Goal: Task Accomplishment & Management: Manage account settings

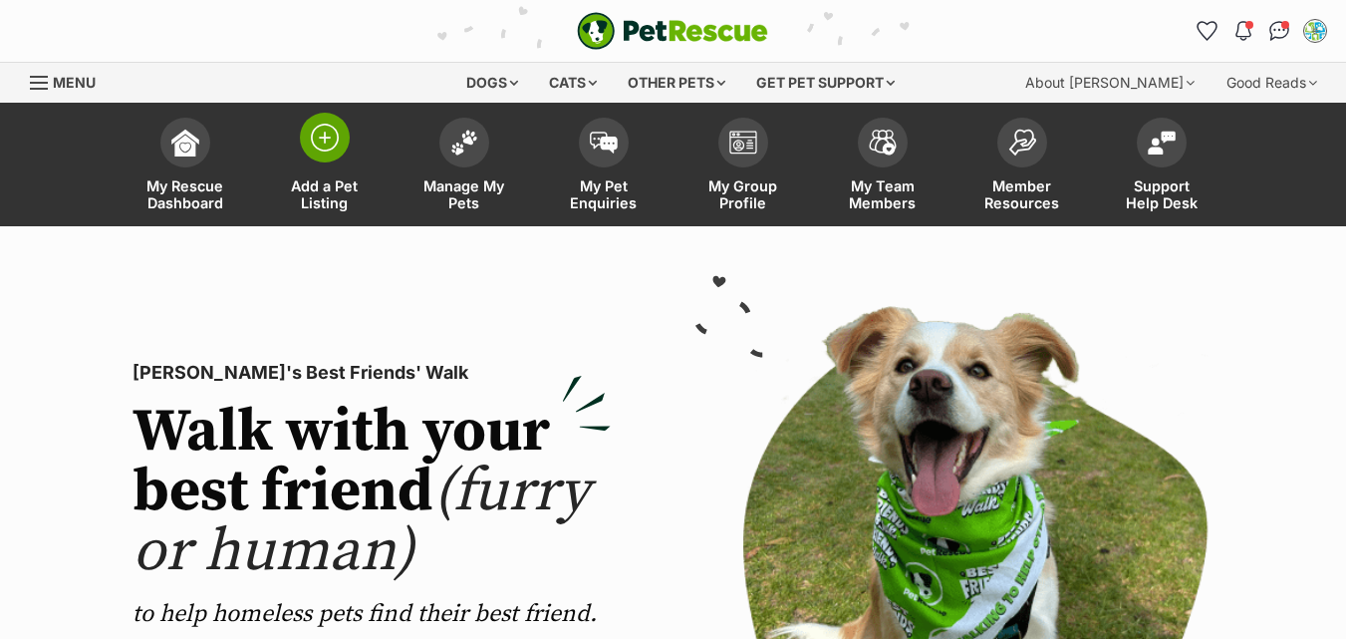
click at [322, 165] on link "Add a Pet Listing" at bounding box center [325, 167] width 140 height 119
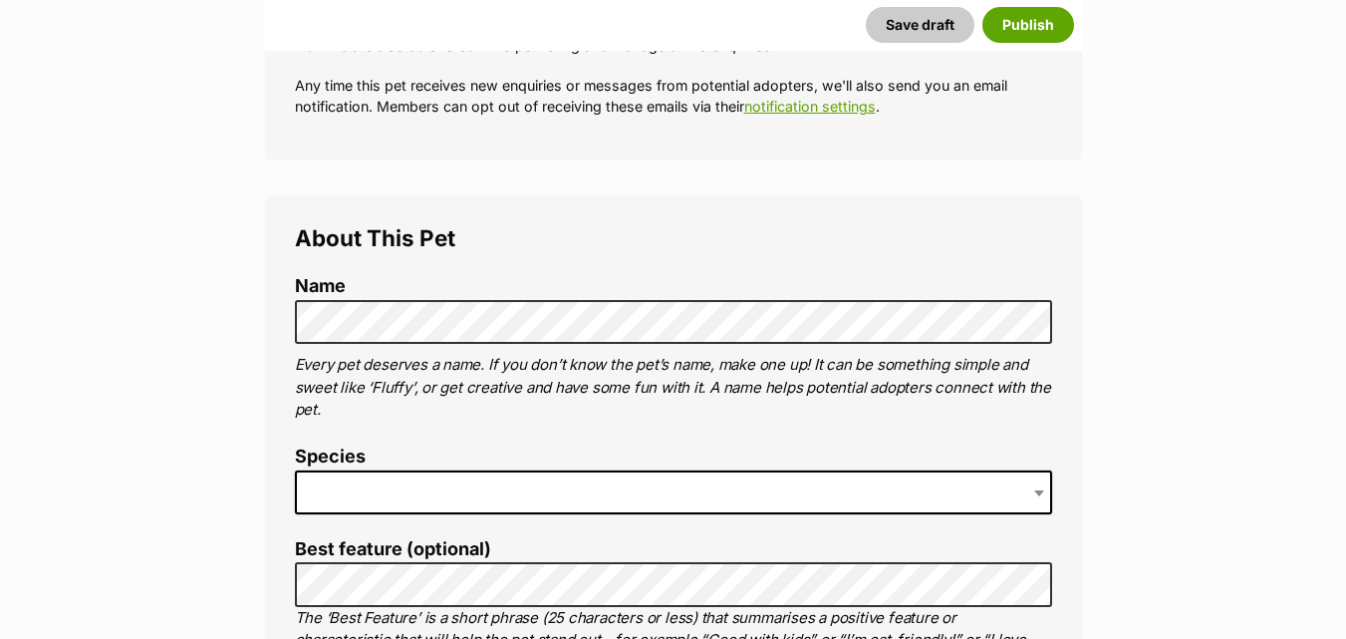
click at [345, 496] on span at bounding box center [673, 492] width 757 height 44
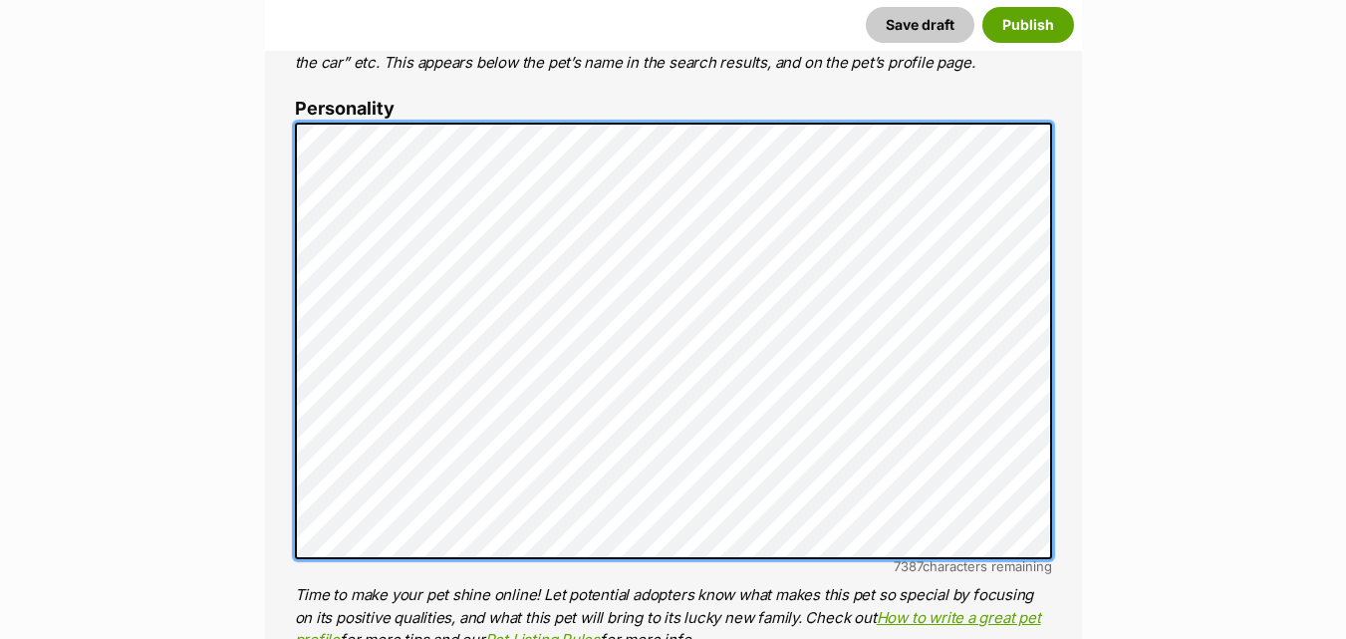
scroll to position [1330, 0]
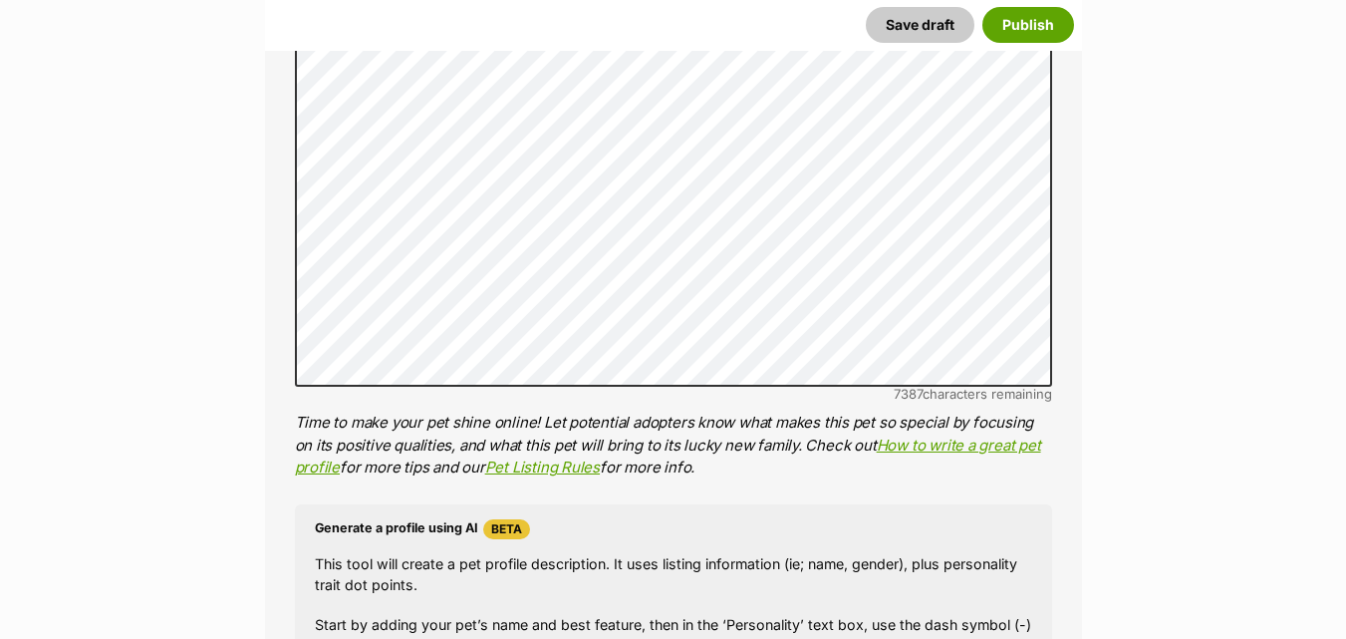
drag, startPoint x: 889, startPoint y: 458, endPoint x: 961, endPoint y: 494, distance: 80.2
click at [961, 494] on ol "Name Henlo there, it looks like you might be using the pet name field to indica…" at bounding box center [673, 283] width 757 height 1558
click at [399, 528] on h4 "Generate a profile using AI Beta" at bounding box center [673, 529] width 717 height 20
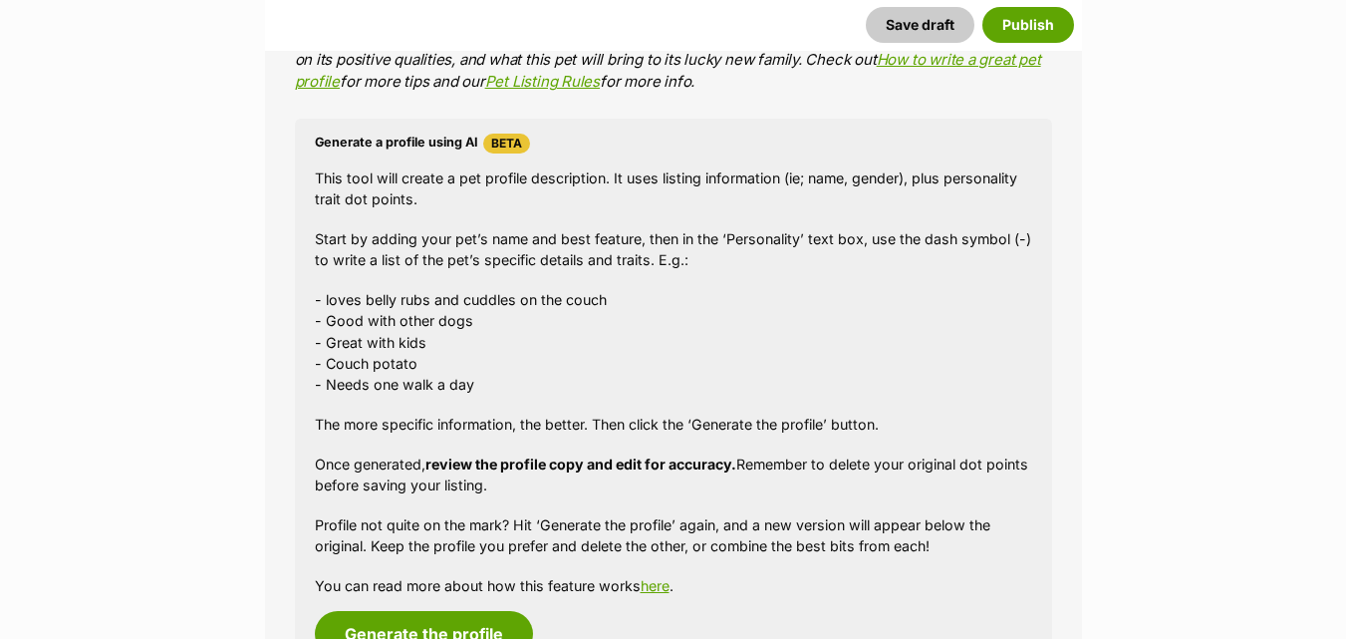
scroll to position [1809, 0]
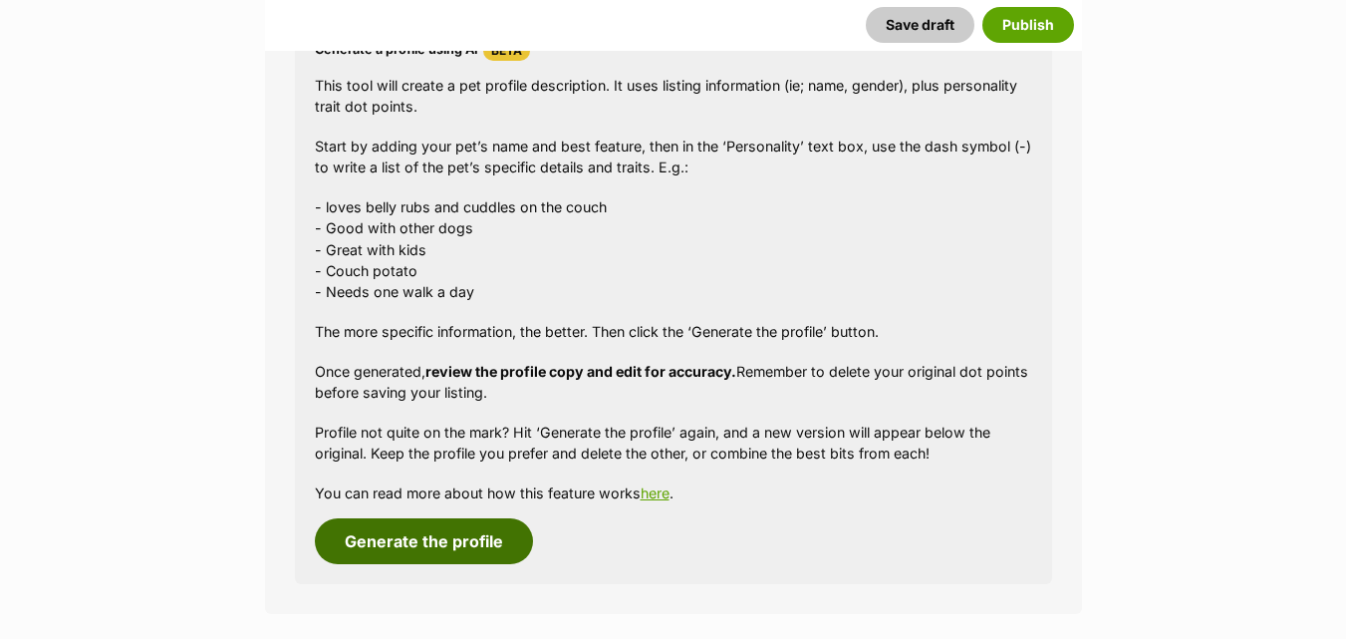
click at [431, 537] on button "Generate the profile" at bounding box center [424, 541] width 218 height 46
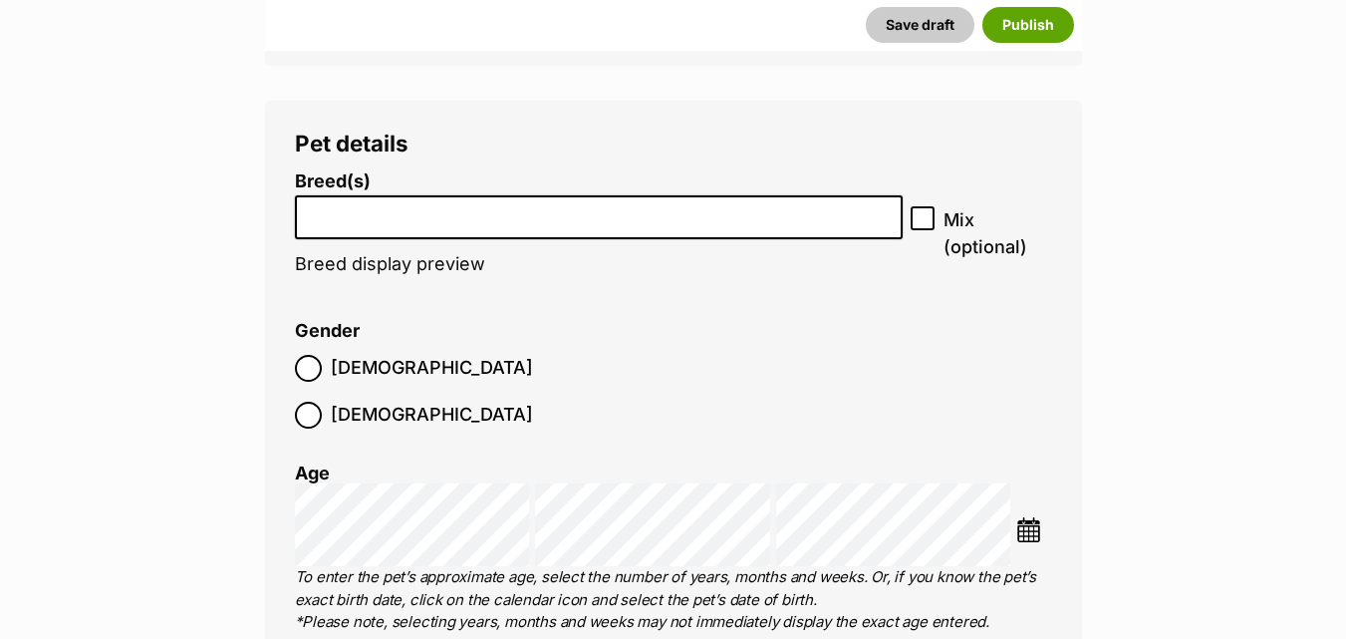
scroll to position [2342, 0]
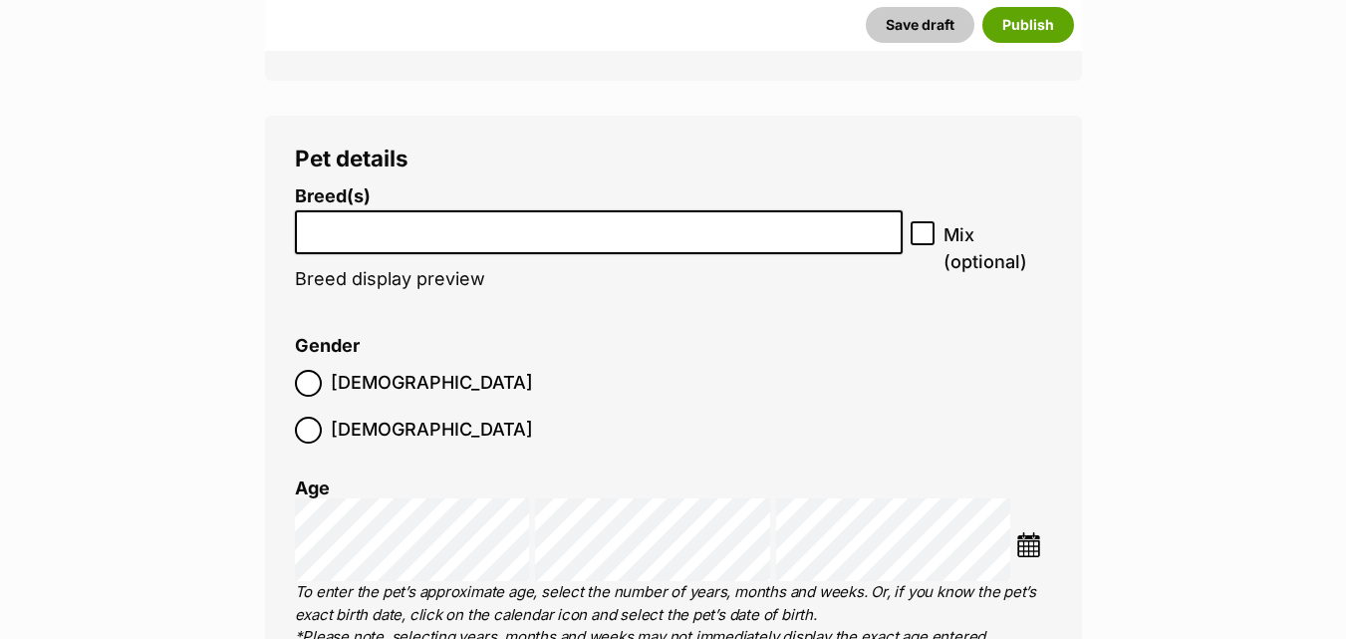
click at [469, 242] on li at bounding box center [599, 232] width 595 height 41
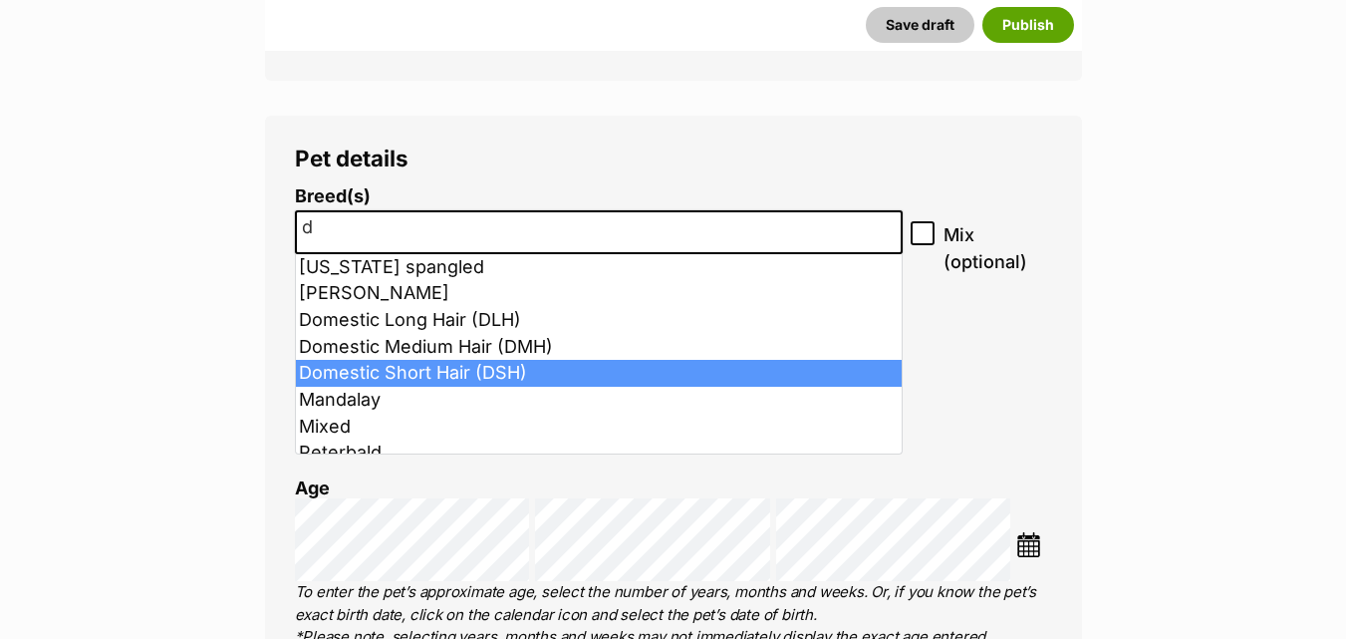
type input "d"
select select "252102"
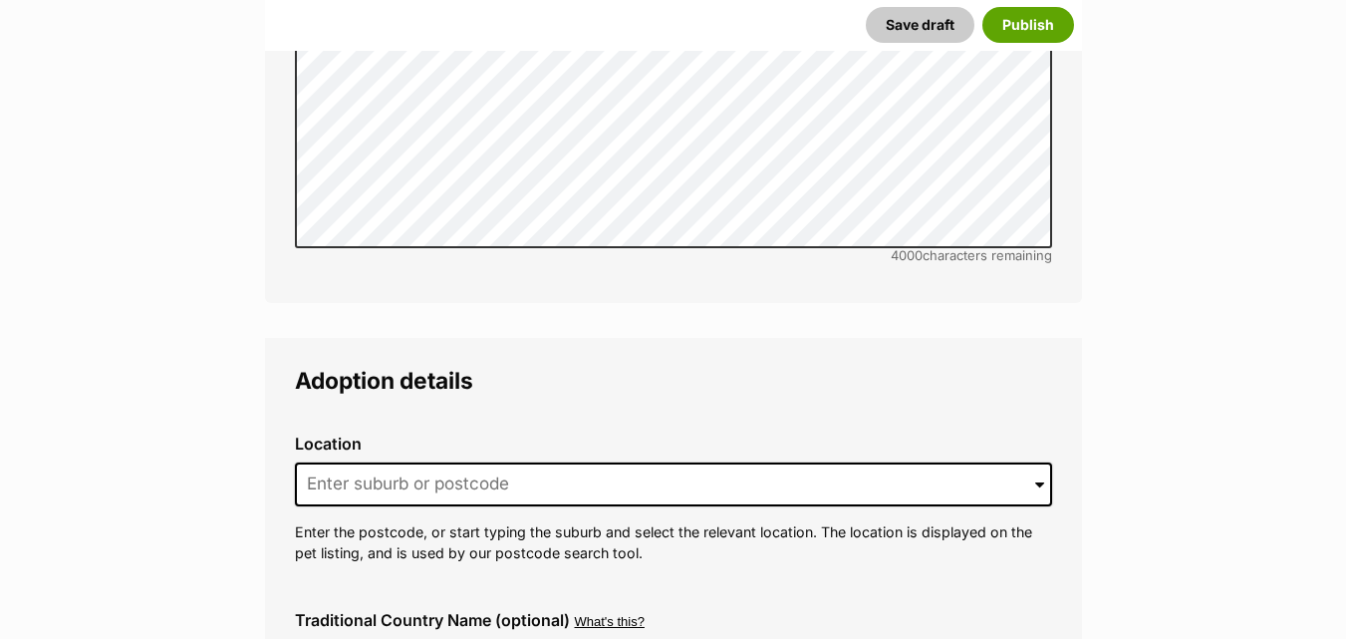
scroll to position [4641, 0]
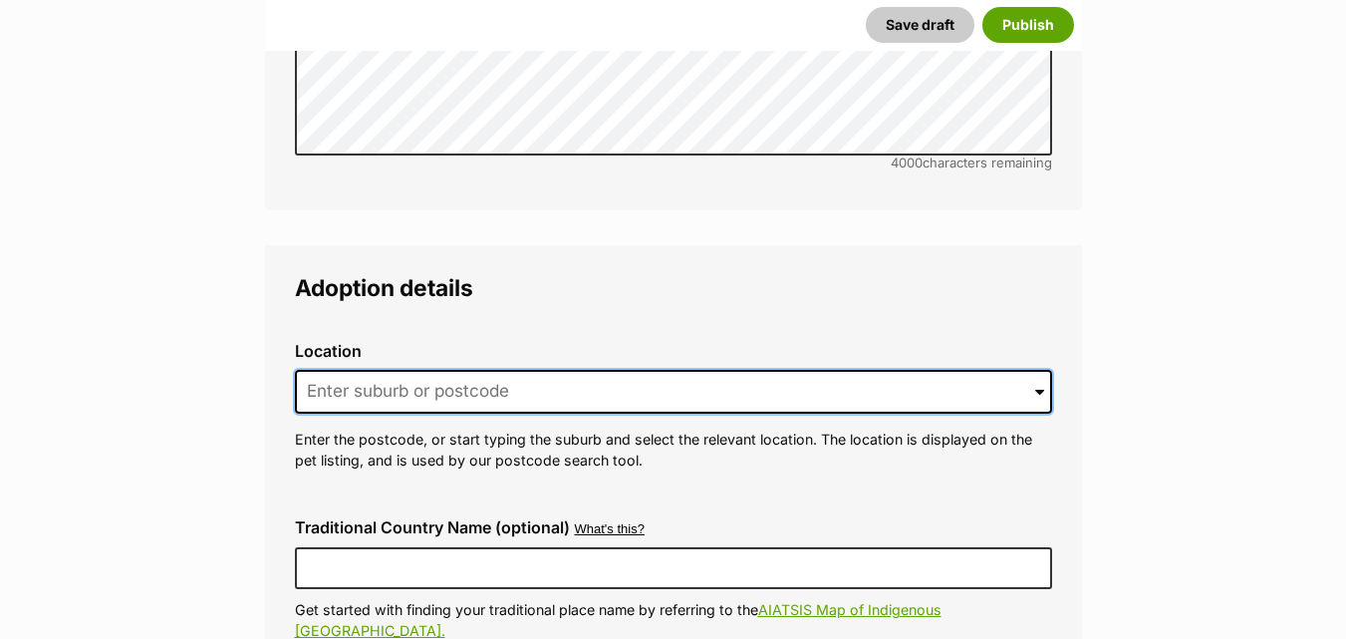
click at [912, 370] on input at bounding box center [673, 392] width 757 height 44
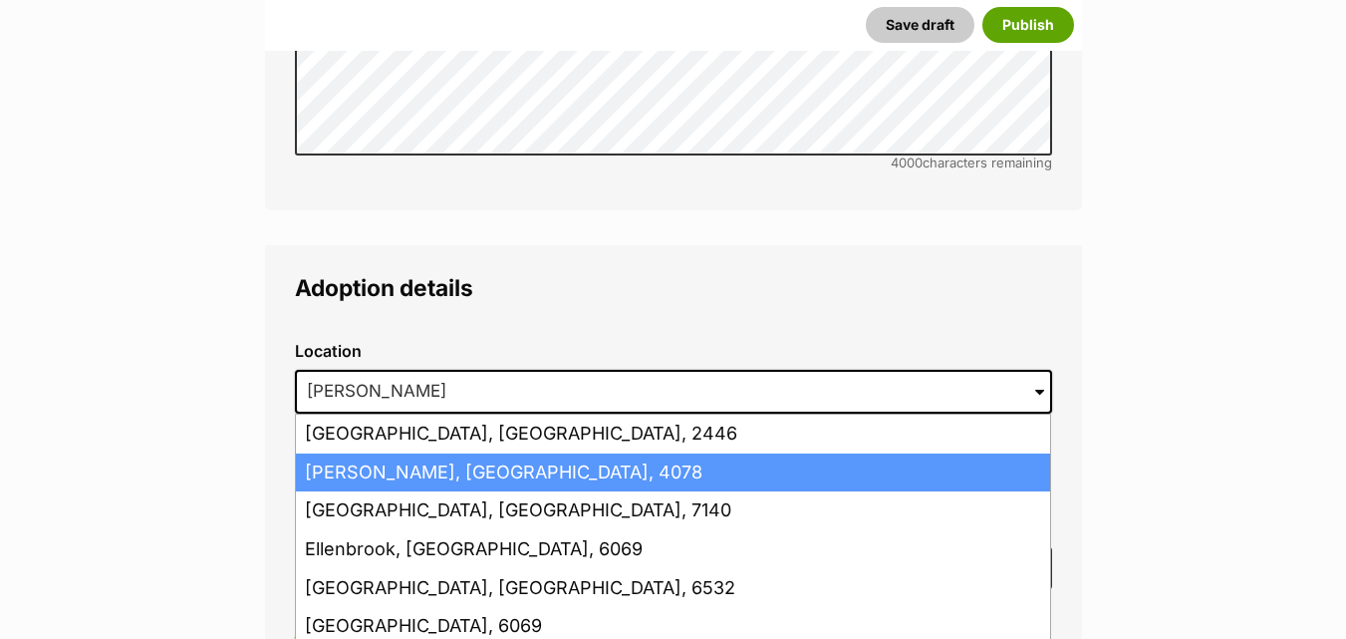
click at [812, 453] on li "Ellen Grove, Queensland, 4078" at bounding box center [673, 472] width 754 height 39
type input "Ellen Grove, Queensland, 4078"
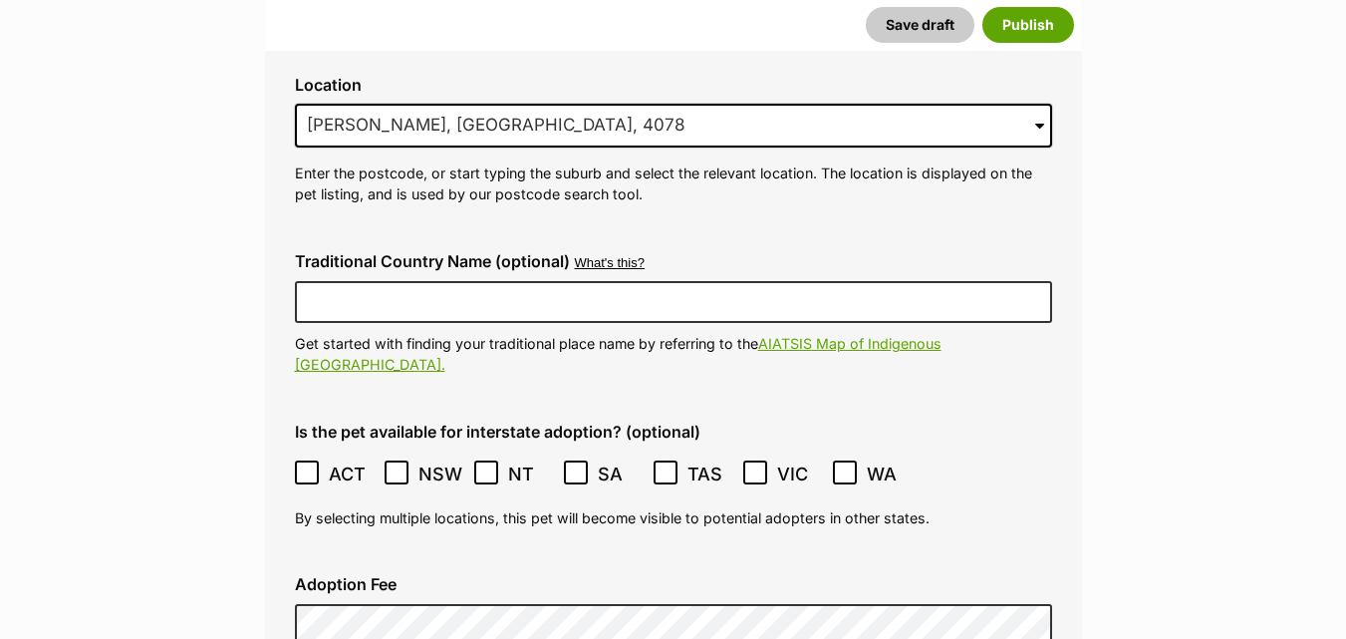
scroll to position [4972, 0]
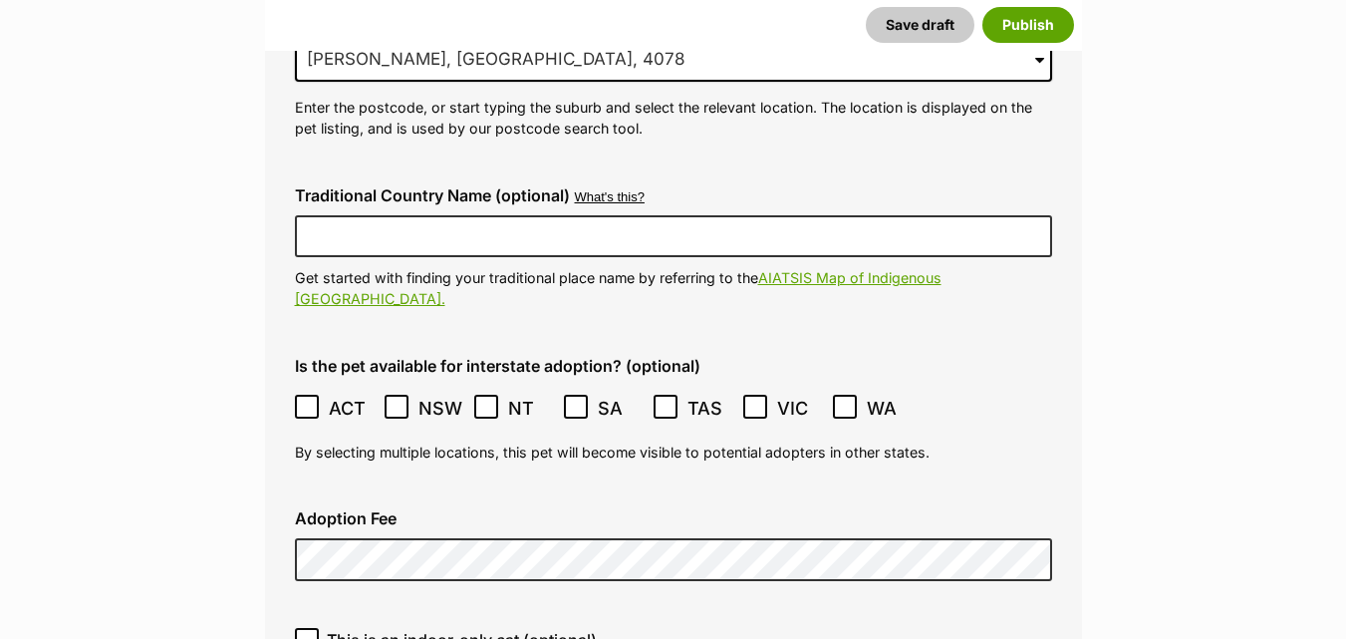
click at [307, 633] on icon at bounding box center [307, 640] width 14 height 14
click at [307, 628] on input "This is an indoor-only cat (optional)" at bounding box center [307, 640] width 24 height 24
checkbox input "true"
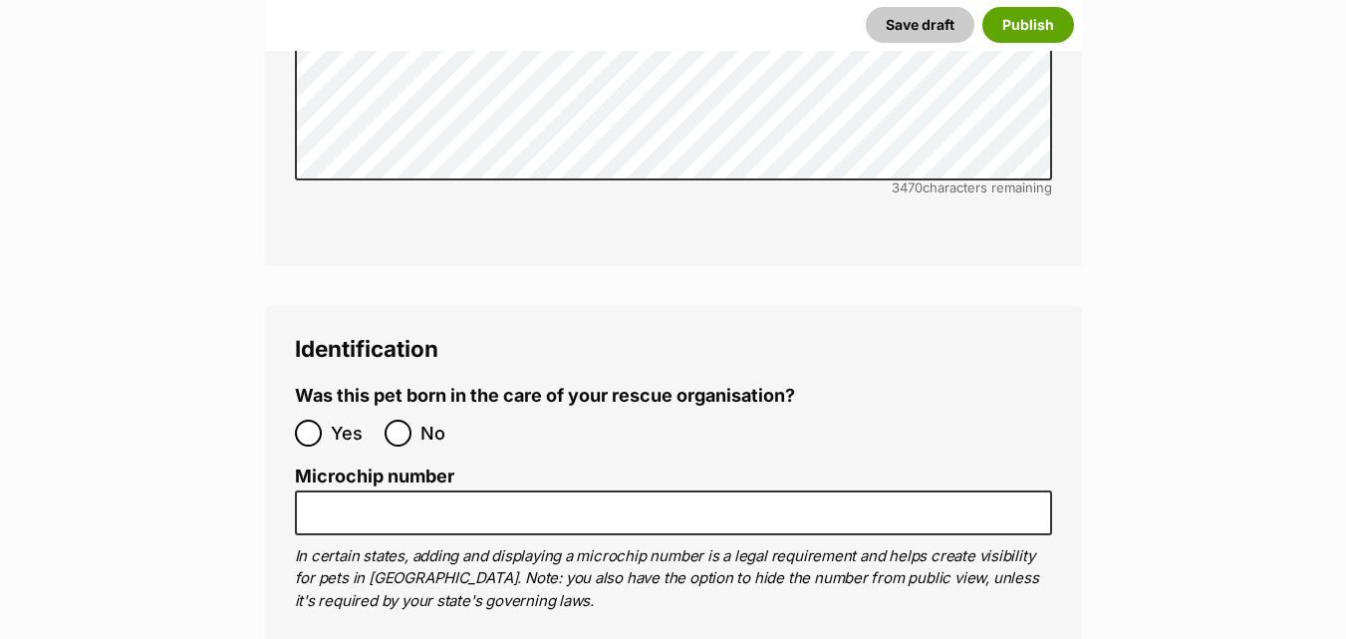
scroll to position [6514, 0]
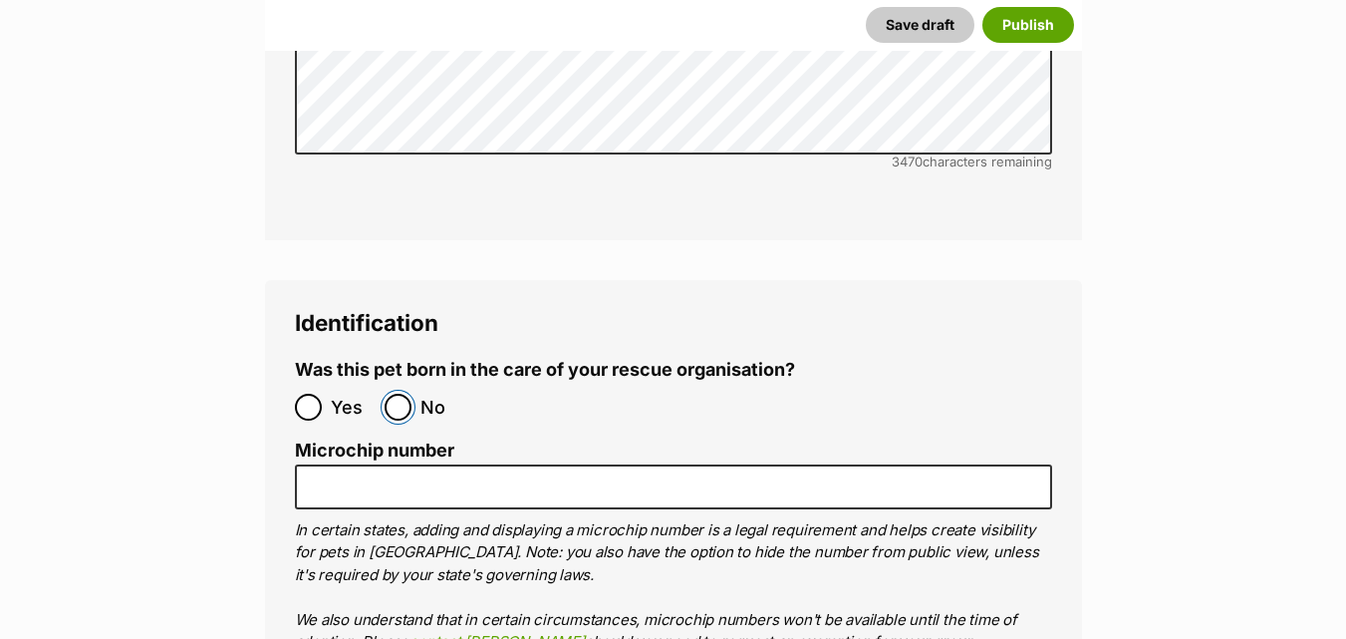
click at [396, 394] on input "No" at bounding box center [398, 407] width 27 height 27
radio input "true"
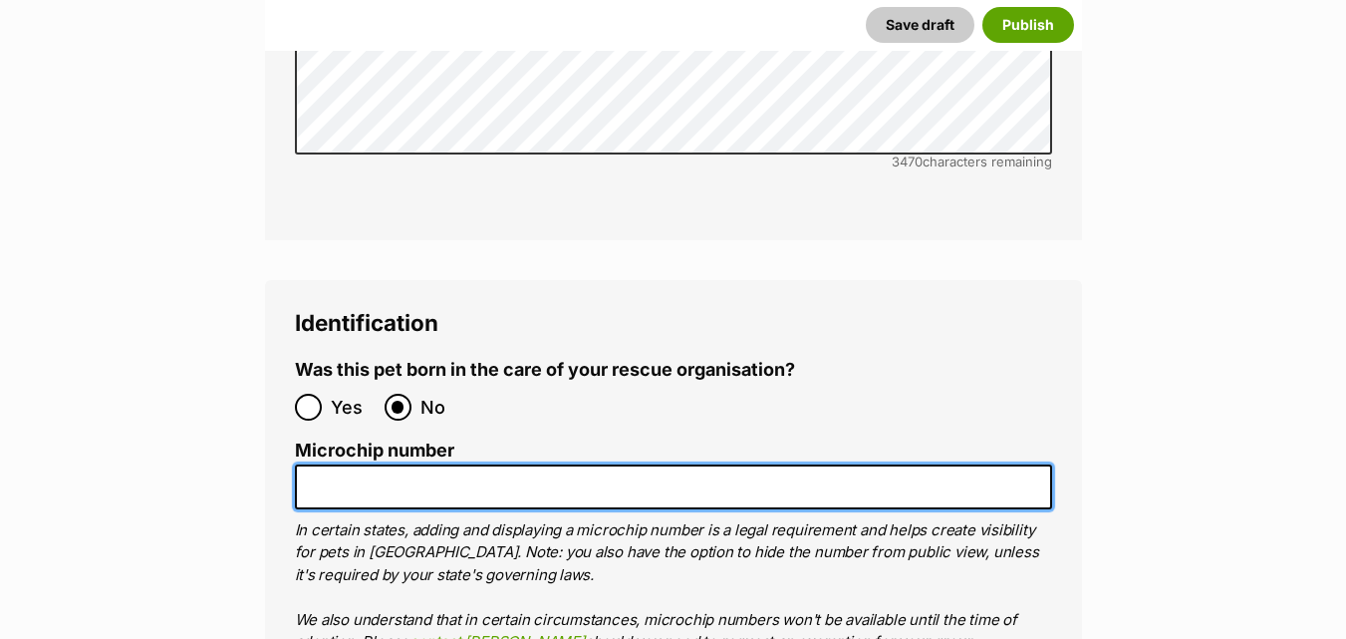
click at [384, 464] on input "Microchip number" at bounding box center [673, 486] width 757 height 45
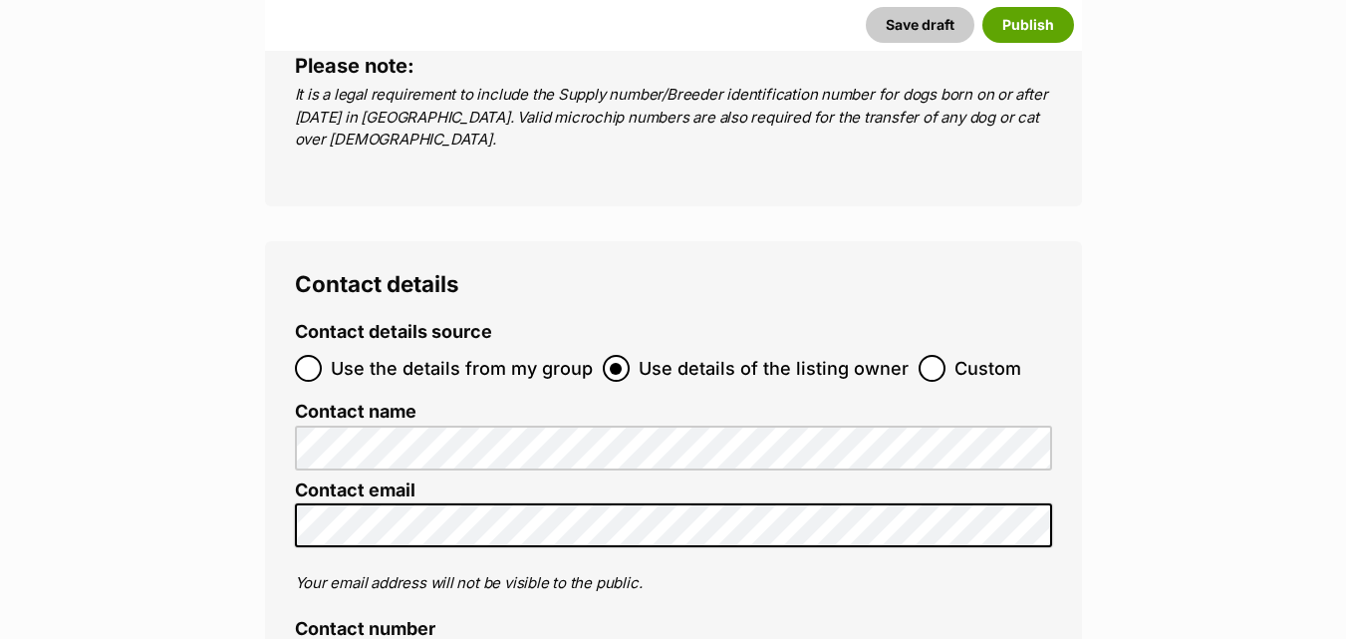
scroll to position [7311, 0]
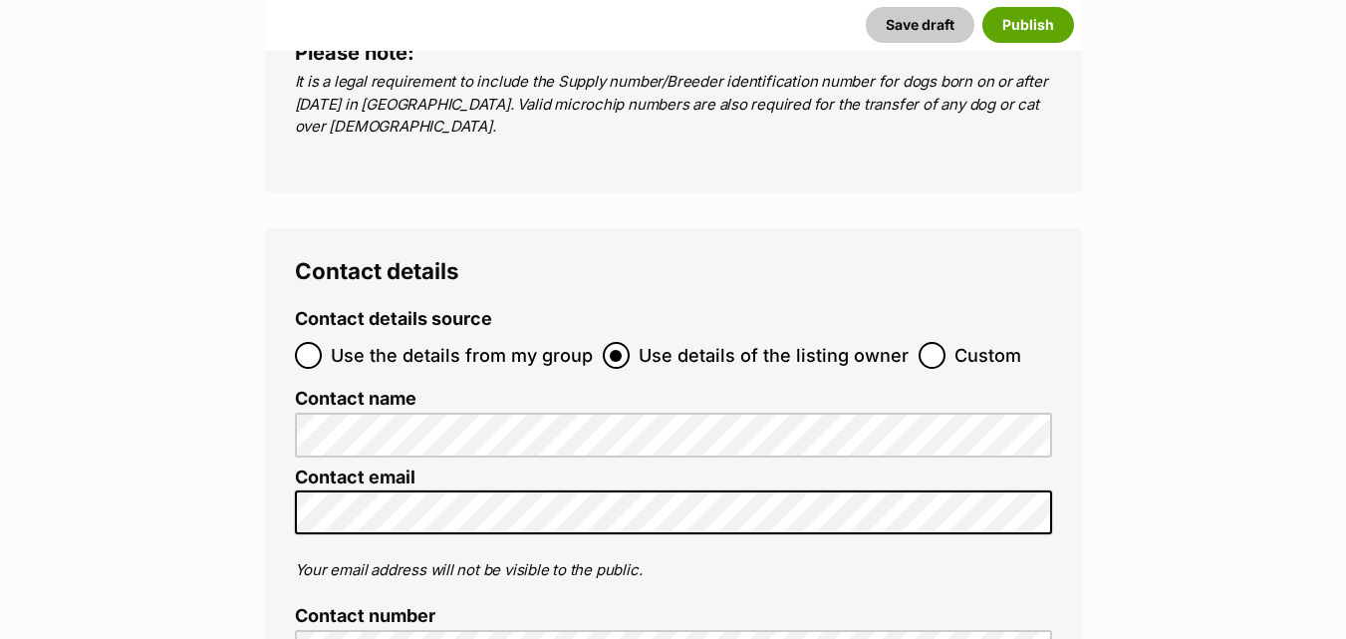
type input "953010007028188"
click at [311, 342] on input "Use the details from my group" at bounding box center [308, 355] width 27 height 27
radio input "true"
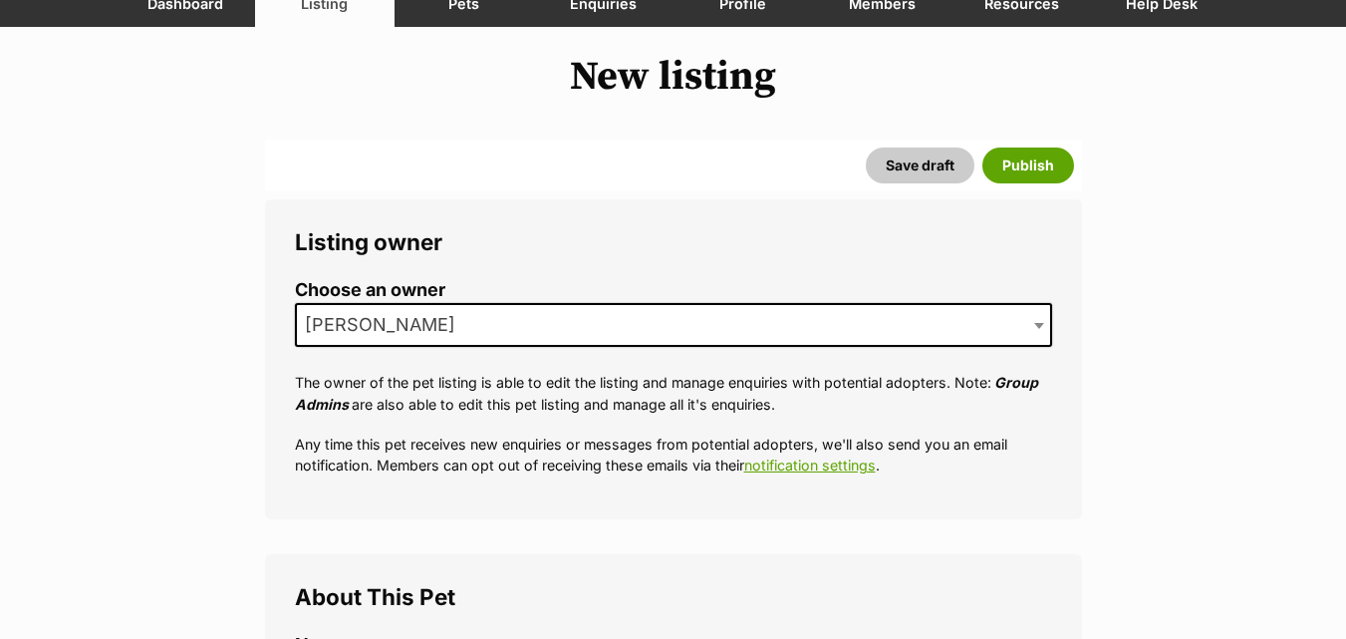
scroll to position [372, 0]
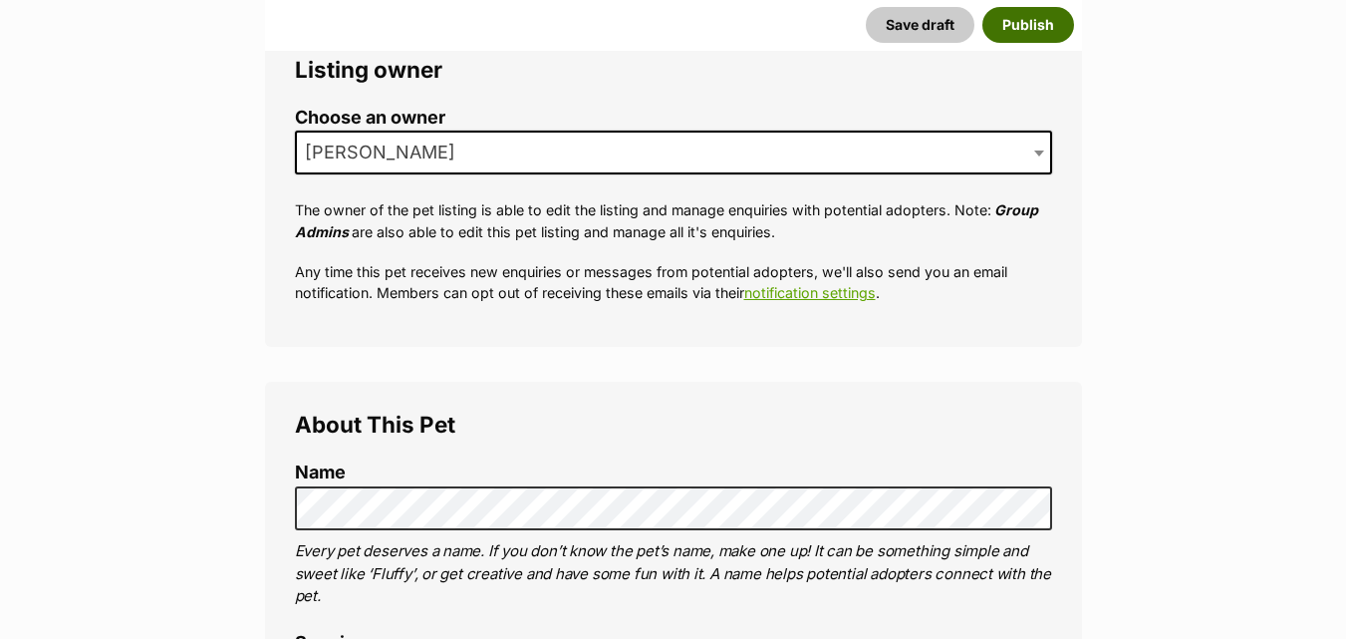
click at [1032, 34] on button "Publish" at bounding box center [1029, 25] width 92 height 36
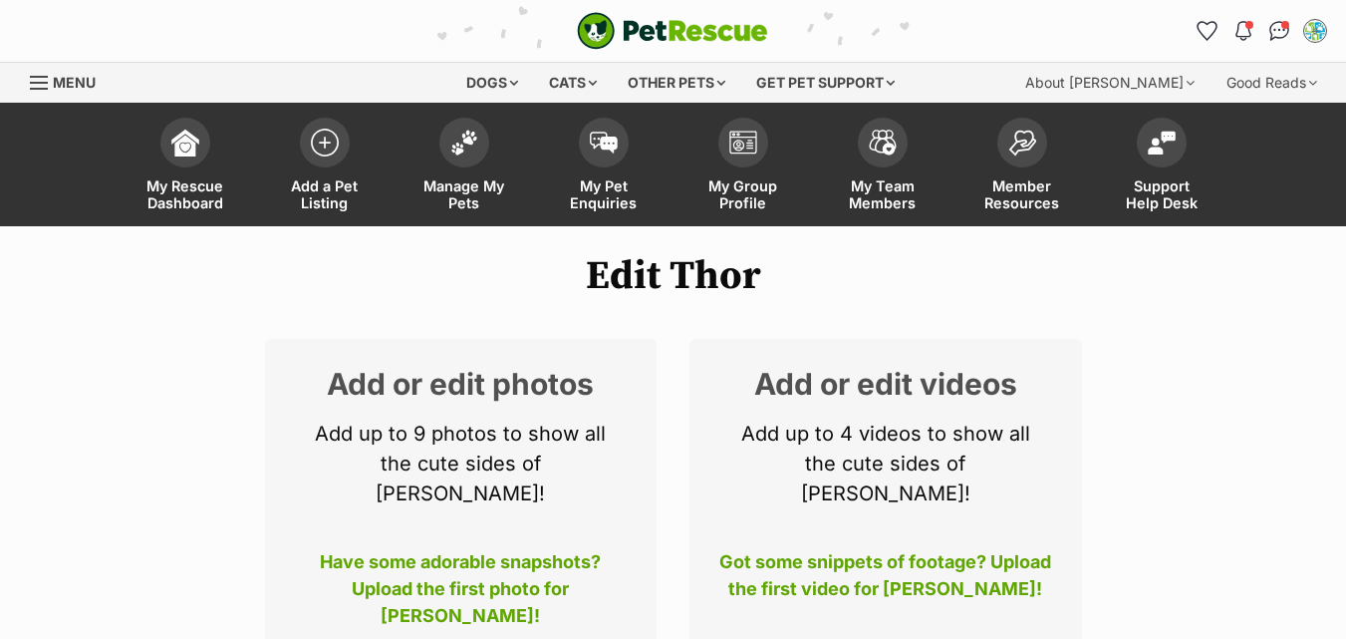
click at [438, 388] on h2 "Add or edit photos" at bounding box center [461, 384] width 333 height 30
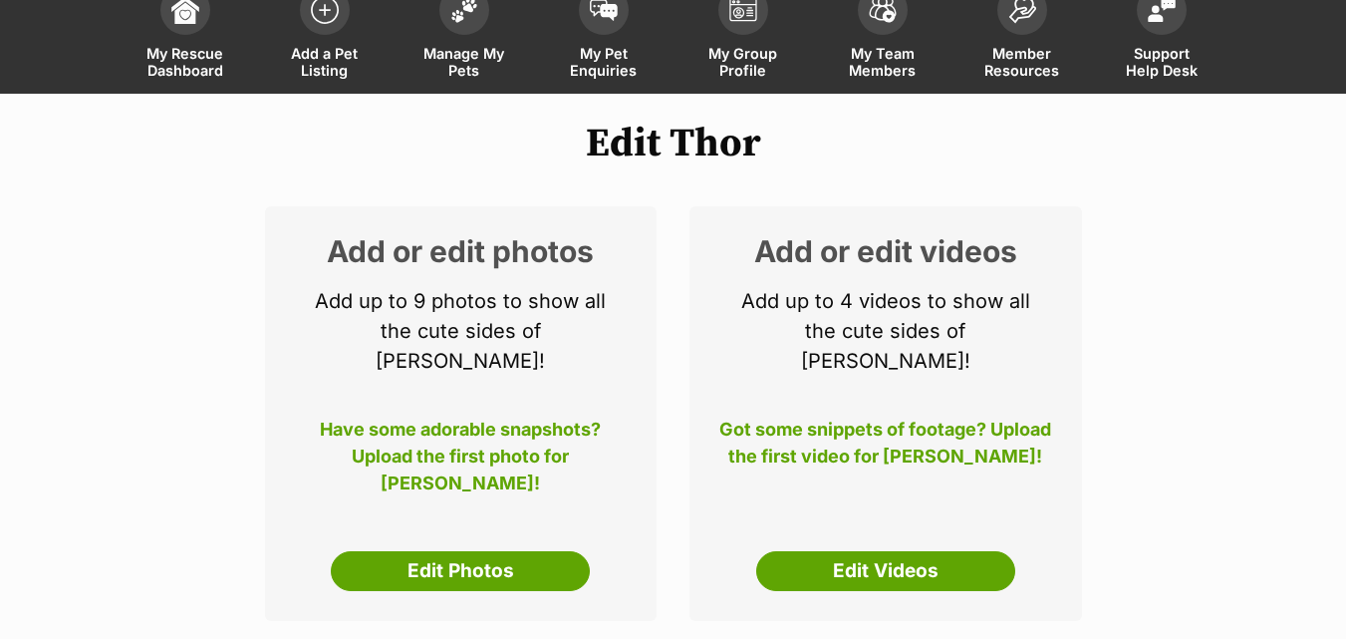
scroll to position [199, 0]
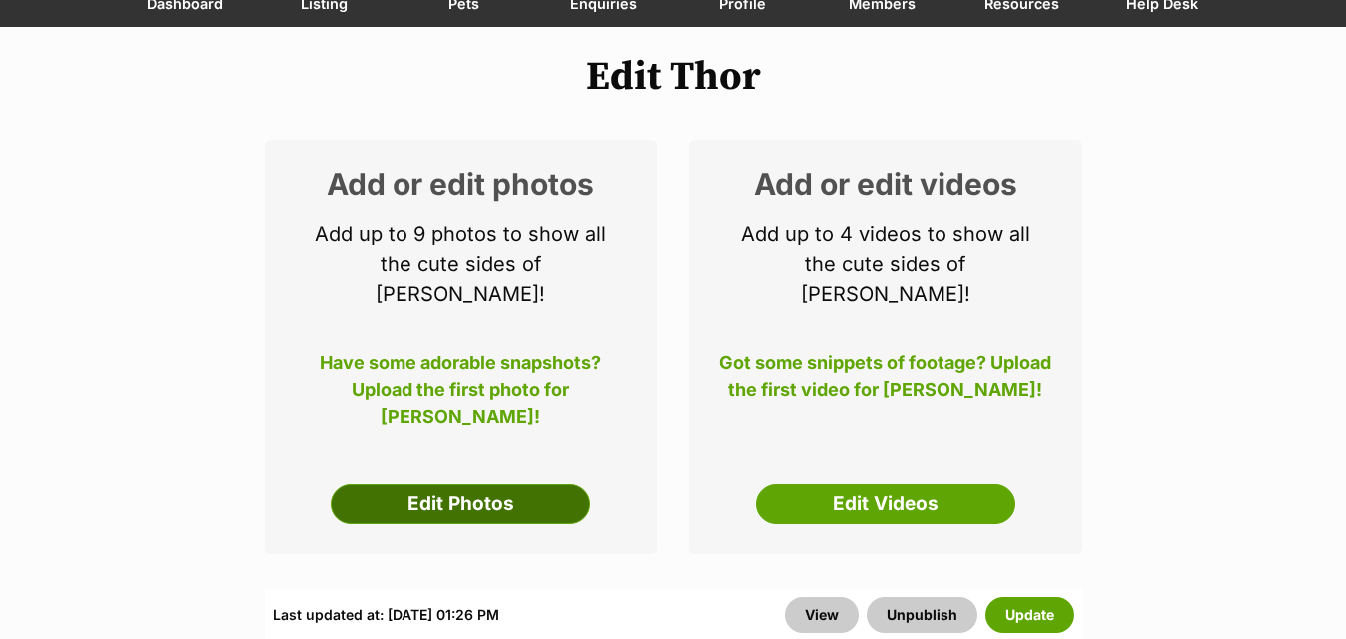
click at [511, 484] on link "Edit Photos" at bounding box center [460, 504] width 259 height 40
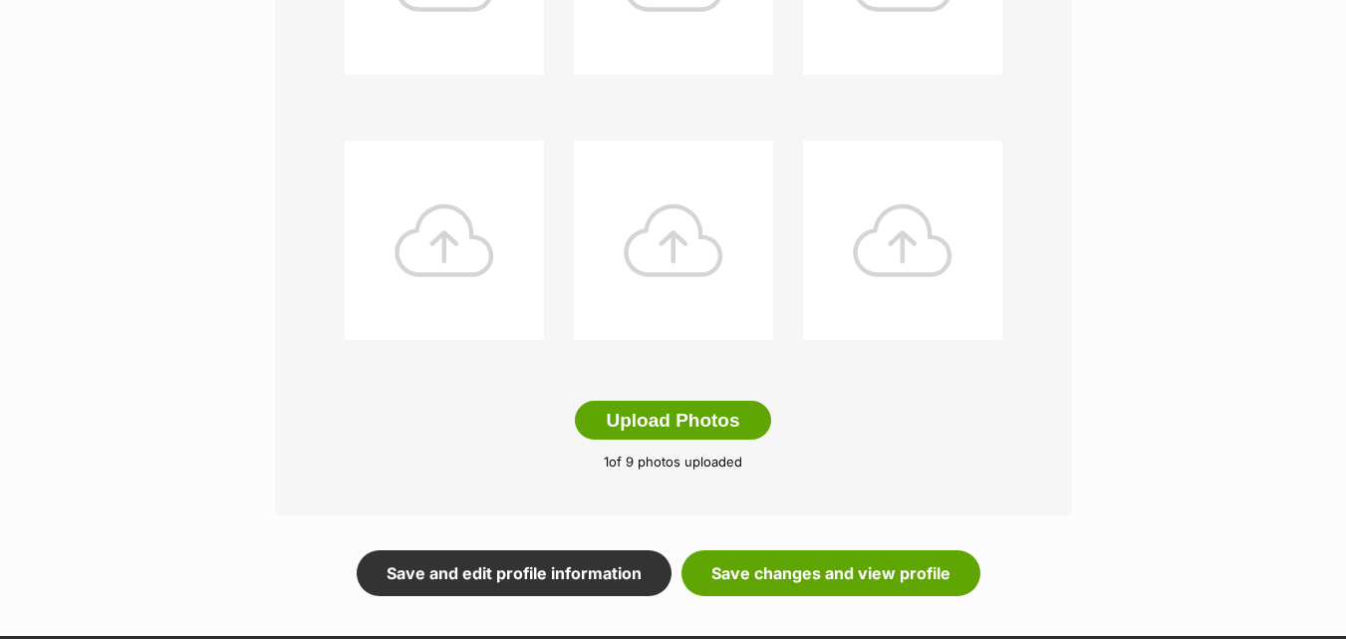
scroll to position [996, 0]
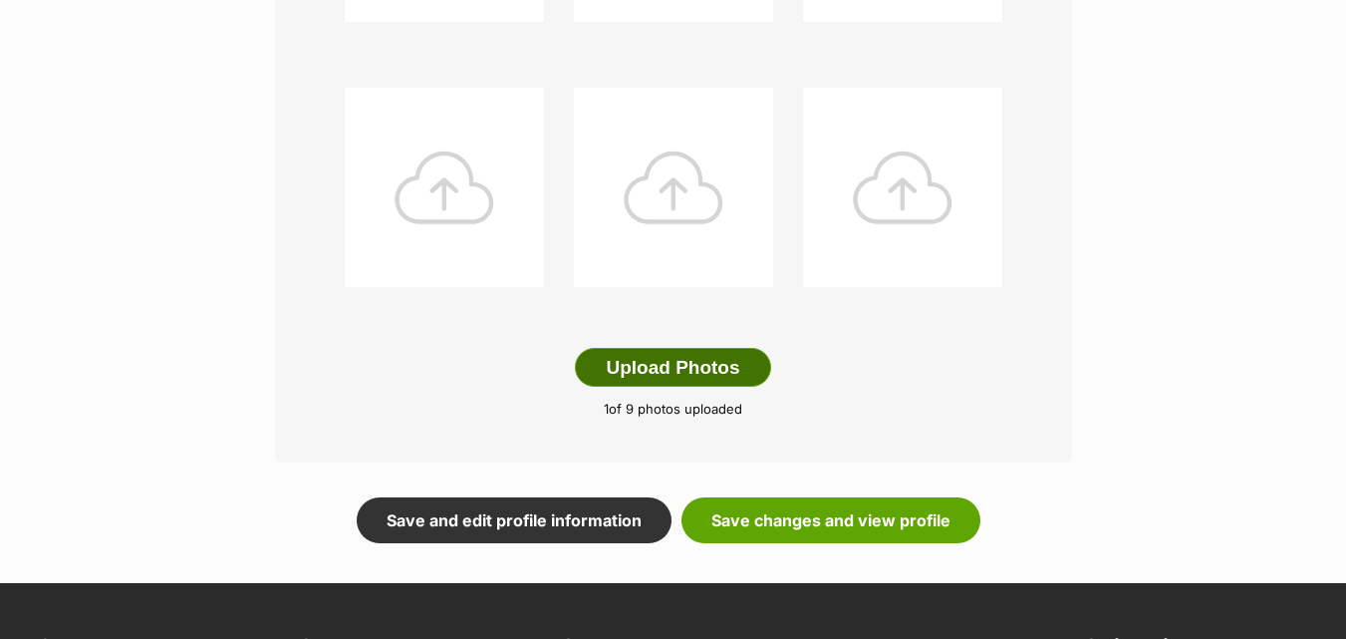
click at [662, 361] on button "Upload Photos" at bounding box center [672, 368] width 195 height 40
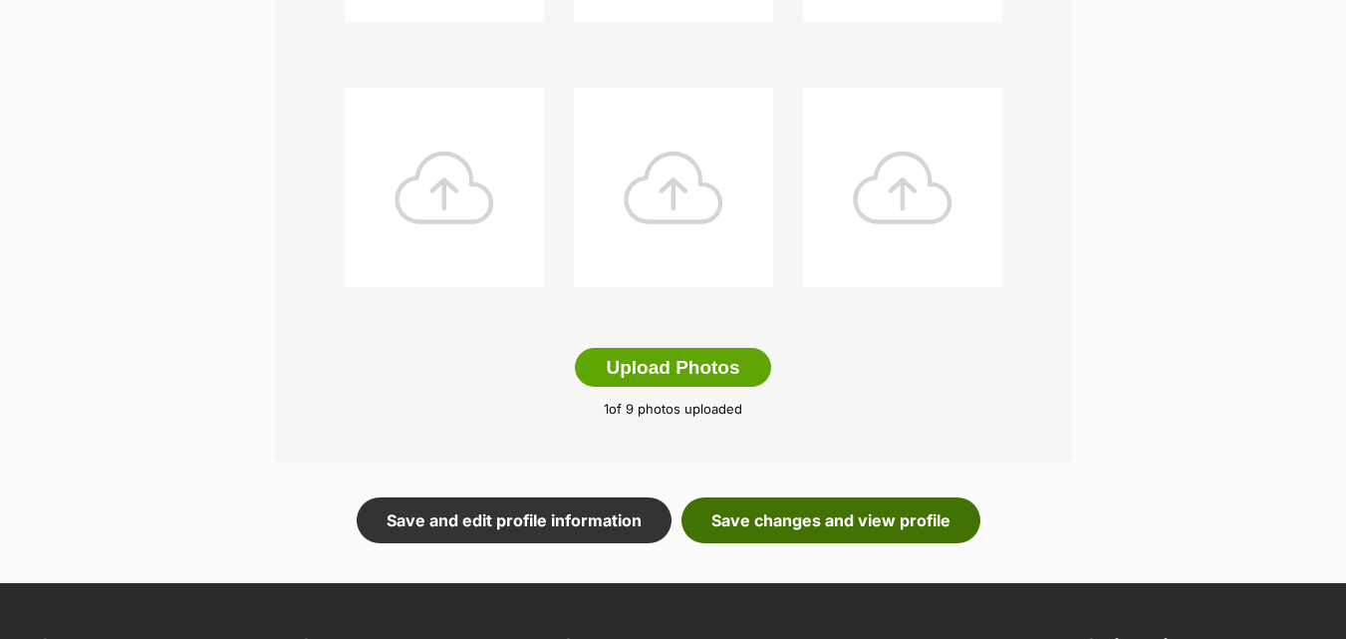
click at [815, 524] on link "Save changes and view profile" at bounding box center [831, 520] width 299 height 46
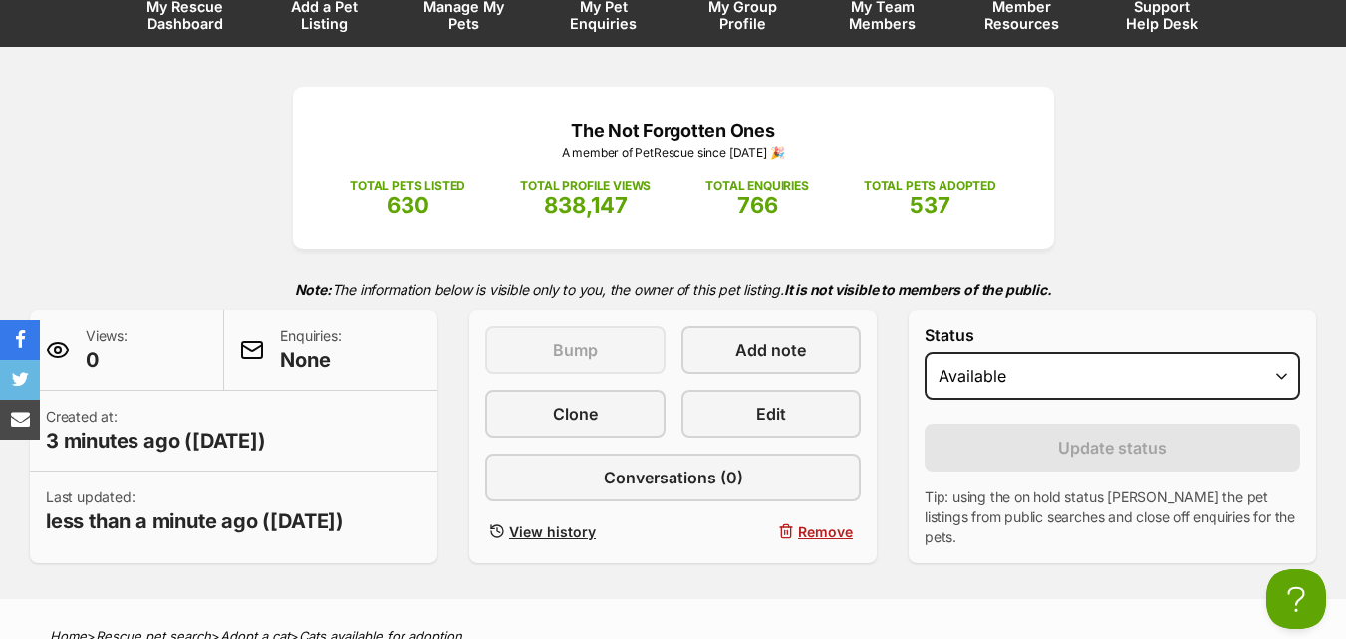
scroll to position [98, 0]
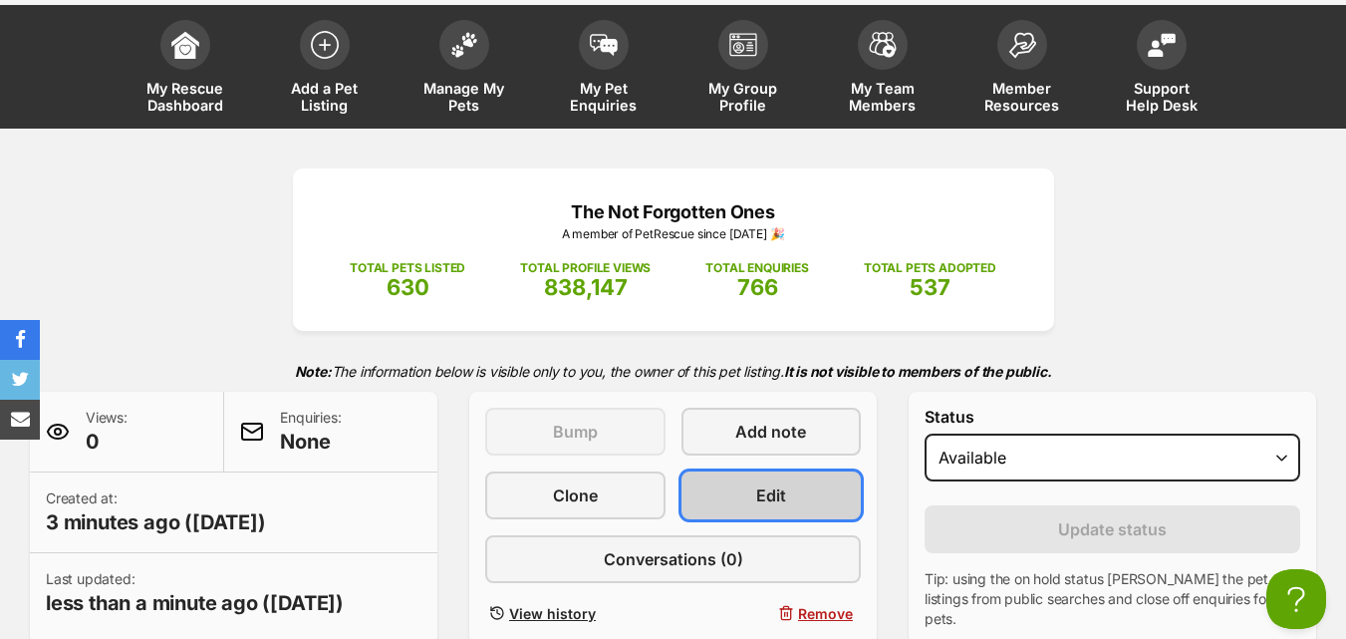
click at [771, 491] on span "Edit" at bounding box center [771, 495] width 30 height 24
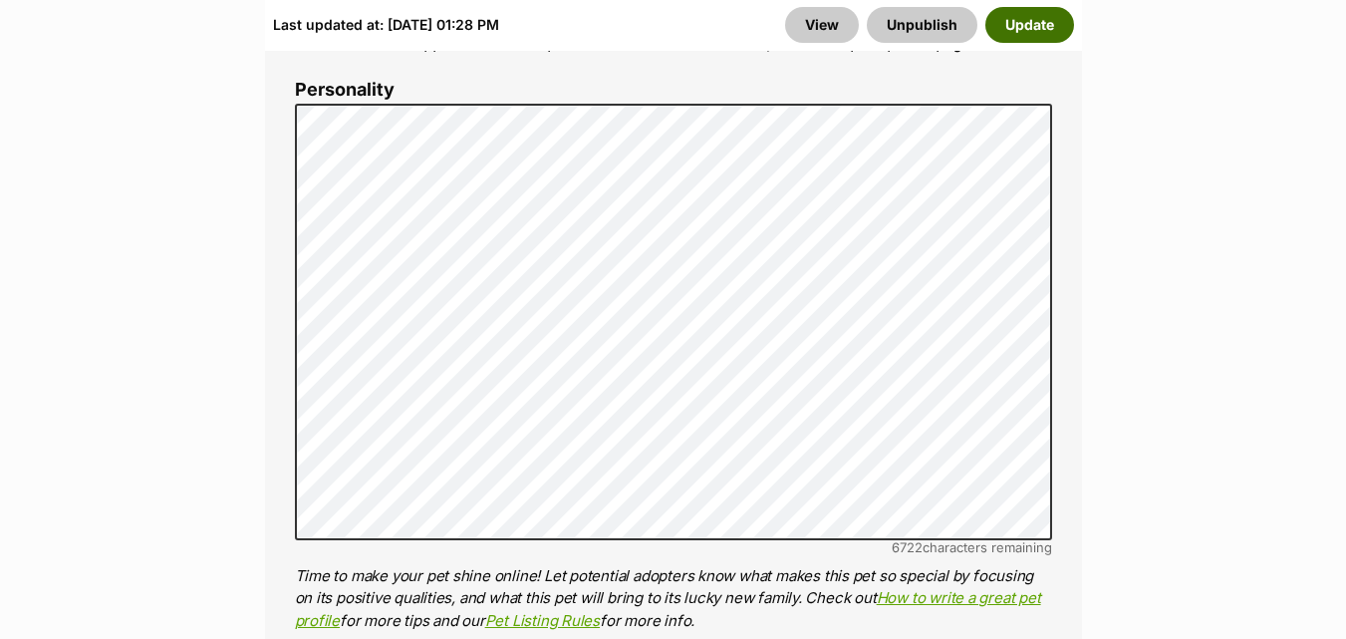
click at [1047, 19] on button "Update" at bounding box center [1030, 25] width 89 height 36
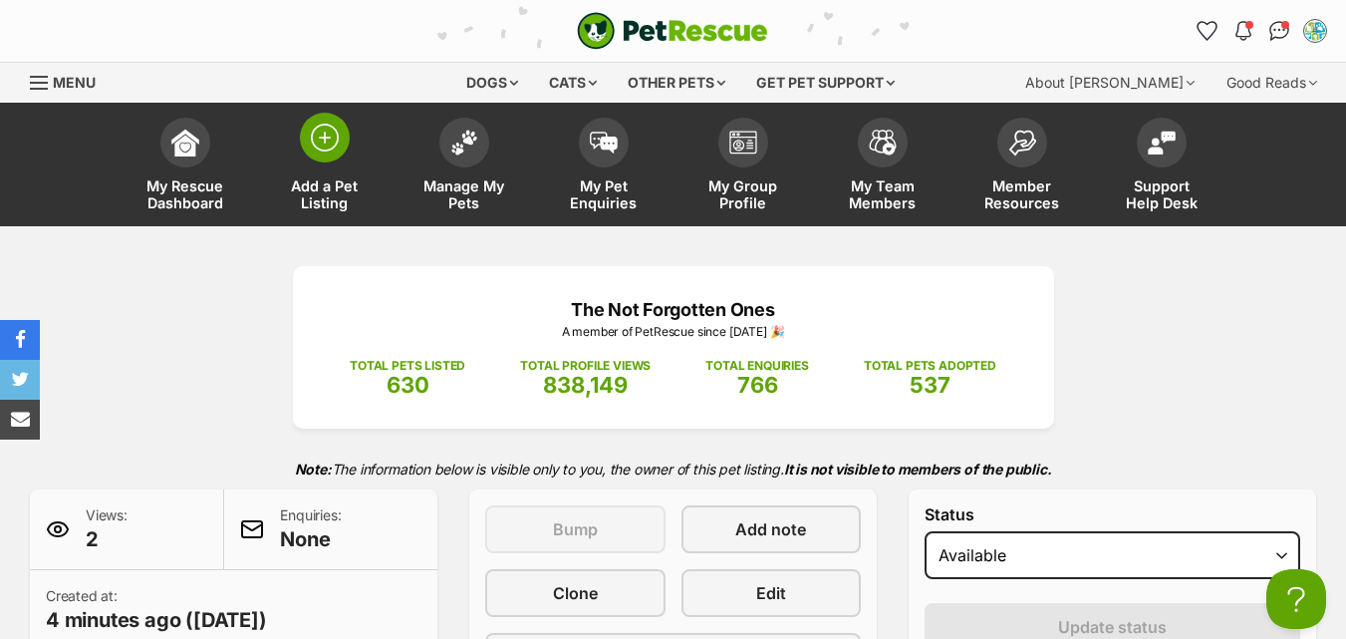
click at [329, 179] on span "Add a Pet Listing" at bounding box center [325, 194] width 90 height 34
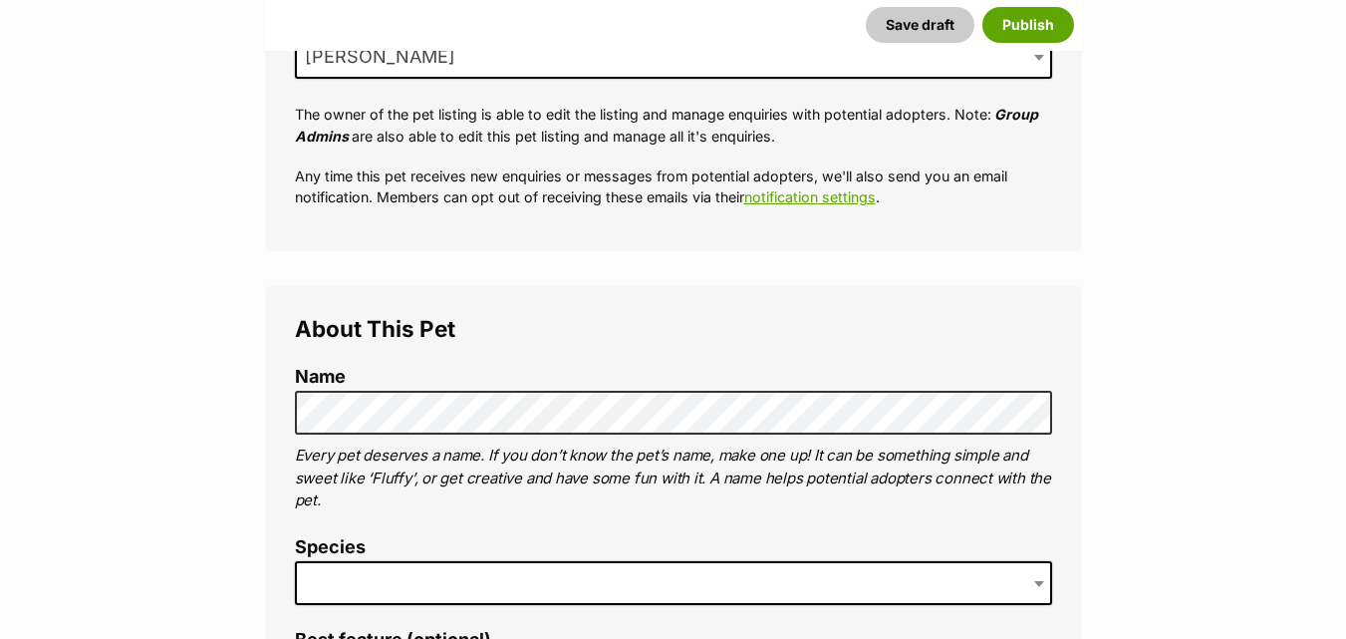
scroll to position [454, 0]
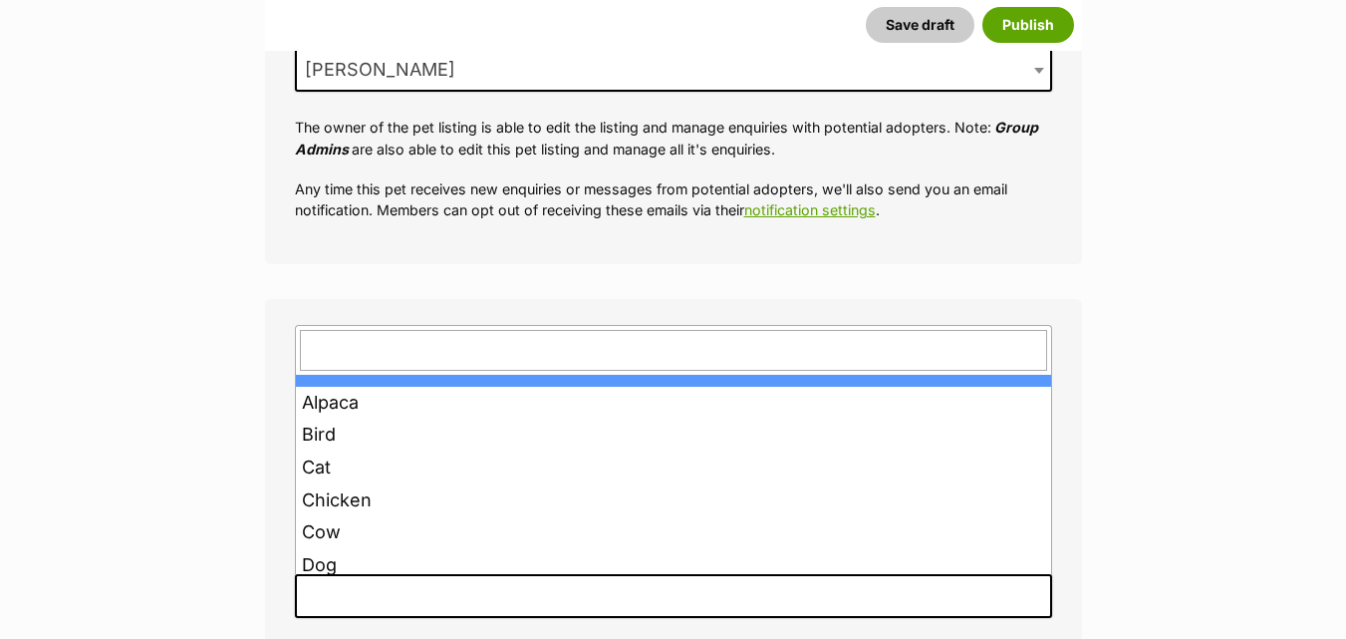
click at [466, 591] on span at bounding box center [673, 596] width 757 height 44
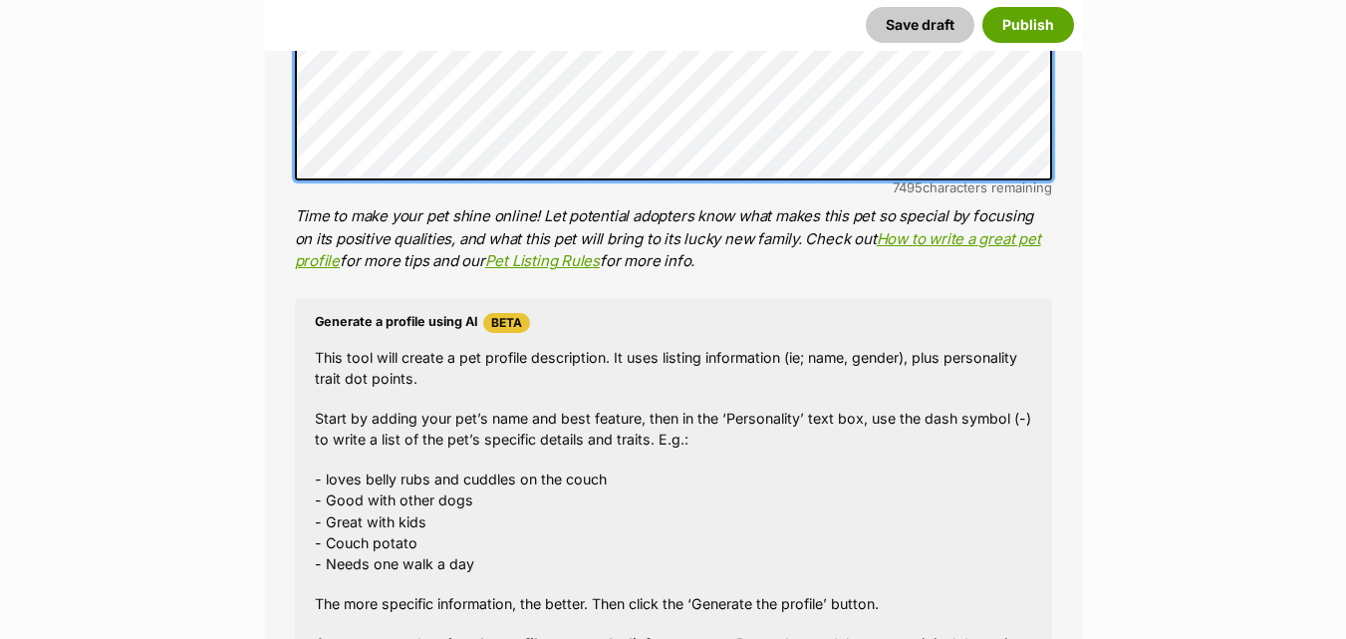
scroll to position [2095, 0]
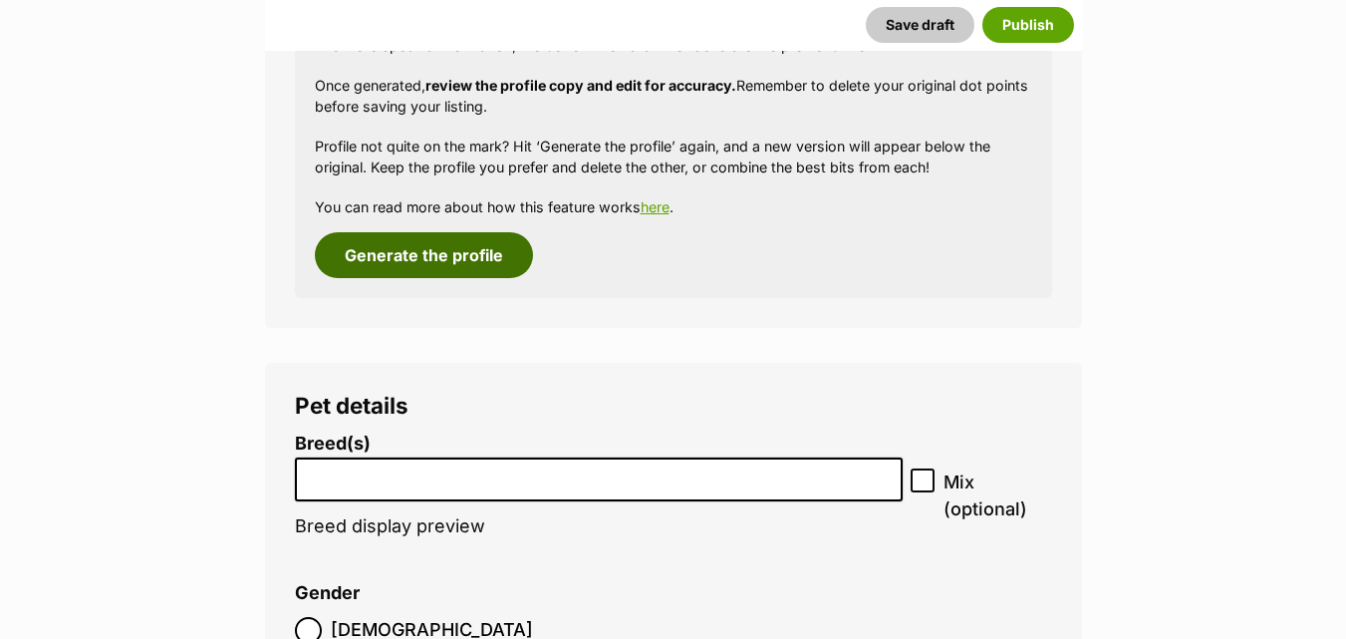
click at [401, 252] on button "Generate the profile" at bounding box center [424, 255] width 218 height 46
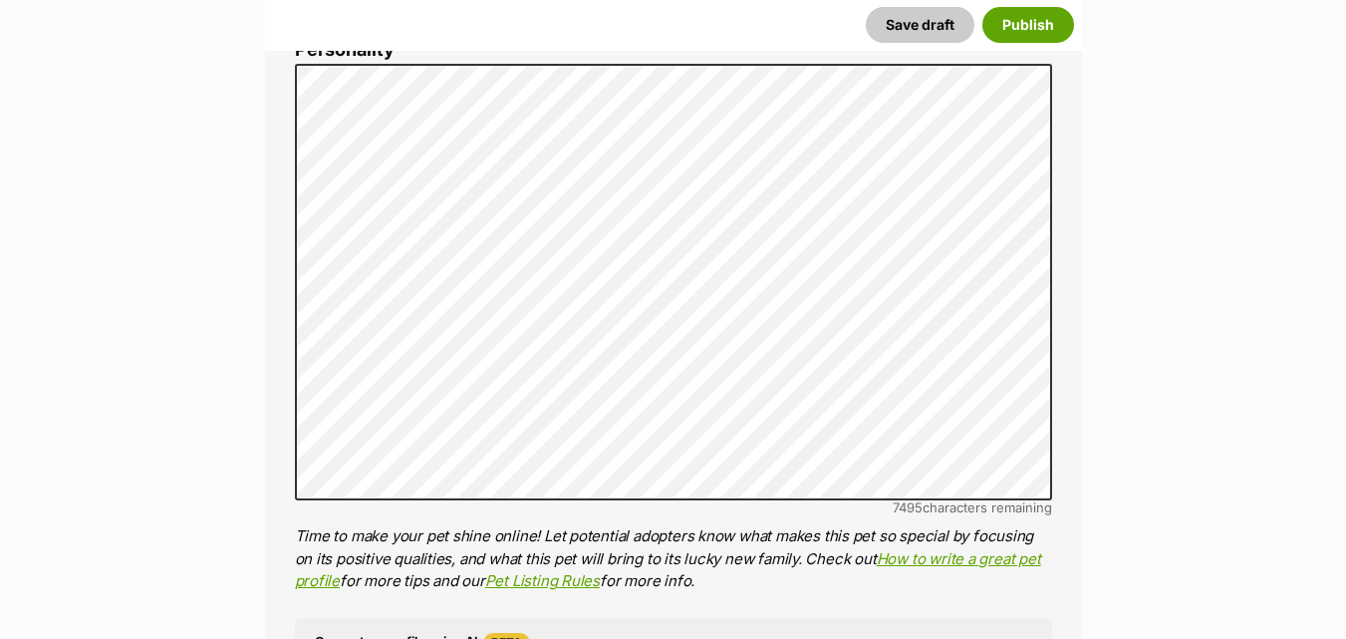
scroll to position [1180, 0]
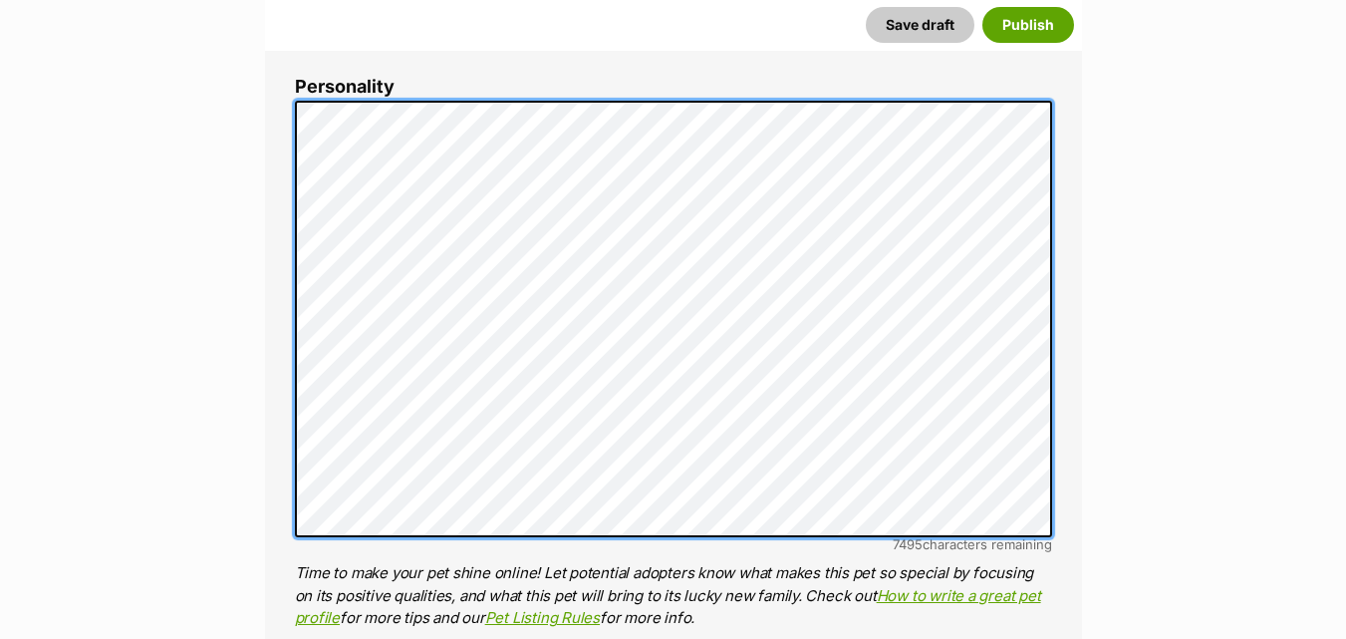
click at [283, 112] on div "About This Pet Name Henlo there, it looks like you might be using the pet name …" at bounding box center [673, 408] width 817 height 1669
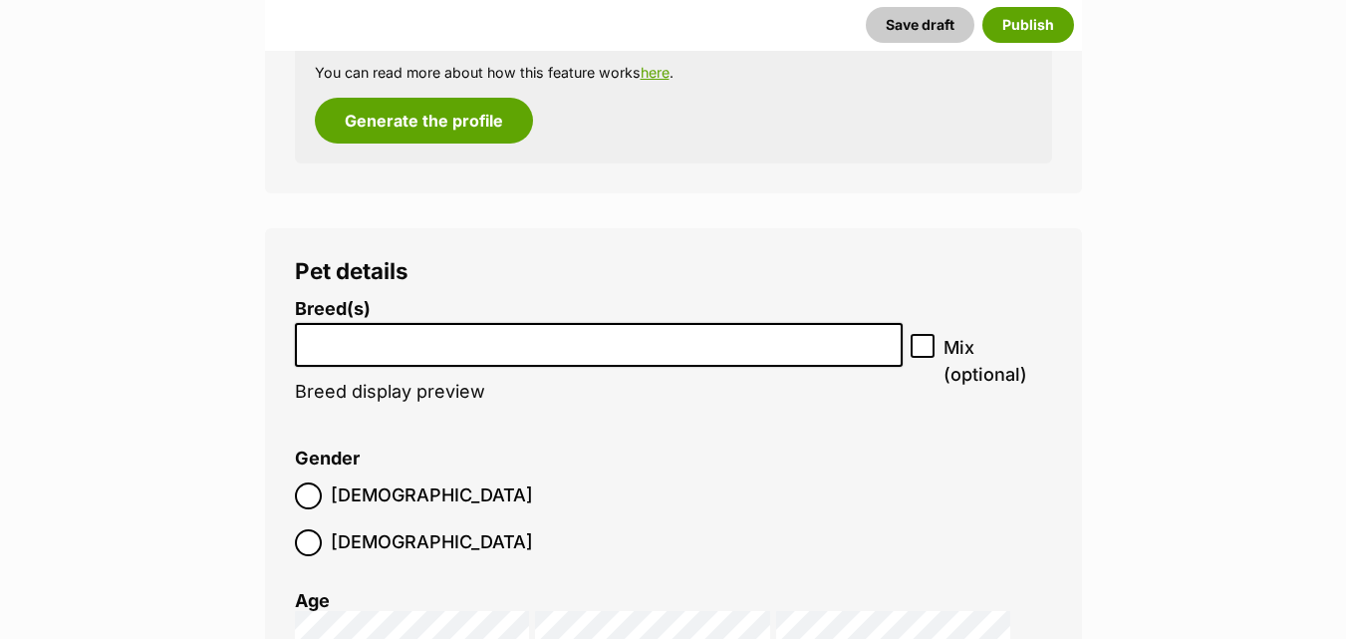
scroll to position [2269, 0]
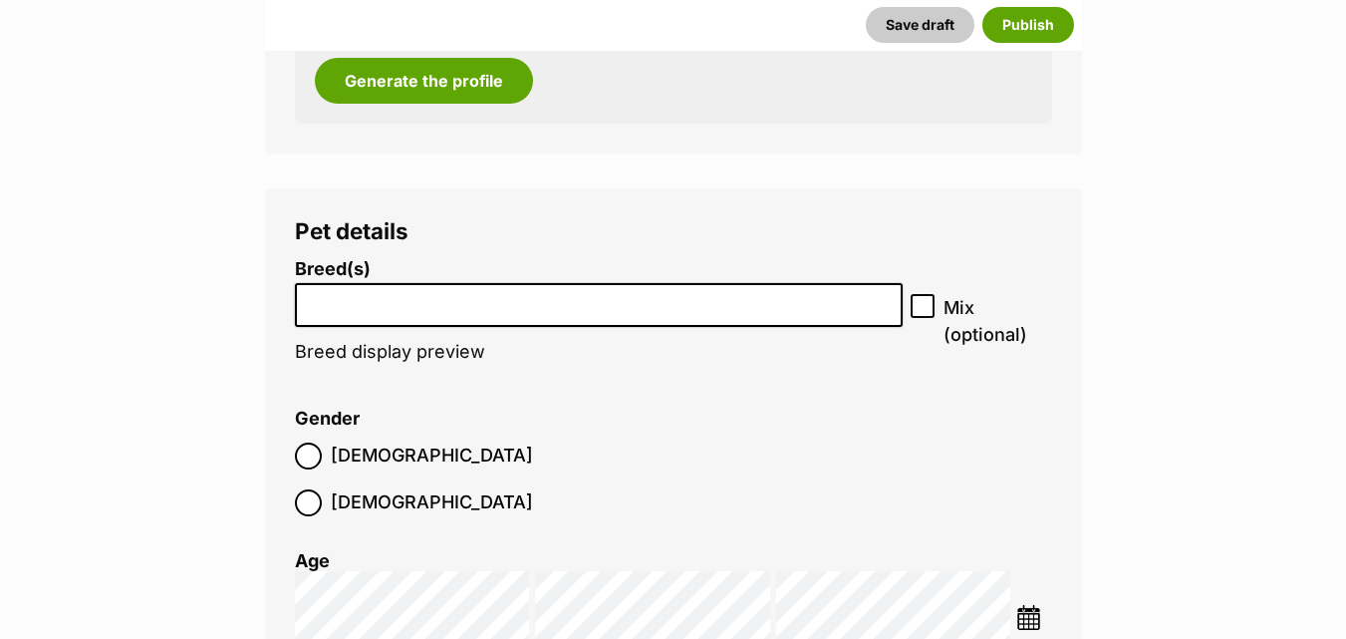
click at [666, 303] on input "search" at bounding box center [599, 300] width 595 height 21
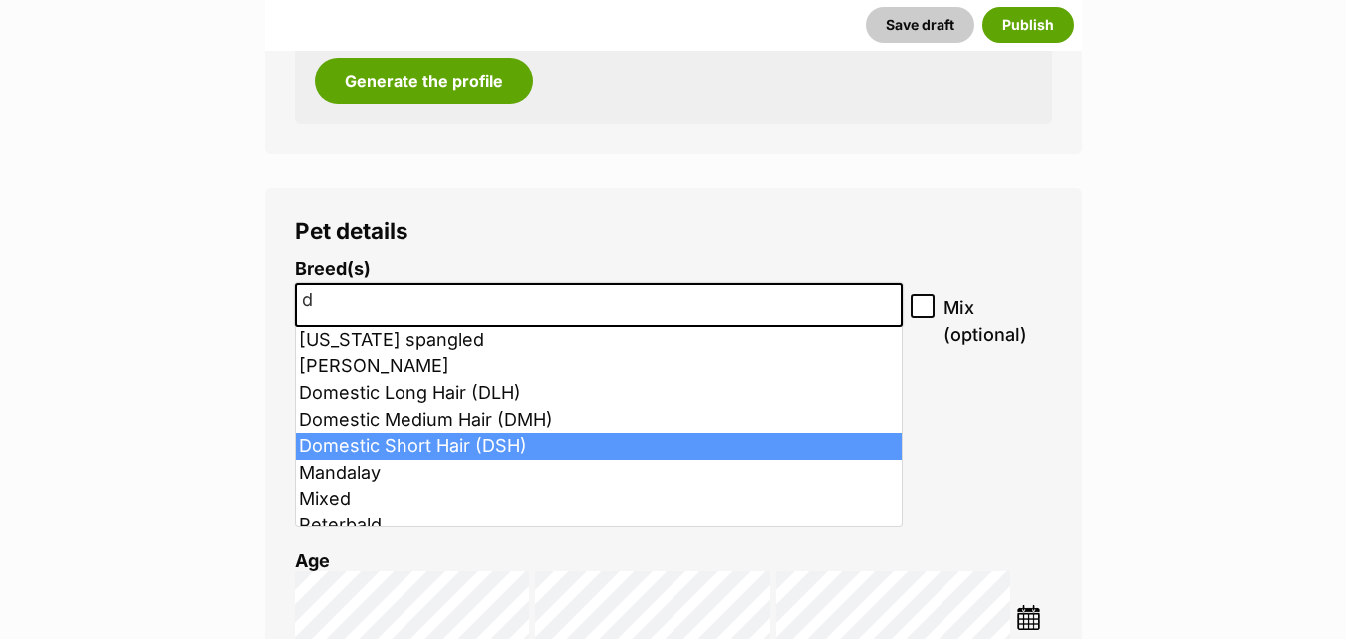
type input "d"
select select "252102"
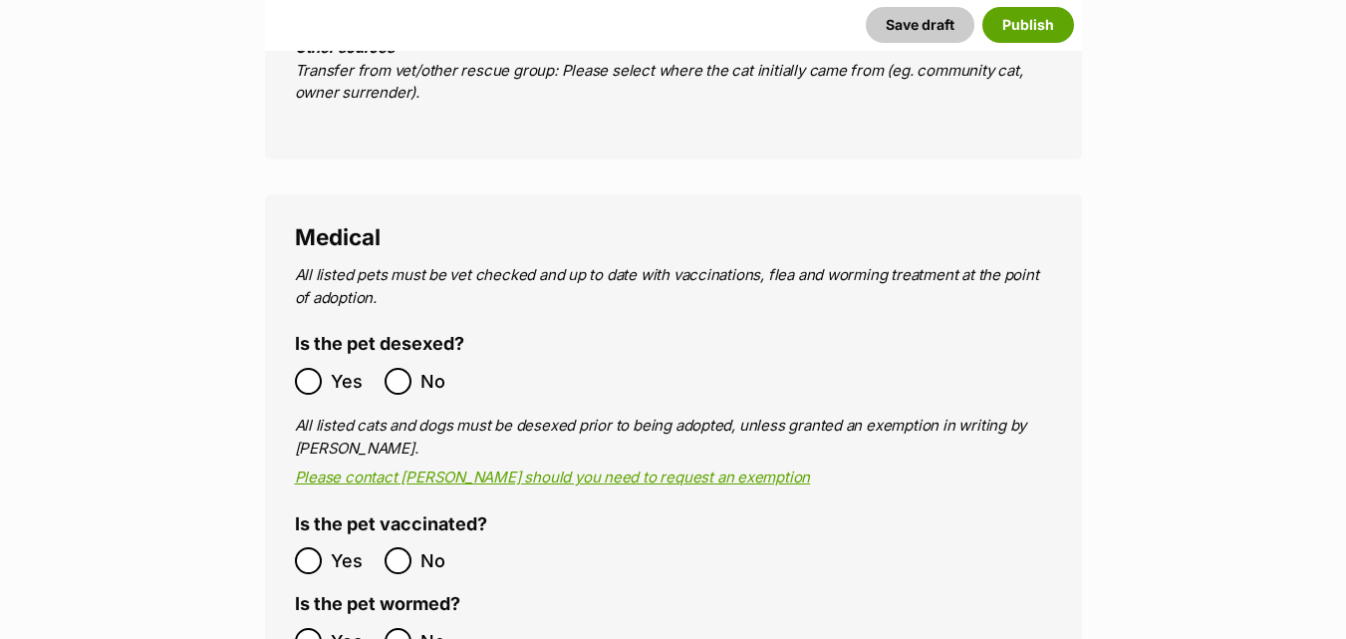
scroll to position [3544, 0]
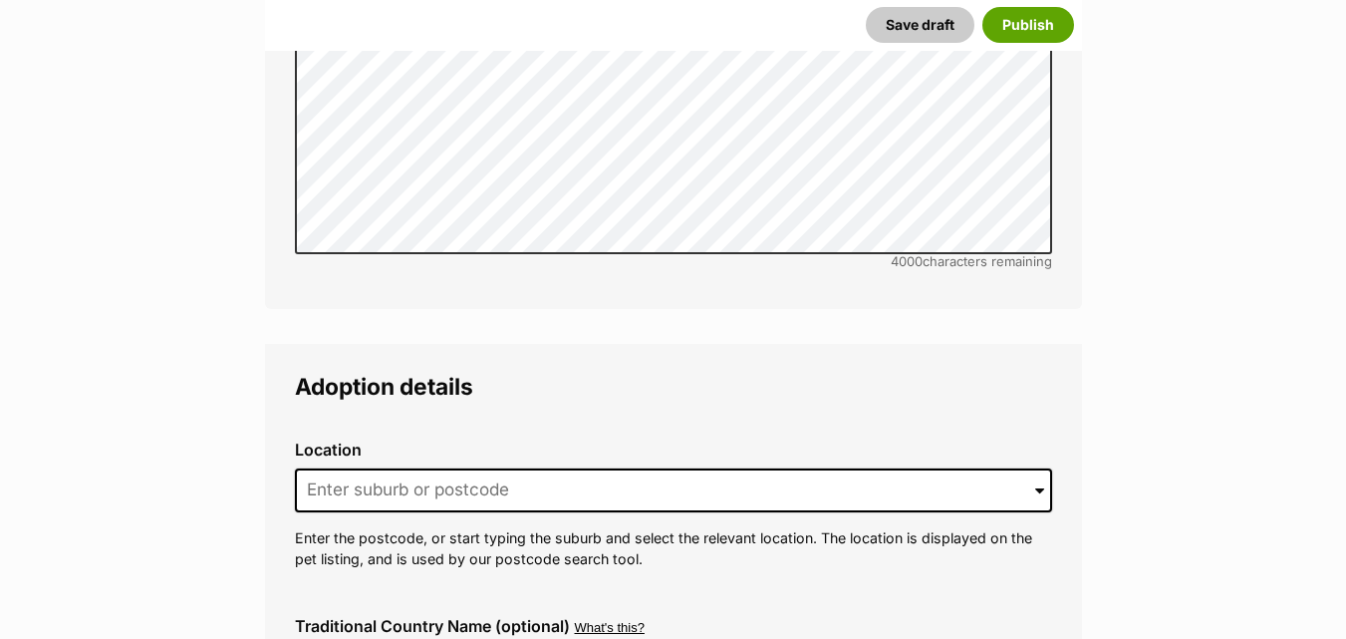
scroll to position [4635, 0]
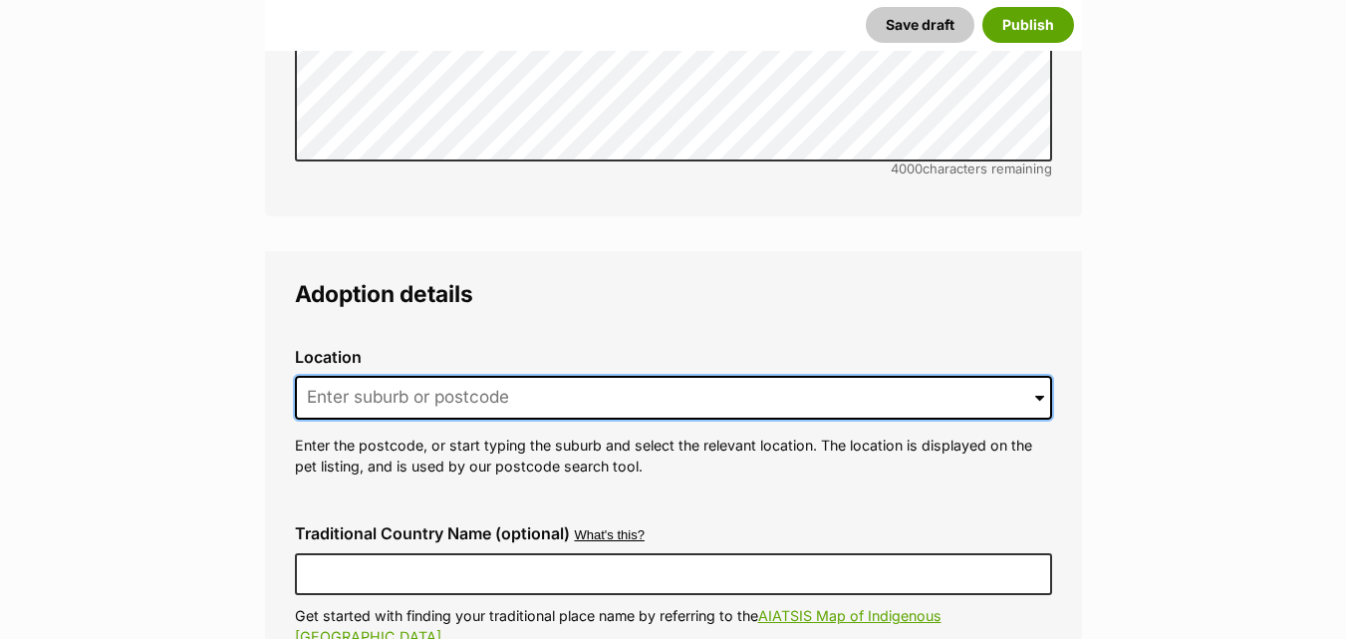
click at [474, 376] on input at bounding box center [673, 398] width 757 height 44
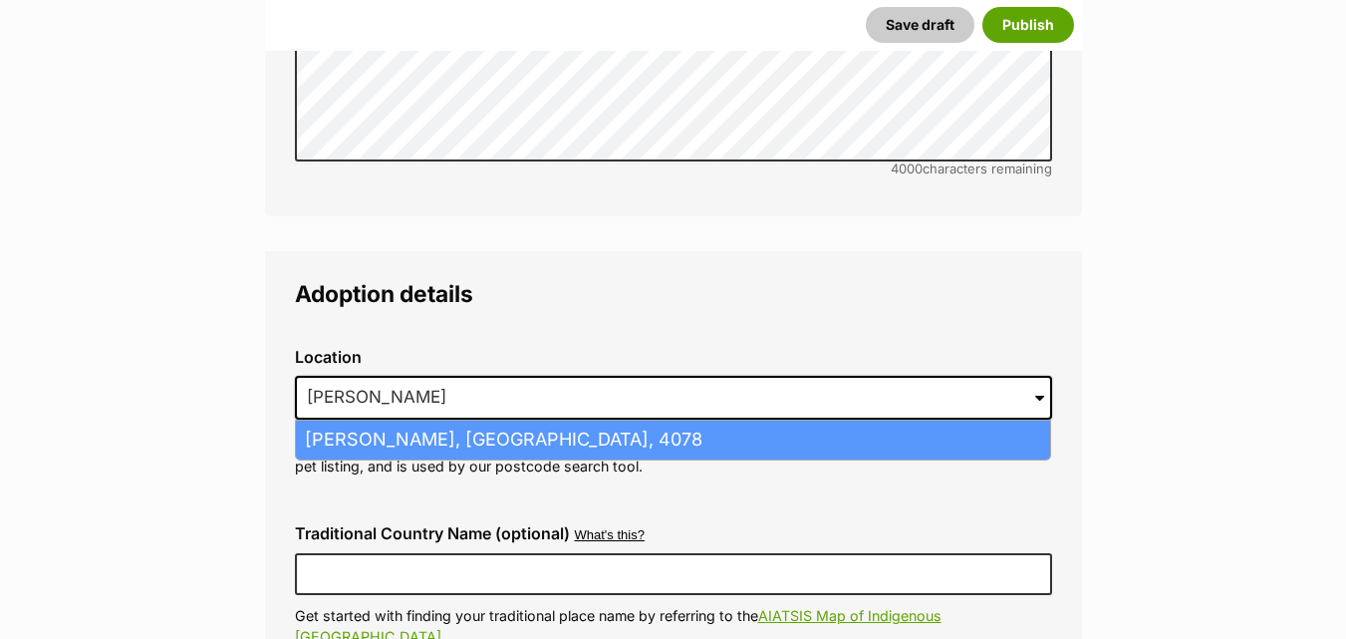
click at [473, 421] on li "Ellen Grove, Queensland, 4078" at bounding box center [673, 440] width 754 height 39
type input "Ellen Grove, Queensland, 4078"
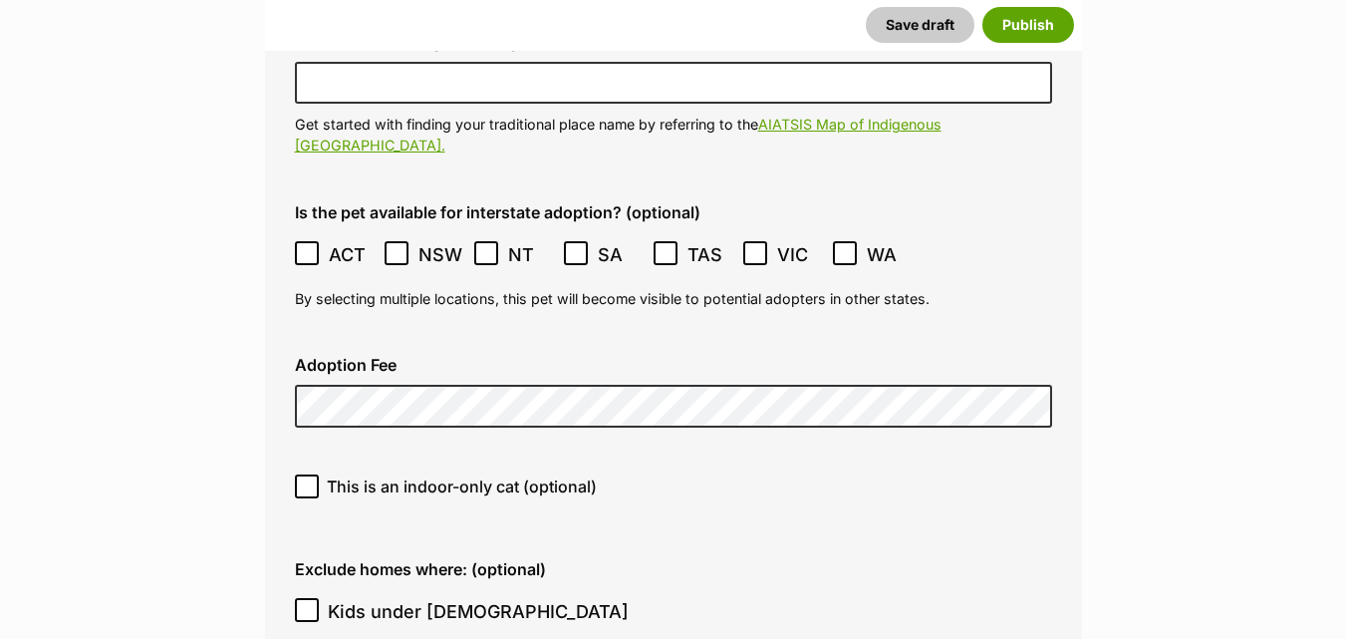
scroll to position [5140, 0]
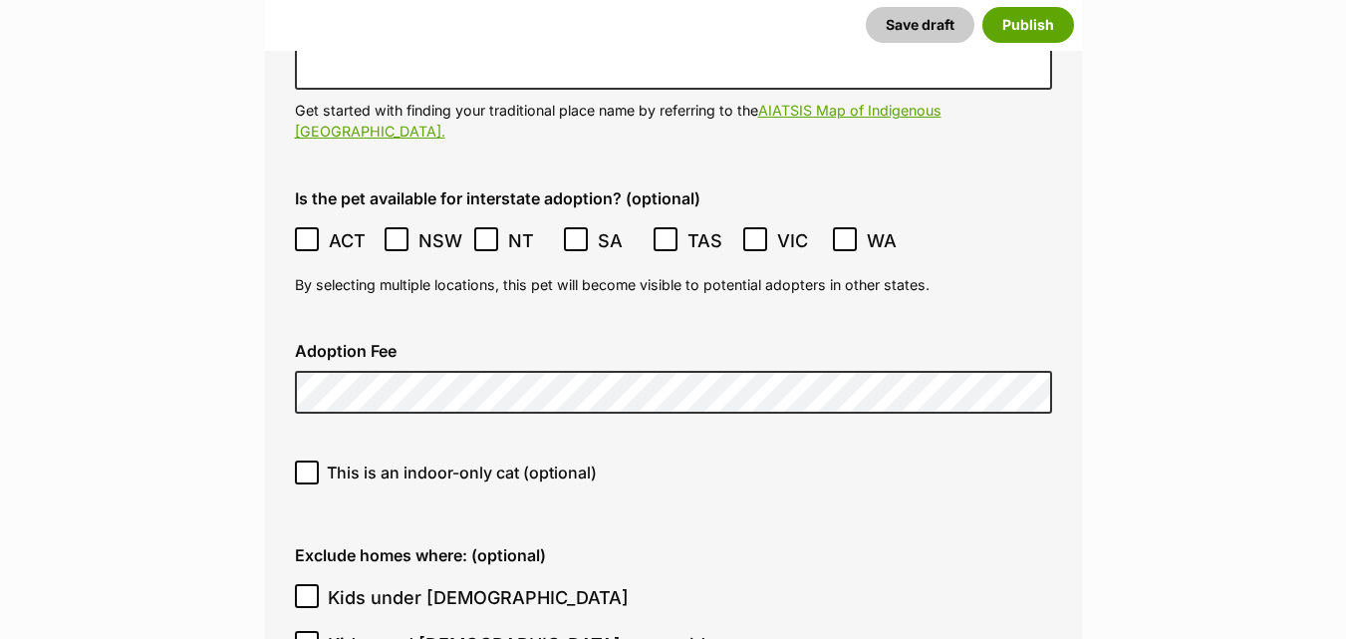
click at [305, 468] on icon at bounding box center [307, 472] width 12 height 9
click at [305, 460] on input "This is an indoor-only cat (optional)" at bounding box center [307, 472] width 24 height 24
checkbox input "true"
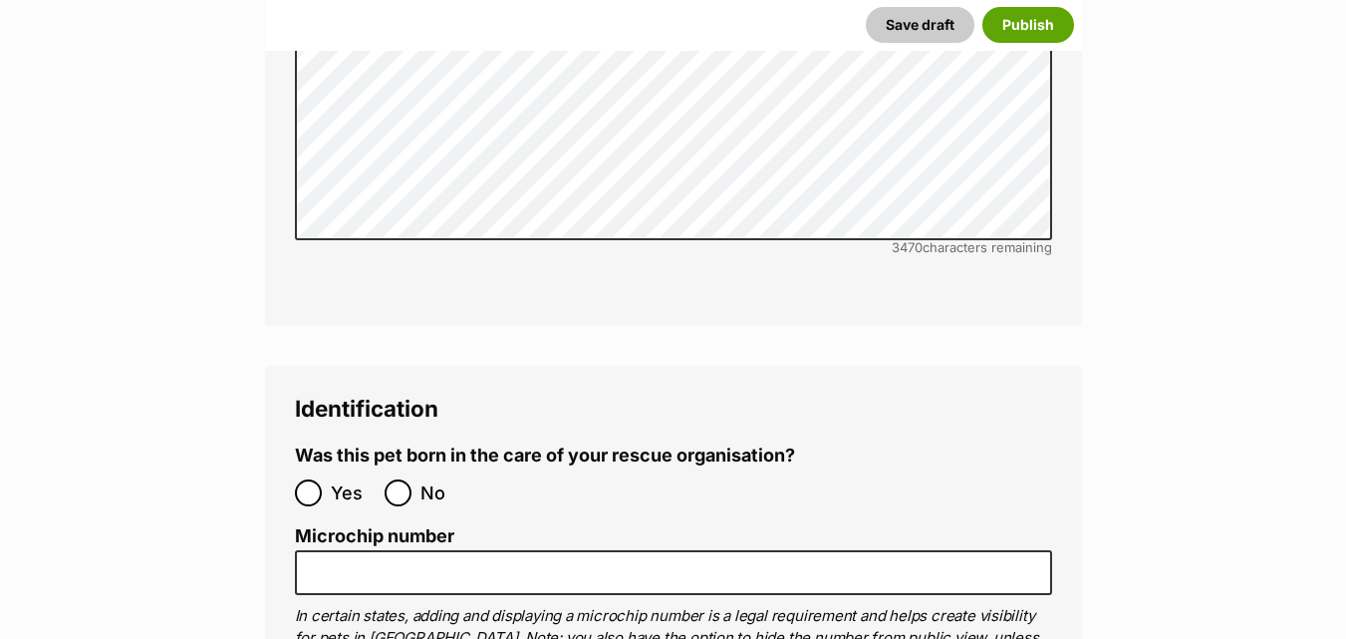
scroll to position [6455, 0]
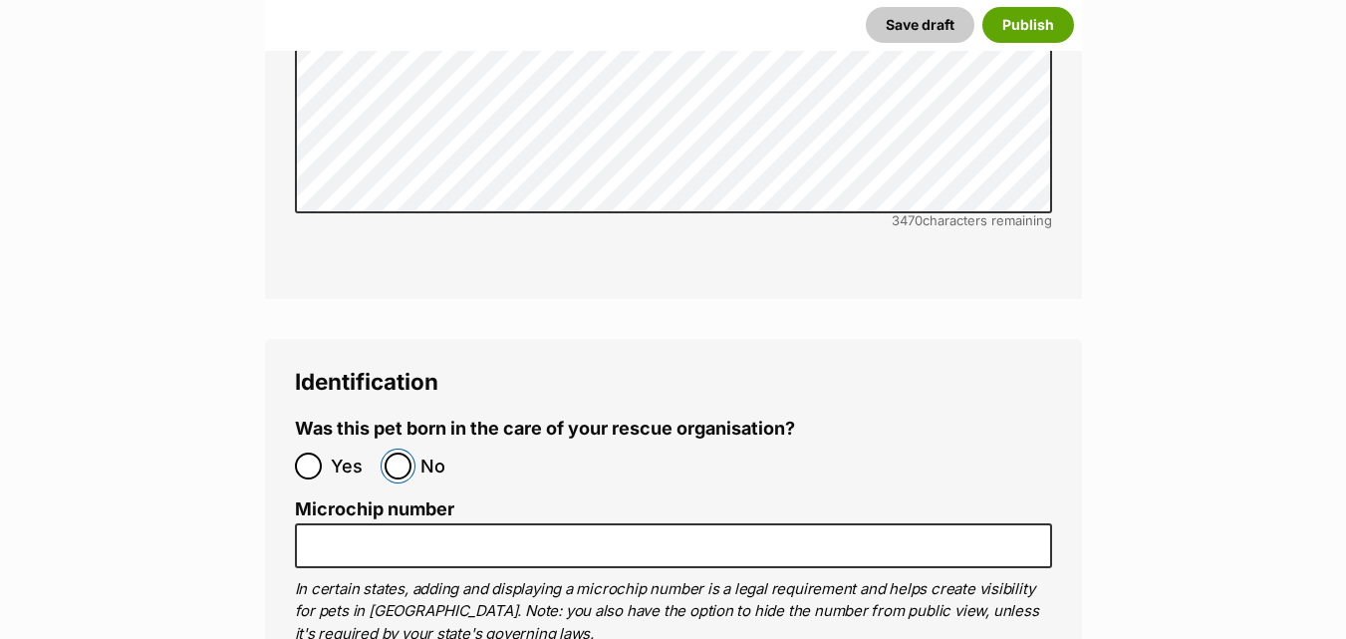
click at [400, 452] on input "No" at bounding box center [398, 465] width 27 height 27
radio input "true"
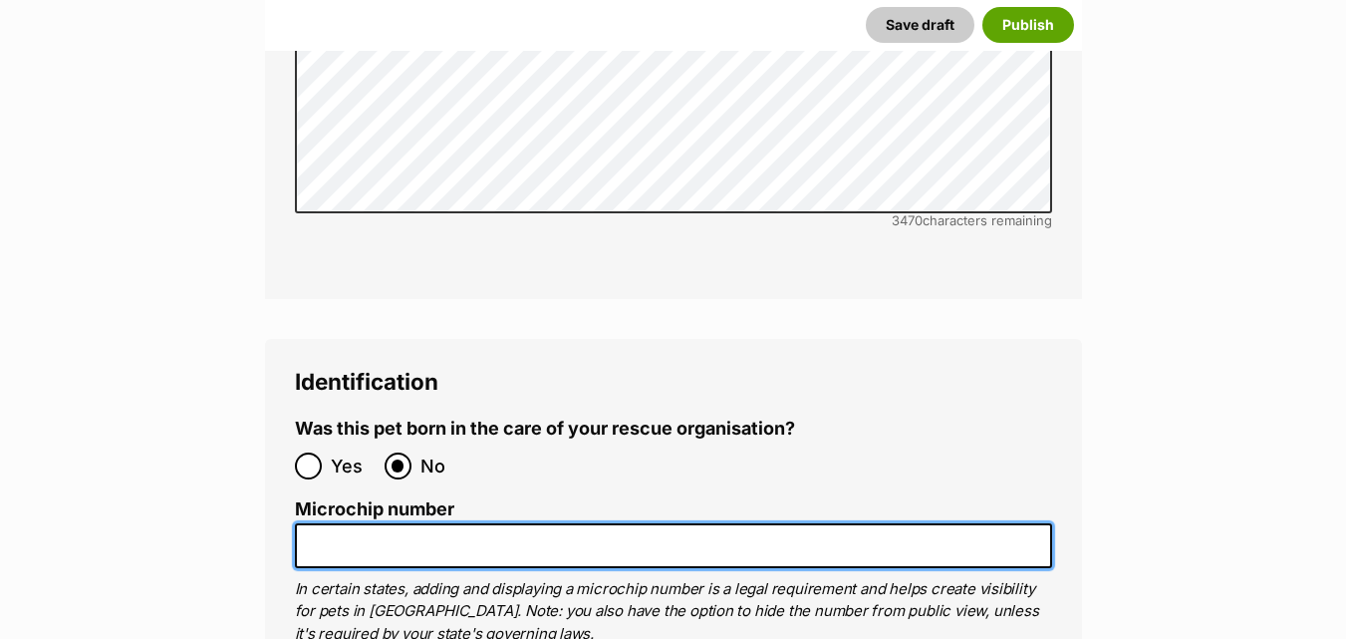
click at [354, 523] on input "Microchip number" at bounding box center [673, 545] width 757 height 45
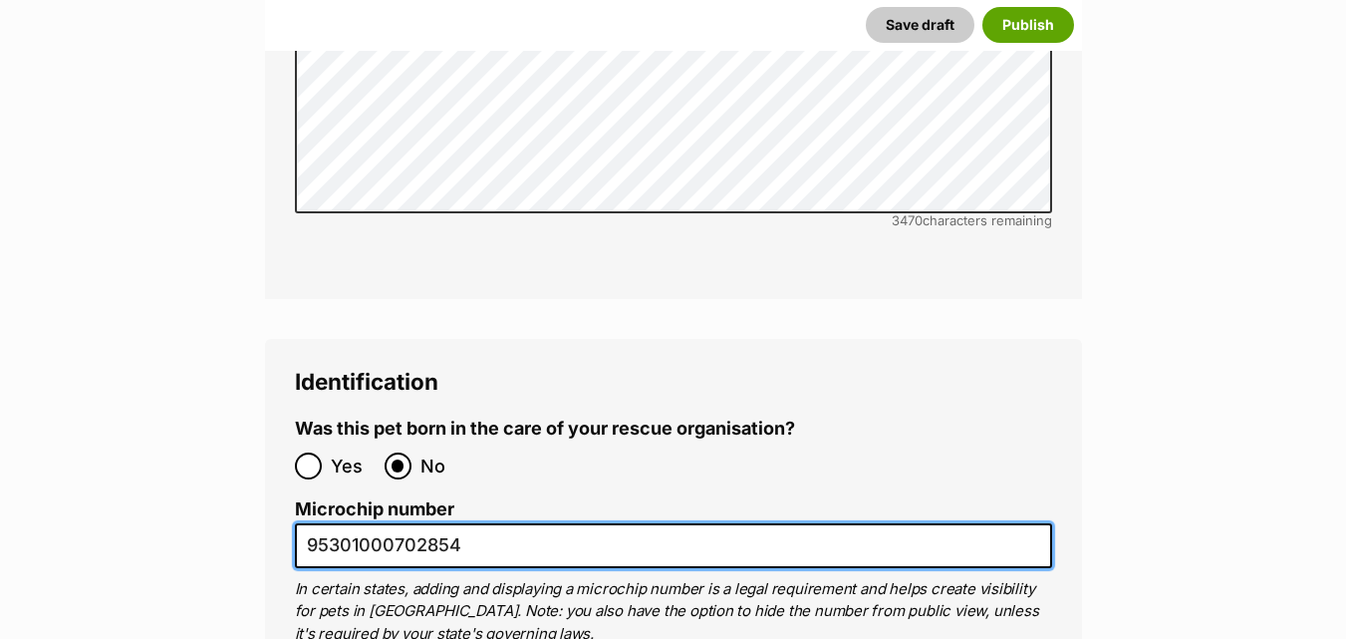
click at [436, 523] on input "95301000702854" at bounding box center [673, 545] width 757 height 45
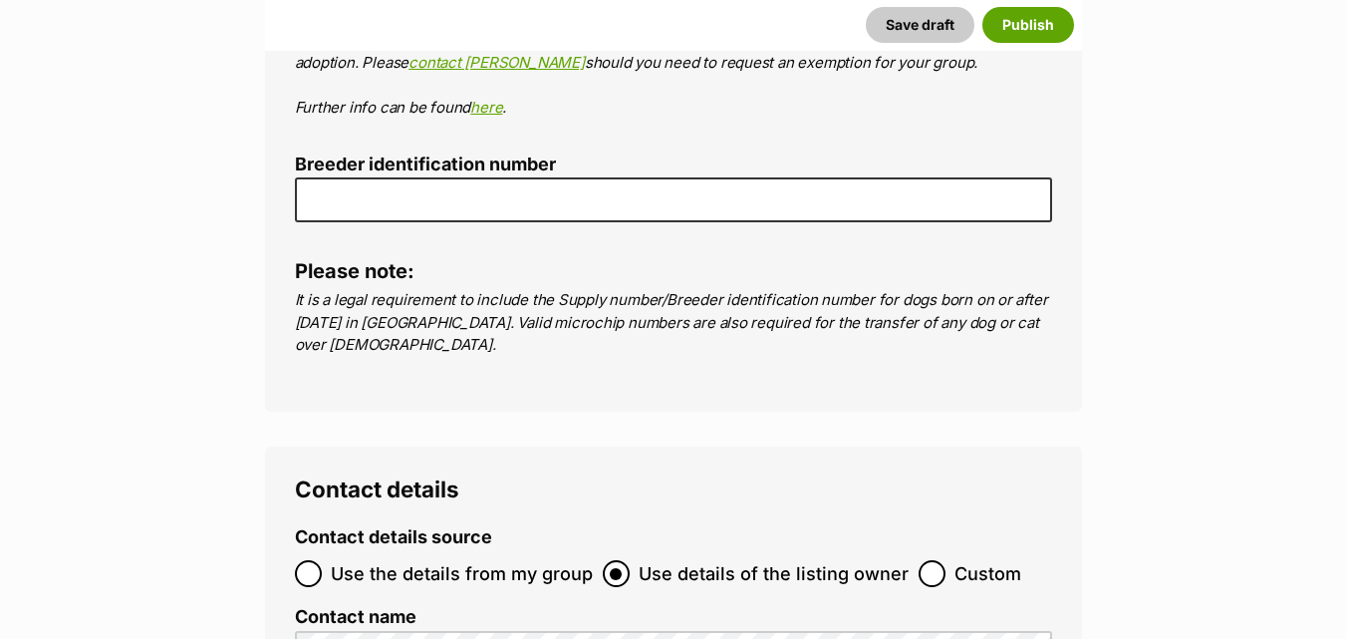
scroll to position [7252, 0]
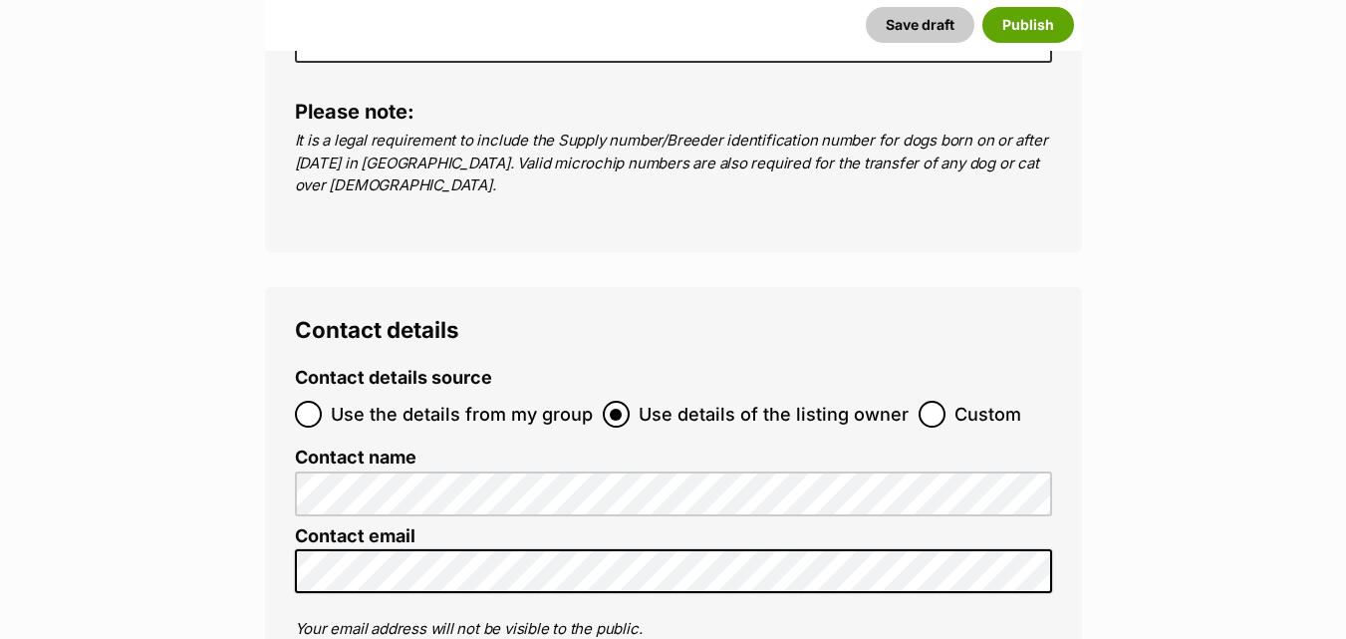
type input "953010007028454"
click at [323, 401] on label "Use the details from my group" at bounding box center [444, 414] width 298 height 27
click at [322, 401] on input "Use the details from my group" at bounding box center [308, 414] width 27 height 27
radio input "true"
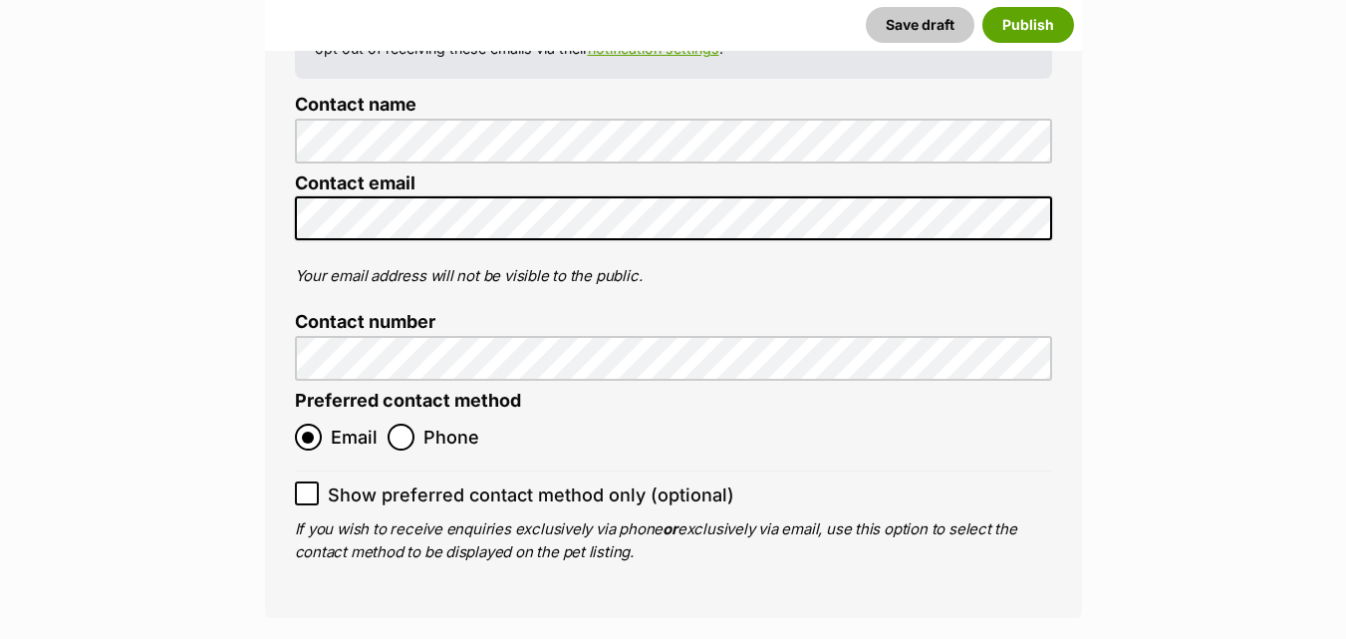
scroll to position [7810, 0]
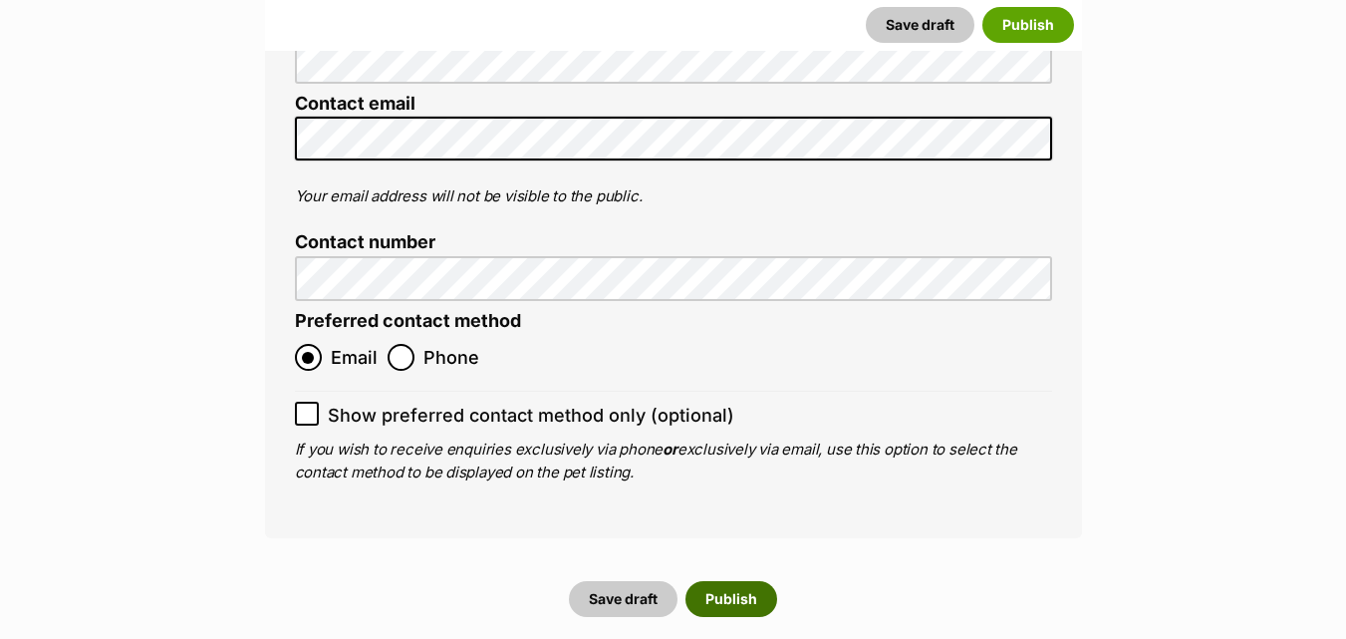
click at [730, 581] on button "Publish" at bounding box center [732, 599] width 92 height 36
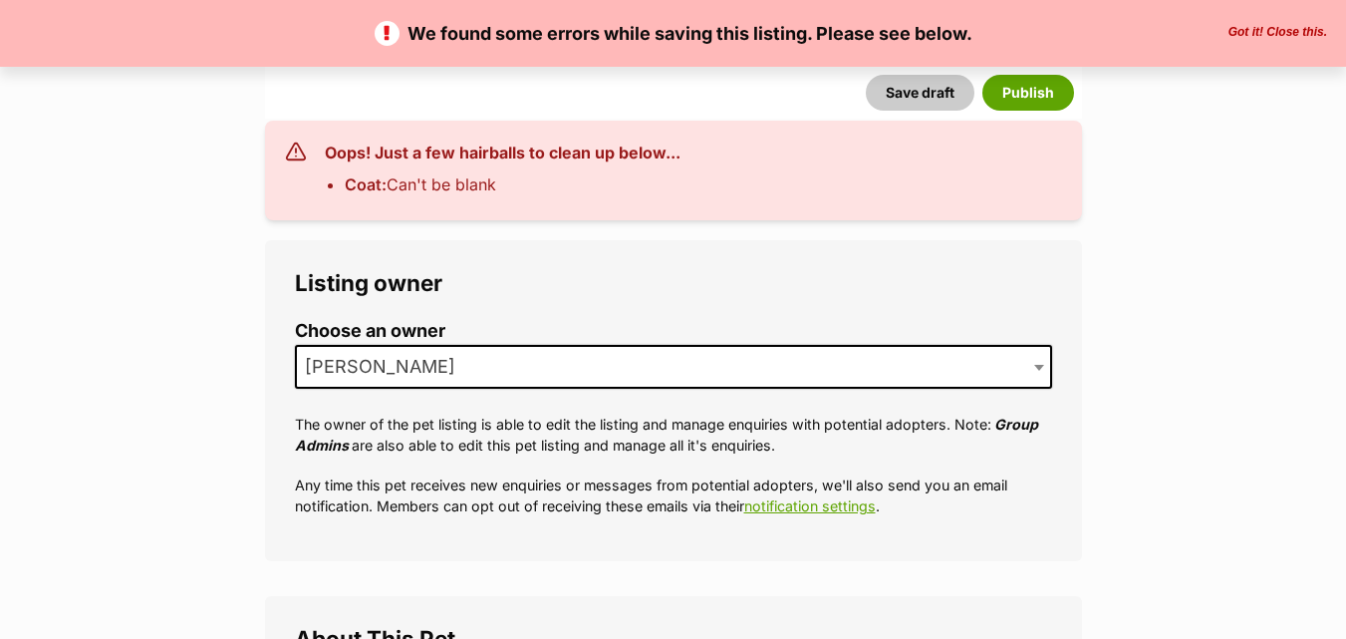
scroll to position [314, 0]
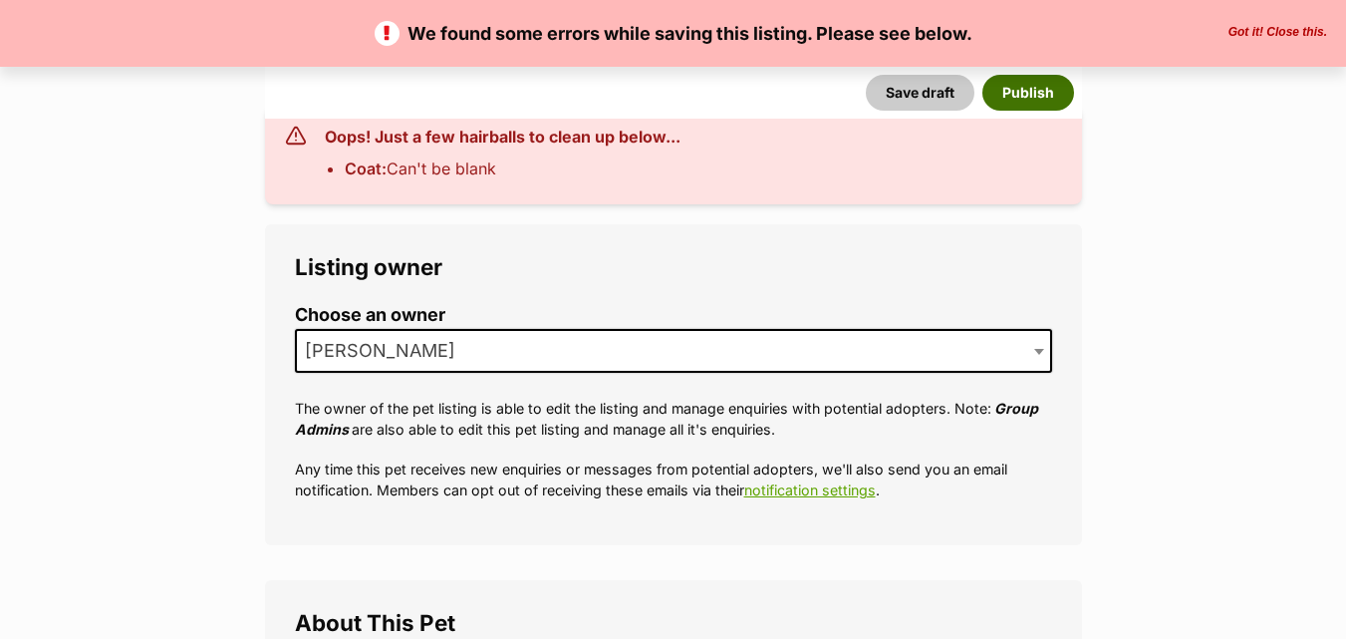
click at [1021, 86] on button "Publish" at bounding box center [1029, 93] width 92 height 36
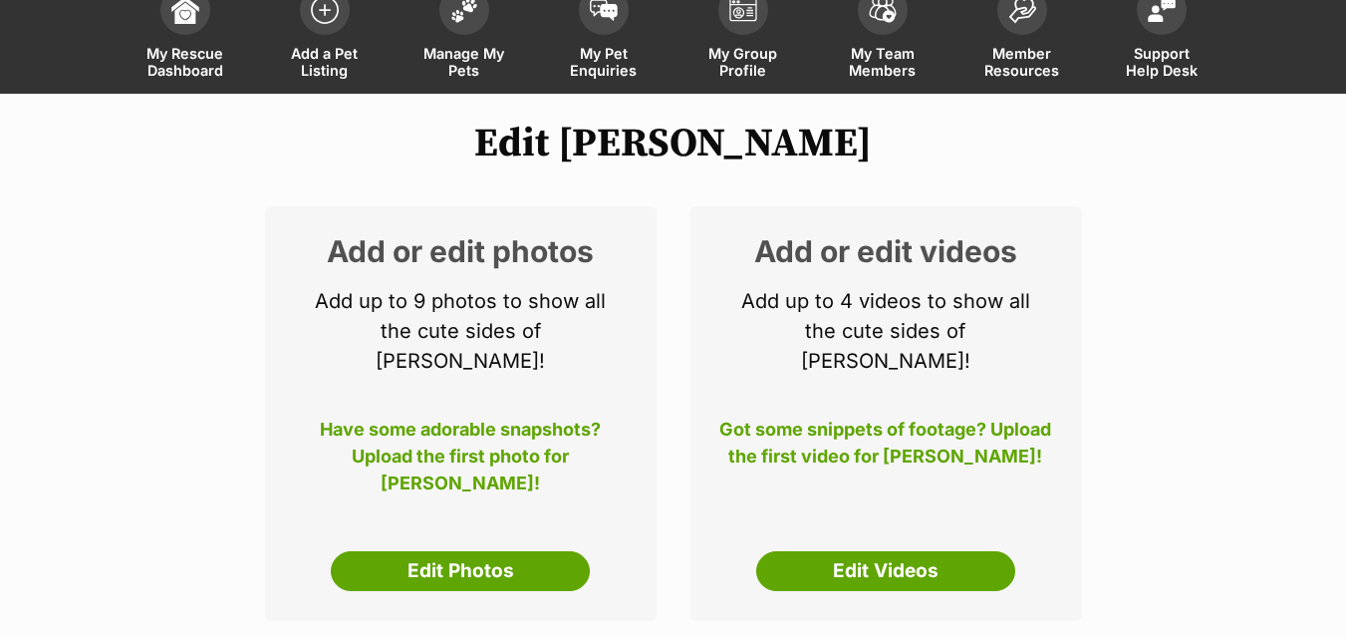
scroll to position [226, 0]
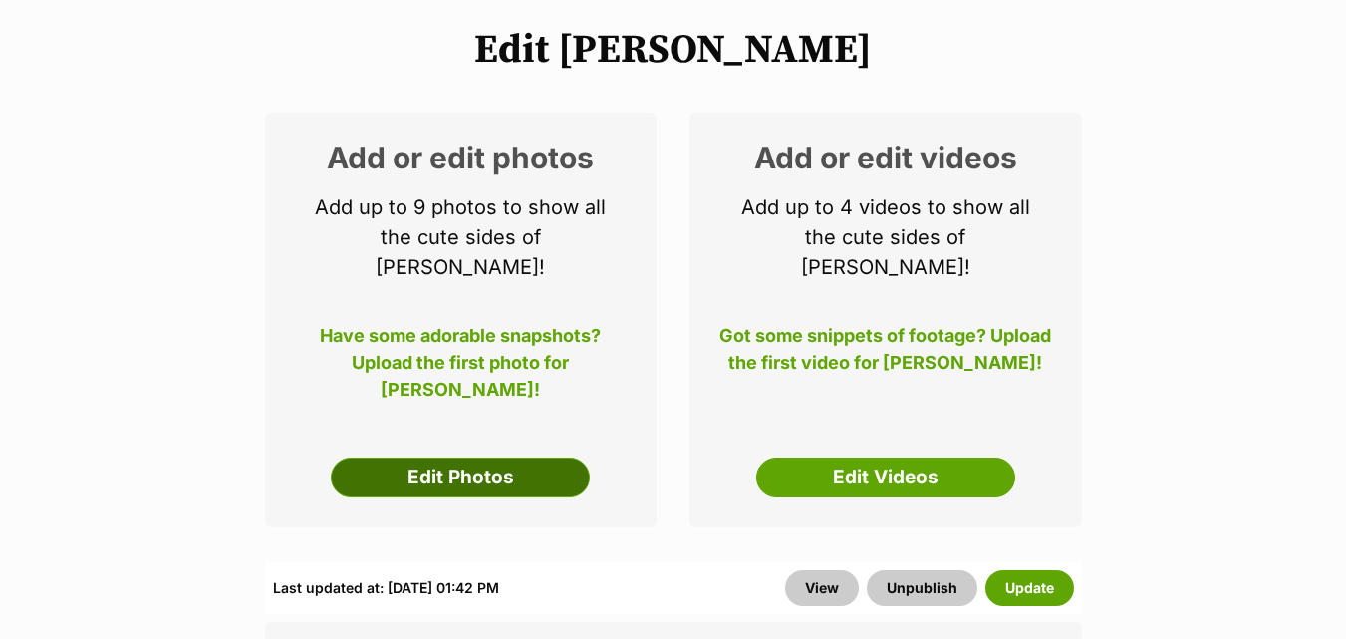
click at [467, 457] on link "Edit Photos" at bounding box center [460, 477] width 259 height 40
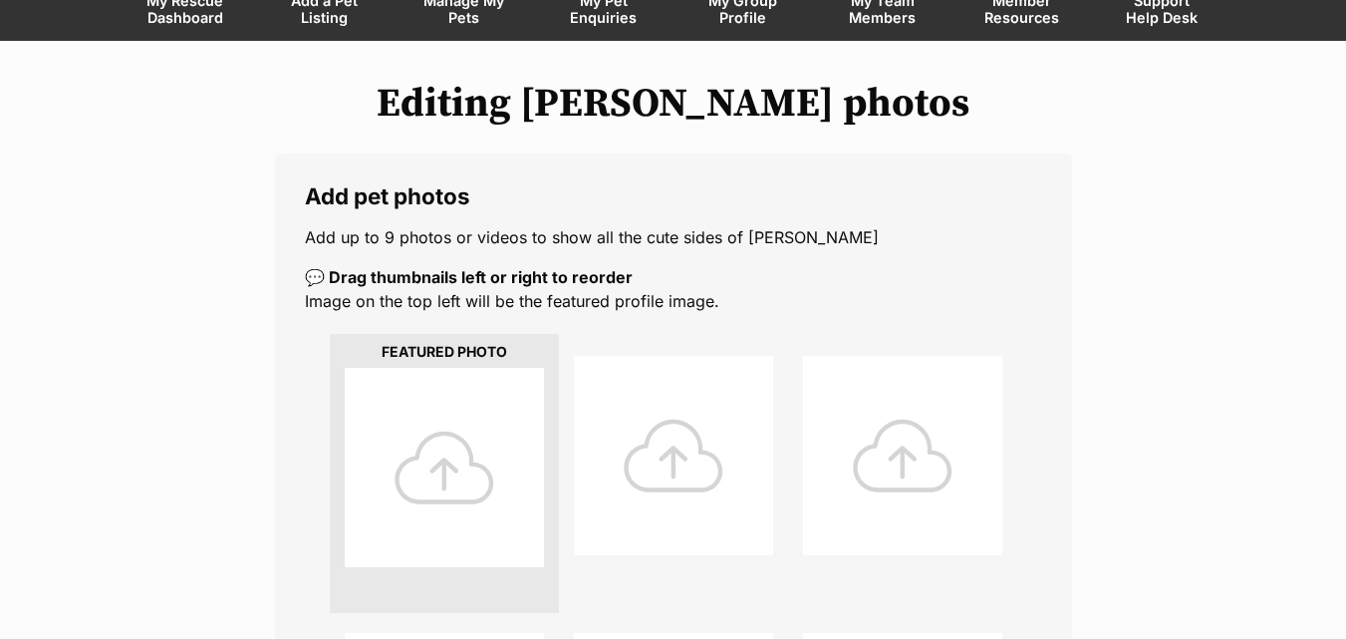
scroll to position [199, 0]
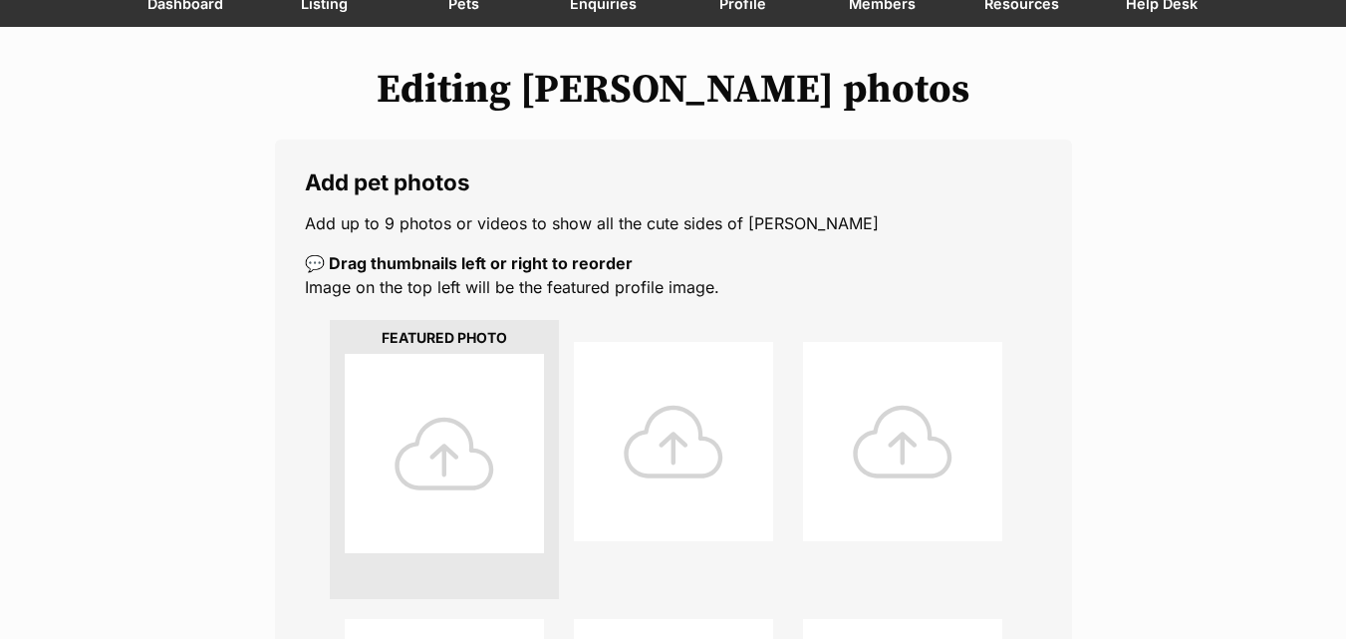
click at [439, 463] on div at bounding box center [444, 453] width 199 height 199
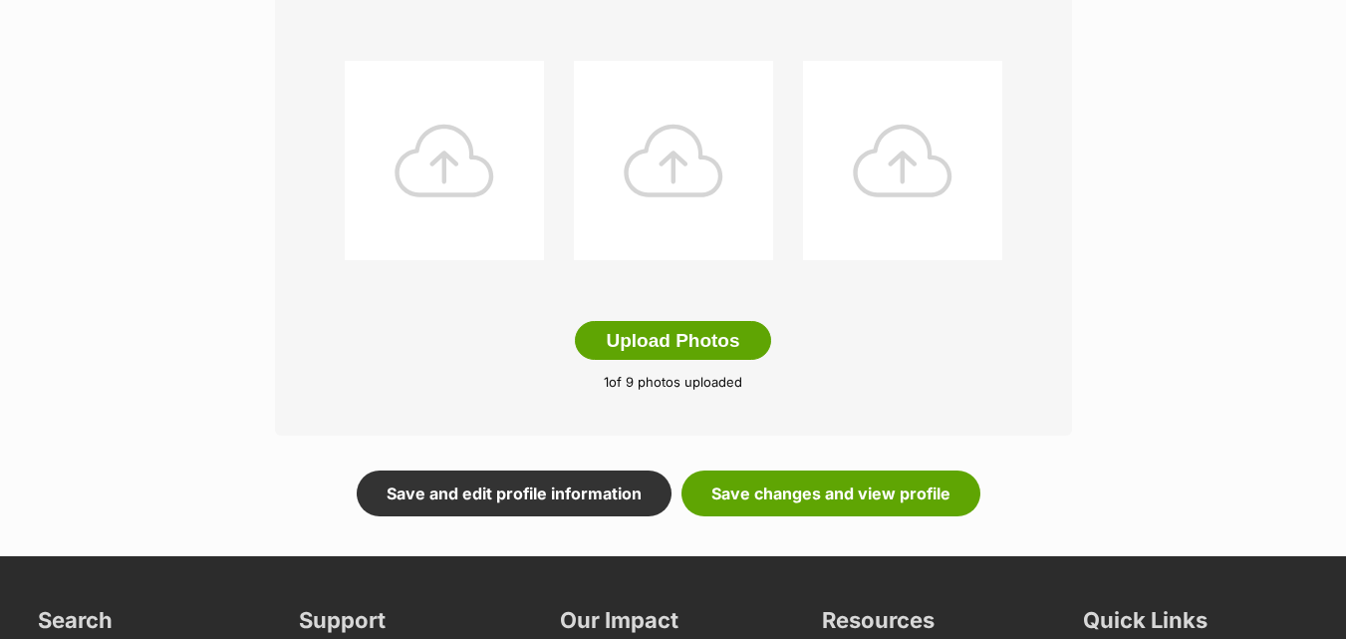
scroll to position [1076, 0]
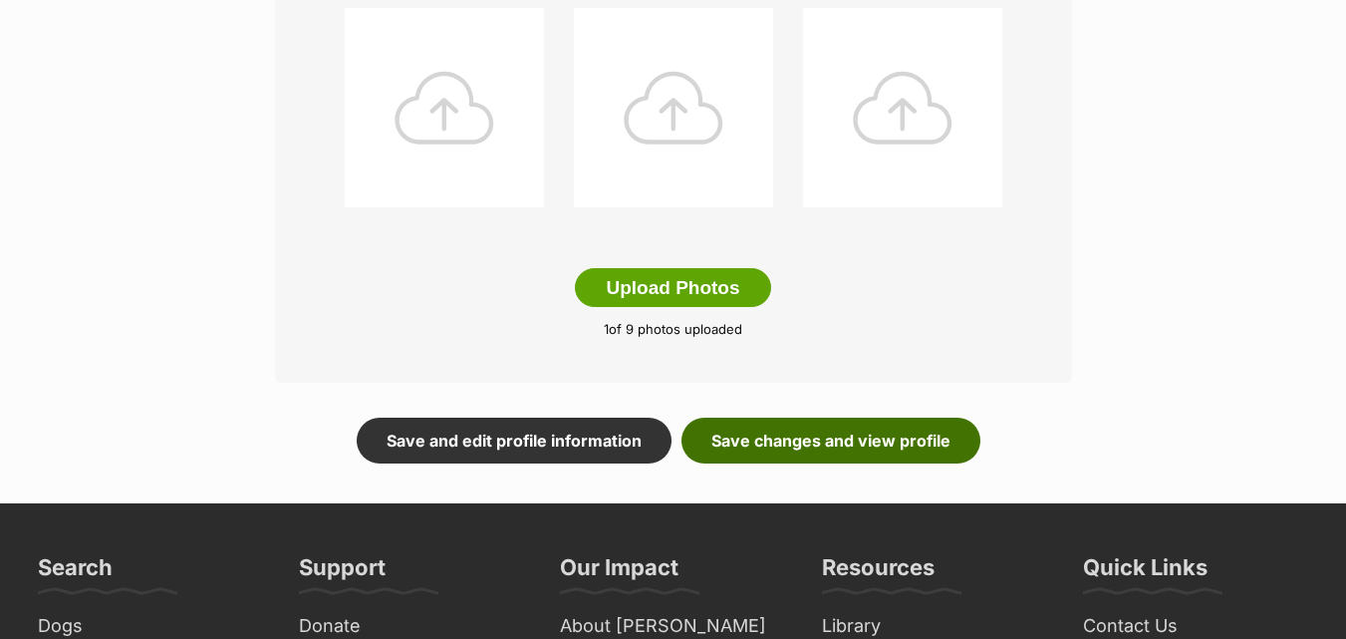
click at [784, 432] on link "Save changes and view profile" at bounding box center [831, 441] width 299 height 46
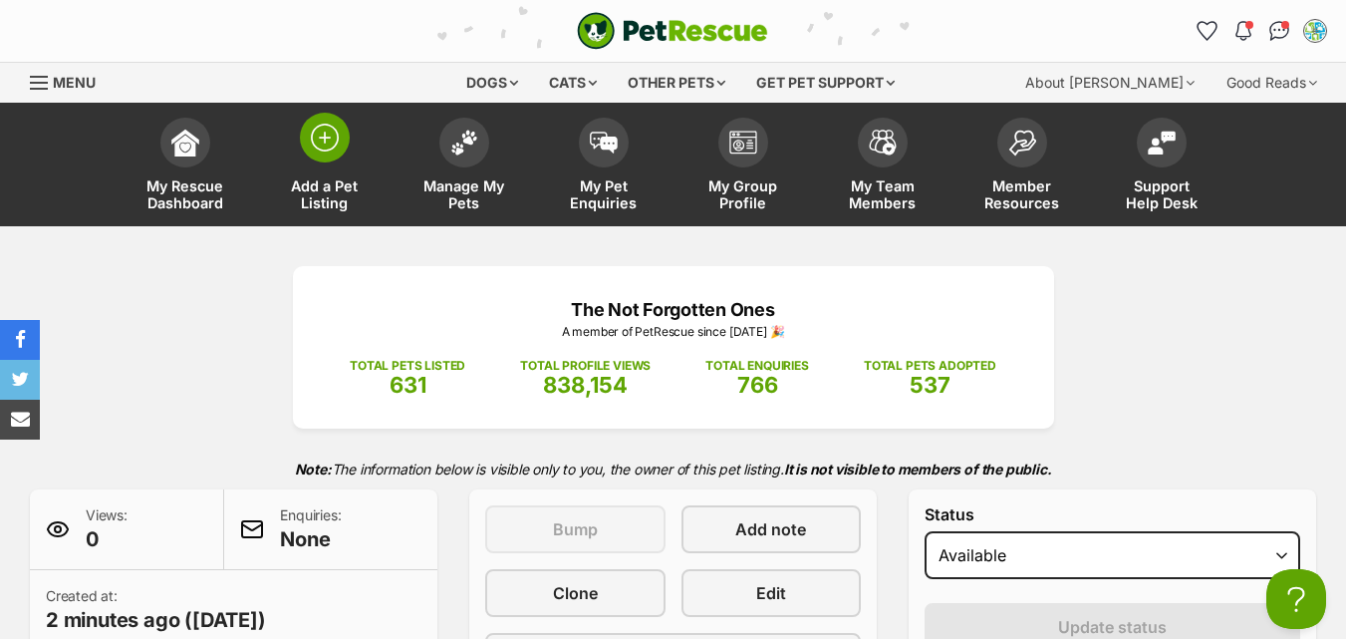
click at [327, 172] on link "Add a Pet Listing" at bounding box center [325, 167] width 140 height 119
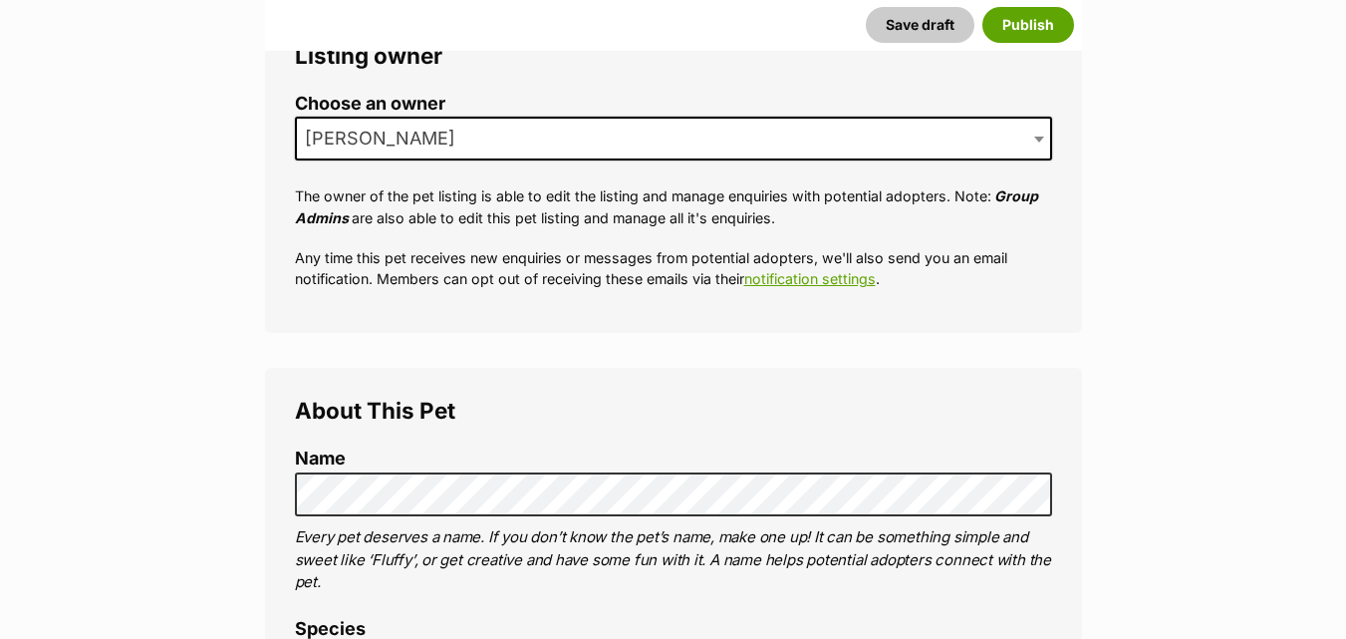
scroll to position [438, 0]
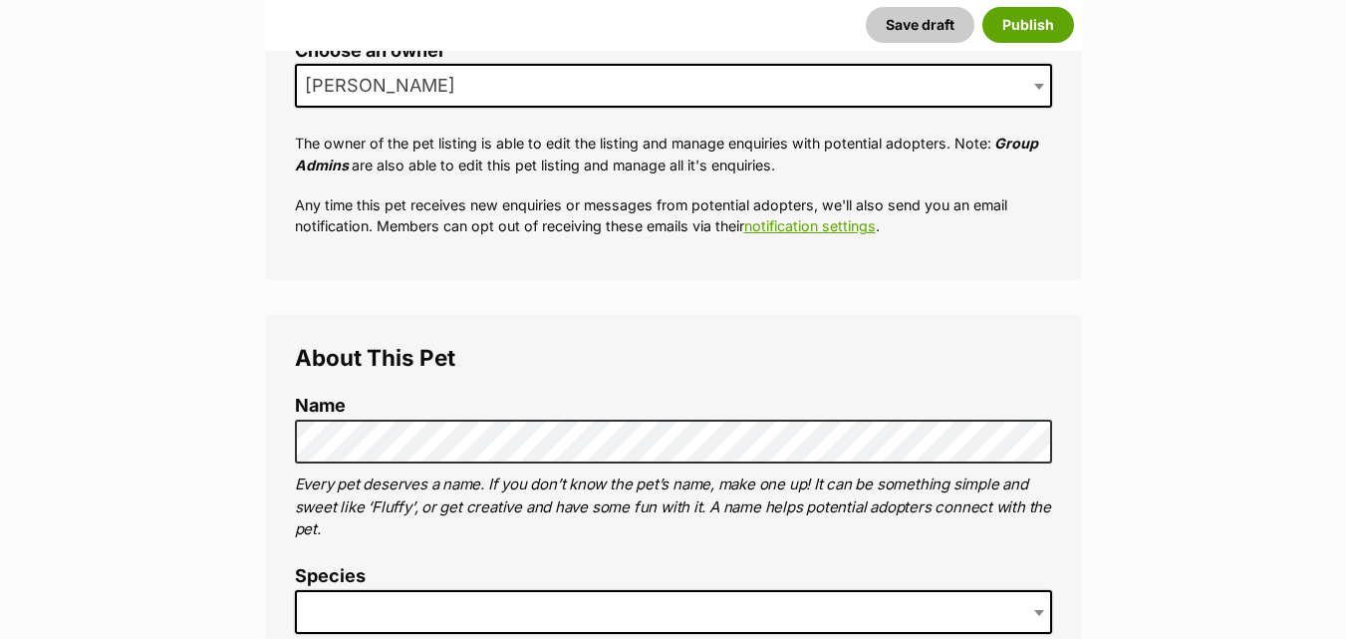
click at [454, 608] on span at bounding box center [673, 612] width 757 height 44
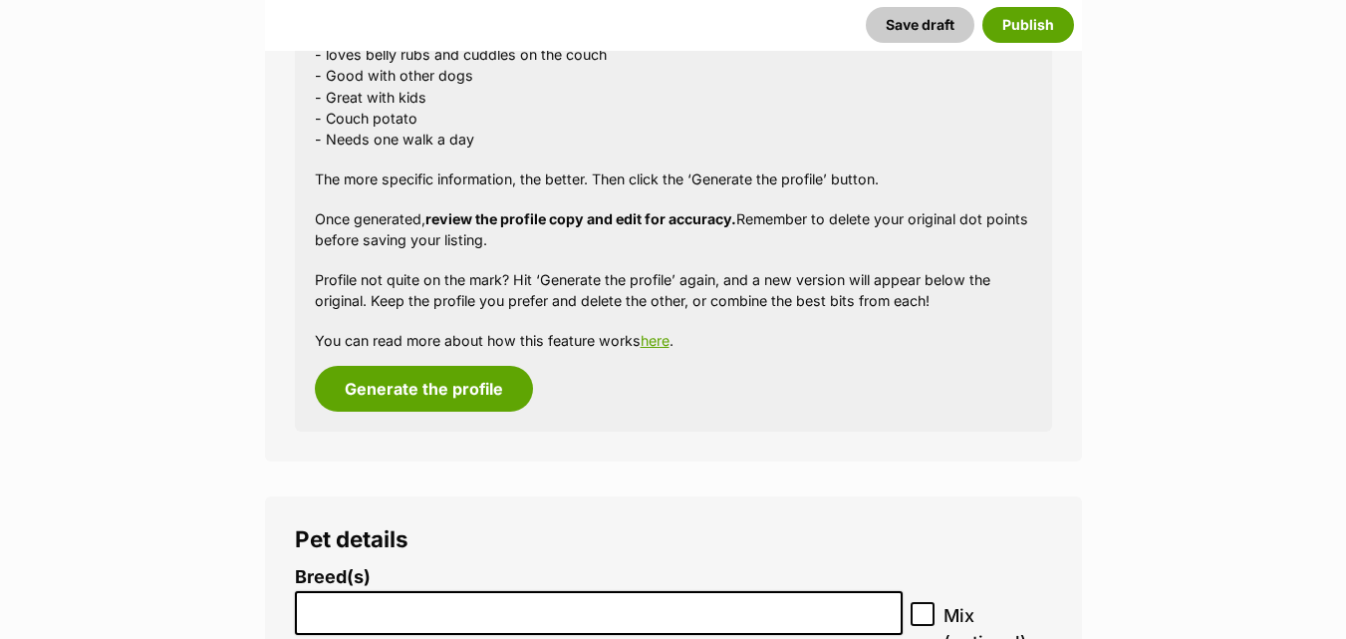
scroll to position [2133, 0]
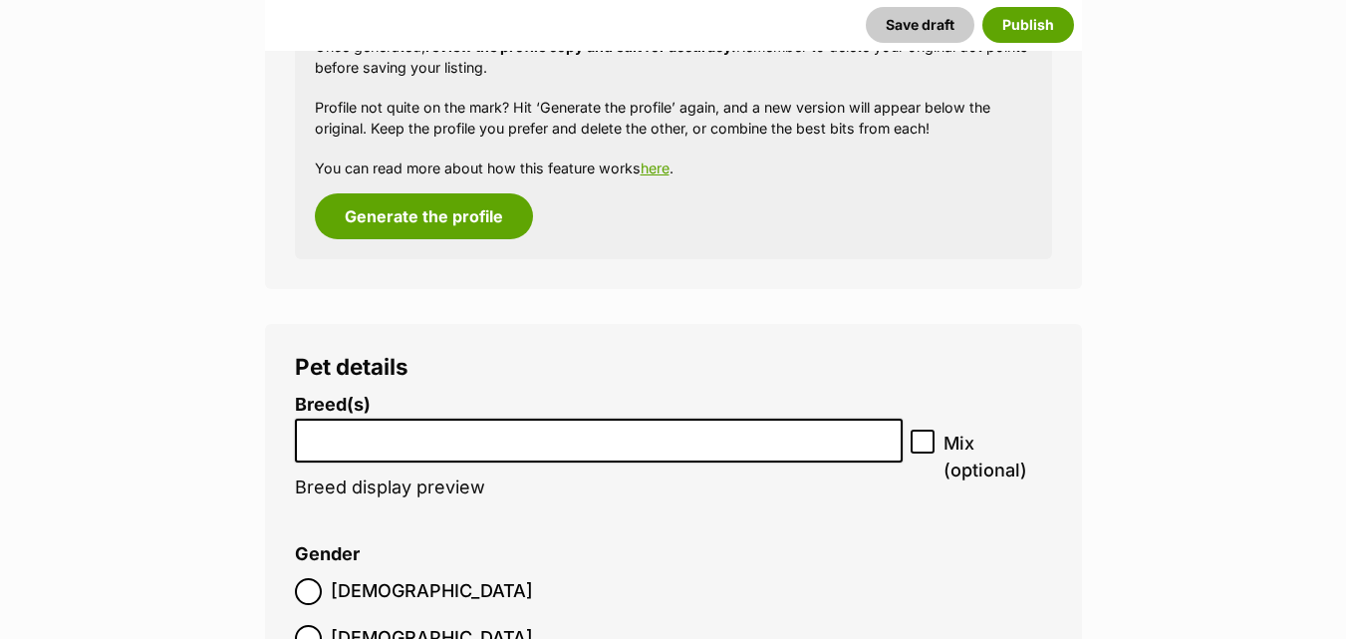
click at [663, 442] on input "search" at bounding box center [599, 435] width 595 height 21
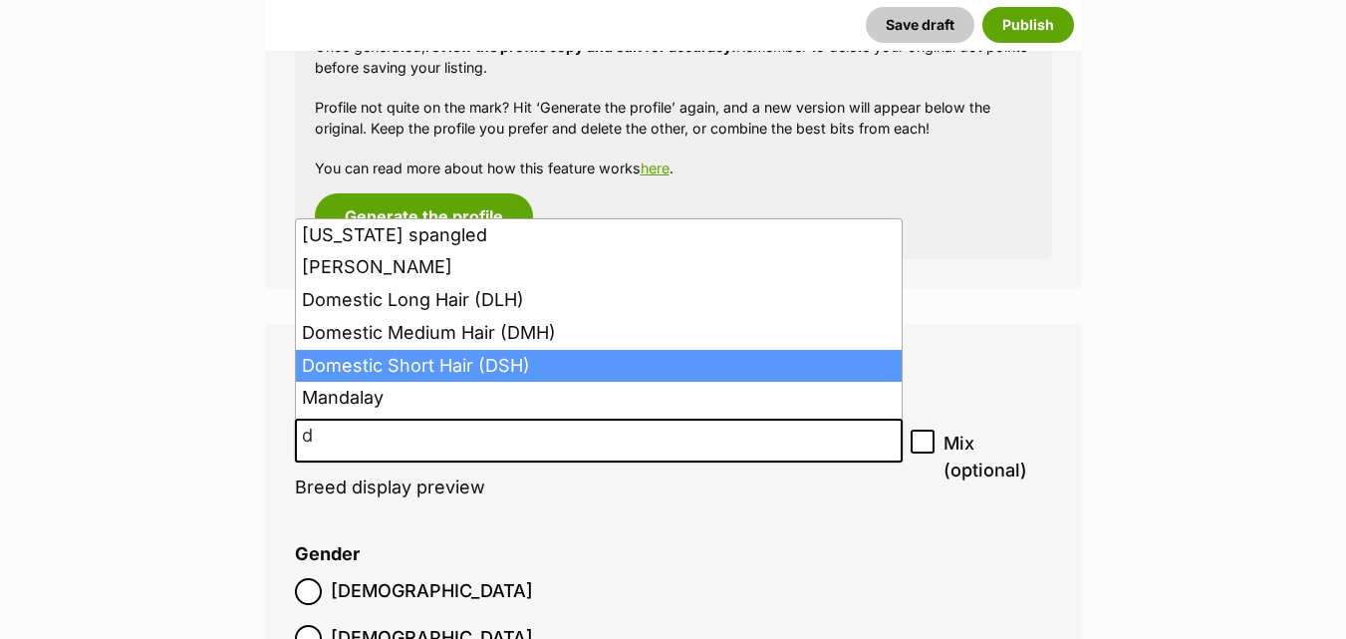
type input "d"
select select "252102"
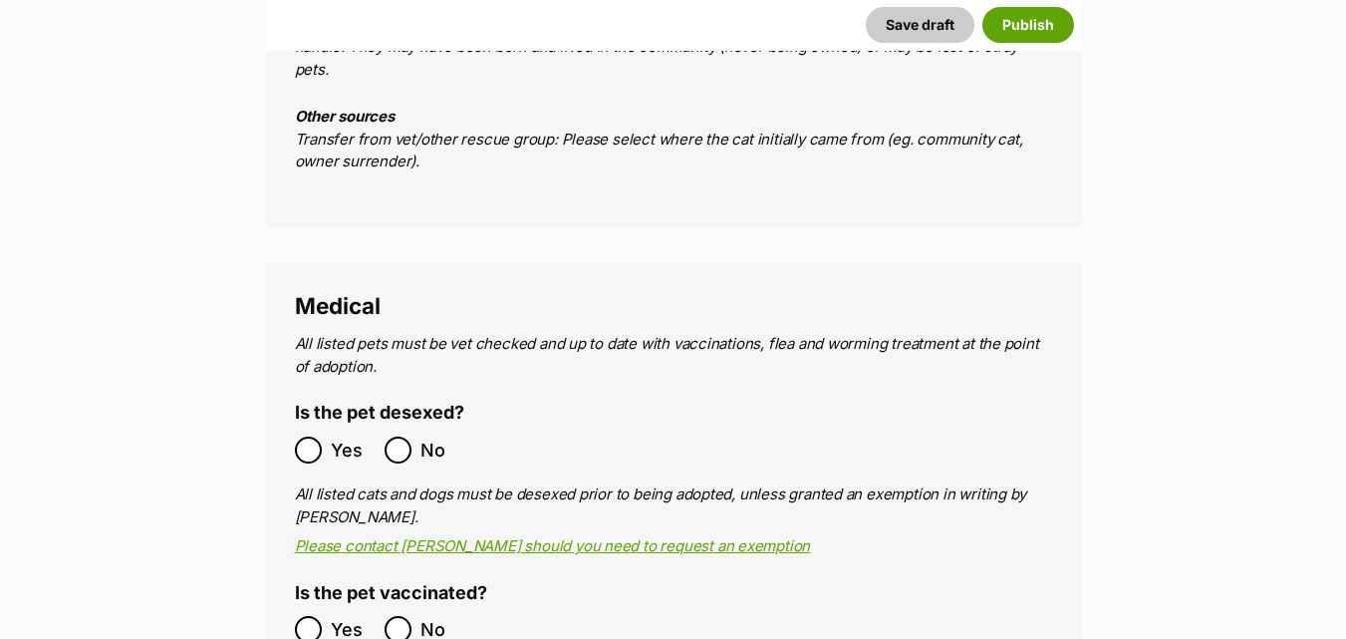
scroll to position [3476, 0]
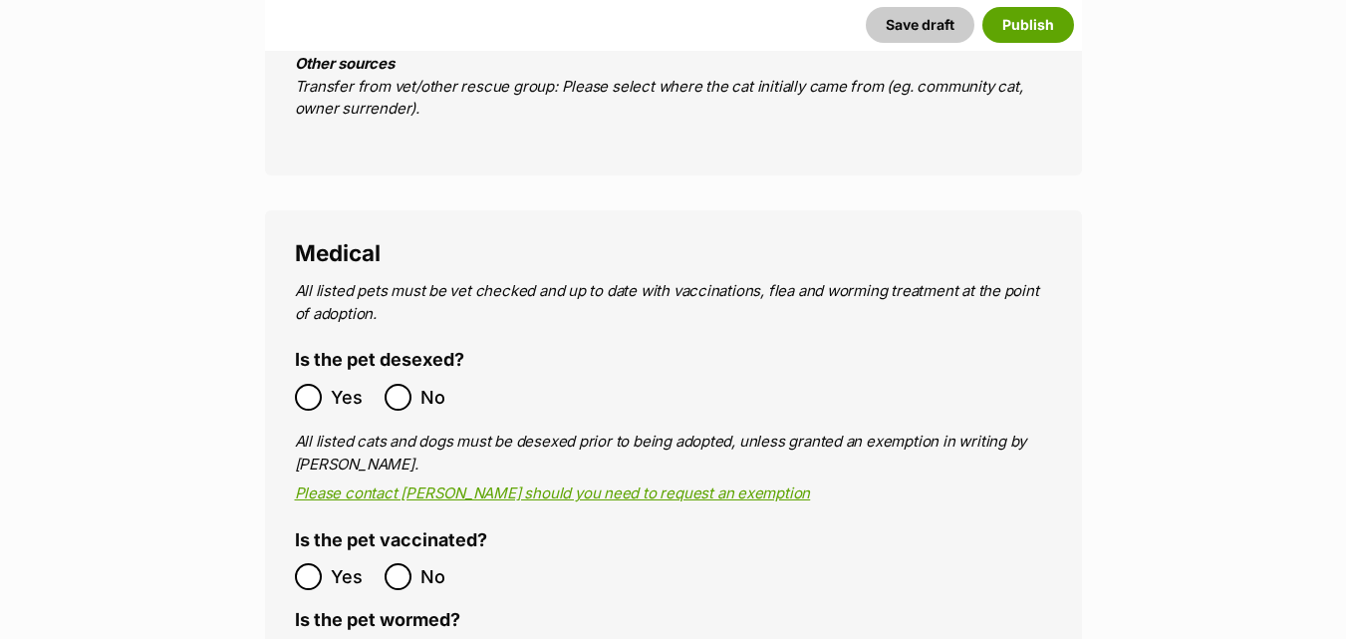
click at [313, 374] on ol "Yes No" at bounding box center [484, 397] width 379 height 47
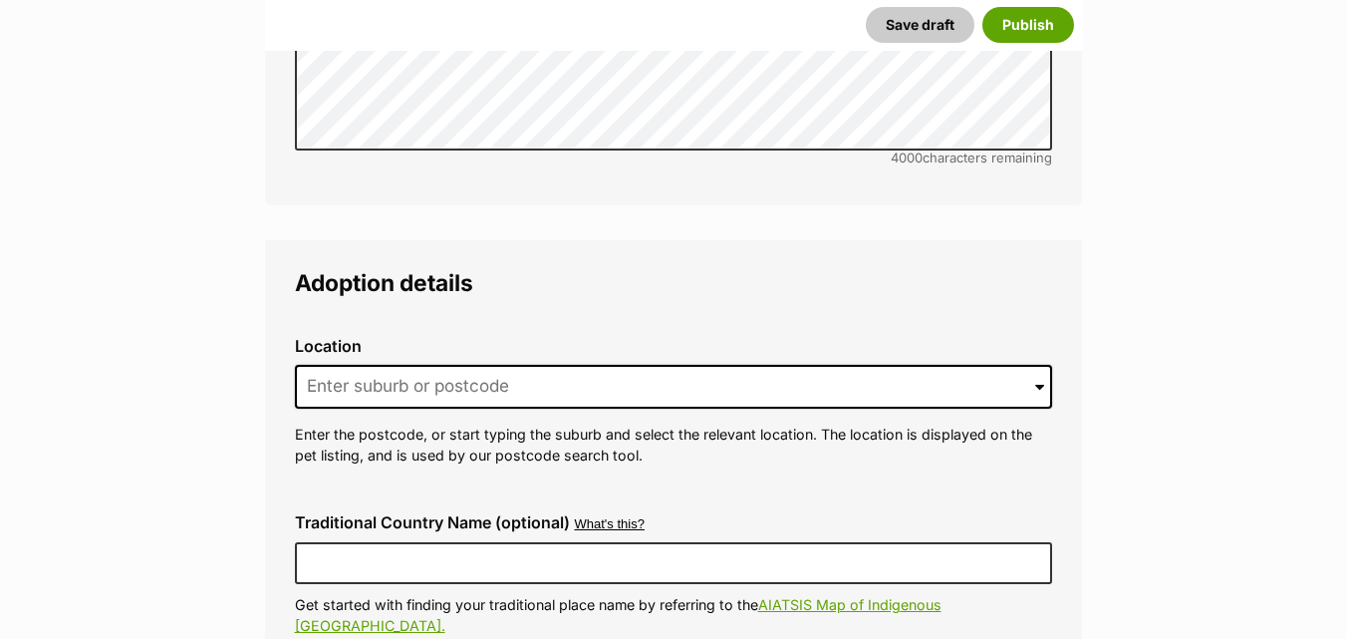
scroll to position [4738, 0]
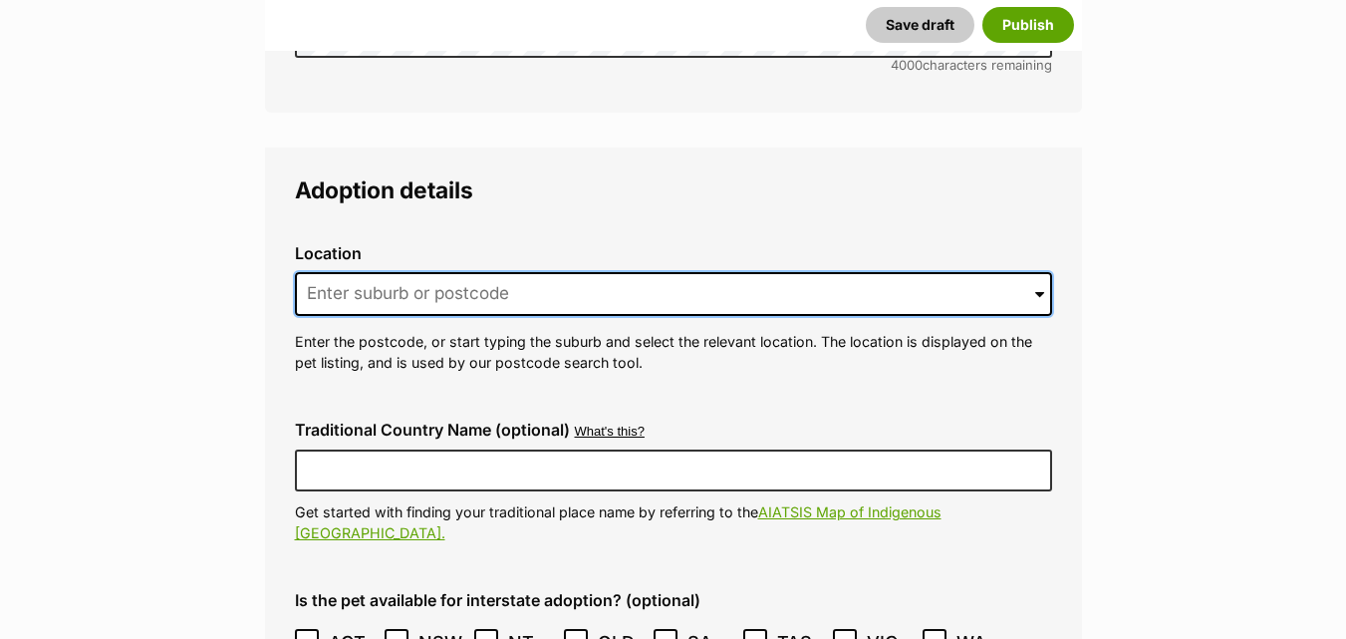
click at [342, 272] on input at bounding box center [673, 294] width 757 height 44
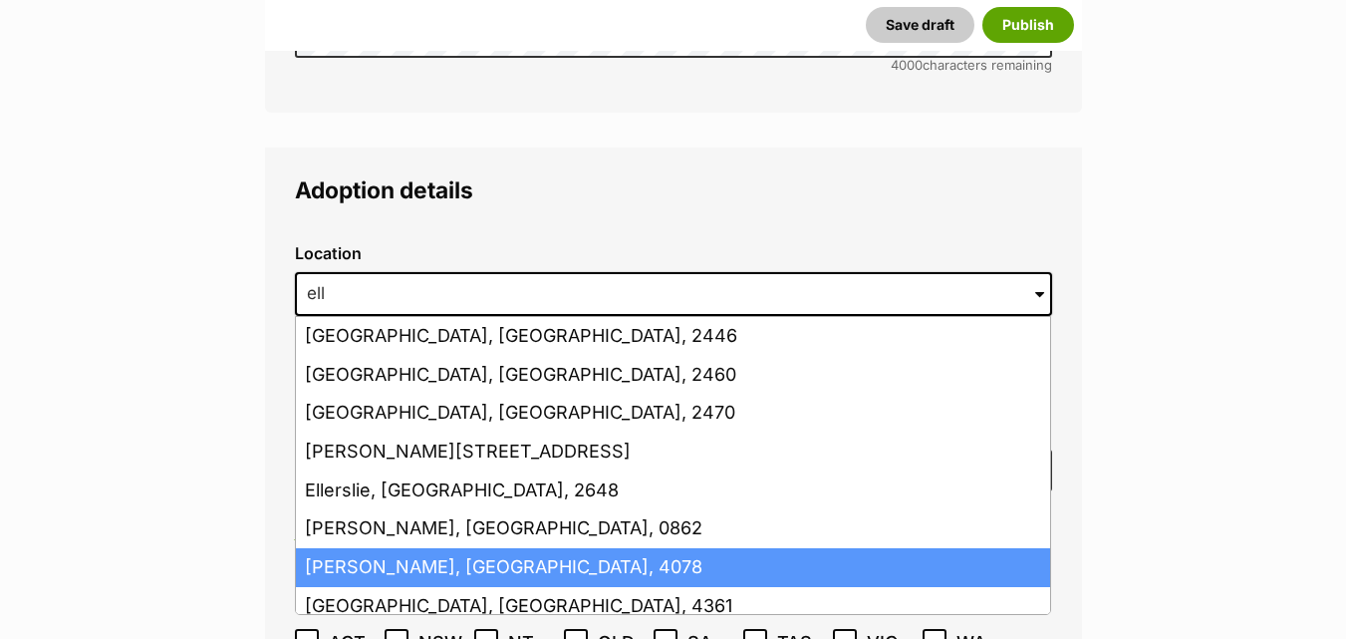
click at [409, 548] on li "Ellen Grove, Queensland, 4078" at bounding box center [673, 567] width 754 height 39
type input "Ellen Grove, Queensland, 4078"
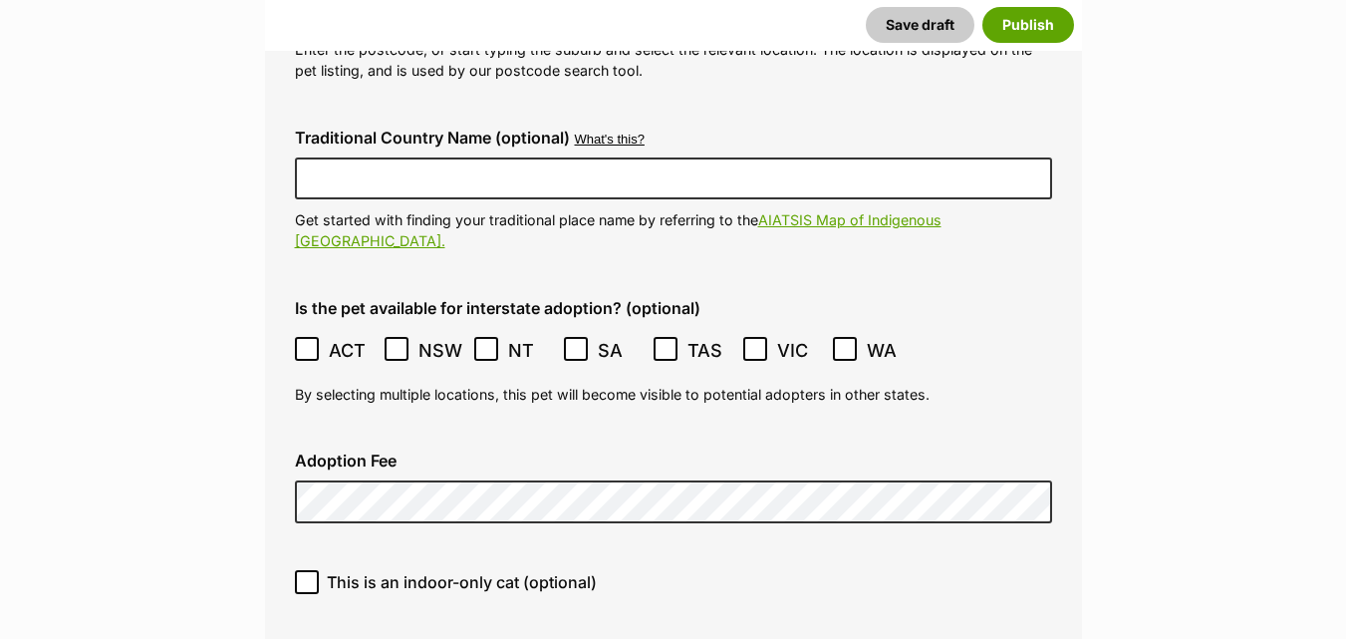
scroll to position [5191, 0]
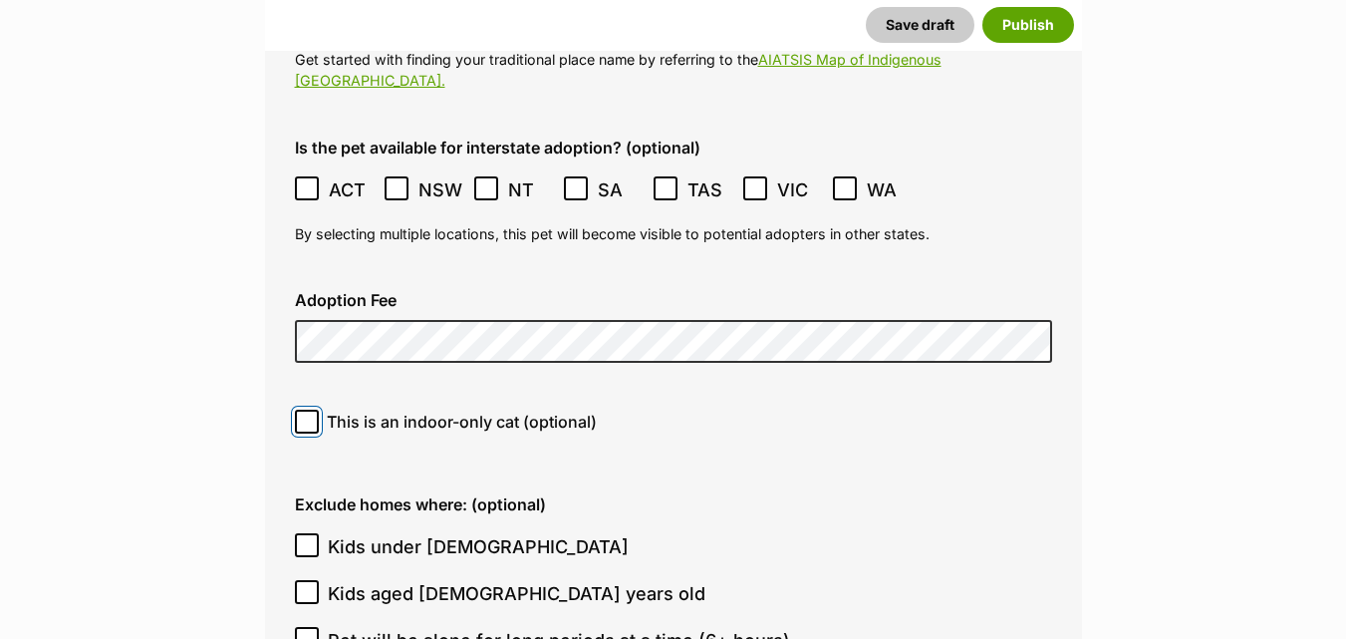
click at [299, 410] on input "This is an indoor-only cat (optional)" at bounding box center [307, 422] width 24 height 24
checkbox input "true"
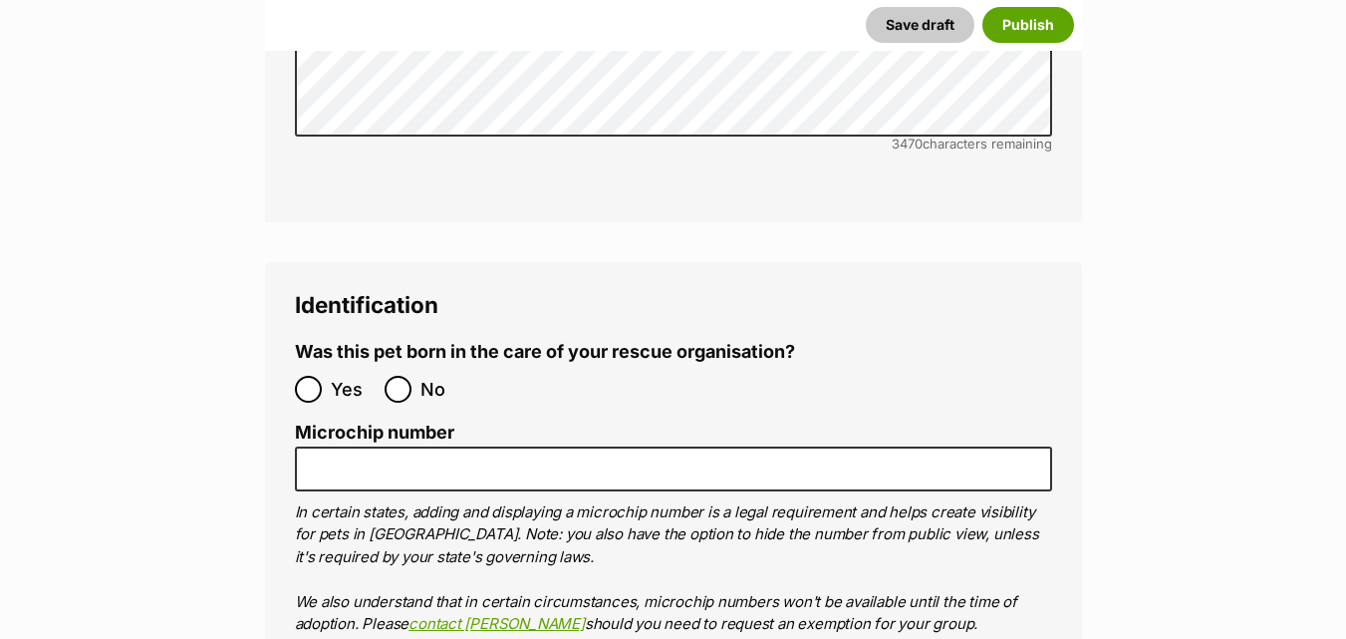
scroll to position [6546, 0]
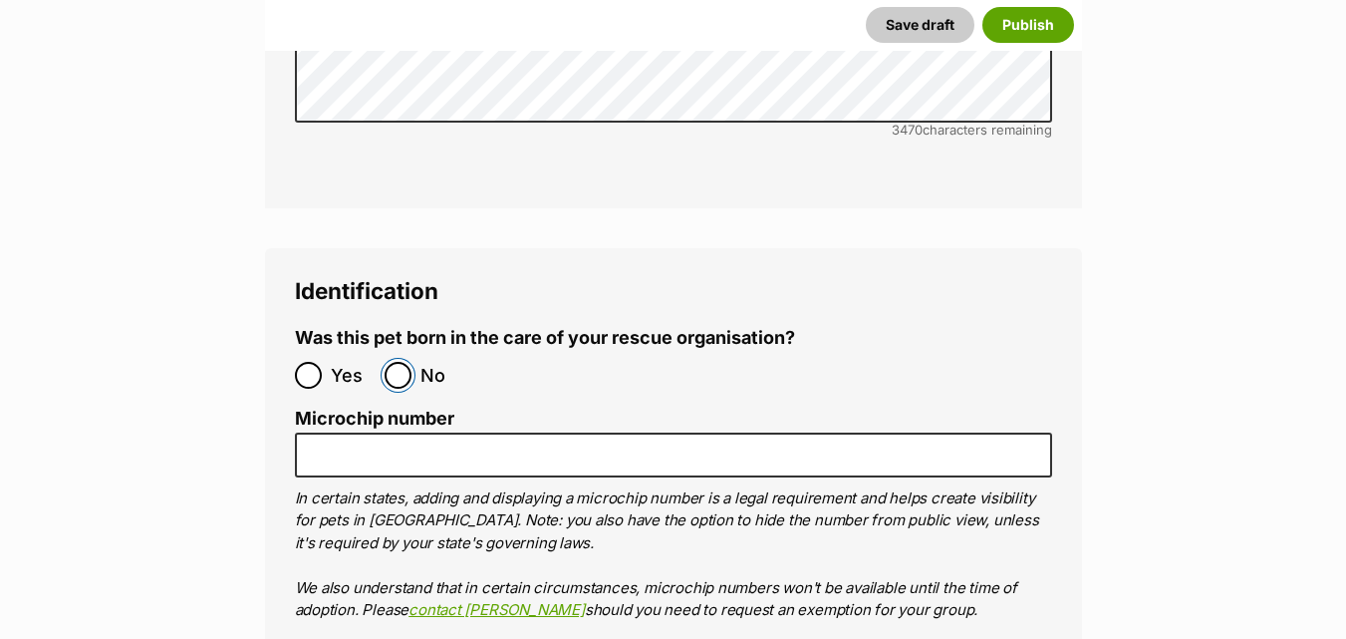
click at [410, 362] on input "No" at bounding box center [398, 375] width 27 height 27
radio input "true"
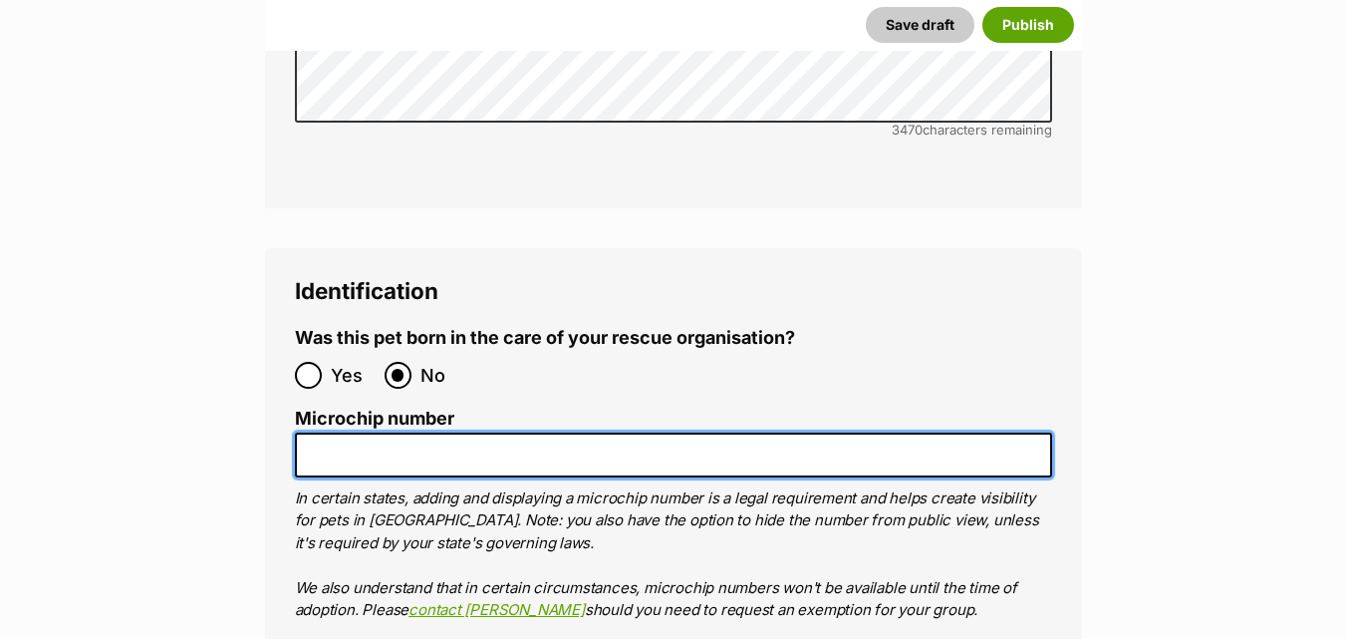
click at [404, 432] on input "Microchip number" at bounding box center [673, 454] width 757 height 45
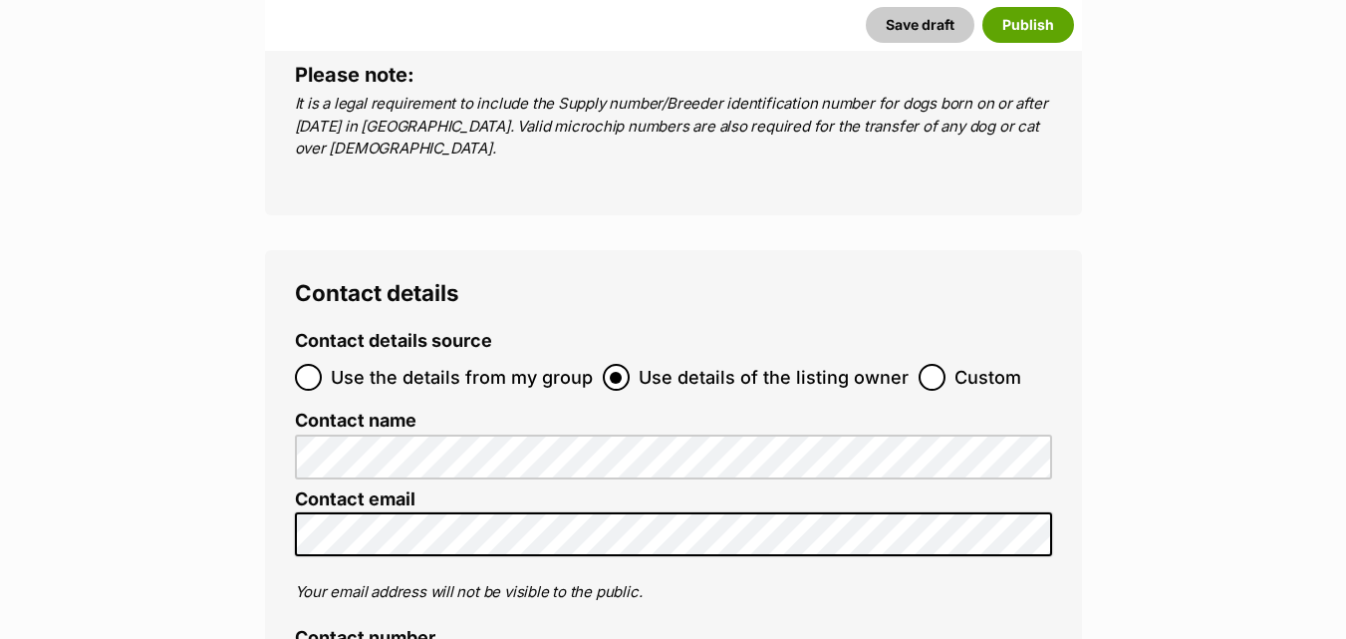
scroll to position [7383, 0]
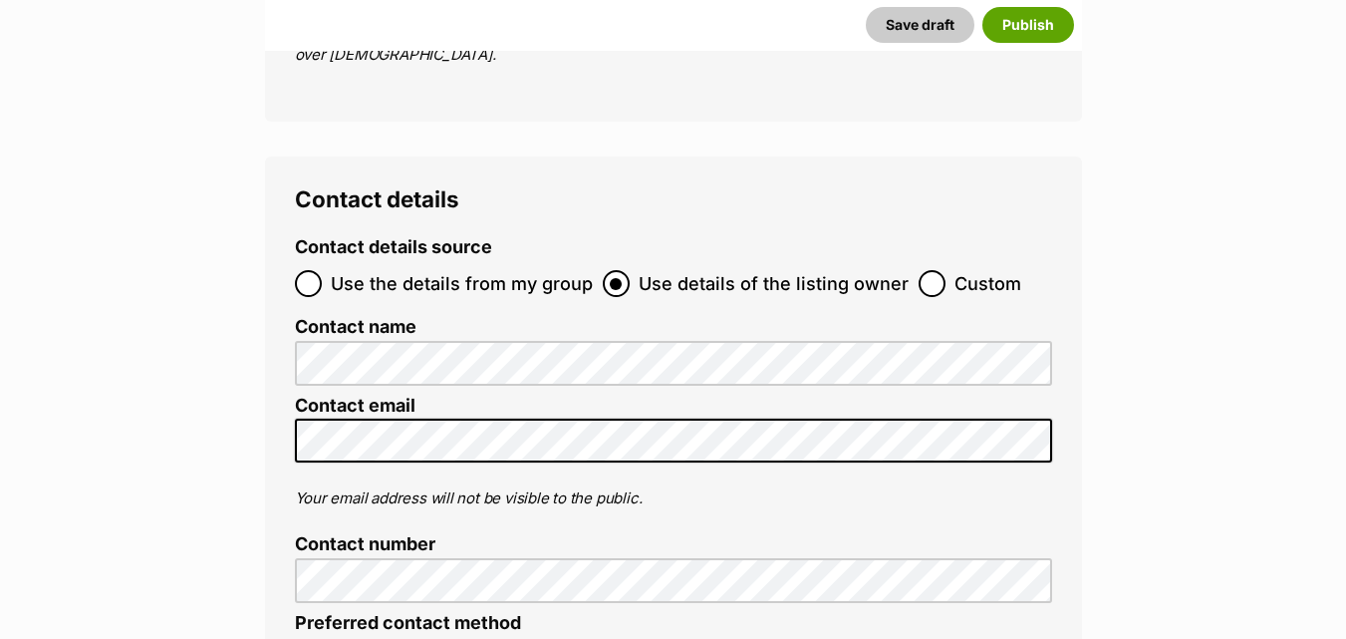
type input "95300007028055"
click at [313, 270] on input "Use the details from my group" at bounding box center [308, 283] width 27 height 27
radio input "true"
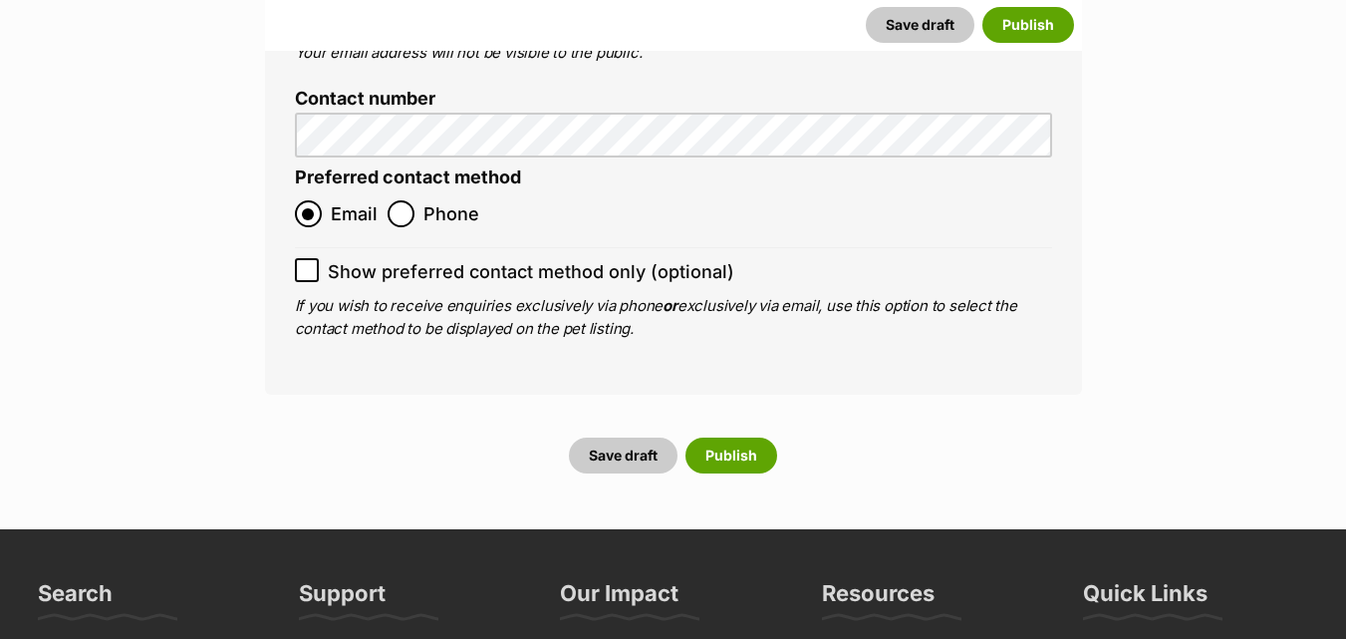
scroll to position [7967, 0]
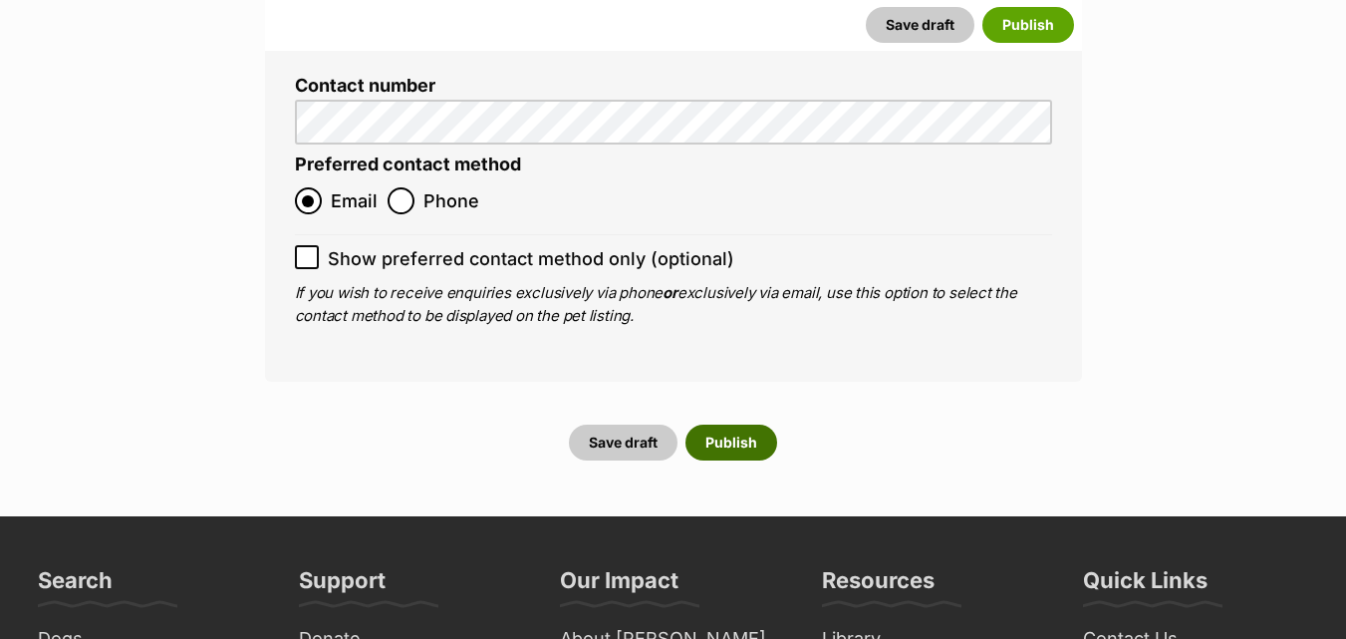
click at [739, 424] on button "Publish" at bounding box center [732, 442] width 92 height 36
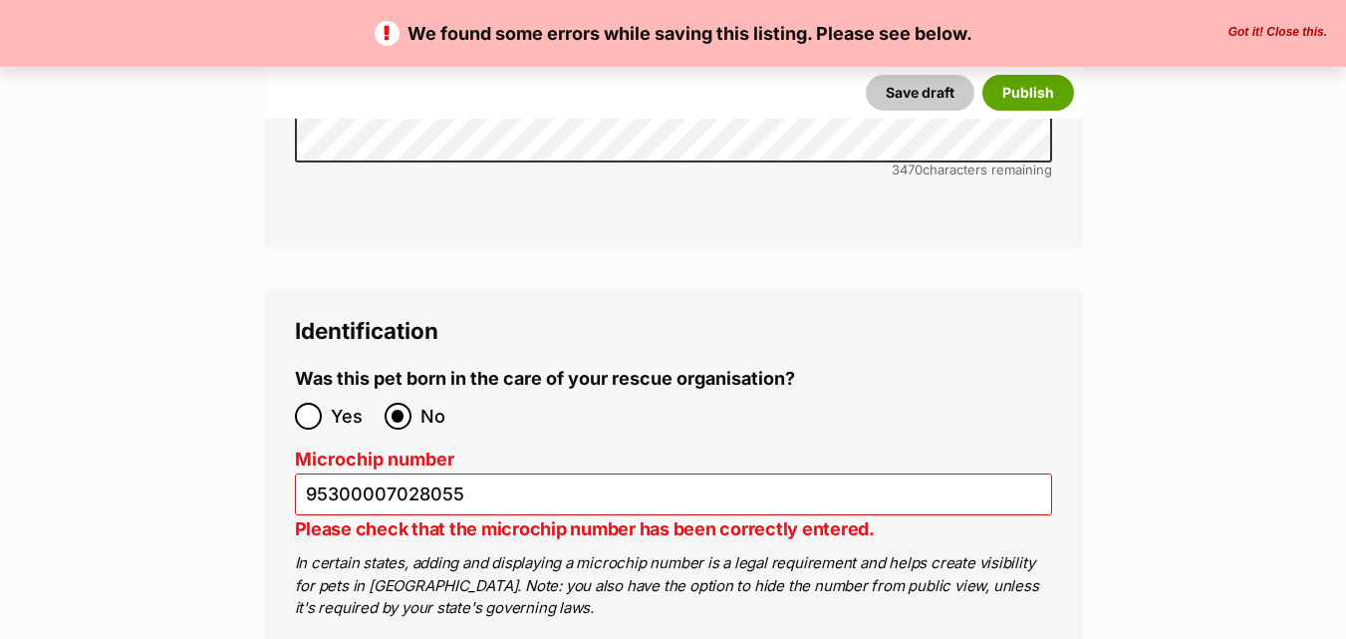
scroll to position [6590, 0]
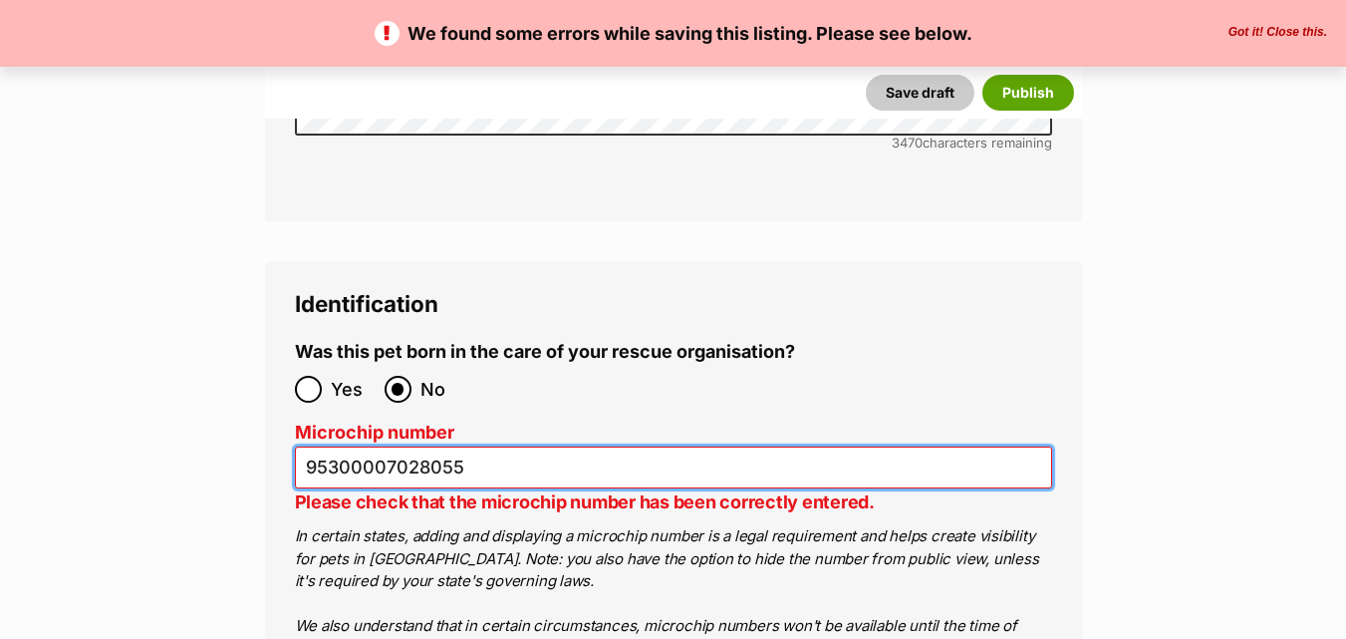
click at [540, 446] on input "95300007028055" at bounding box center [673, 467] width 757 height 43
click at [351, 446] on input "95300007028055" at bounding box center [673, 467] width 757 height 43
type input "953010007028055"
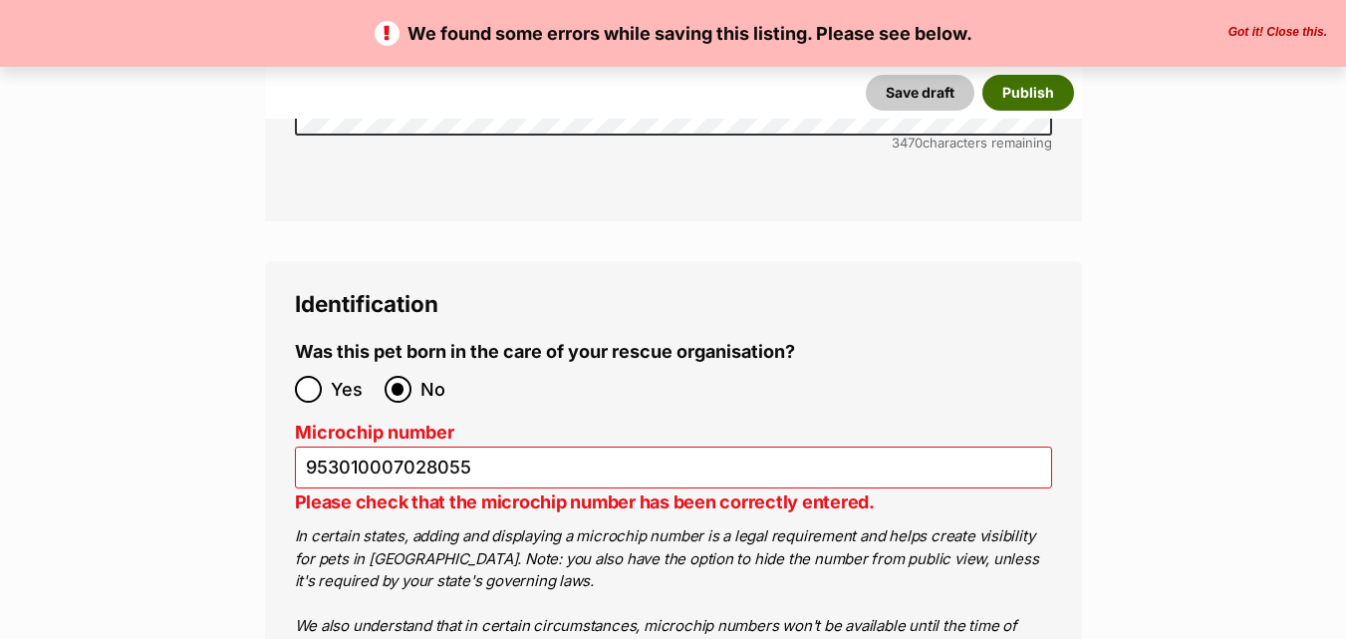
click at [1026, 92] on button "Publish" at bounding box center [1029, 93] width 92 height 36
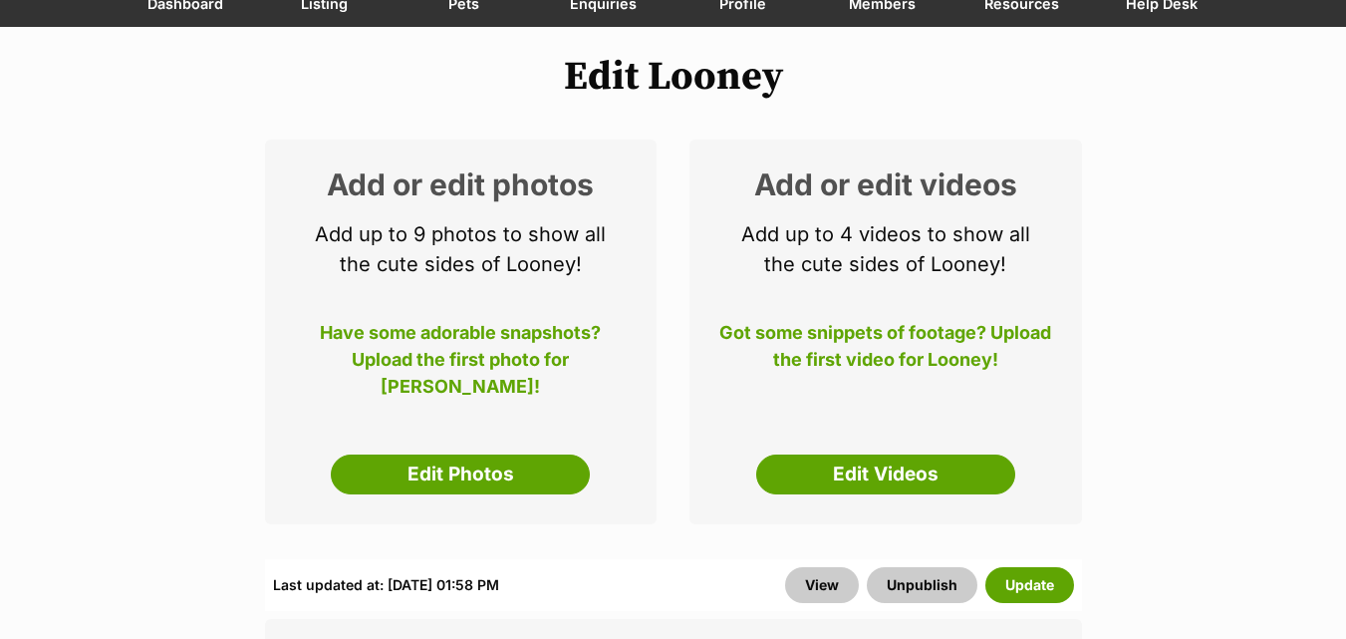
scroll to position [239, 0]
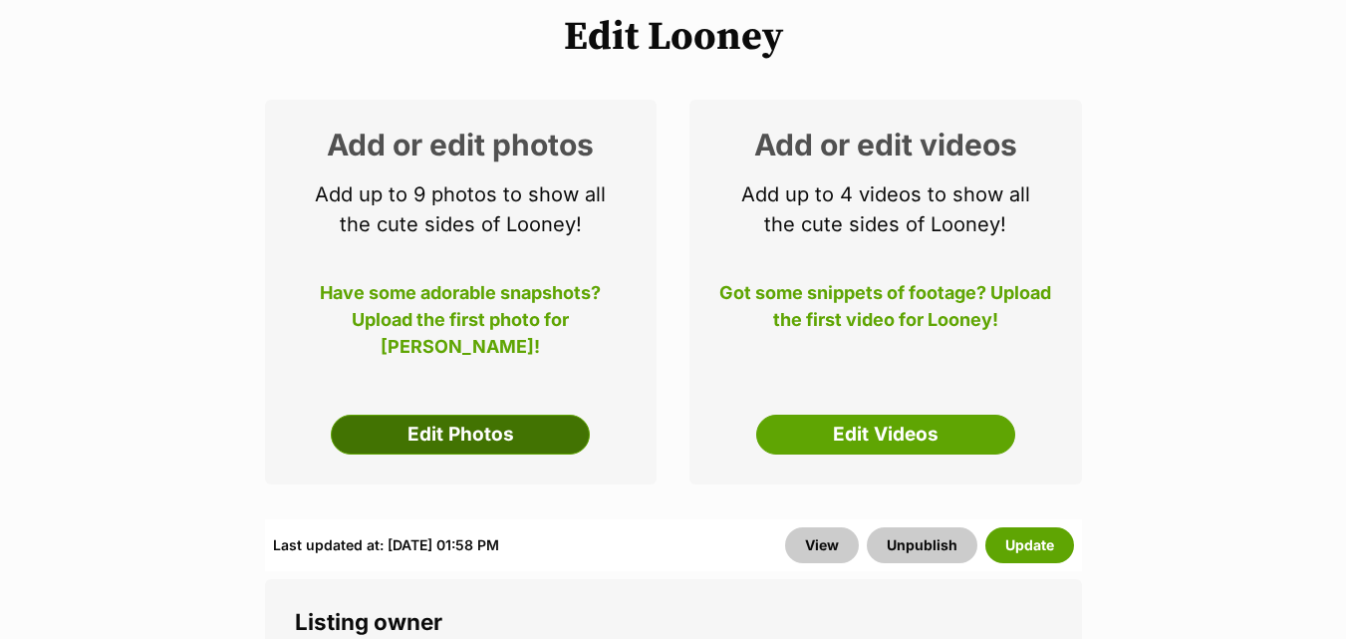
click at [427, 433] on link "Edit Photos" at bounding box center [460, 435] width 259 height 40
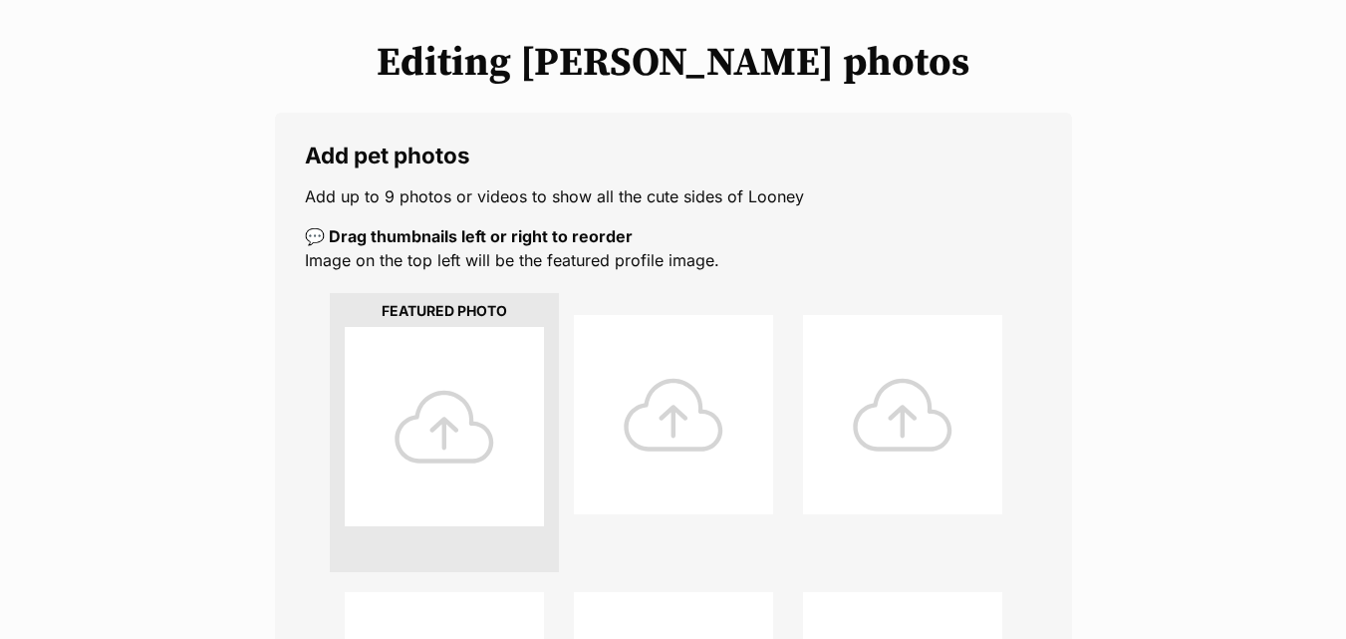
scroll to position [279, 0]
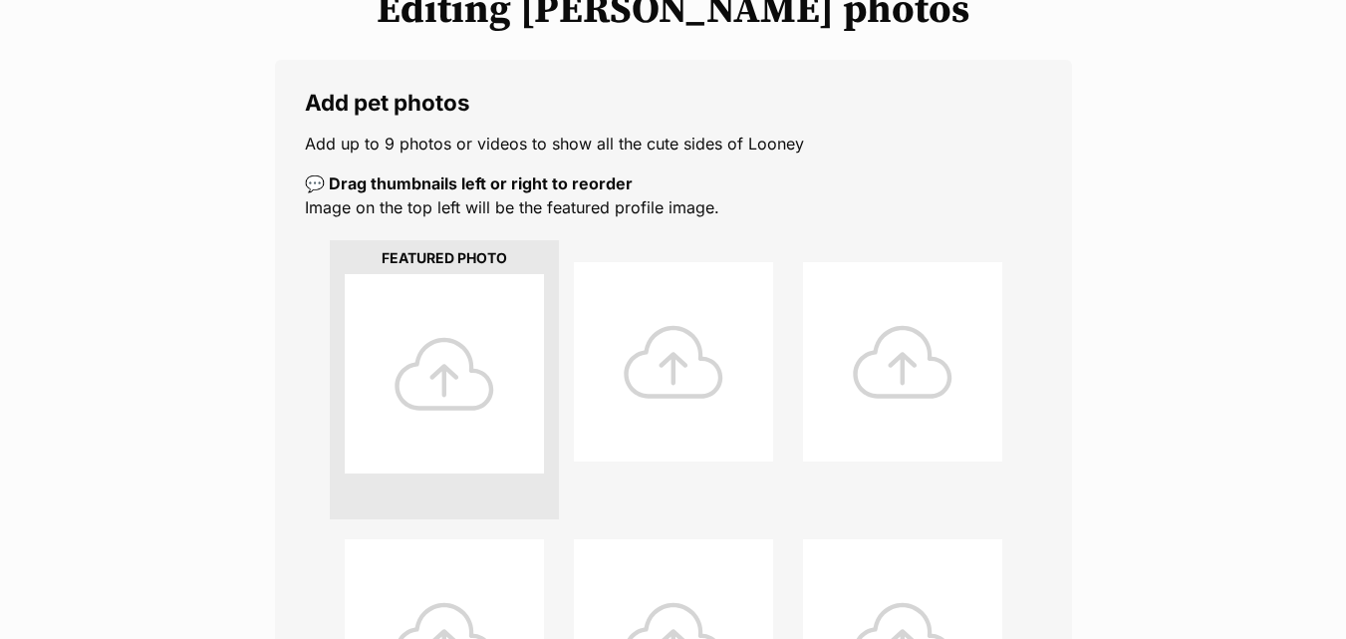
click at [457, 390] on div at bounding box center [444, 373] width 199 height 199
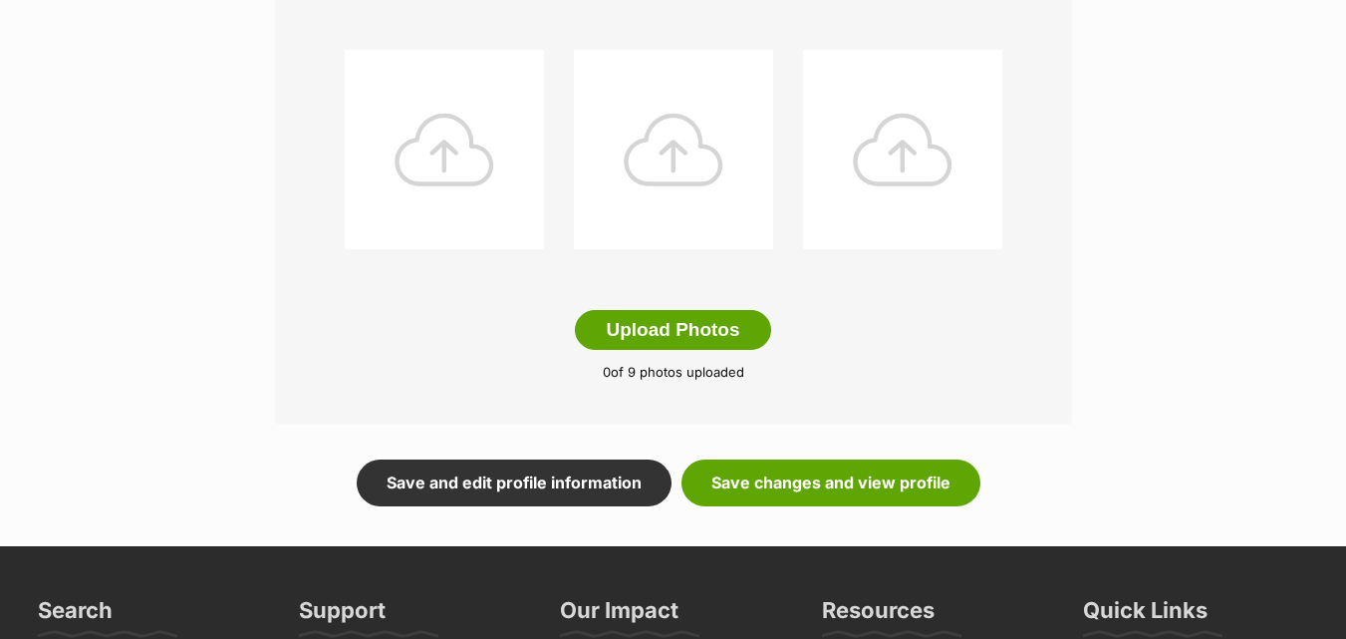
scroll to position [1051, 0]
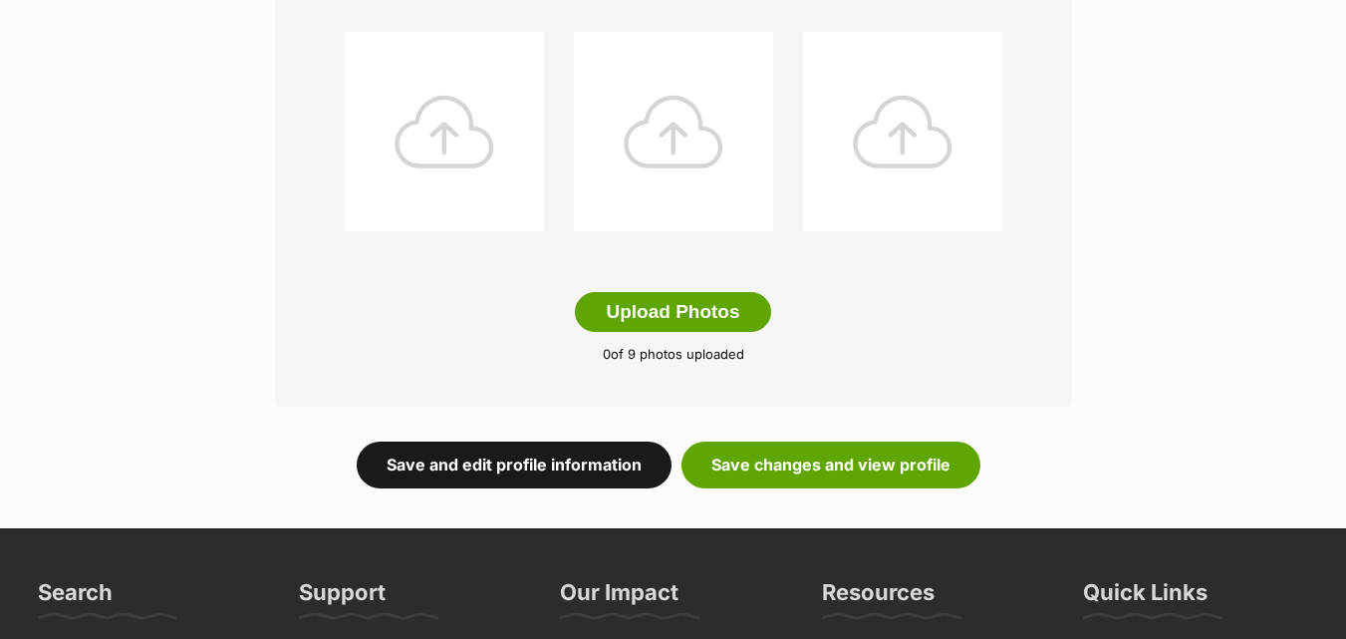
click at [519, 458] on link "Save and edit profile information" at bounding box center [514, 464] width 315 height 46
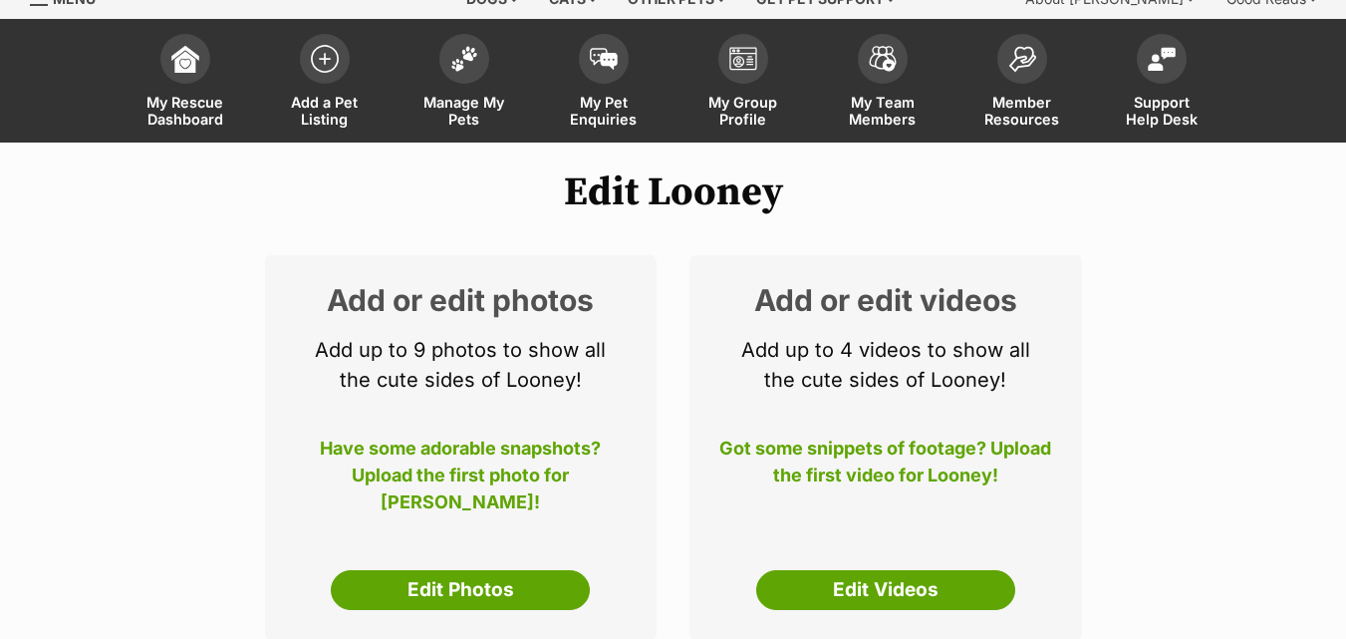
scroll to position [165, 0]
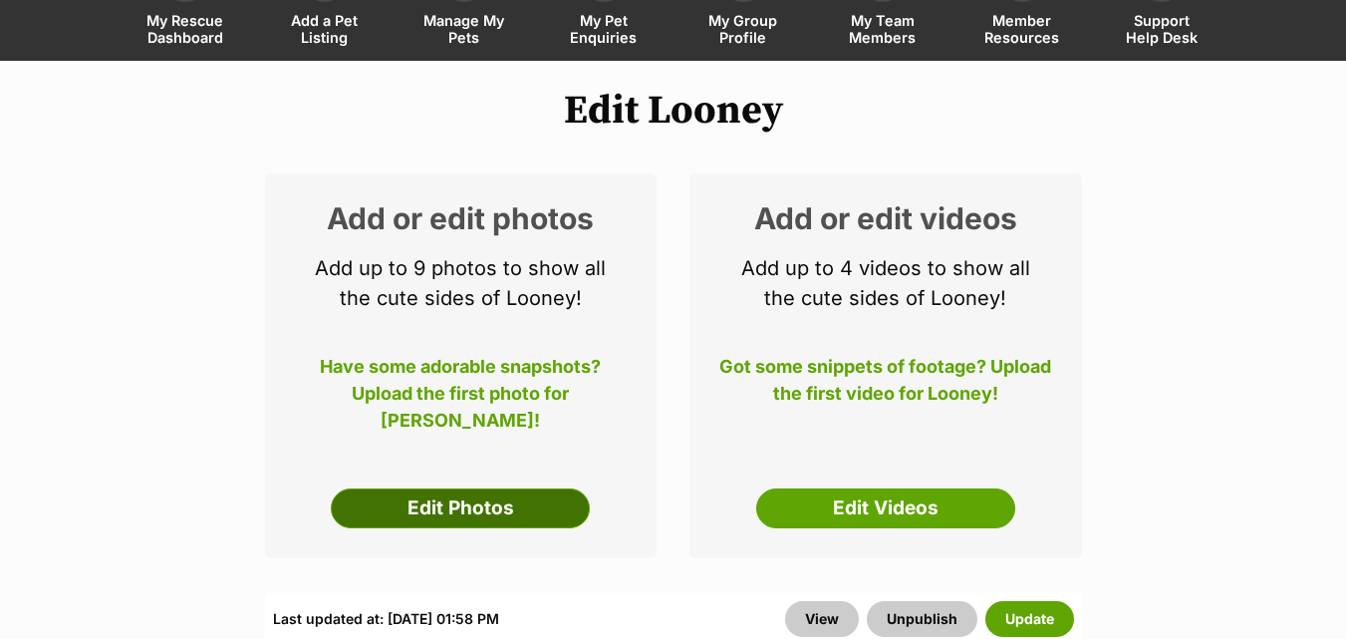
click at [436, 498] on link "Edit Photos" at bounding box center [460, 508] width 259 height 40
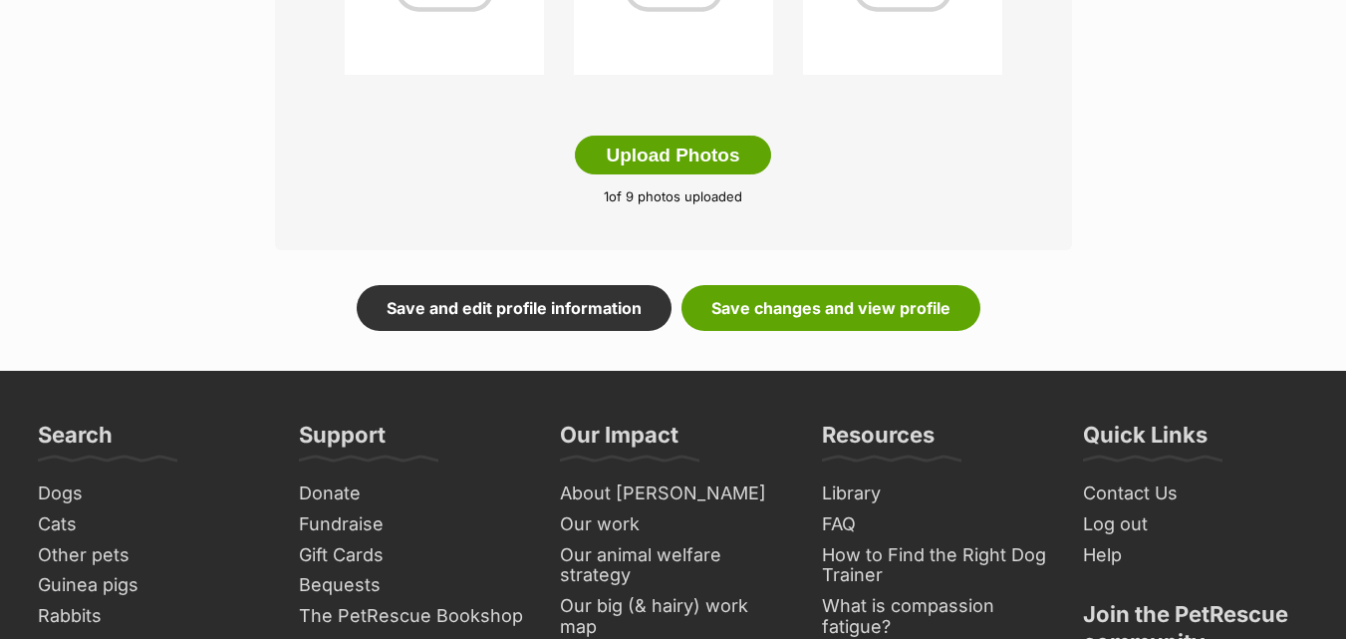
scroll to position [1236, 0]
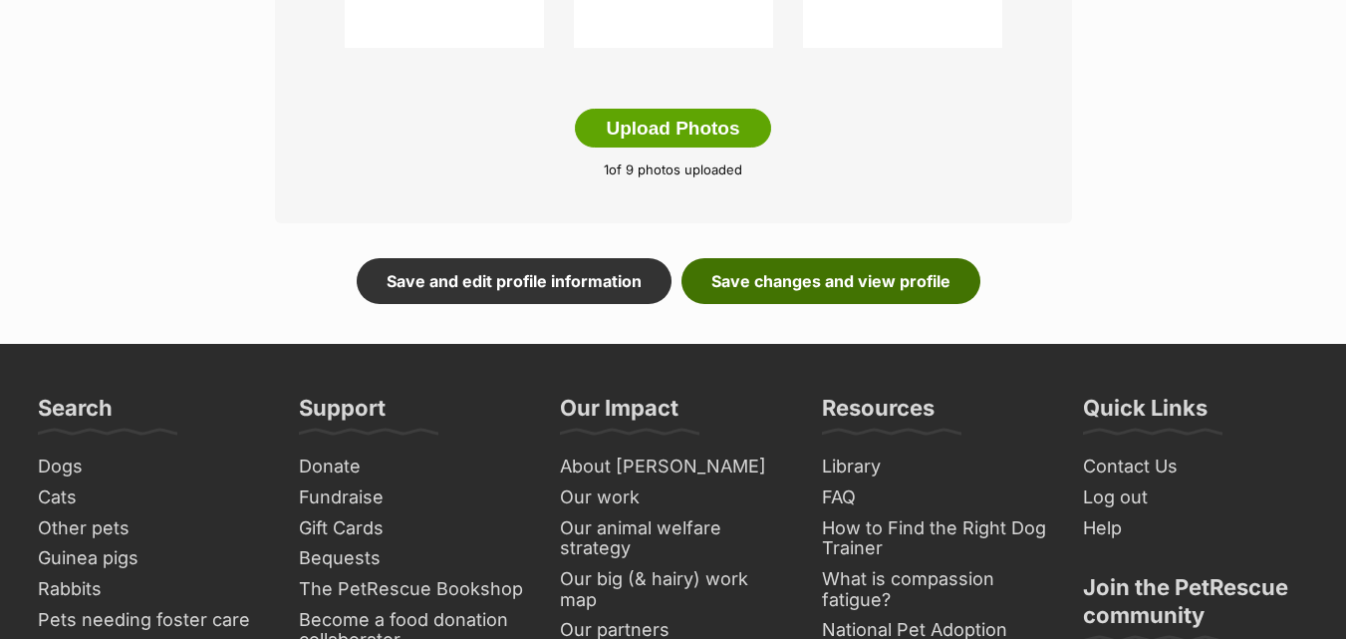
click at [817, 280] on link "Save changes and view profile" at bounding box center [831, 281] width 299 height 46
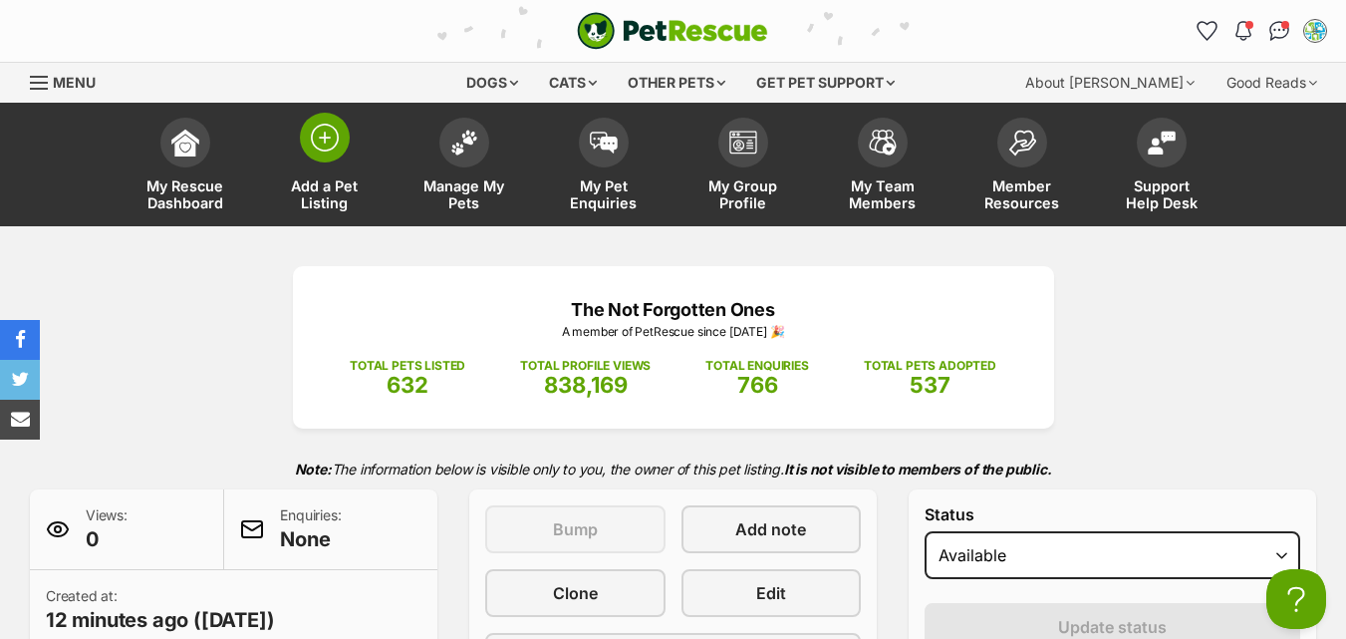
click at [326, 168] on link "Add a Pet Listing" at bounding box center [325, 167] width 140 height 119
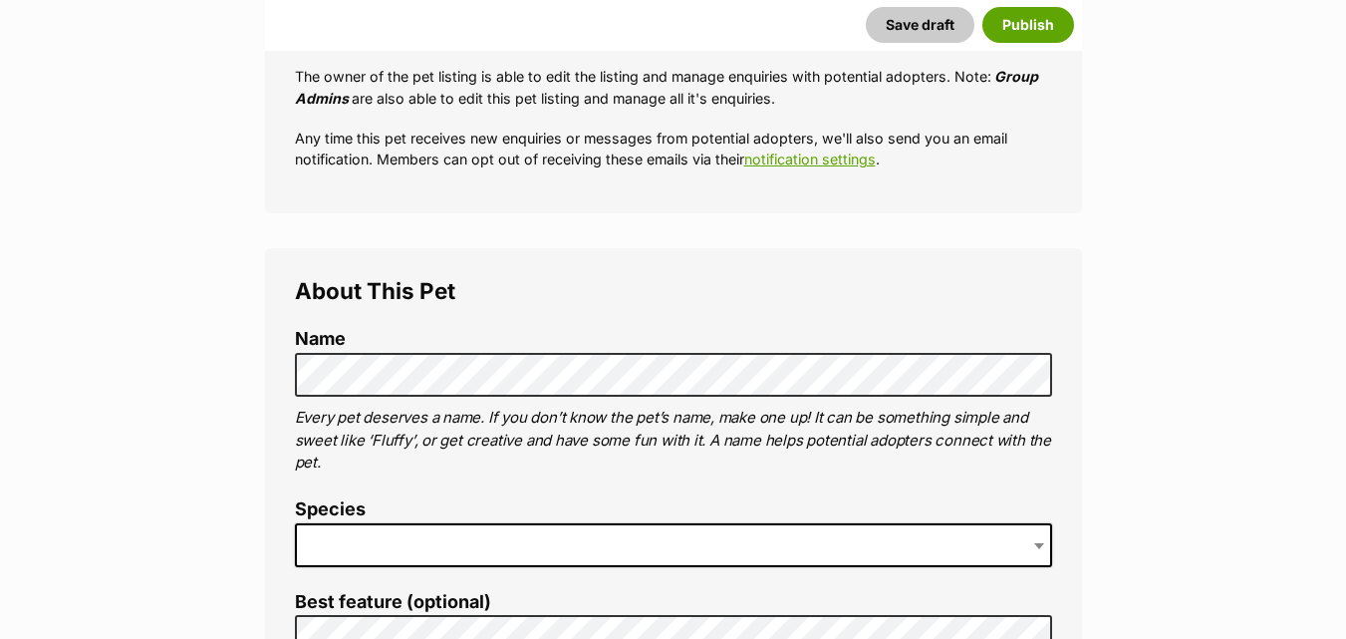
scroll to position [531, 0]
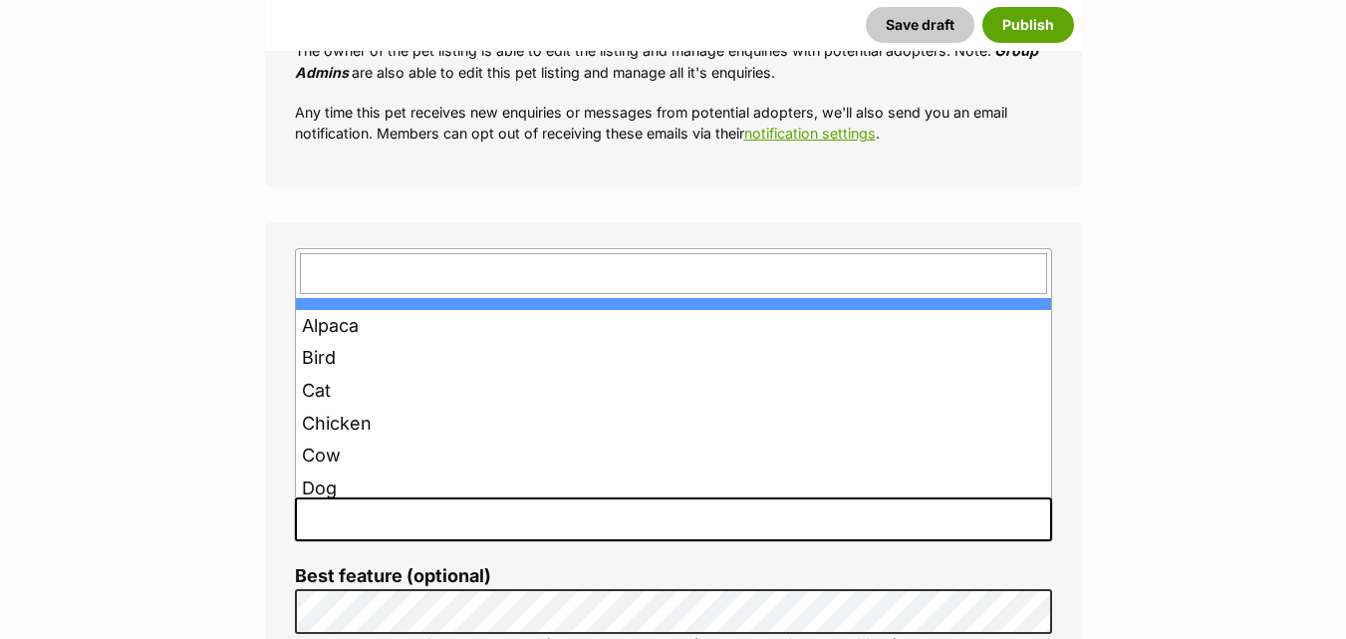
click at [345, 526] on span at bounding box center [673, 519] width 757 height 44
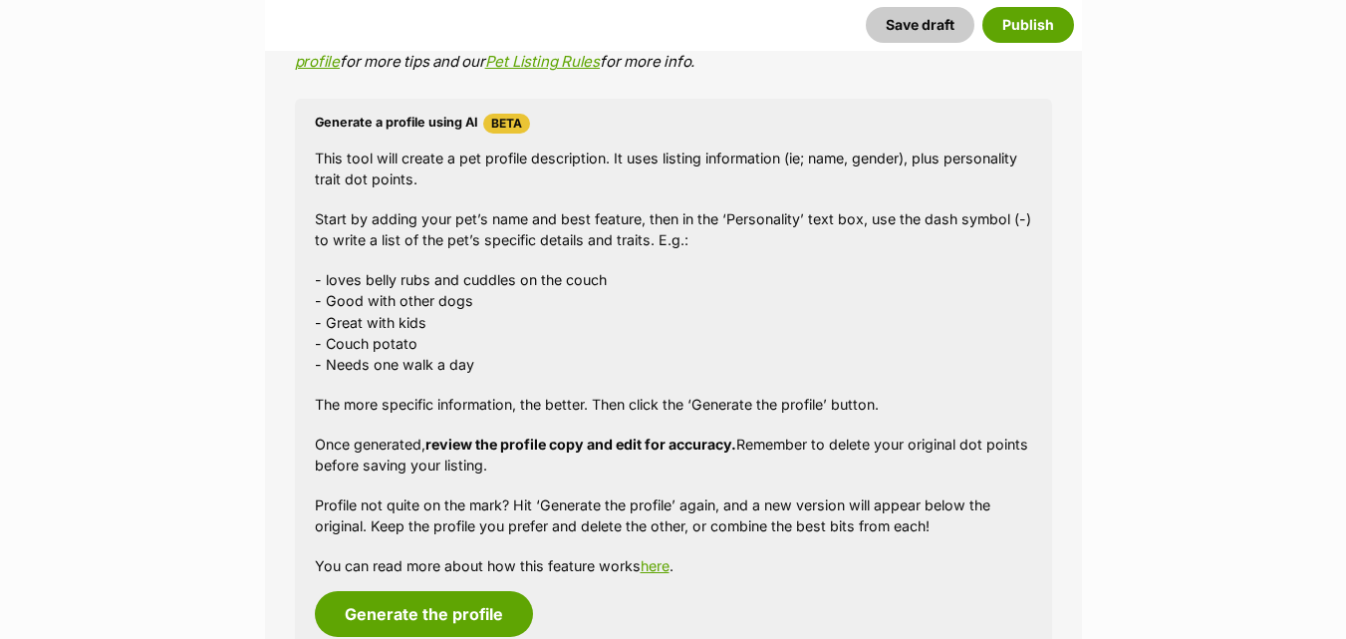
scroll to position [1816, 0]
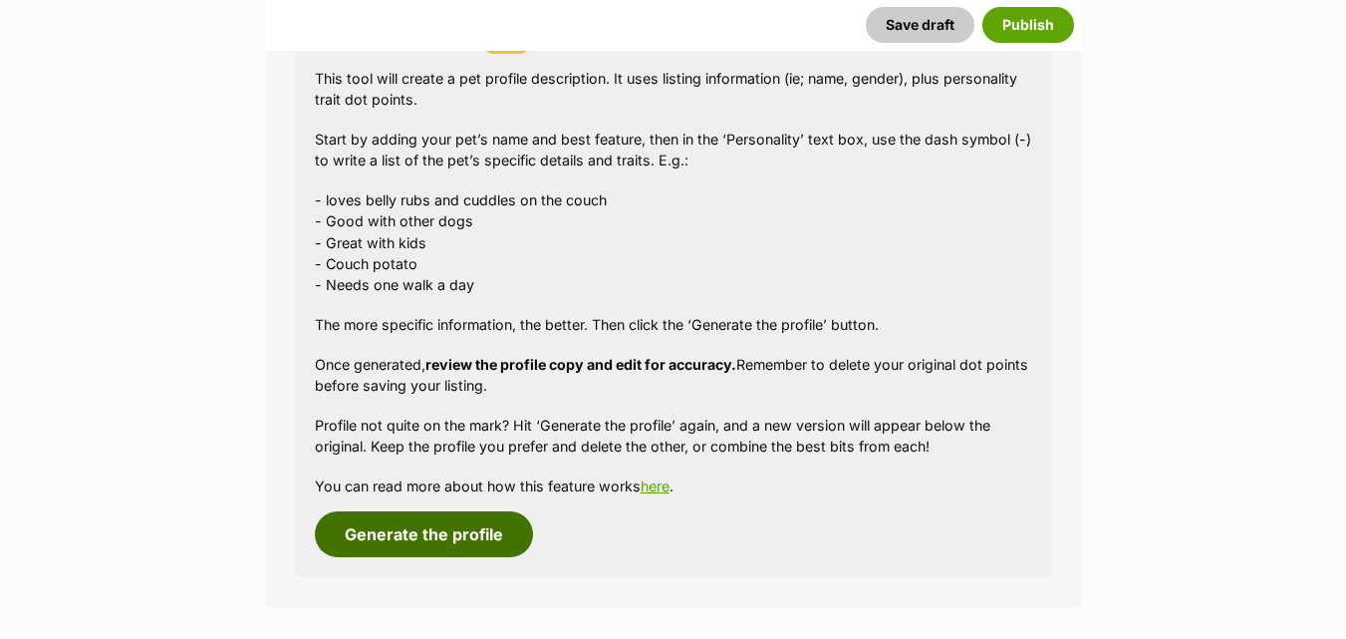
click at [363, 521] on button "Generate the profile" at bounding box center [424, 534] width 218 height 46
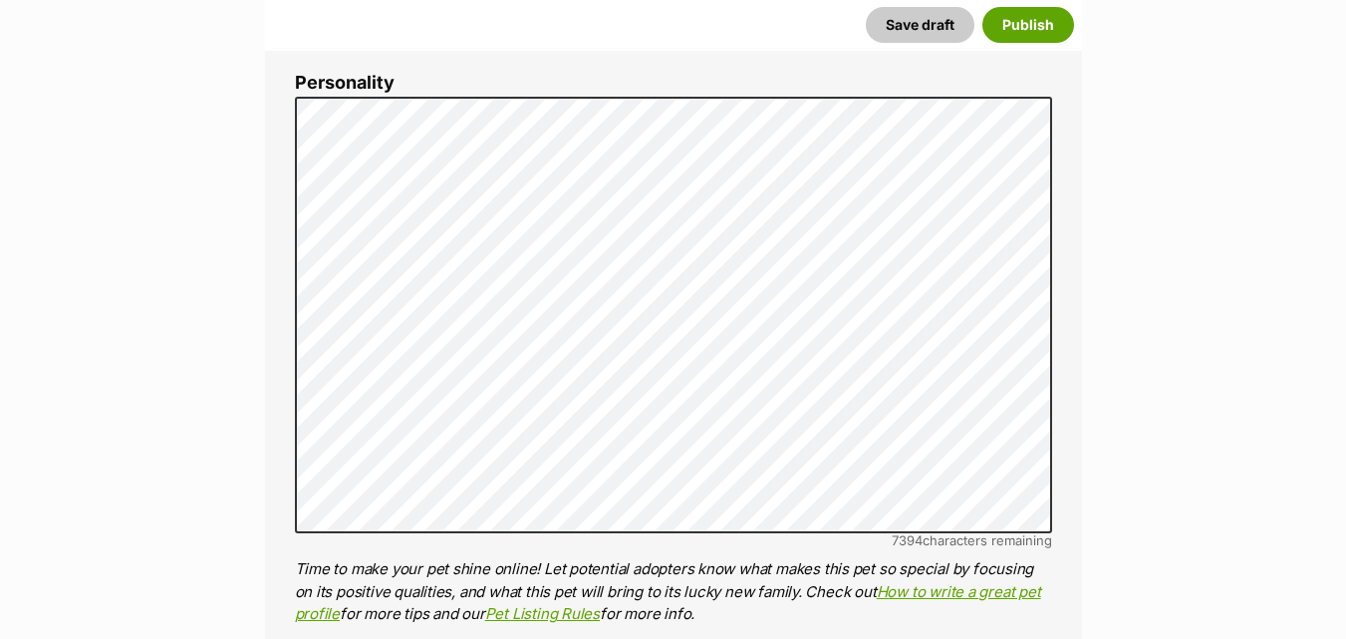
scroll to position [1180, 0]
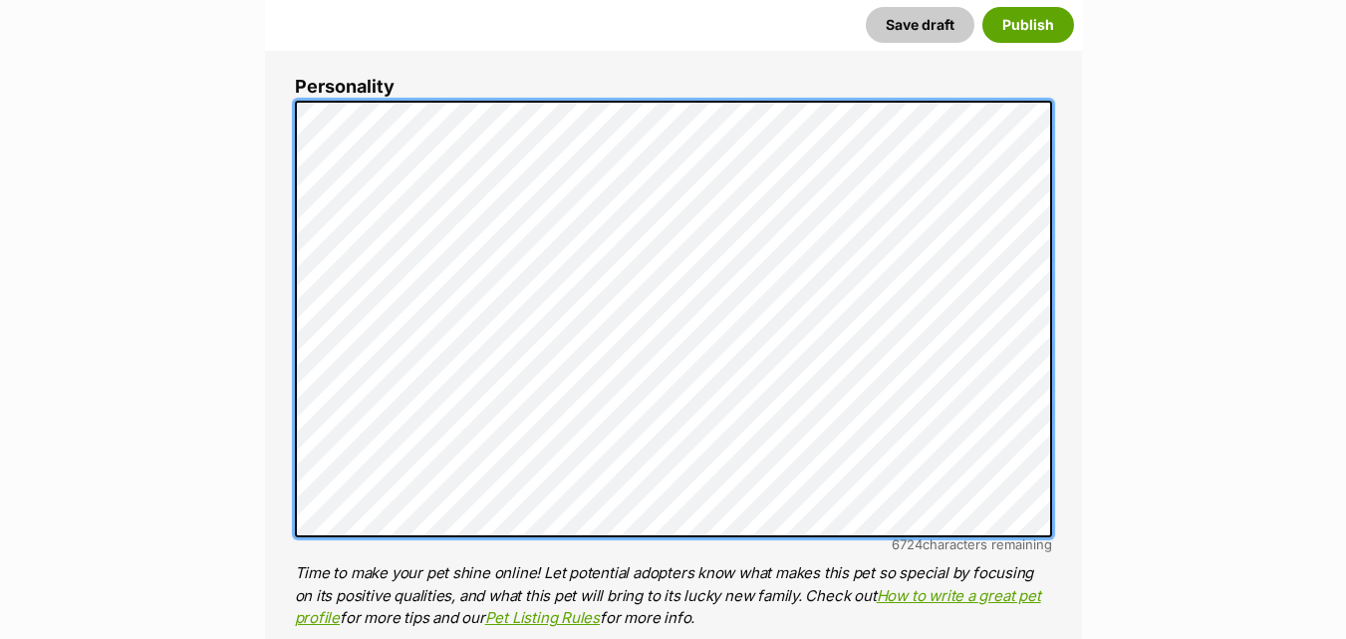
click at [278, 337] on div "About This Pet Name Henlo there, it looks like you might be using the pet name …" at bounding box center [673, 408] width 817 height 1669
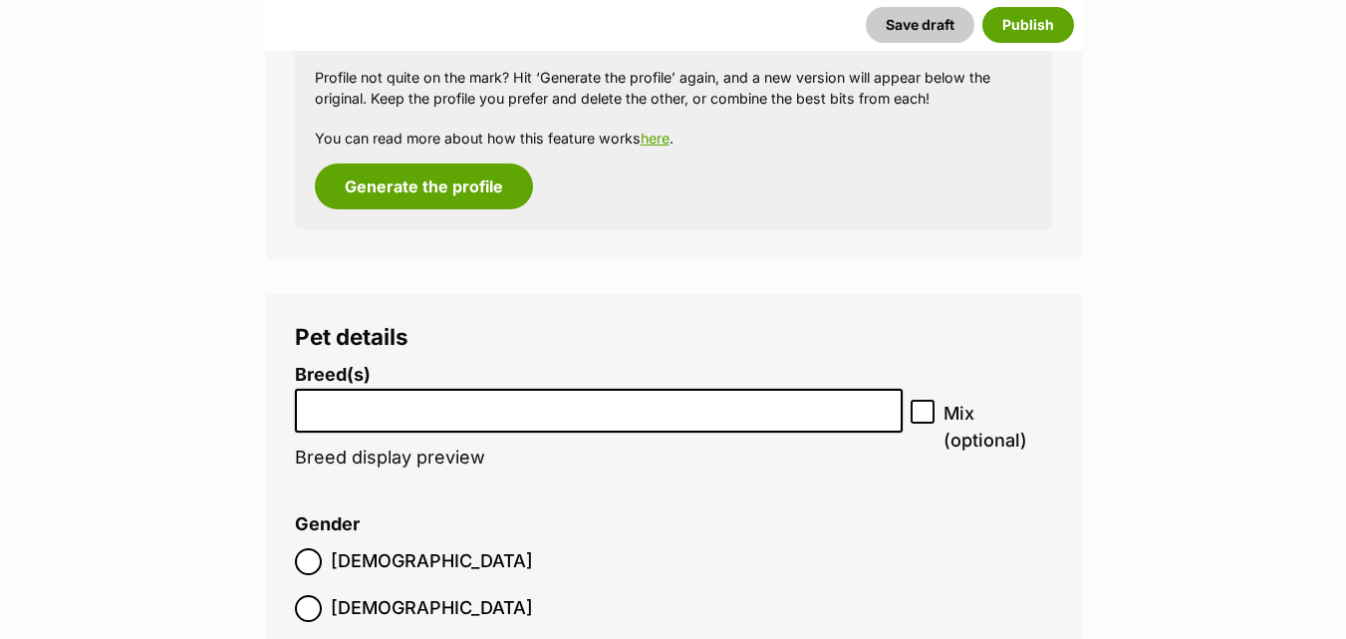
scroll to position [2230, 0]
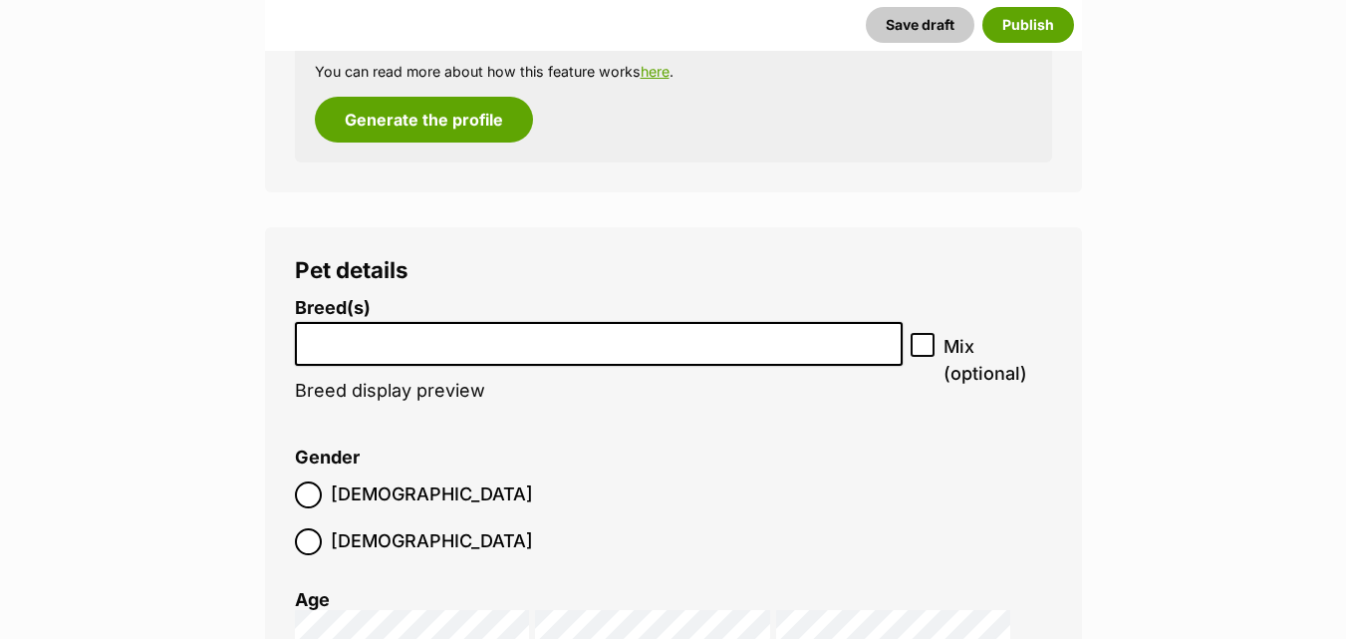
click at [340, 350] on li at bounding box center [599, 344] width 595 height 41
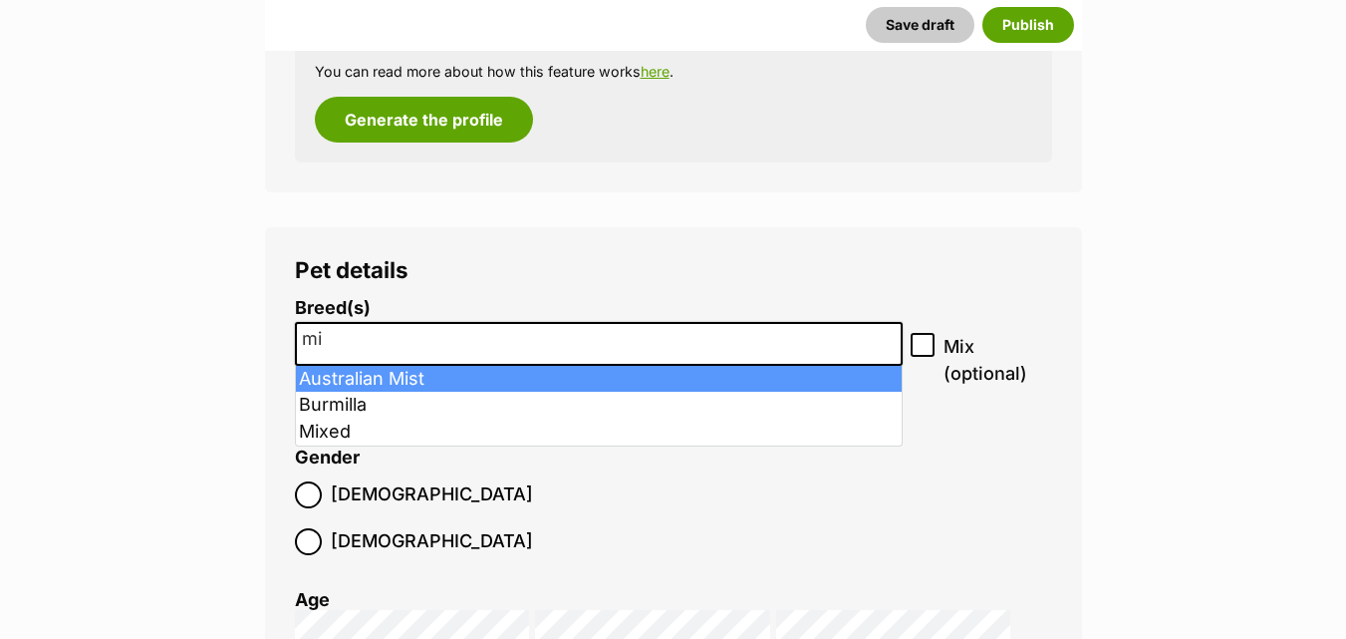
type input "m"
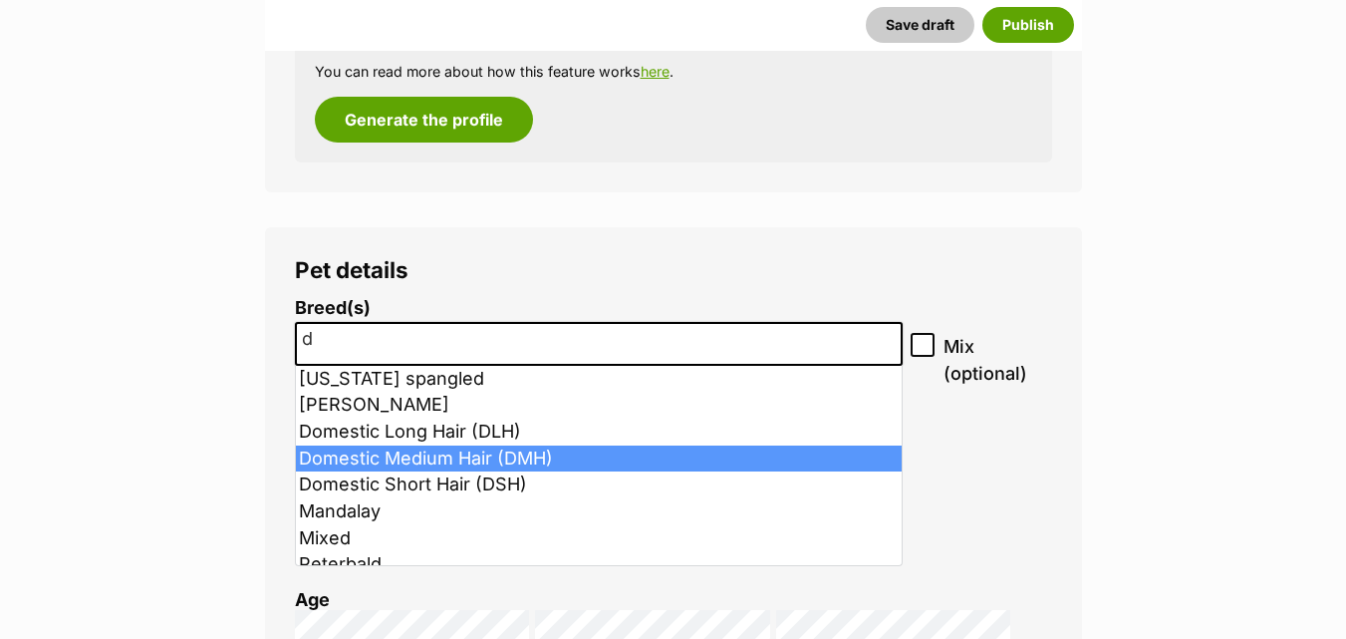
type input "d"
select select "252101"
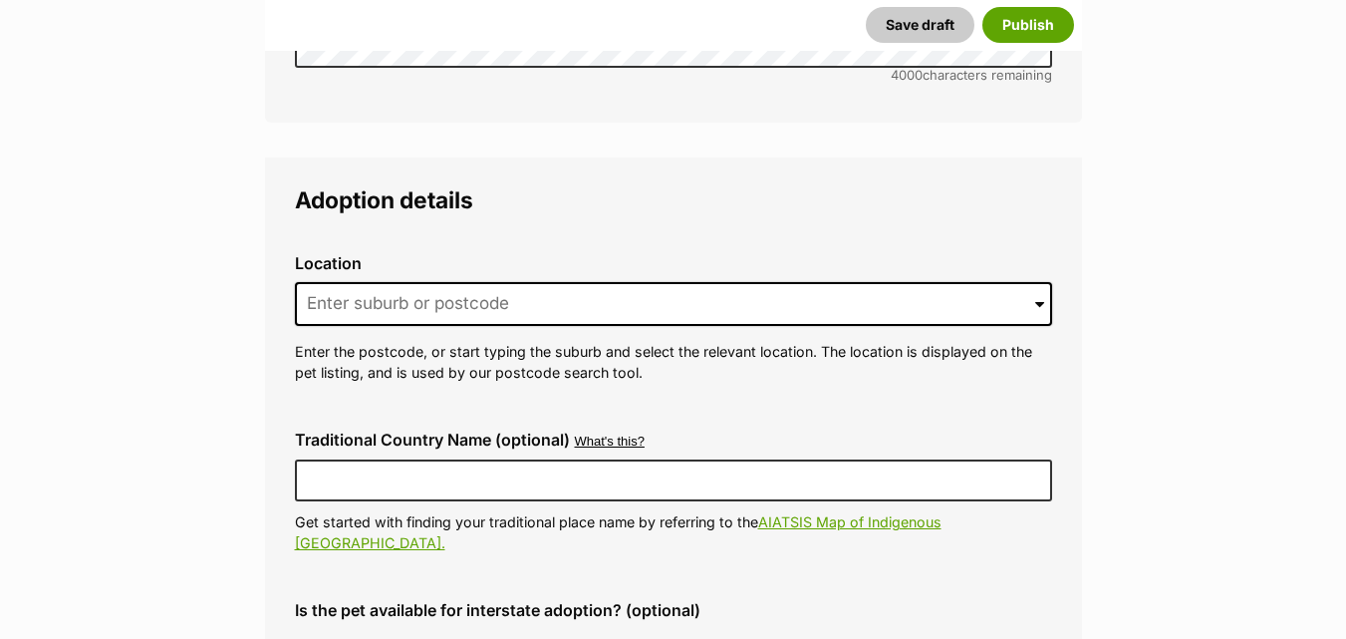
scroll to position [4741, 0]
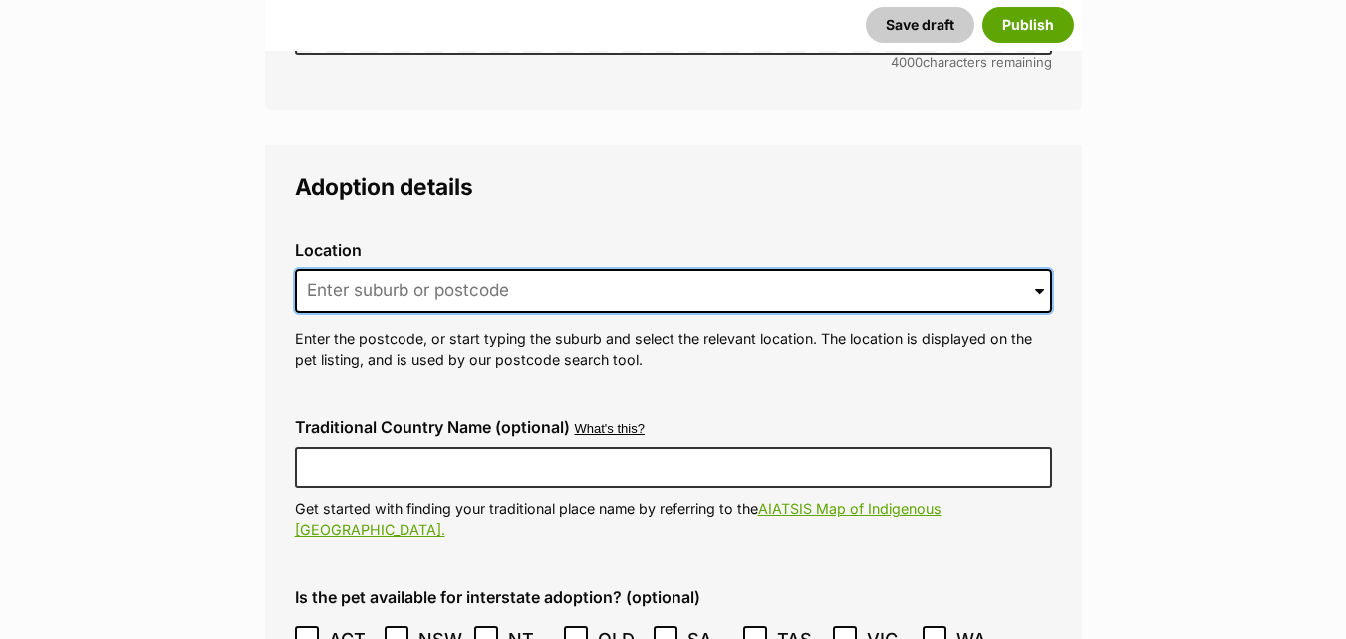
click at [424, 269] on input at bounding box center [673, 291] width 757 height 44
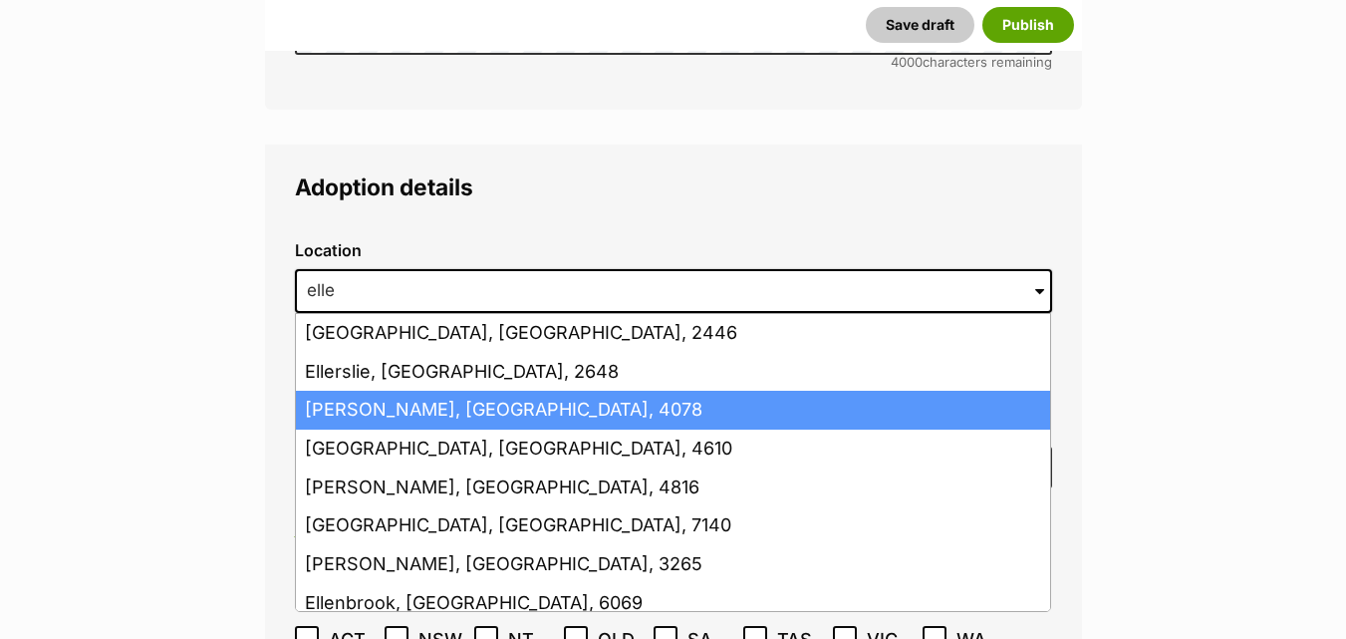
click at [430, 391] on li "[PERSON_NAME], [GEOGRAPHIC_DATA], 4078" at bounding box center [673, 410] width 754 height 39
type input "[PERSON_NAME], [GEOGRAPHIC_DATA], 4078"
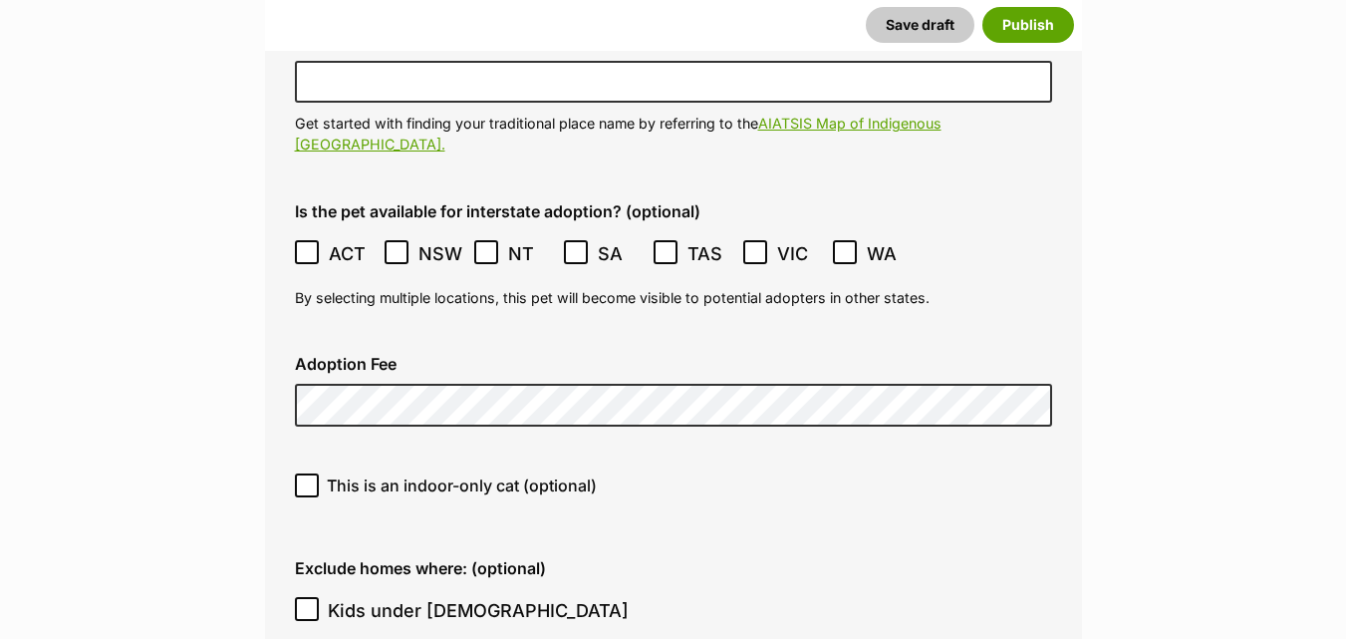
scroll to position [5193, 0]
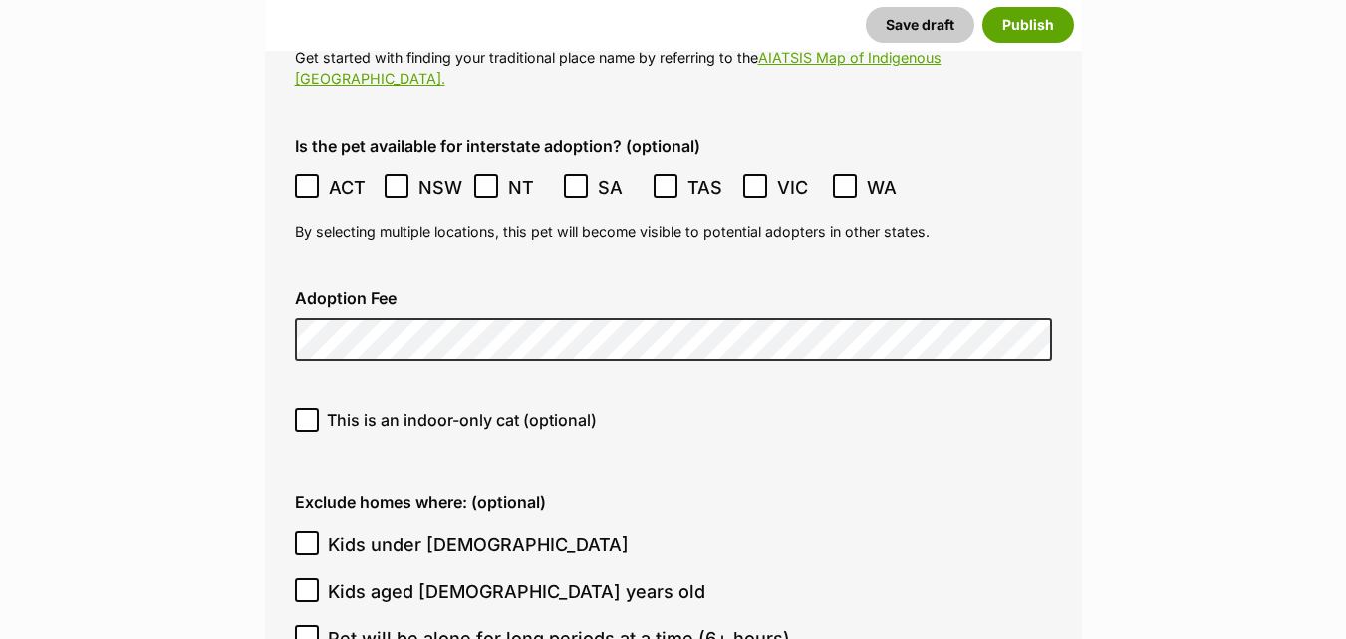
click at [307, 416] on icon at bounding box center [307, 420] width 12 height 9
click at [307, 408] on input "This is an indoor-only cat (optional)" at bounding box center [307, 420] width 24 height 24
checkbox input "true"
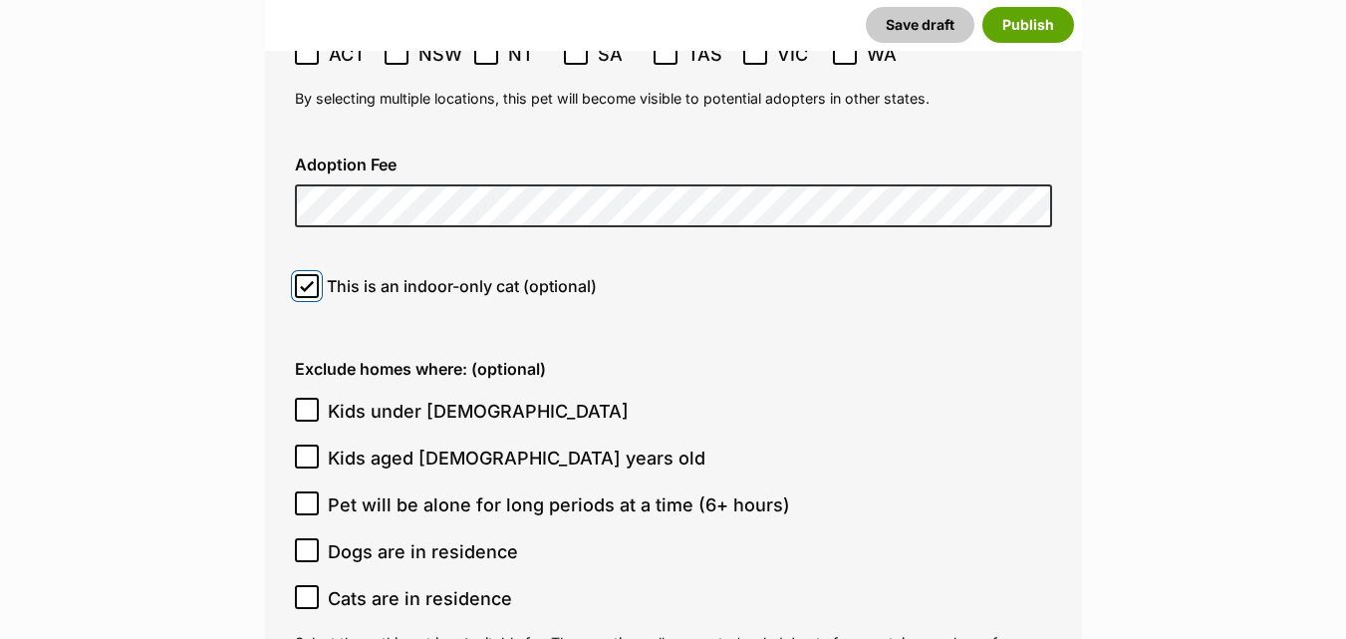
scroll to position [5419, 0]
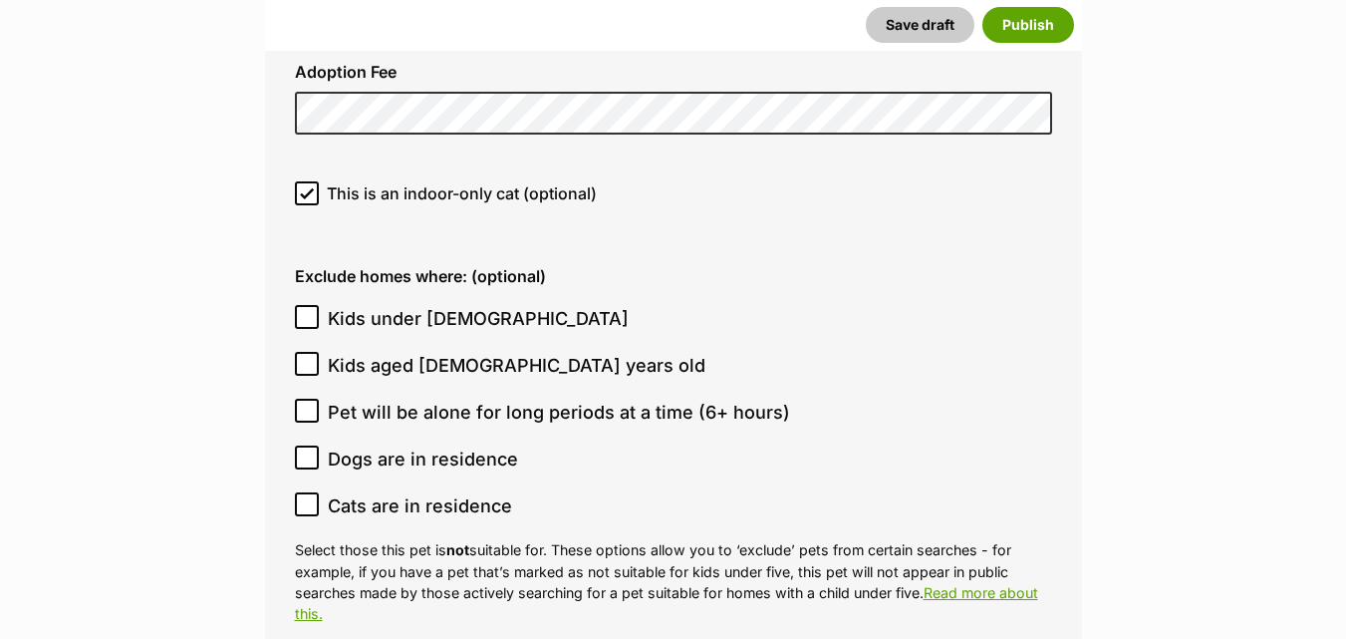
click at [307, 313] on icon at bounding box center [307, 317] width 12 height 9
click at [307, 305] on input "Kids under [DEMOGRAPHIC_DATA]" at bounding box center [307, 317] width 24 height 24
checkbox input "true"
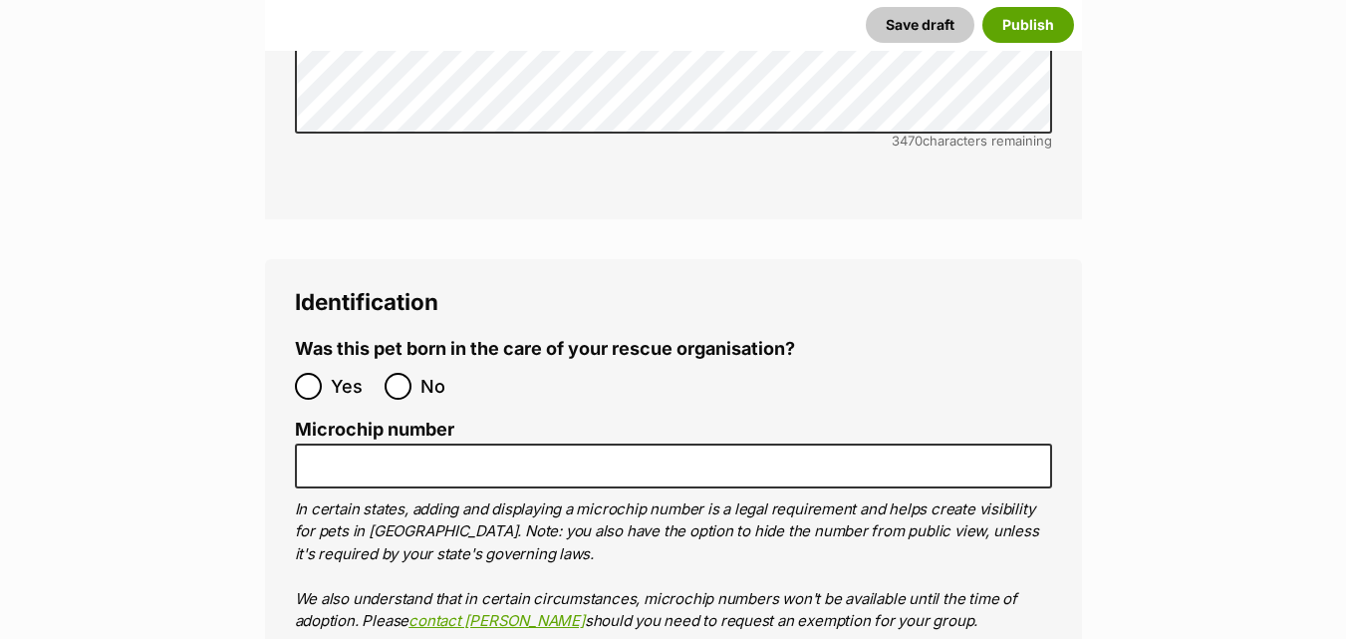
scroll to position [6562, 0]
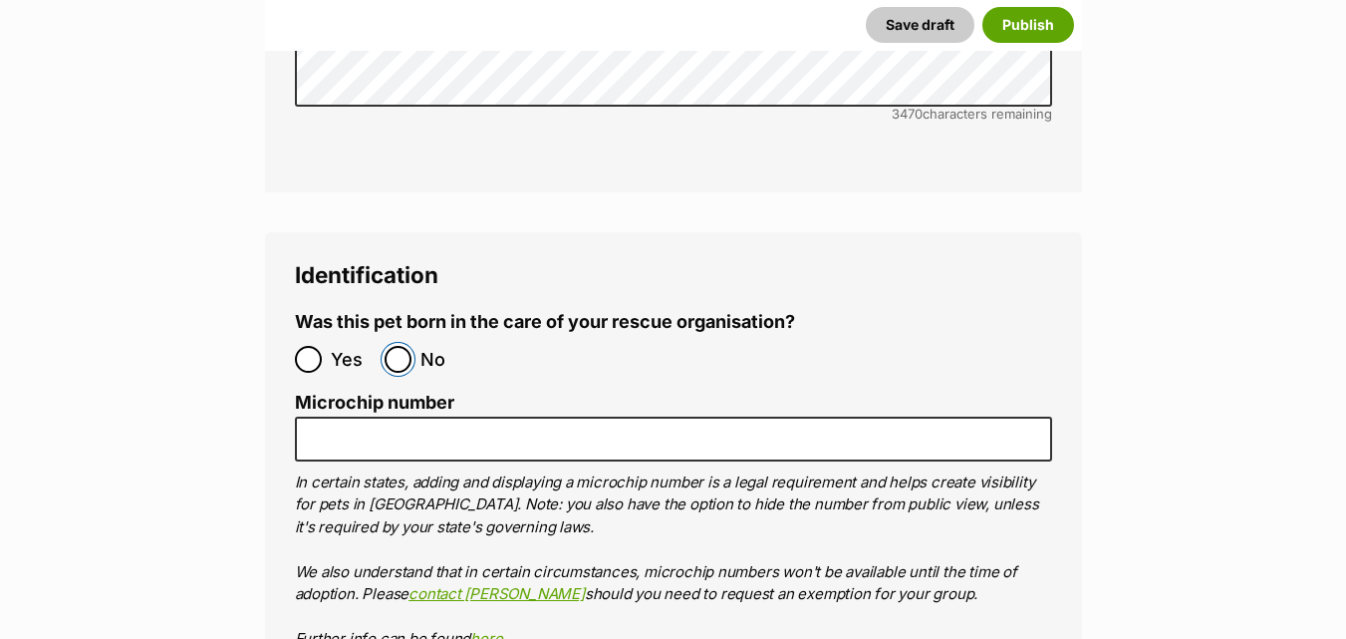
click at [399, 346] on input "No" at bounding box center [398, 359] width 27 height 27
radio input "true"
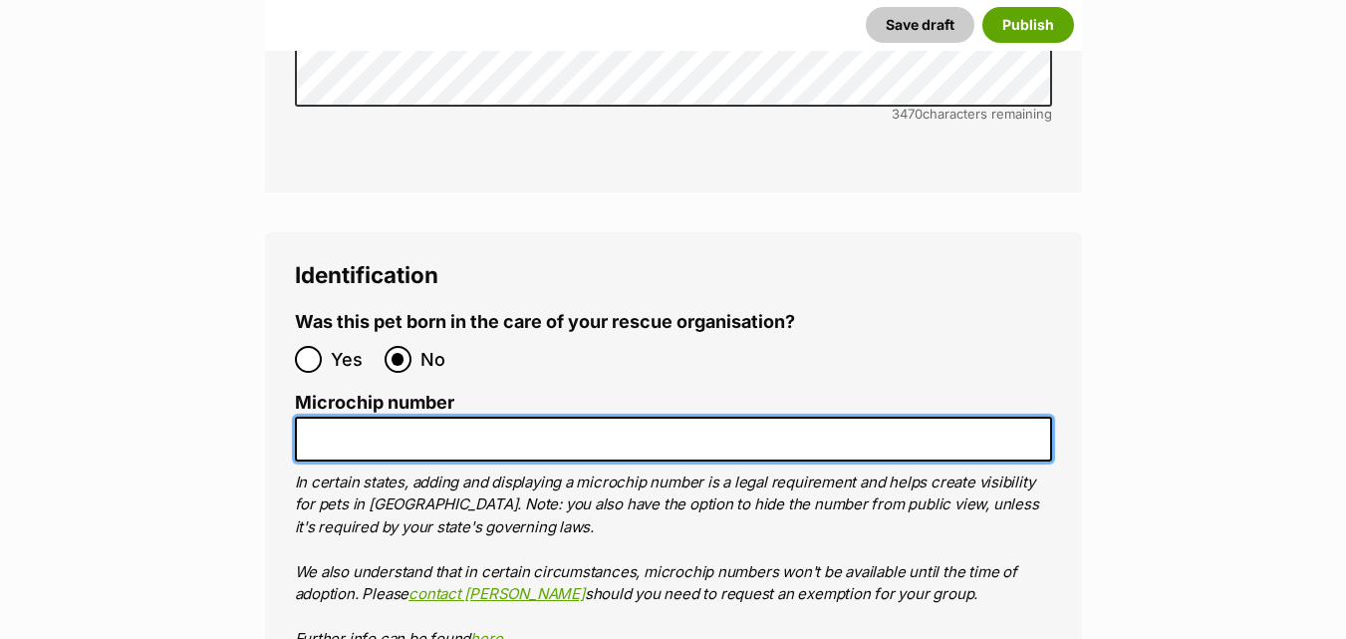
click at [416, 417] on input "Microchip number" at bounding box center [673, 439] width 757 height 45
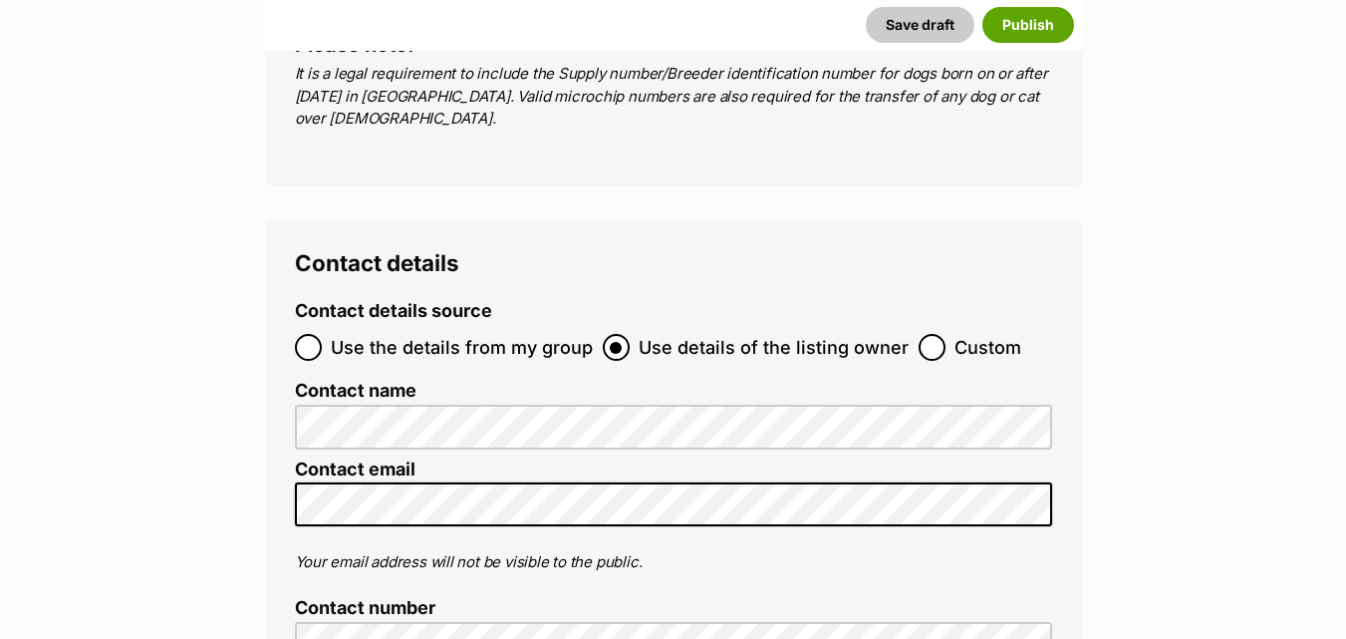
scroll to position [7346, 0]
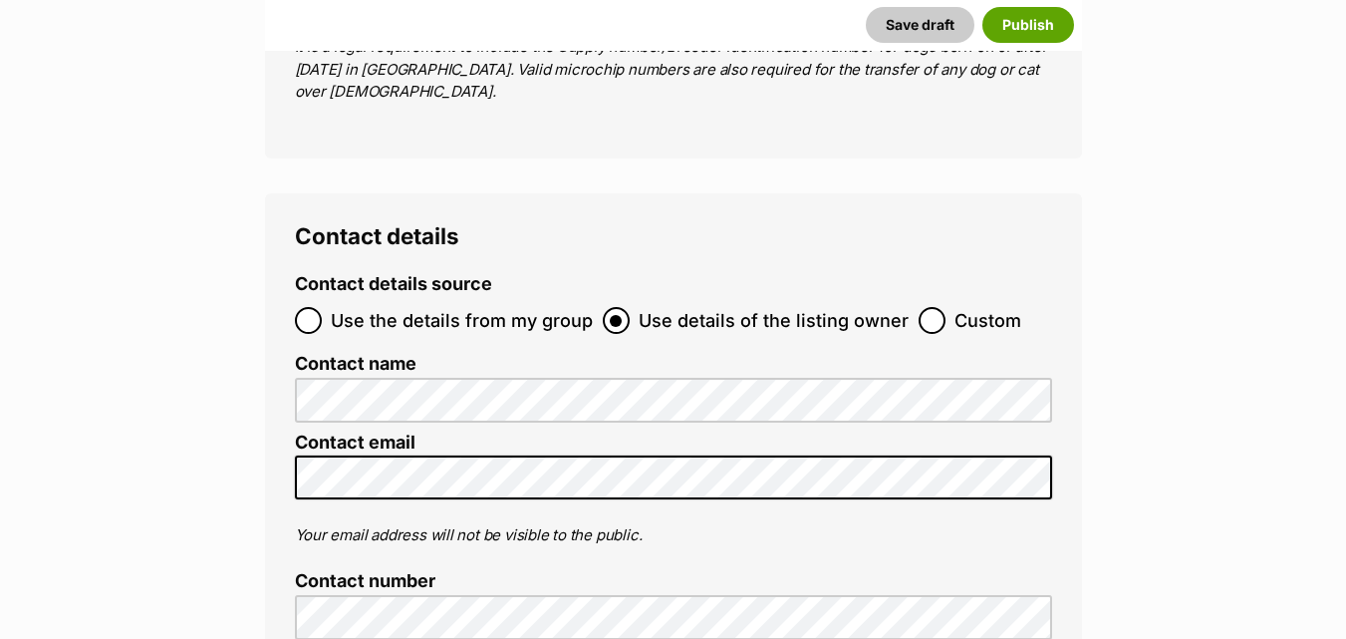
type input "9530100074040833"
click at [310, 307] on input "Use the details from my group" at bounding box center [308, 320] width 27 height 27
radio input "true"
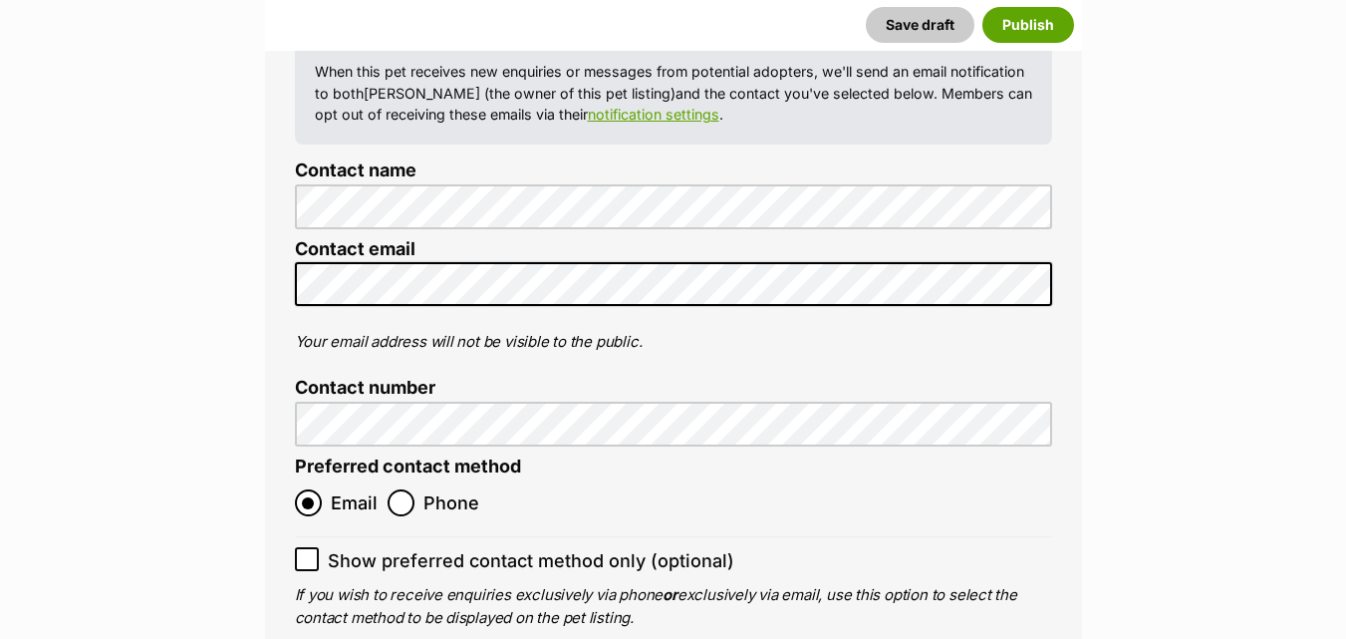
scroll to position [7718, 0]
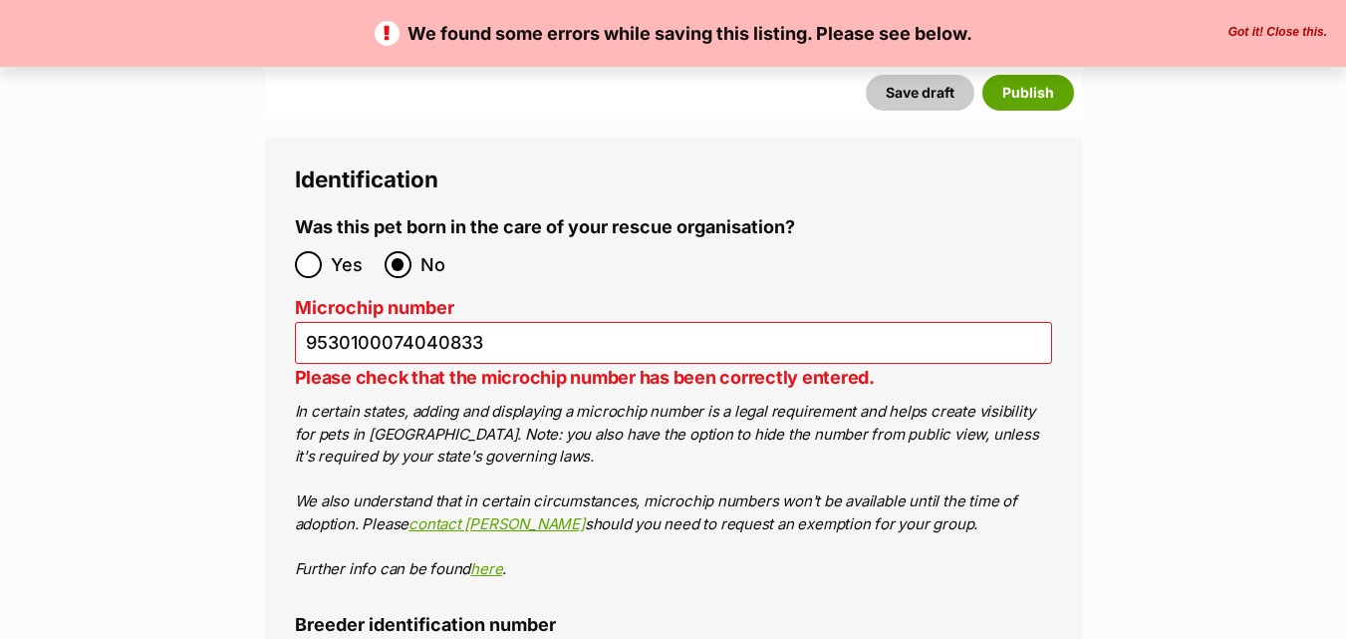
scroll to position [6729, 0]
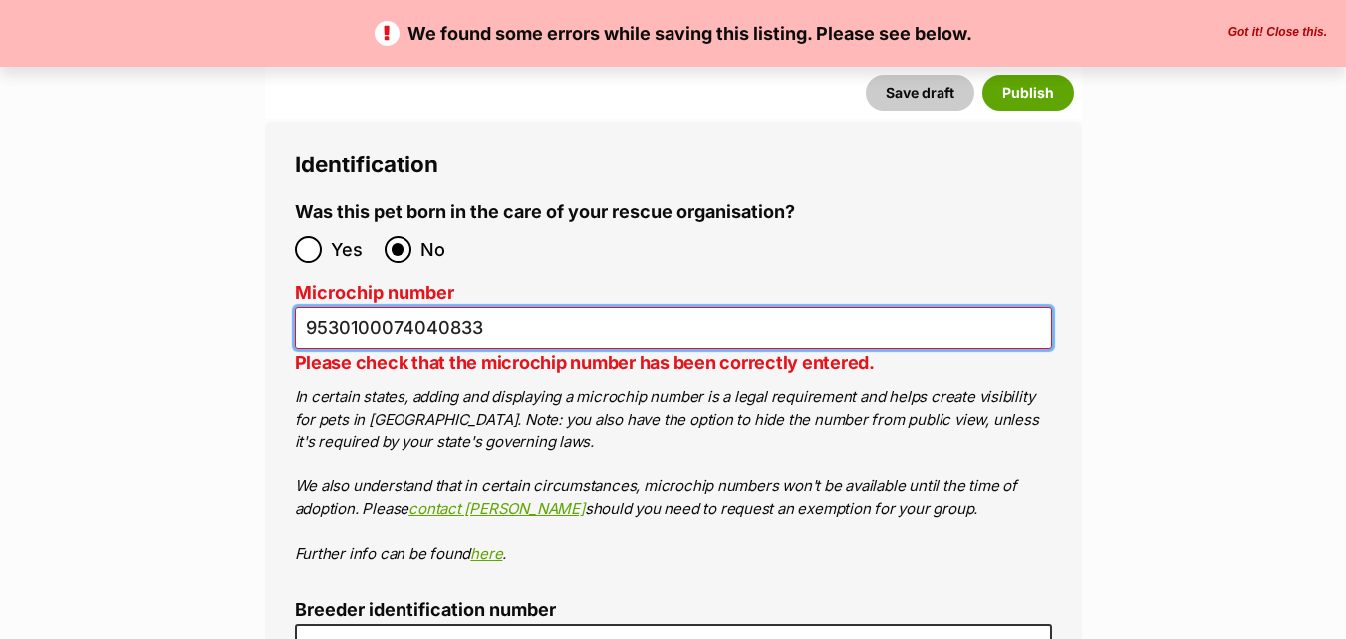
click at [536, 307] on input "9530100074040833" at bounding box center [673, 328] width 757 height 43
type input "953010007404083"
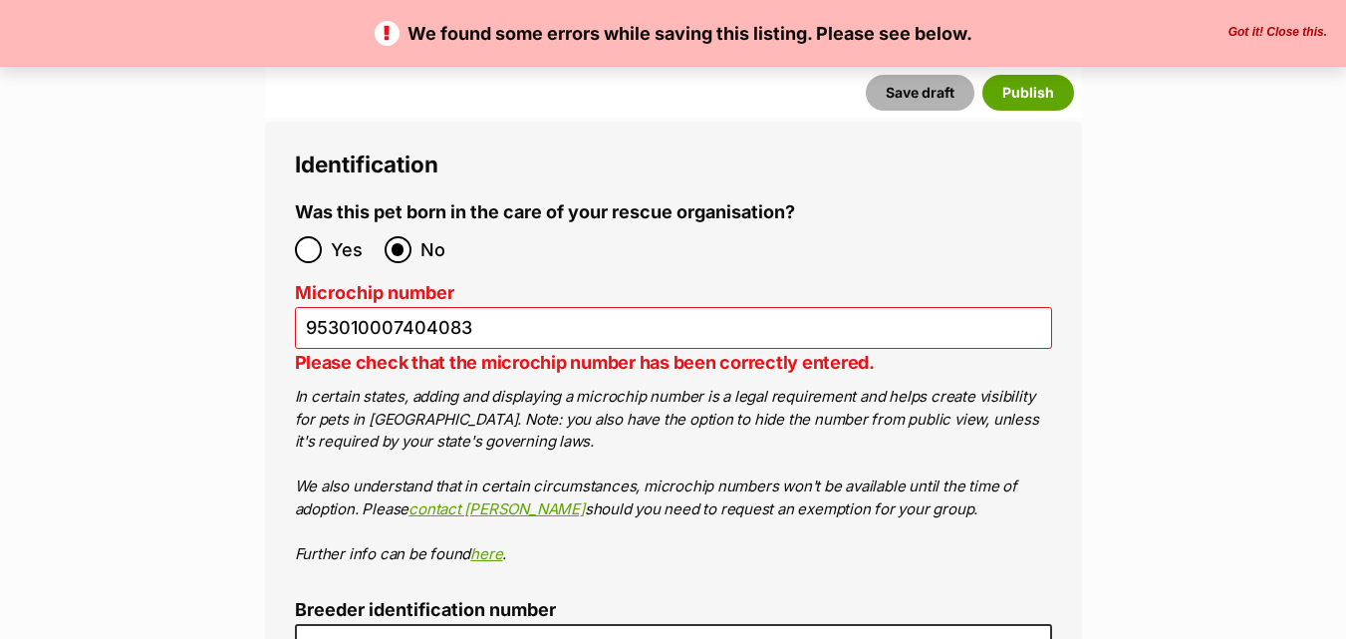
click at [921, 89] on button "Save draft" at bounding box center [920, 93] width 109 height 36
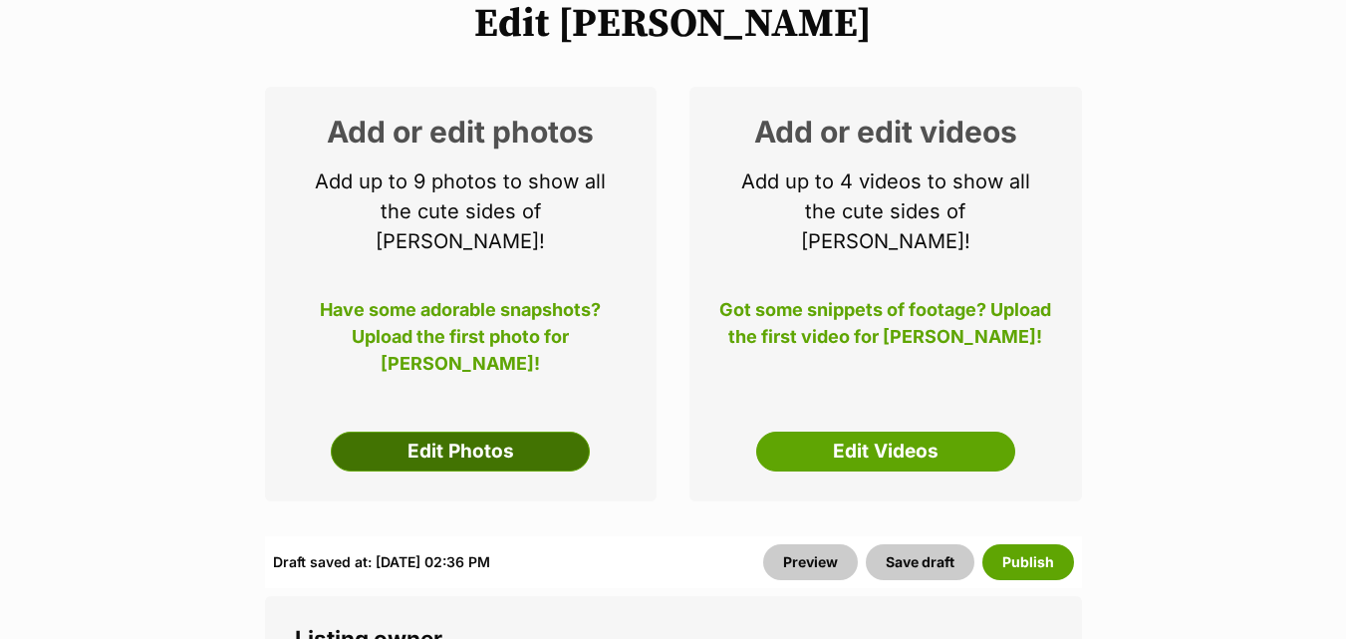
click at [422, 431] on link "Edit Photos" at bounding box center [460, 451] width 259 height 40
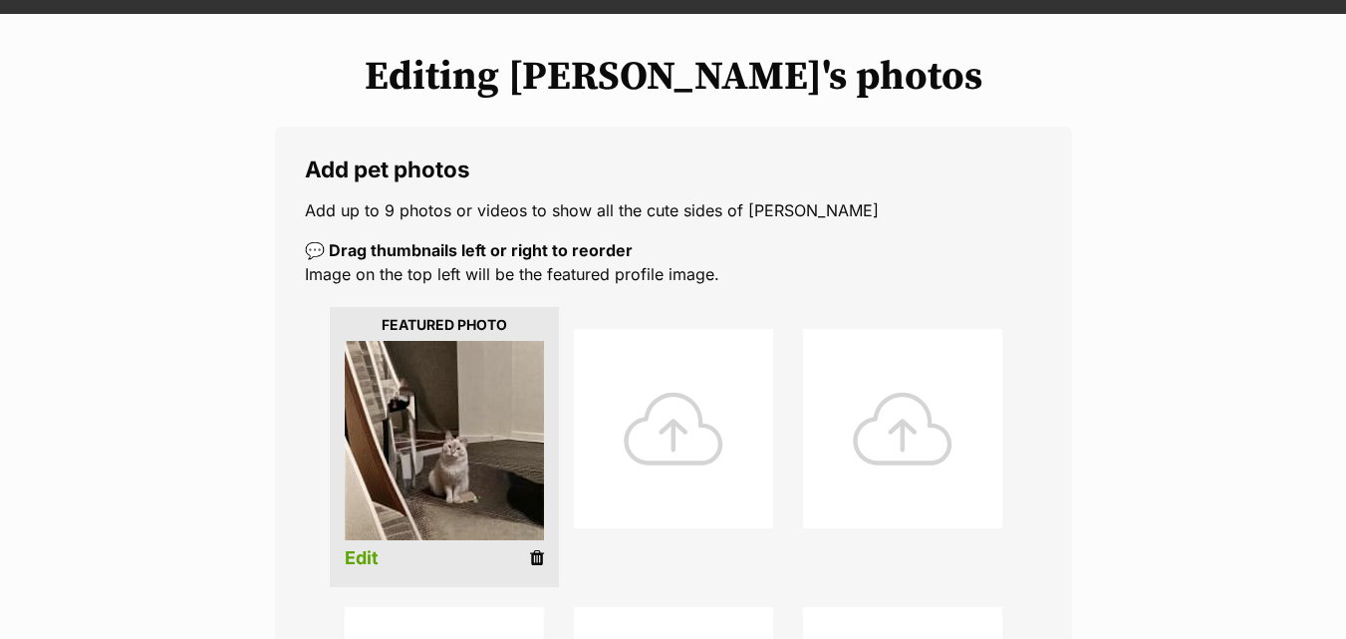
scroll to position [239, 0]
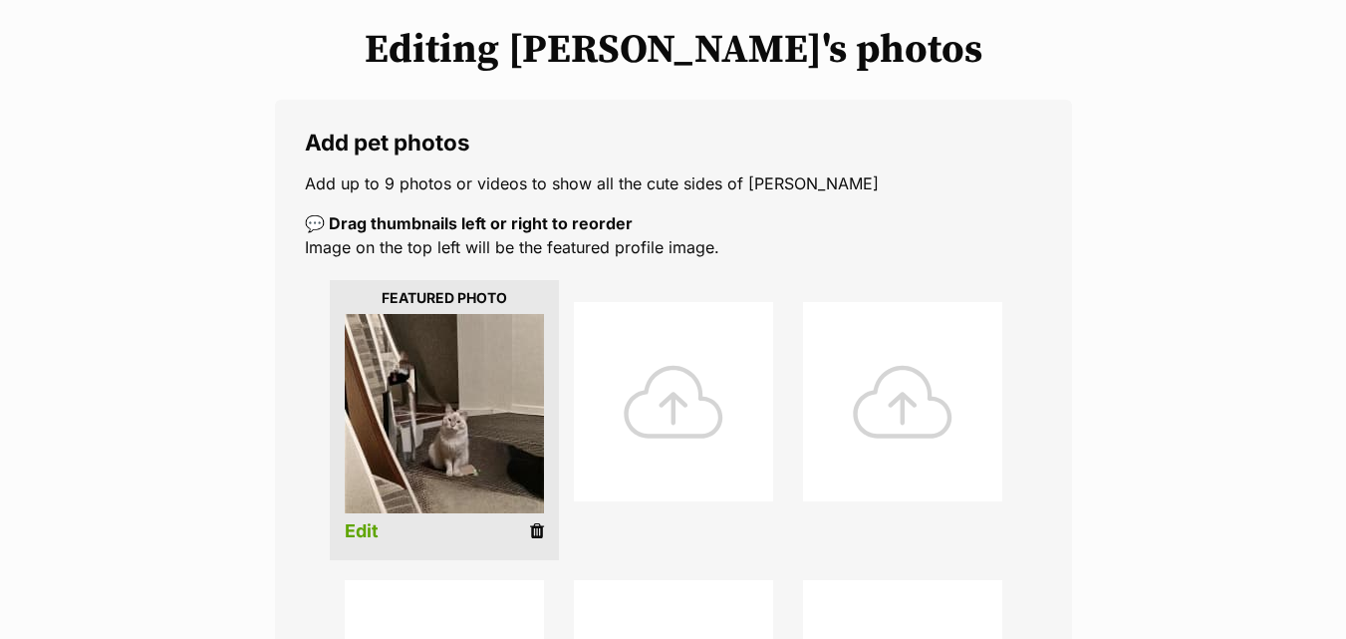
click at [537, 529] on icon at bounding box center [537, 531] width 14 height 18
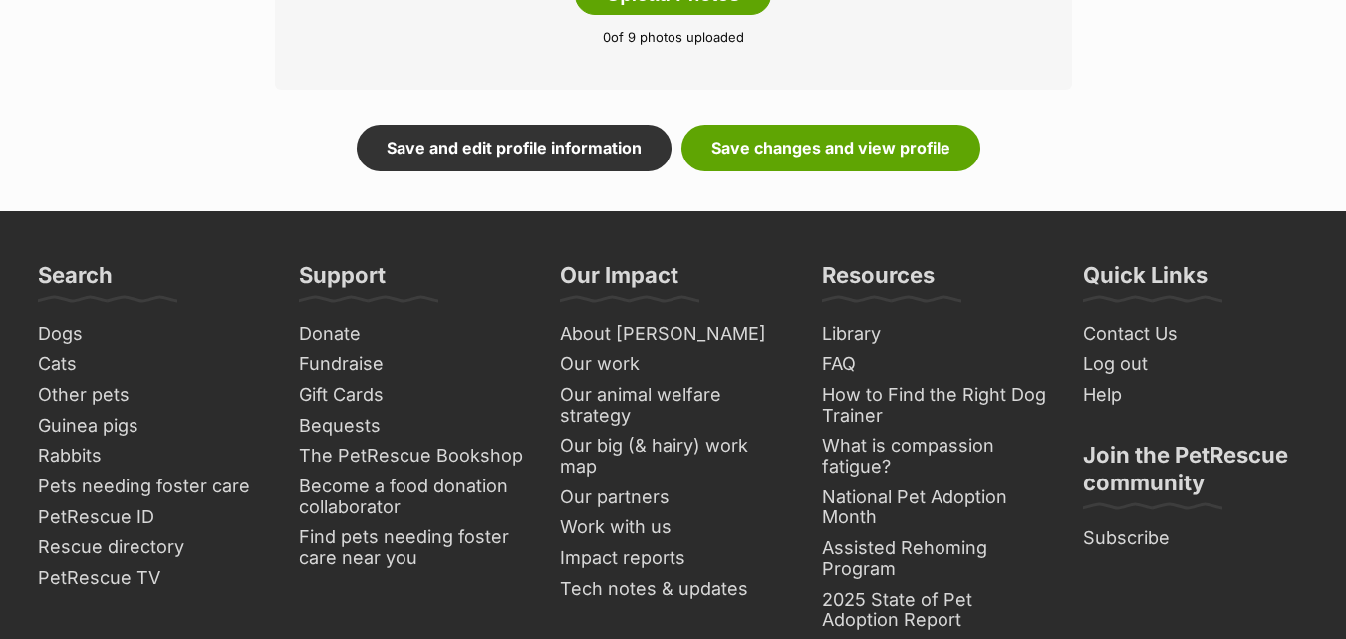
scroll to position [1422, 0]
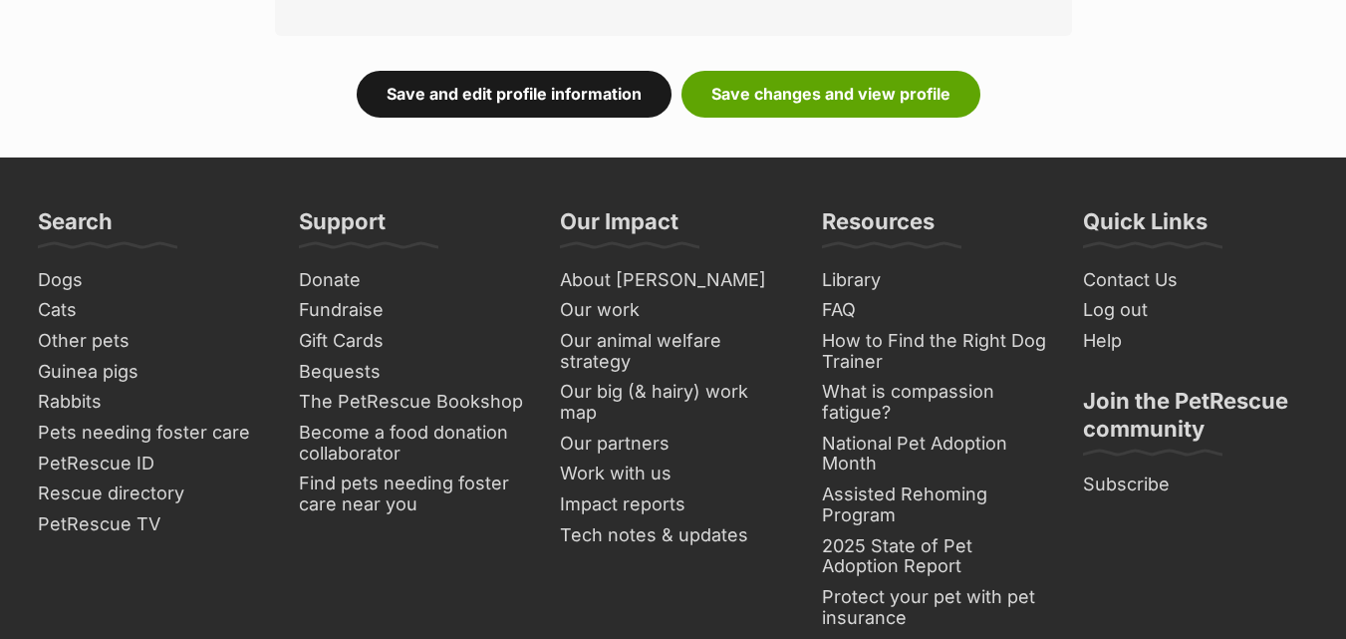
click at [521, 99] on link "Save and edit profile information" at bounding box center [514, 94] width 315 height 46
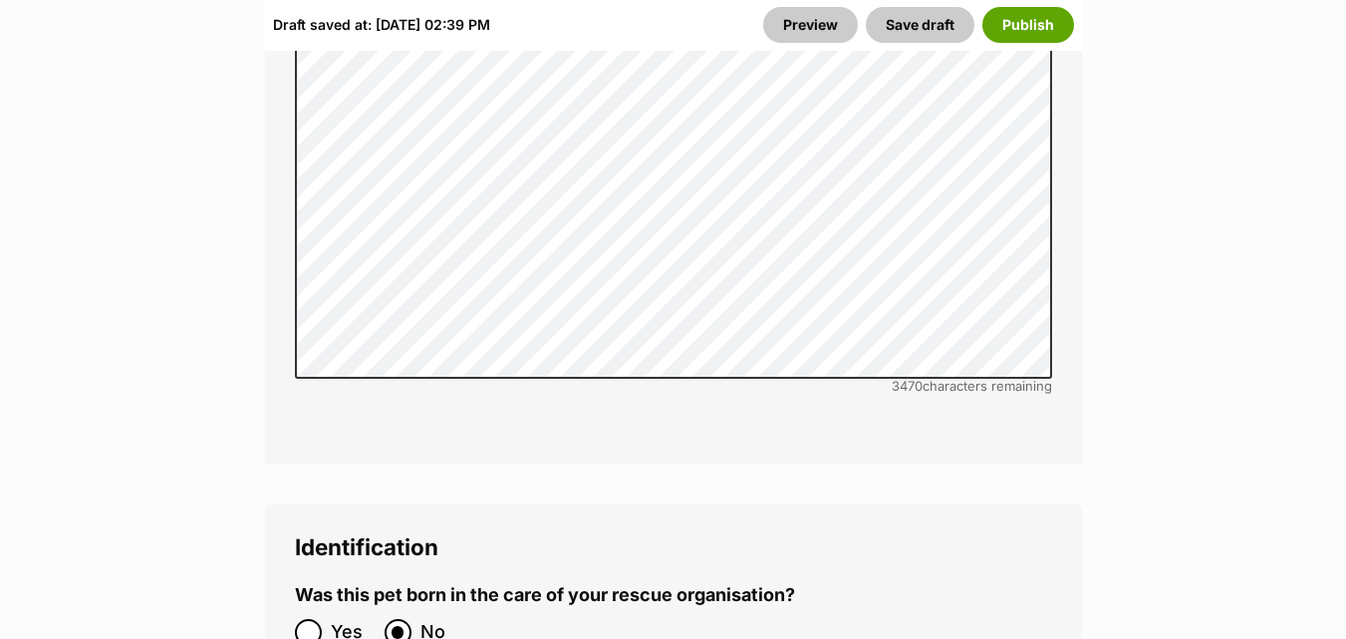
scroll to position [6749, 0]
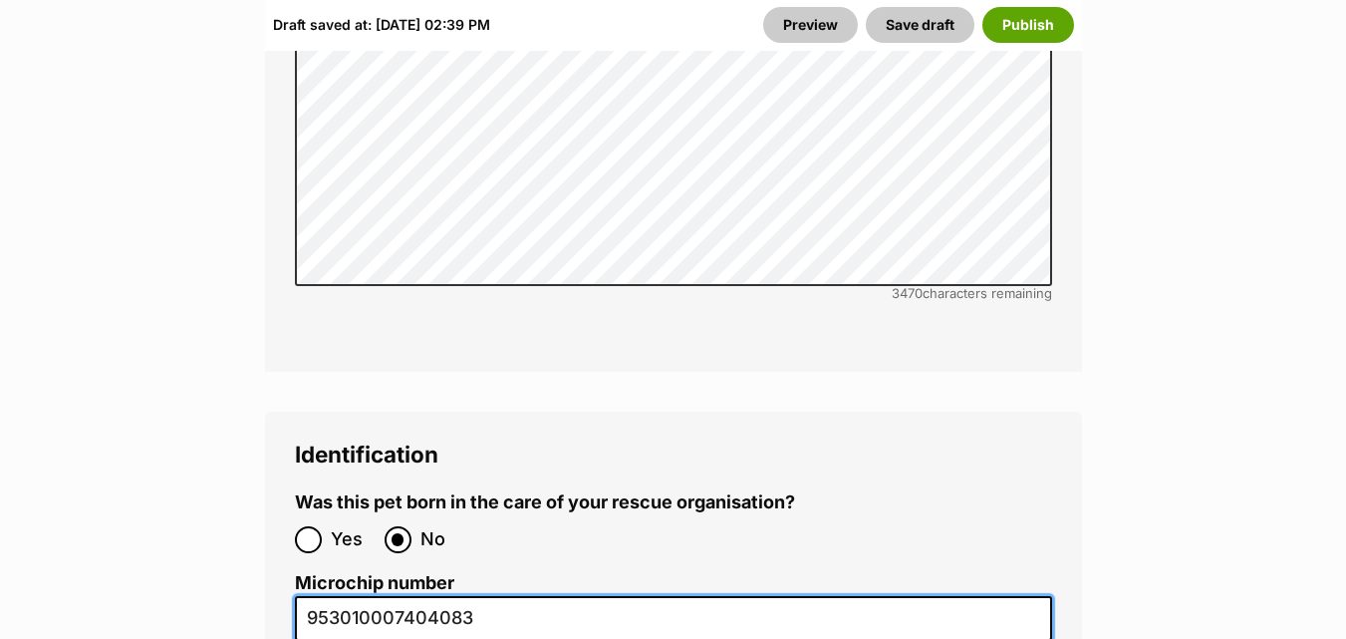
click at [351, 596] on input "953010007404083" at bounding box center [673, 618] width 757 height 45
click at [485, 596] on input "9530010007404083" at bounding box center [673, 618] width 757 height 45
click at [426, 596] on input "95300100074040833" at bounding box center [673, 618] width 757 height 45
type input "9530010007040833"
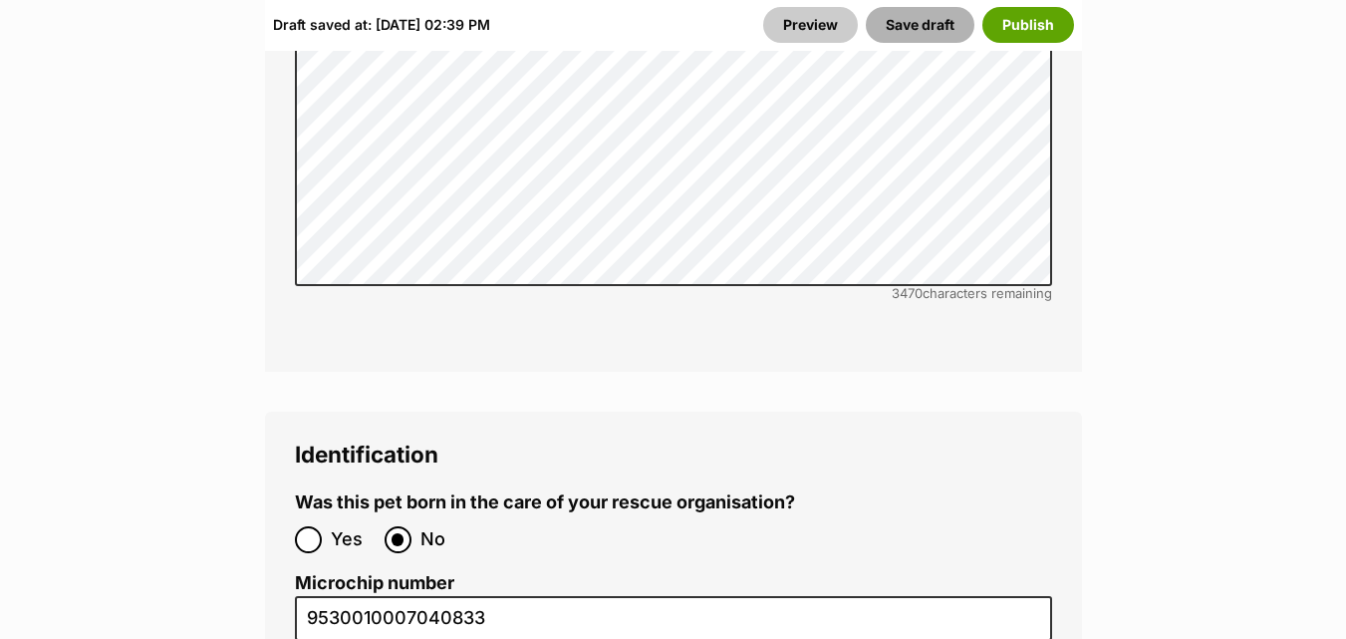
click at [891, 23] on button "Save draft" at bounding box center [920, 25] width 109 height 36
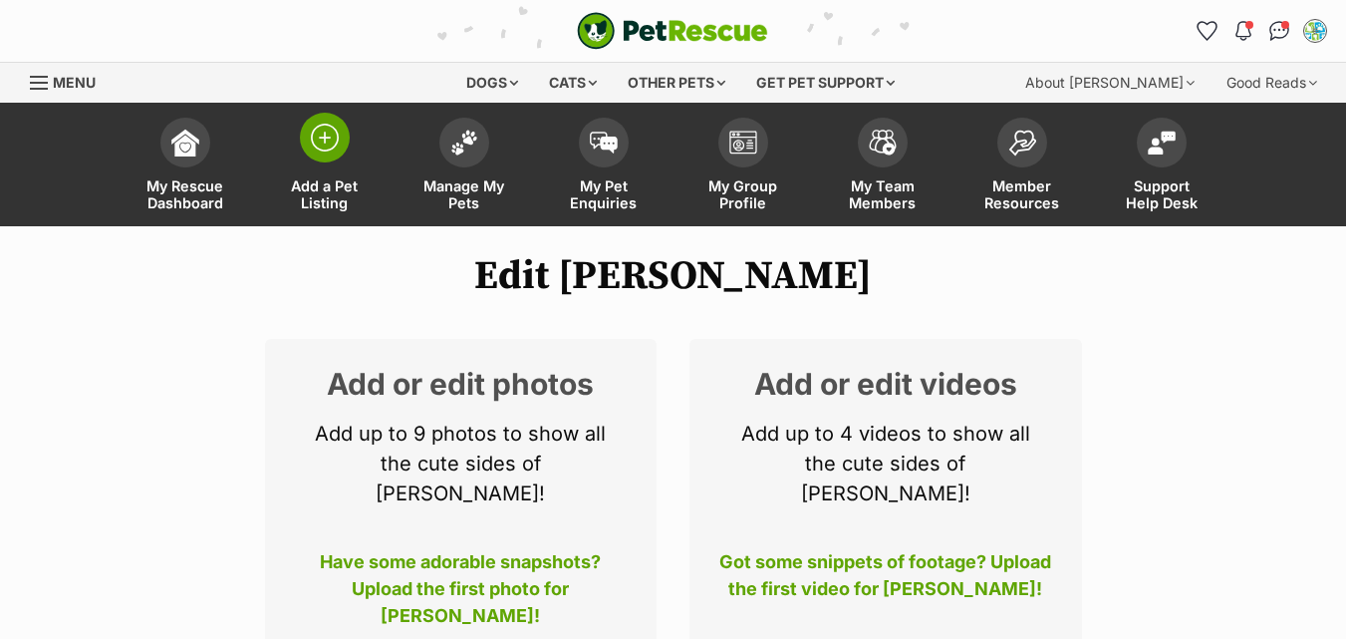
click at [329, 183] on span "Add a Pet Listing" at bounding box center [325, 194] width 90 height 34
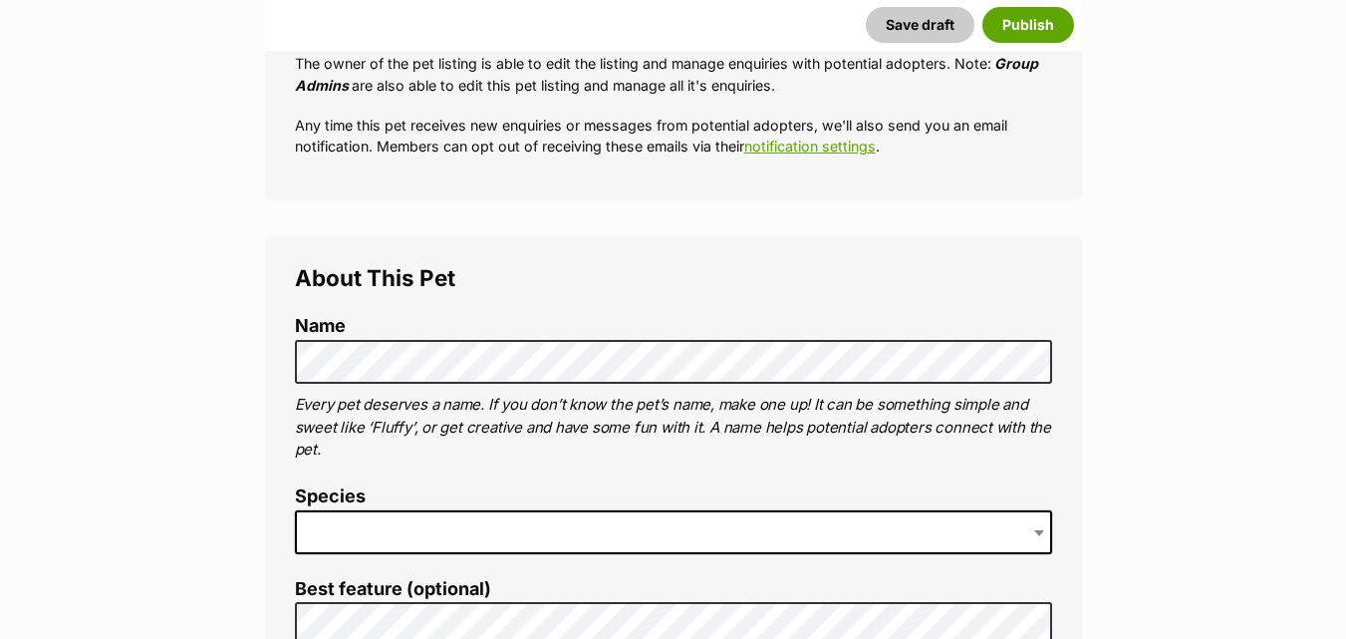
scroll to position [611, 0]
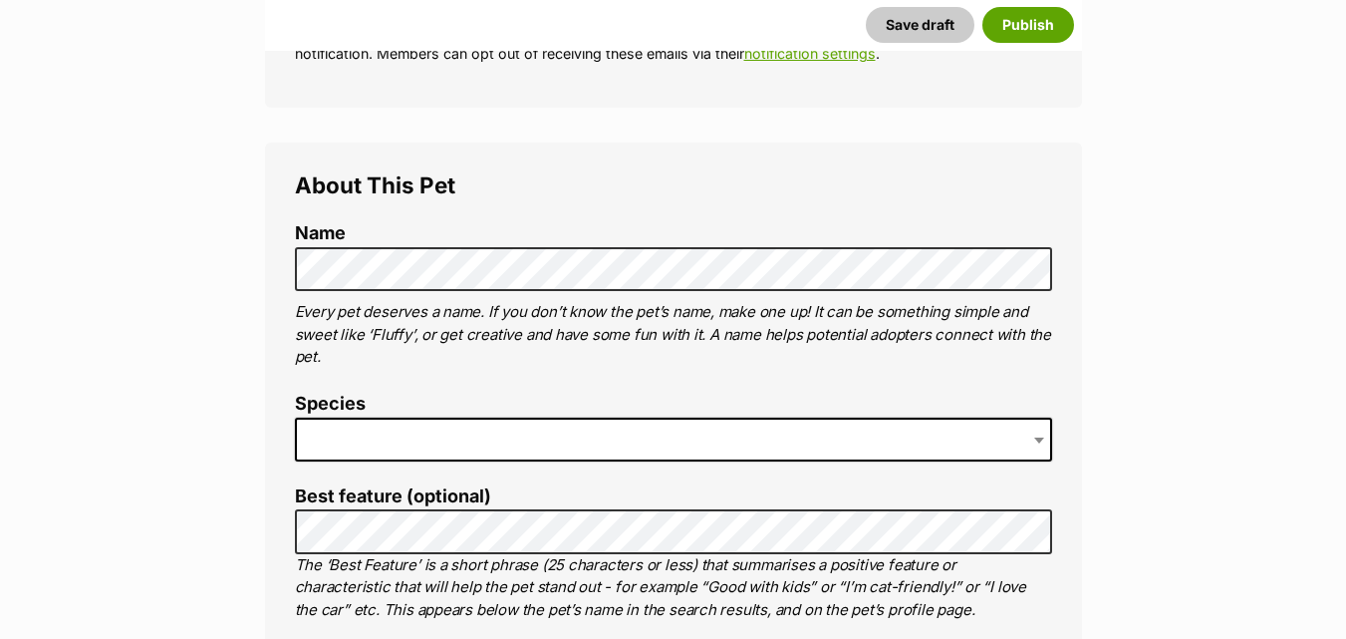
click at [353, 433] on span at bounding box center [673, 440] width 757 height 44
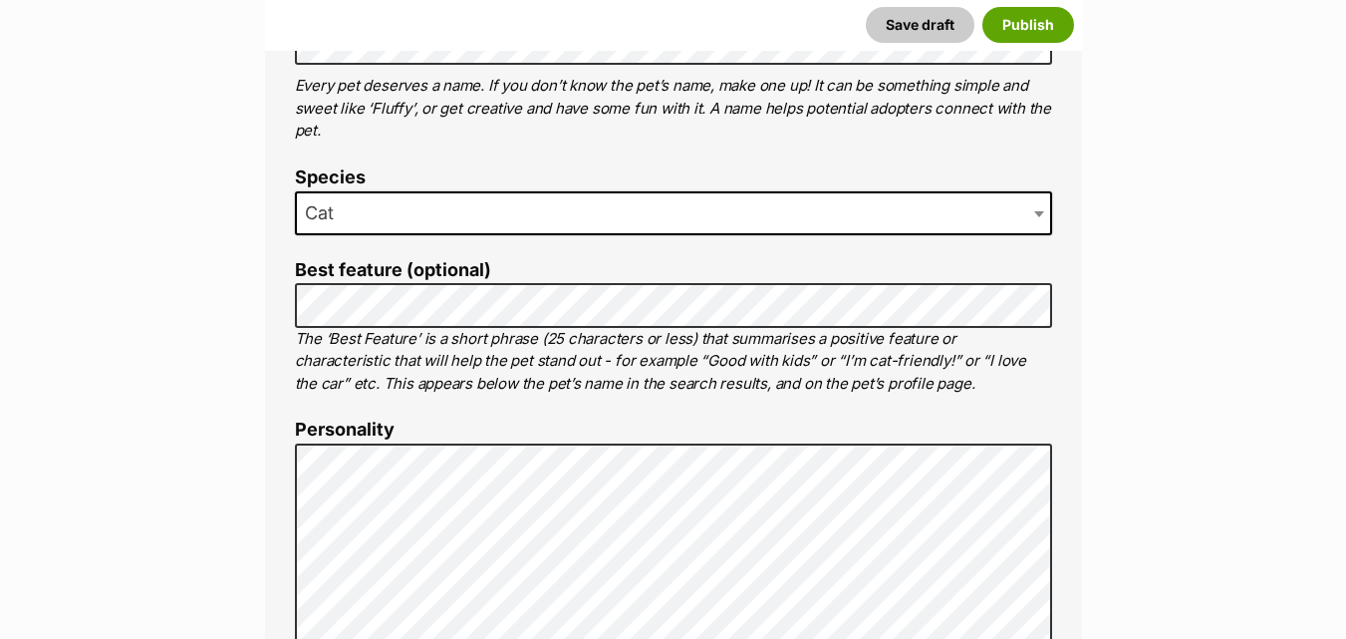
scroll to position [1009, 0]
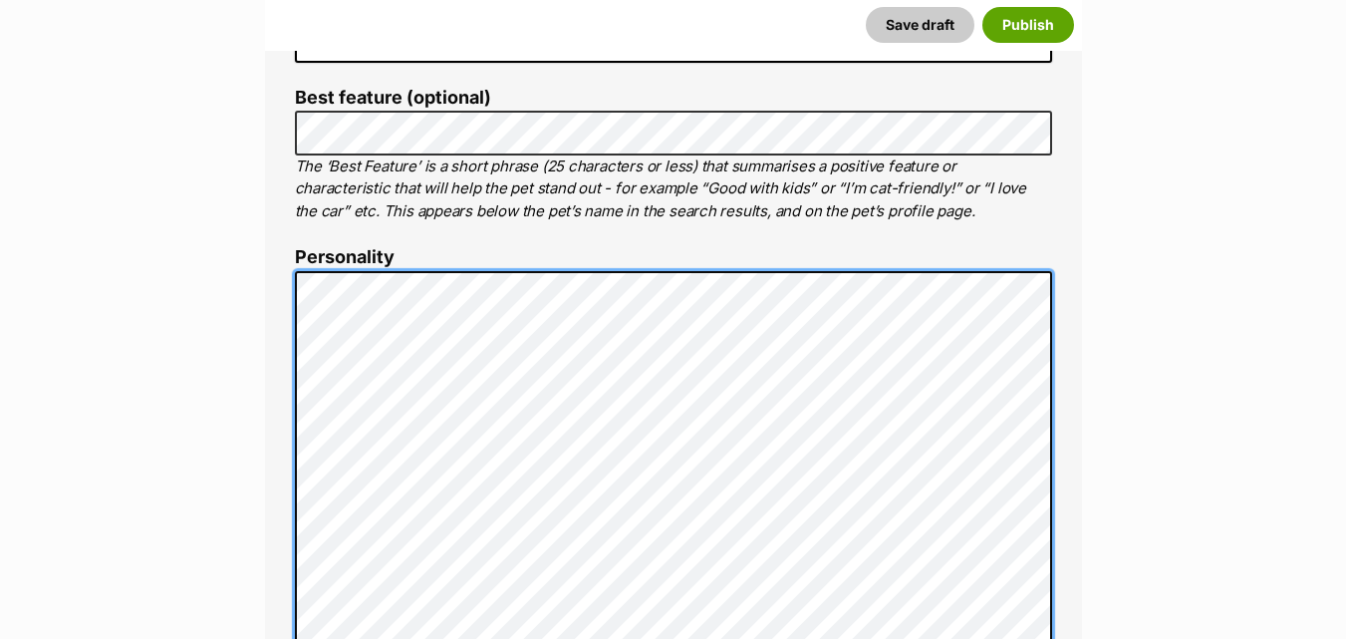
click at [288, 311] on div "About This Pet Name Henlo there, it looks like you might be using the pet name …" at bounding box center [673, 578] width 817 height 1669
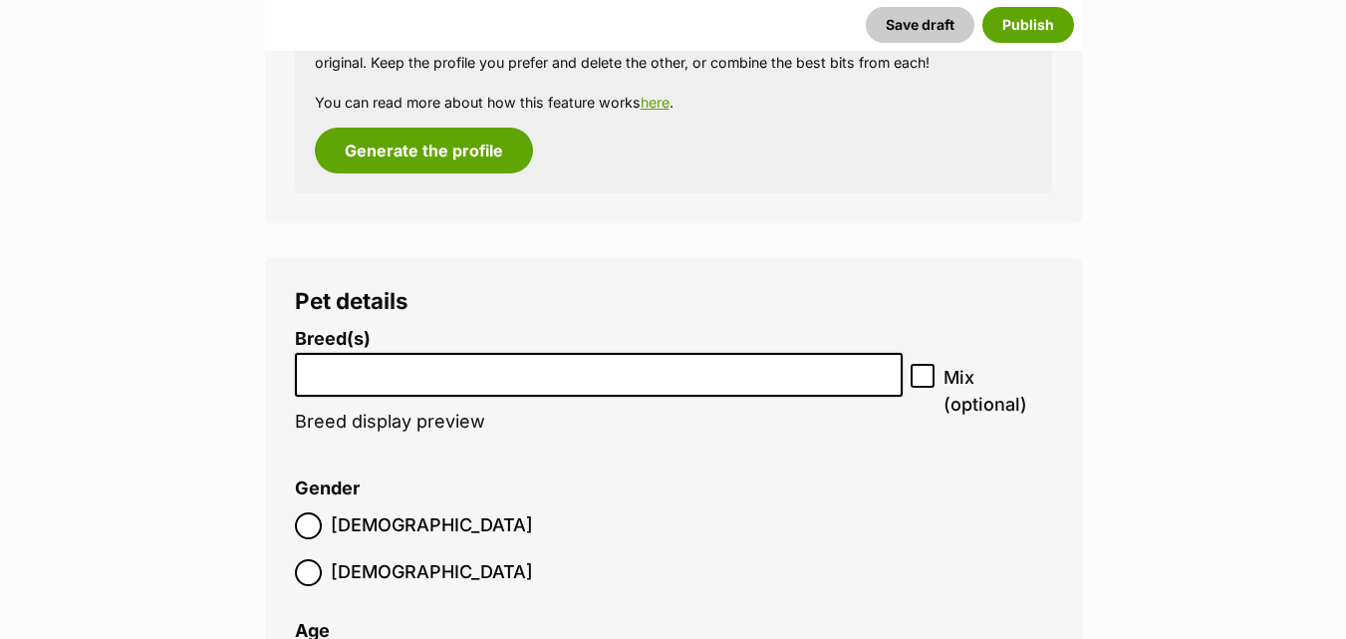
scroll to position [2184, 0]
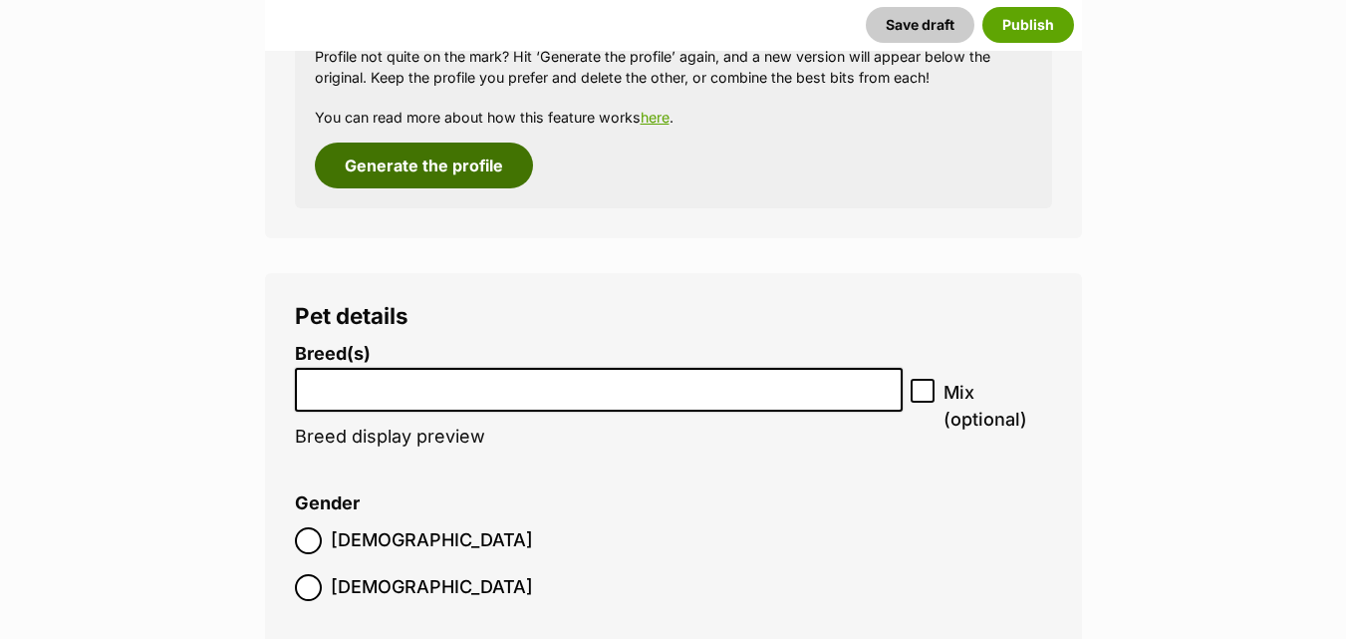
click at [401, 155] on button "Generate the profile" at bounding box center [424, 165] width 218 height 46
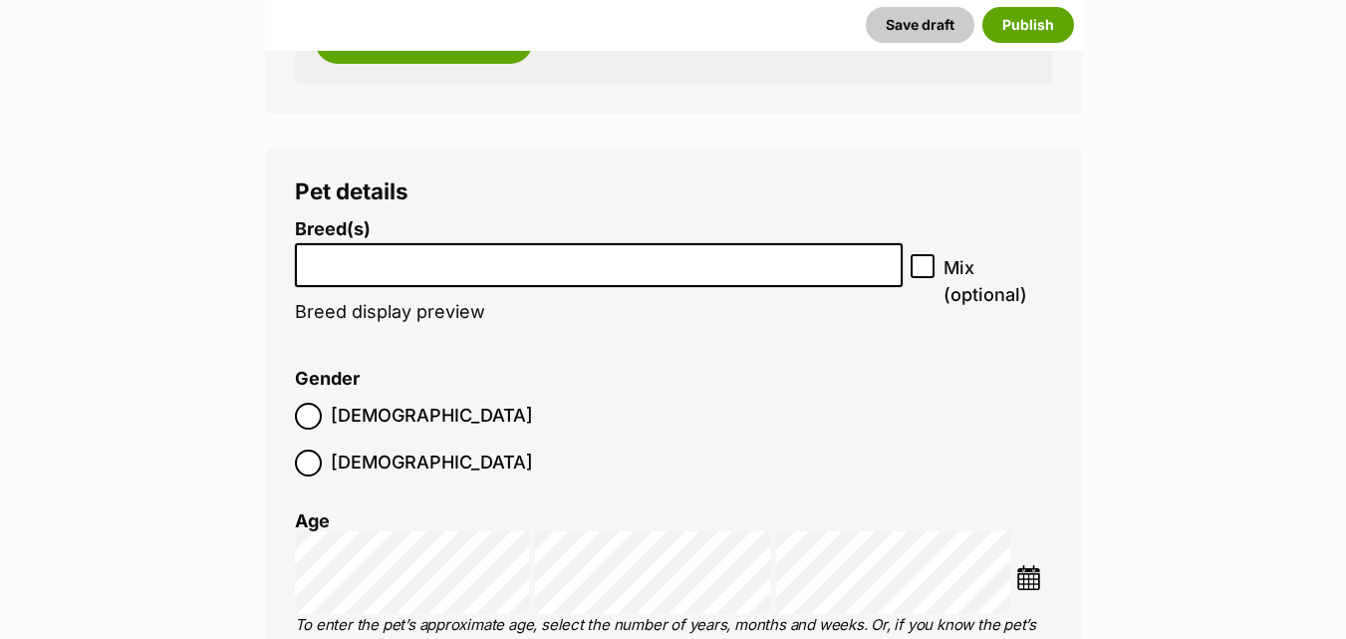
scroll to position [2323, 0]
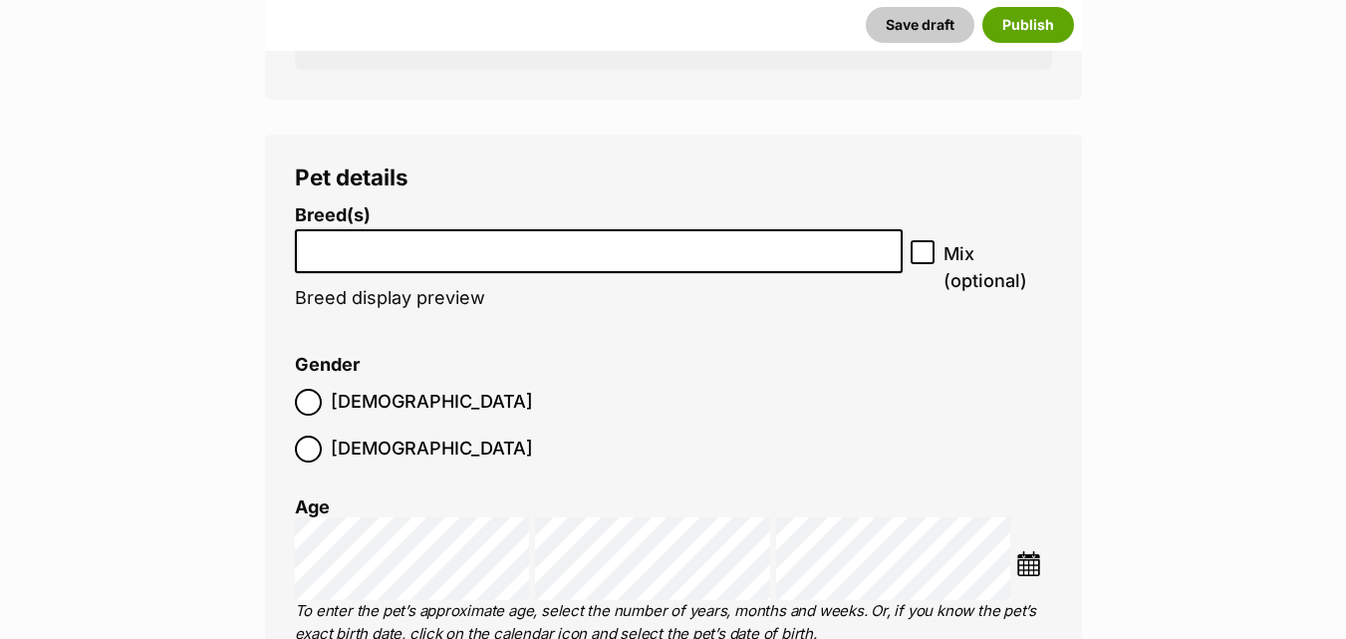
click at [411, 260] on li at bounding box center [599, 251] width 595 height 41
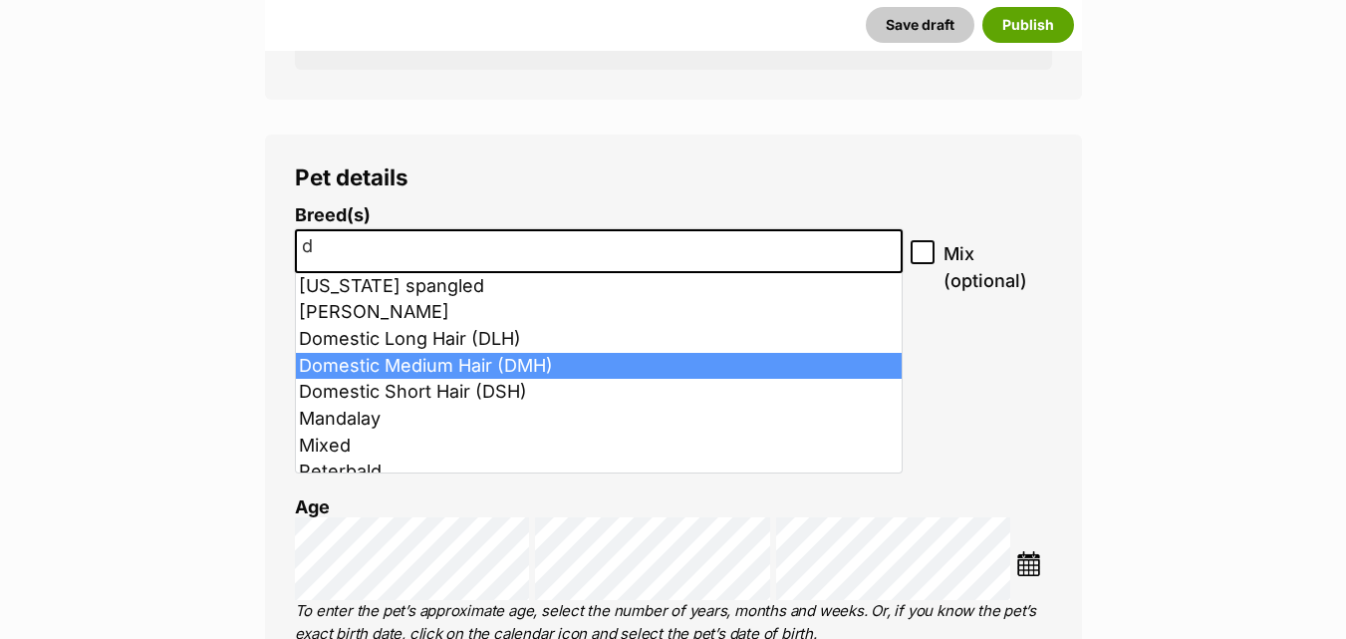
type input "d"
select select "252101"
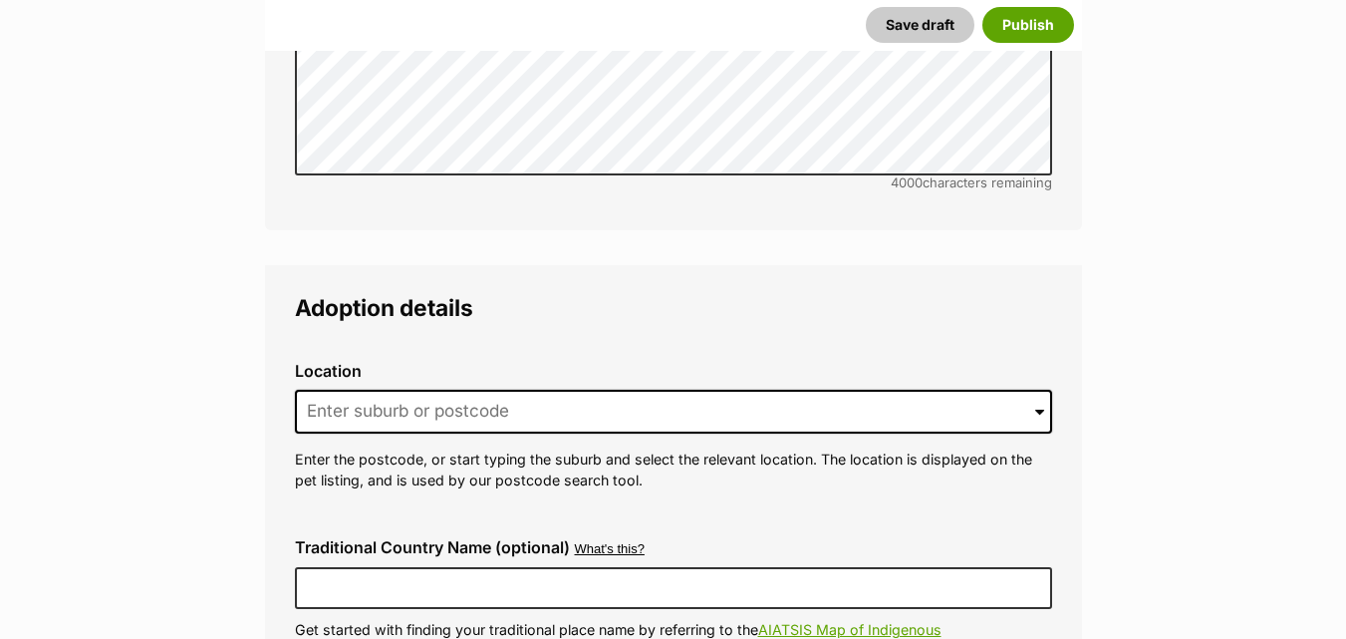
scroll to position [4674, 0]
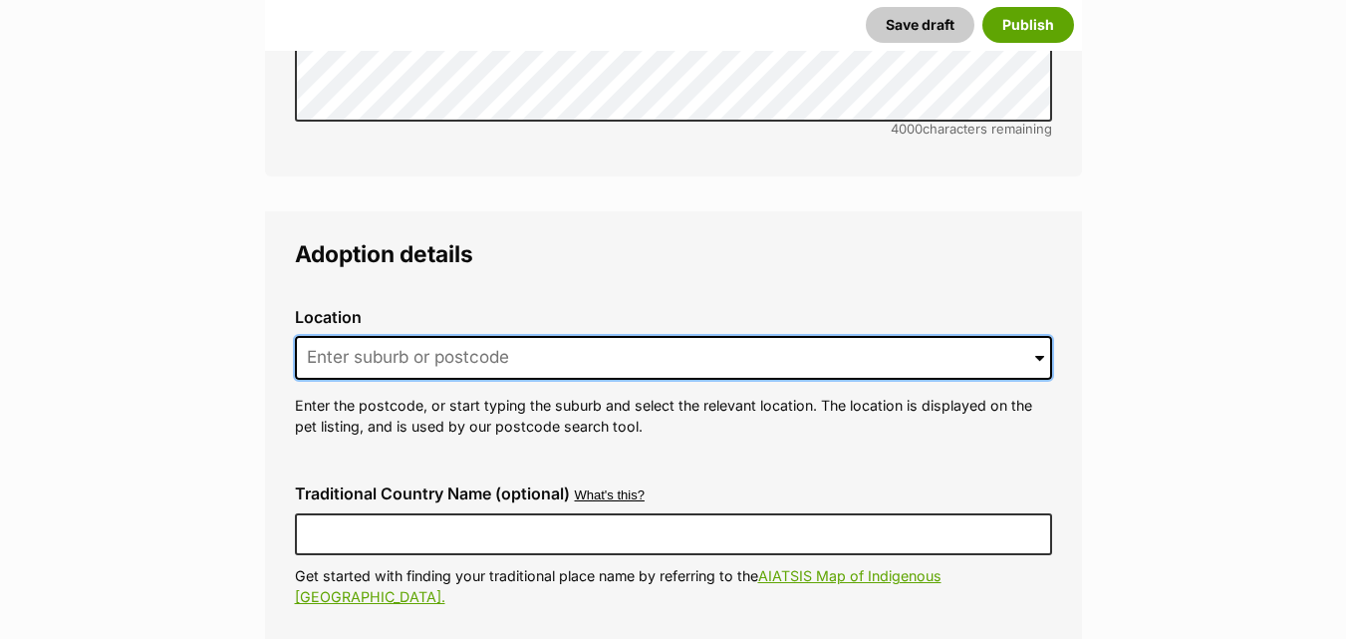
drag, startPoint x: 485, startPoint y: 291, endPoint x: 468, endPoint y: 295, distance: 17.4
click at [468, 336] on input at bounding box center [673, 358] width 757 height 44
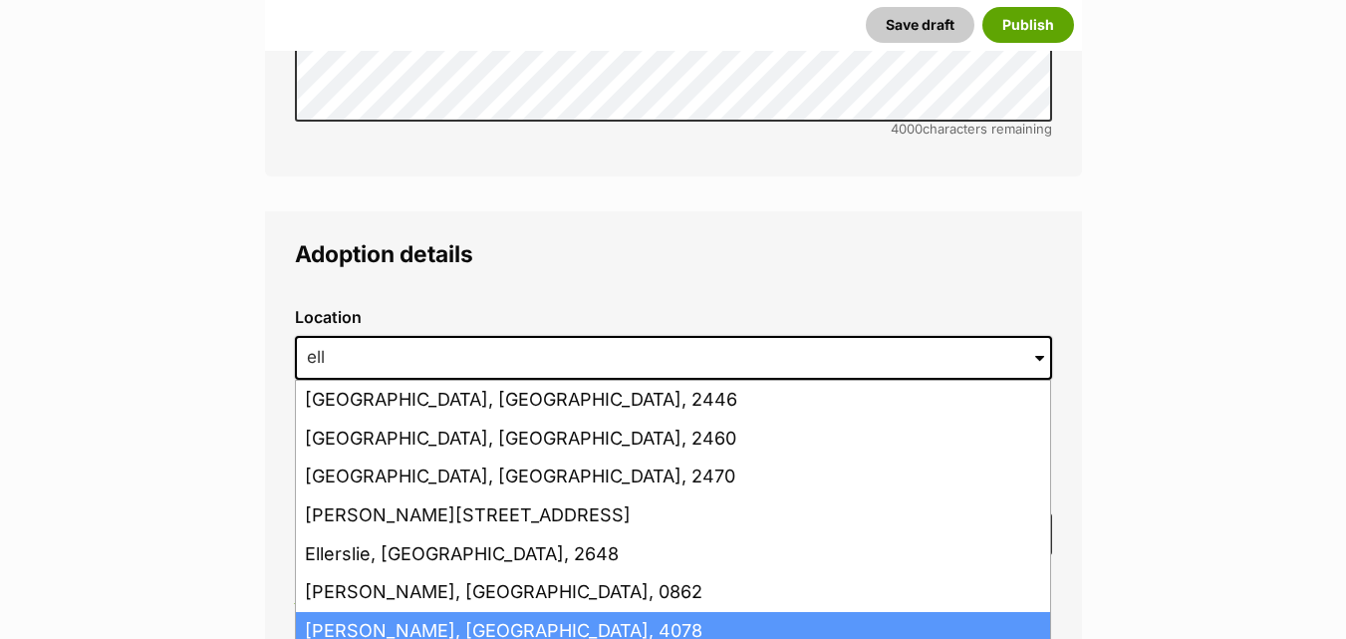
click at [458, 612] on li "Ellen Grove, Queensland, 4078" at bounding box center [673, 631] width 754 height 39
type input "Ellen Grove, Queensland, 4078"
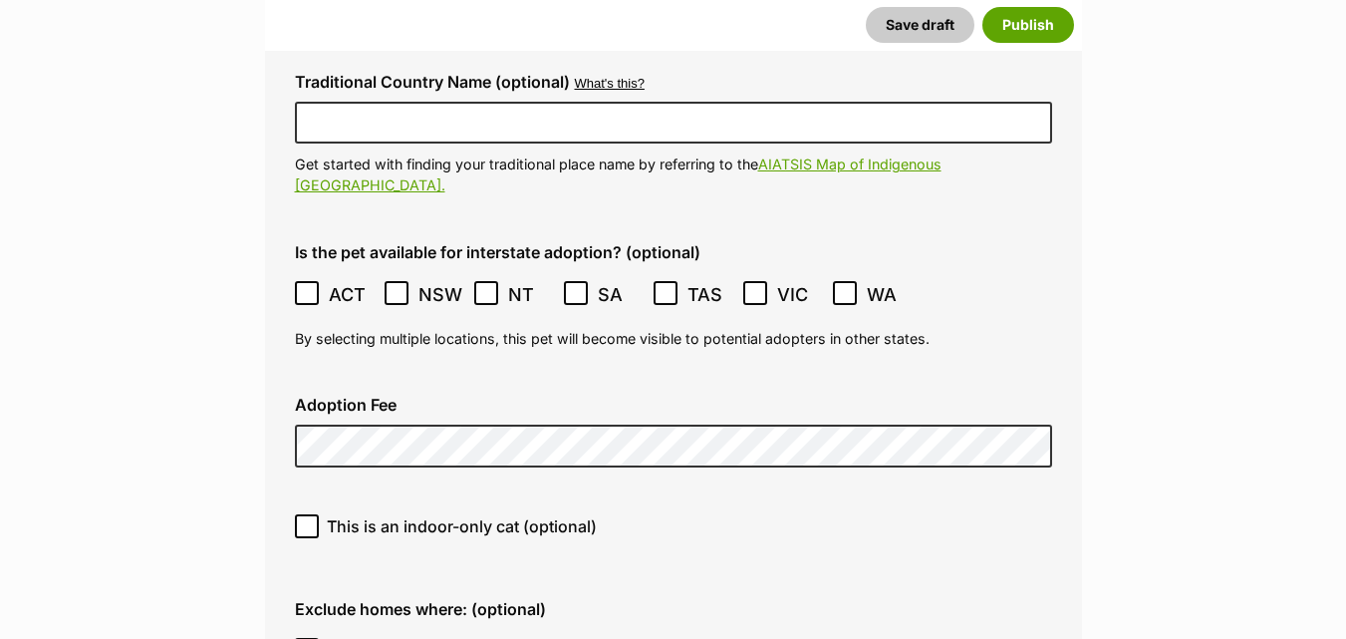
scroll to position [5179, 0]
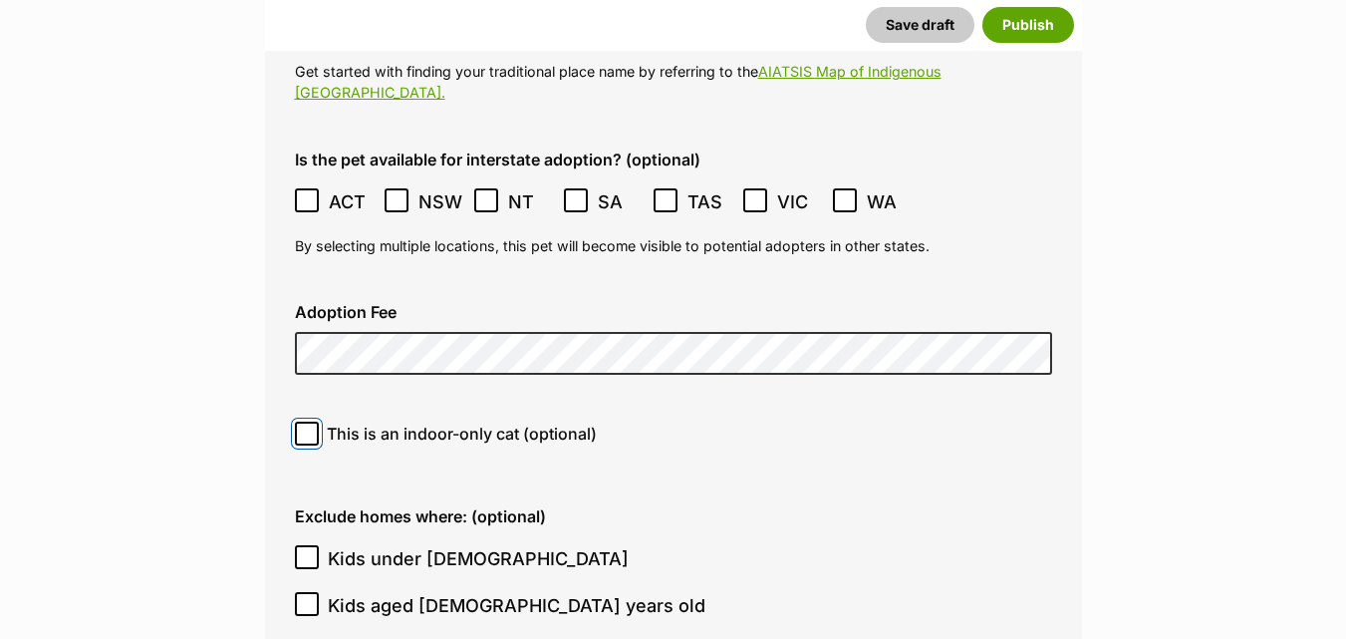
click at [313, 422] on span at bounding box center [307, 434] width 24 height 24
click at [313, 422] on input "This is an indoor-only cat (optional)" at bounding box center [307, 434] width 24 height 24
checkbox input "true"
click at [314, 545] on input "Kids under 5 years old" at bounding box center [307, 557] width 24 height 24
checkbox input "true"
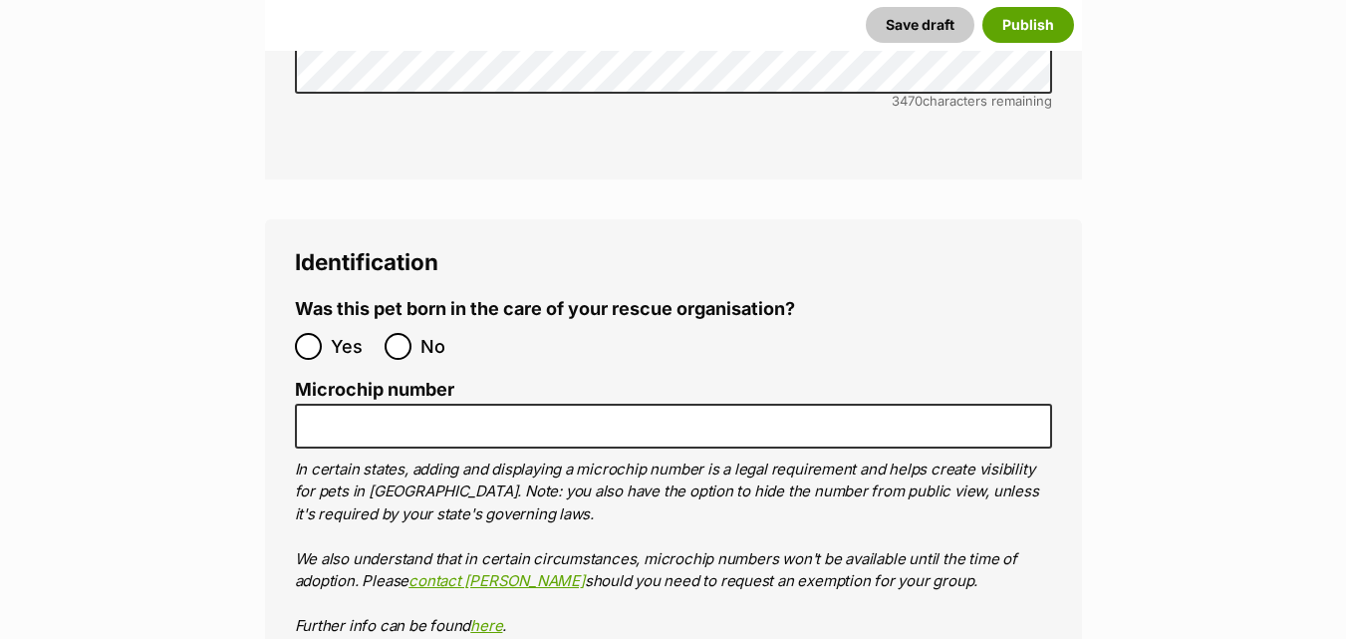
scroll to position [6654, 0]
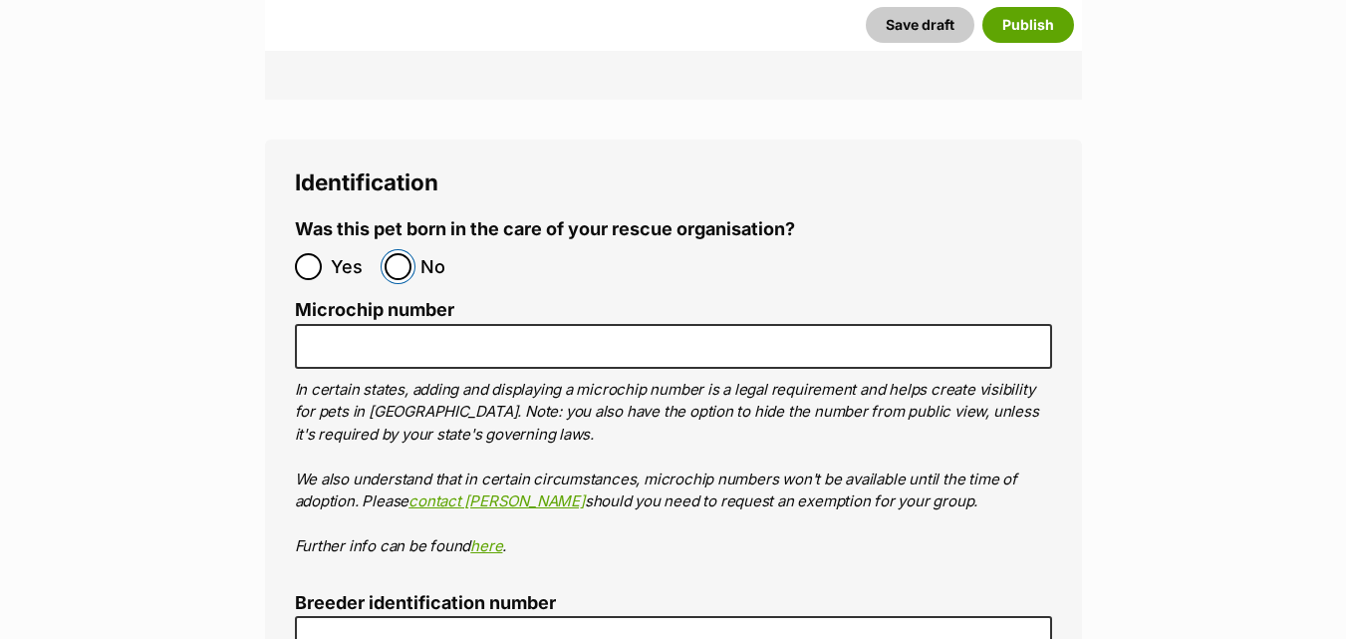
click at [396, 253] on input "No" at bounding box center [398, 266] width 27 height 27
radio input "true"
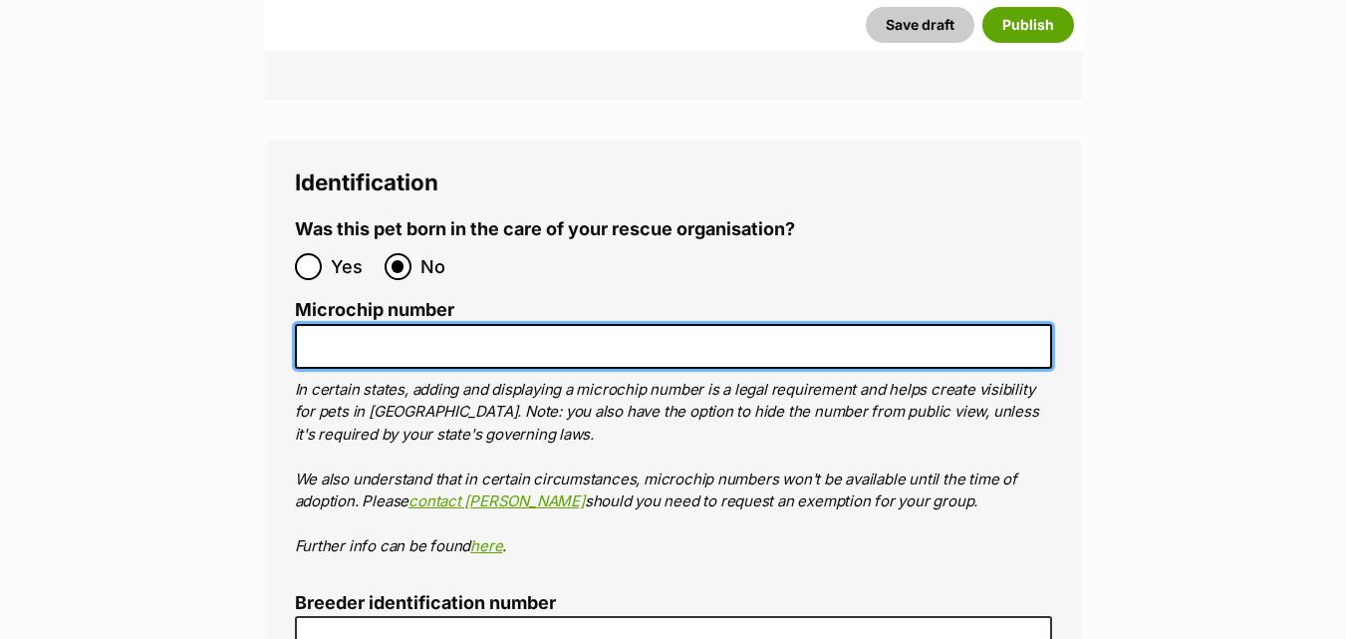
click at [375, 324] on input "Microchip number" at bounding box center [673, 346] width 757 height 45
click at [413, 324] on input "953010007704" at bounding box center [673, 346] width 757 height 45
click at [435, 324] on input "95301000704" at bounding box center [673, 346] width 757 height 45
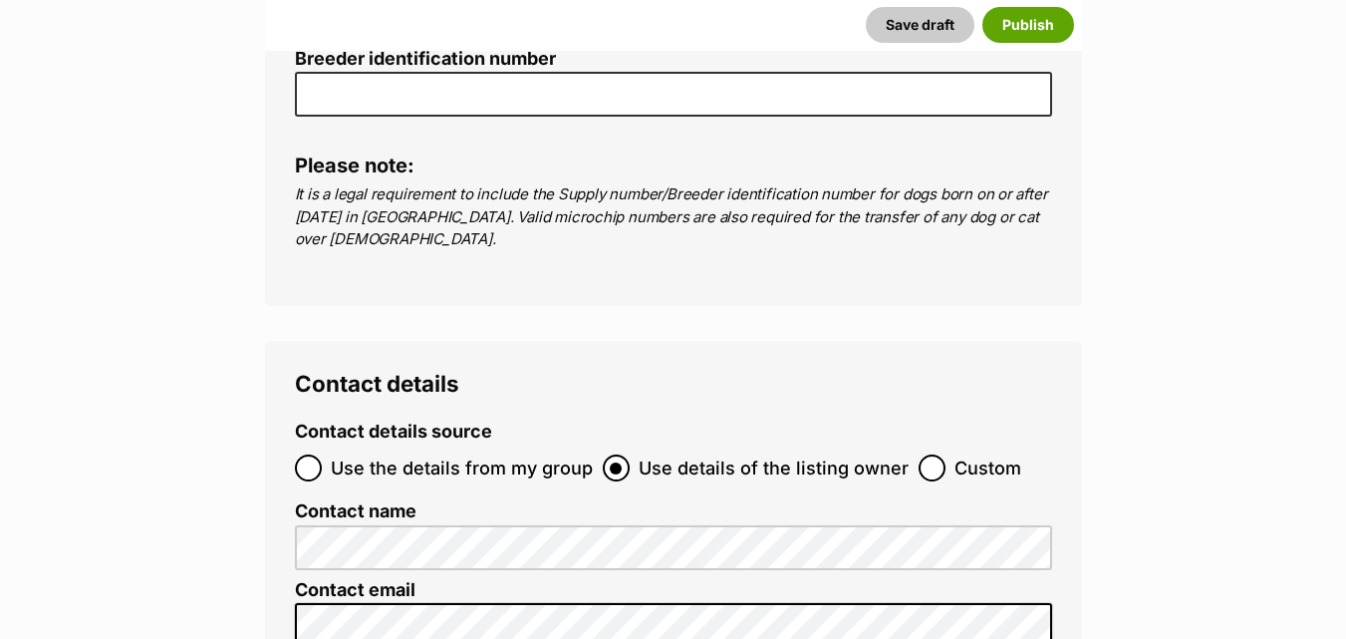
scroll to position [7278, 0]
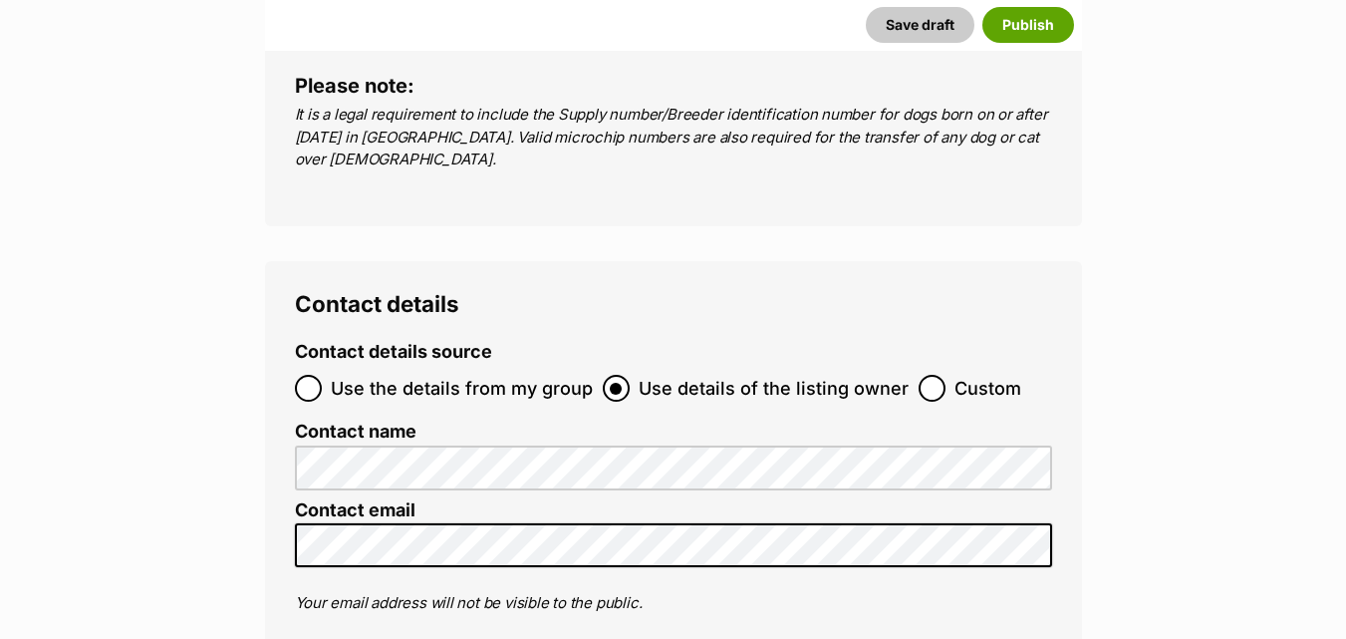
type input "953010007040828"
click at [313, 375] on input "Use the details from my group" at bounding box center [308, 388] width 27 height 27
radio input "true"
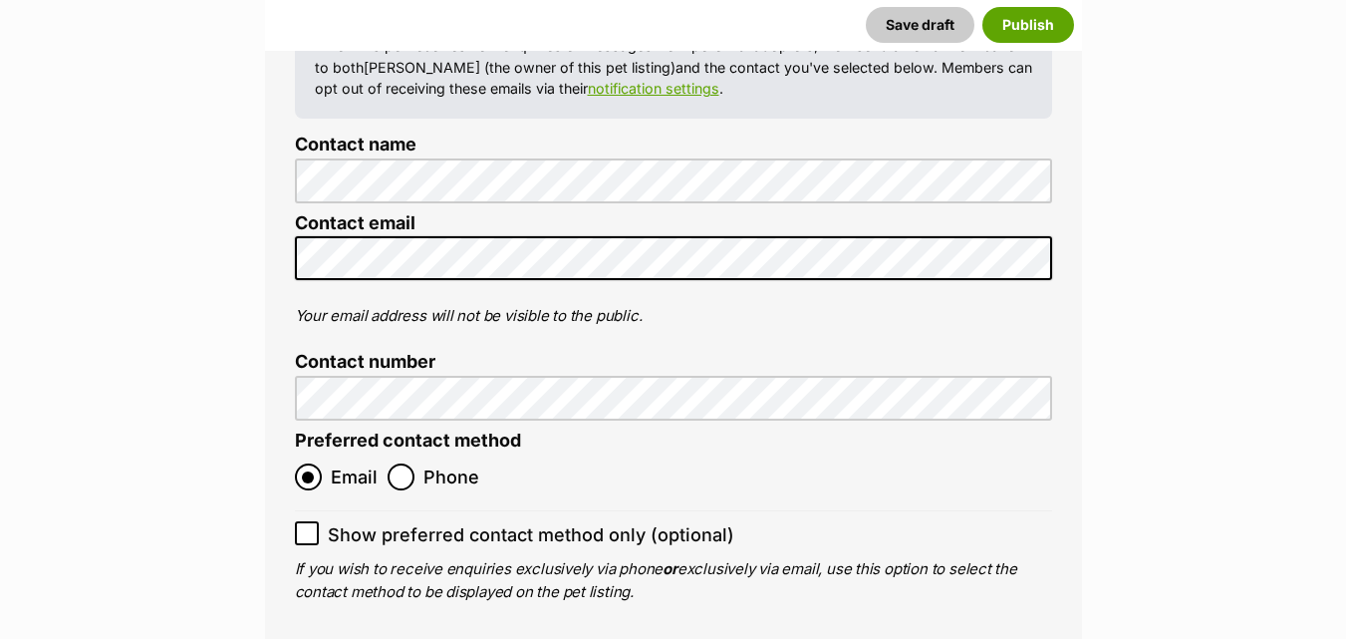
scroll to position [7744, 0]
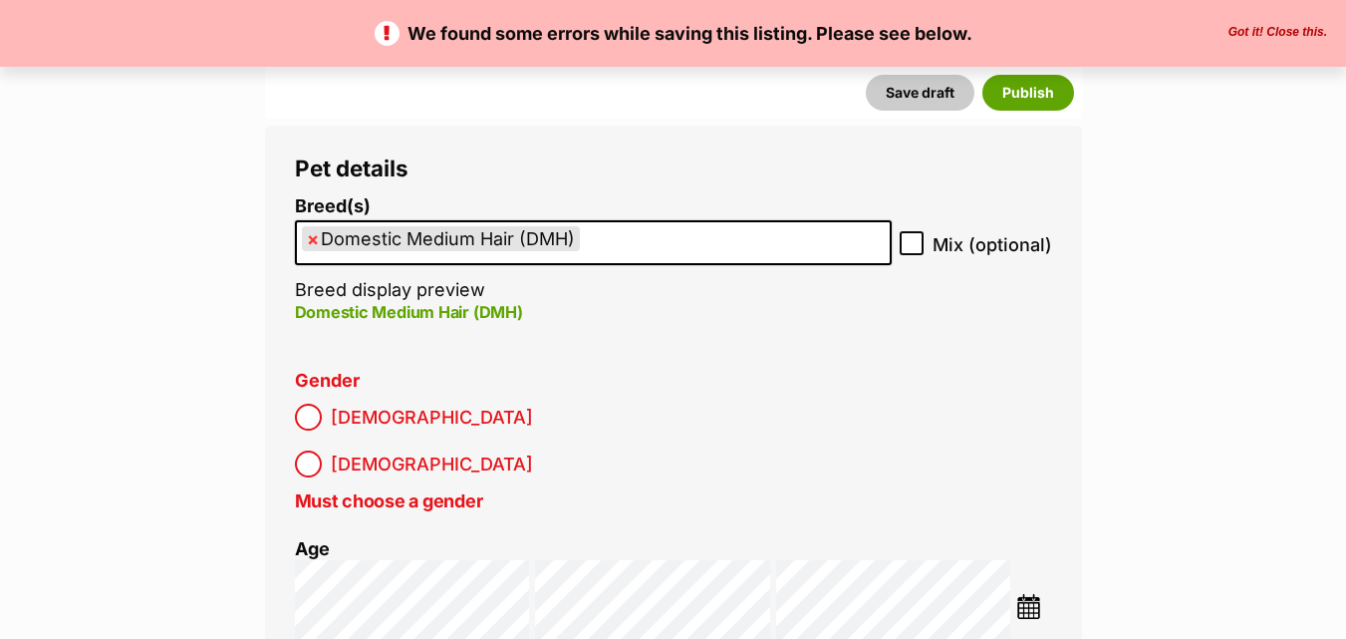
scroll to position [2498, 0]
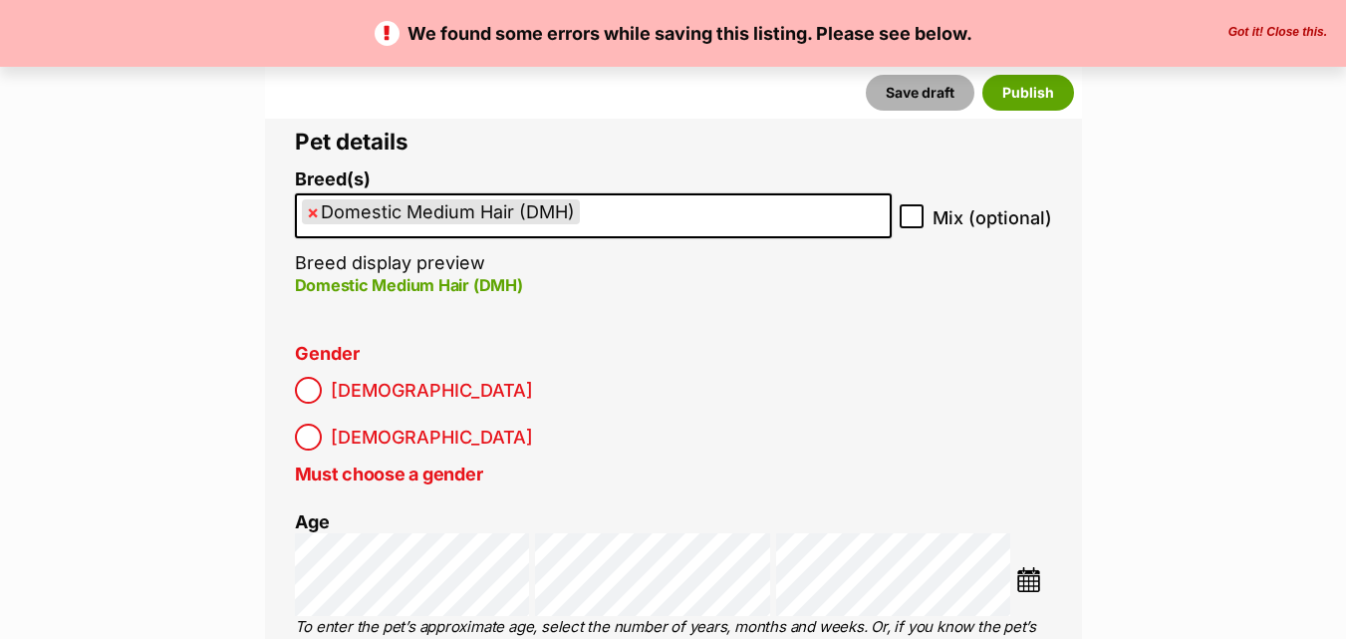
click at [914, 89] on button "Save draft" at bounding box center [920, 93] width 109 height 36
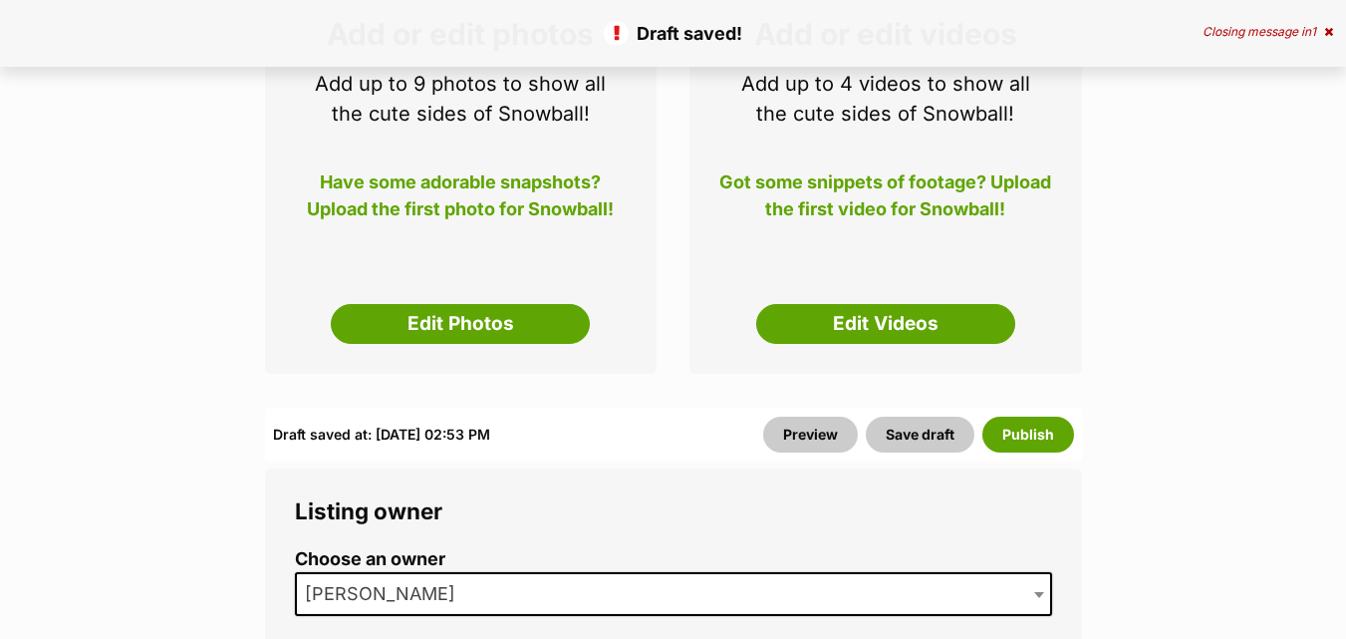
scroll to position [359, 0]
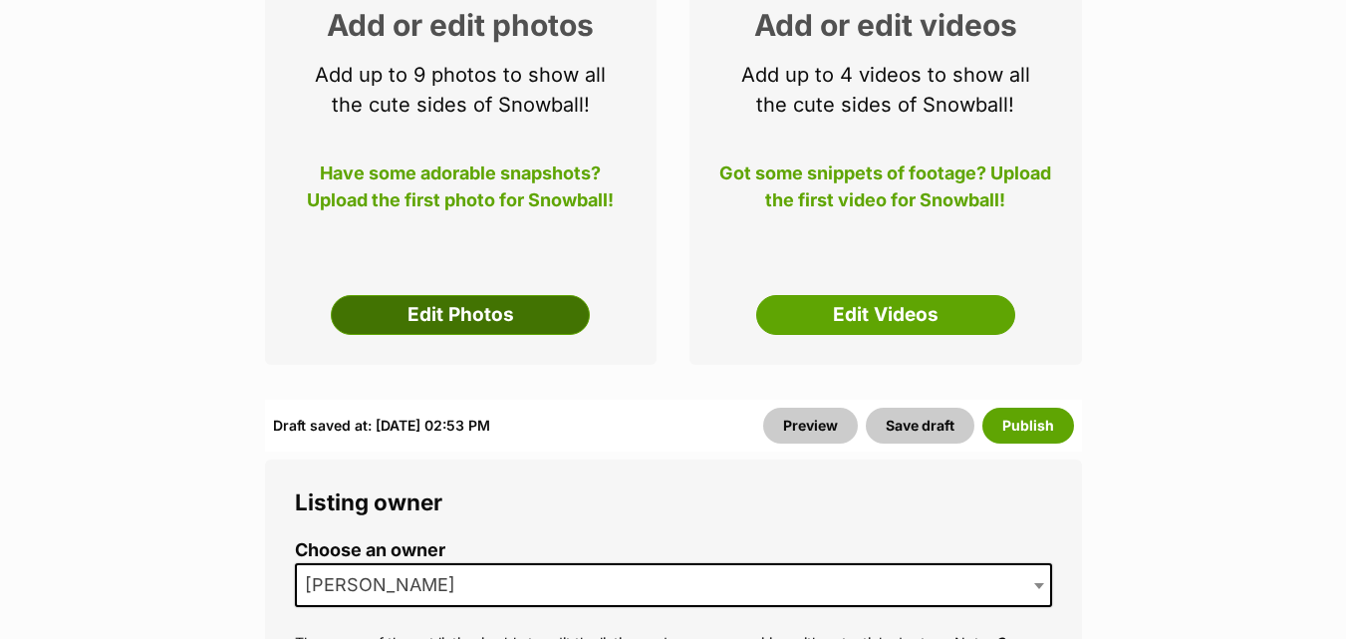
click at [456, 313] on link "Edit Photos" at bounding box center [460, 315] width 259 height 40
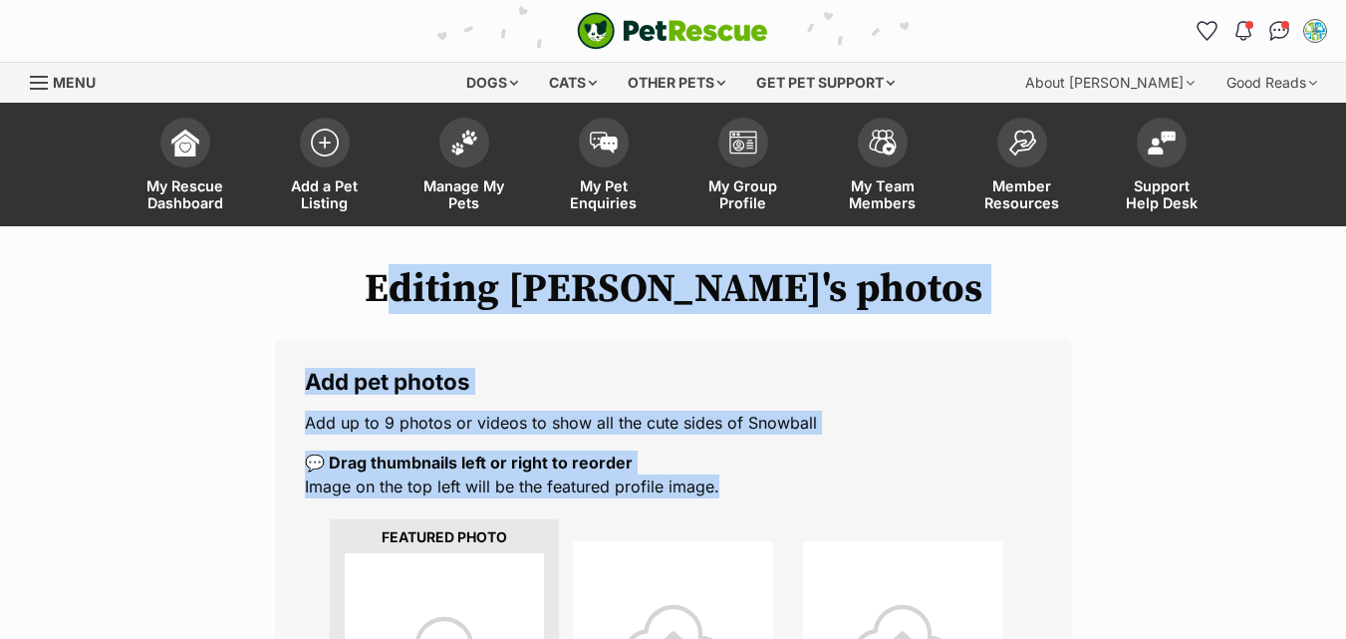
drag, startPoint x: 0, startPoint y: 0, endPoint x: 373, endPoint y: 525, distance: 643.9
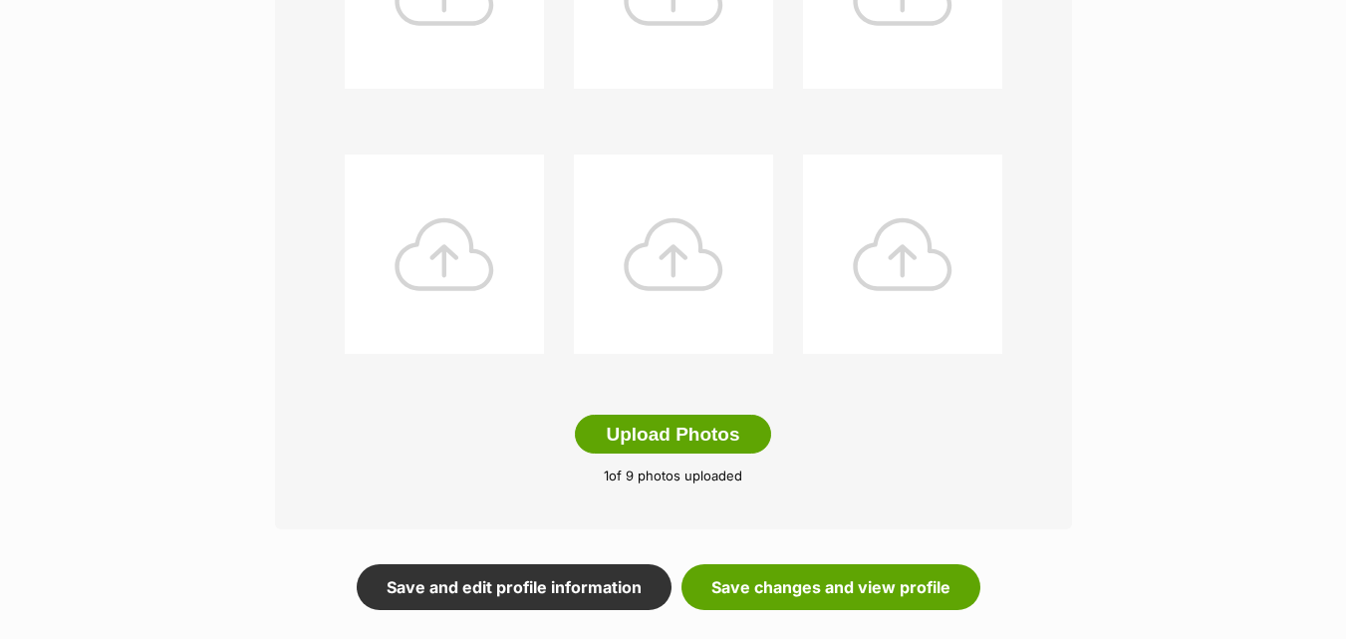
scroll to position [1036, 0]
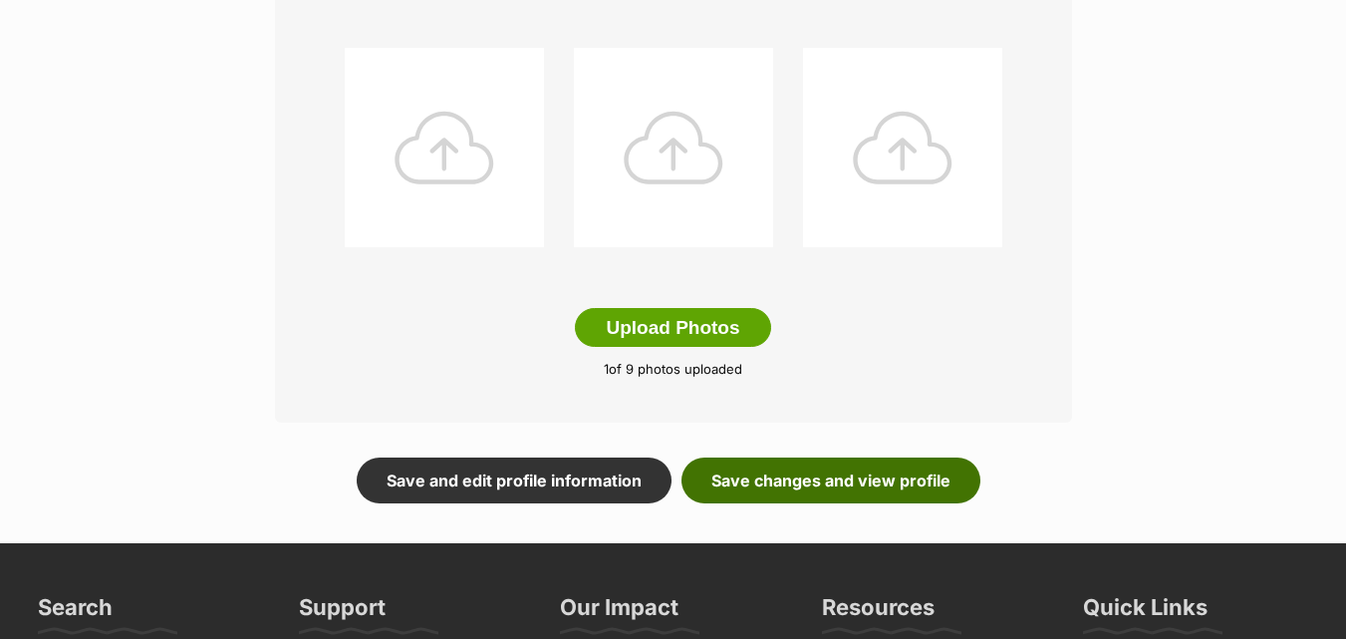
click at [774, 481] on link "Save changes and view profile" at bounding box center [831, 480] width 299 height 46
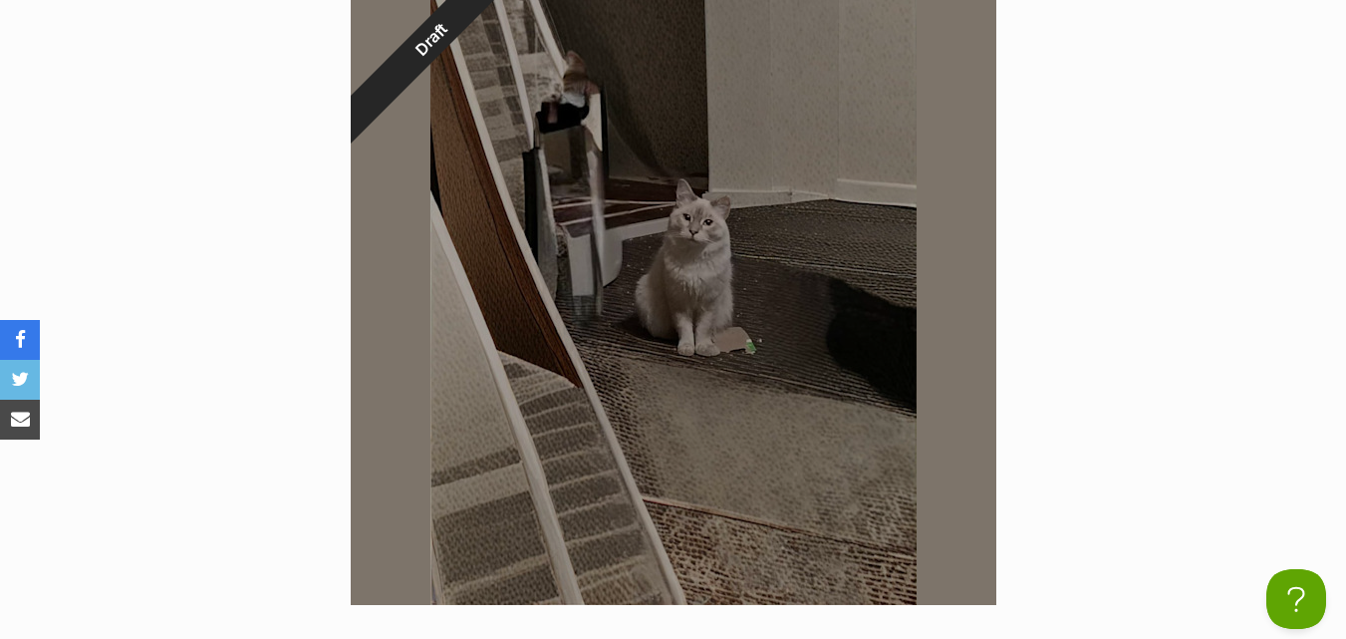
scroll to position [1076, 0]
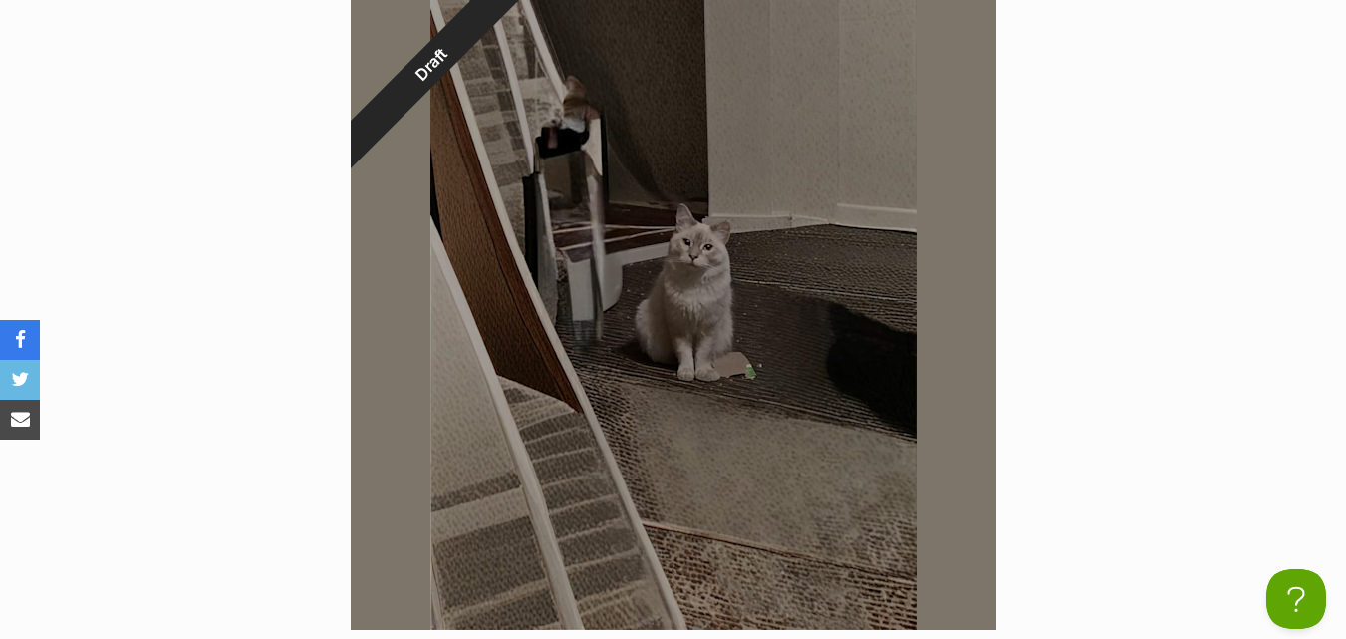
click at [431, 65] on div "Draft" at bounding box center [431, 64] width 252 height 252
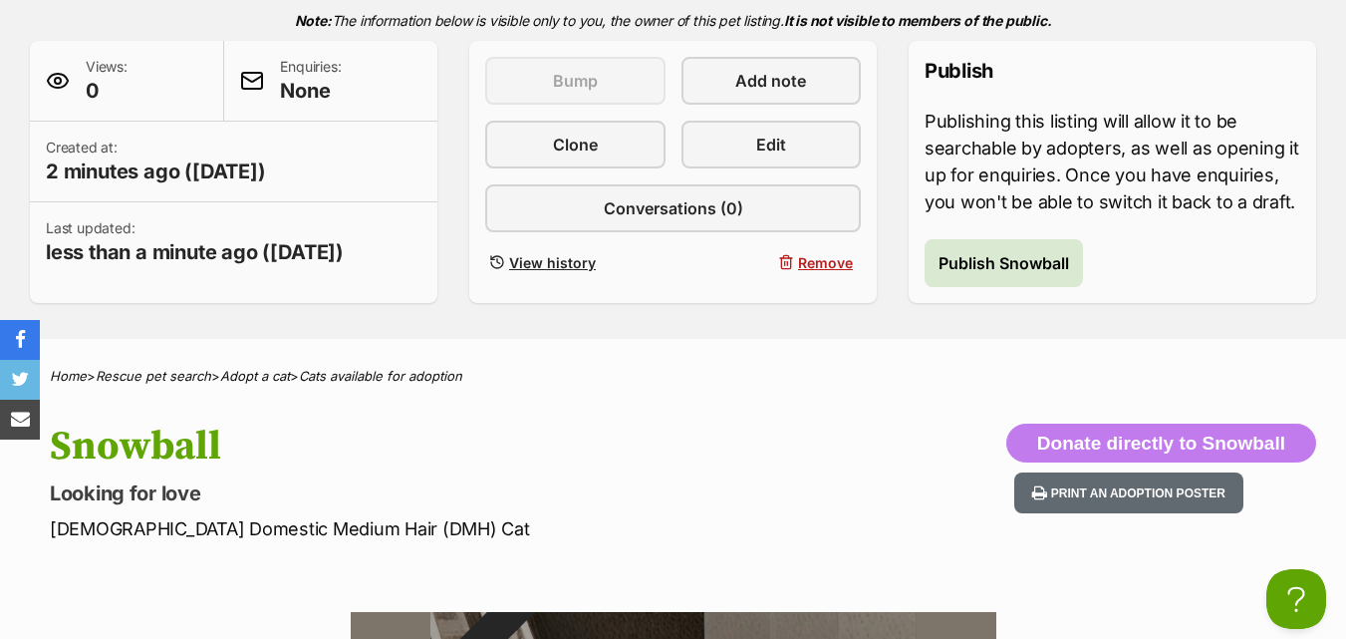
scroll to position [332, 0]
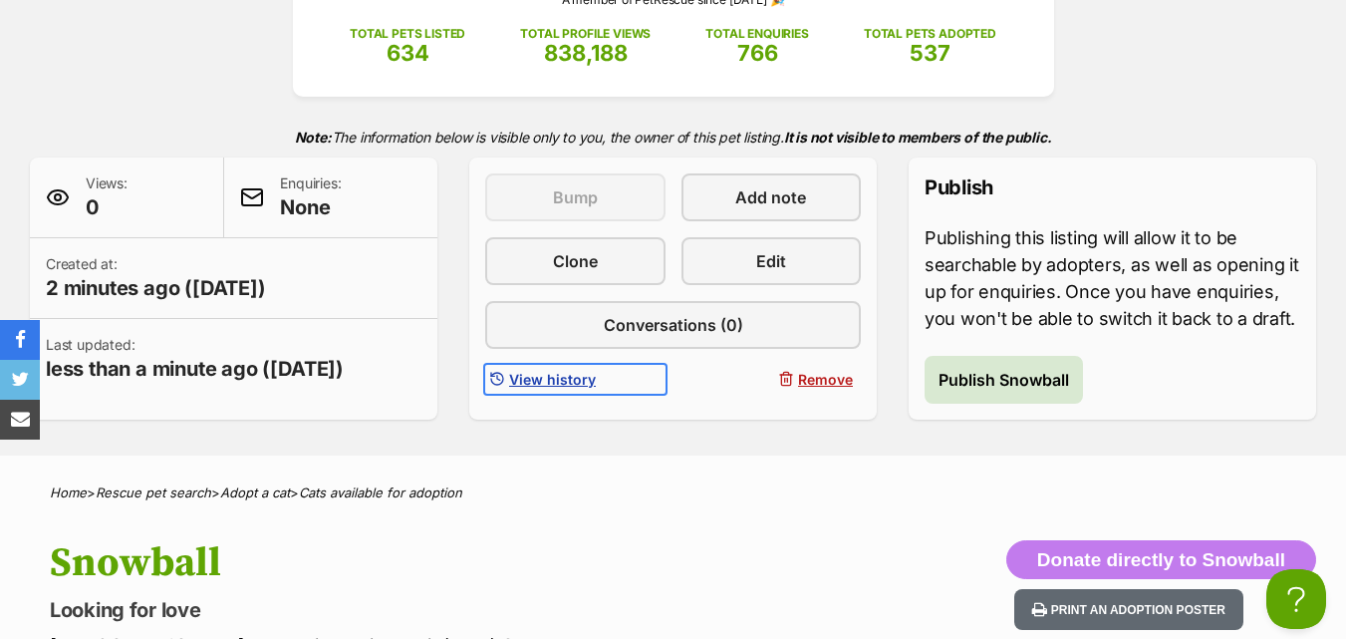
click at [547, 376] on span "View history" at bounding box center [552, 379] width 87 height 21
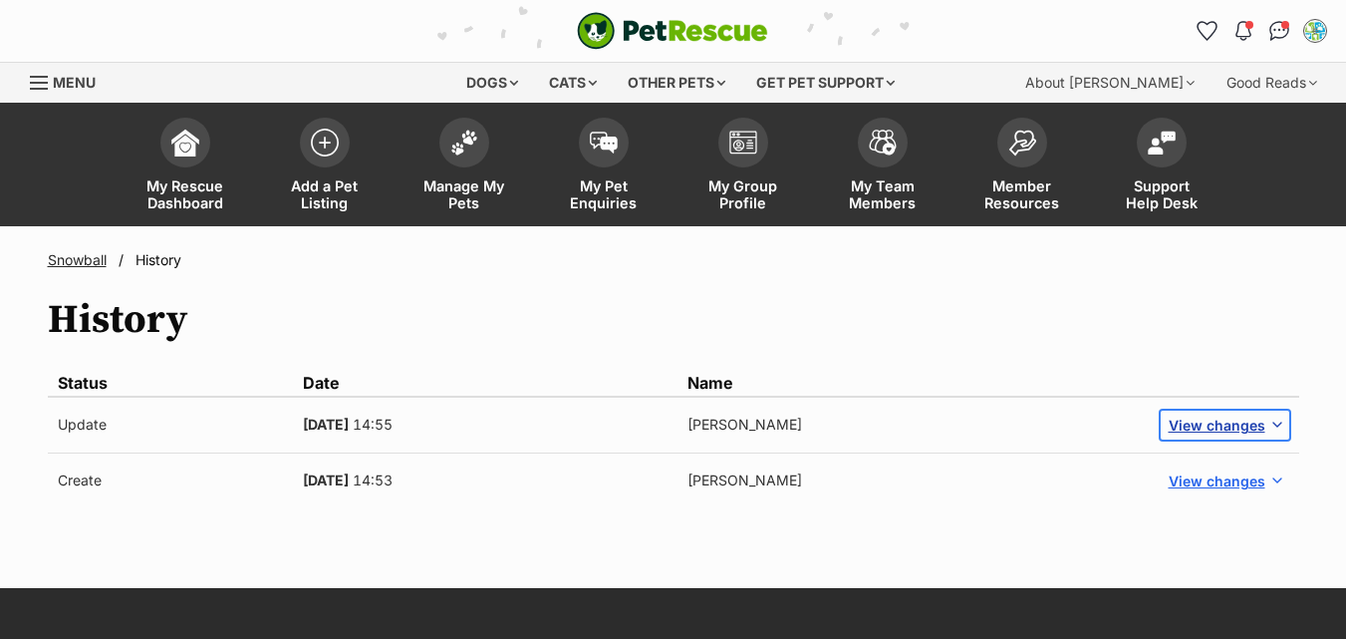
click at [1188, 422] on span "View changes" at bounding box center [1217, 425] width 97 height 21
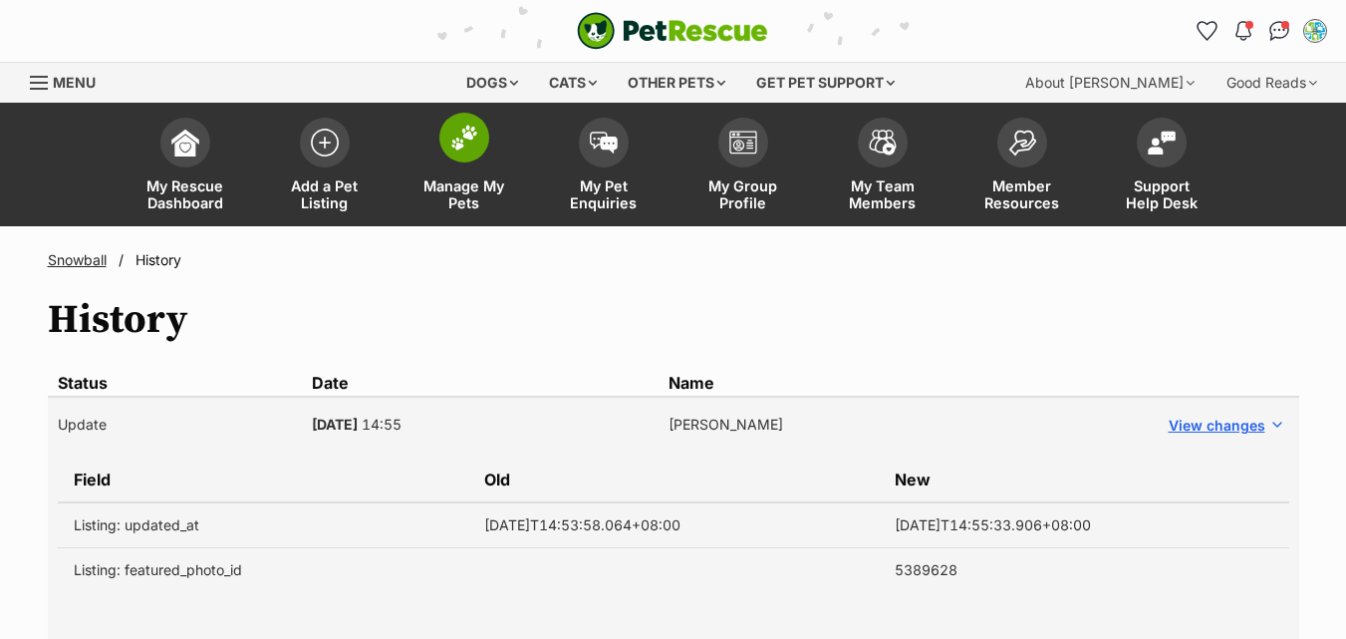
click at [474, 145] on img at bounding box center [464, 138] width 28 height 26
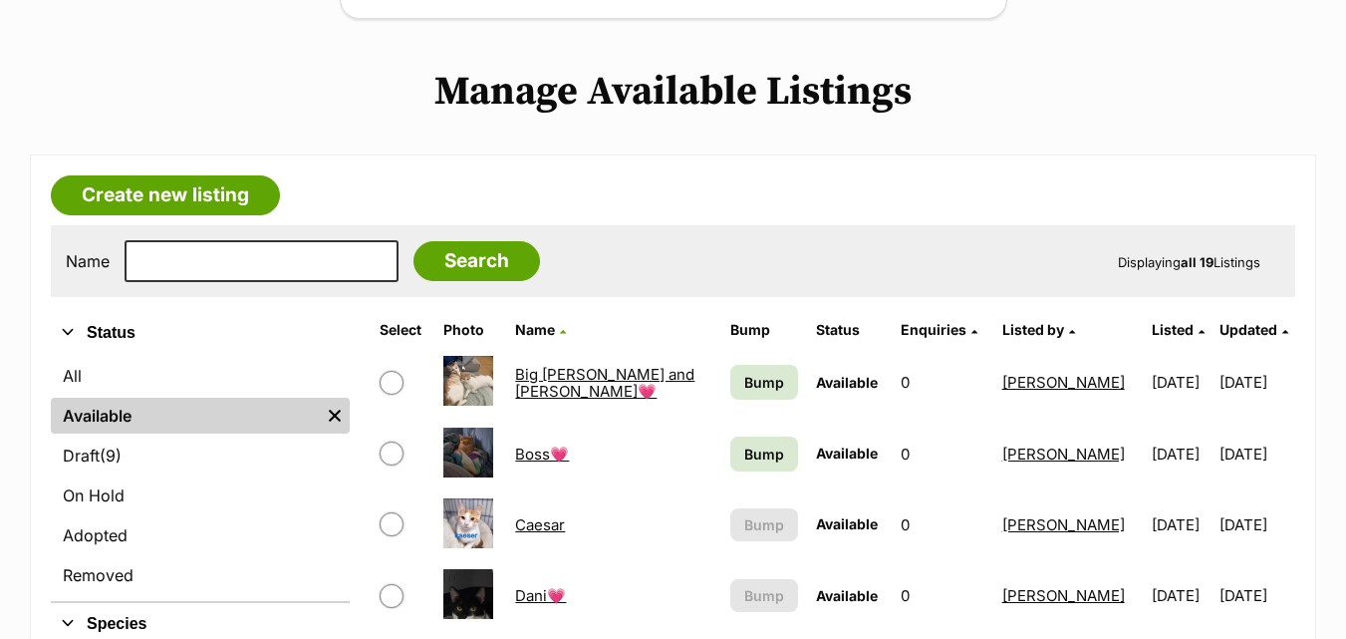
scroll to position [399, 0]
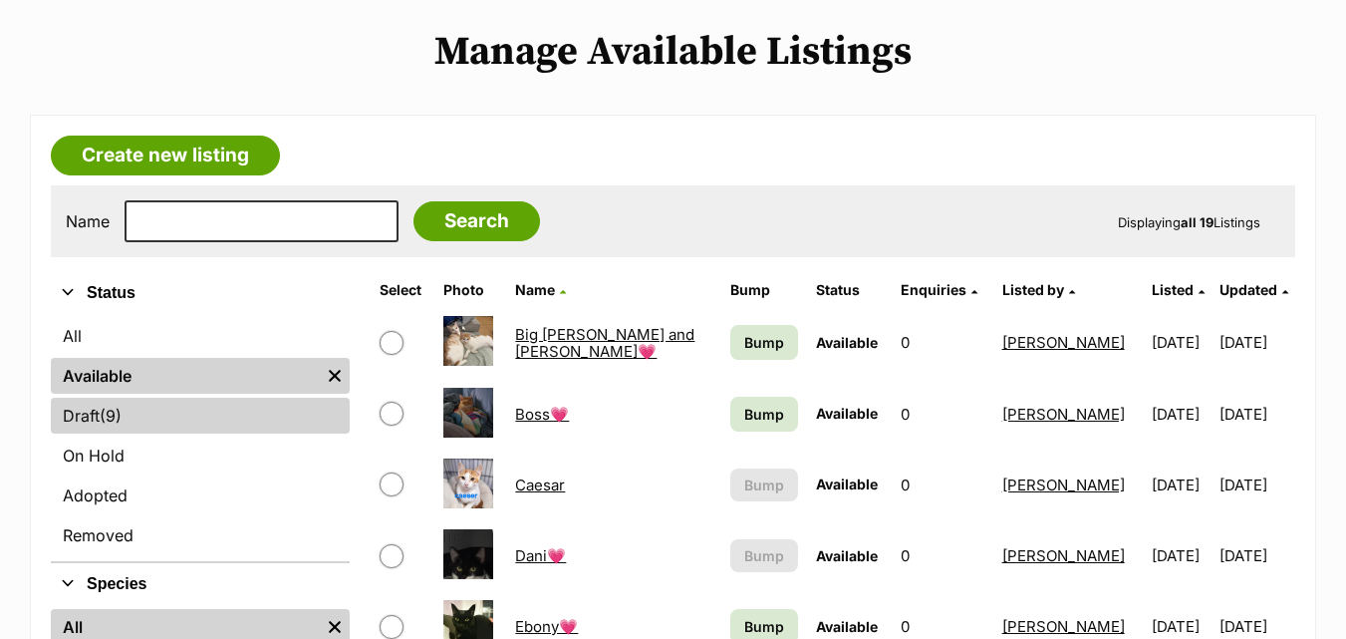
click at [118, 407] on span "(9)" at bounding box center [111, 416] width 22 height 24
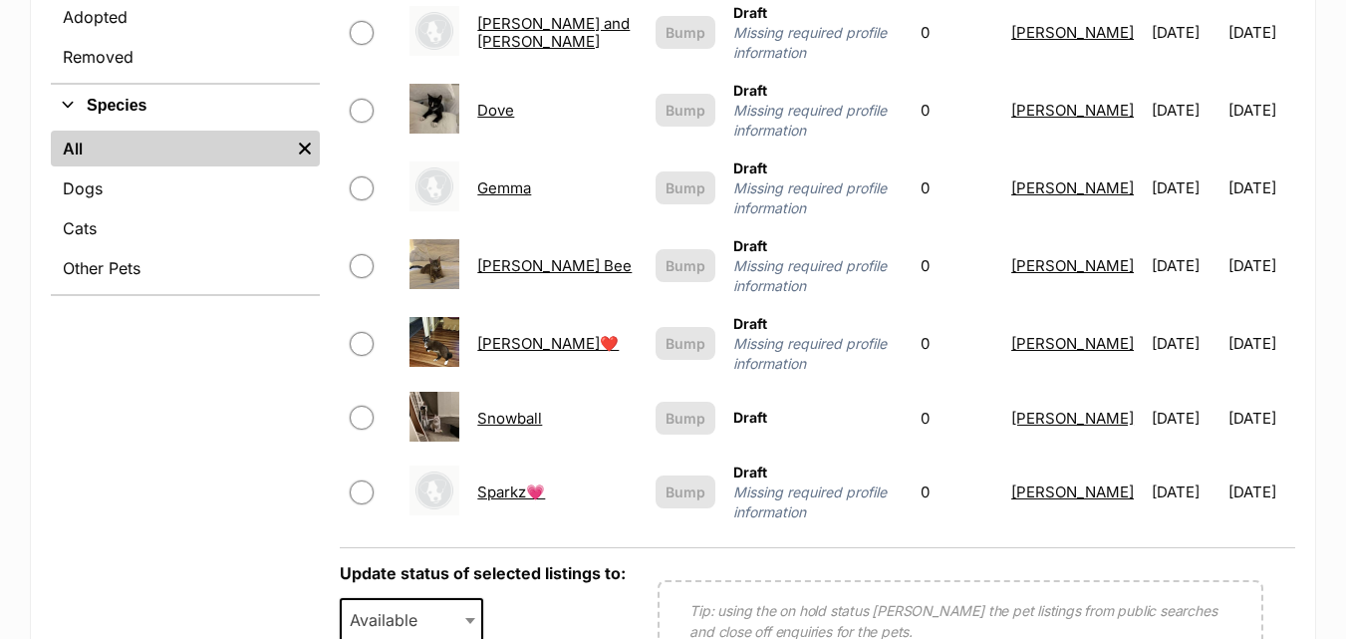
scroll to position [930, 0]
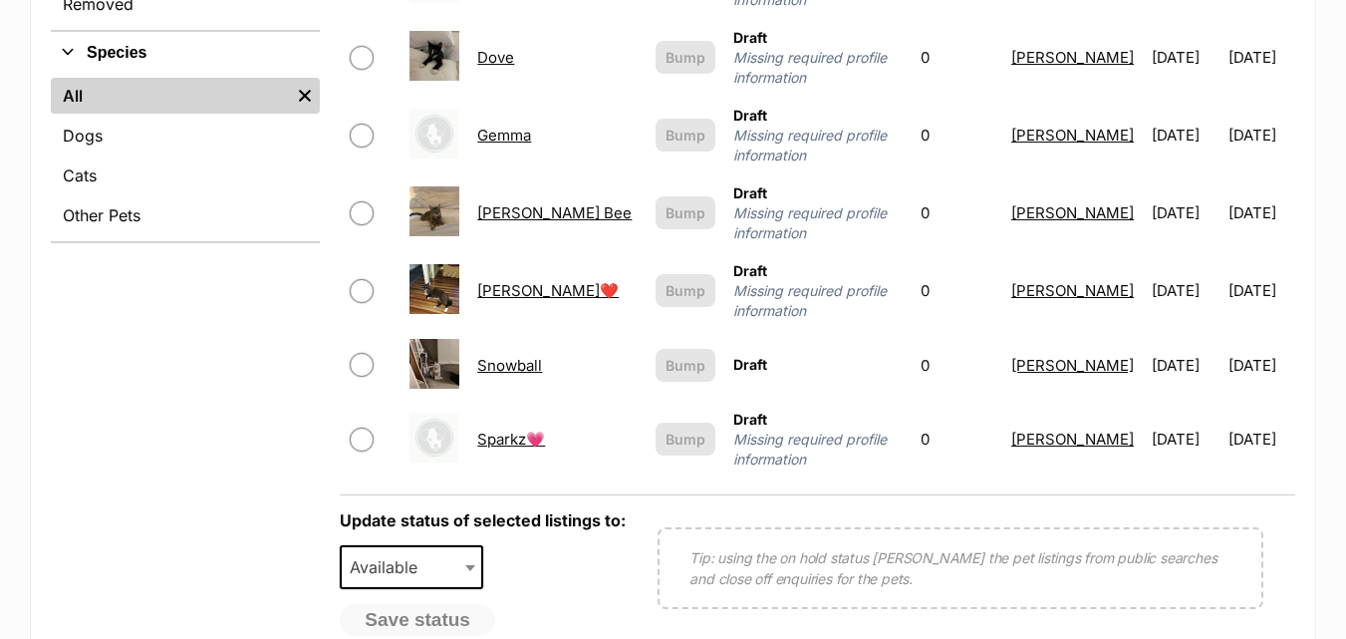
click at [514, 356] on link "Snowball" at bounding box center [509, 365] width 65 height 19
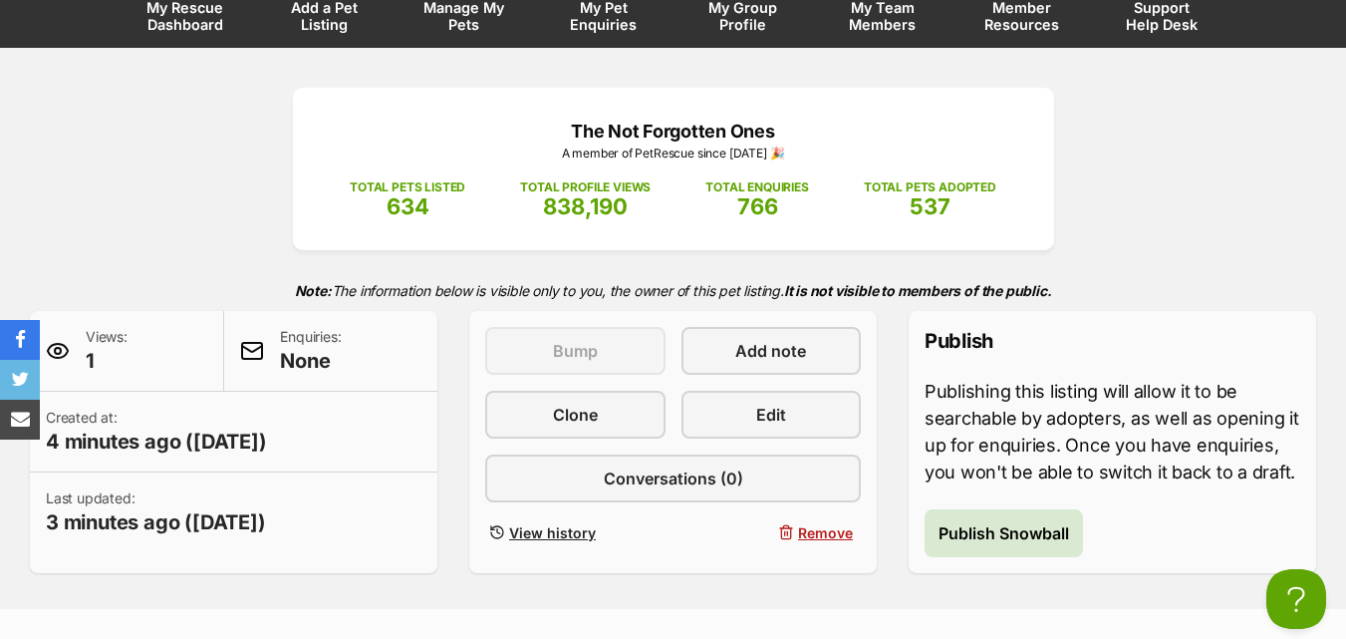
scroll to position [145, 0]
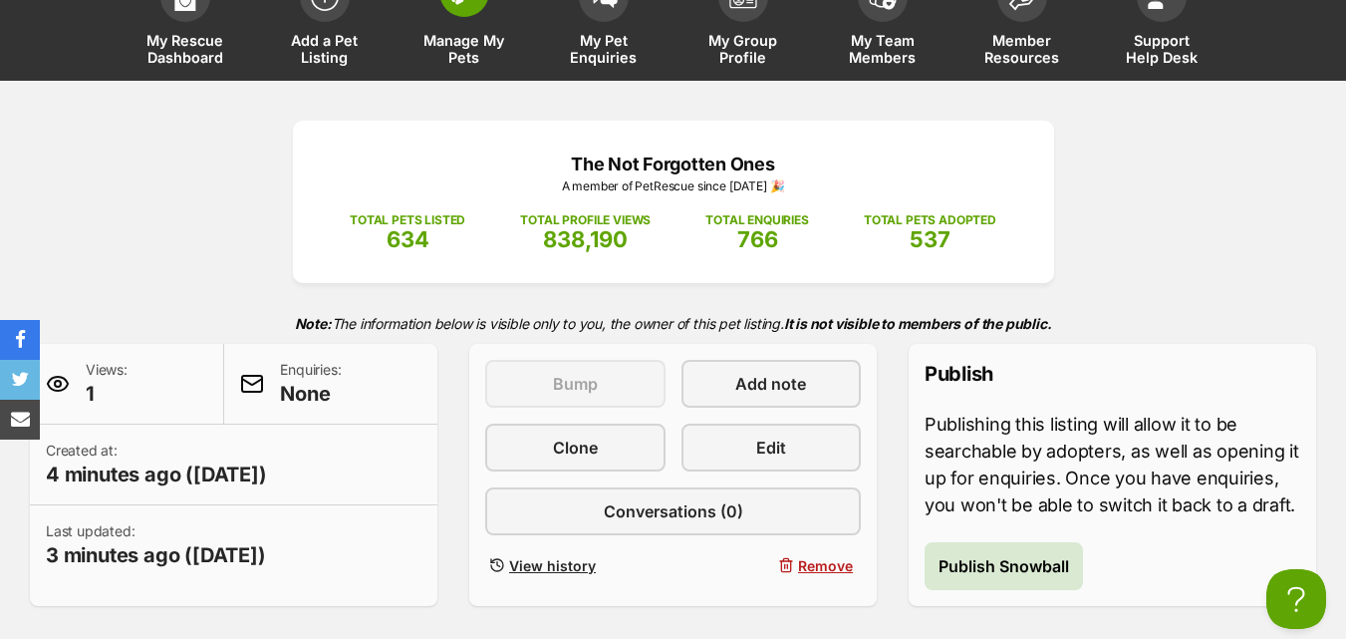
click at [457, 25] on link "Manage My Pets" at bounding box center [465, 21] width 140 height 119
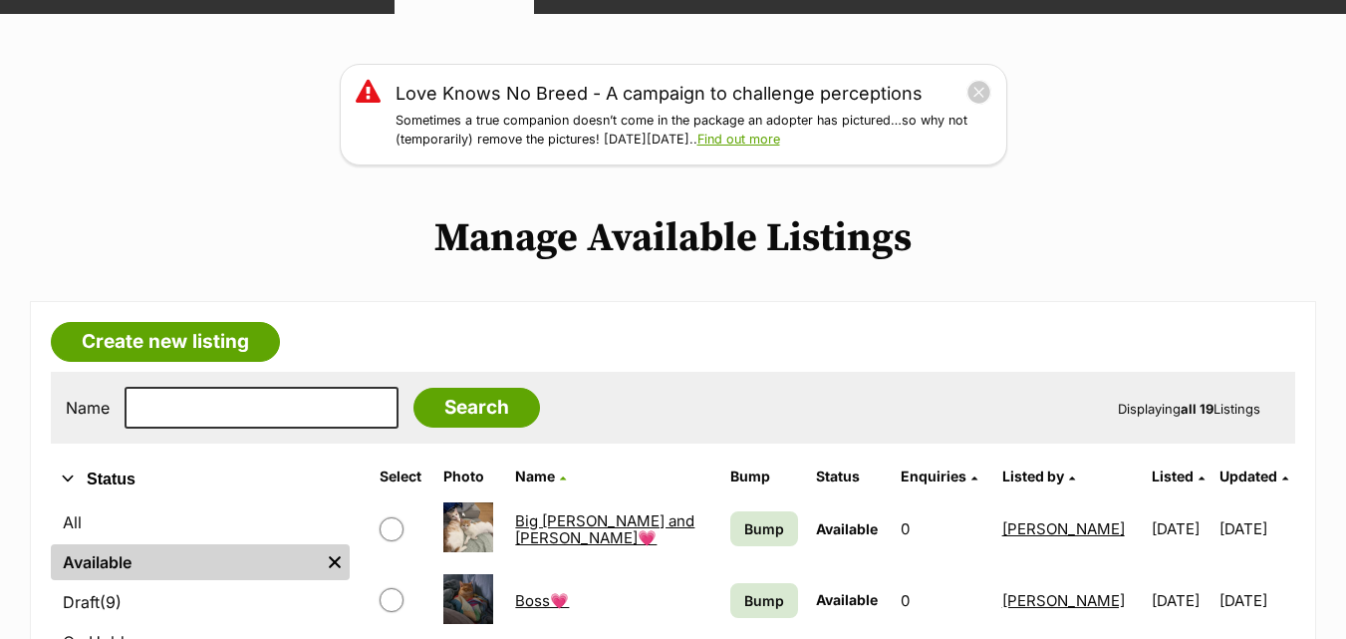
scroll to position [292, 0]
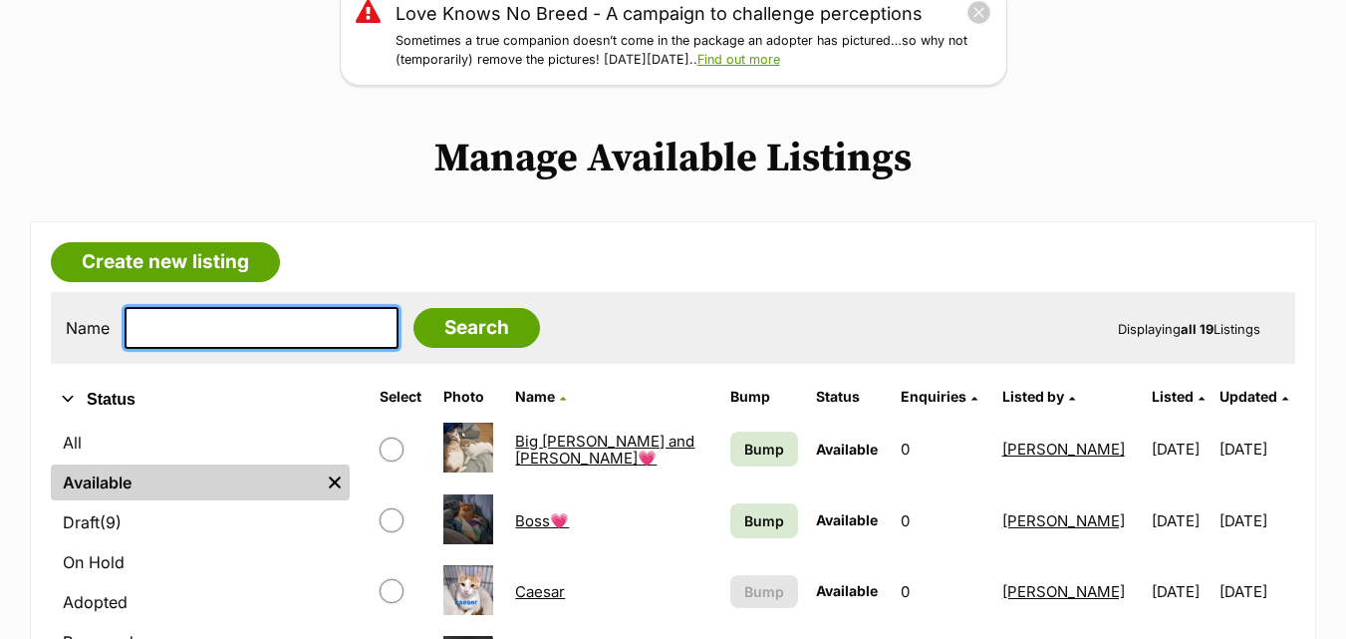
click at [193, 326] on input "text" at bounding box center [262, 328] width 274 height 42
type input "snowball"
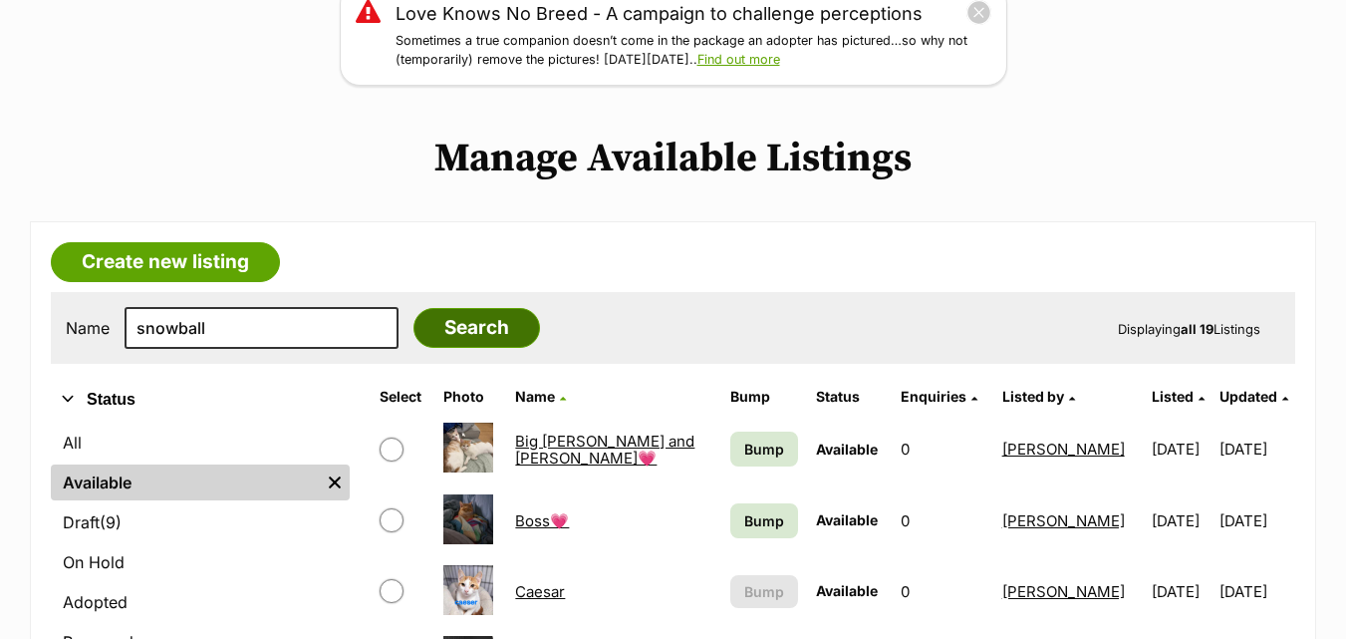
click at [463, 327] on input "Search" at bounding box center [477, 328] width 127 height 40
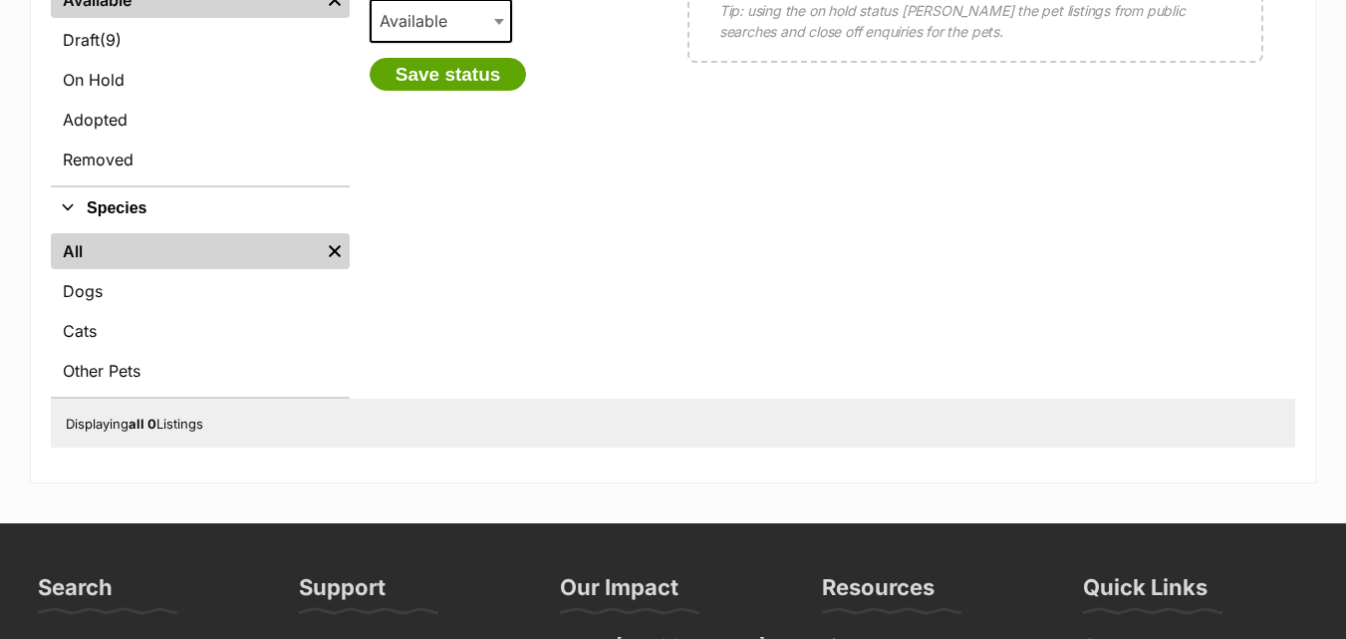
scroll to position [719, 0]
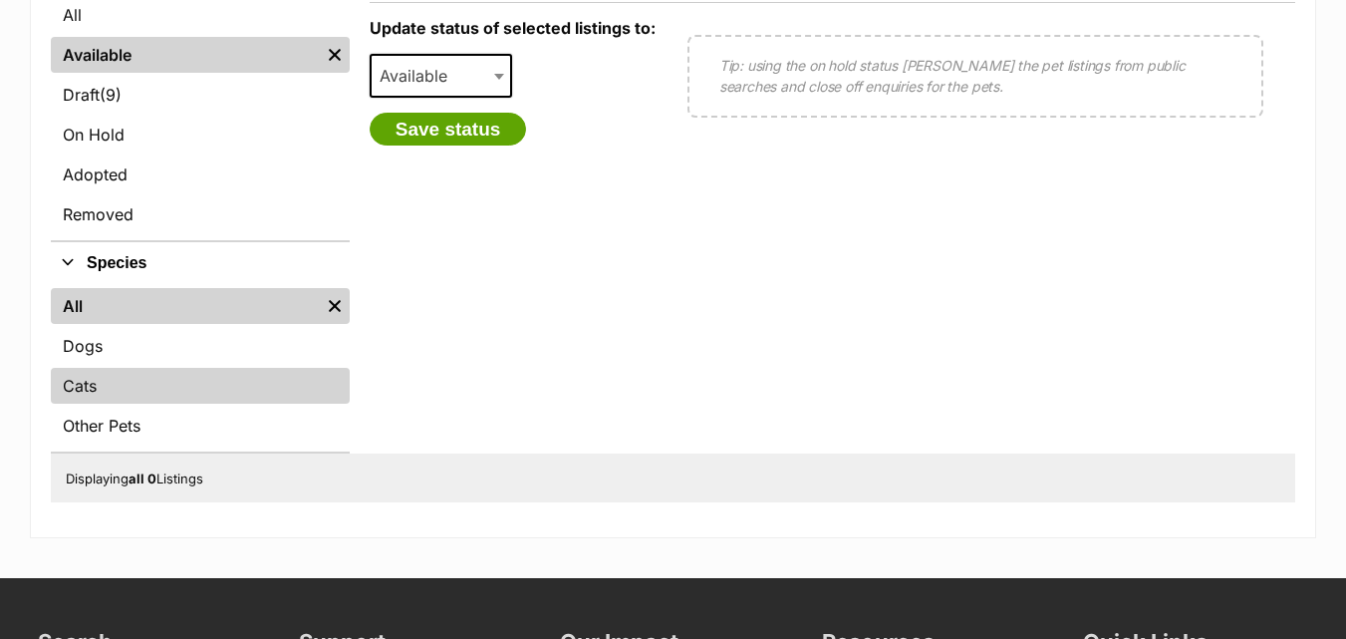
click at [126, 380] on link "Cats" at bounding box center [200, 386] width 299 height 36
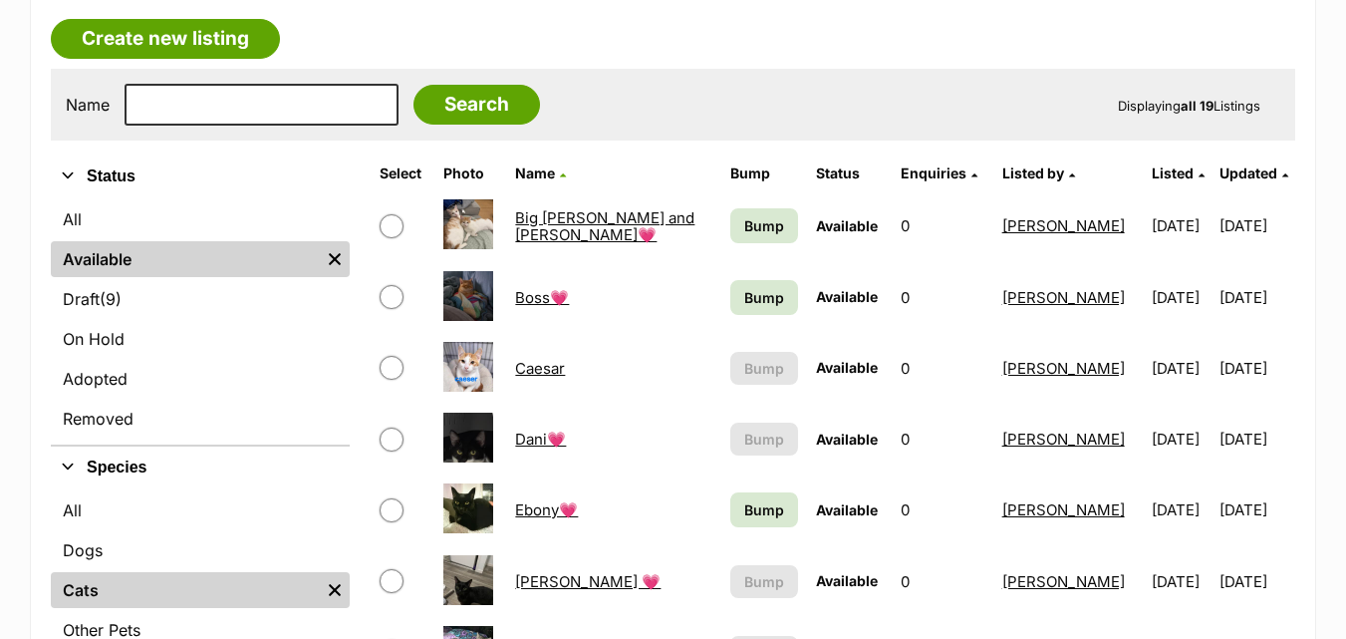
scroll to position [498, 0]
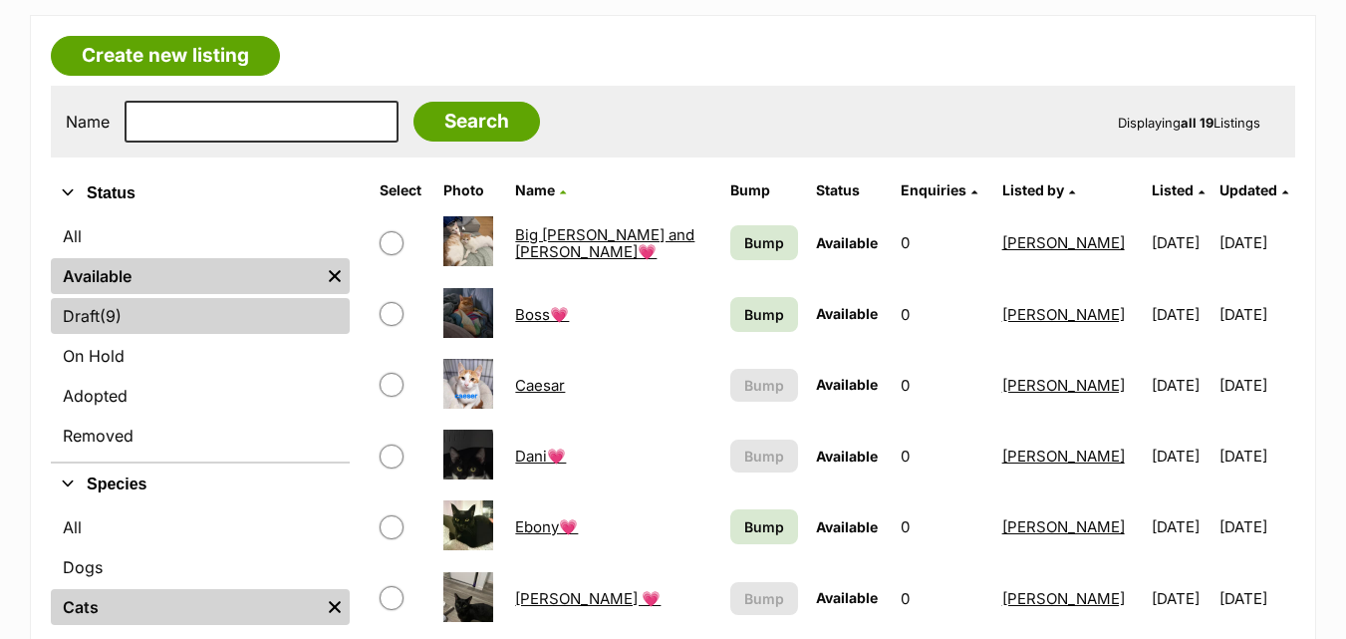
click at [98, 313] on link "Draft (9) Items" at bounding box center [200, 316] width 299 height 36
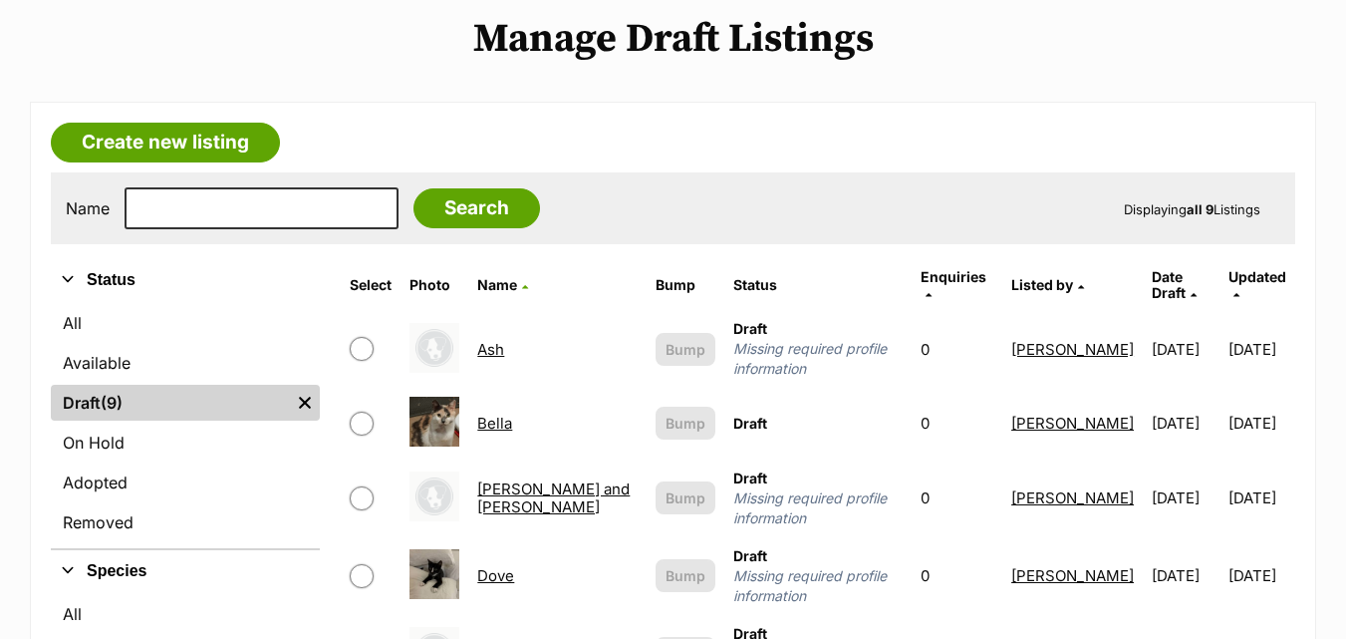
scroll to position [518, 0]
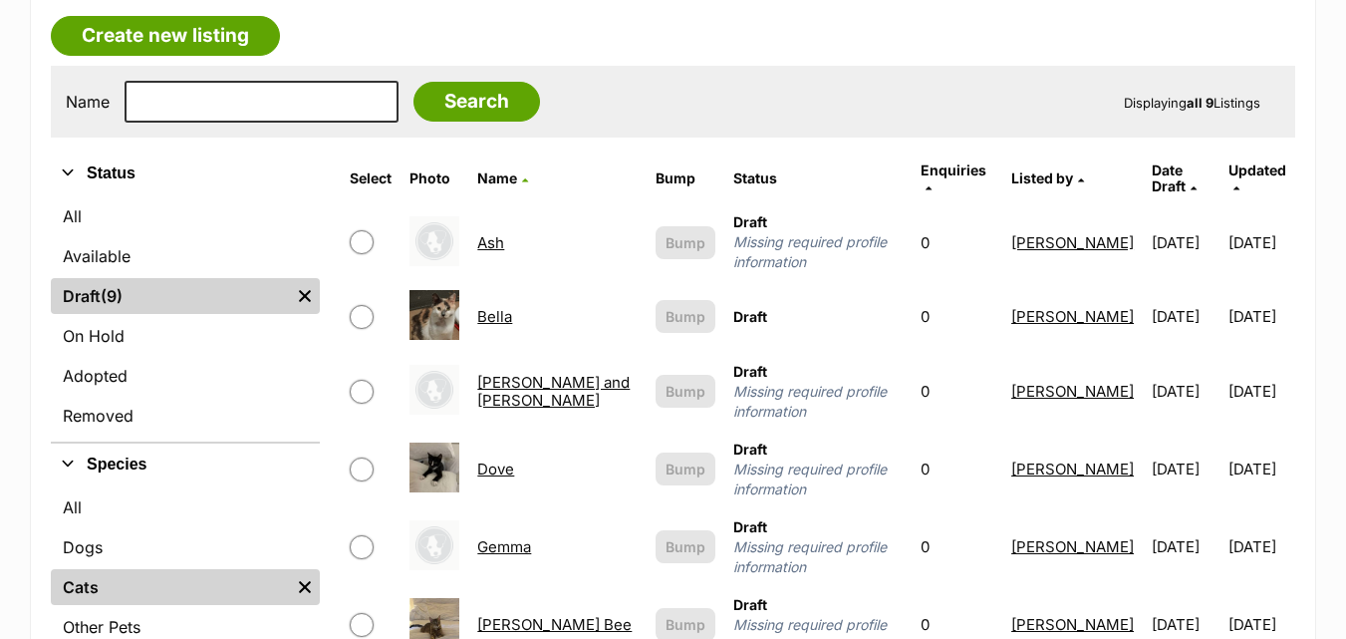
click at [504, 233] on link "Ash" at bounding box center [490, 242] width 27 height 19
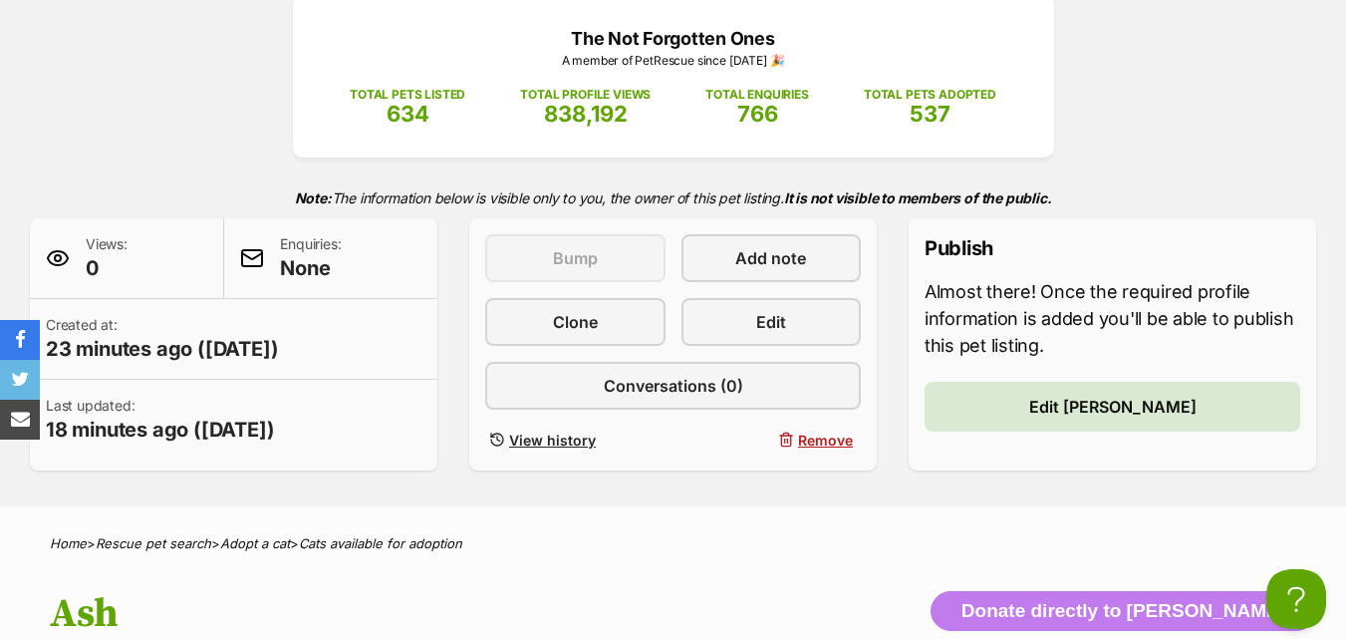
scroll to position [263, 0]
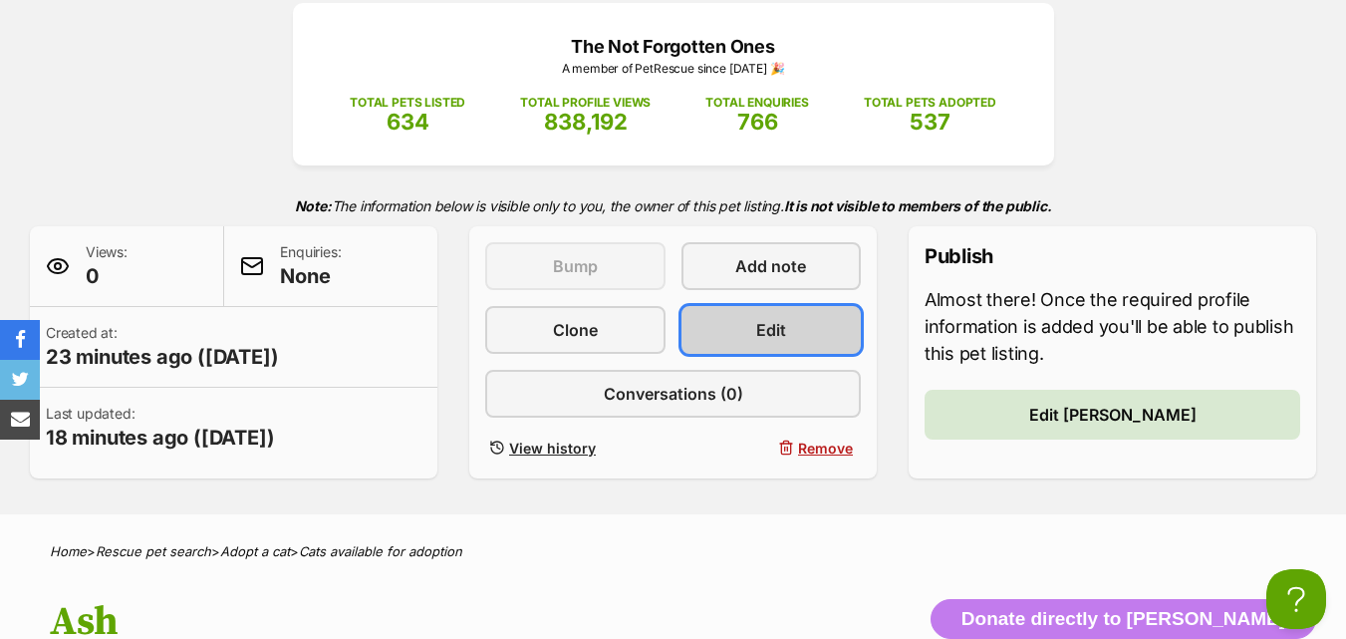
click at [769, 318] on span "Edit" at bounding box center [771, 330] width 30 height 24
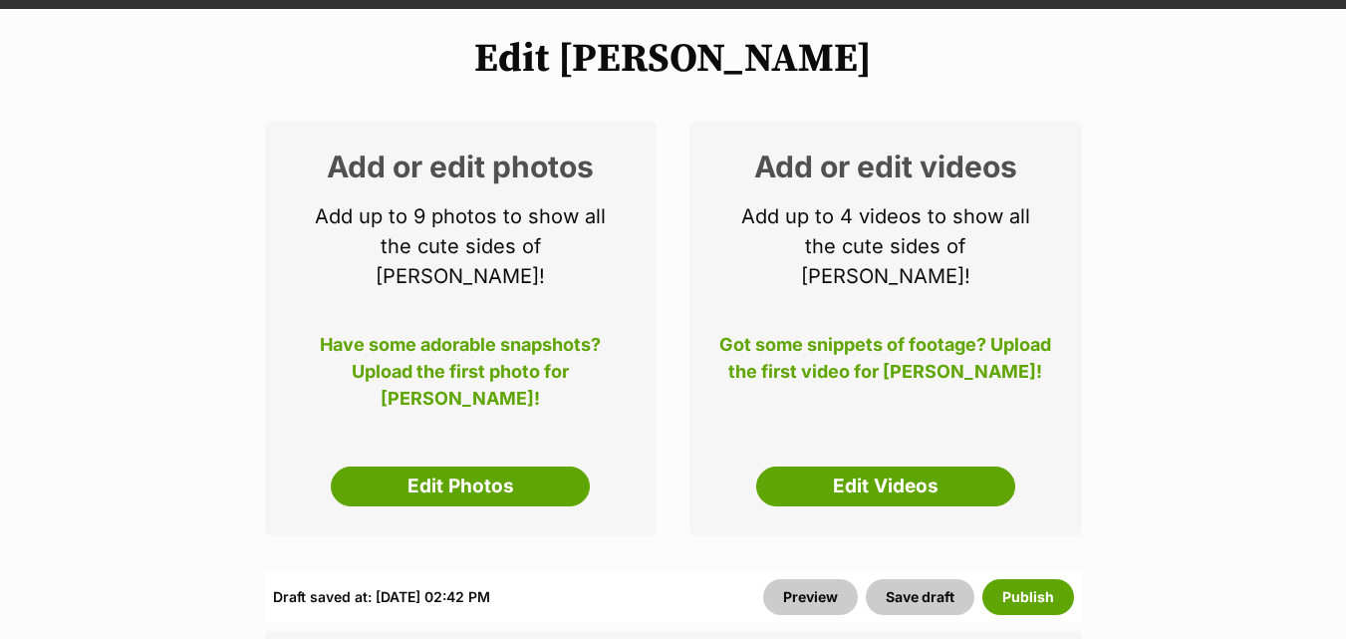
scroll to position [266, 0]
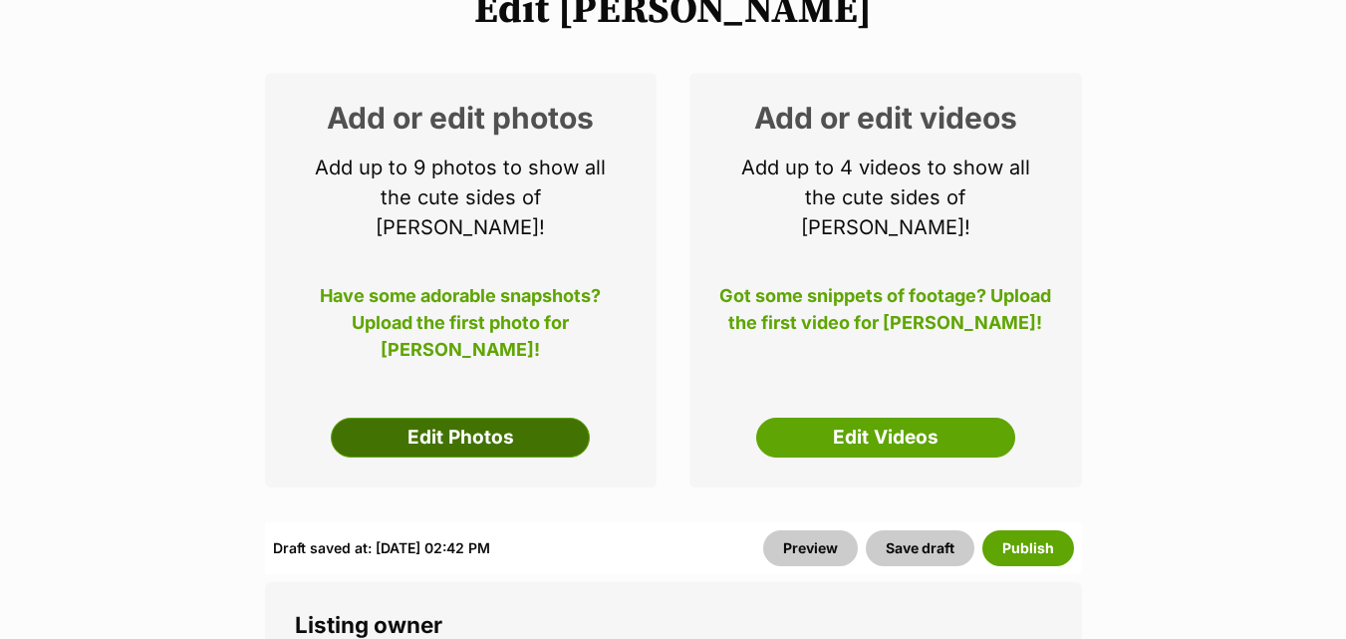
click at [447, 418] on link "Edit Photos" at bounding box center [460, 438] width 259 height 40
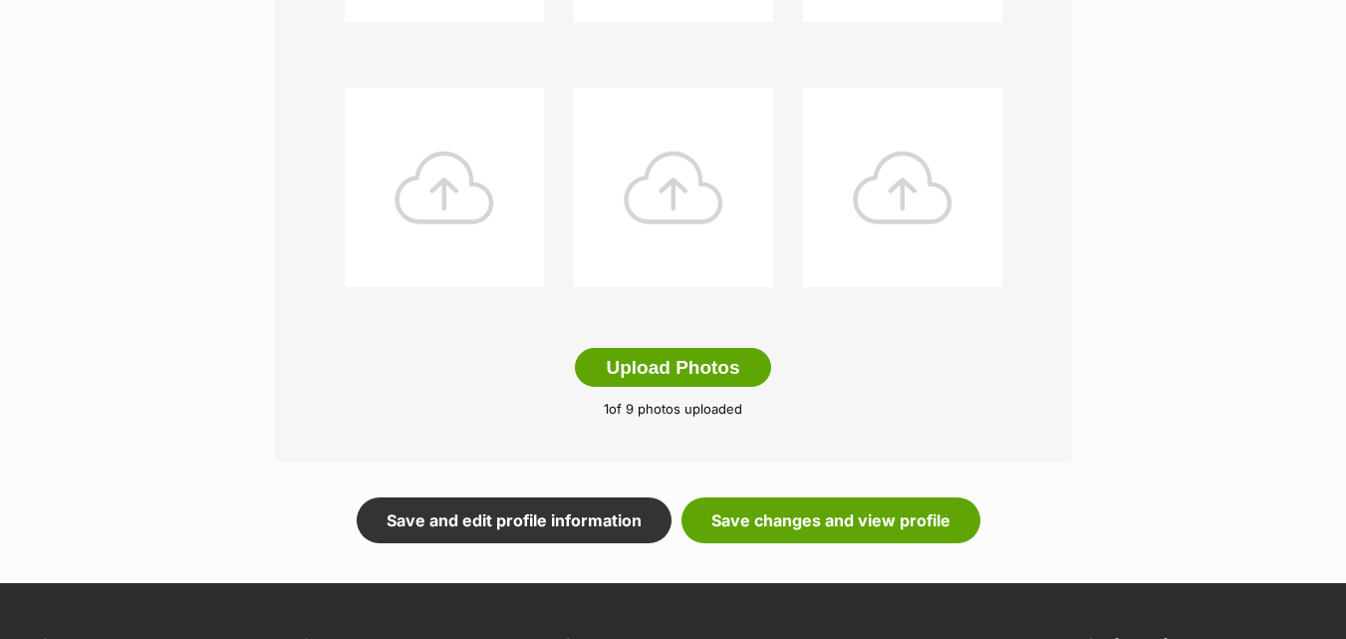
scroll to position [1049, 0]
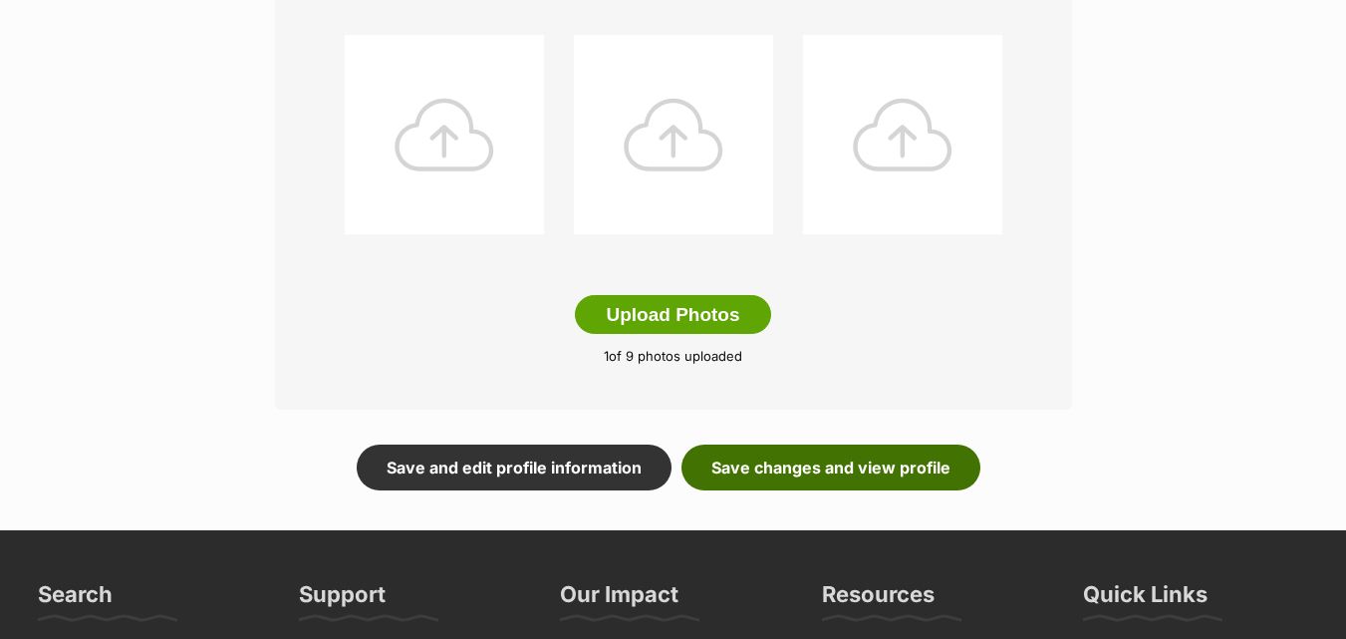
click at [791, 463] on link "Save changes and view profile" at bounding box center [831, 467] width 299 height 46
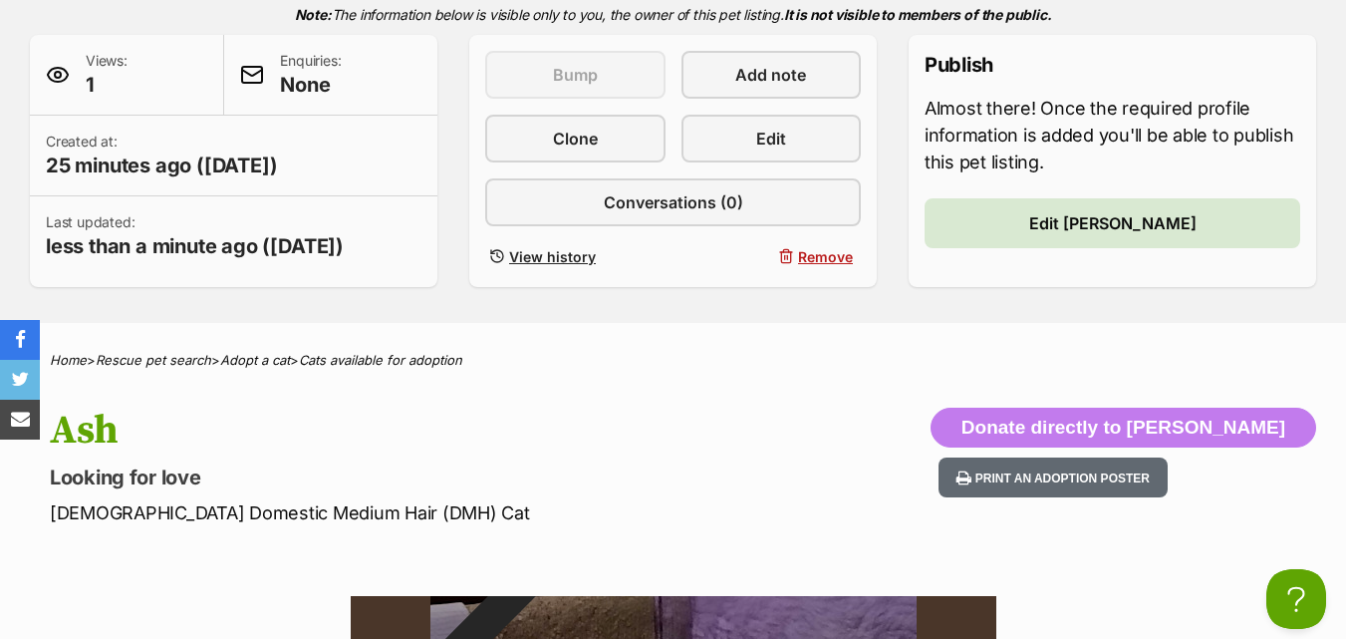
scroll to position [80, 0]
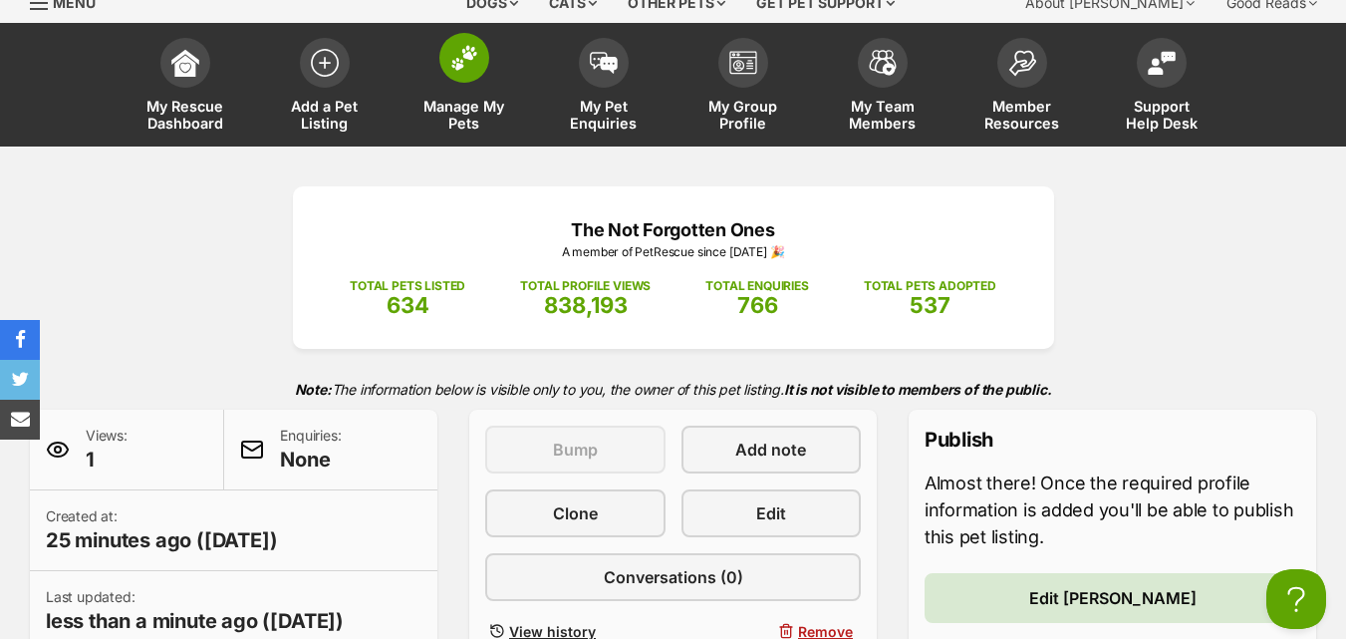
click at [467, 100] on span "Manage My Pets" at bounding box center [465, 115] width 90 height 34
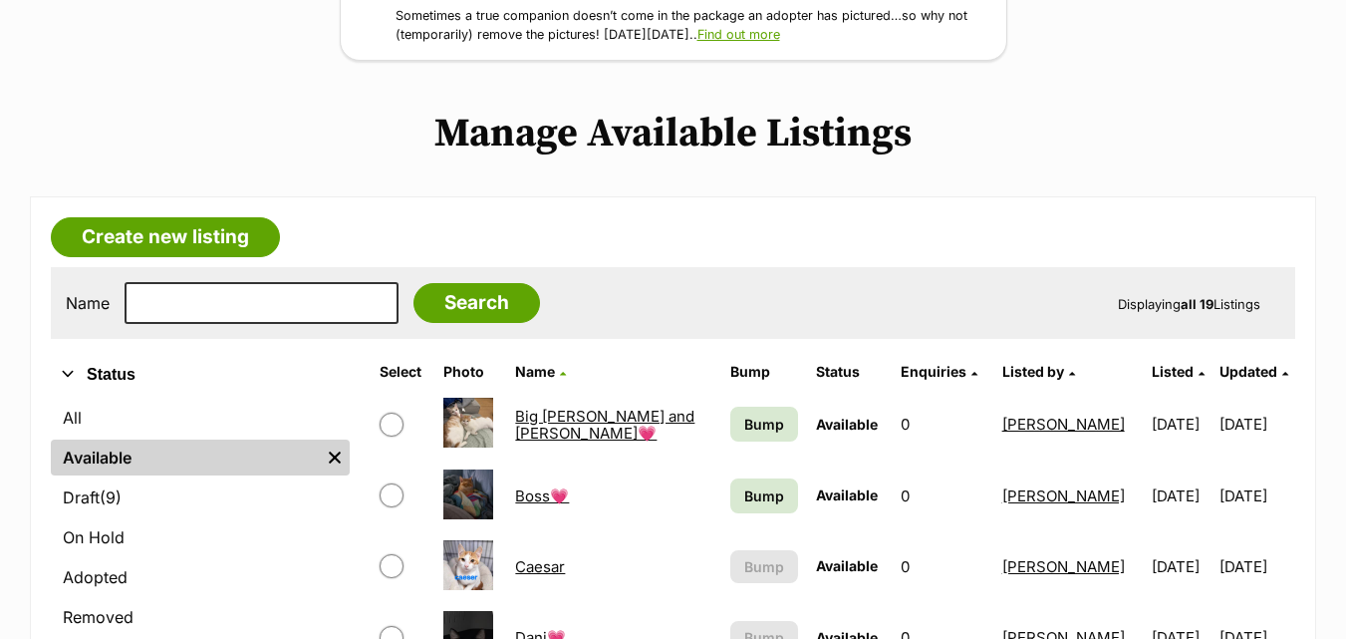
scroll to position [323, 0]
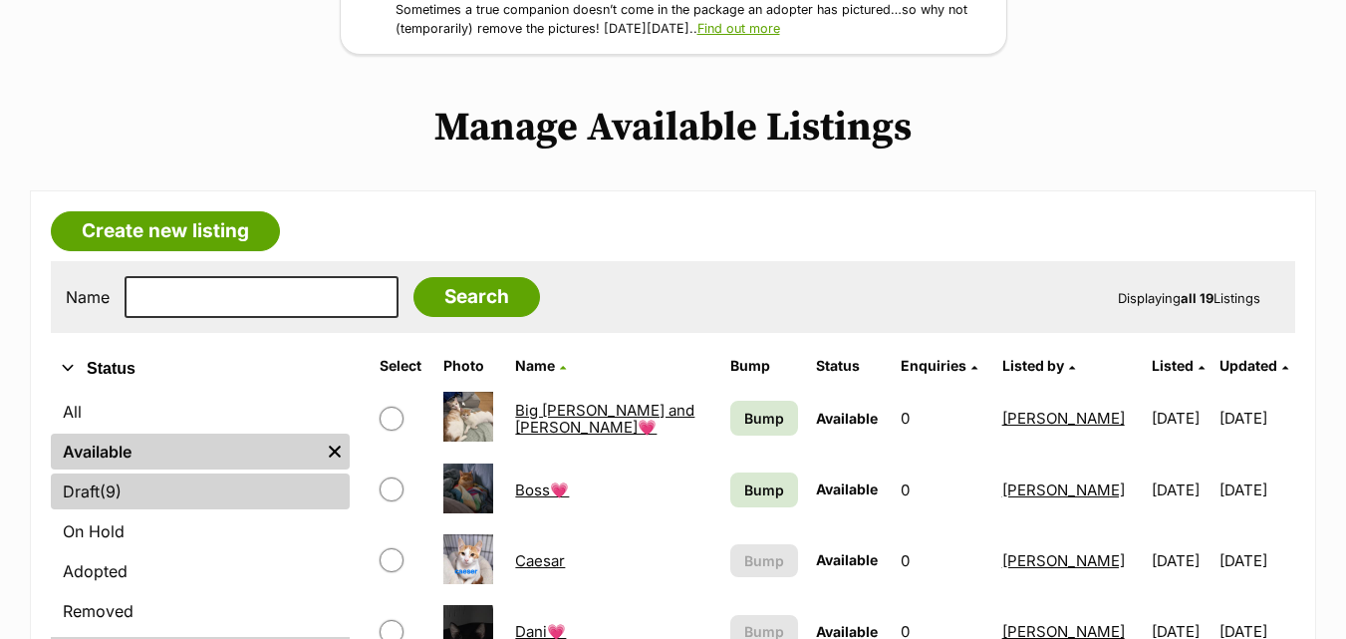
click at [105, 489] on span "(9)" at bounding box center [111, 491] width 22 height 24
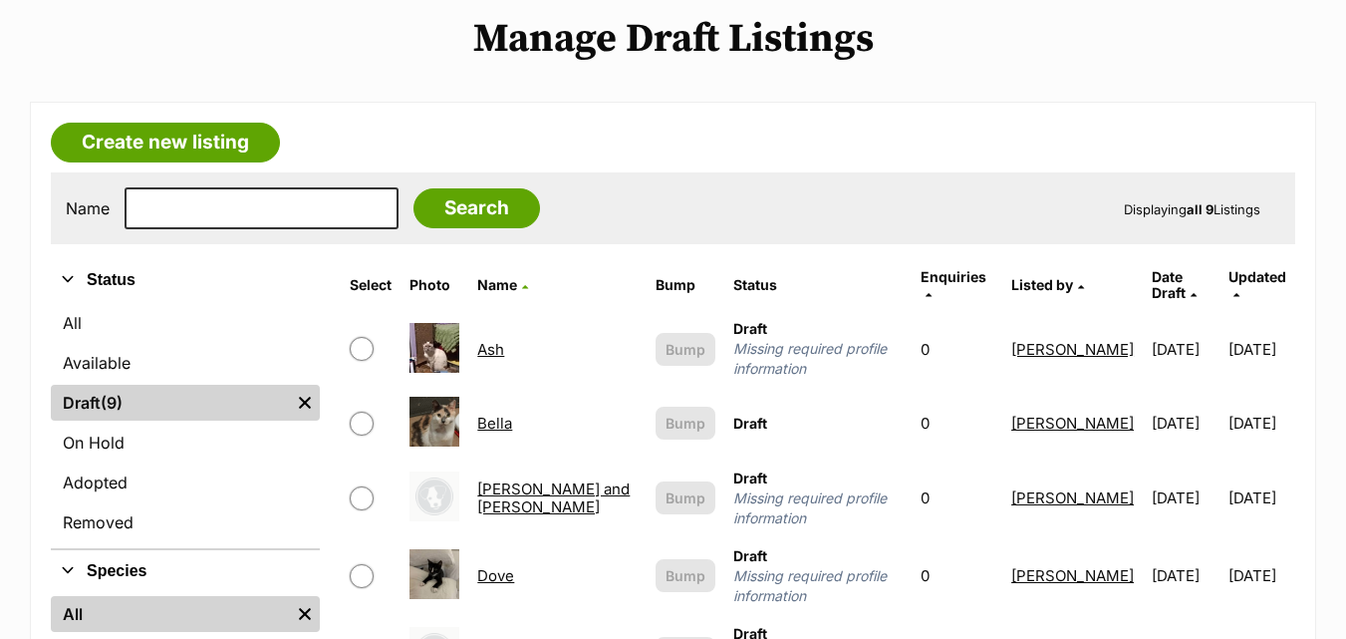
scroll to position [438, 0]
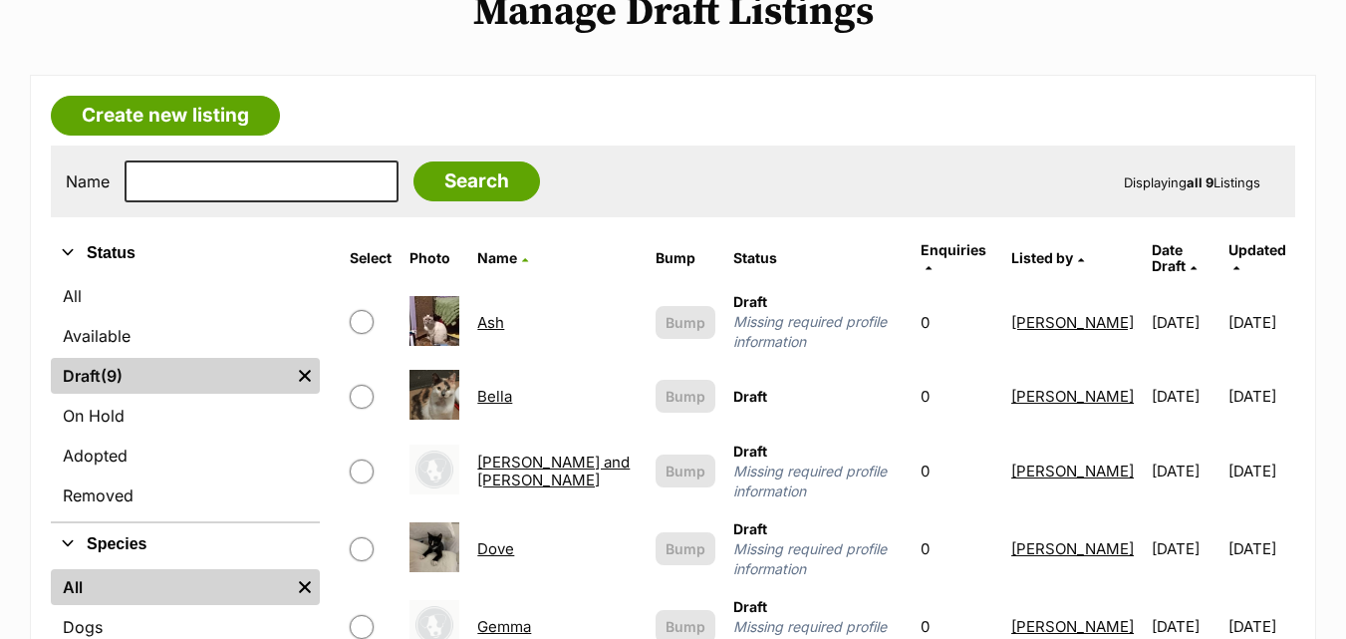
click at [504, 313] on link "Ash" at bounding box center [490, 322] width 27 height 19
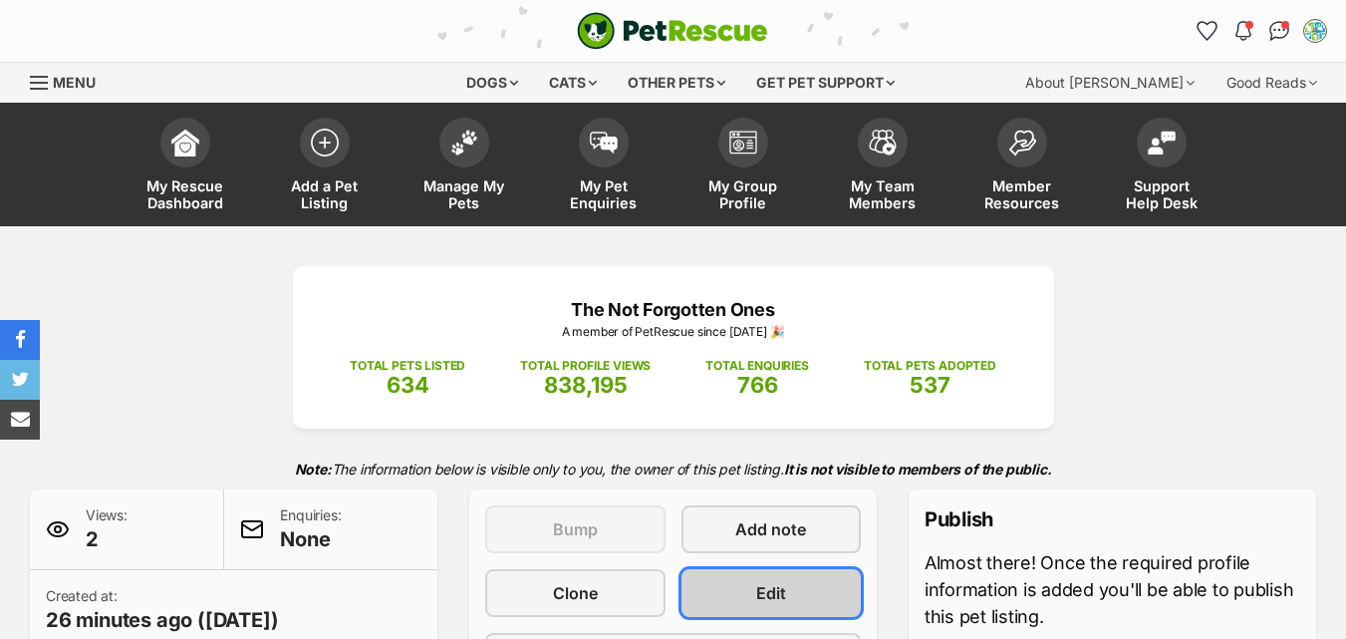
click at [757, 593] on span "Edit" at bounding box center [771, 593] width 30 height 24
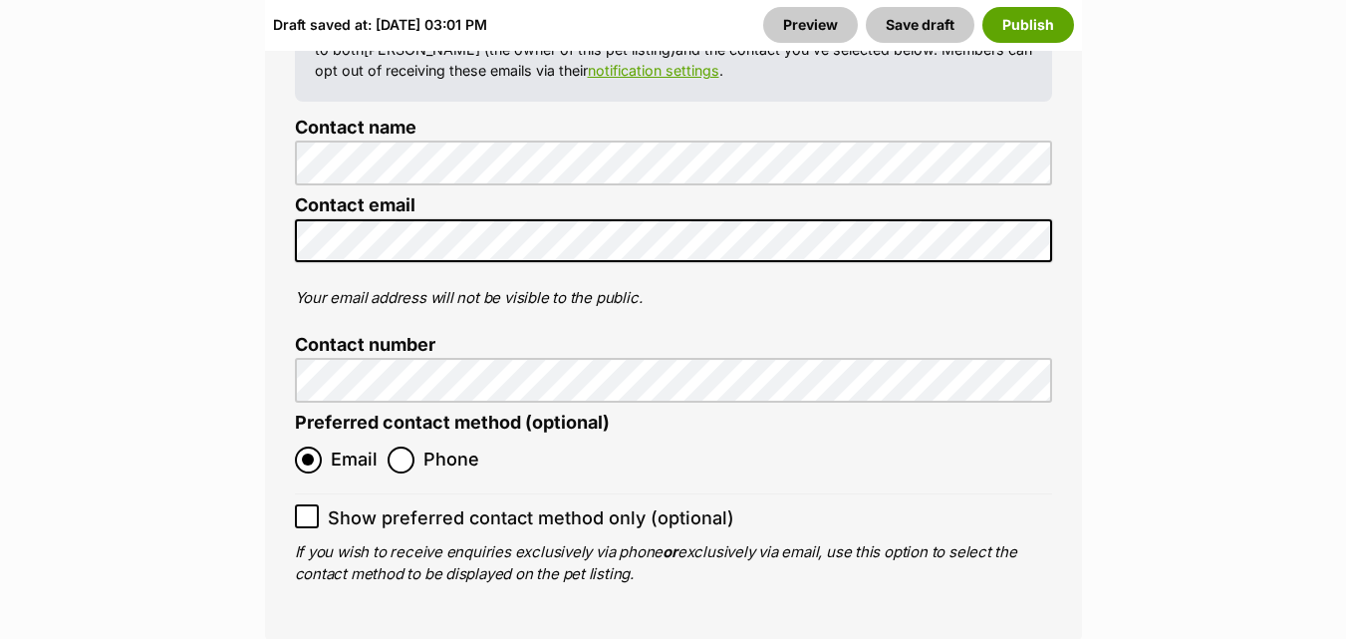
scroll to position [8198, 0]
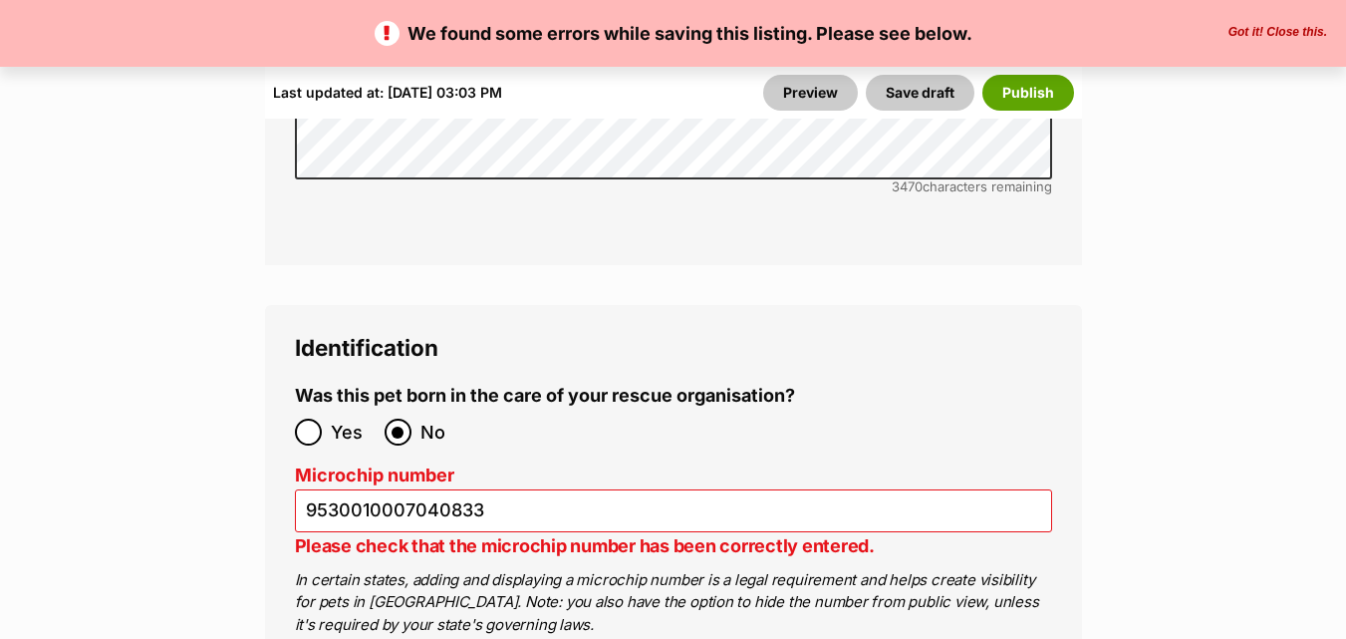
scroll to position [7108, 0]
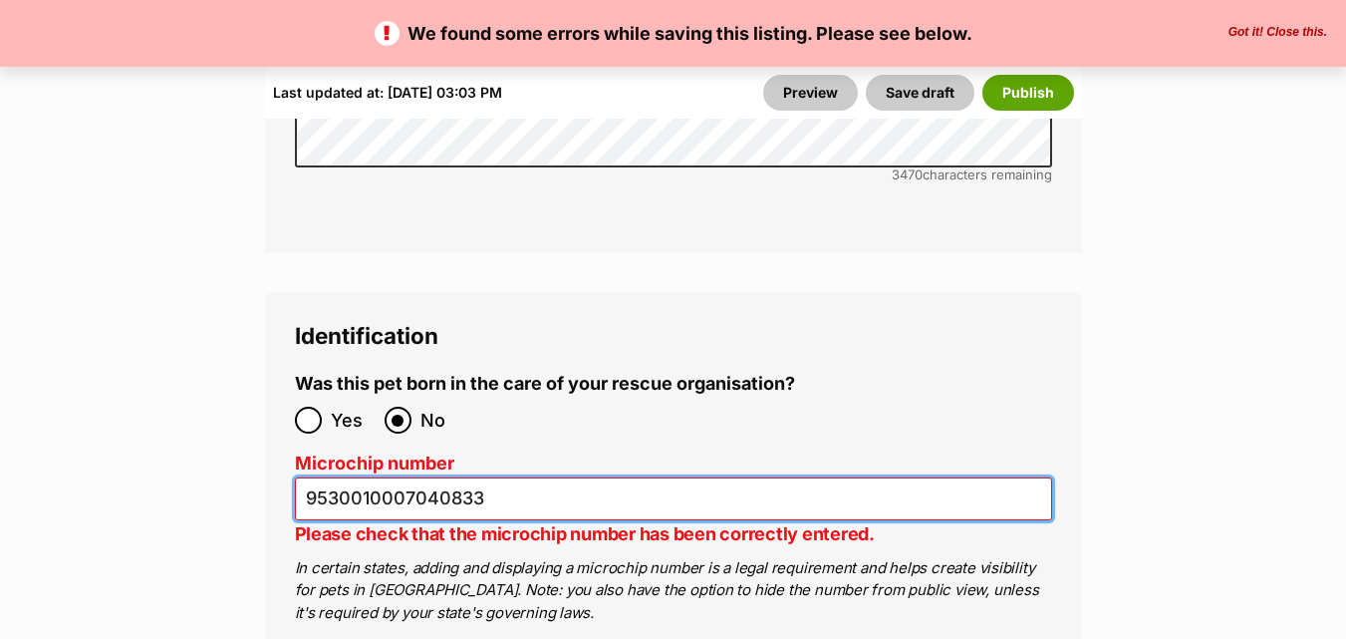
click at [494, 477] on input "9530010007040833" at bounding box center [673, 498] width 757 height 43
click at [372, 477] on input "9530010007040833" at bounding box center [673, 498] width 757 height 43
click at [414, 477] on input "9530010007040833" at bounding box center [673, 498] width 757 height 43
click at [445, 477] on input "9530010007040833" at bounding box center [673, 498] width 757 height 43
click at [350, 477] on input "9530010007040833" at bounding box center [673, 498] width 757 height 43
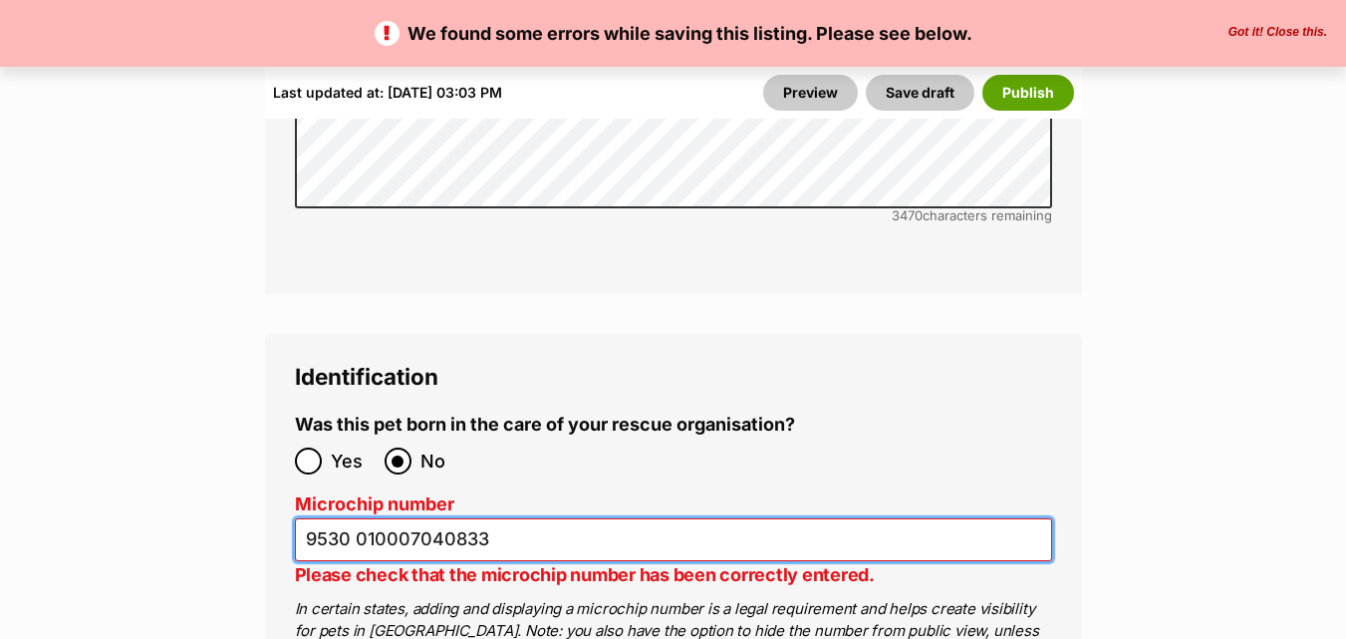
scroll to position [7084, 0]
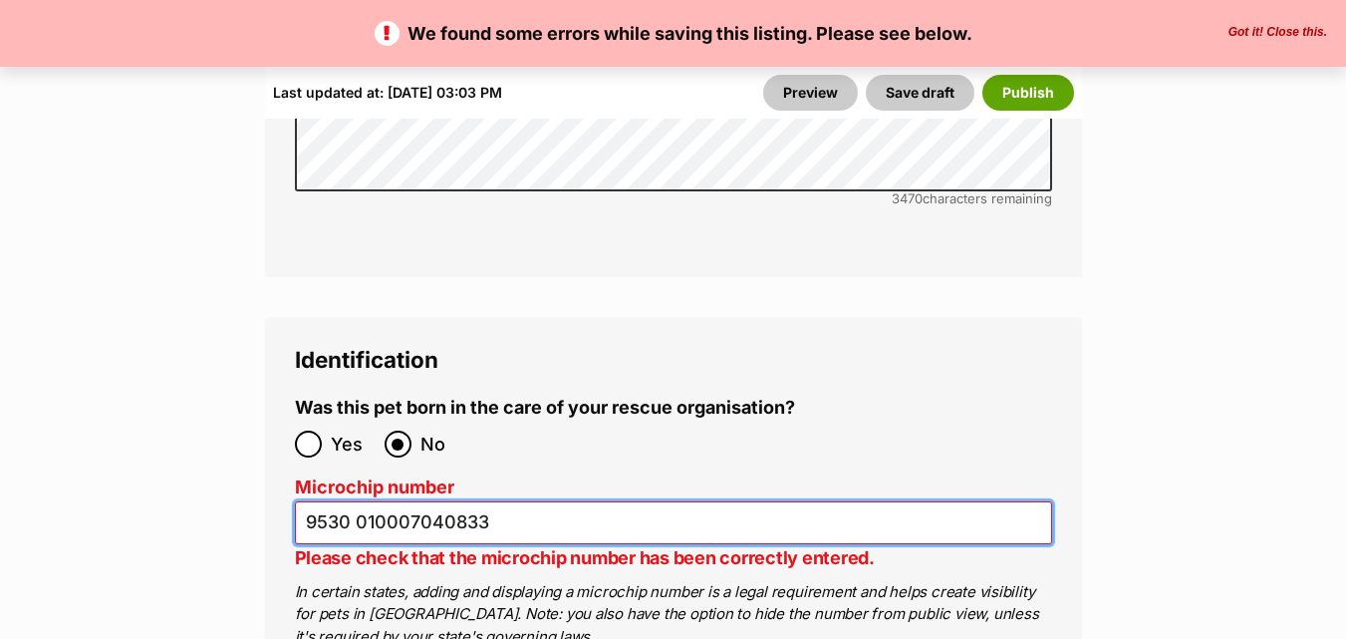
type input "9530010007040833"
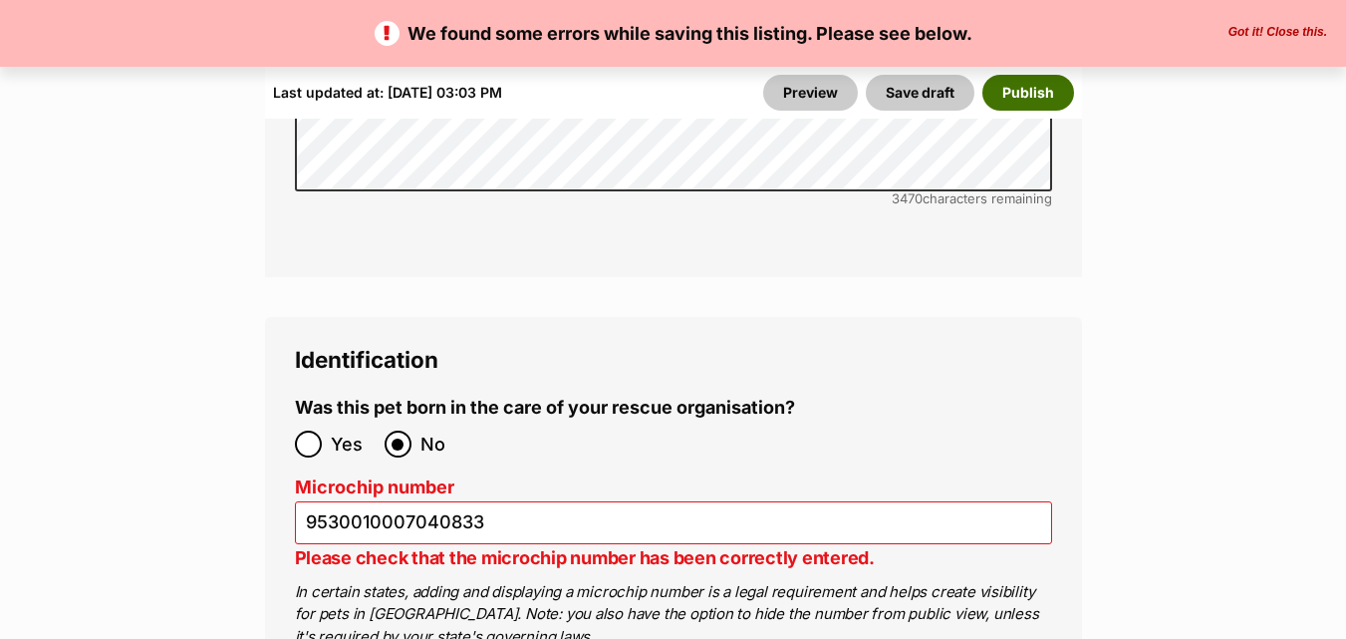
click at [1020, 88] on button "Publish" at bounding box center [1029, 93] width 92 height 36
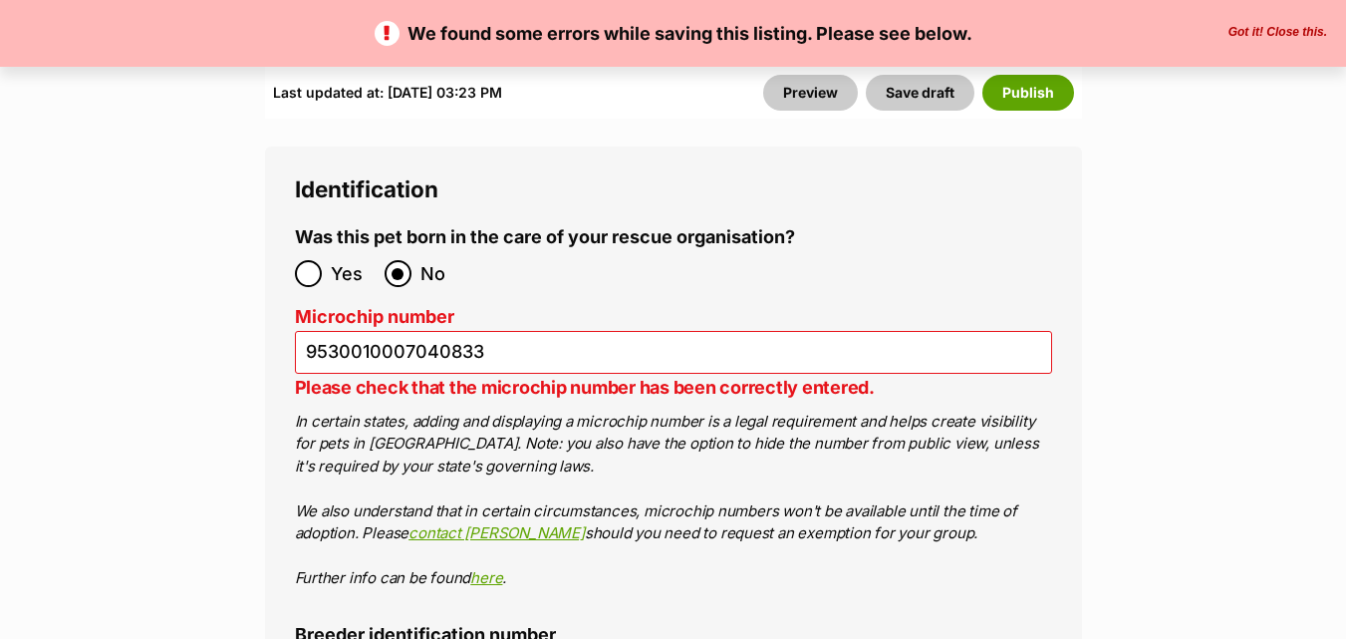
scroll to position [7267, 0]
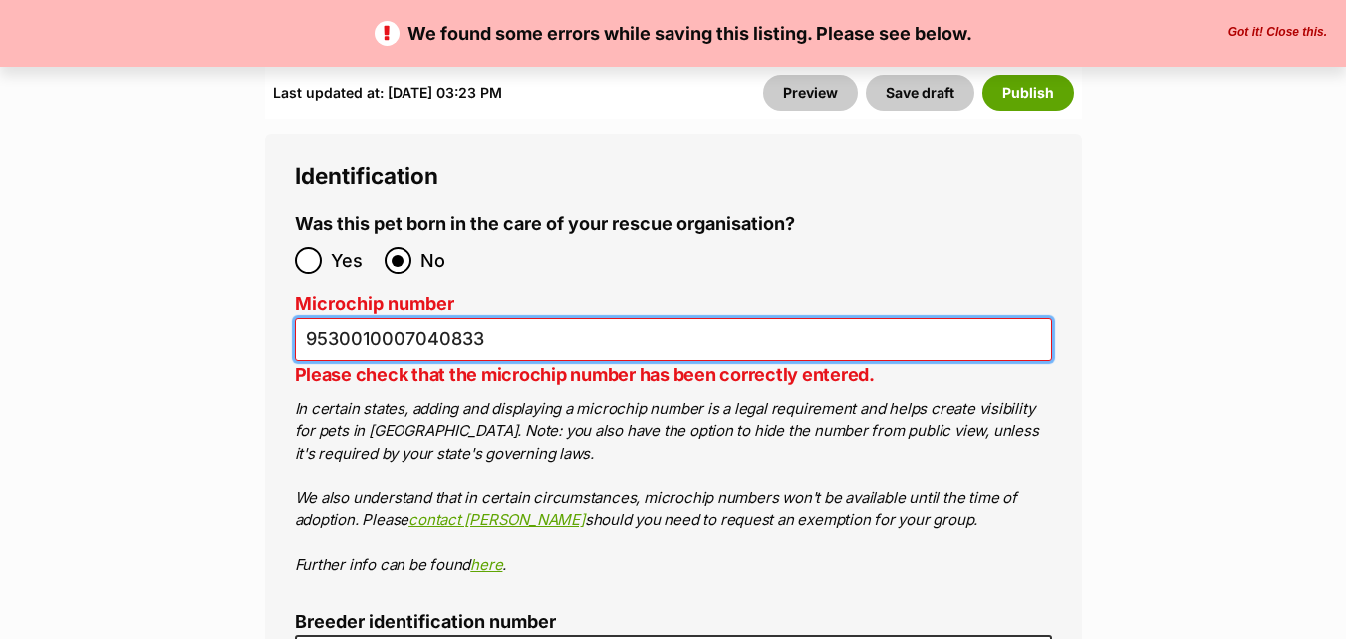
click at [529, 318] on input "9530010007040833" at bounding box center [673, 339] width 757 height 43
type input "953001000704083"
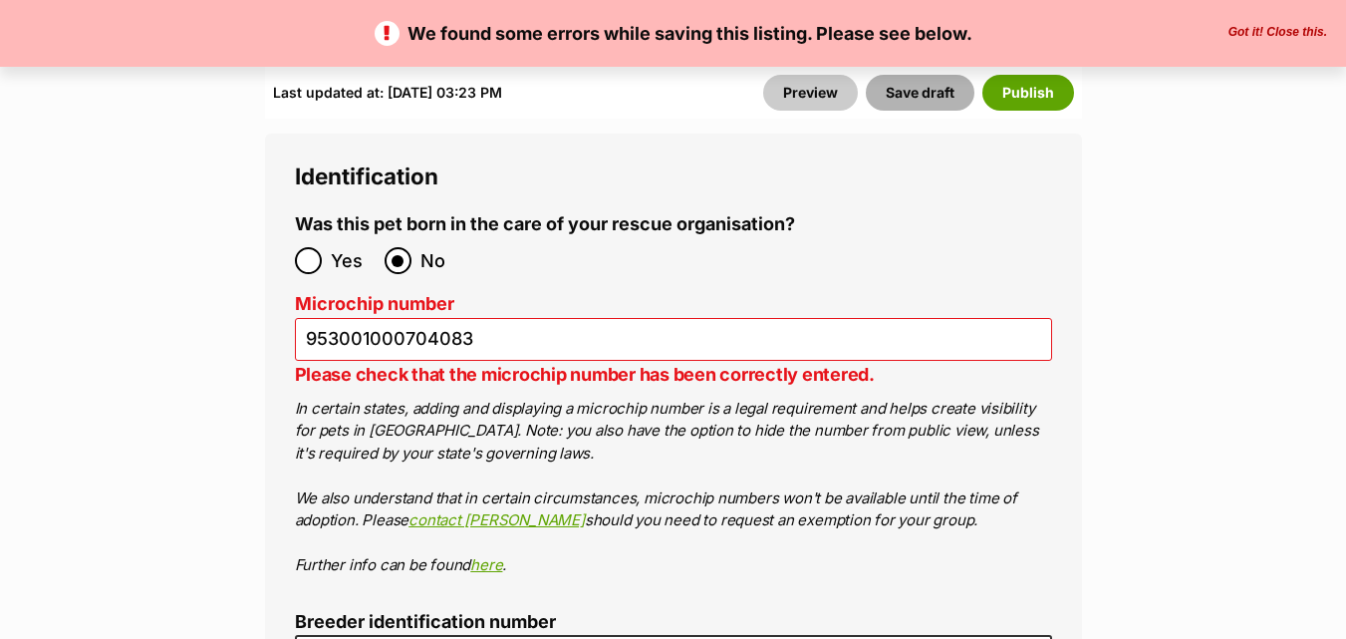
click at [920, 91] on button "Save draft" at bounding box center [920, 93] width 109 height 36
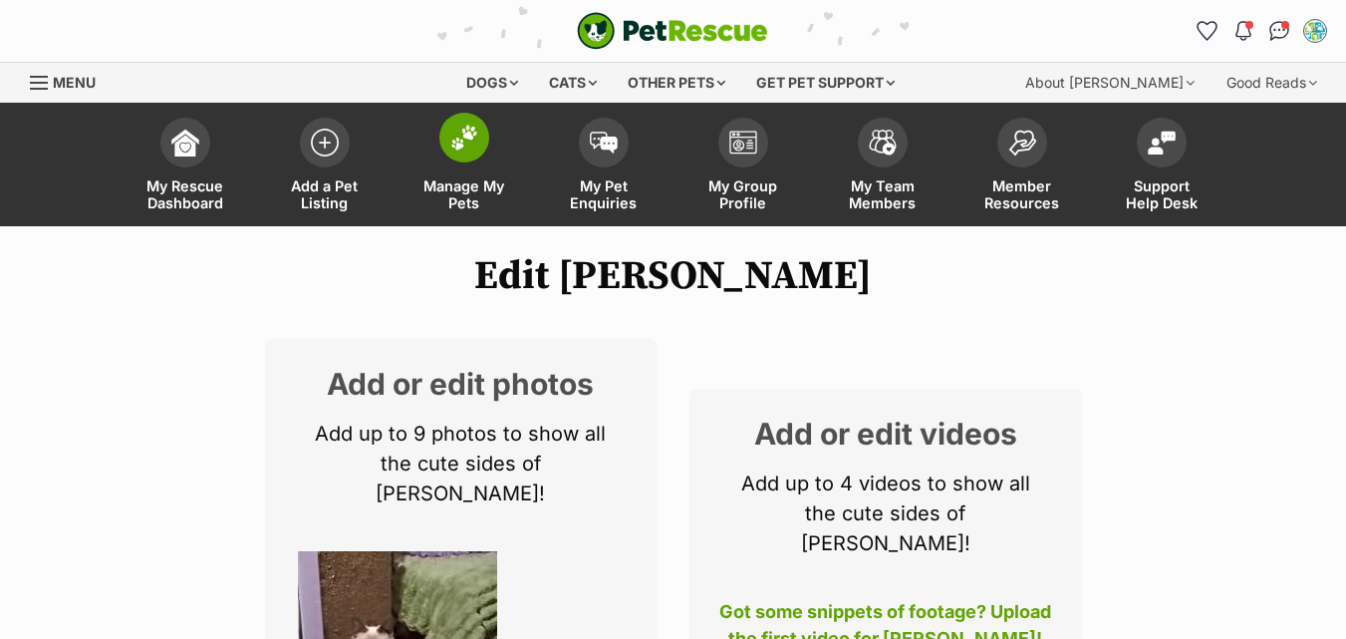
click at [460, 160] on span at bounding box center [464, 138] width 50 height 50
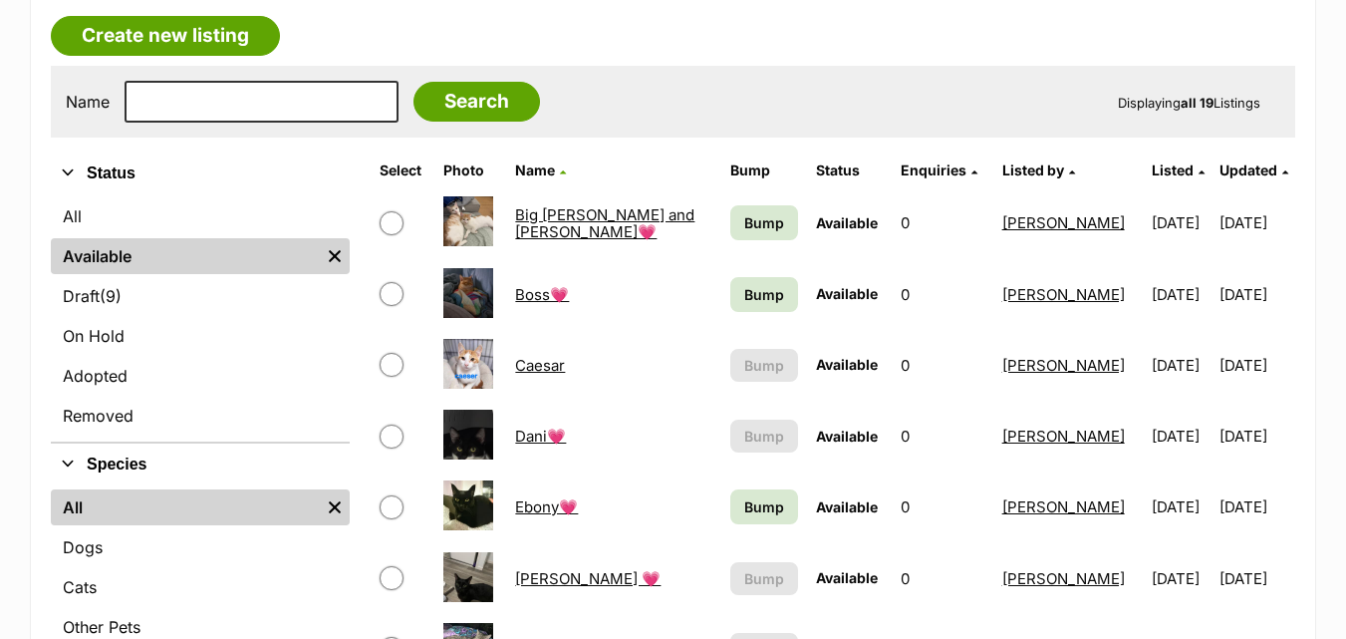
scroll to position [611, 0]
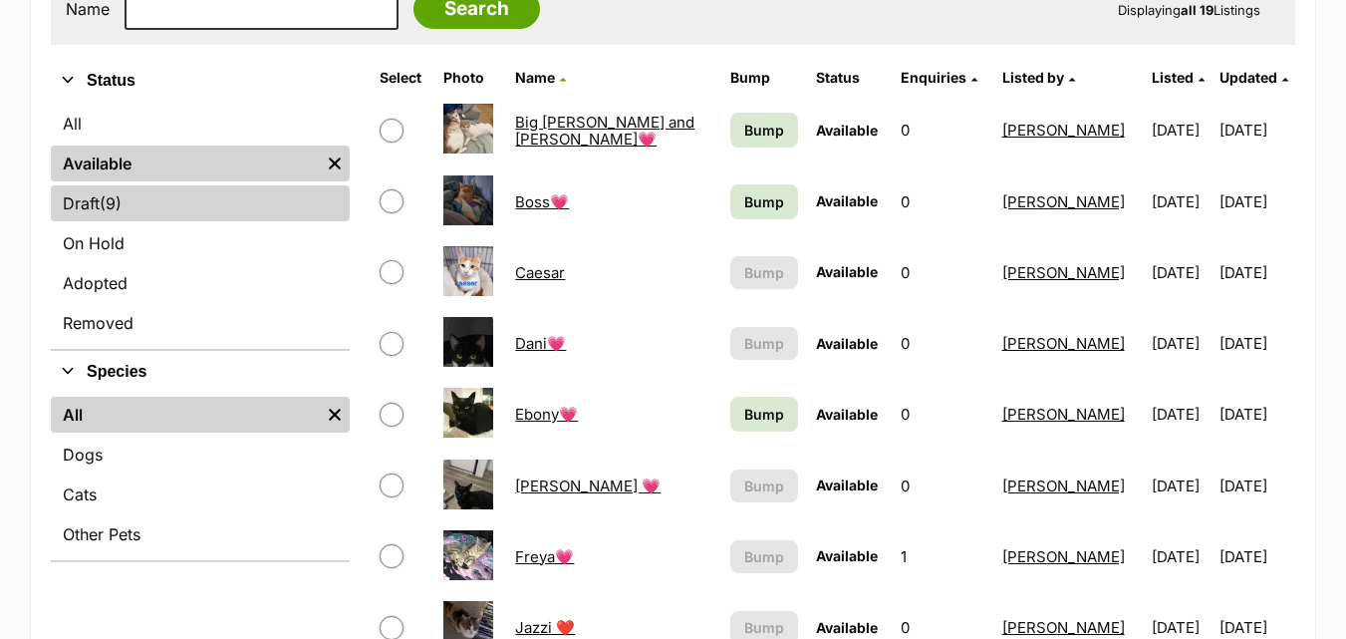
click at [91, 199] on link "Draft (9) Items" at bounding box center [200, 203] width 299 height 36
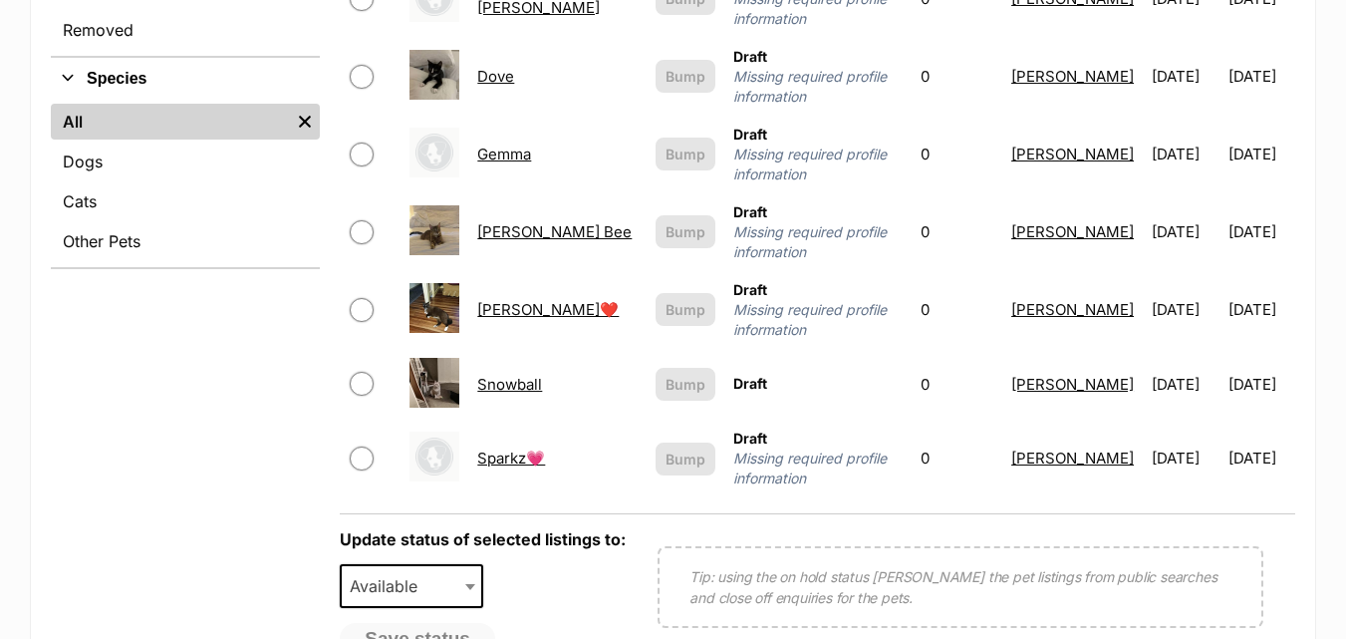
scroll to position [944, 0]
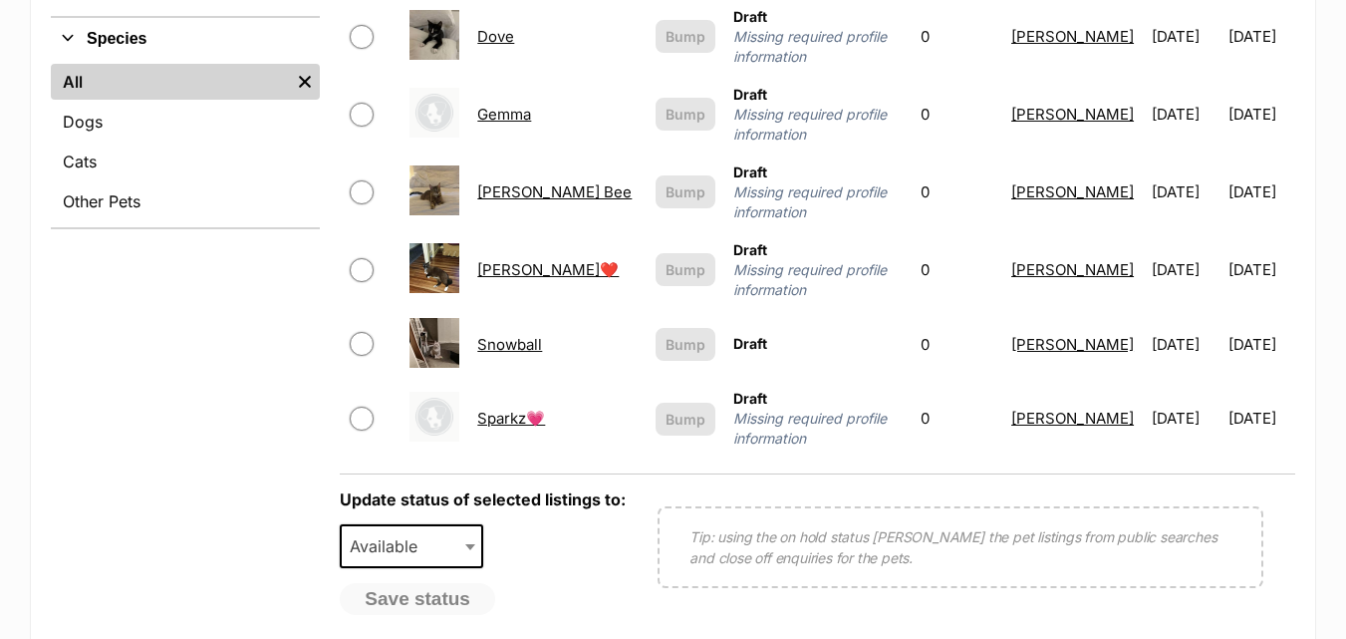
click at [503, 335] on link "Snowball" at bounding box center [509, 344] width 65 height 19
click at [526, 409] on link "Sparkz💗" at bounding box center [511, 418] width 68 height 19
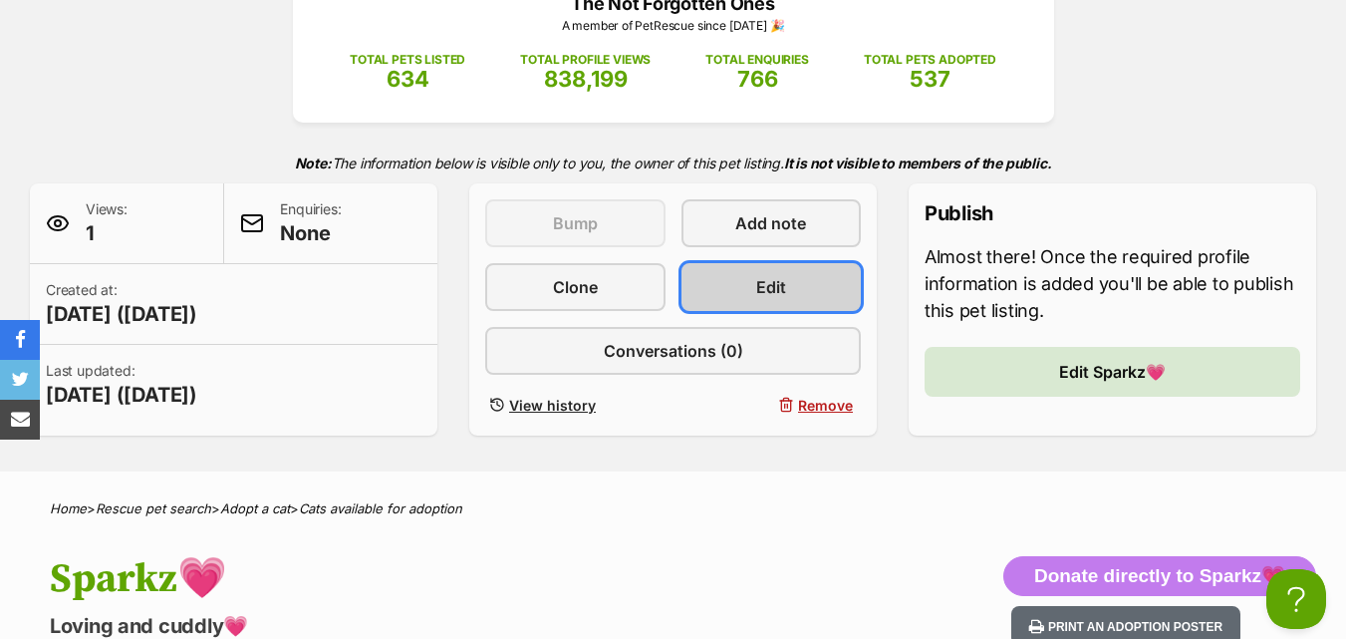
click at [773, 275] on span "Edit" at bounding box center [771, 287] width 30 height 24
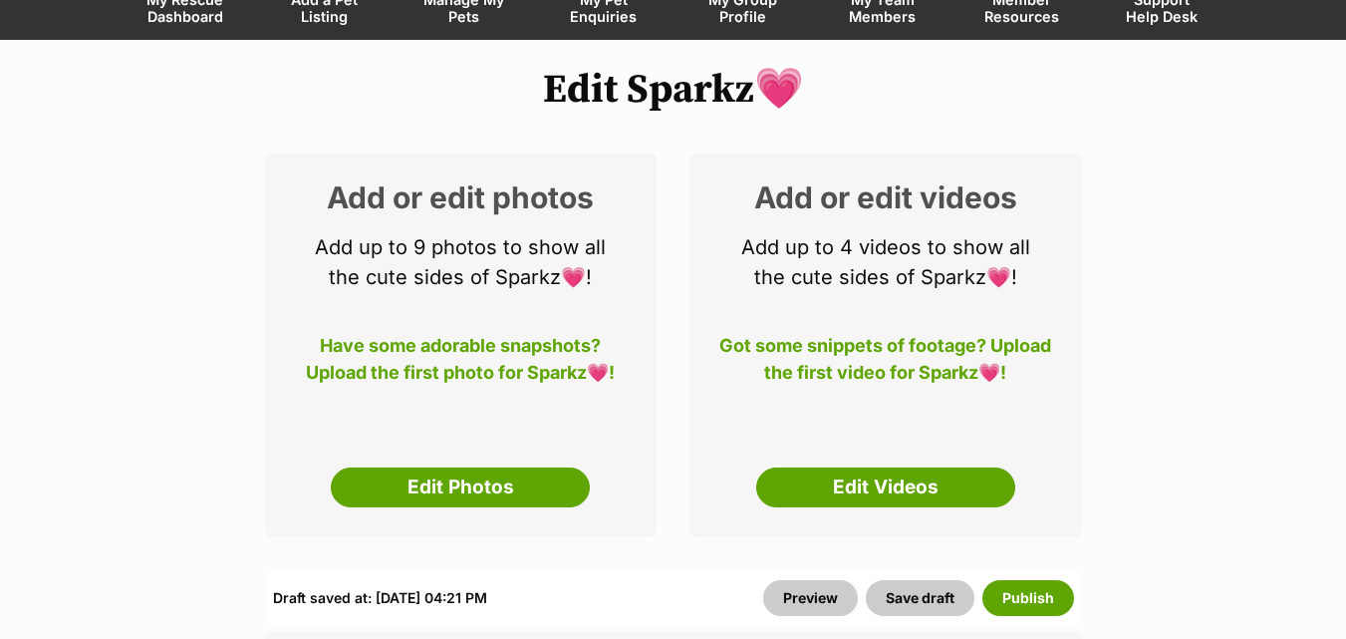
scroll to position [252, 0]
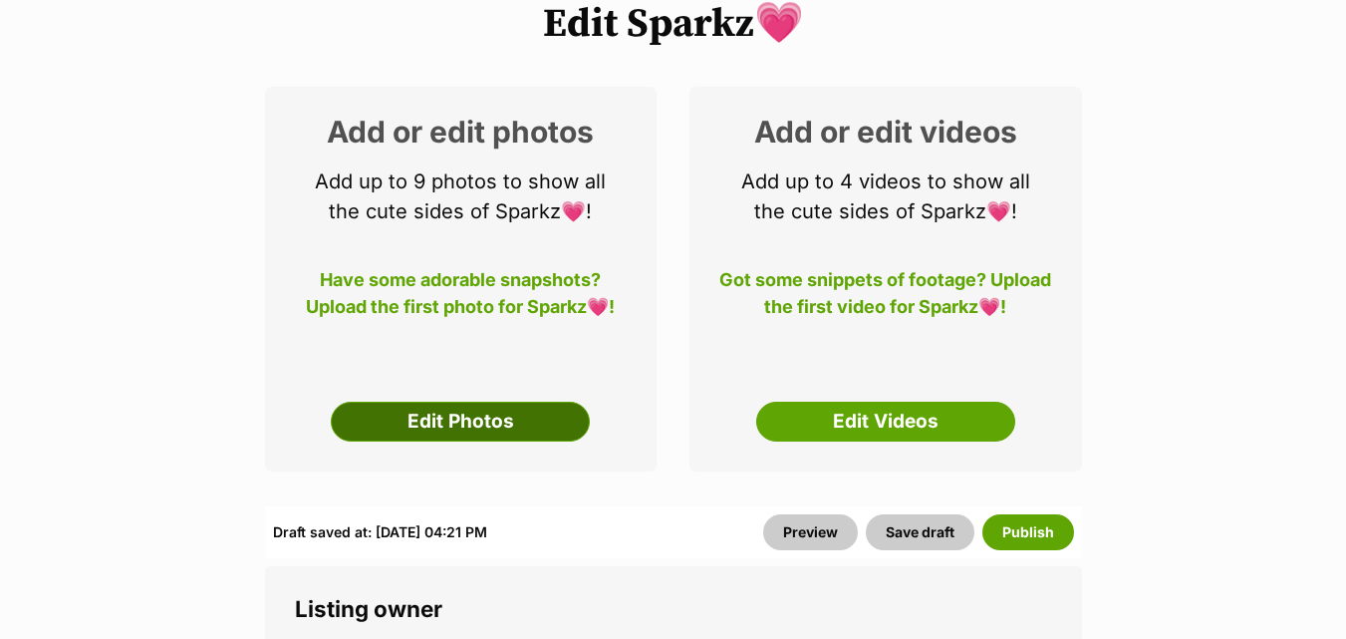
click at [478, 418] on link "Edit Photos" at bounding box center [460, 422] width 259 height 40
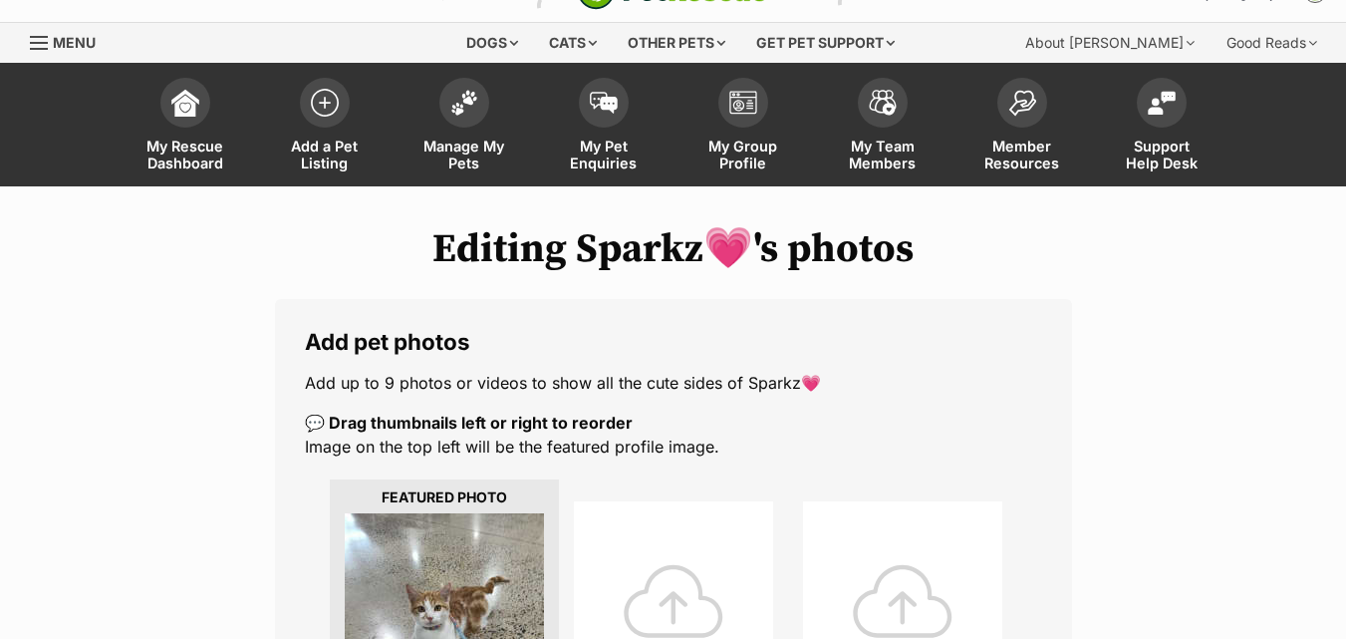
scroll to position [226, 0]
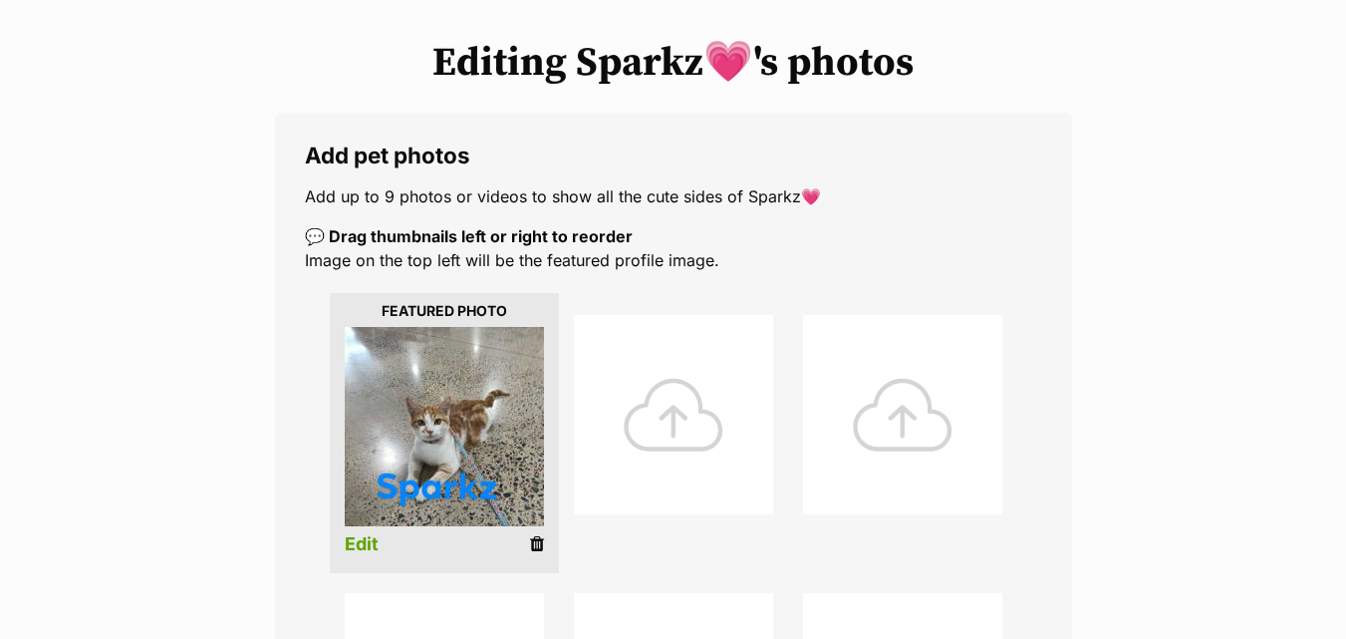
click at [676, 438] on div at bounding box center [673, 414] width 199 height 199
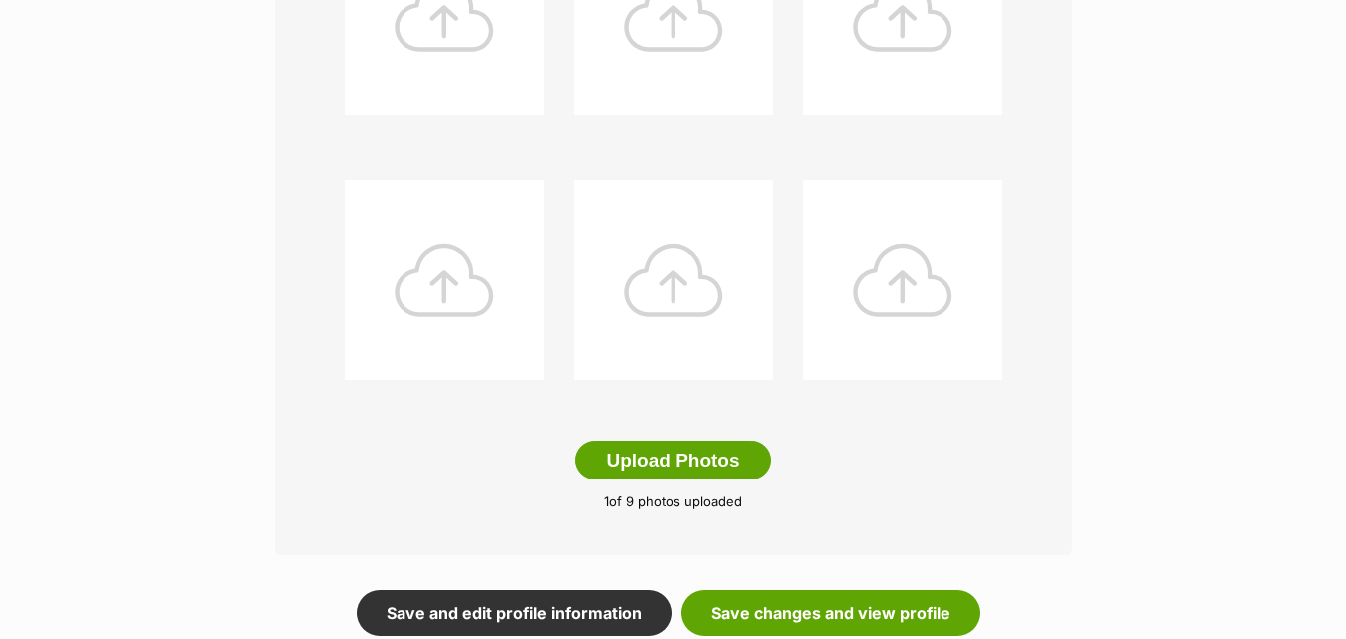
scroll to position [1063, 0]
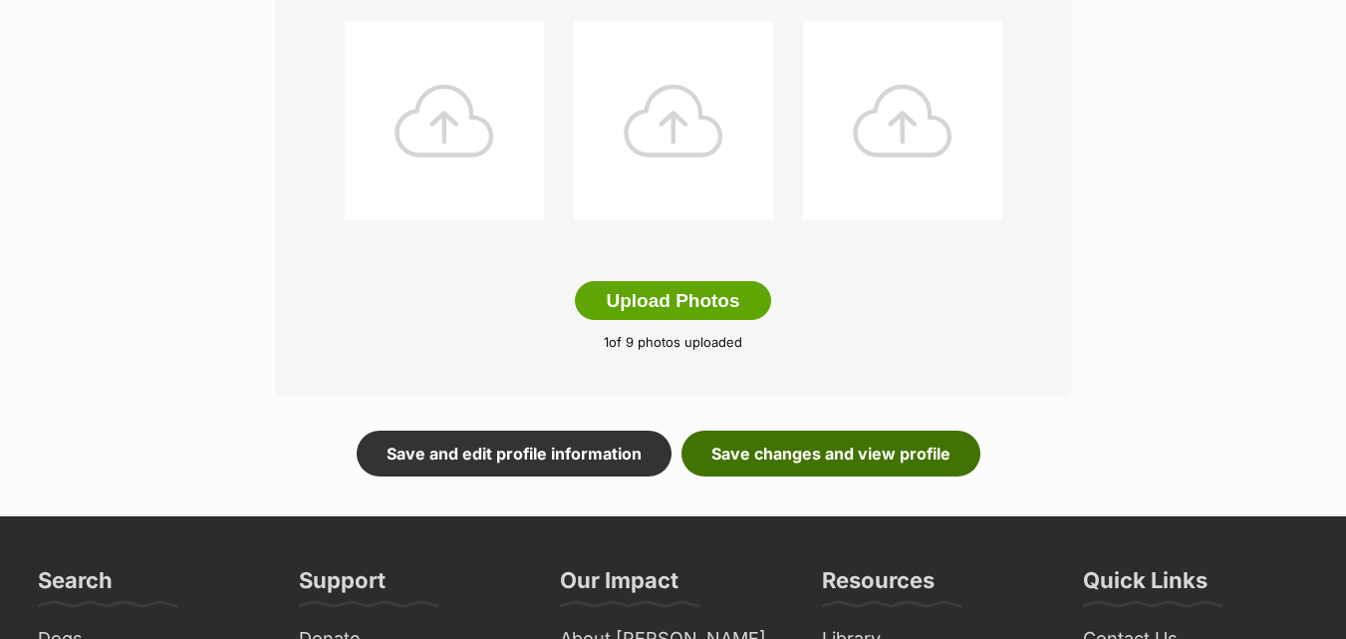
click at [821, 447] on link "Save changes and view profile" at bounding box center [831, 453] width 299 height 46
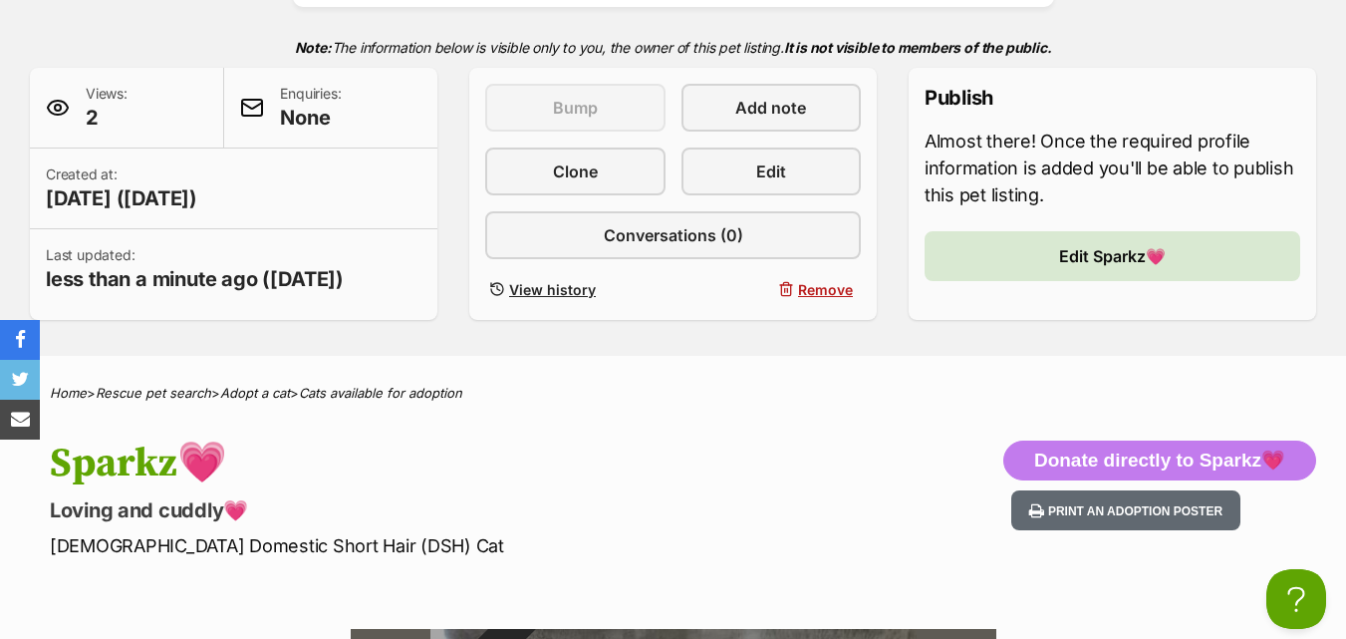
scroll to position [430, 0]
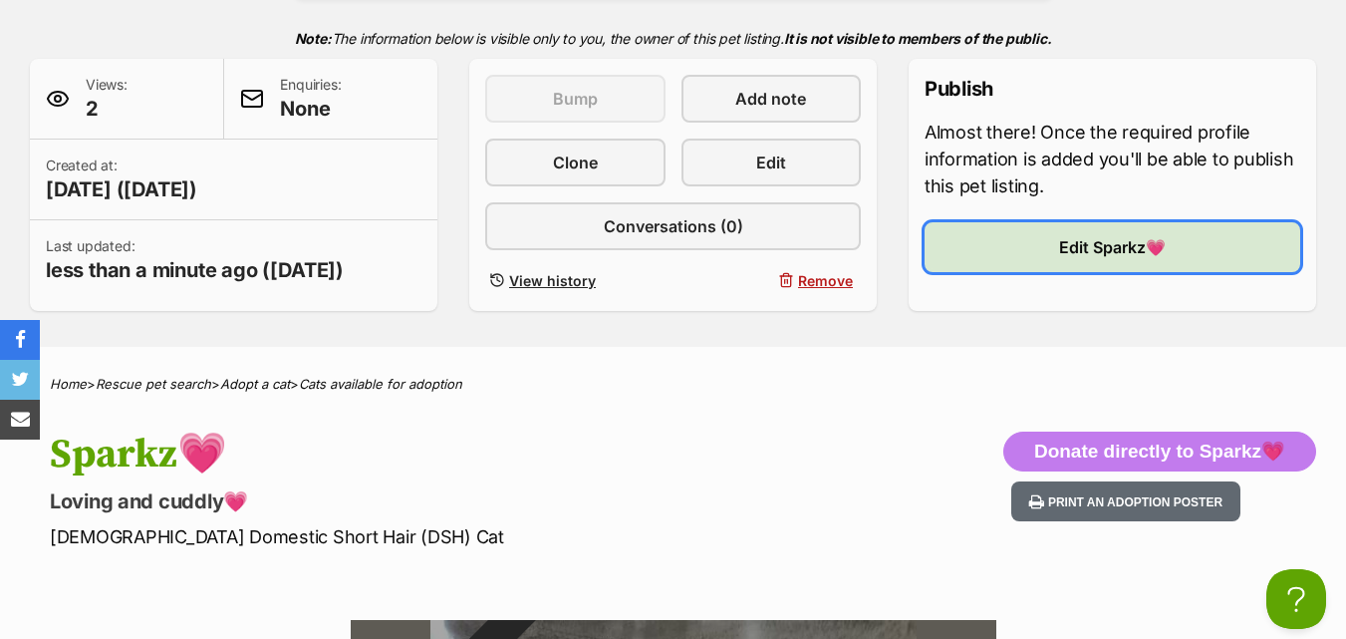
click at [1103, 244] on span "Edit Sparkz💗" at bounding box center [1112, 247] width 107 height 24
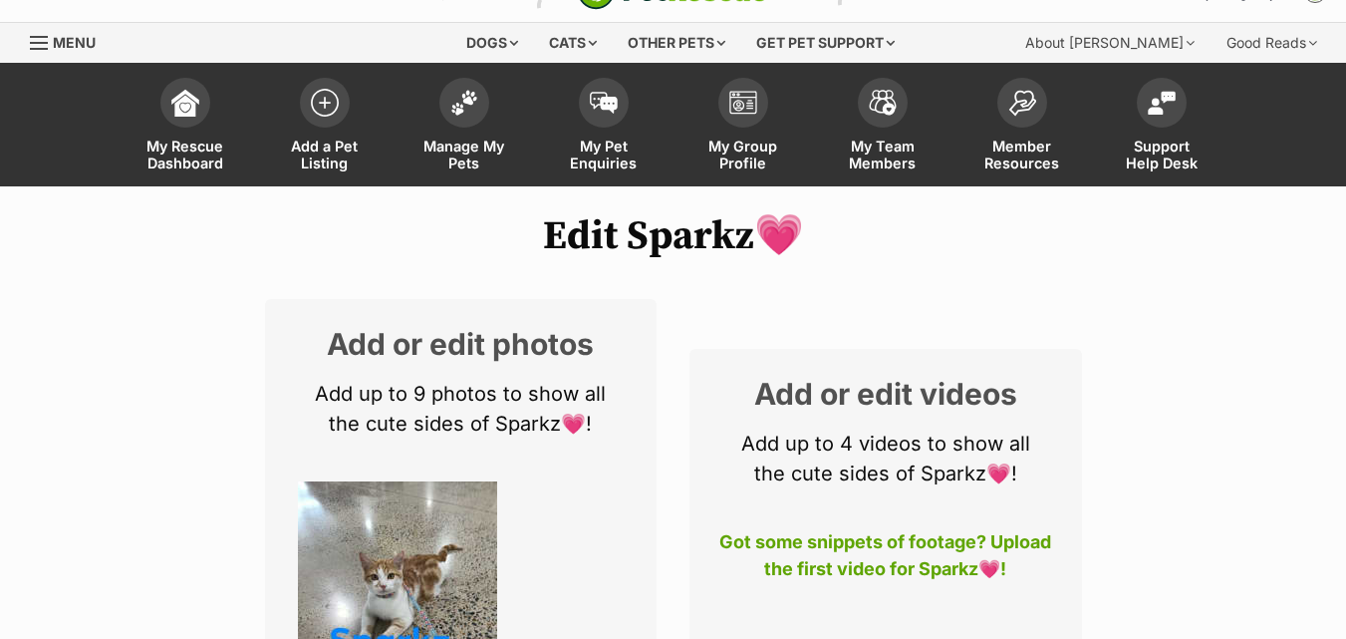
scroll to position [53, 0]
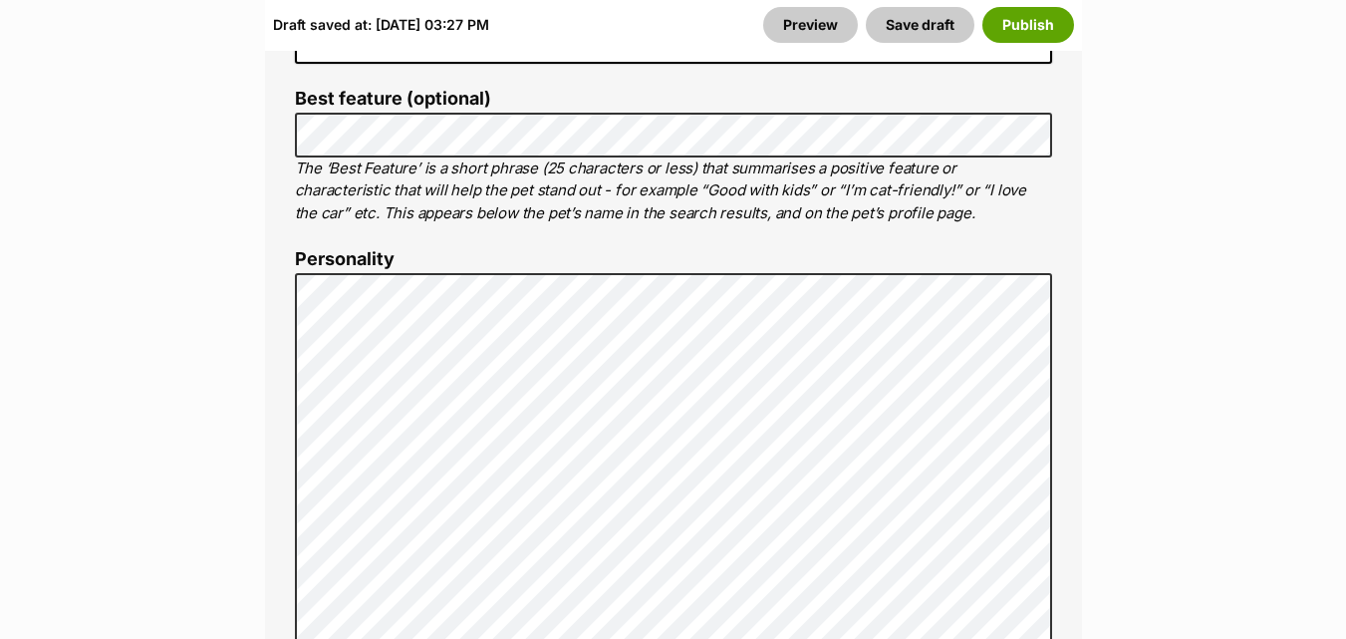
scroll to position [1688, 0]
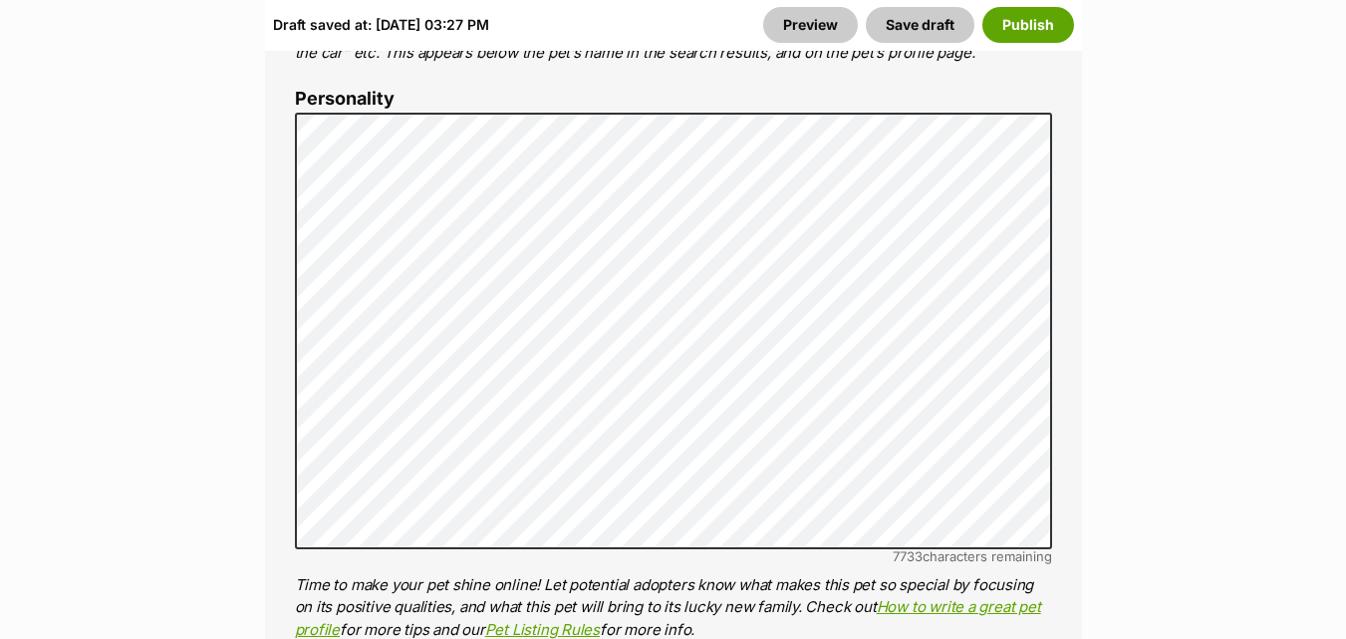
click at [274, 405] on div "About This Pet Name Henlo there, it looks like you might be using the pet name …" at bounding box center [673, 419] width 817 height 1669
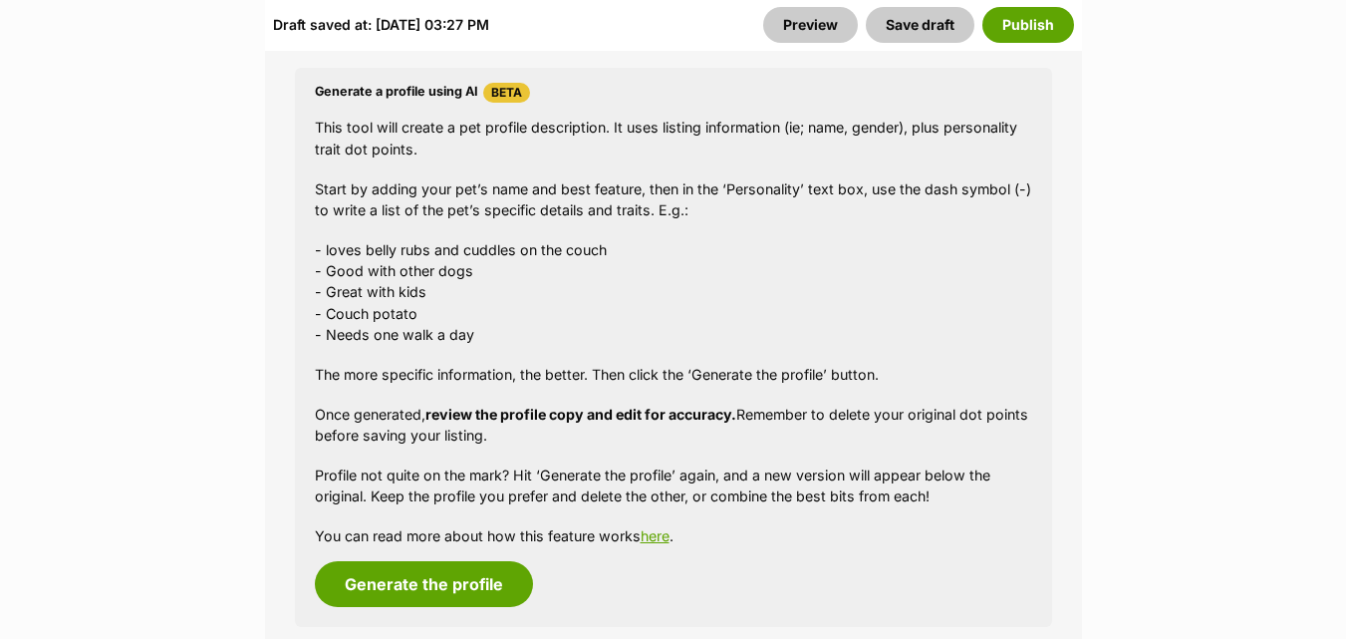
scroll to position [2458, 0]
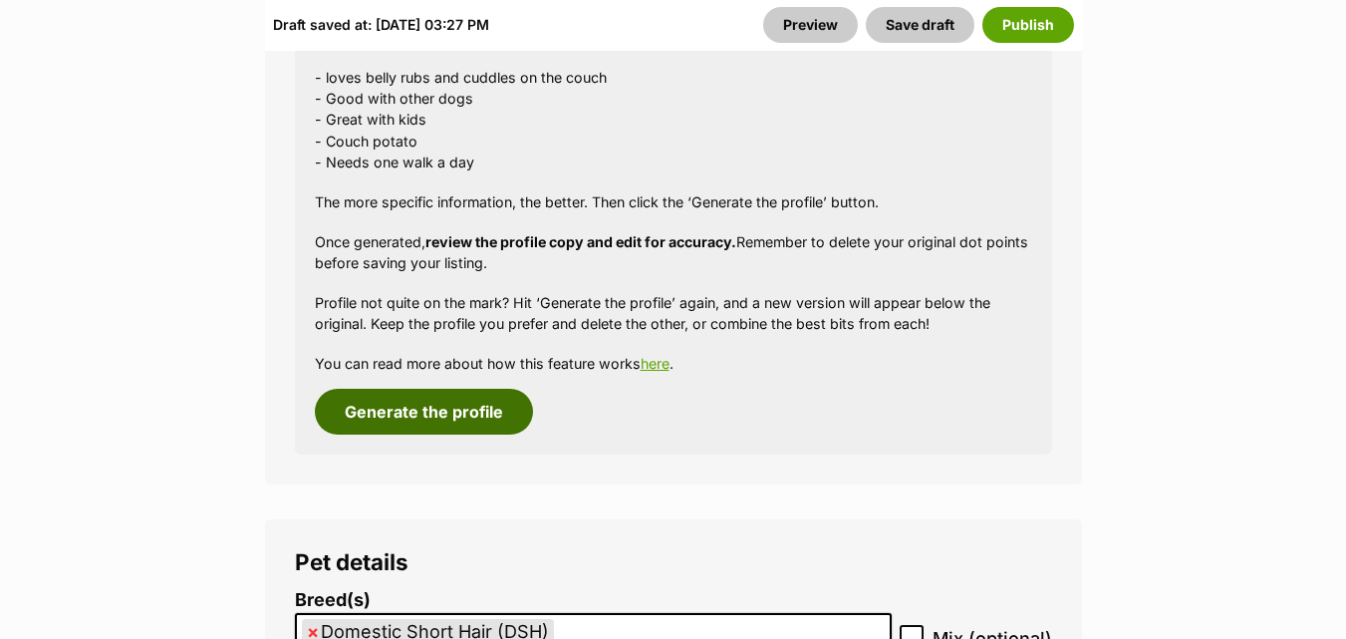
click at [382, 422] on button "Generate the profile" at bounding box center [424, 412] width 218 height 46
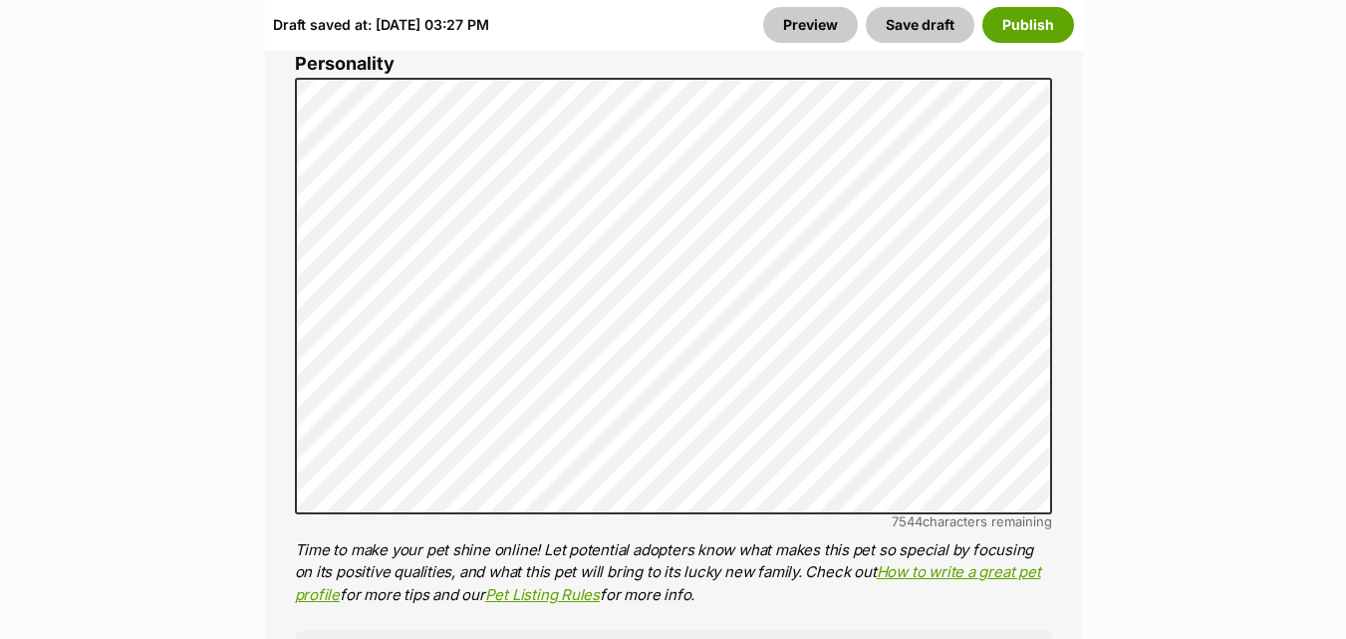
scroll to position [1699, 0]
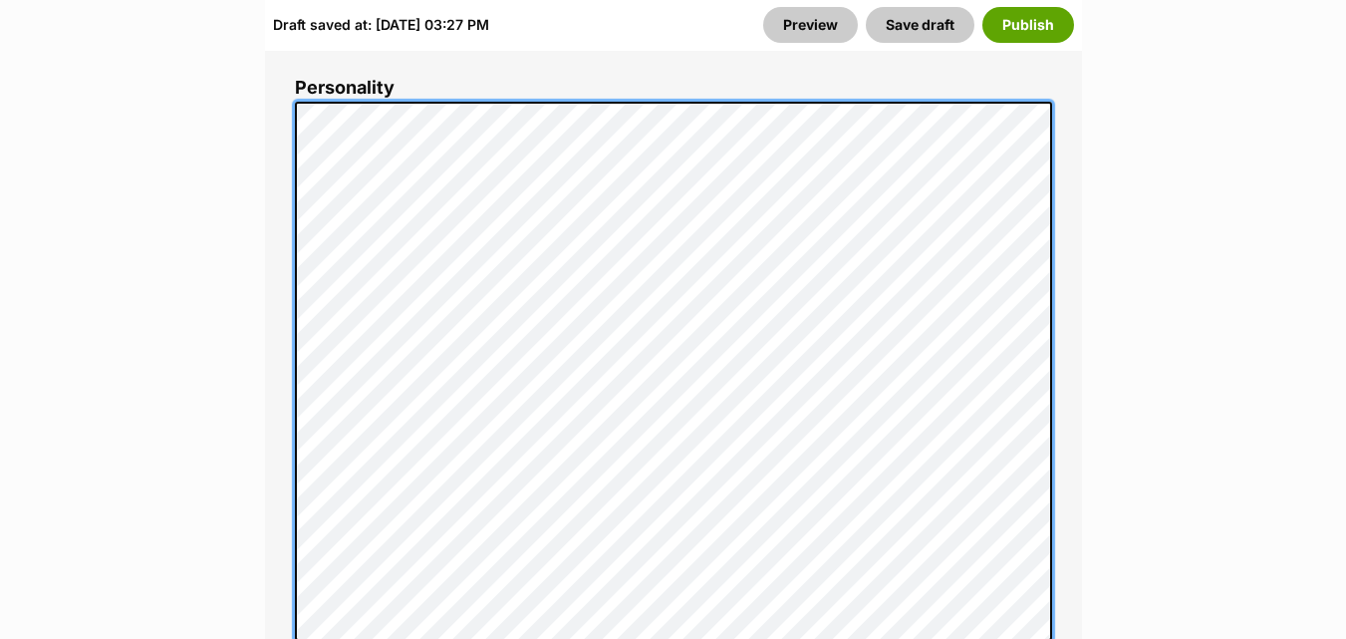
click at [289, 470] on div "About This Pet Name Henlo there, it looks like you might be using the pet name …" at bounding box center [673, 461] width 817 height 1772
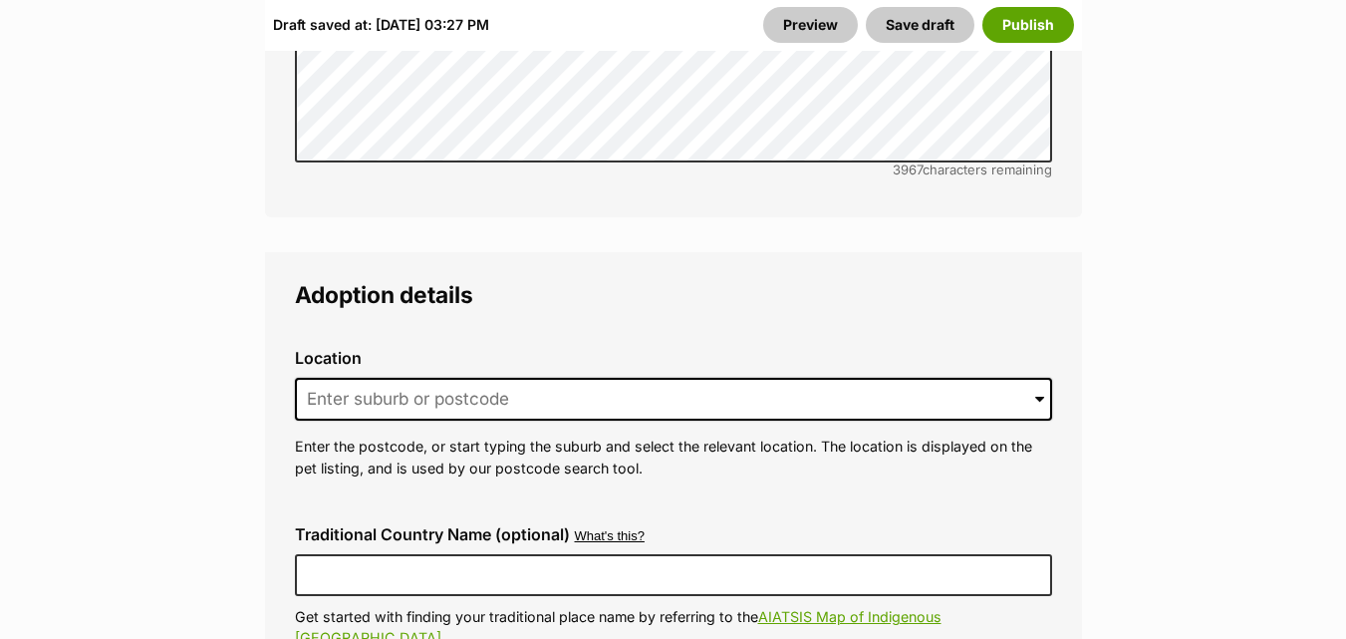
scroll to position [5194, 0]
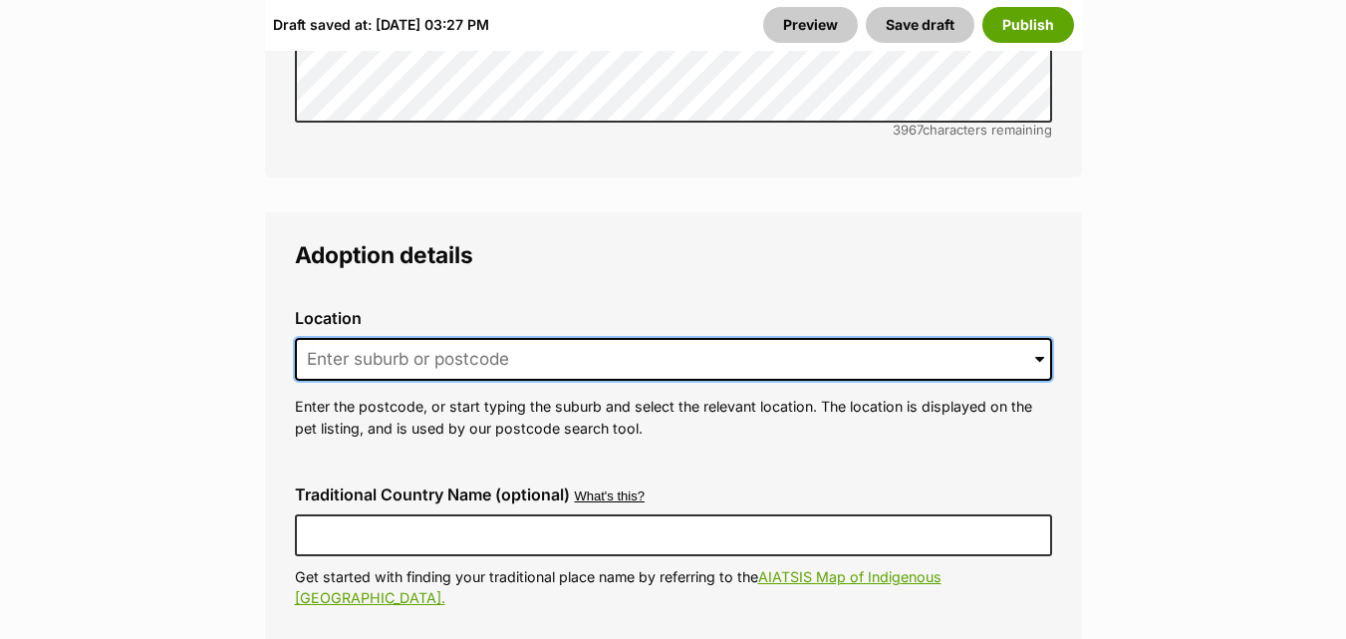
click at [382, 338] on input at bounding box center [673, 360] width 757 height 44
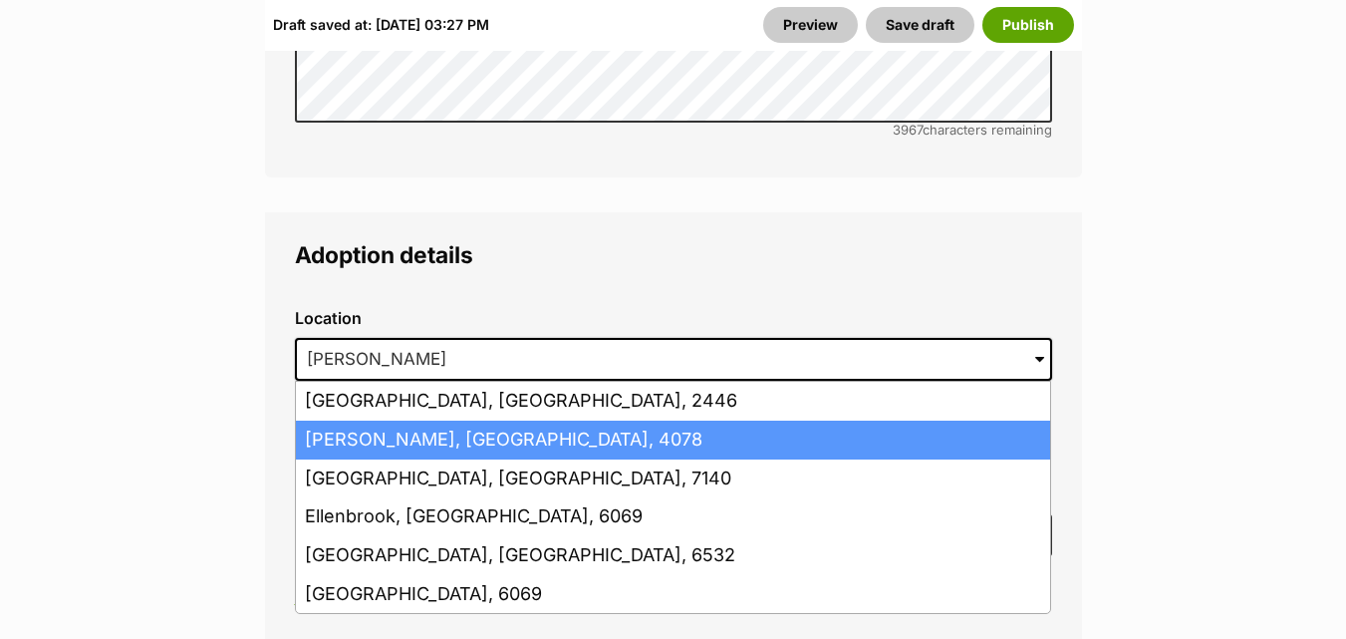
click at [404, 421] on li "Ellen Grove, Queensland, 4078" at bounding box center [673, 440] width 754 height 39
type input "Ellen Grove, Queensland, 4078"
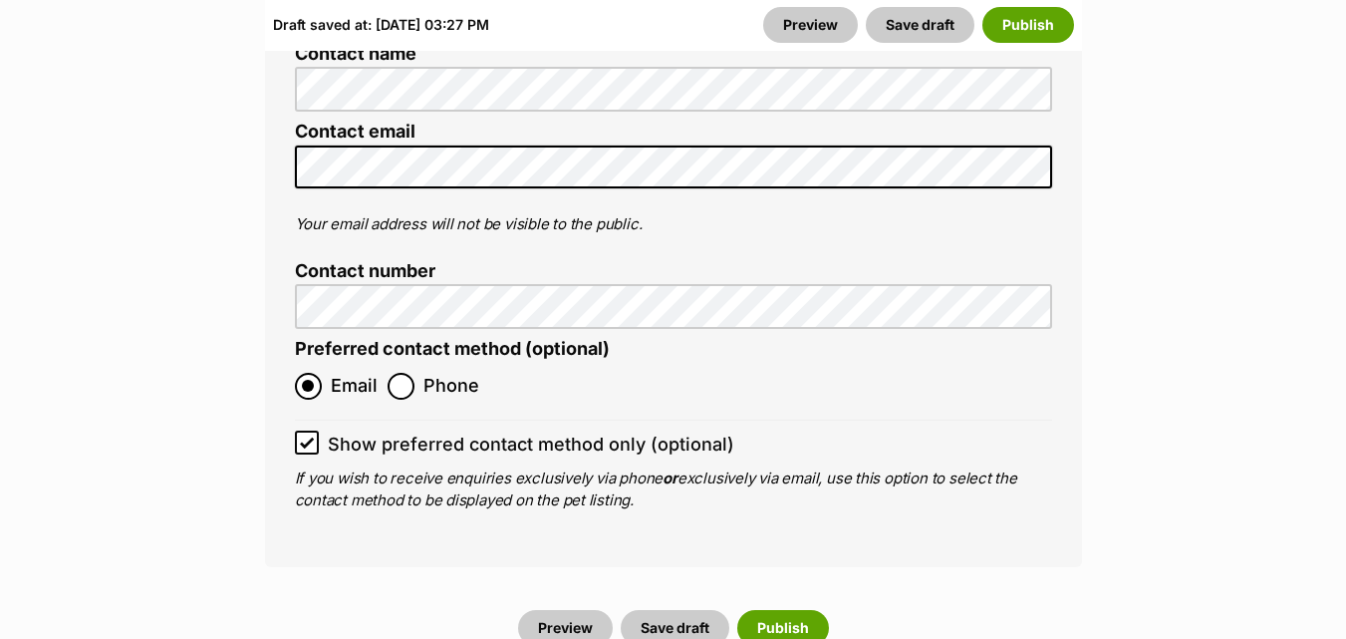
scroll to position [8368, 0]
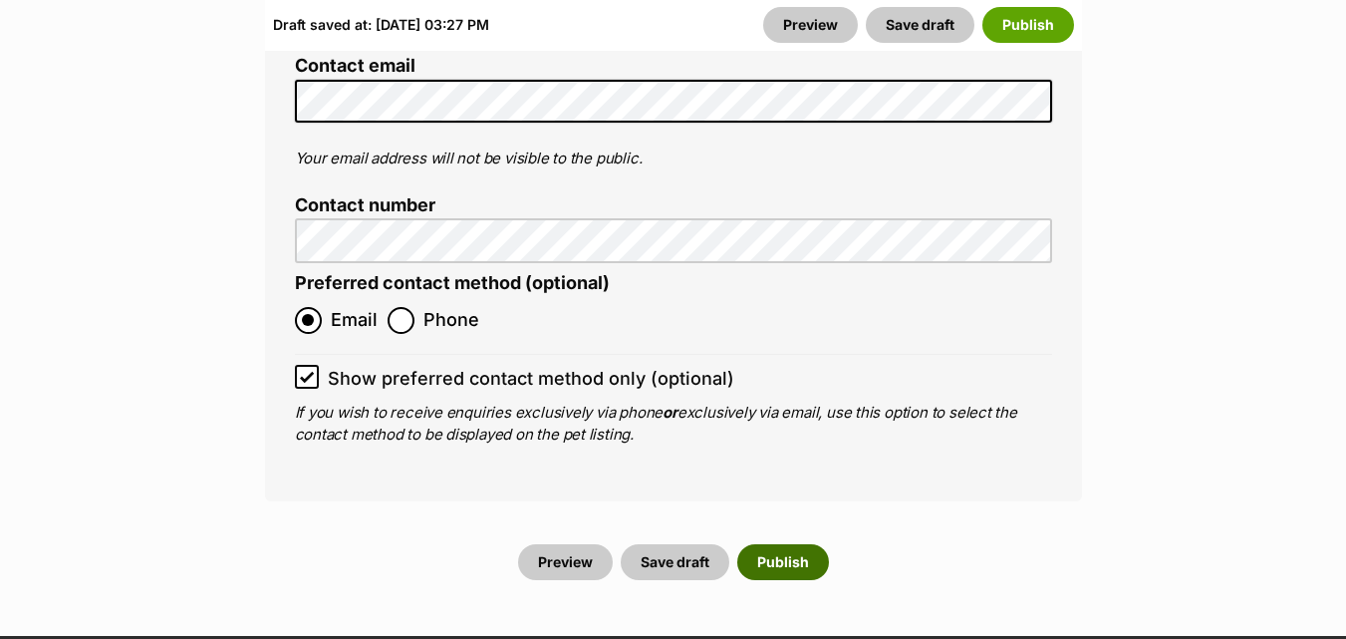
click at [779, 544] on button "Publish" at bounding box center [783, 562] width 92 height 36
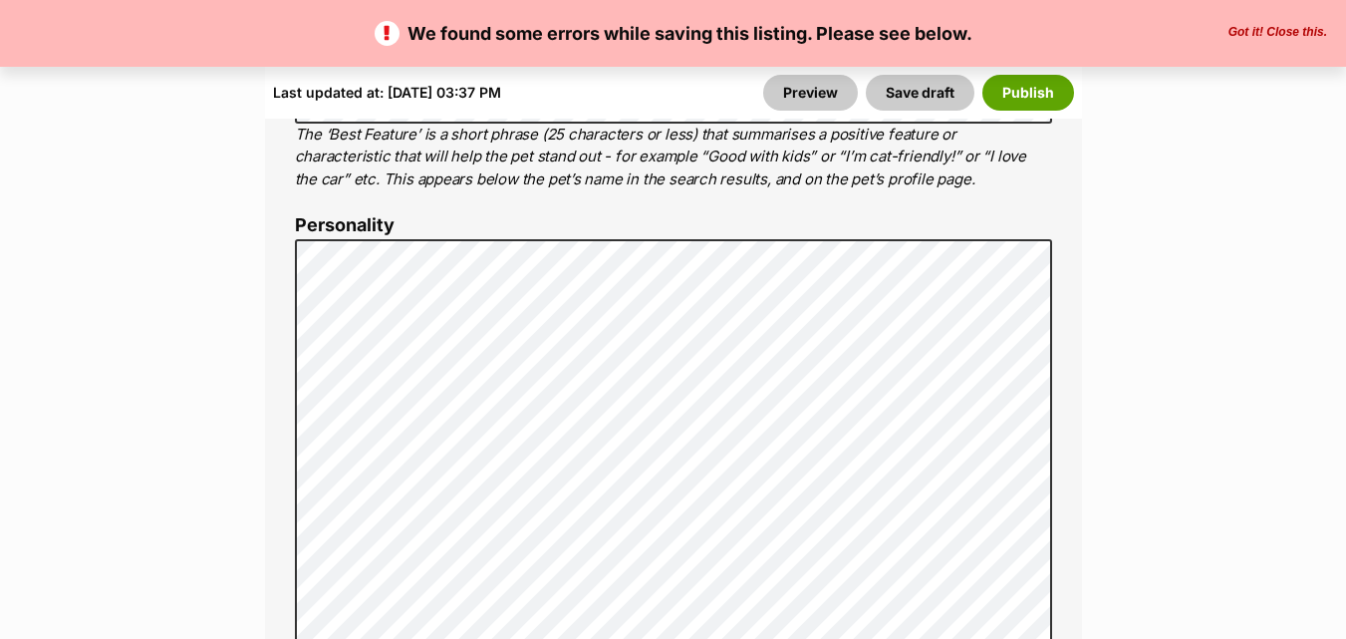
scroll to position [1727, 0]
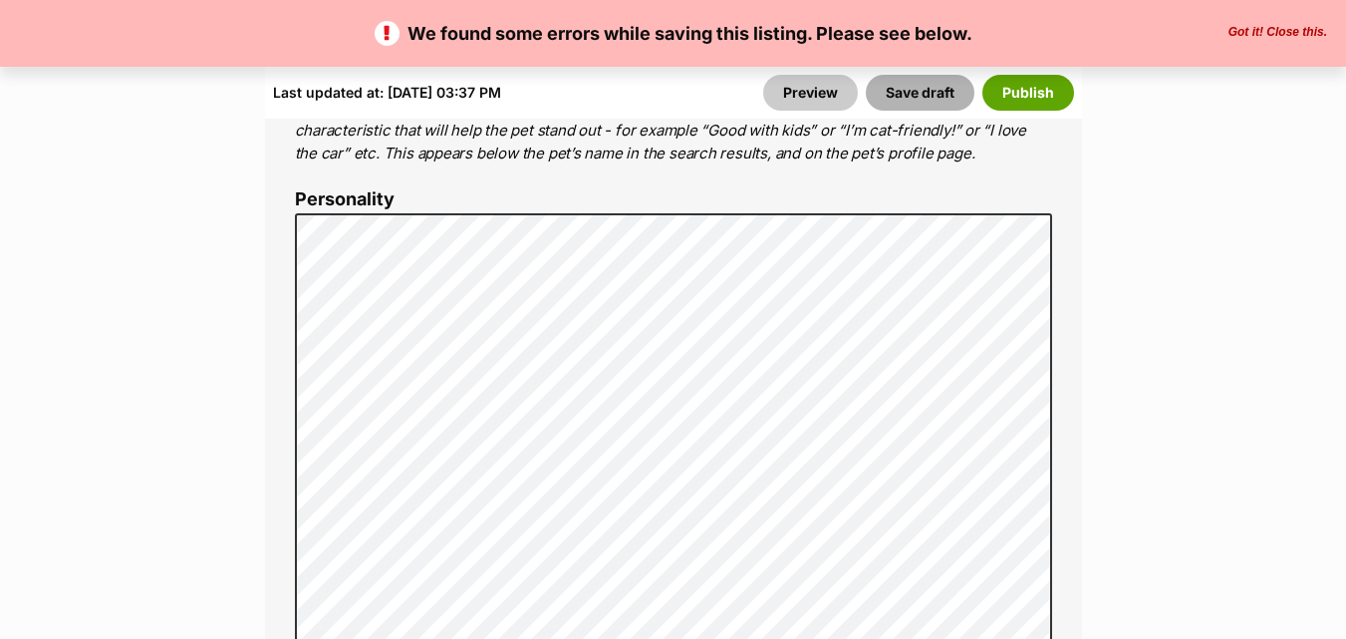
click at [932, 94] on button "Save draft" at bounding box center [920, 93] width 109 height 36
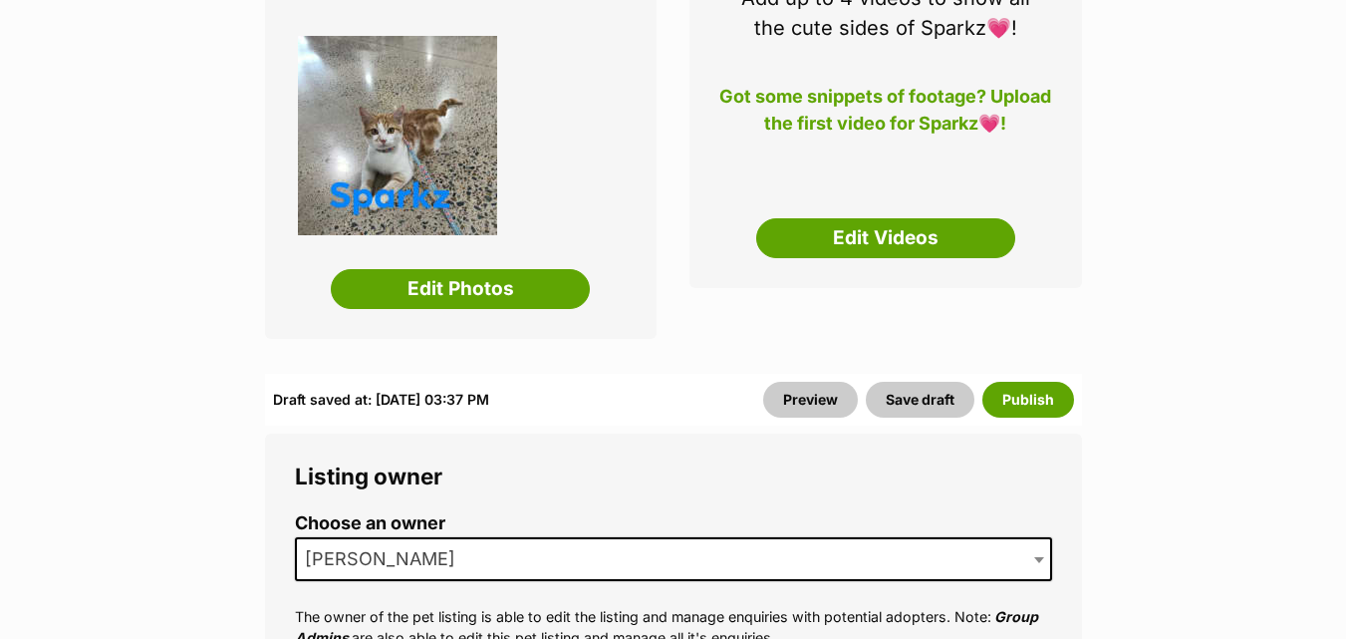
scroll to position [519, 0]
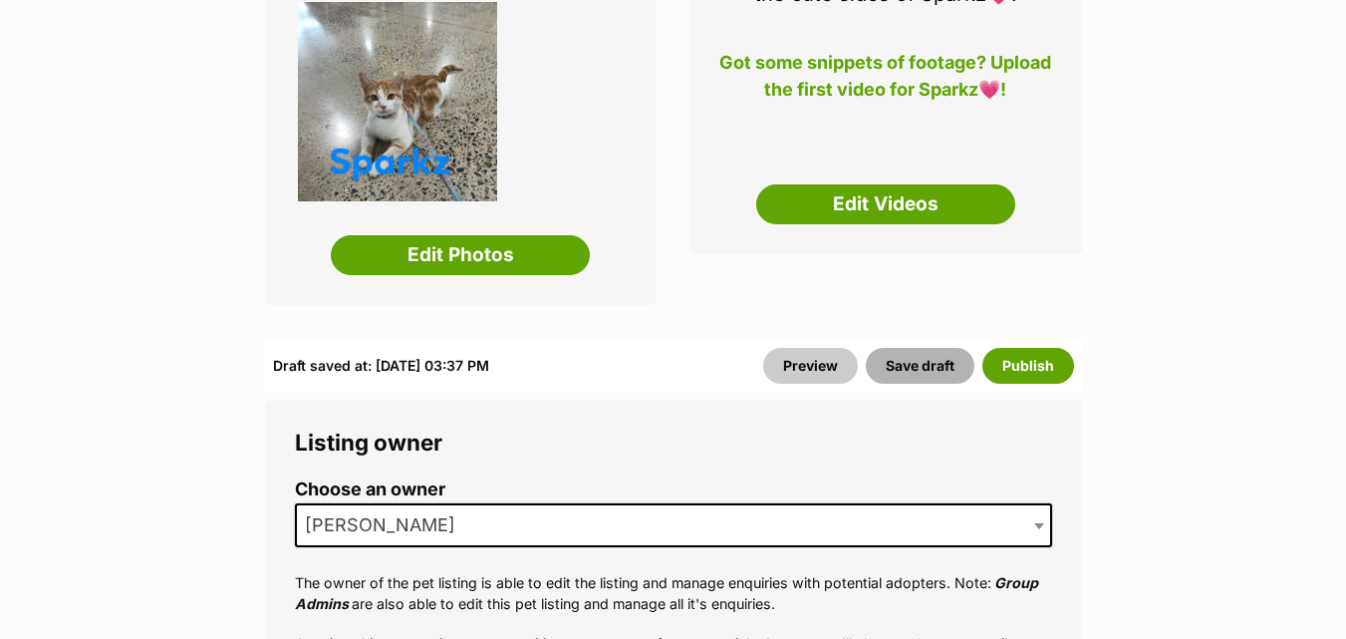
click at [908, 365] on button "Save draft" at bounding box center [920, 366] width 109 height 36
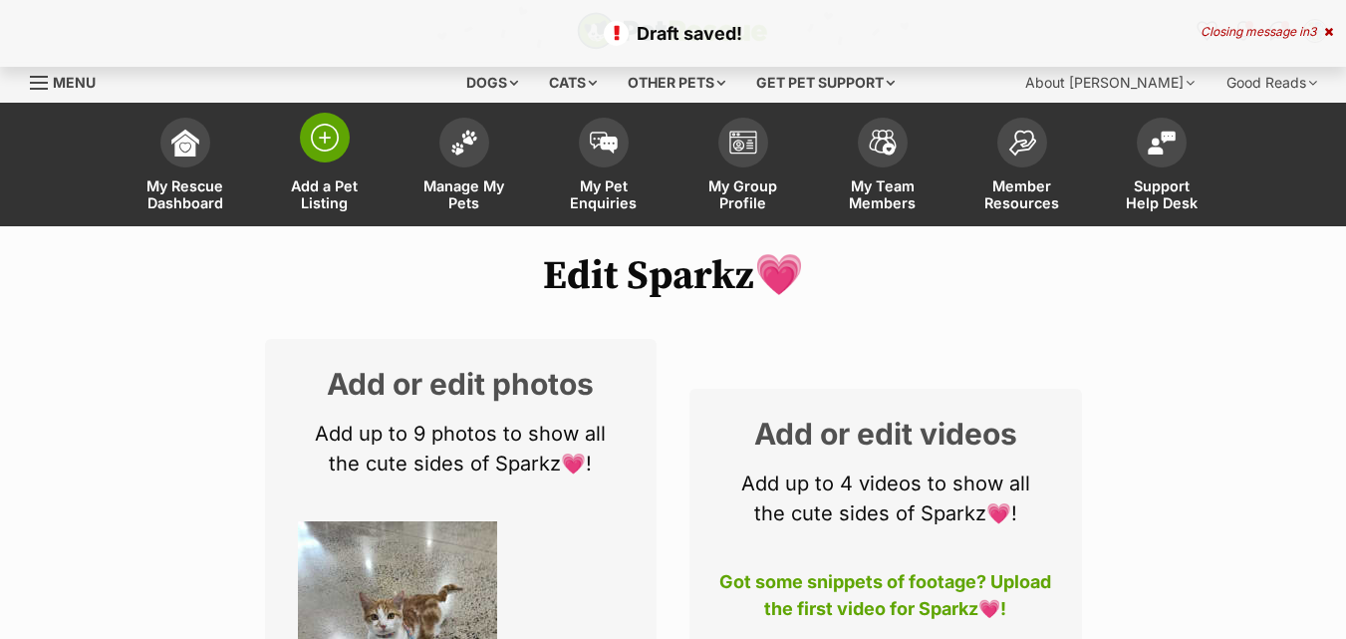
click at [325, 154] on span at bounding box center [325, 138] width 50 height 50
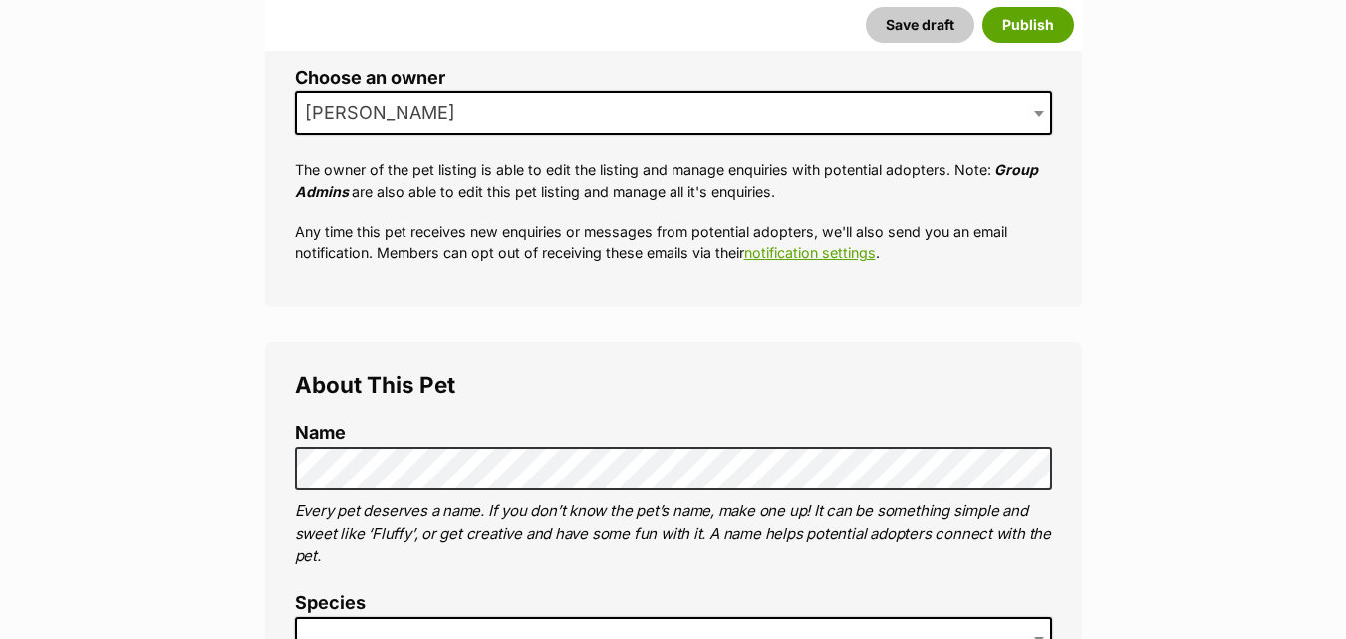
scroll to position [491, 0]
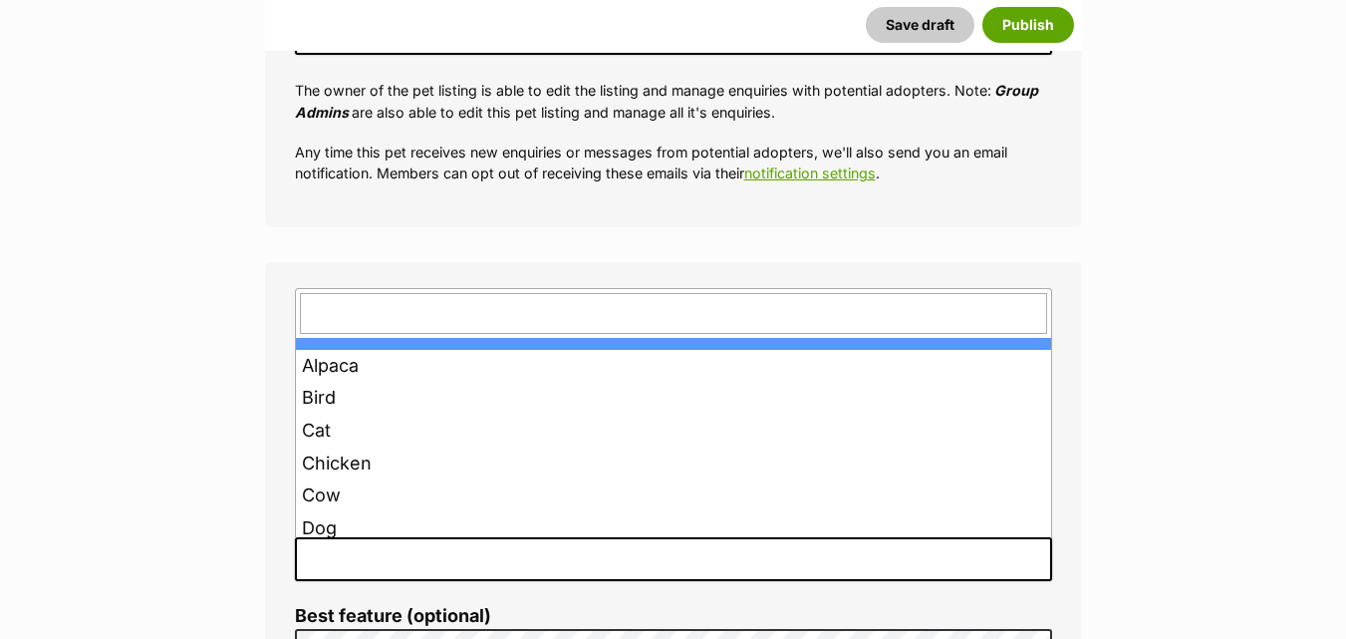
click at [385, 559] on span at bounding box center [673, 559] width 757 height 44
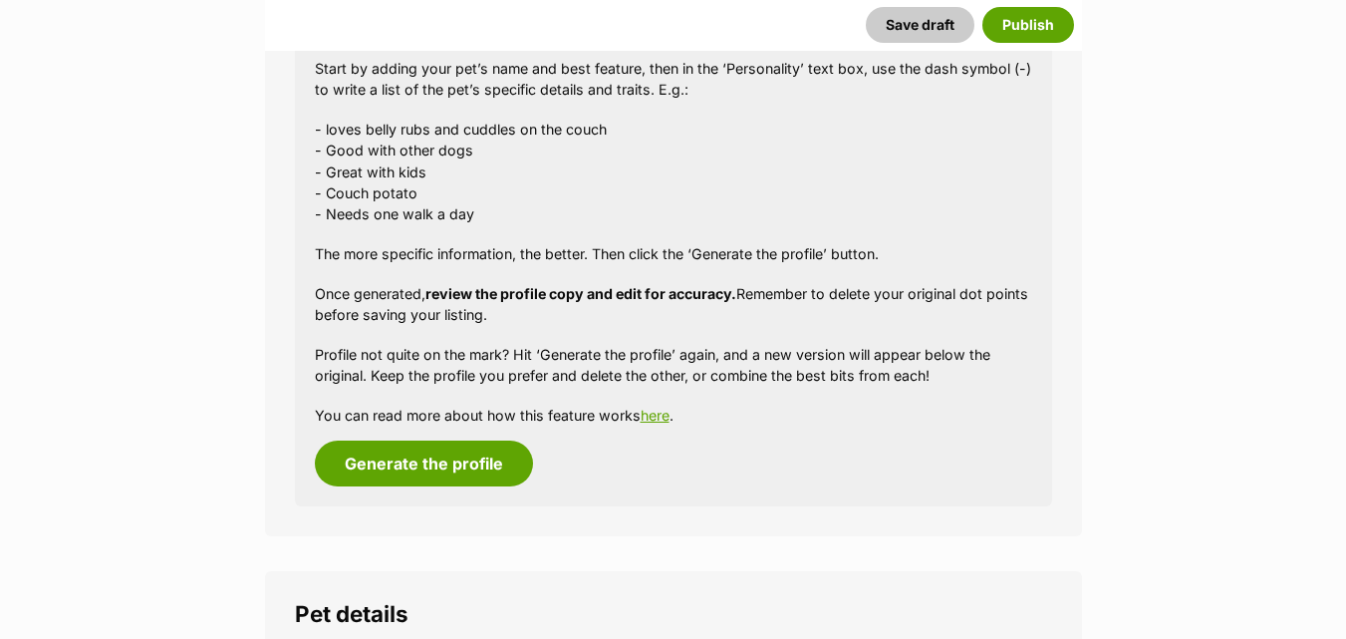
scroll to position [1966, 0]
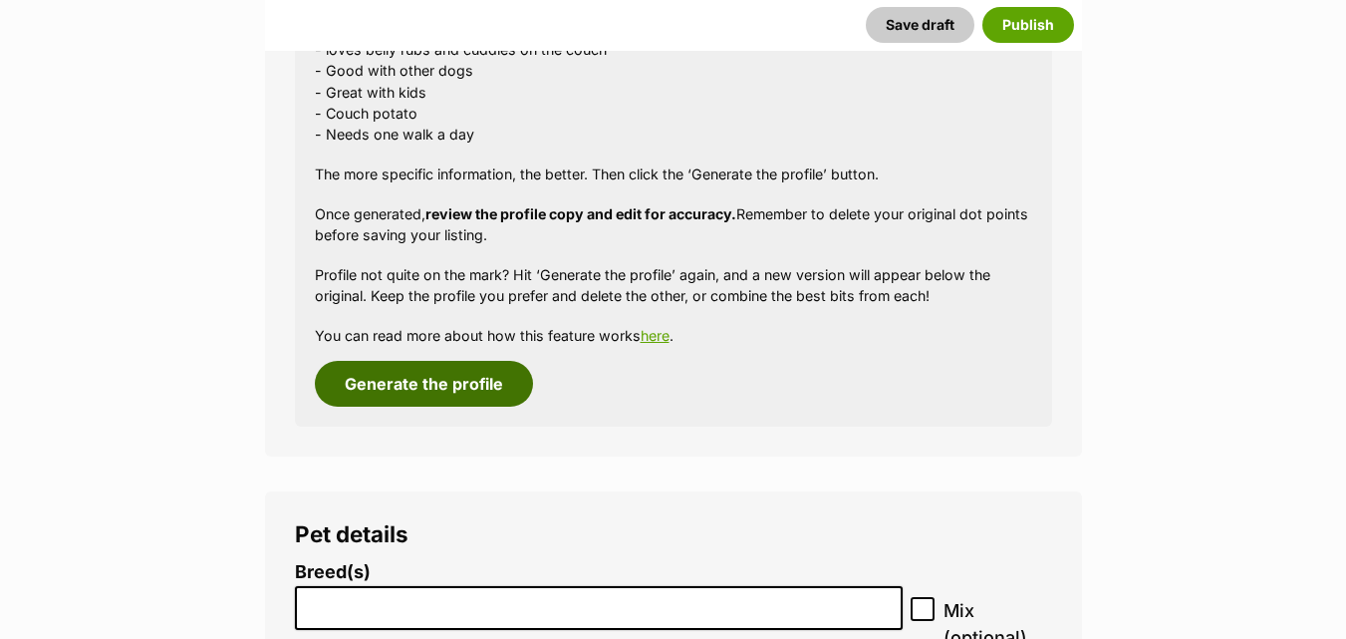
click at [382, 380] on button "Generate the profile" at bounding box center [424, 384] width 218 height 46
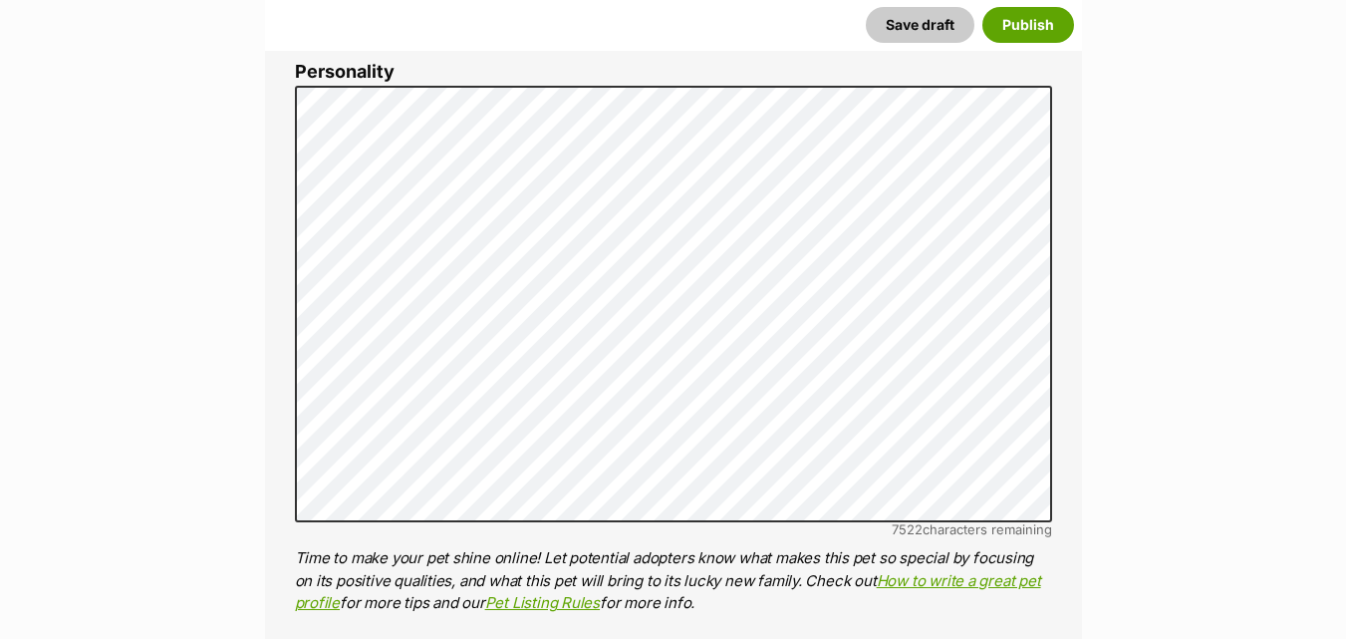
scroll to position [1180, 0]
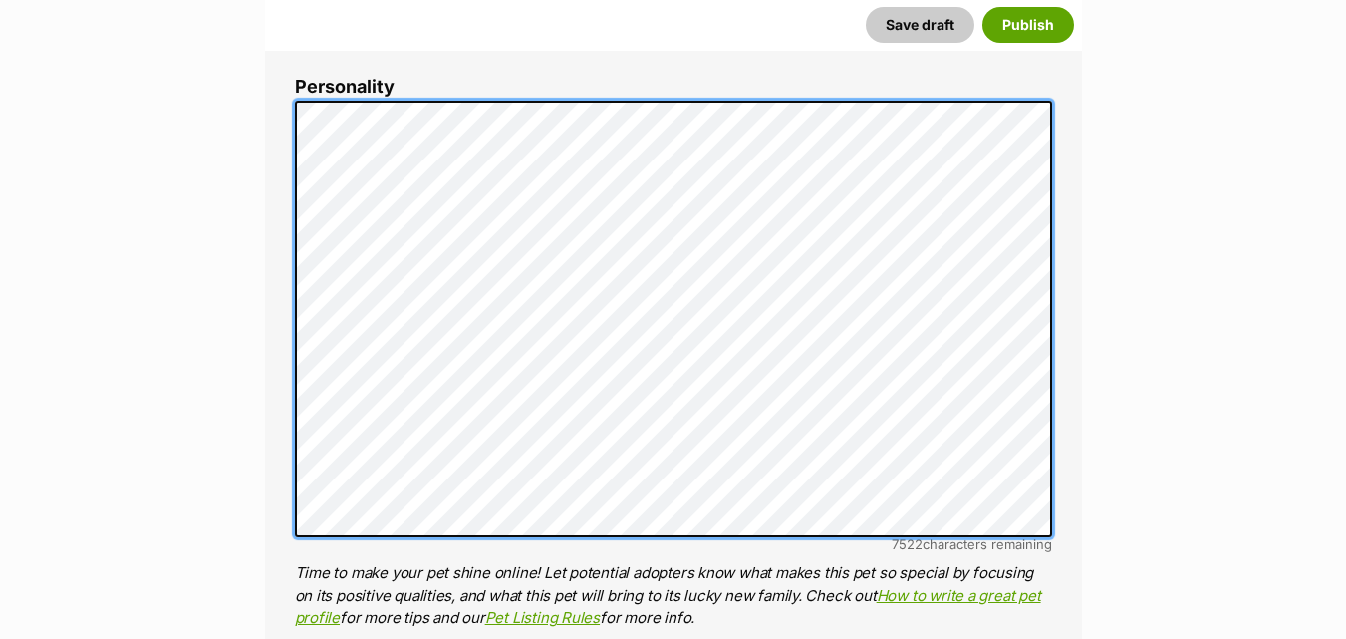
click at [291, 106] on div "About This Pet Name Henlo there, it looks like you might be using the pet name …" at bounding box center [673, 408] width 817 height 1669
click at [293, 139] on div "About This Pet Name Henlo there, it looks like you might be using the pet name …" at bounding box center [673, 408] width 817 height 1669
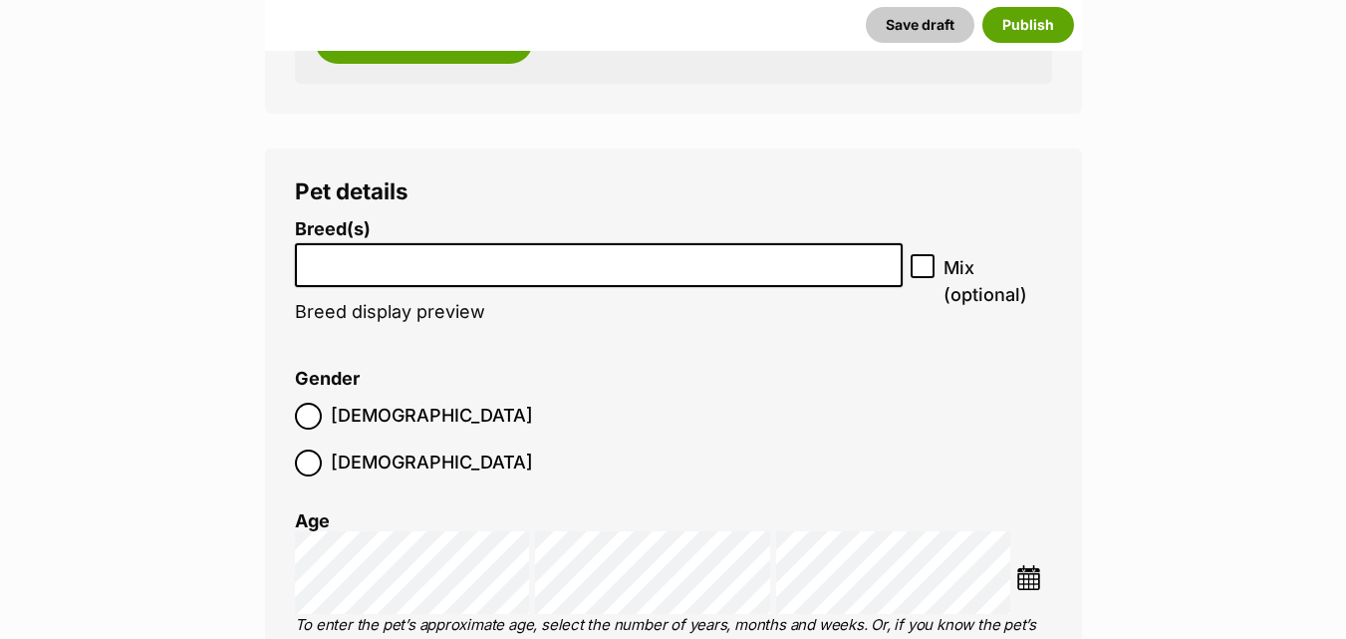
scroll to position [2389, 0]
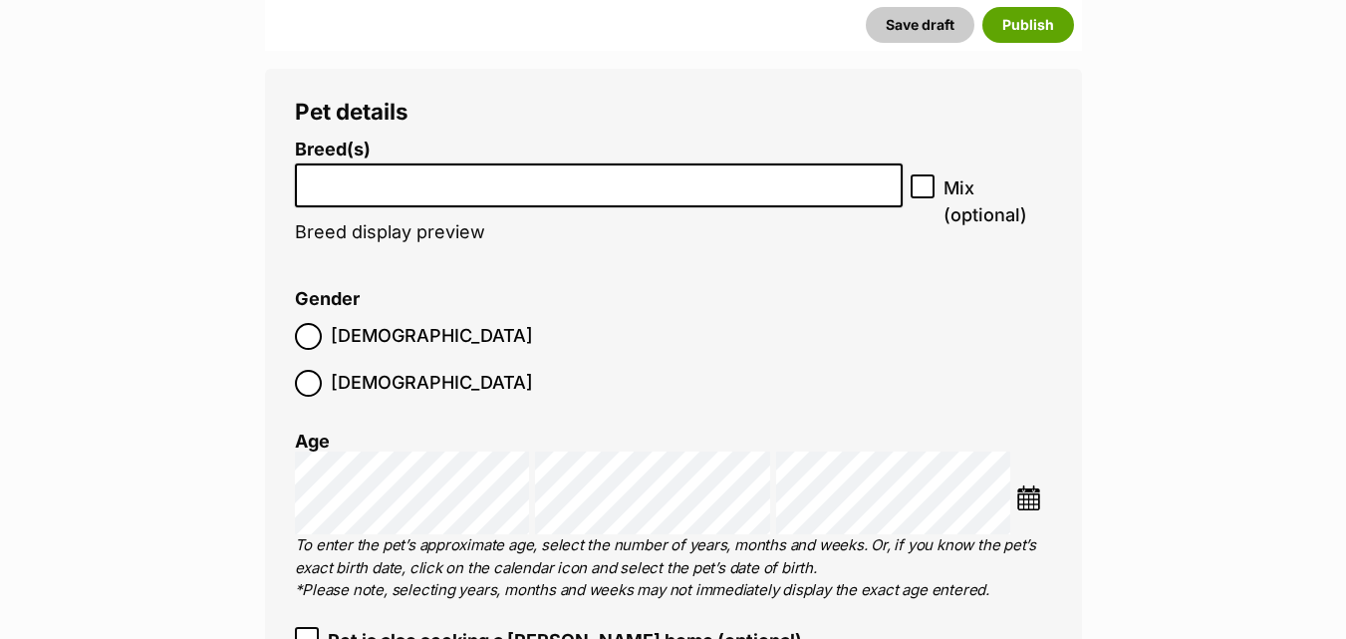
click at [362, 179] on input "search" at bounding box center [599, 180] width 595 height 21
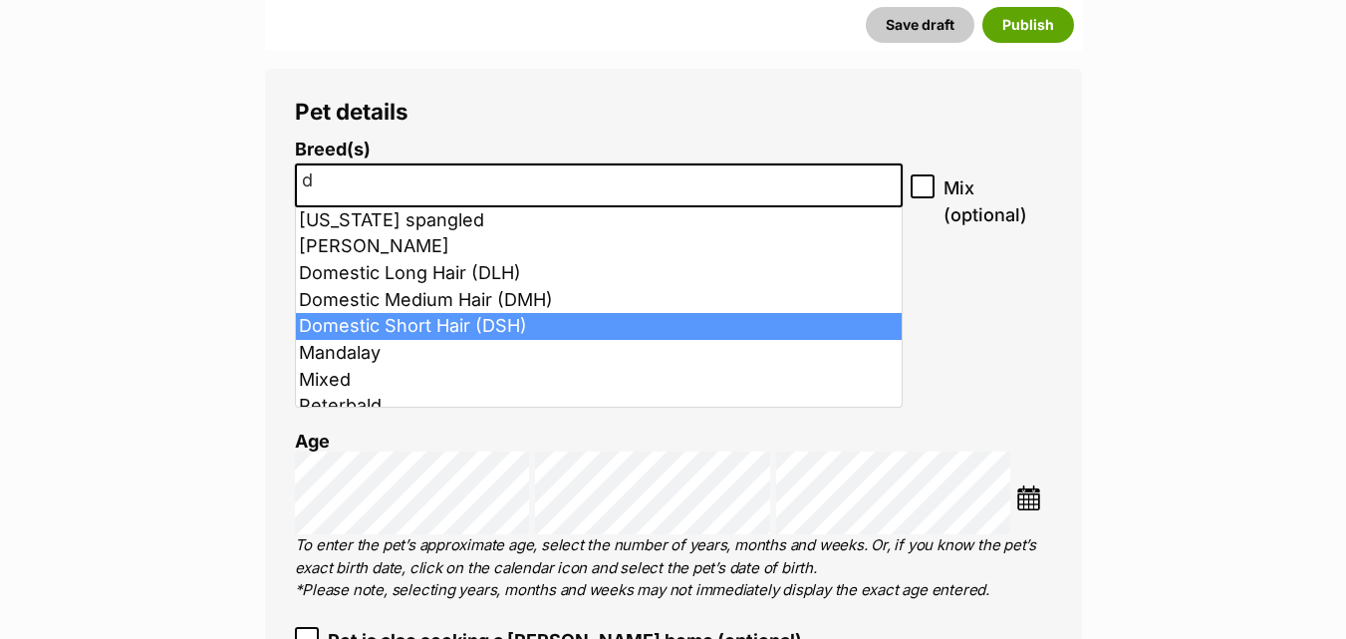
type input "d"
select select "252102"
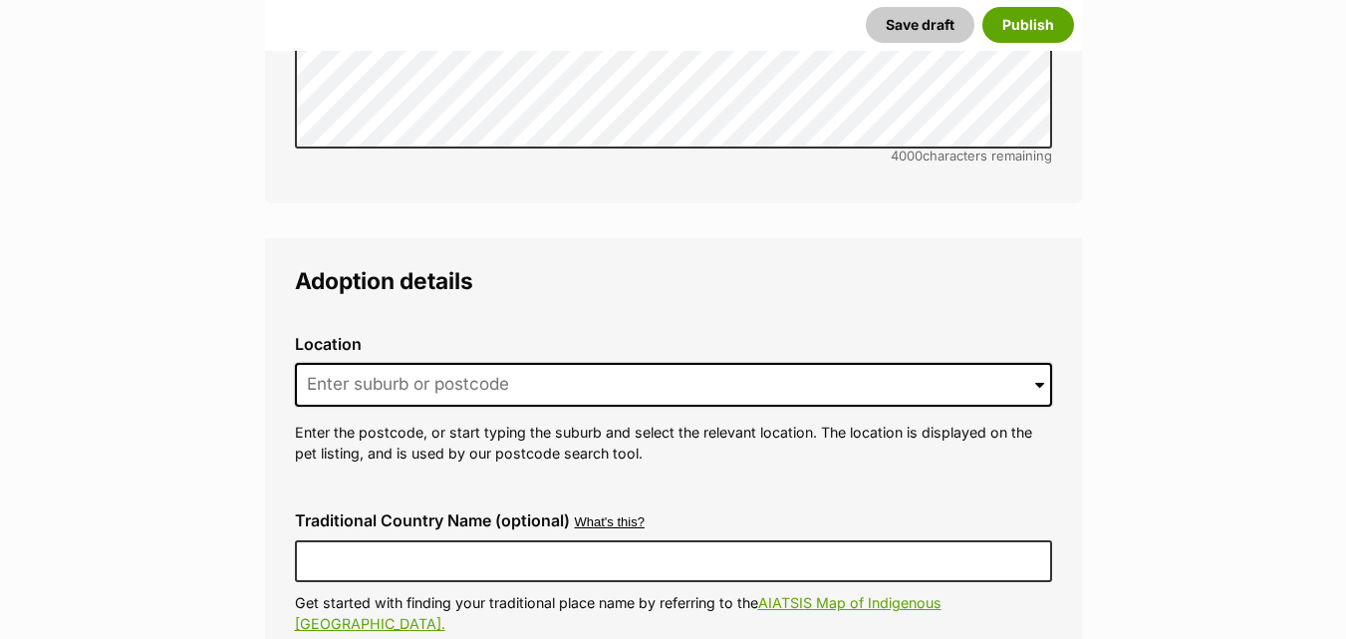
scroll to position [4687, 0]
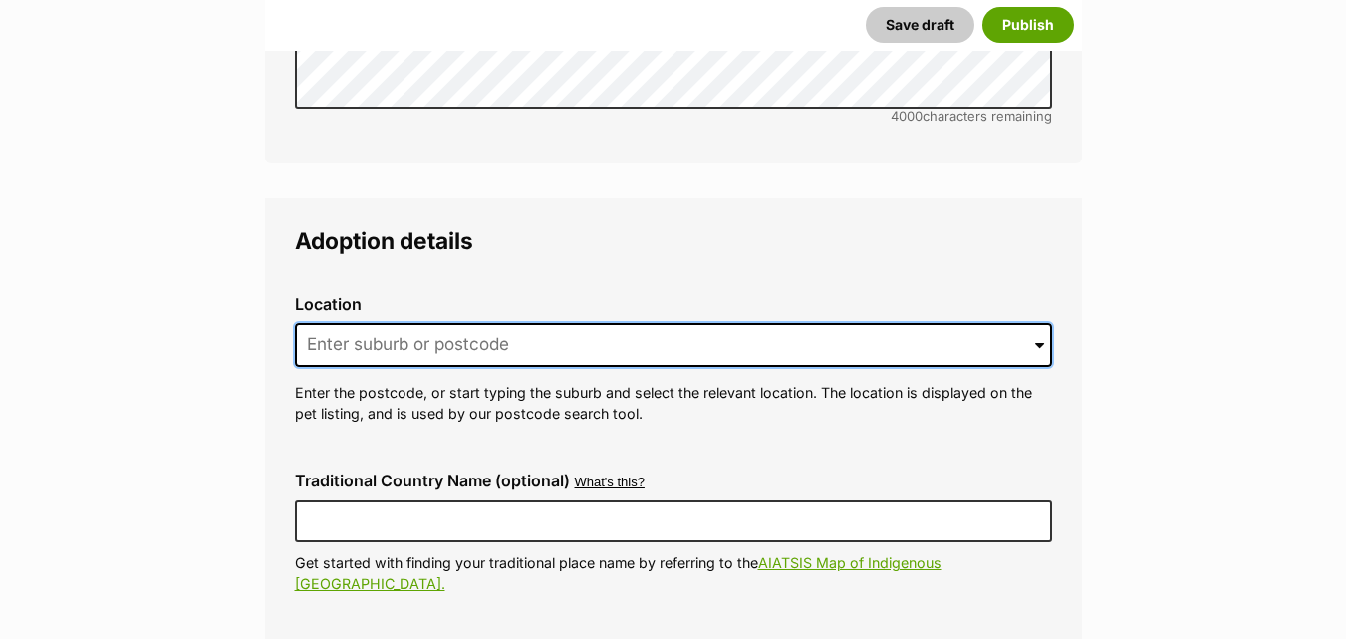
click at [565, 323] on input at bounding box center [673, 345] width 757 height 44
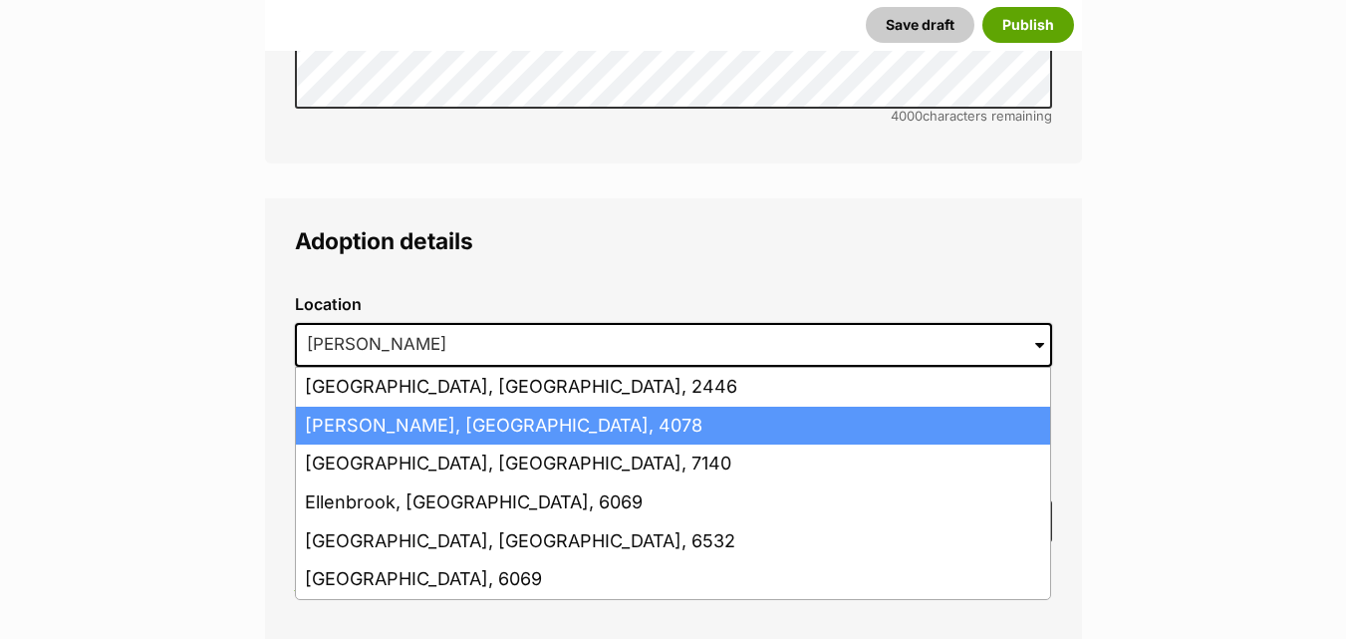
click at [544, 407] on li "Ellen Grove, Queensland, 4078" at bounding box center [673, 426] width 754 height 39
type input "Ellen Grove, Queensland, 4078"
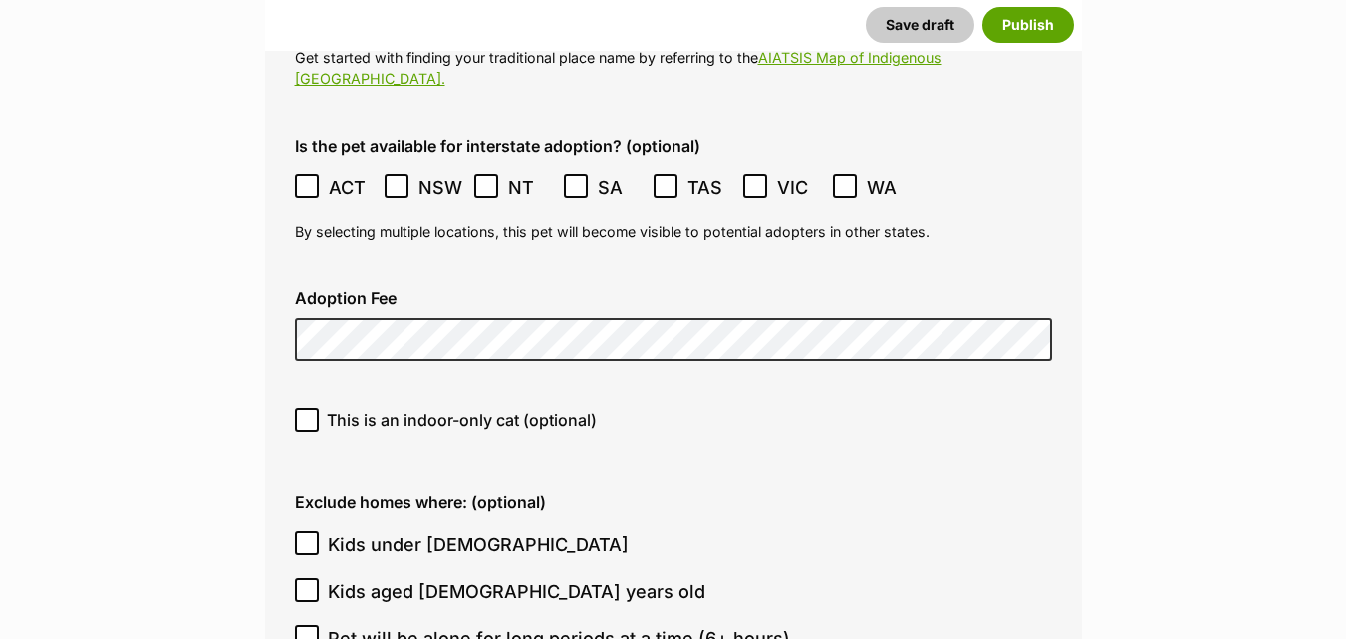
scroll to position [5206, 0]
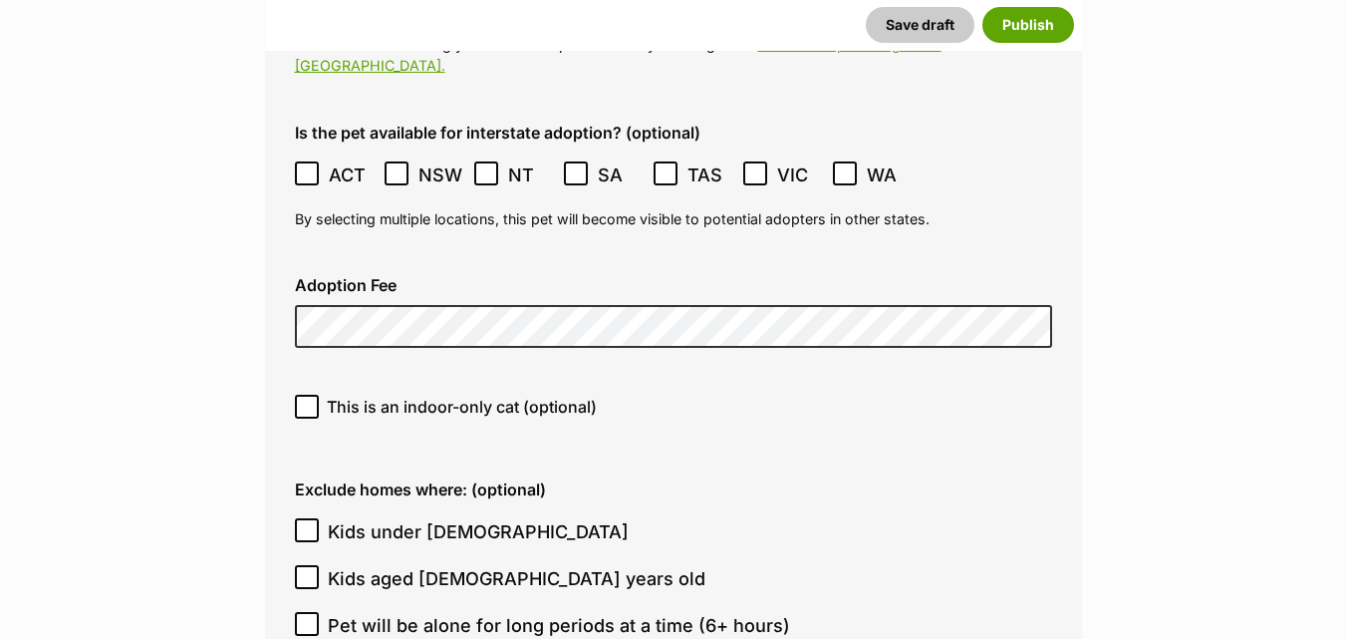
click at [305, 400] on icon at bounding box center [307, 407] width 14 height 14
click at [305, 395] on input "This is an indoor-only cat (optional)" at bounding box center [307, 407] width 24 height 24
checkbox input "true"
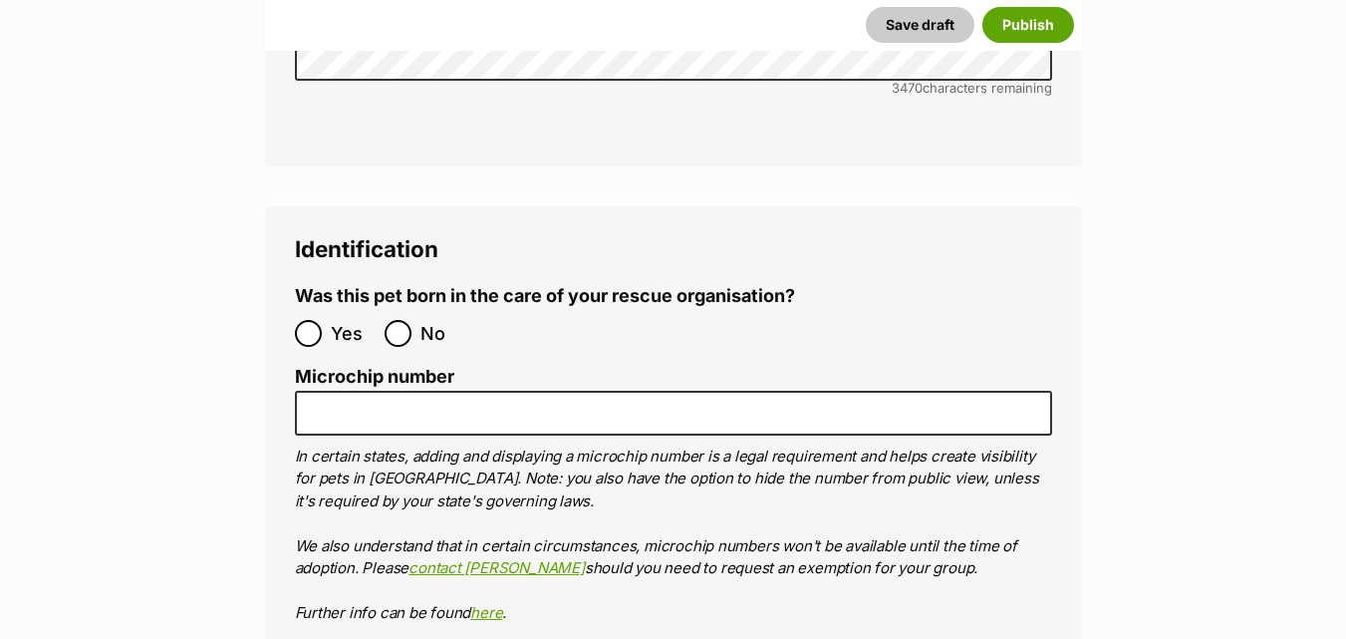
scroll to position [6654, 0]
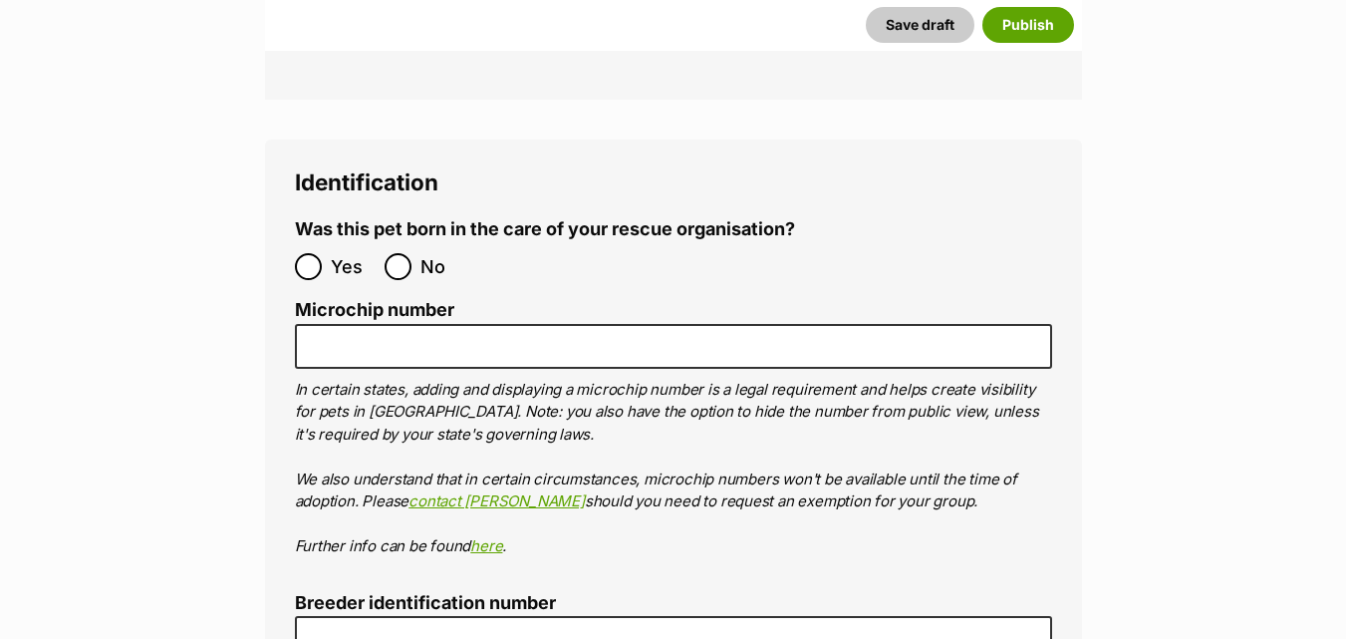
click at [413, 253] on label "No" at bounding box center [425, 266] width 80 height 27
click at [412, 253] on input "No" at bounding box center [398, 266] width 27 height 27
radio input "true"
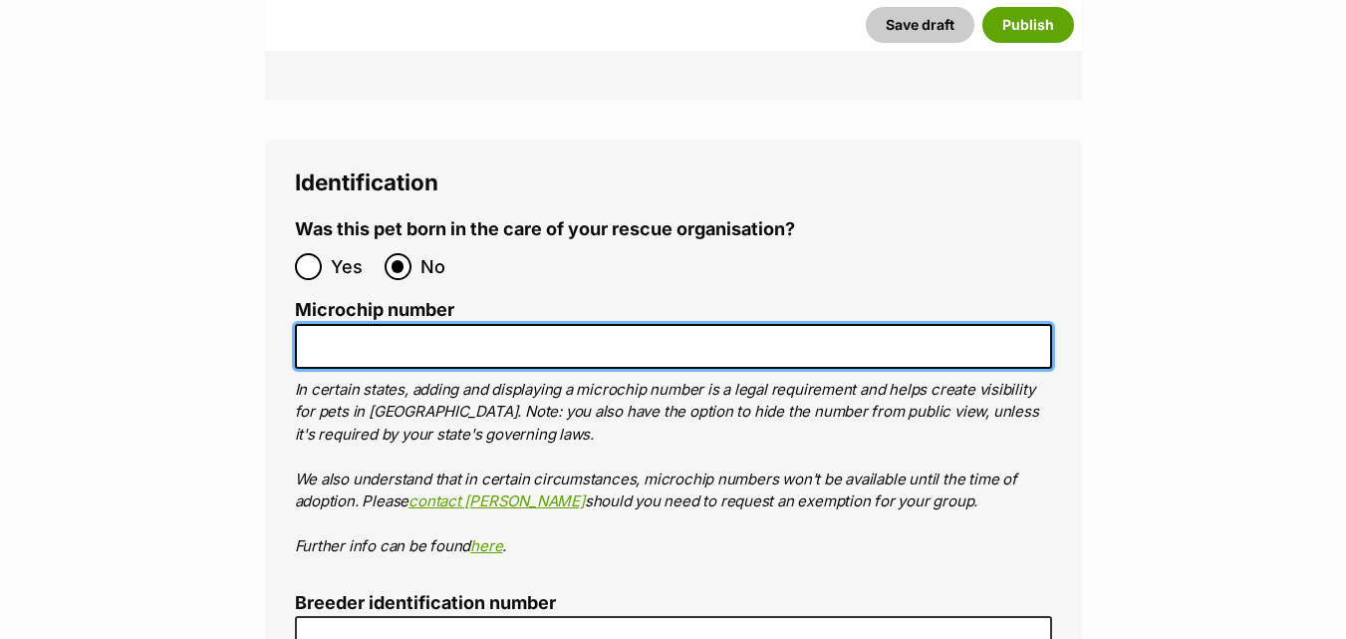
click at [414, 324] on input "Microchip number" at bounding box center [673, 346] width 757 height 45
click at [320, 324] on input "9301" at bounding box center [673, 346] width 757 height 45
click at [387, 324] on input "95301" at bounding box center [673, 346] width 757 height 45
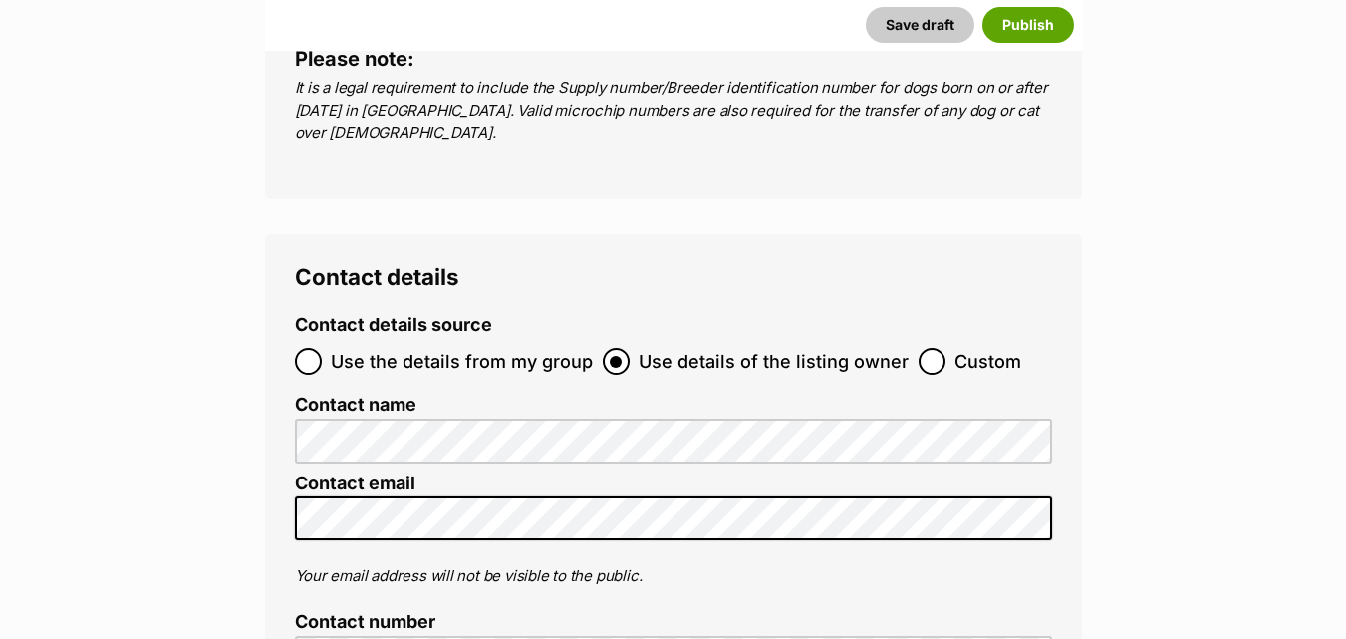
scroll to position [7399, 0]
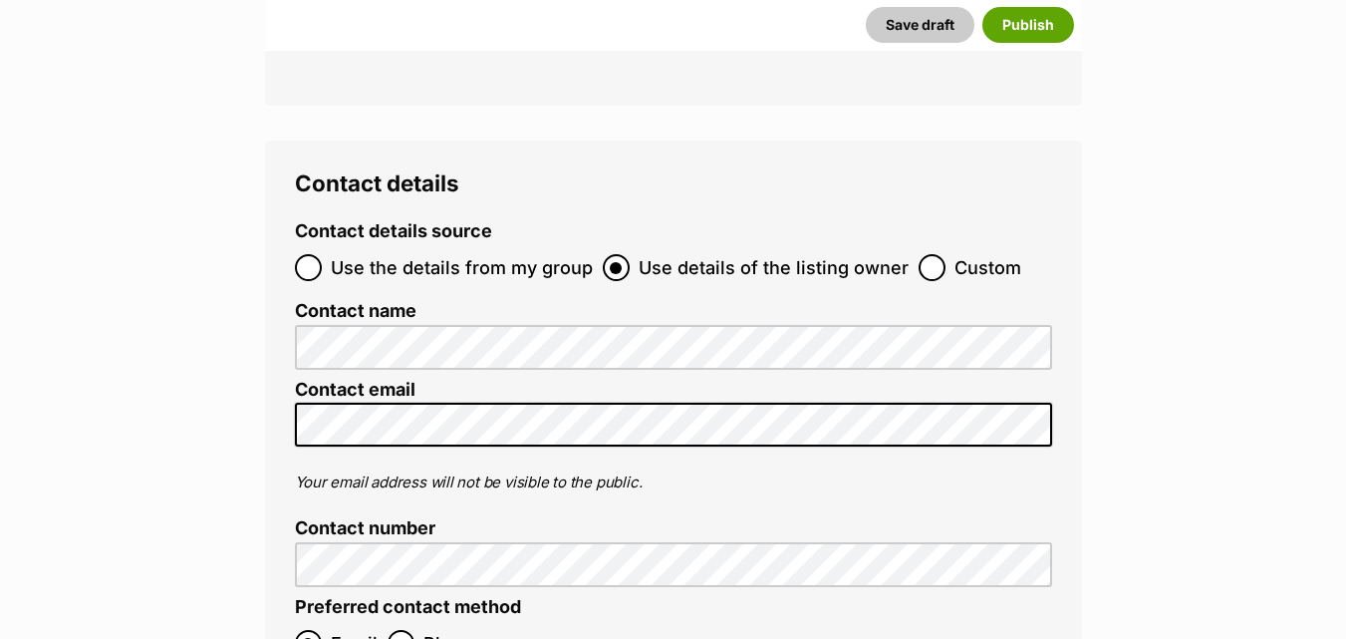
type input "953010007029705"
drag, startPoint x: 312, startPoint y: 199, endPoint x: 371, endPoint y: 210, distance: 59.8
click at [313, 254] on input "Use the details from my group" at bounding box center [308, 267] width 27 height 27
radio input "true"
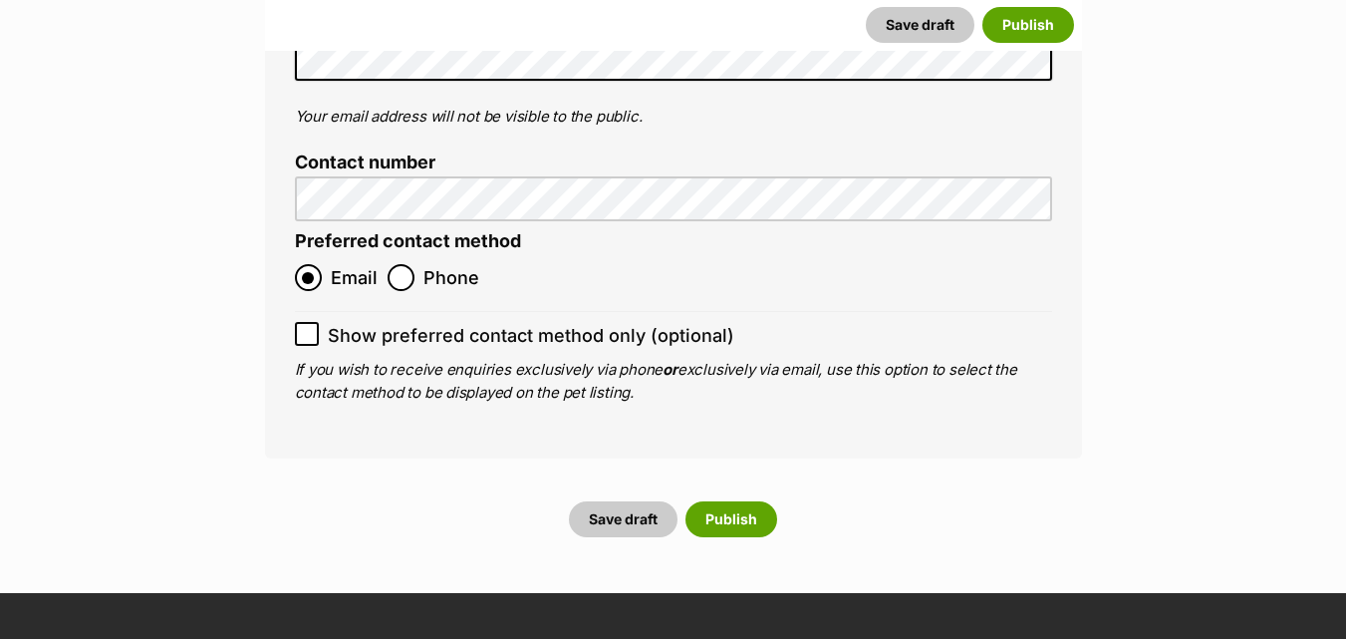
scroll to position [7970, 0]
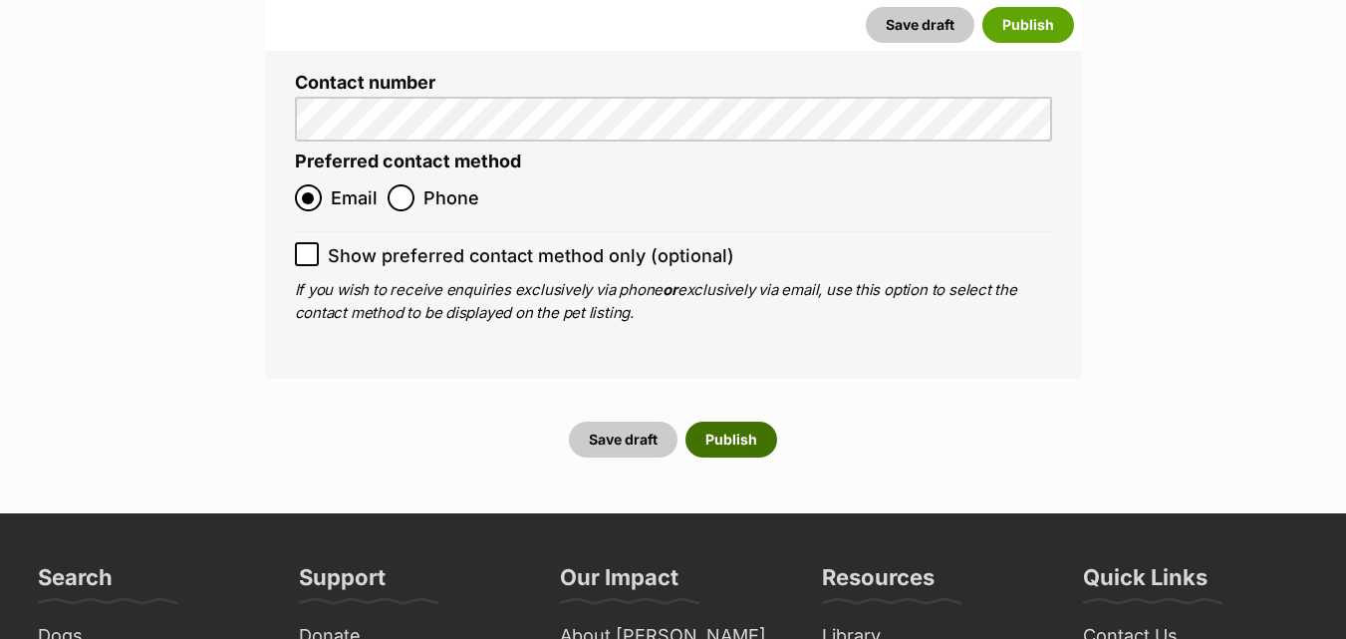
click at [728, 422] on button "Publish" at bounding box center [732, 440] width 92 height 36
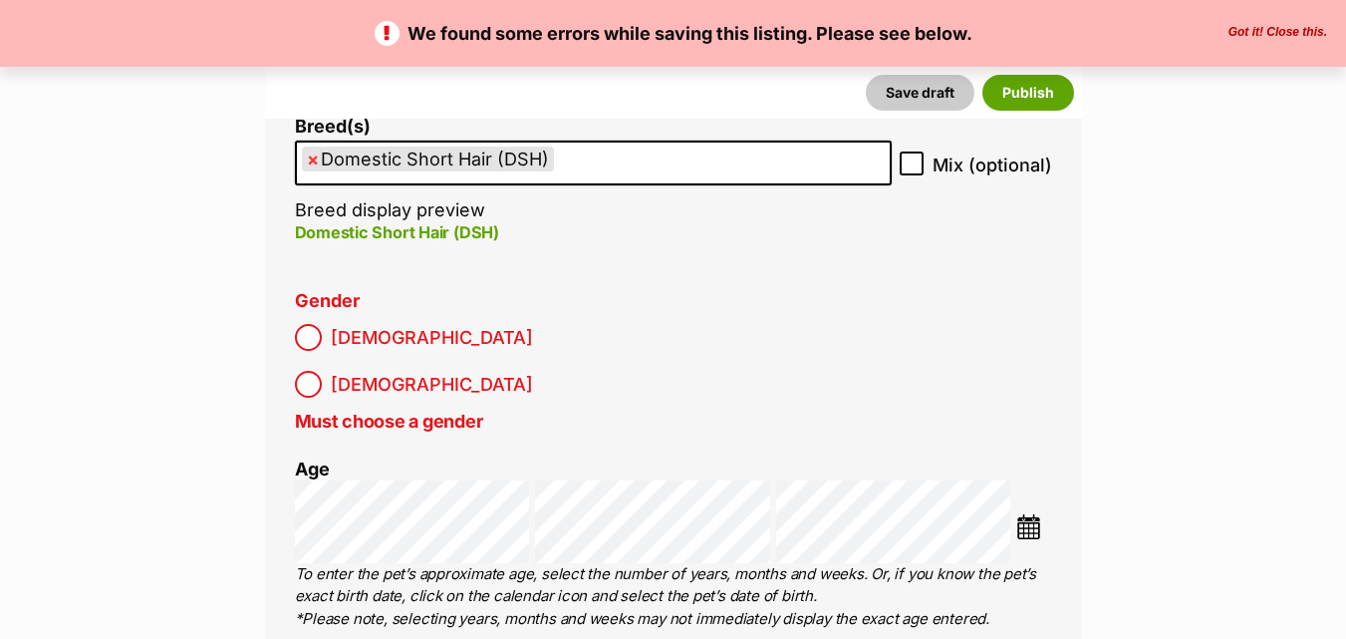
scroll to position [2604, 0]
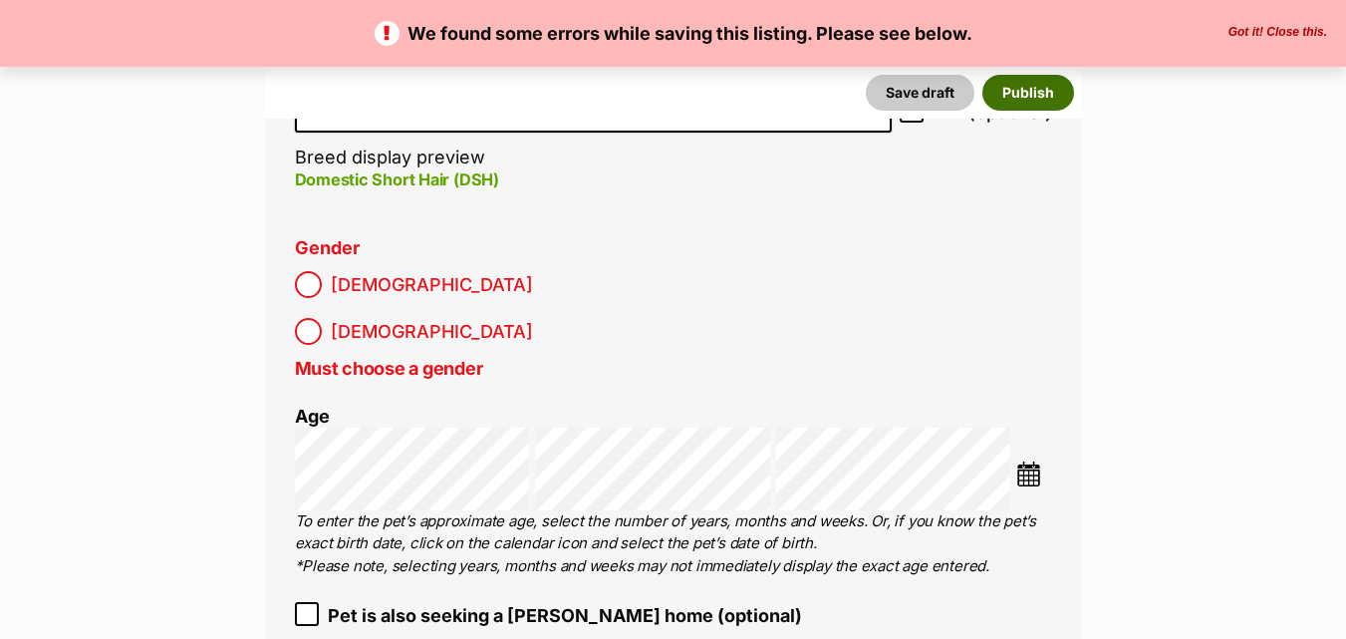
click at [1030, 97] on button "Publish" at bounding box center [1029, 93] width 92 height 36
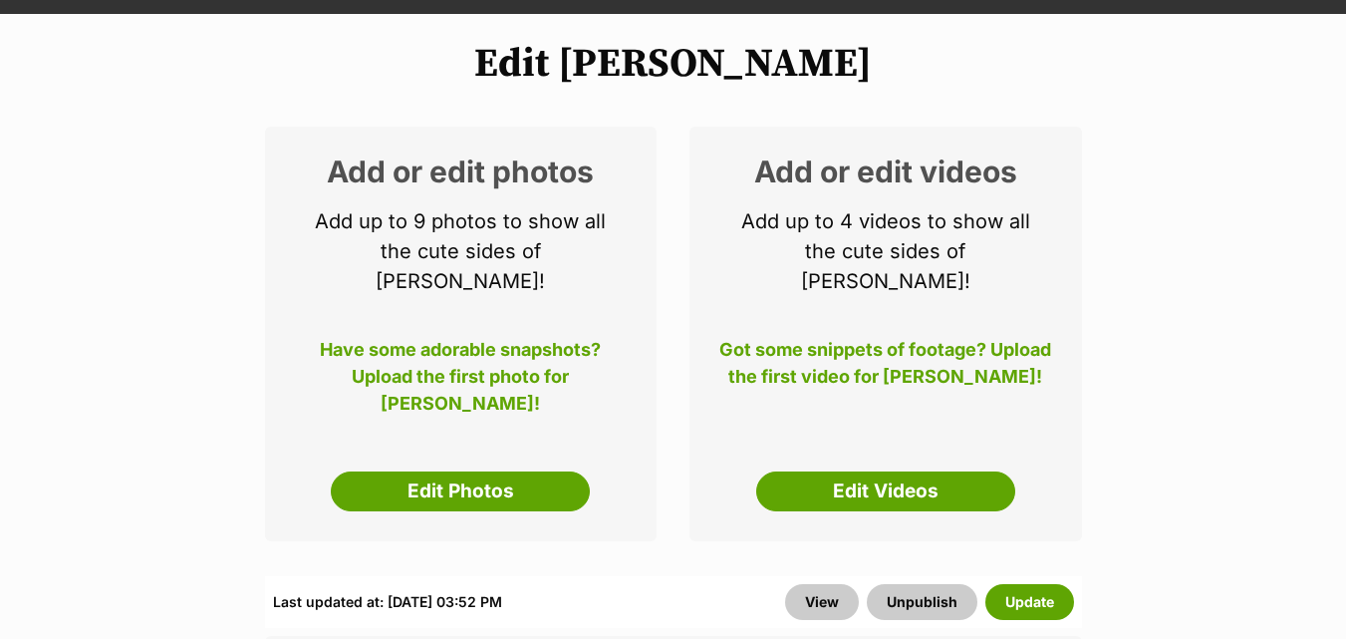
scroll to position [226, 0]
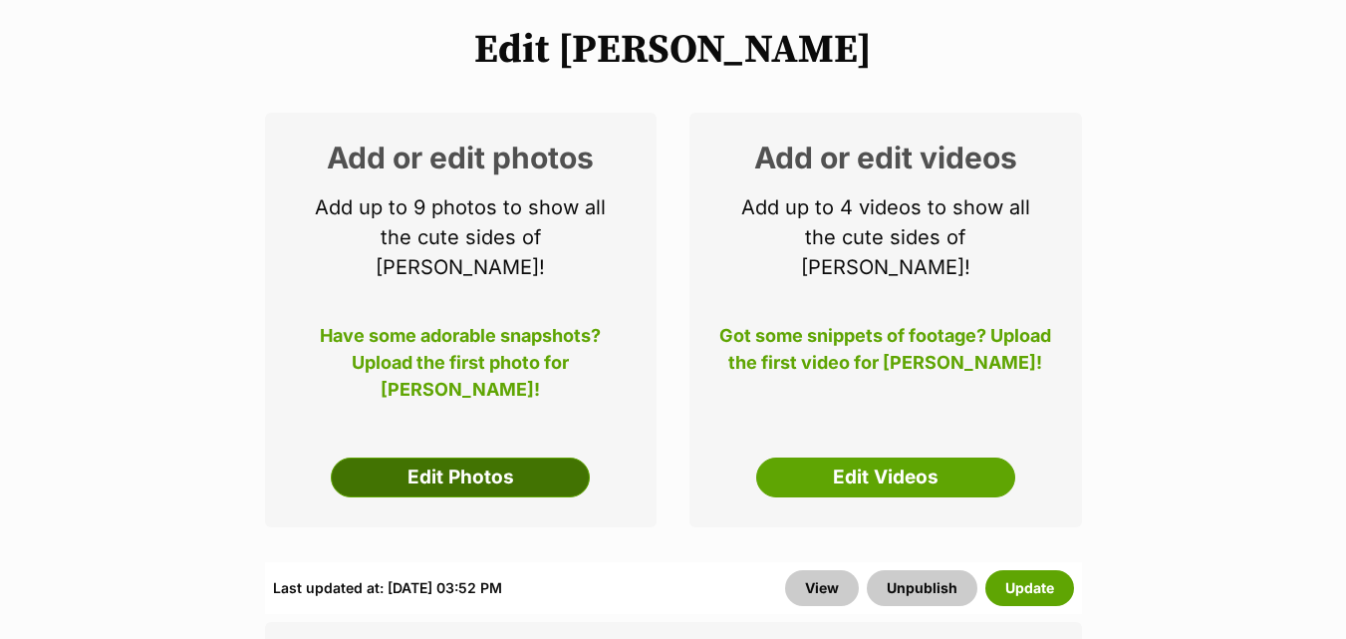
click at [438, 457] on link "Edit Photos" at bounding box center [460, 477] width 259 height 40
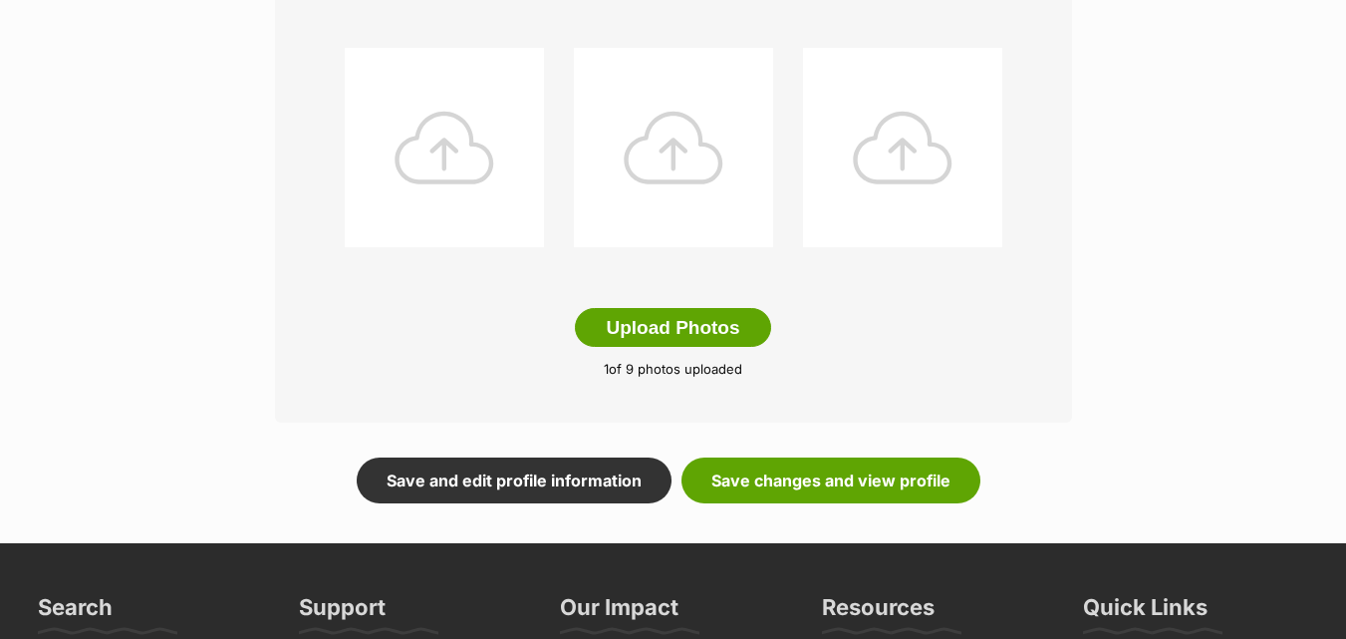
scroll to position [1103, 0]
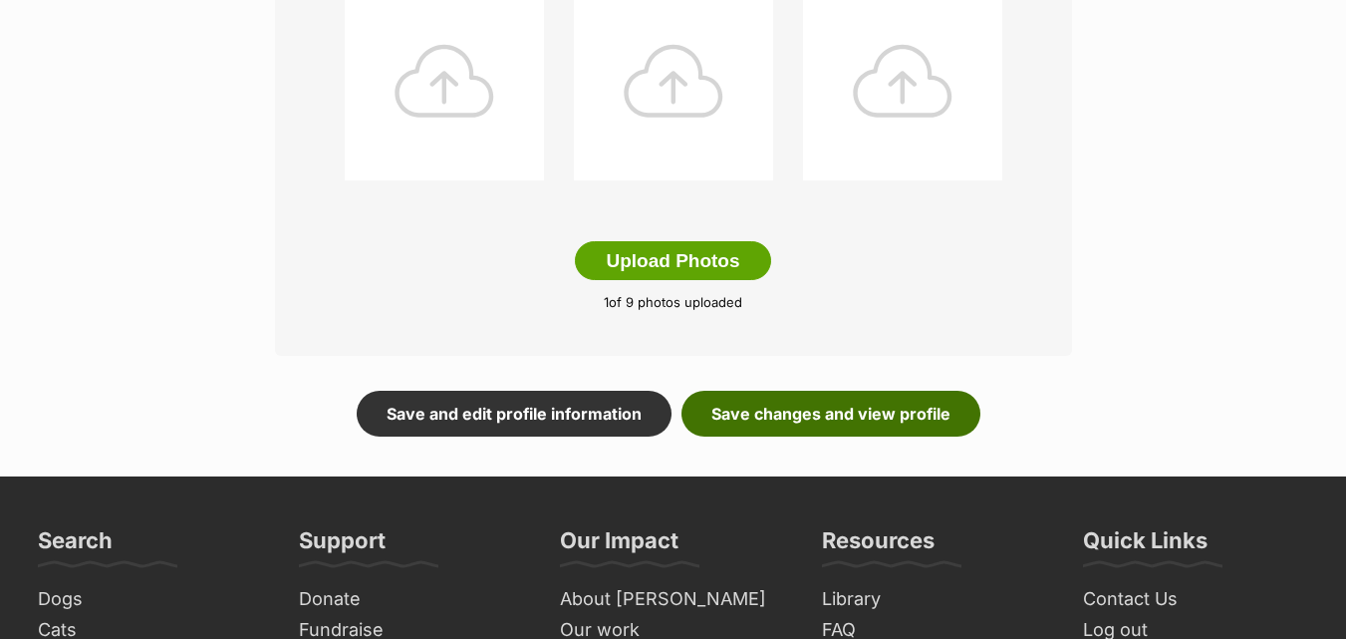
click at [794, 417] on link "Save changes and view profile" at bounding box center [831, 414] width 299 height 46
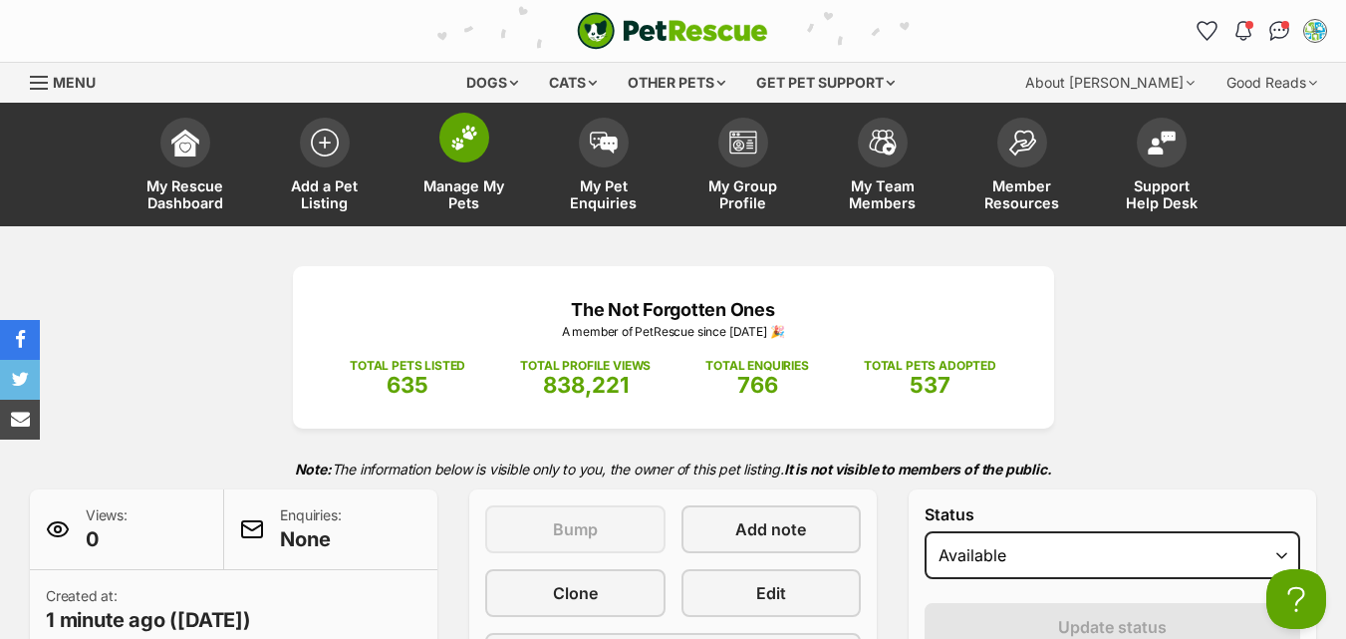
click at [454, 189] on span "Manage My Pets" at bounding box center [465, 194] width 90 height 34
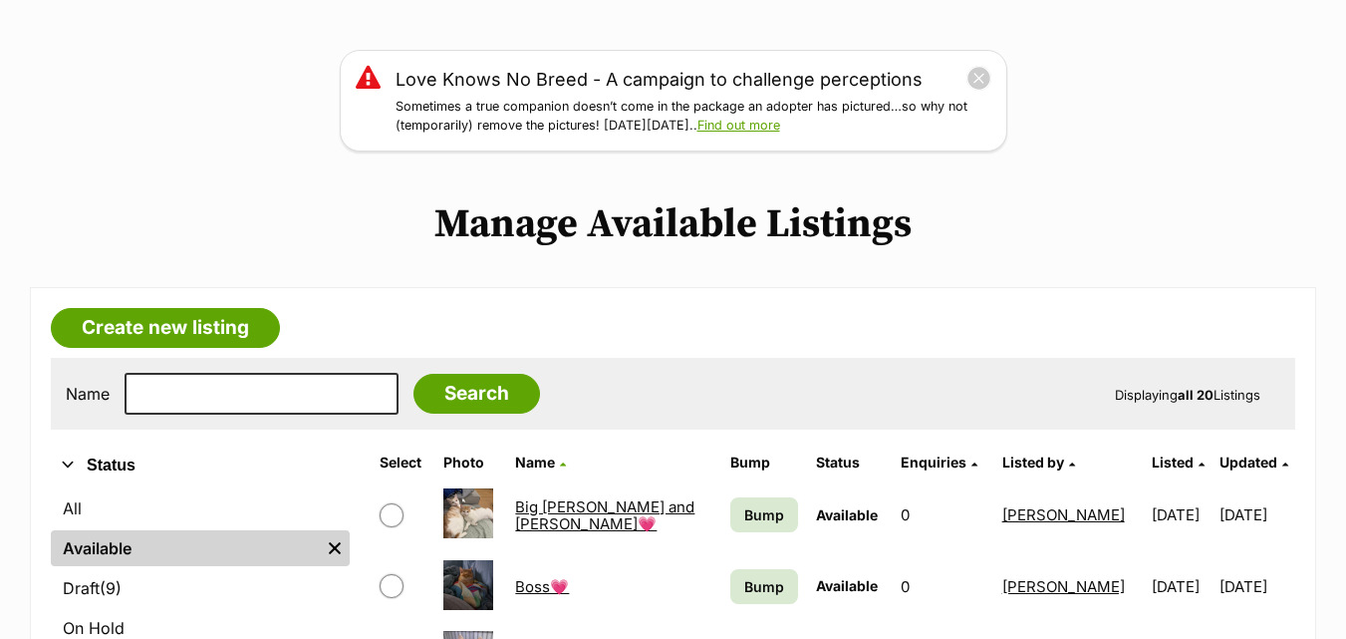
scroll to position [346, 0]
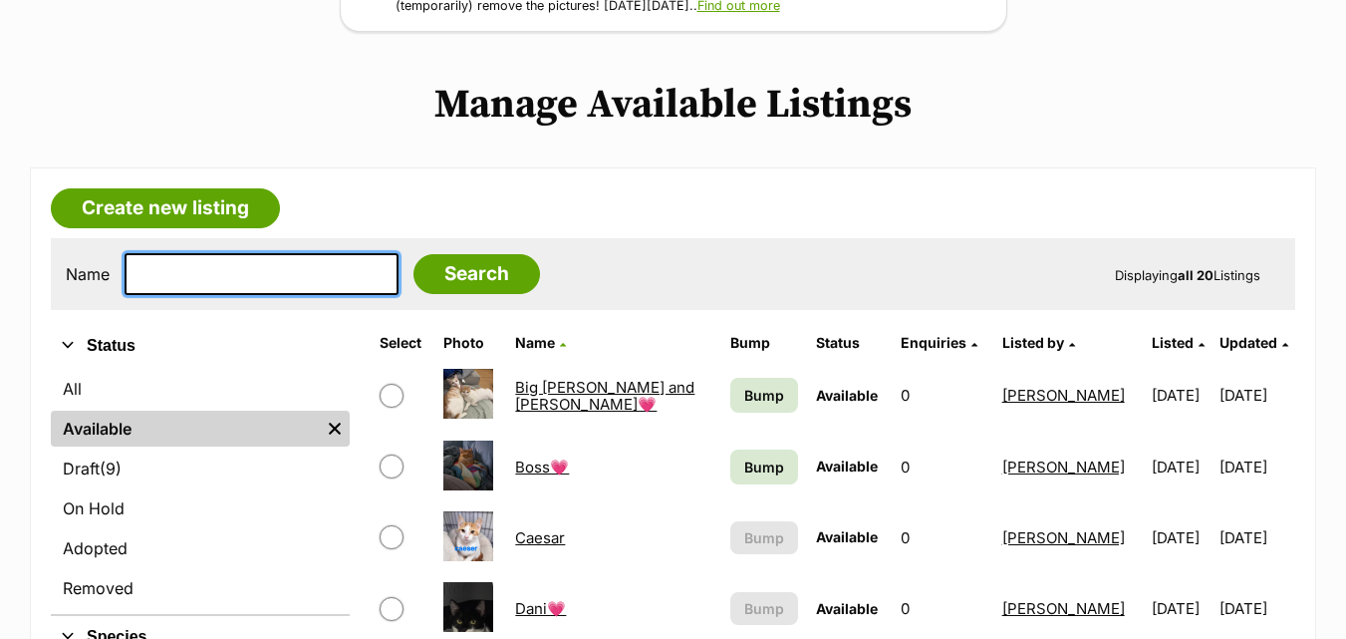
click at [181, 272] on input "text" at bounding box center [262, 274] width 274 height 42
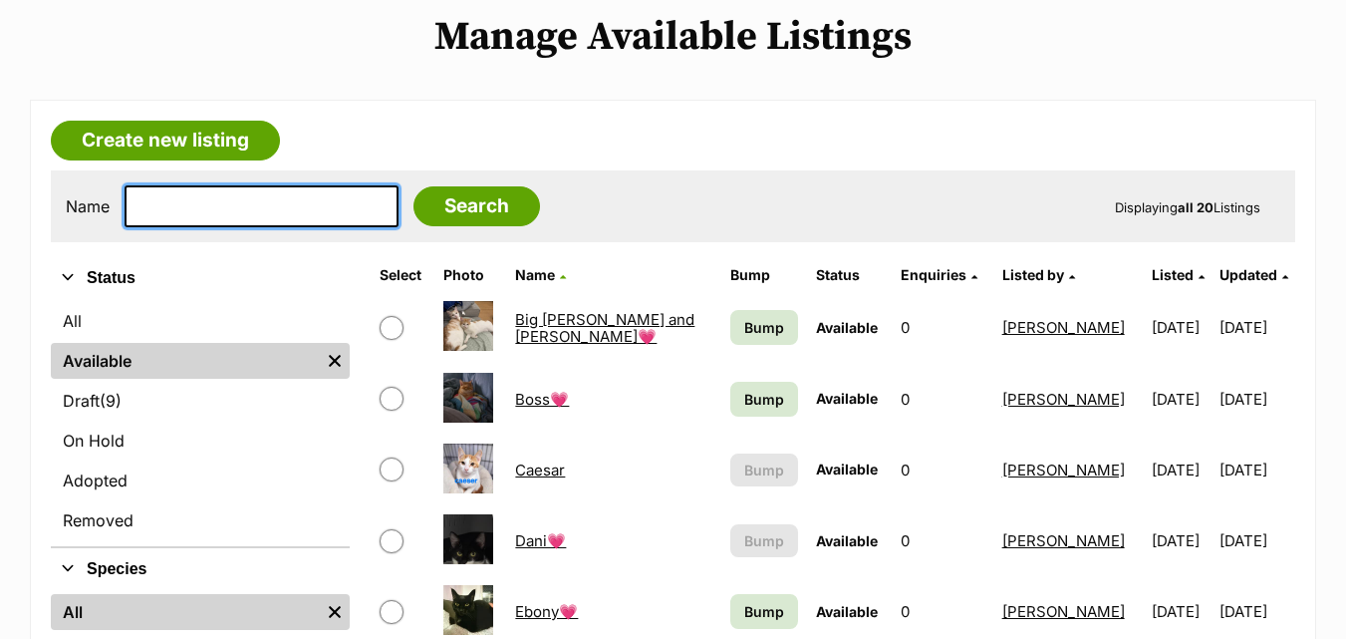
scroll to position [512, 0]
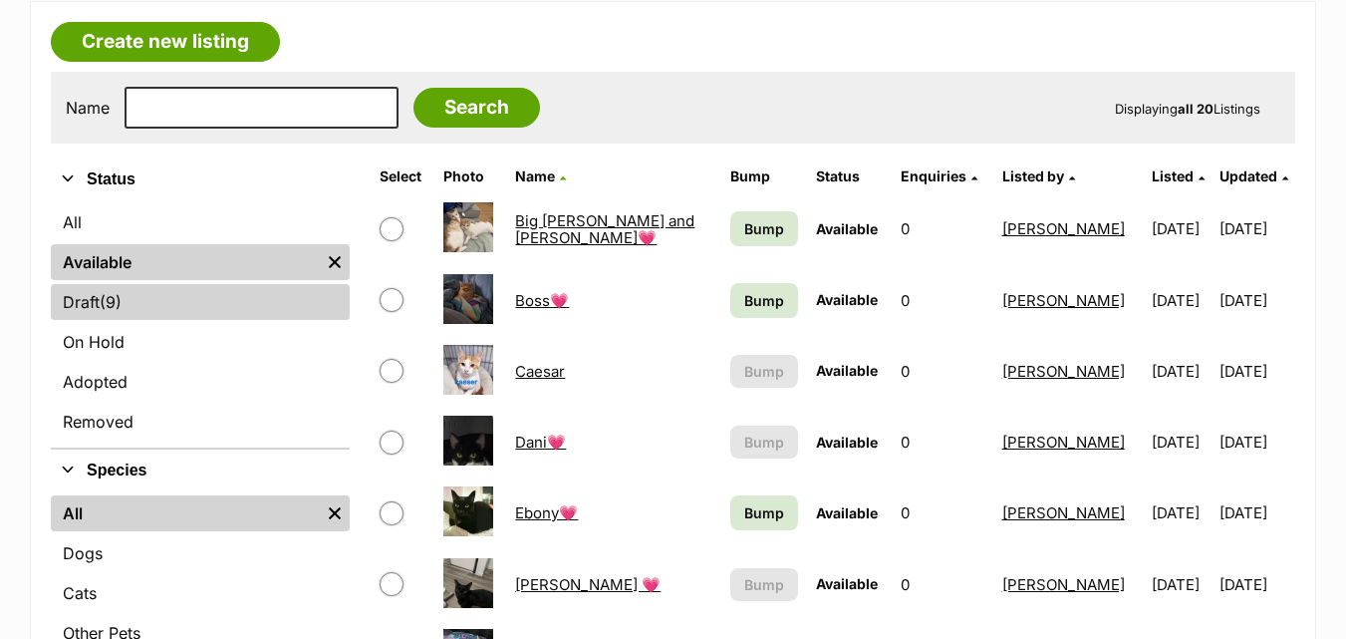
click at [109, 302] on span "(9)" at bounding box center [111, 302] width 22 height 24
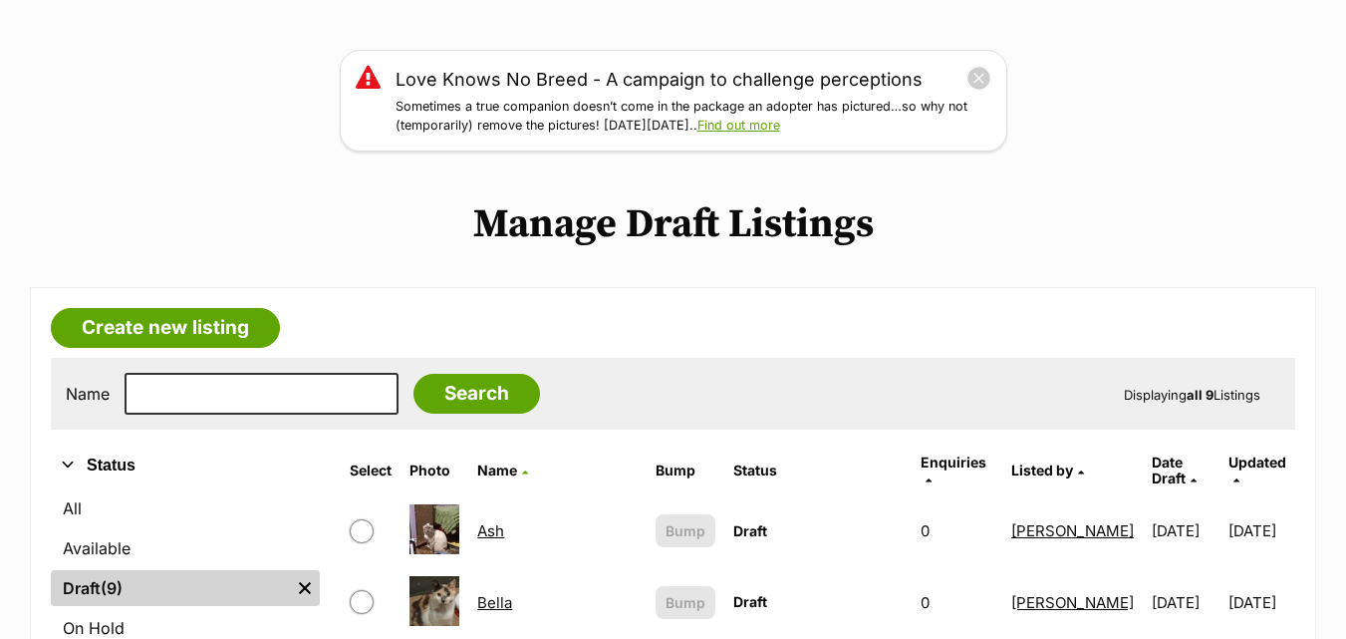
scroll to position [412, 0]
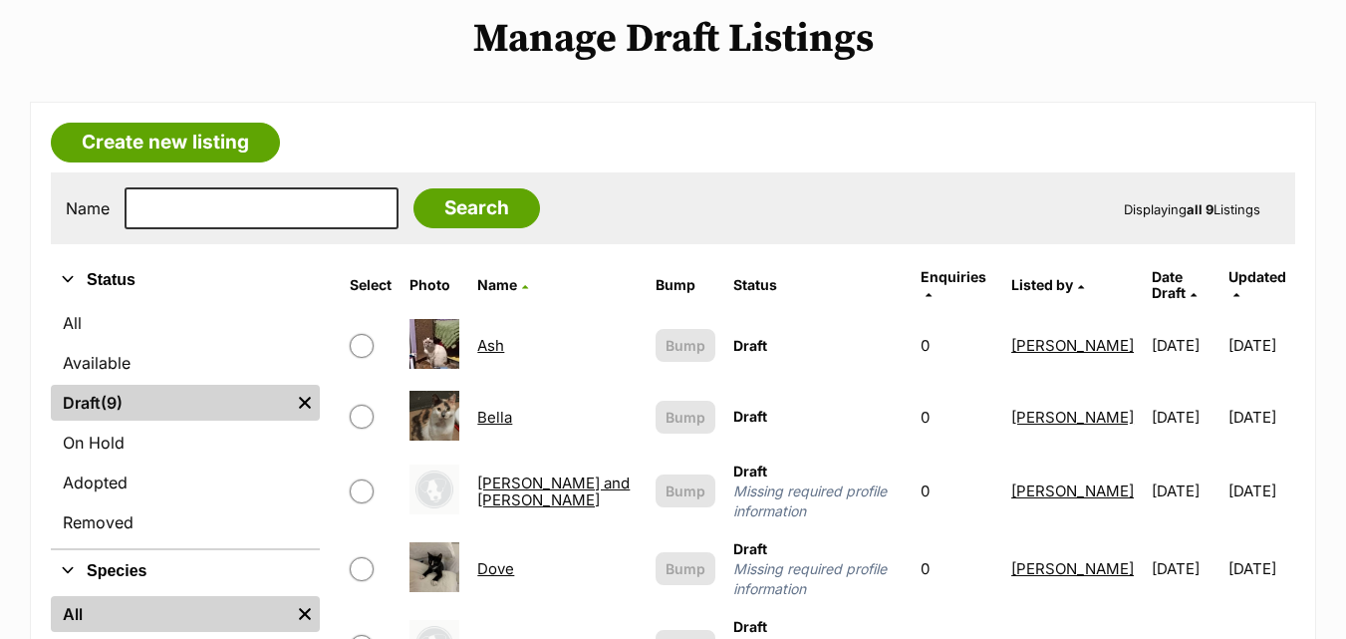
click at [504, 336] on link "Ash" at bounding box center [490, 345] width 27 height 19
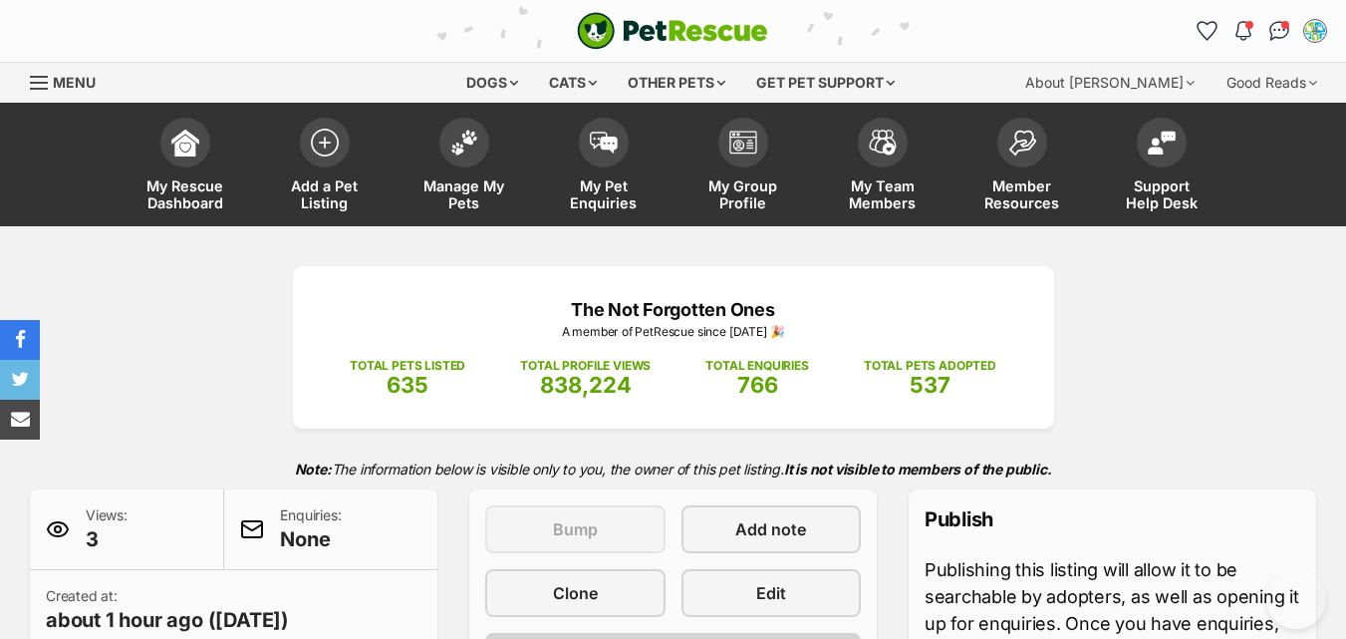
scroll to position [93, 0]
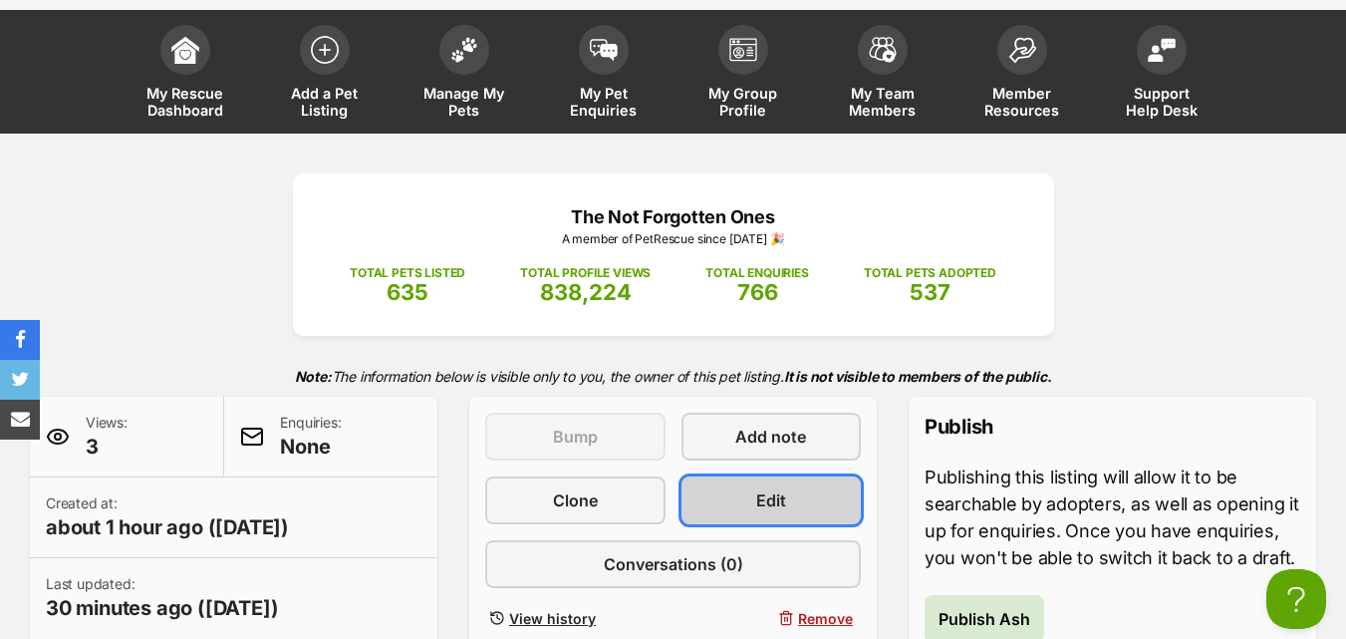
click at [789, 494] on link "Edit" at bounding box center [772, 500] width 180 height 48
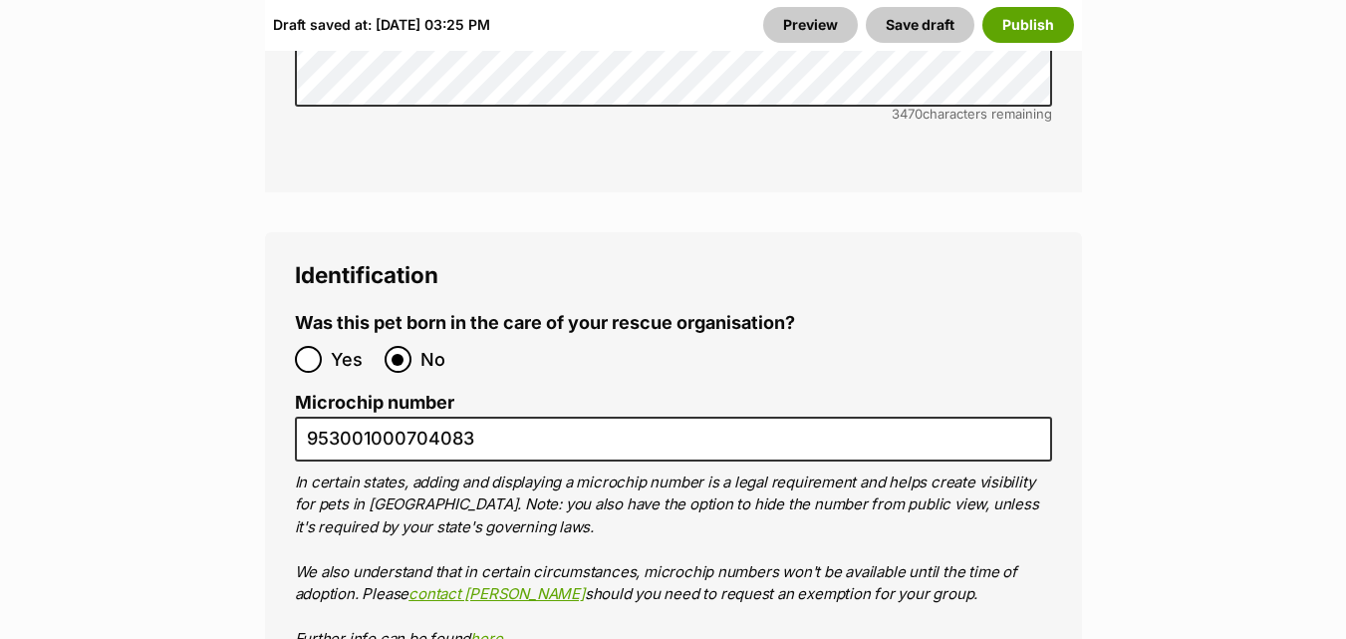
scroll to position [7122, 0]
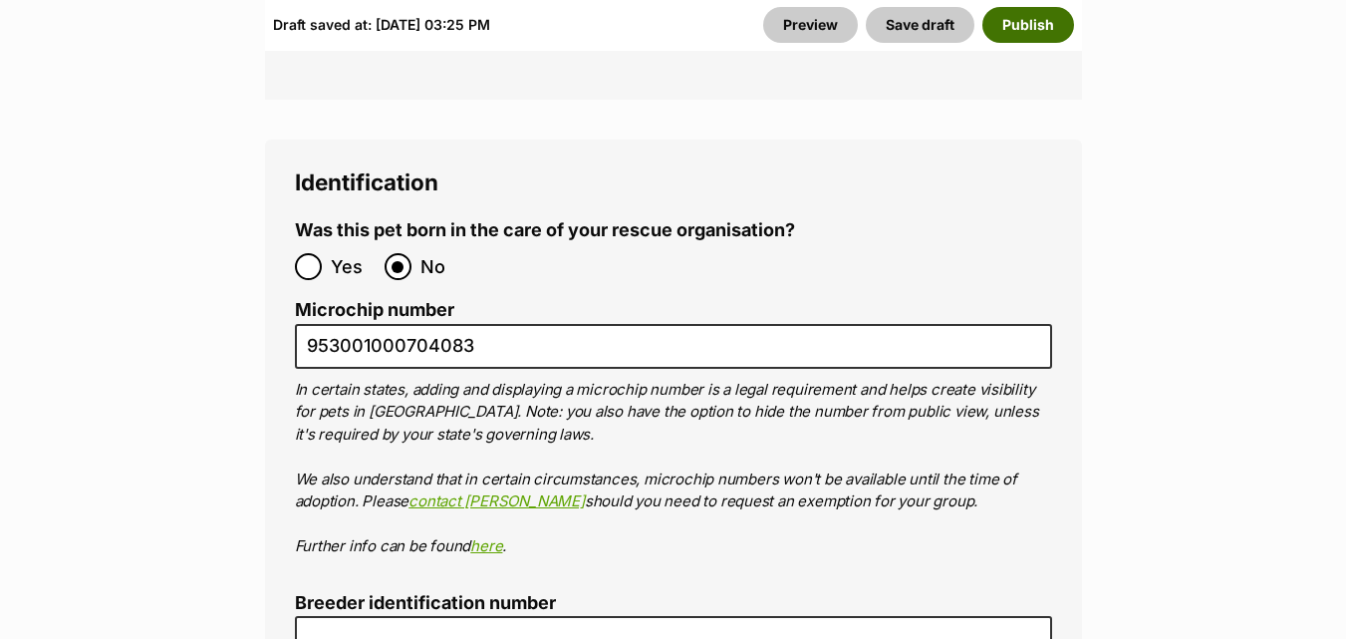
click at [1037, 21] on button "Publish" at bounding box center [1029, 25] width 92 height 36
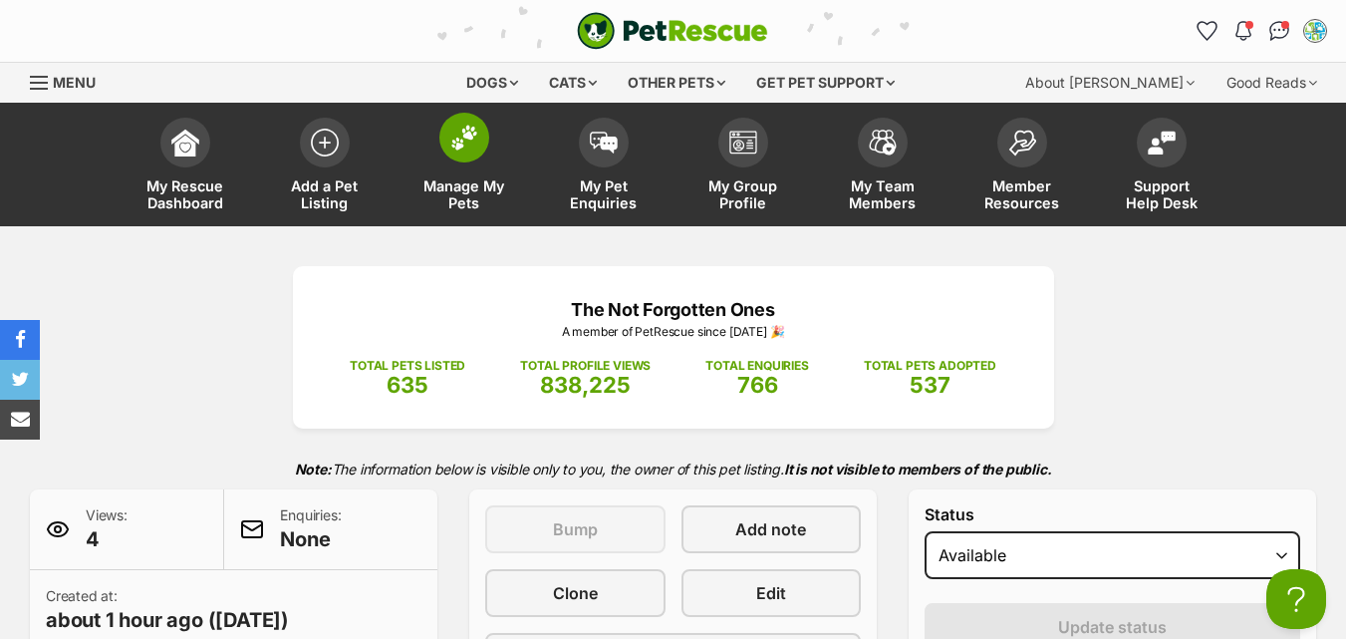
click at [461, 146] on img at bounding box center [464, 138] width 28 height 26
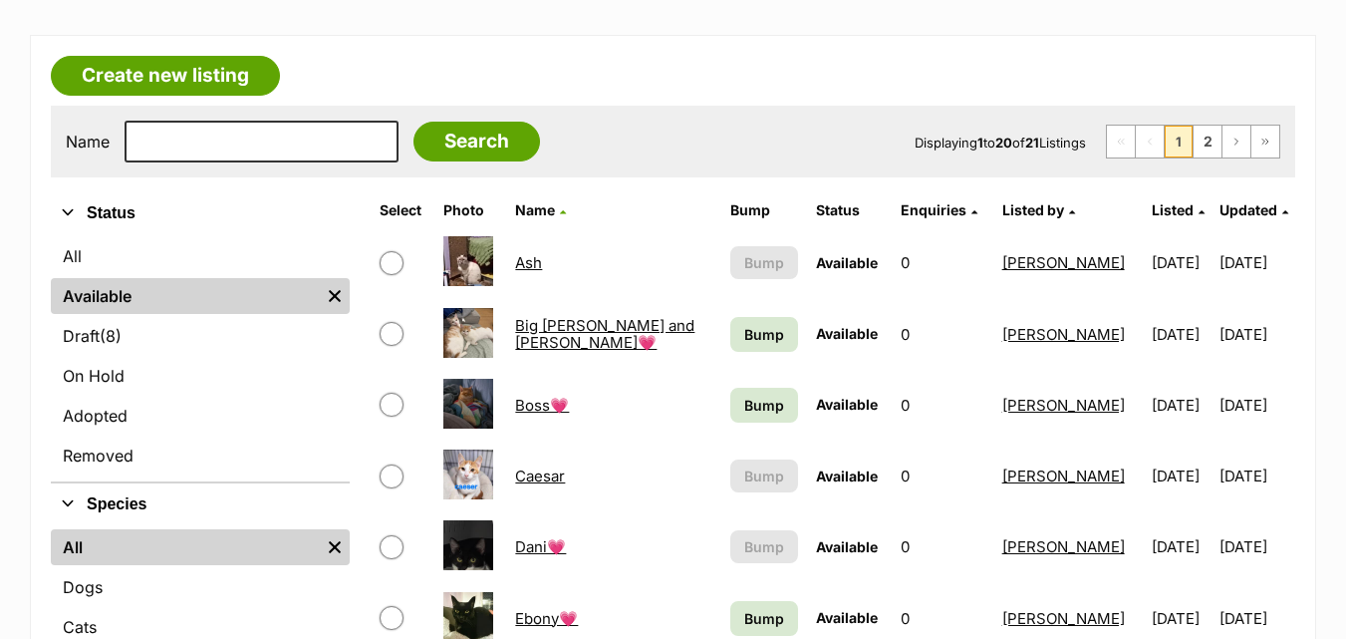
scroll to position [571, 0]
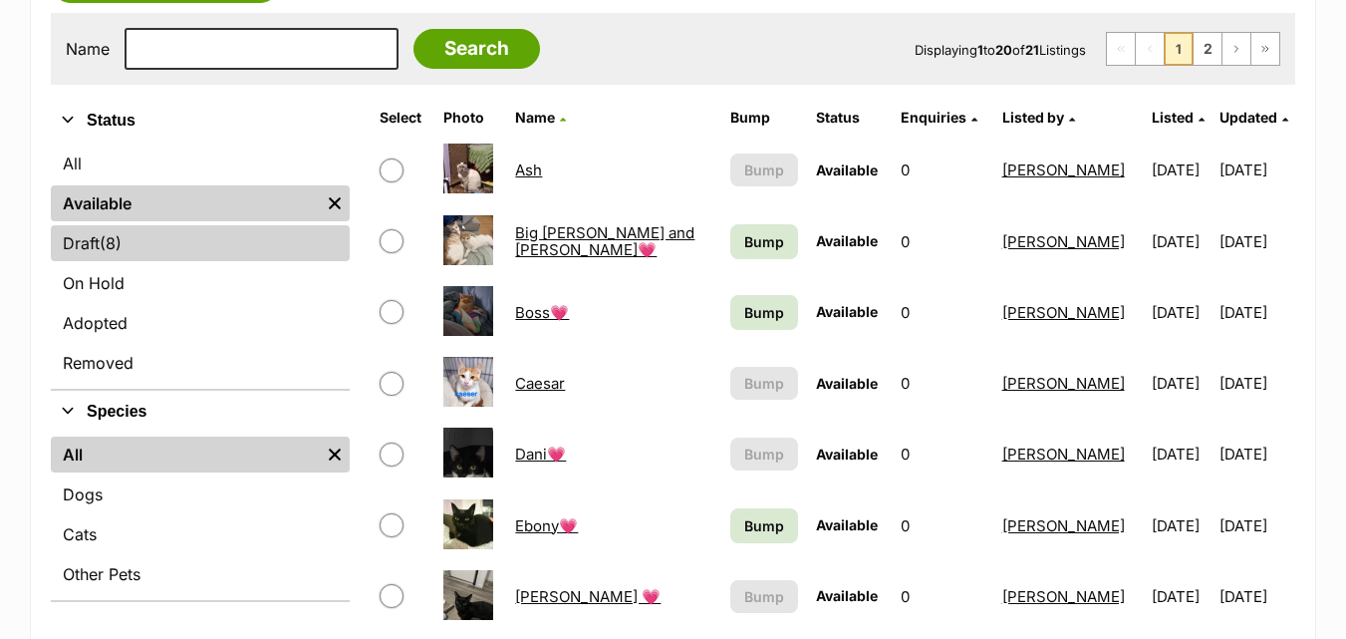
click at [113, 242] on span "(8)" at bounding box center [111, 243] width 22 height 24
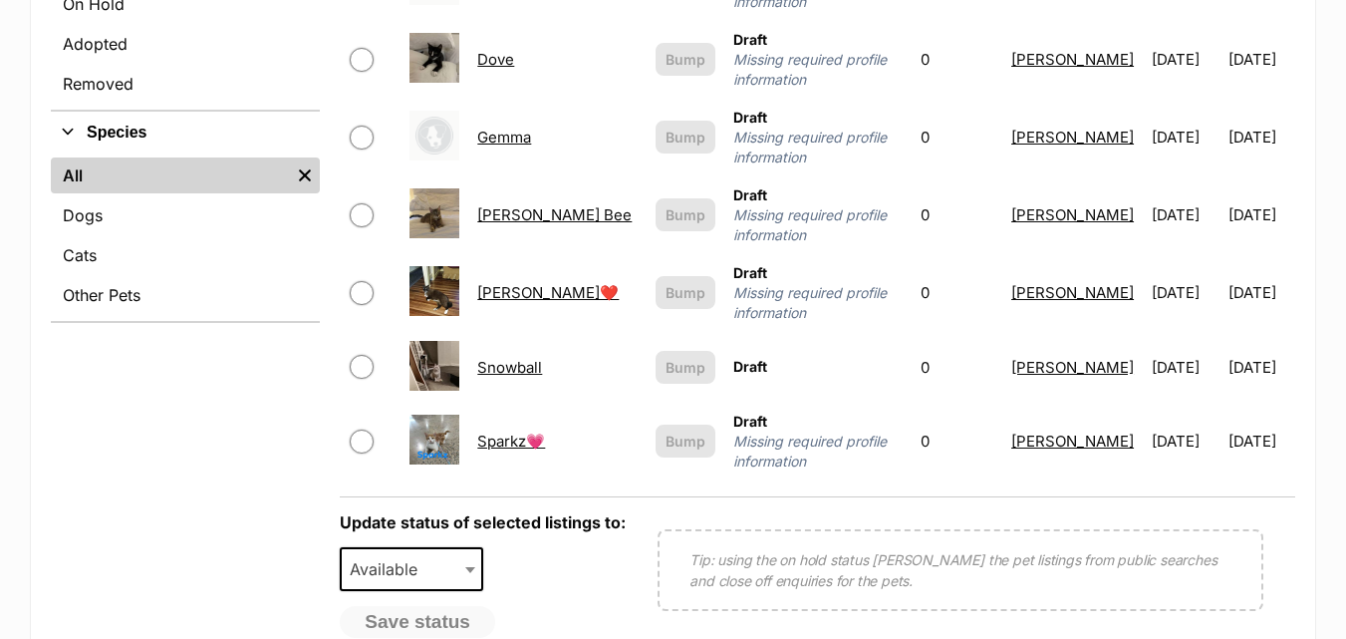
scroll to position [944, 0]
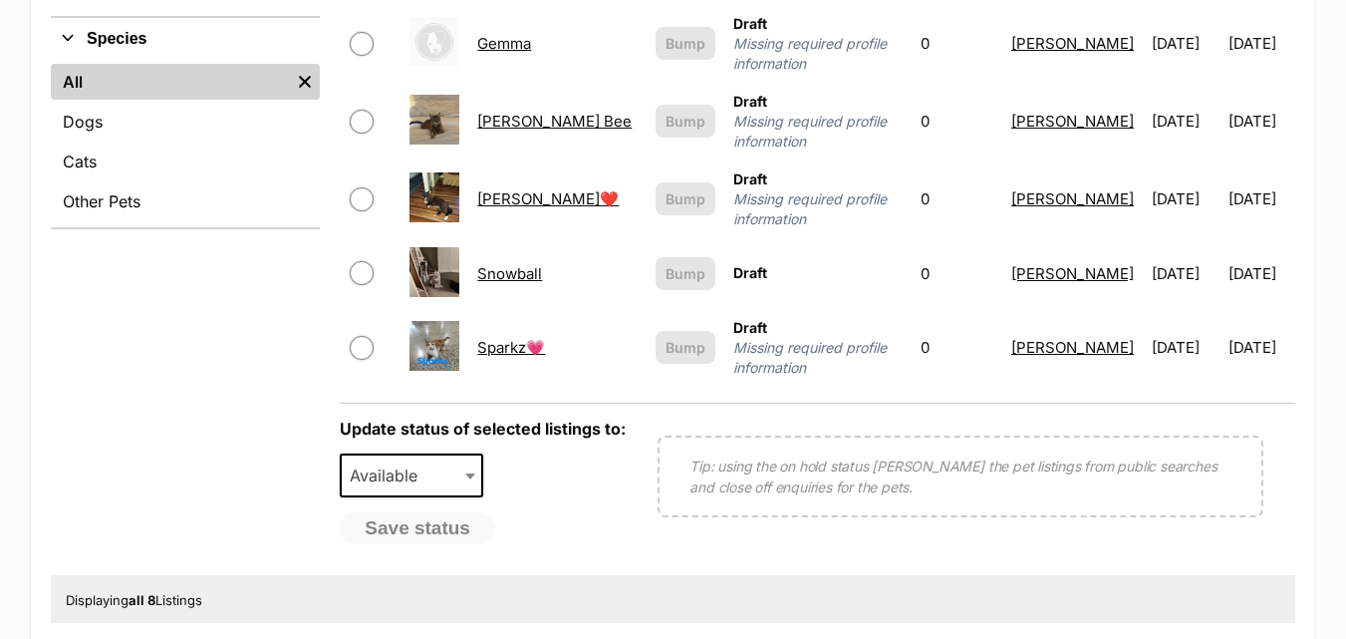
click at [527, 264] on link "Snowball" at bounding box center [509, 273] width 65 height 19
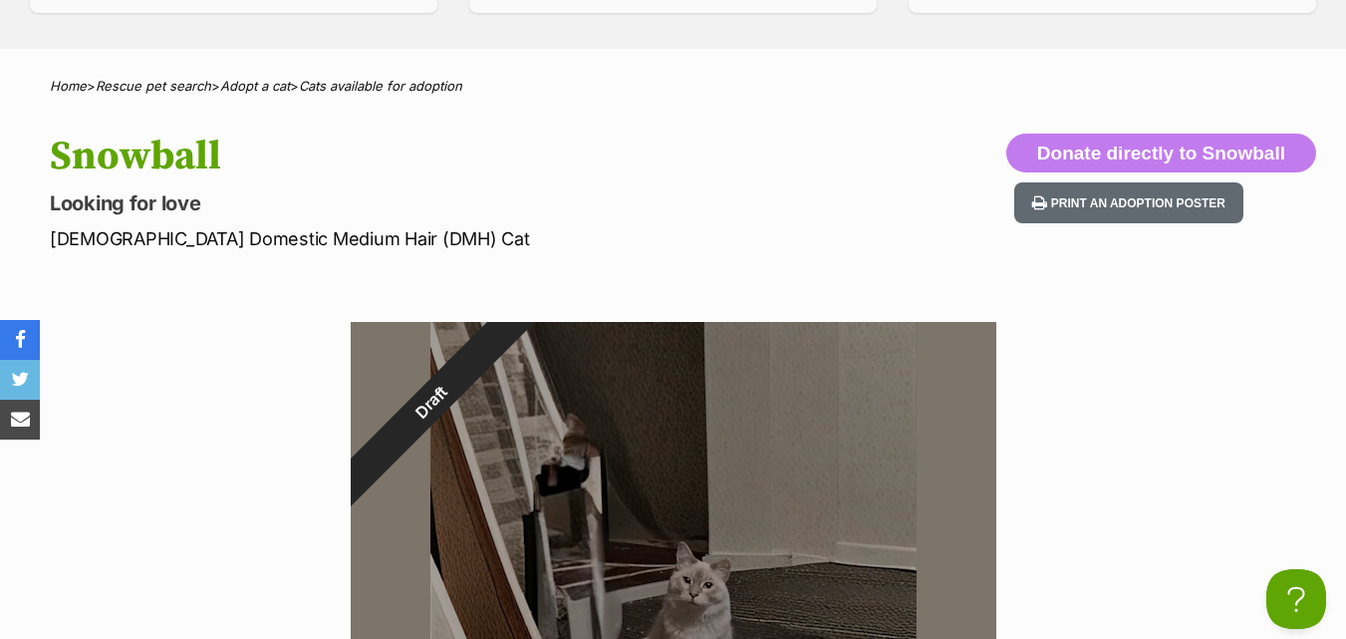
scroll to position [555, 0]
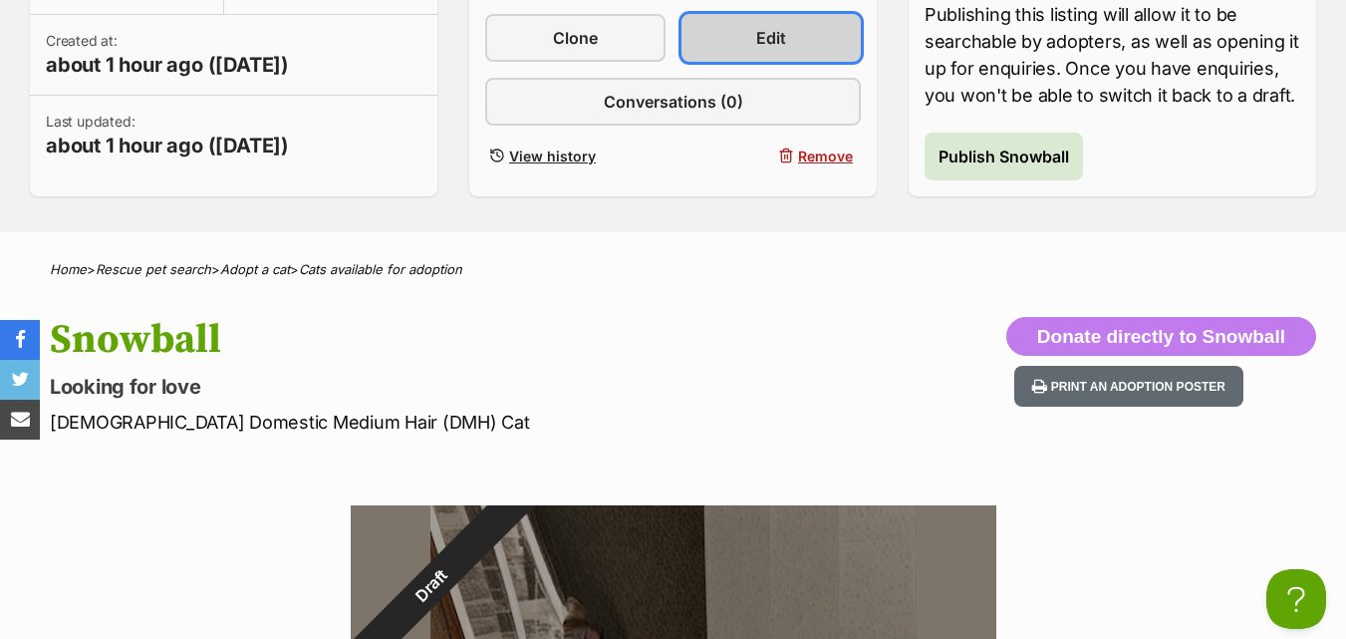
click at [761, 37] on span "Edit" at bounding box center [771, 38] width 30 height 24
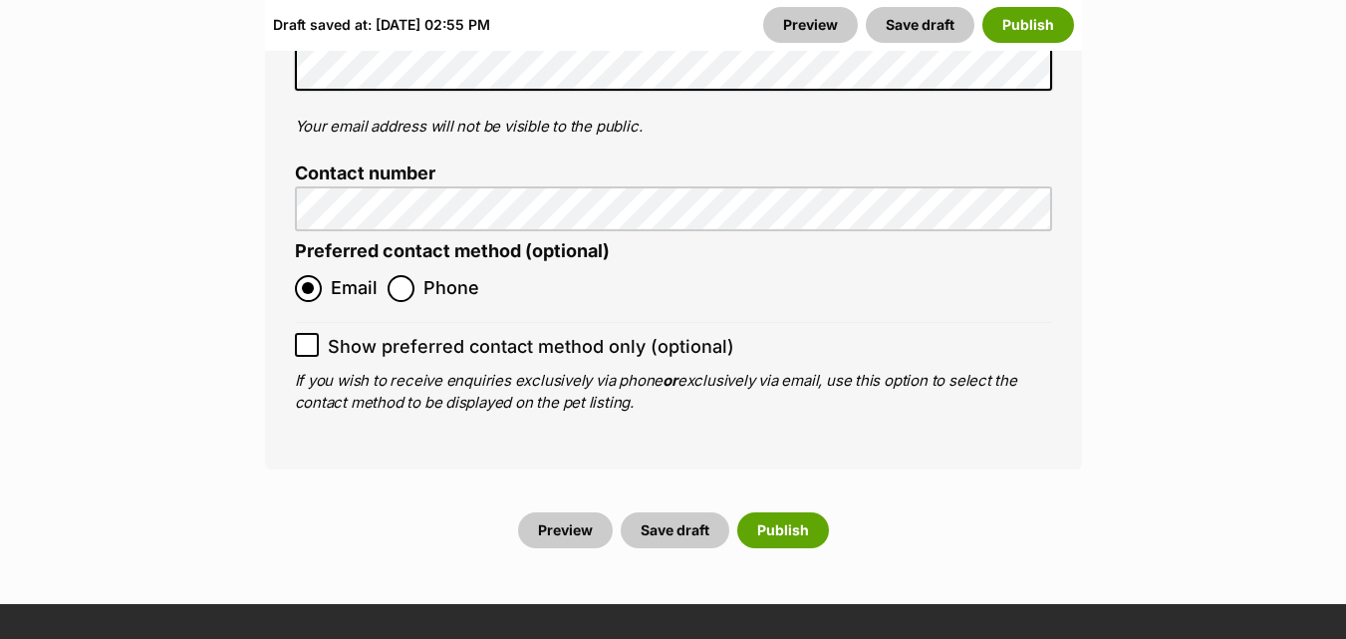
scroll to position [8357, 0]
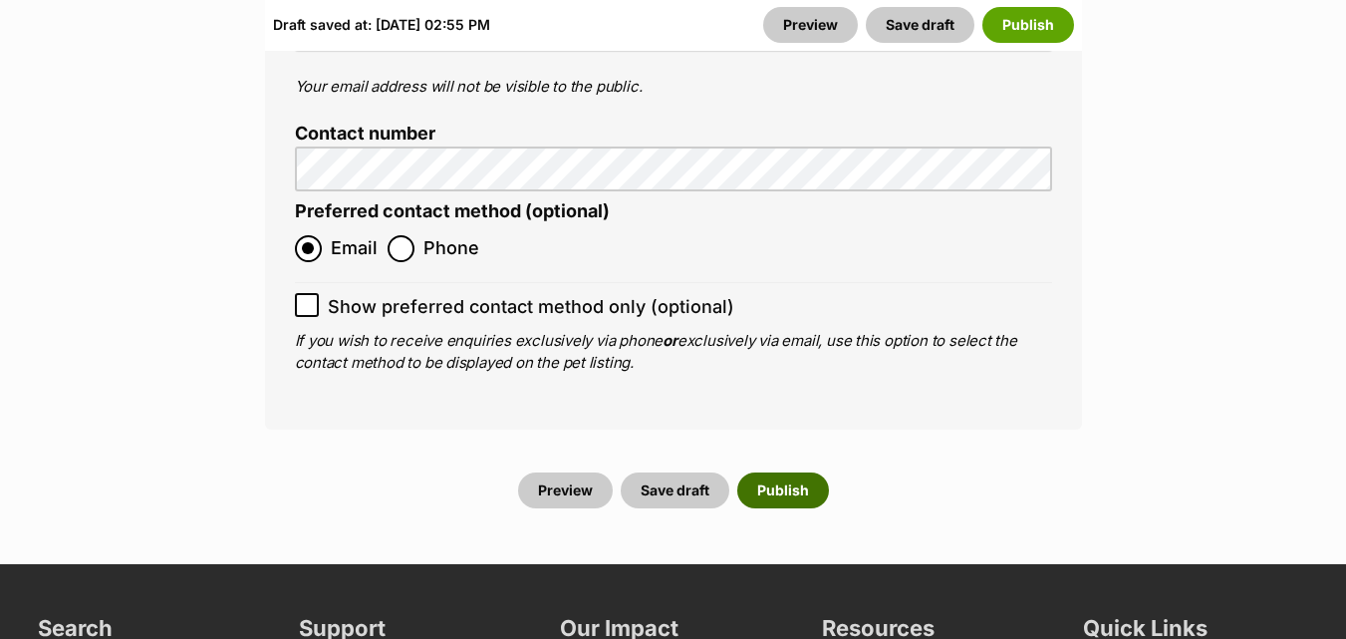
click at [776, 472] on button "Publish" at bounding box center [783, 490] width 92 height 36
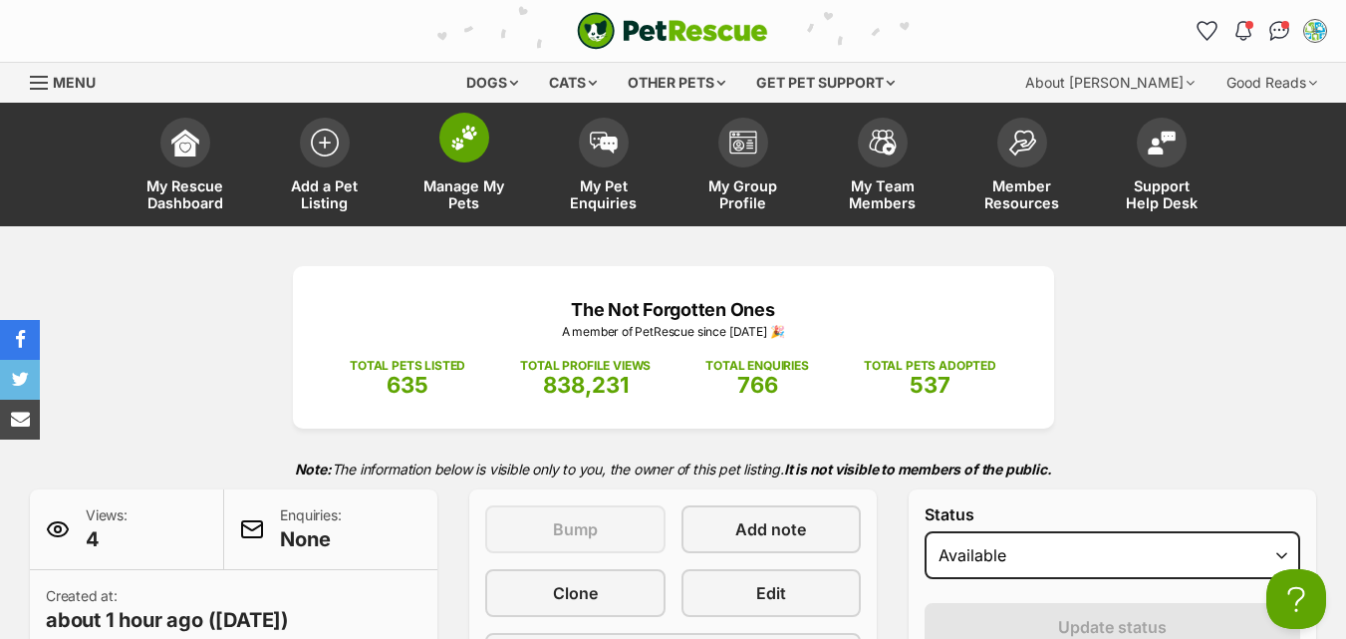
click at [459, 176] on link "Manage My Pets" at bounding box center [465, 167] width 140 height 119
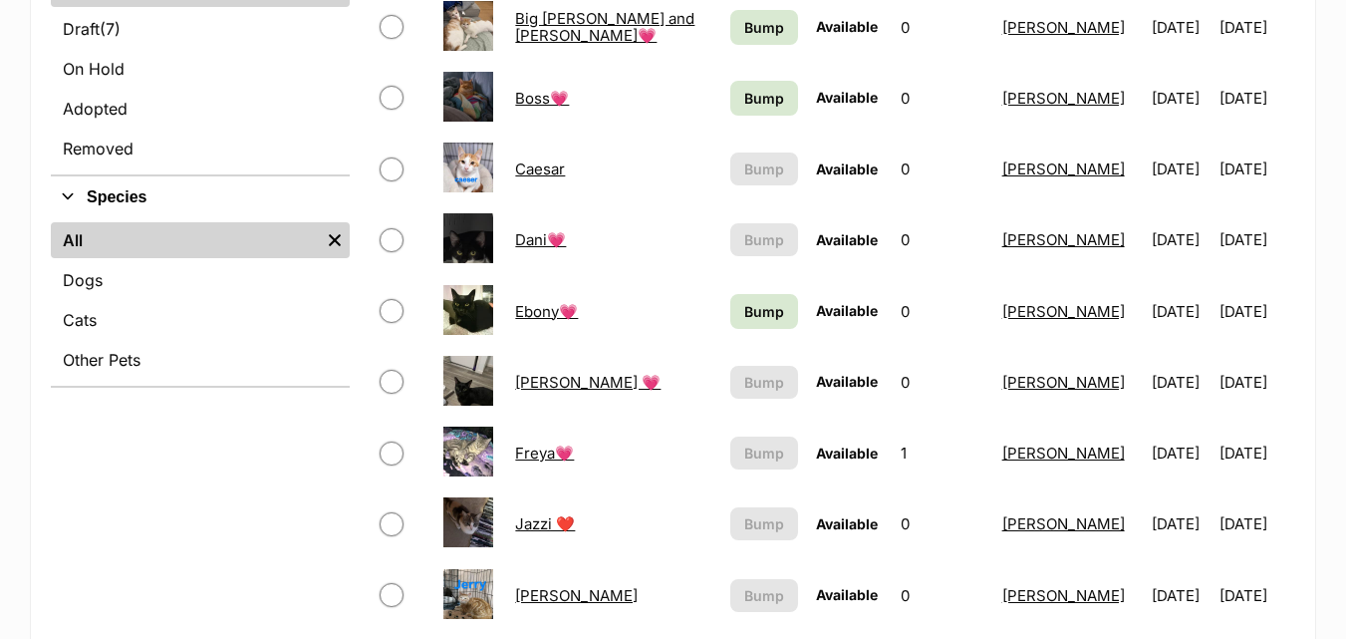
scroll to position [773, 0]
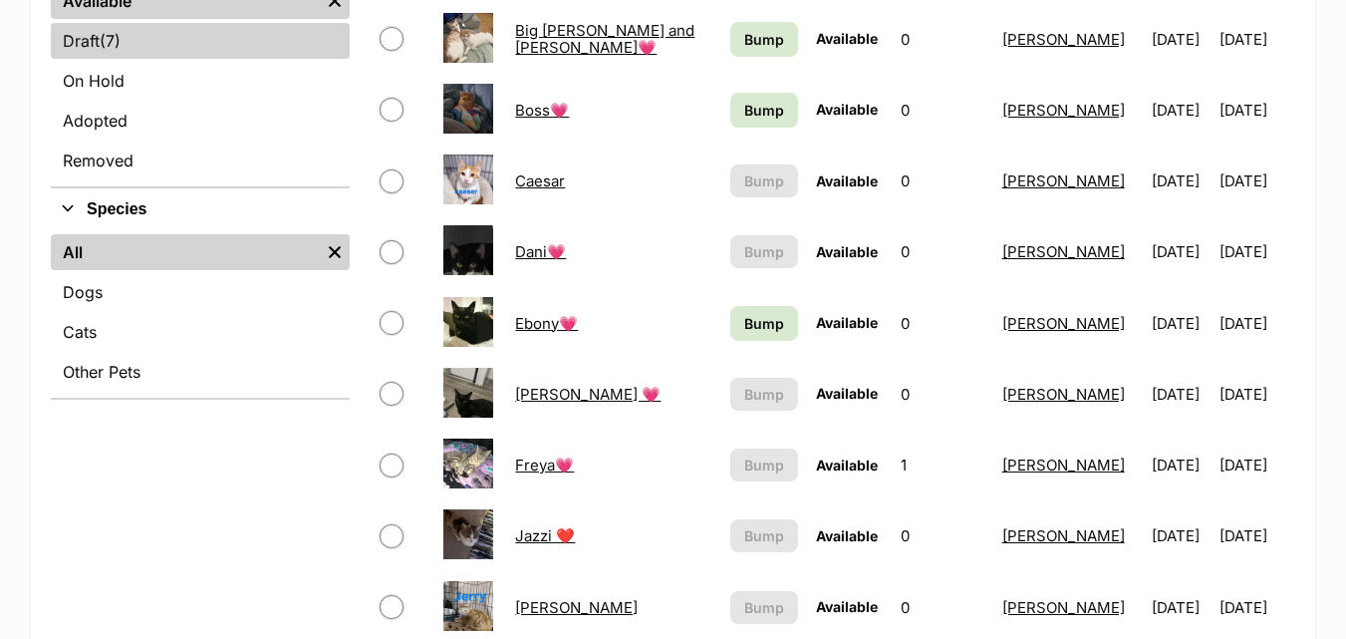
click at [113, 35] on span "(7)" at bounding box center [110, 41] width 21 height 24
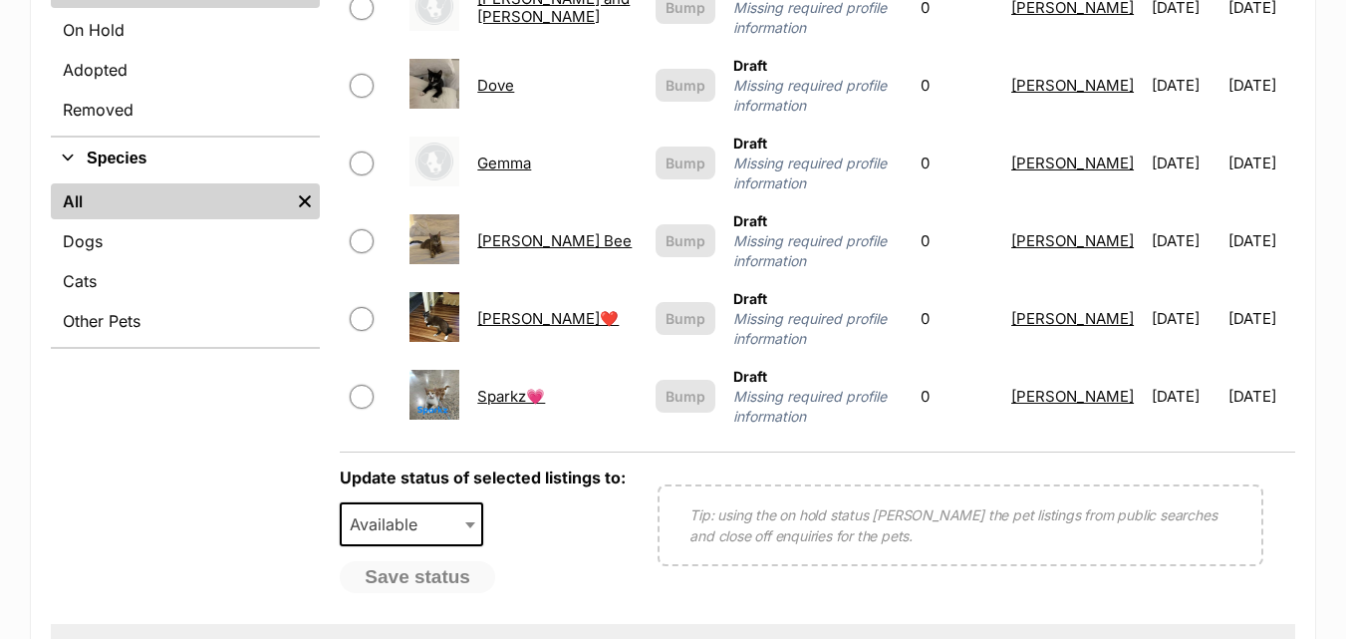
scroll to position [890, 0]
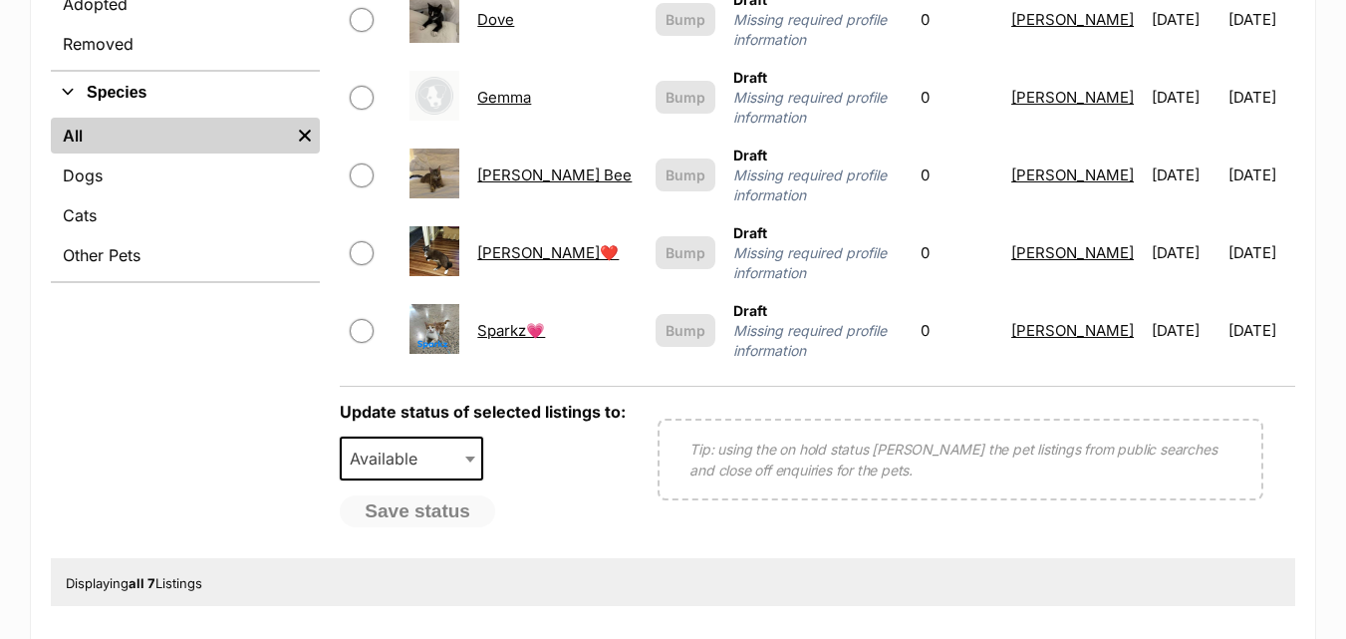
click at [374, 319] on input "checkbox" at bounding box center [362, 331] width 24 height 24
checkbox input "true"
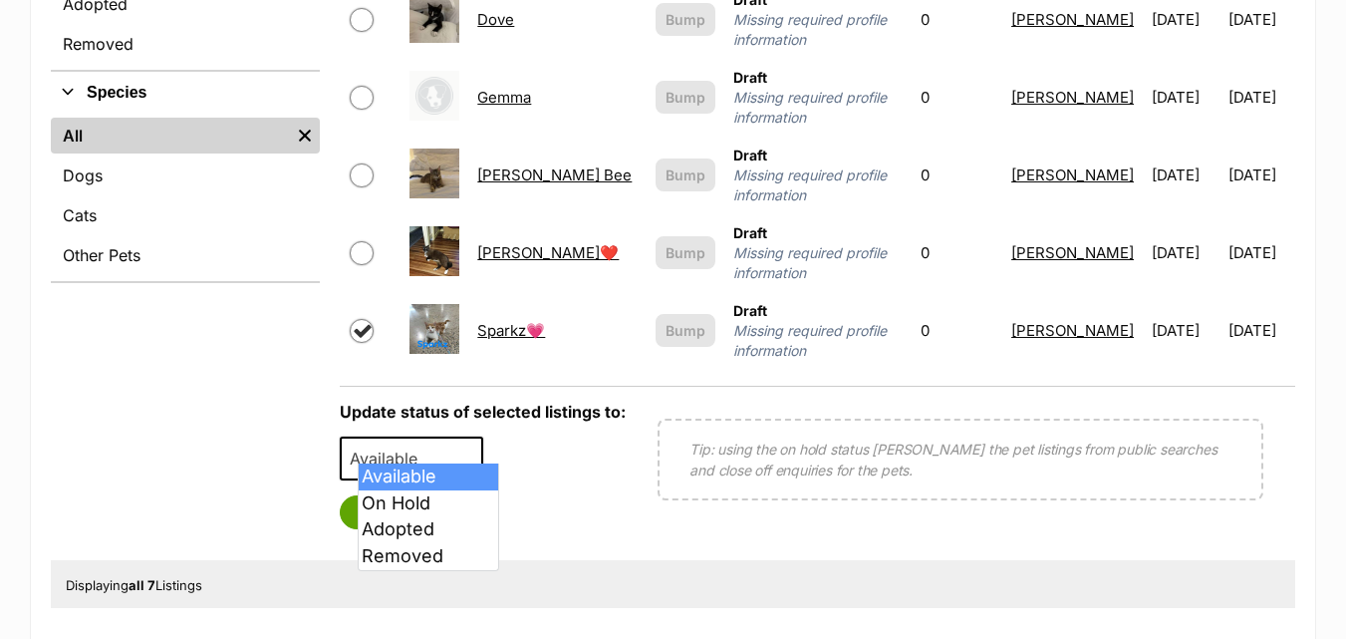
click at [475, 456] on b at bounding box center [470, 459] width 10 height 6
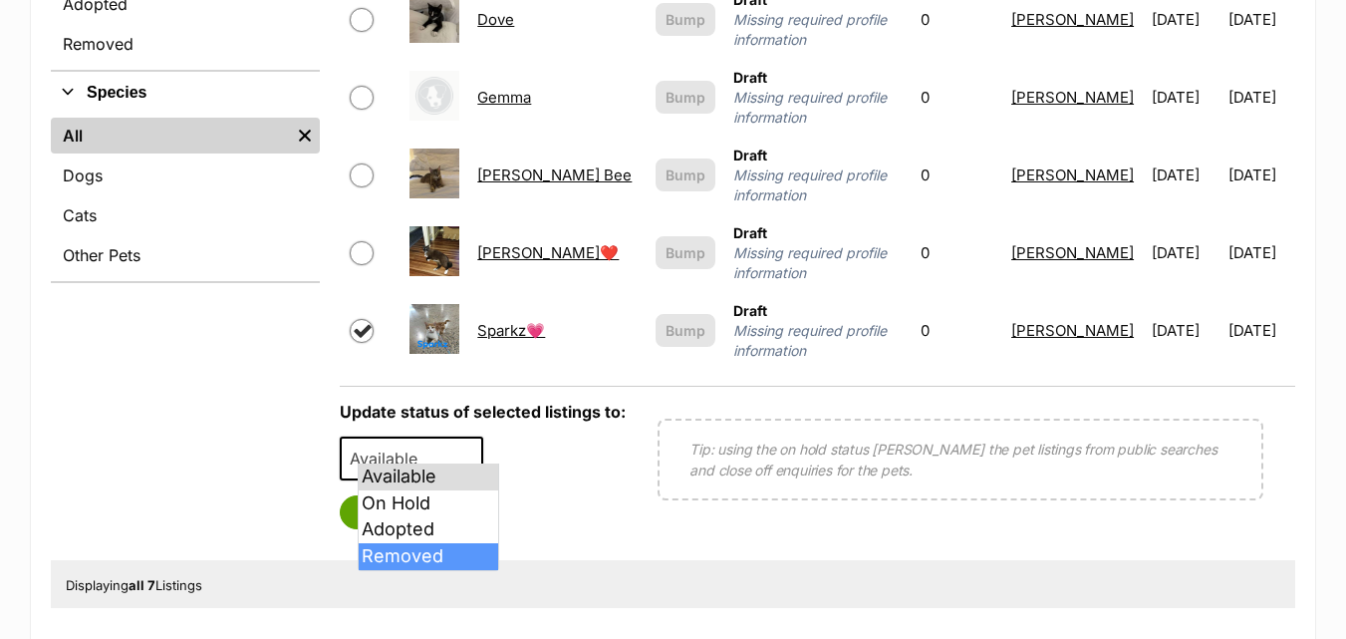
select select "removed"
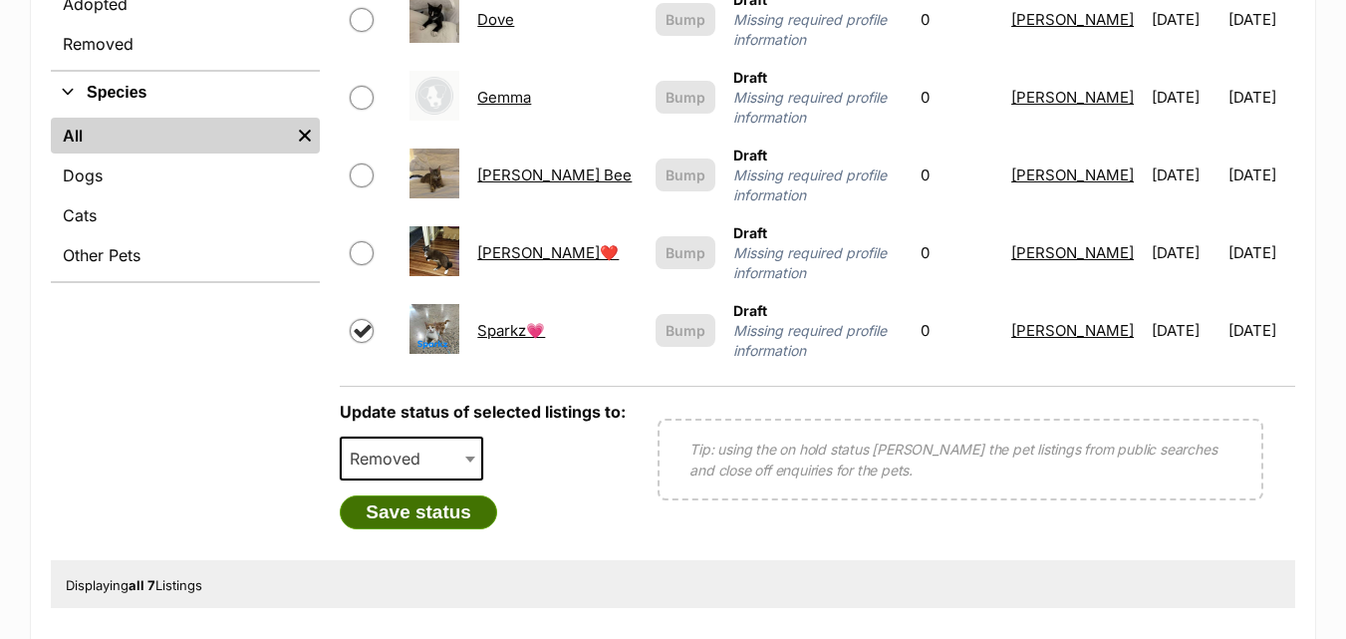
click at [424, 496] on button "Save status" at bounding box center [418, 512] width 157 height 34
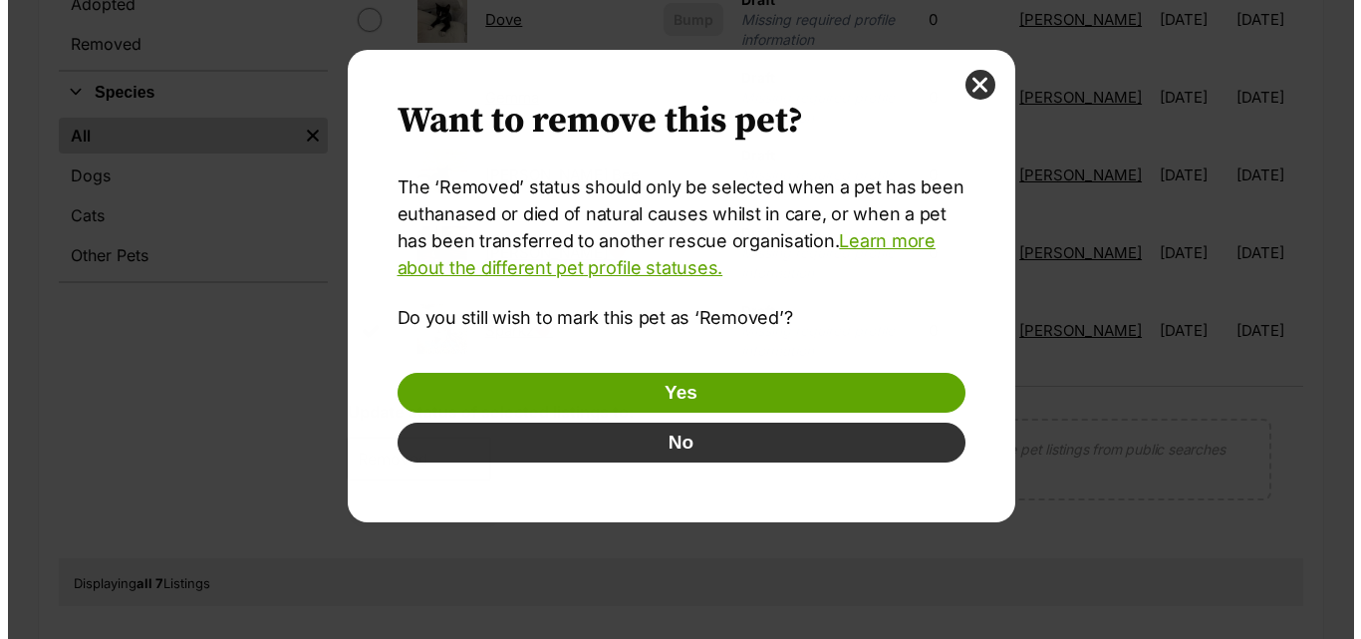
scroll to position [0, 0]
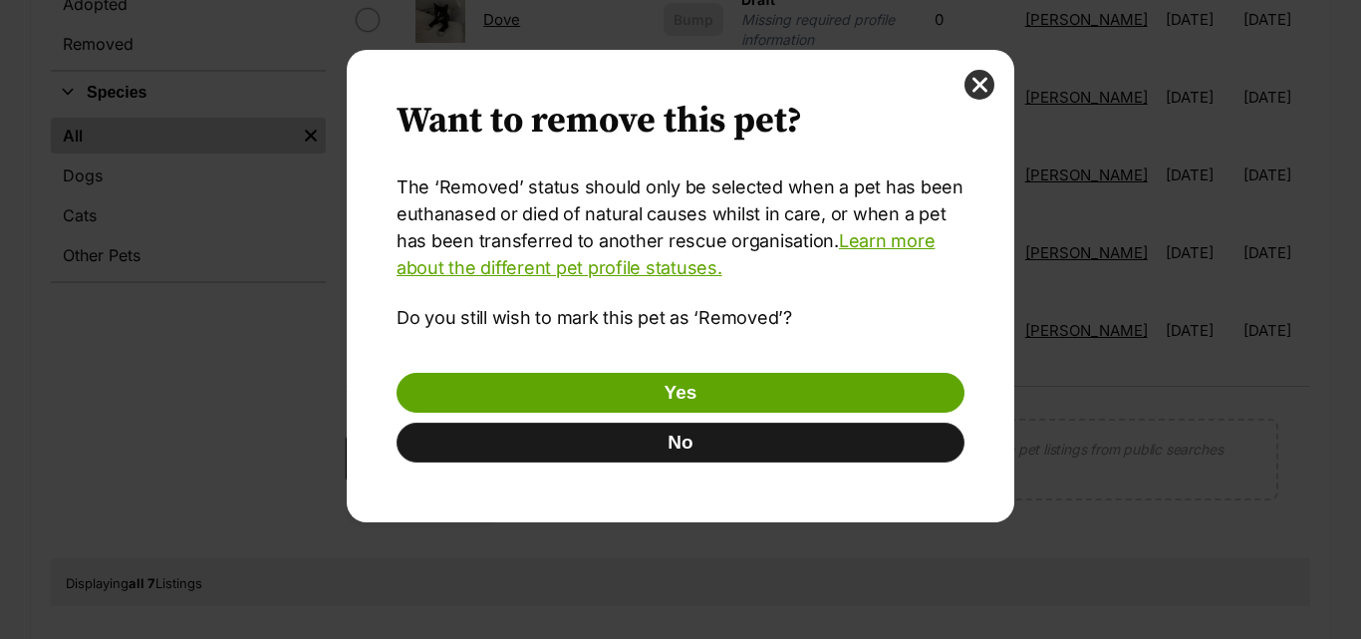
click at [682, 443] on button "No" at bounding box center [681, 443] width 568 height 40
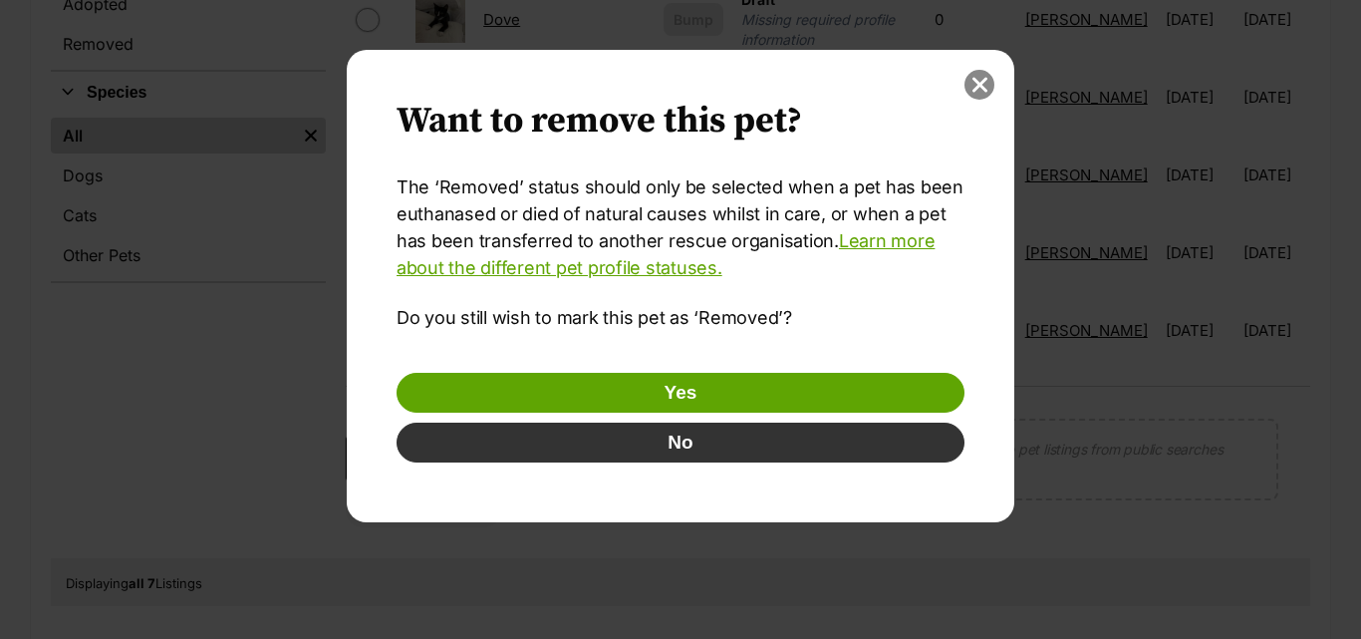
click at [982, 84] on button "close" at bounding box center [980, 85] width 30 height 30
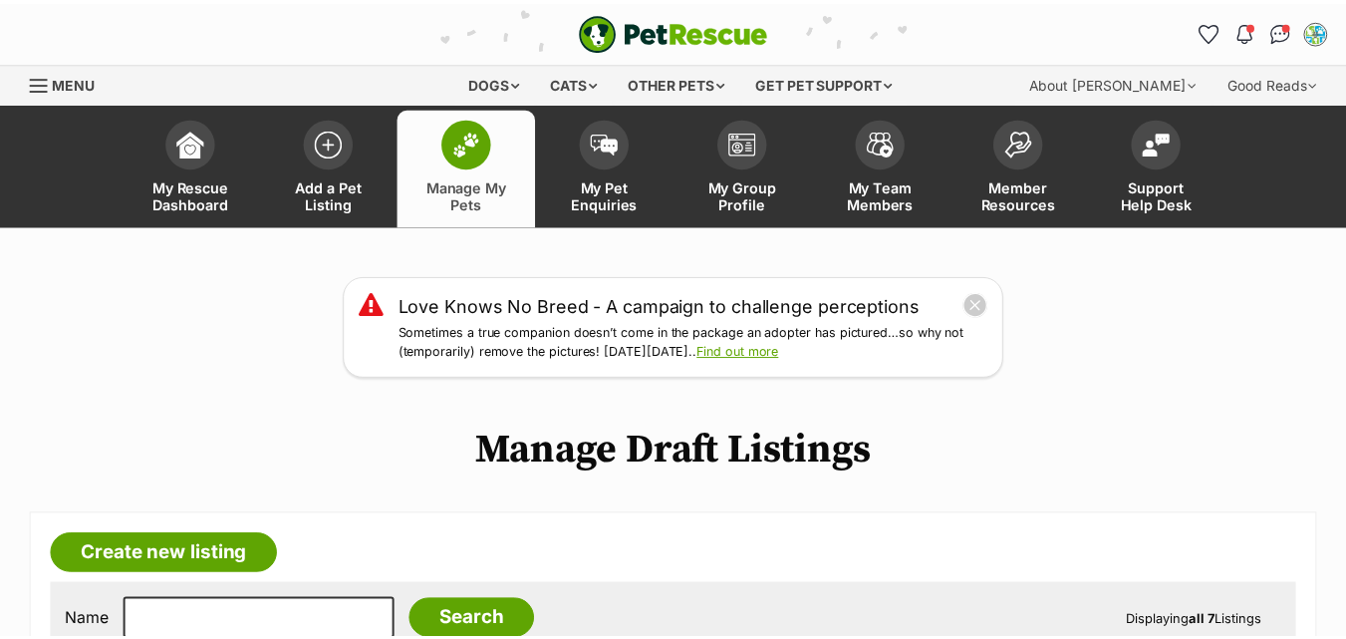
scroll to position [890, 0]
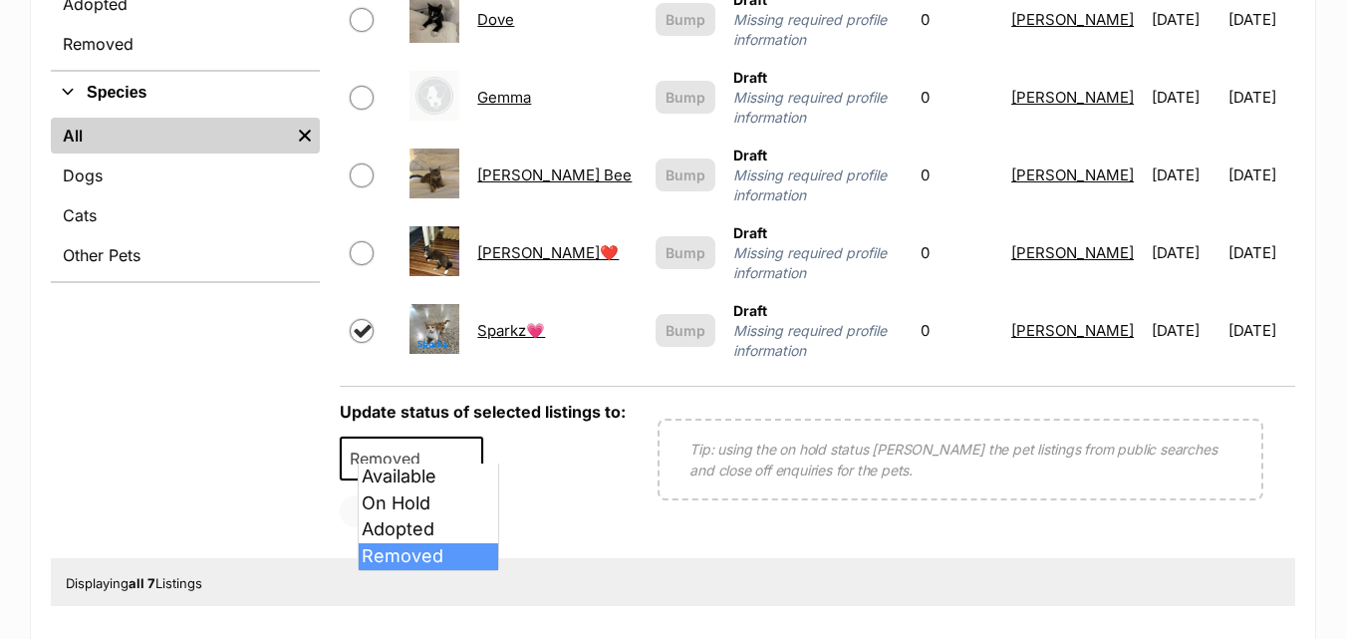
click at [475, 456] on b at bounding box center [470, 459] width 10 height 6
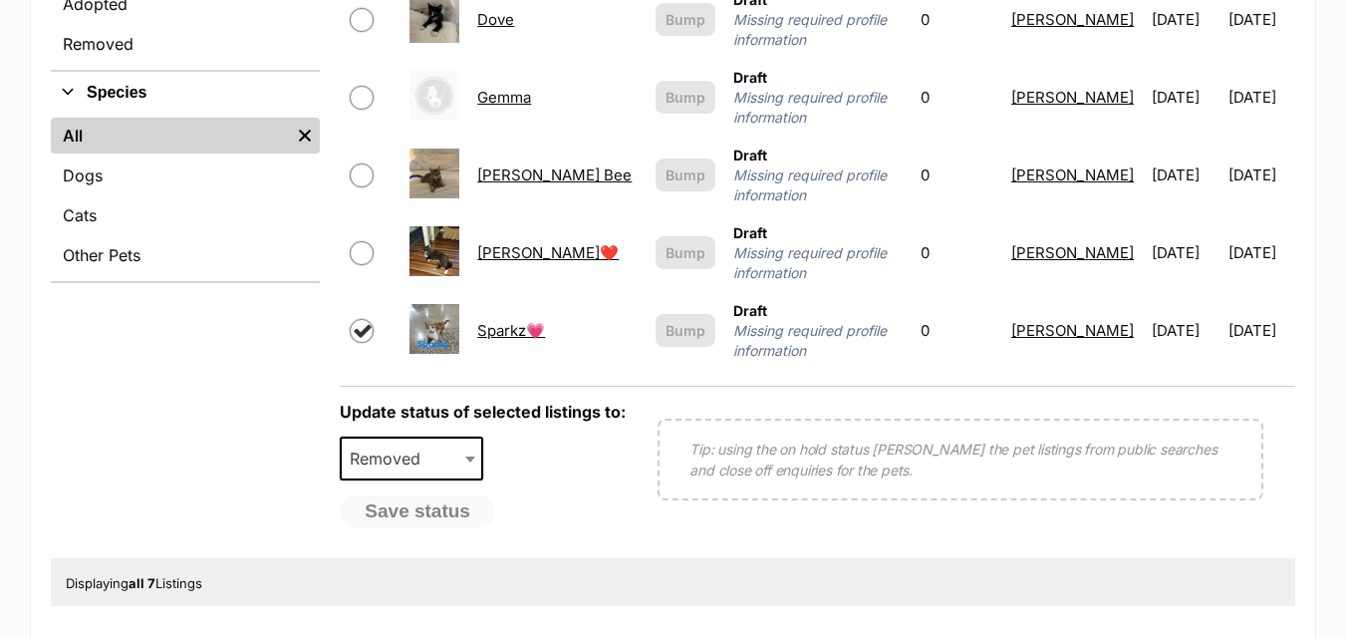
click at [521, 321] on link "Sparkz💗" at bounding box center [511, 330] width 68 height 19
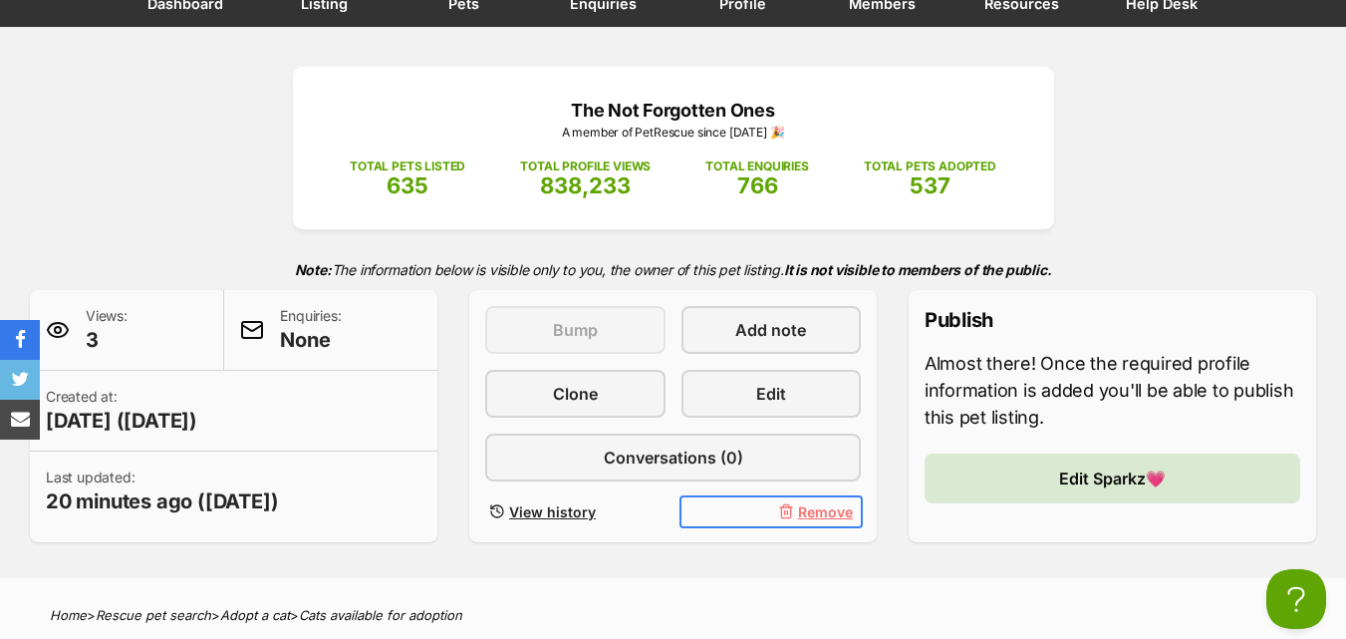
click at [816, 507] on span "Remove" at bounding box center [825, 511] width 55 height 21
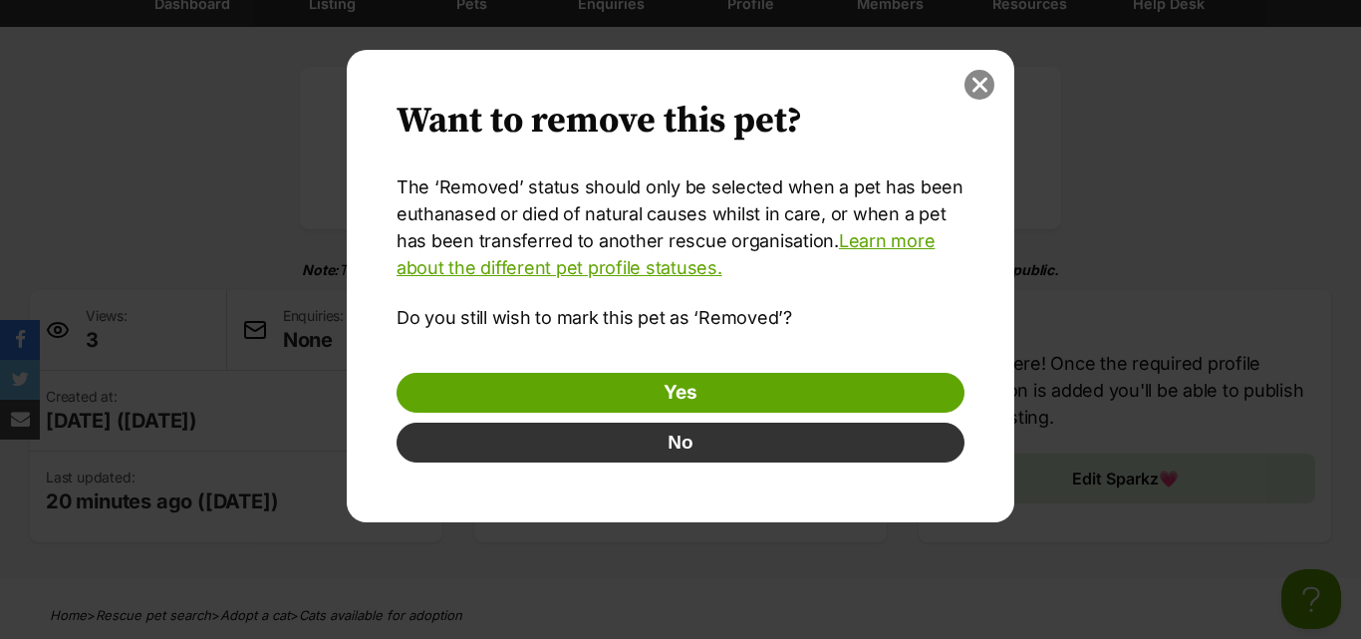
click at [976, 89] on button "close" at bounding box center [980, 85] width 30 height 30
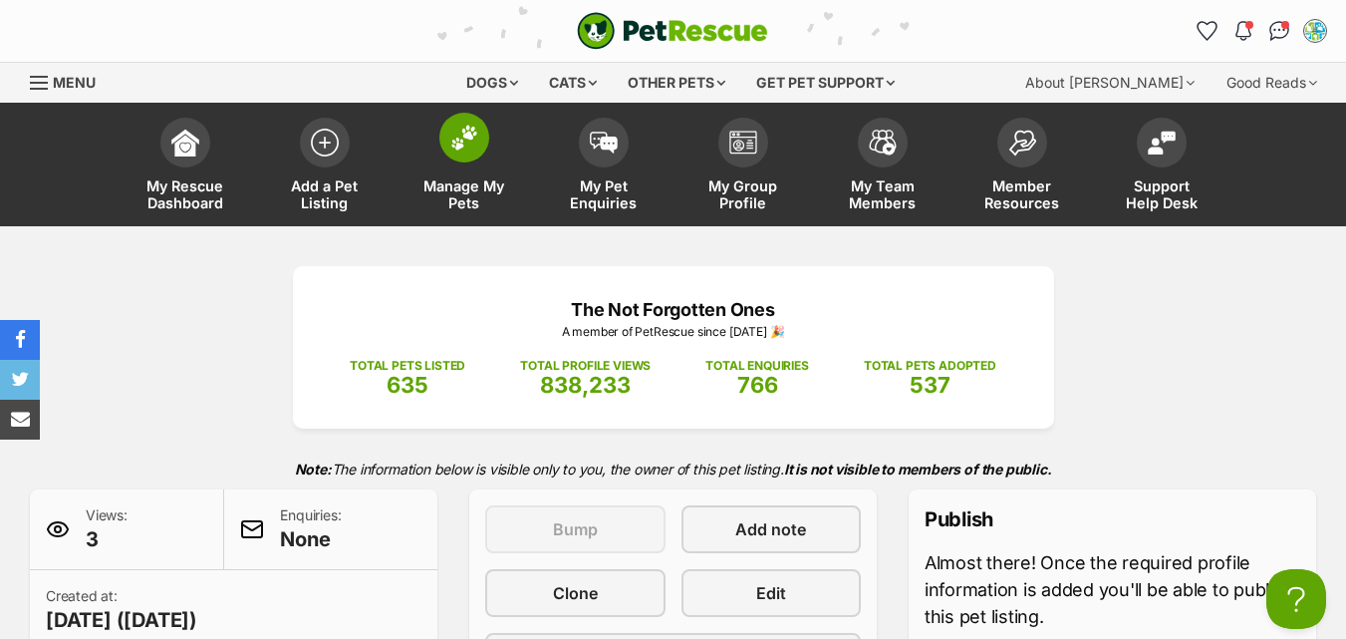
click at [443, 167] on link "Manage My Pets" at bounding box center [465, 167] width 140 height 119
click at [468, 162] on link "Manage My Pets" at bounding box center [465, 167] width 140 height 119
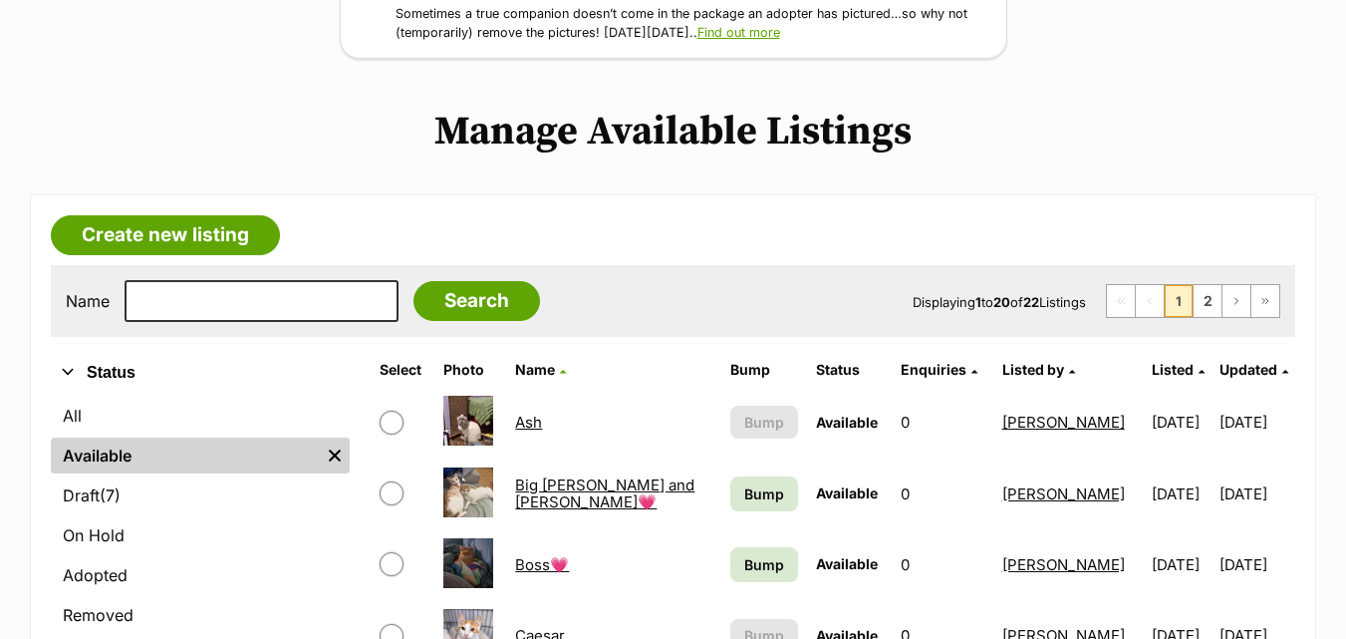
scroll to position [438, 0]
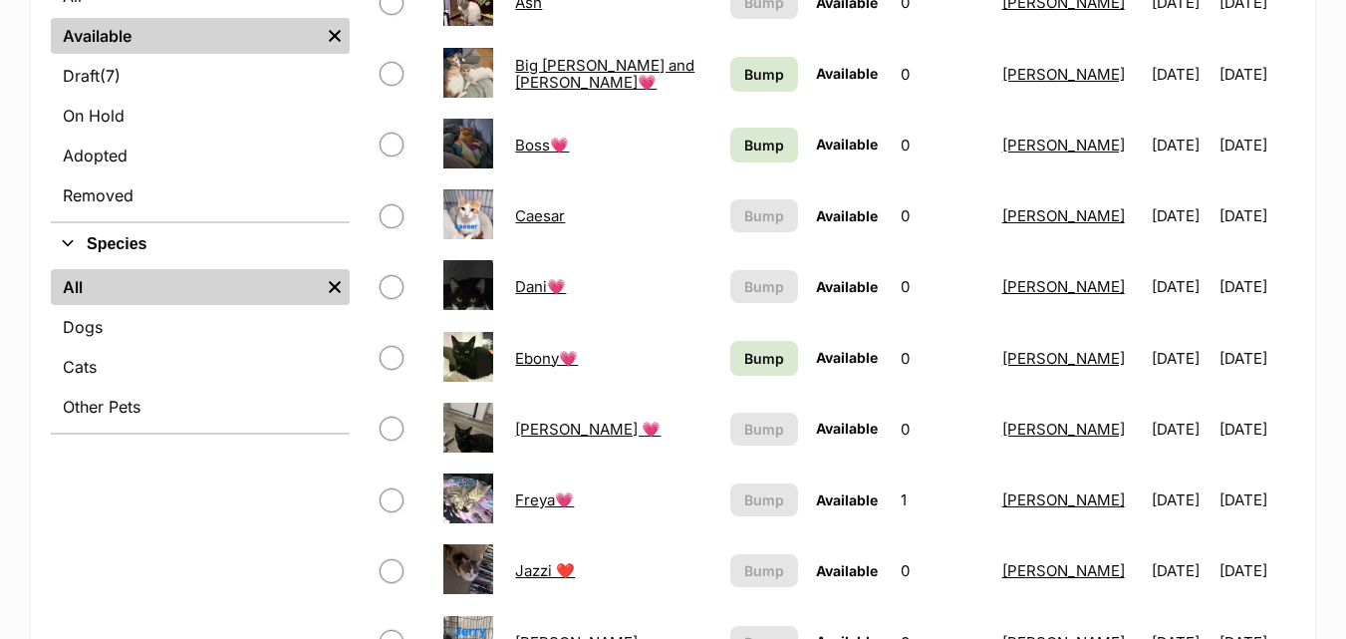
scroll to position [732, 0]
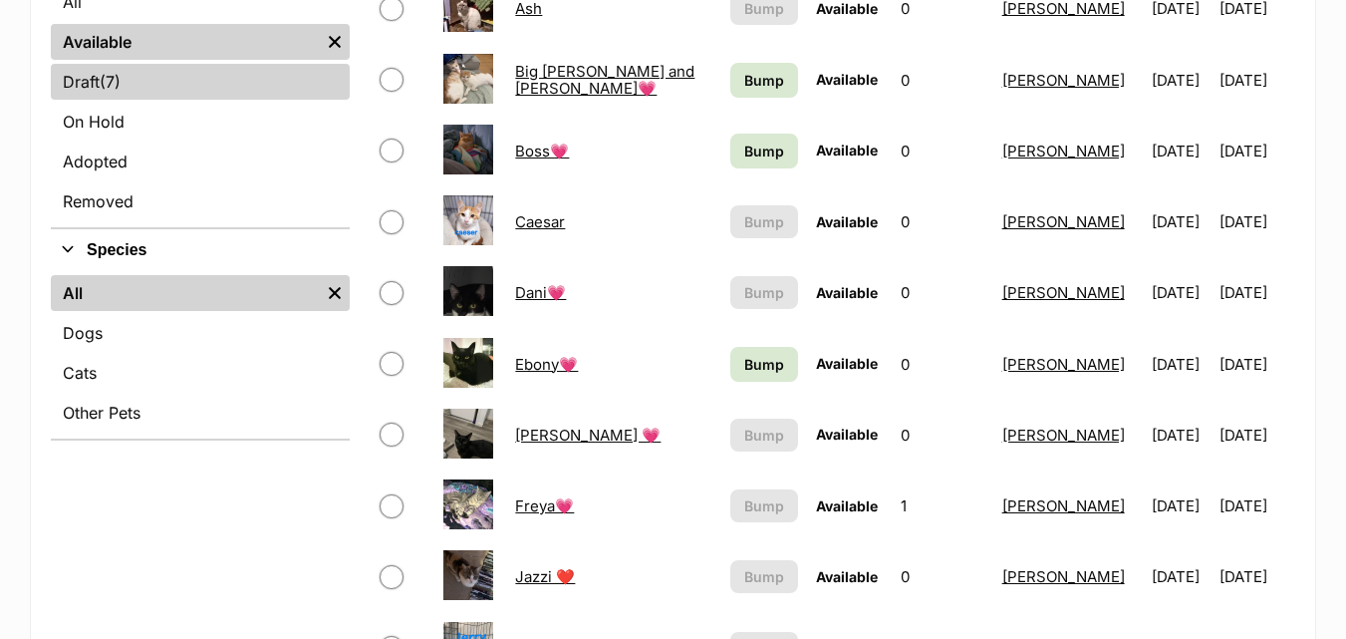
click at [97, 79] on link "Draft (7) Items" at bounding box center [200, 82] width 299 height 36
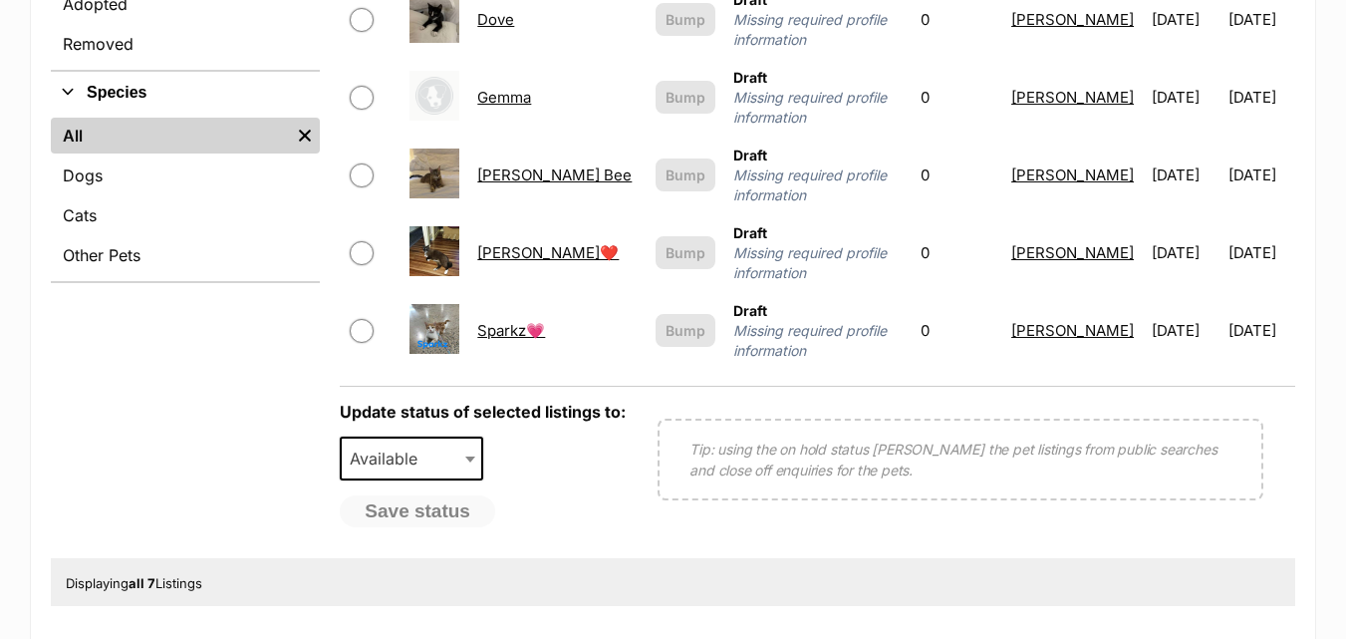
scroll to position [957, 0]
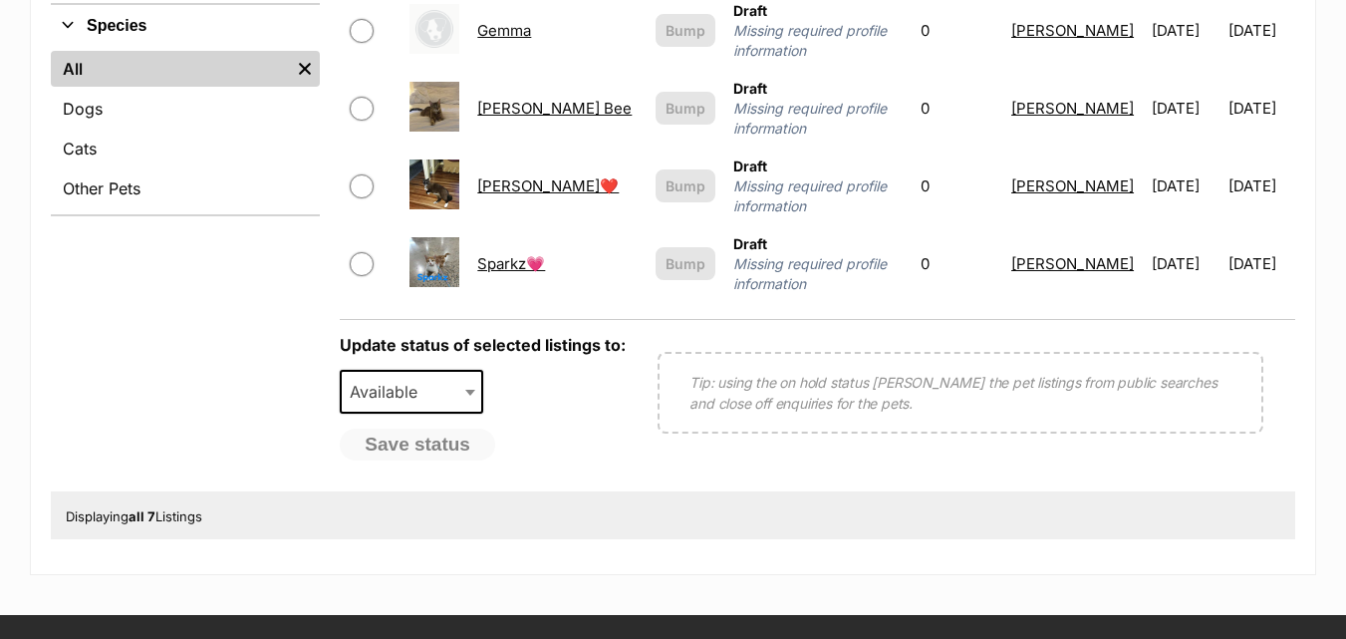
click at [374, 252] on input "checkbox" at bounding box center [362, 264] width 24 height 24
checkbox input "true"
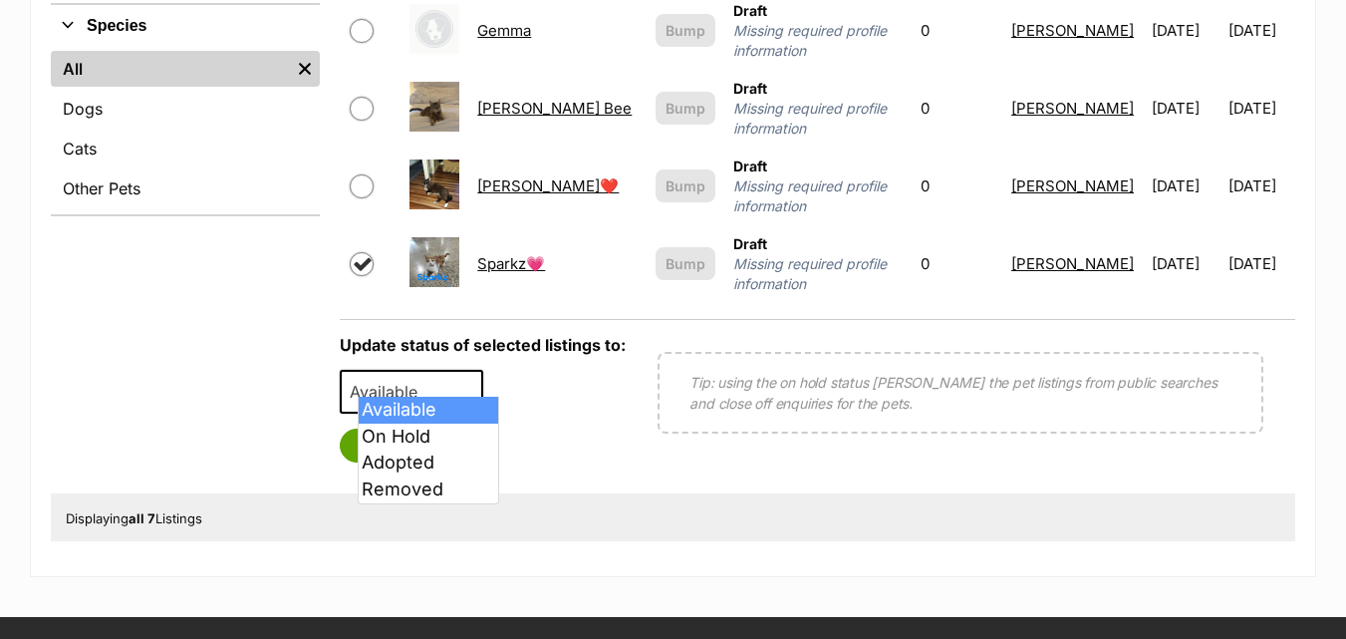
click at [475, 390] on b at bounding box center [470, 393] width 10 height 6
select select "on_hold"
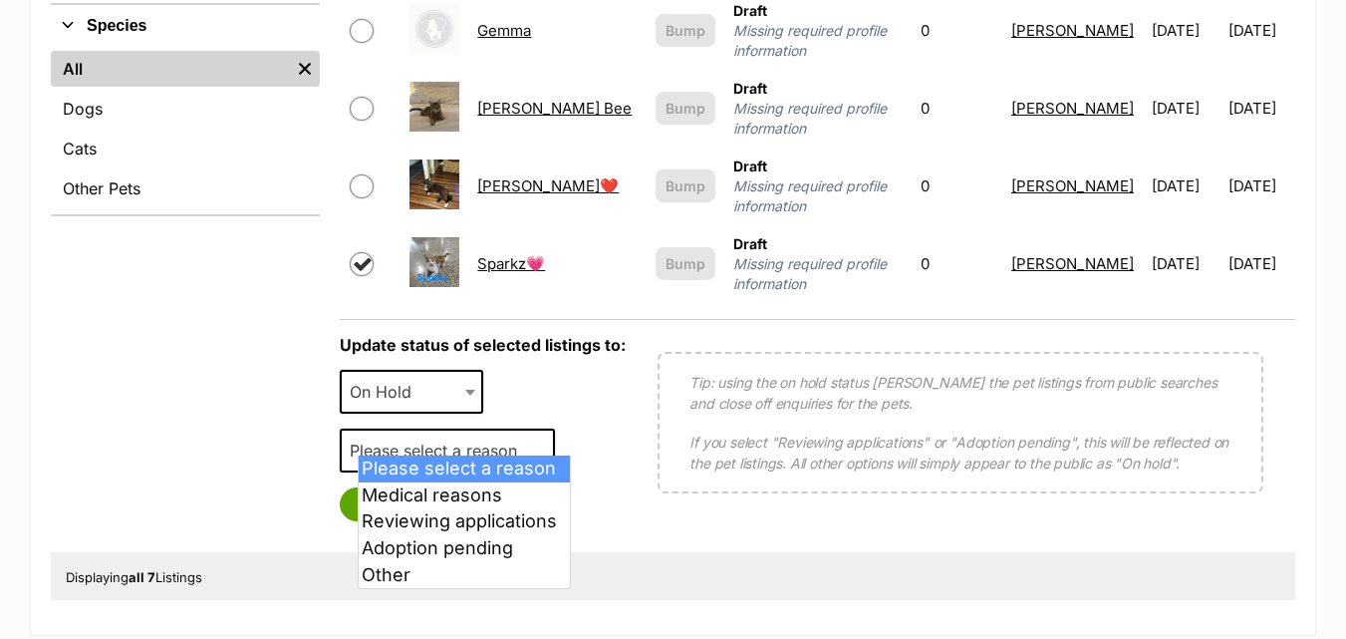
click at [422, 436] on span "Please select a reason" at bounding box center [439, 450] width 195 height 28
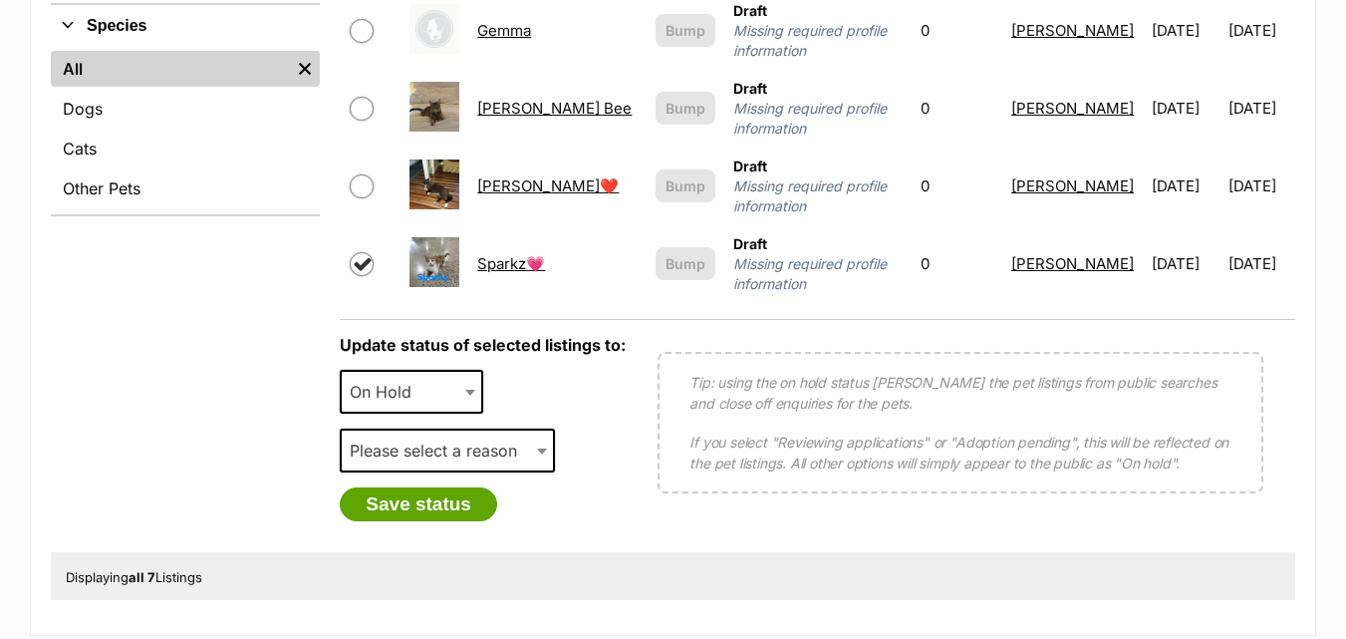
click at [422, 436] on span "Please select a reason" at bounding box center [439, 450] width 195 height 28
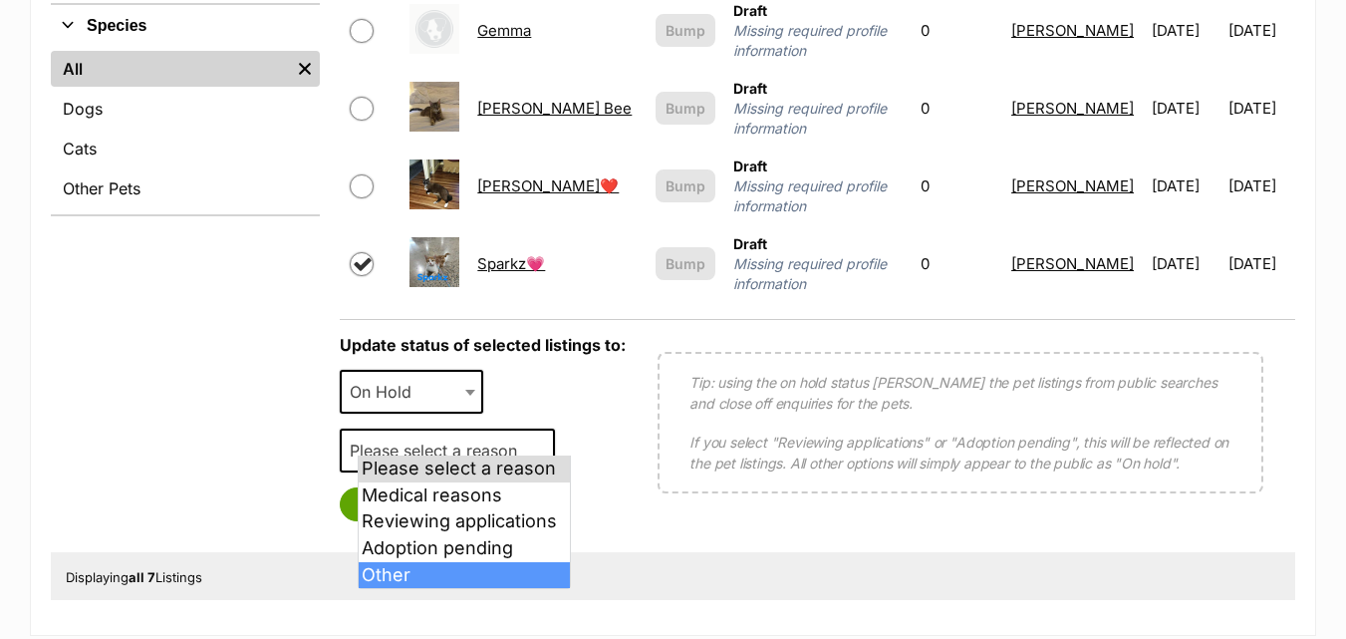
select select "other"
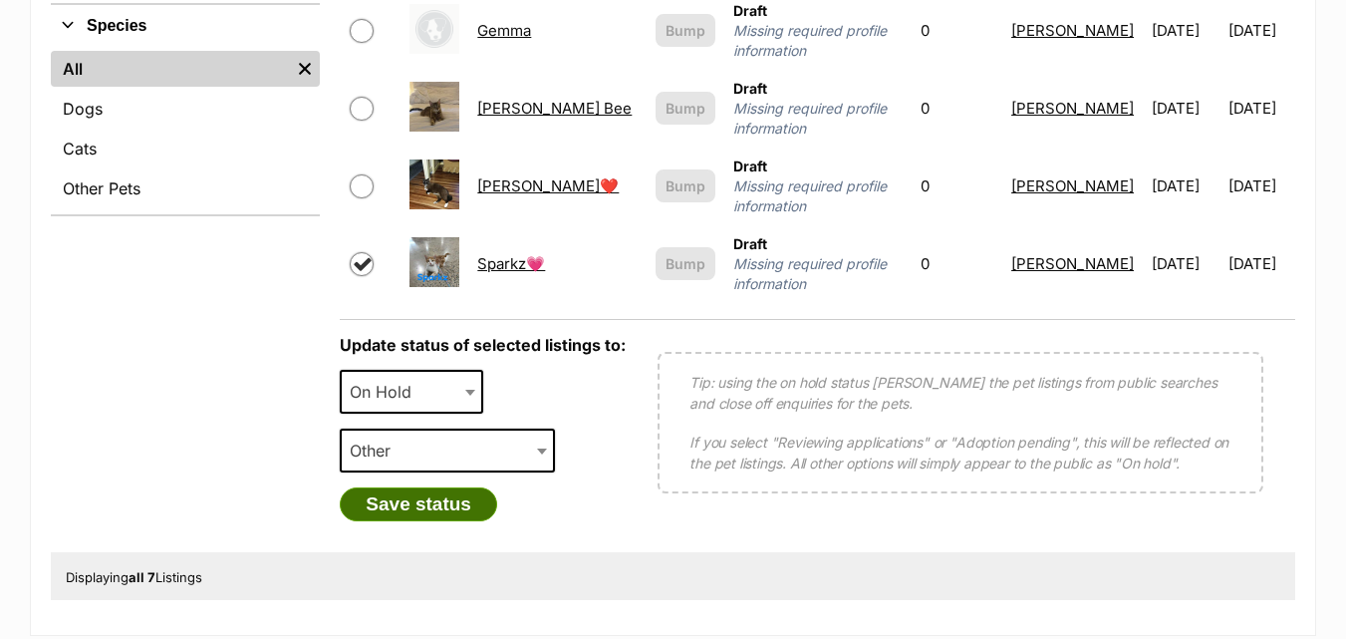
click at [443, 487] on button "Save status" at bounding box center [418, 504] width 157 height 34
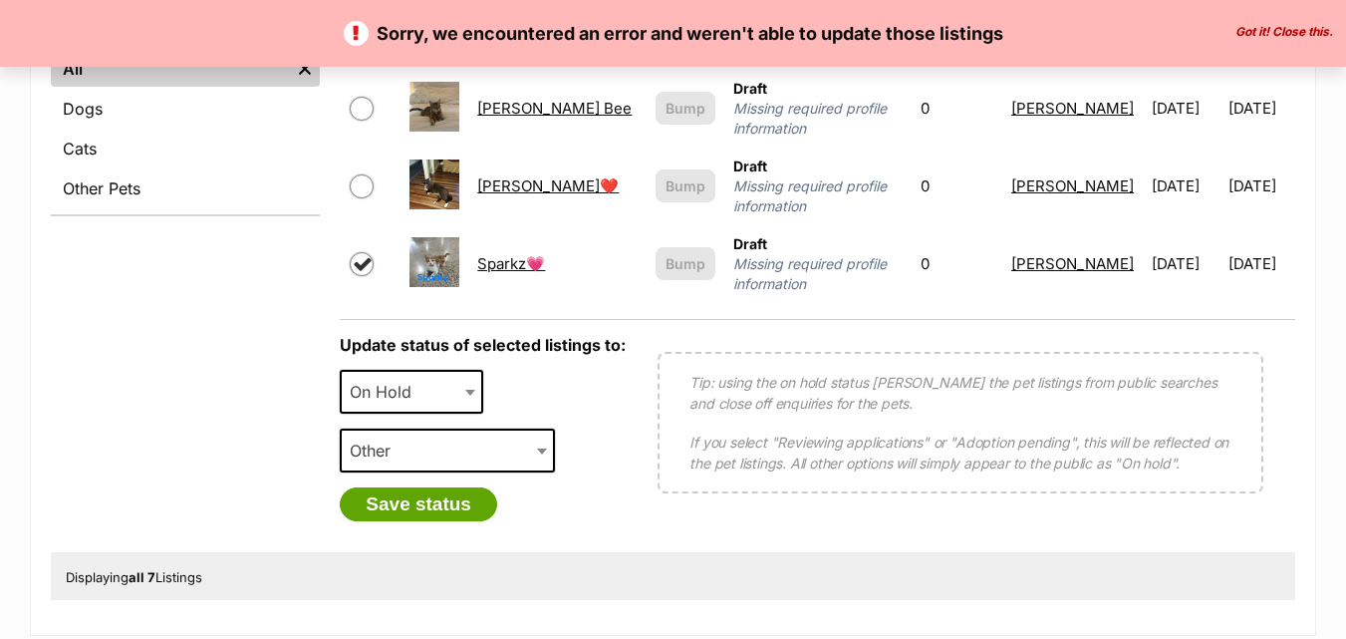
click at [547, 448] on b at bounding box center [542, 451] width 10 height 6
click at [455, 487] on button "Save status" at bounding box center [418, 504] width 157 height 34
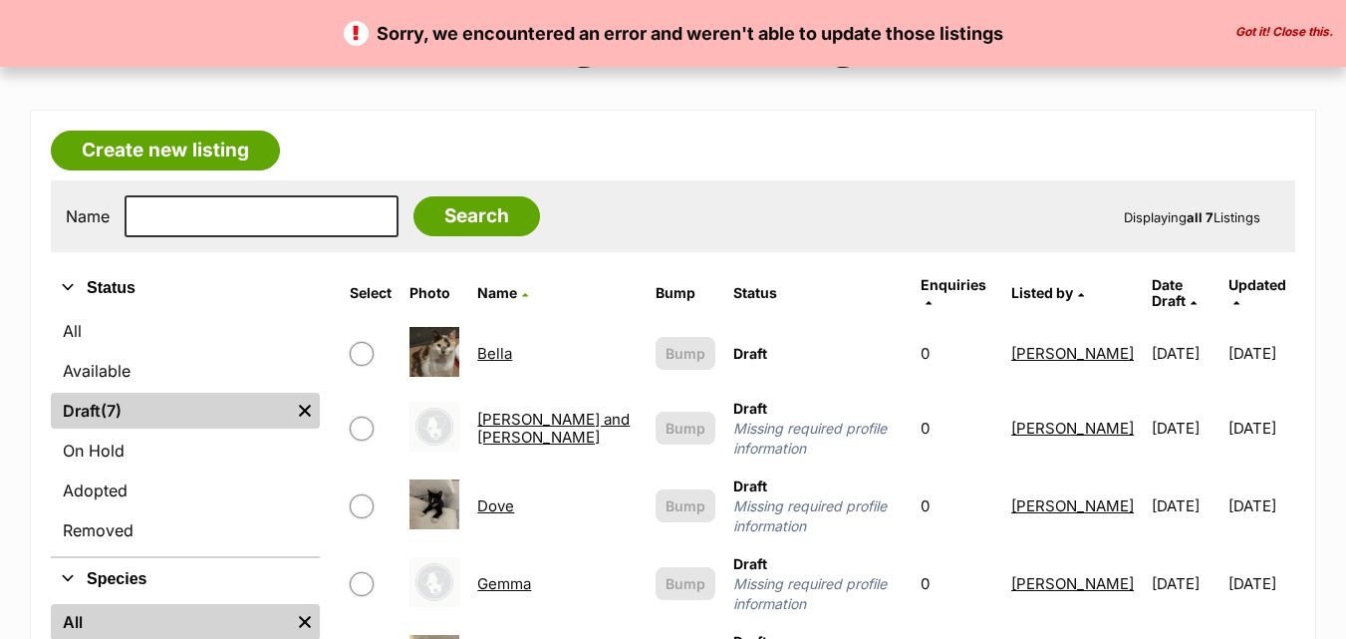
scroll to position [400, 0]
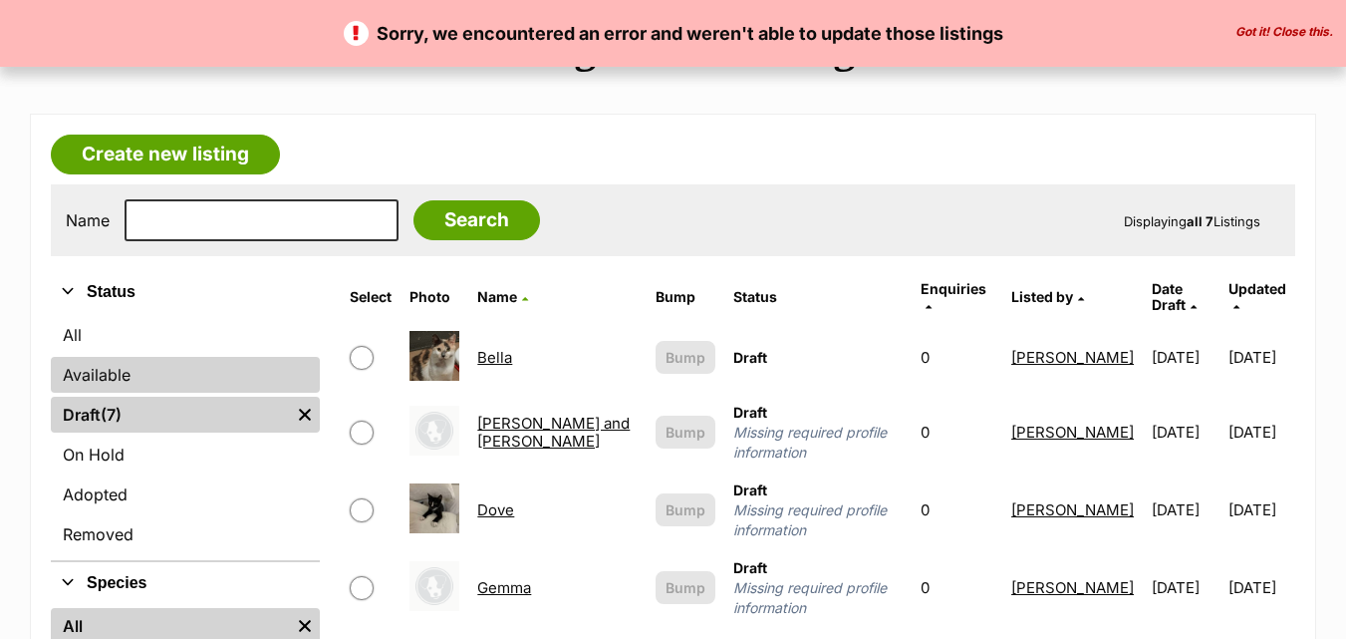
click at [117, 372] on link "Available" at bounding box center [185, 375] width 269 height 36
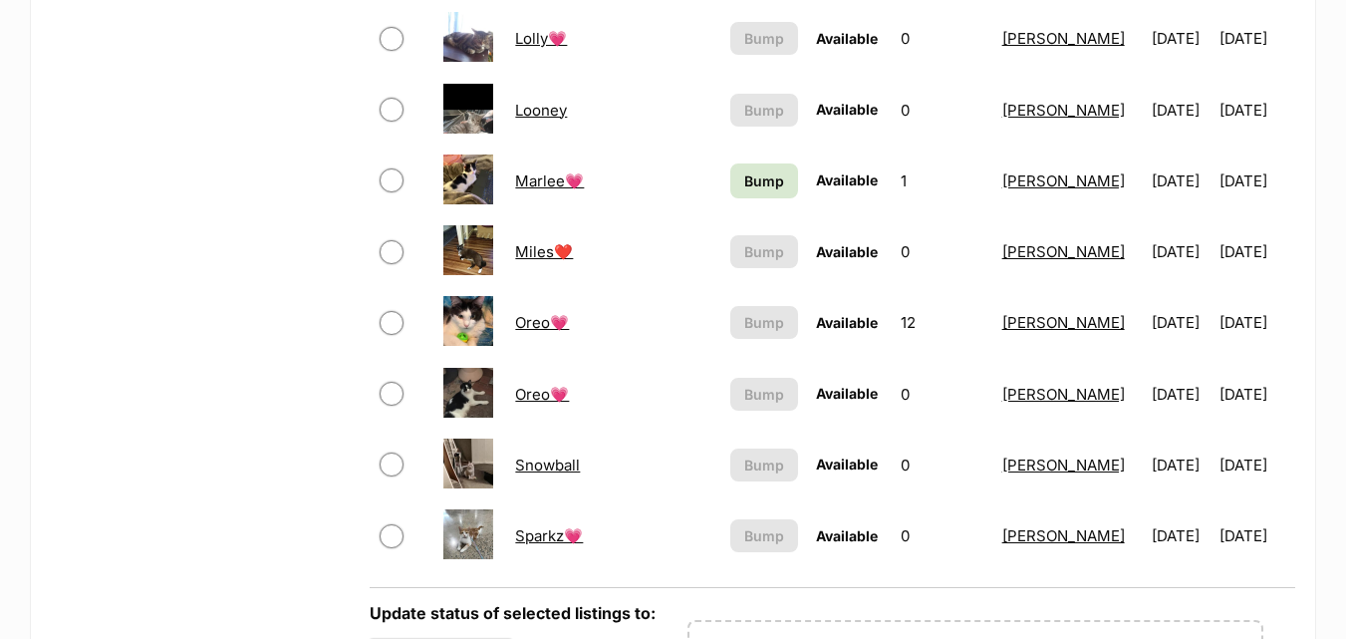
scroll to position [1594, 0]
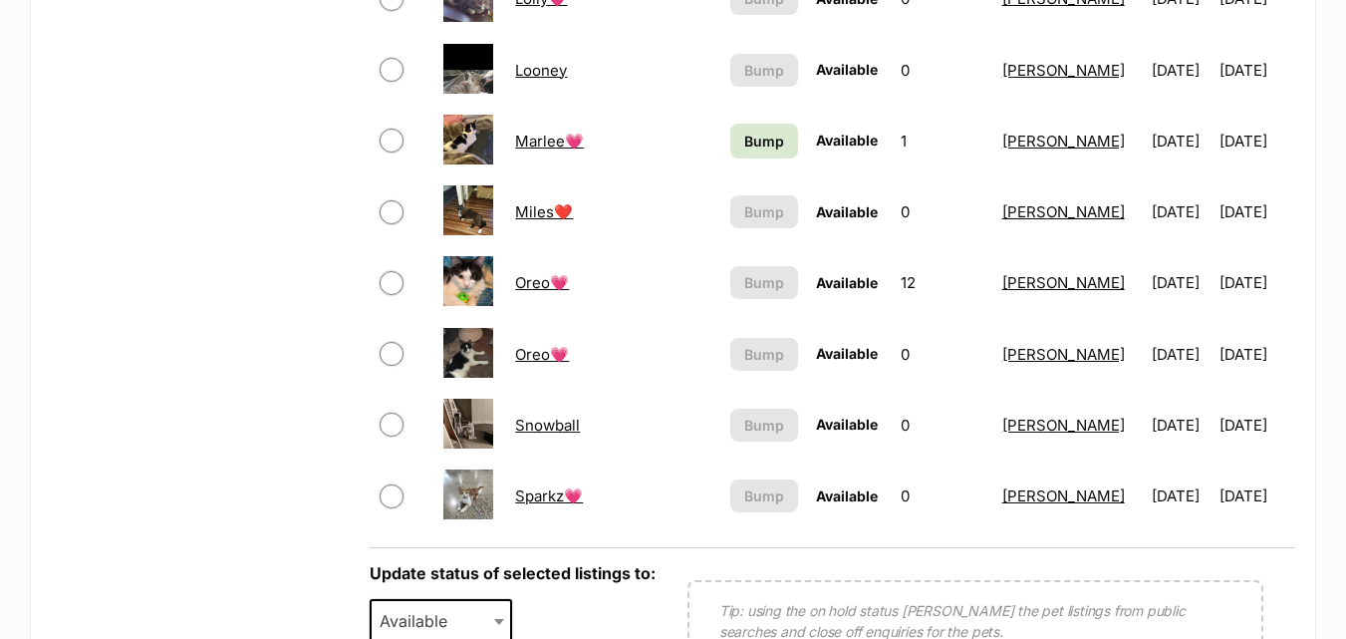
click at [550, 496] on link "Sparkz💗" at bounding box center [549, 495] width 68 height 19
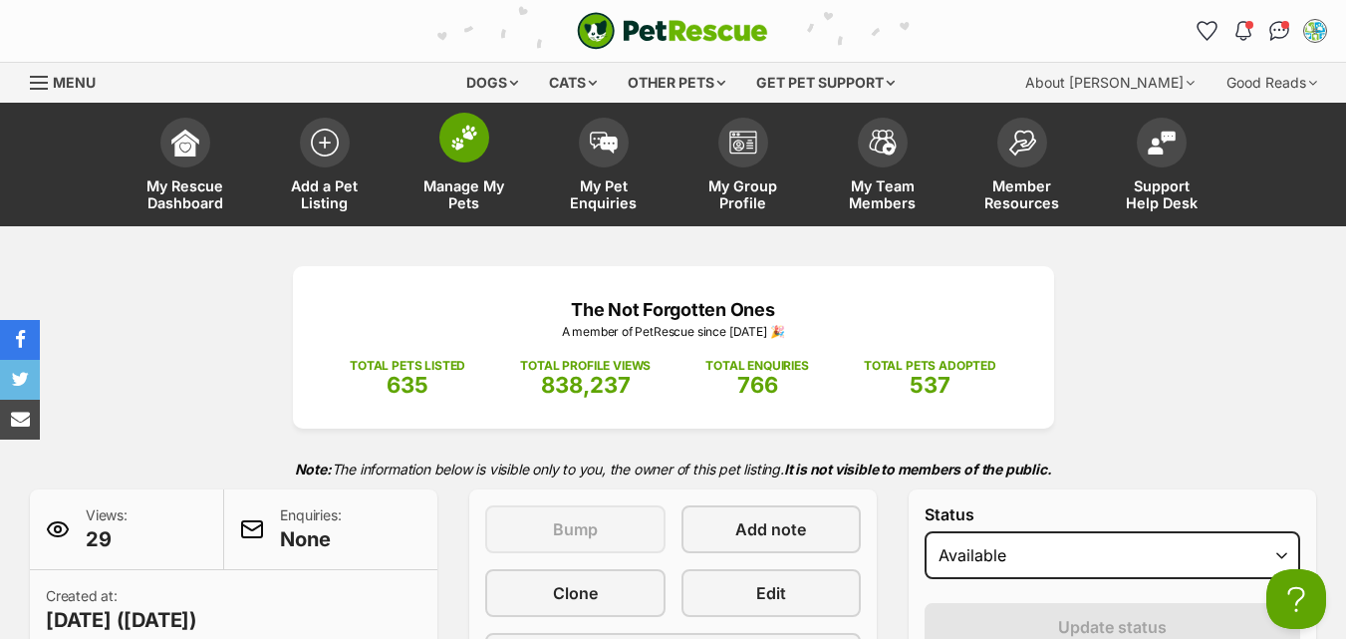
click at [466, 166] on link "Manage My Pets" at bounding box center [465, 167] width 140 height 119
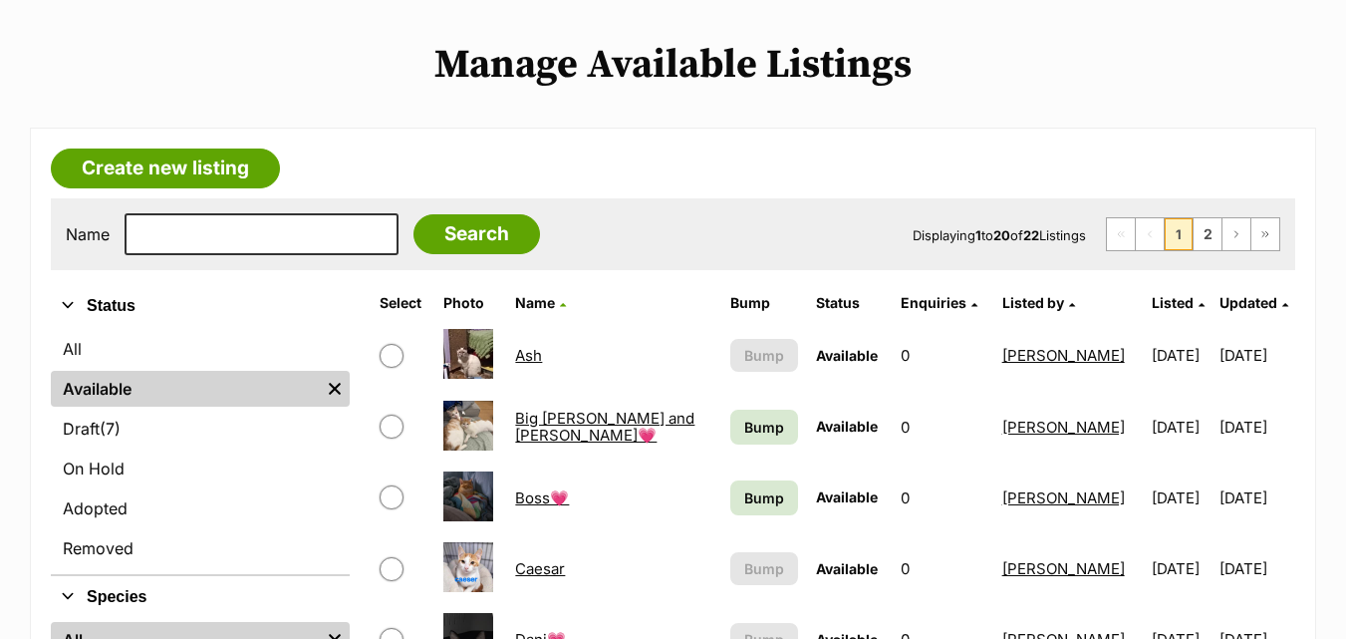
scroll to position [518, 0]
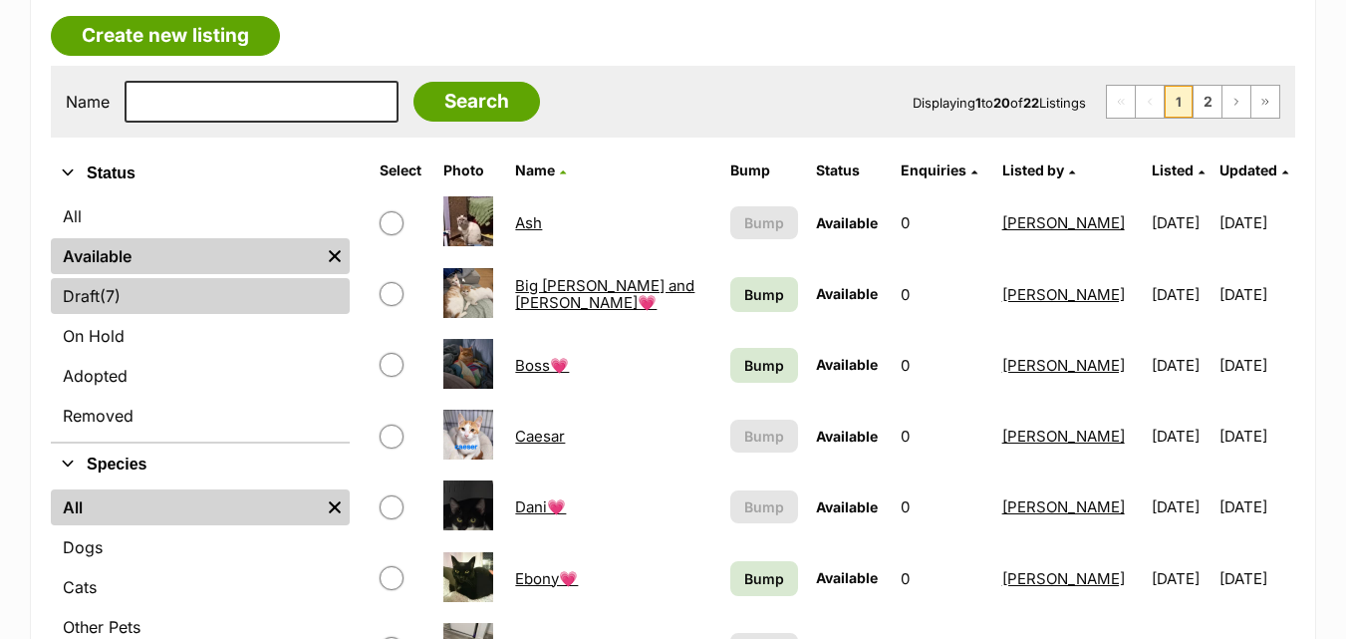
click at [116, 287] on span "(7)" at bounding box center [110, 296] width 21 height 24
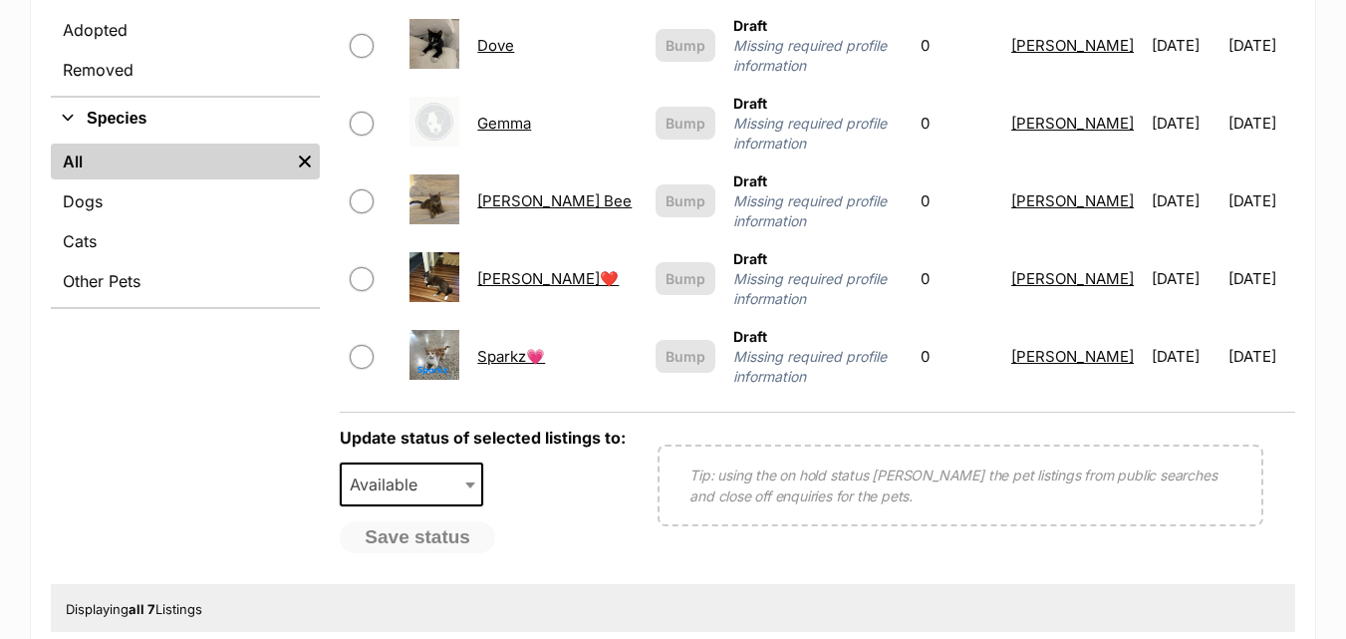
click at [1345, 626] on html "Skip to main content Log in to favourite this pet Log in Or sign up Search PetR…" at bounding box center [673, 462] width 1346 height 2653
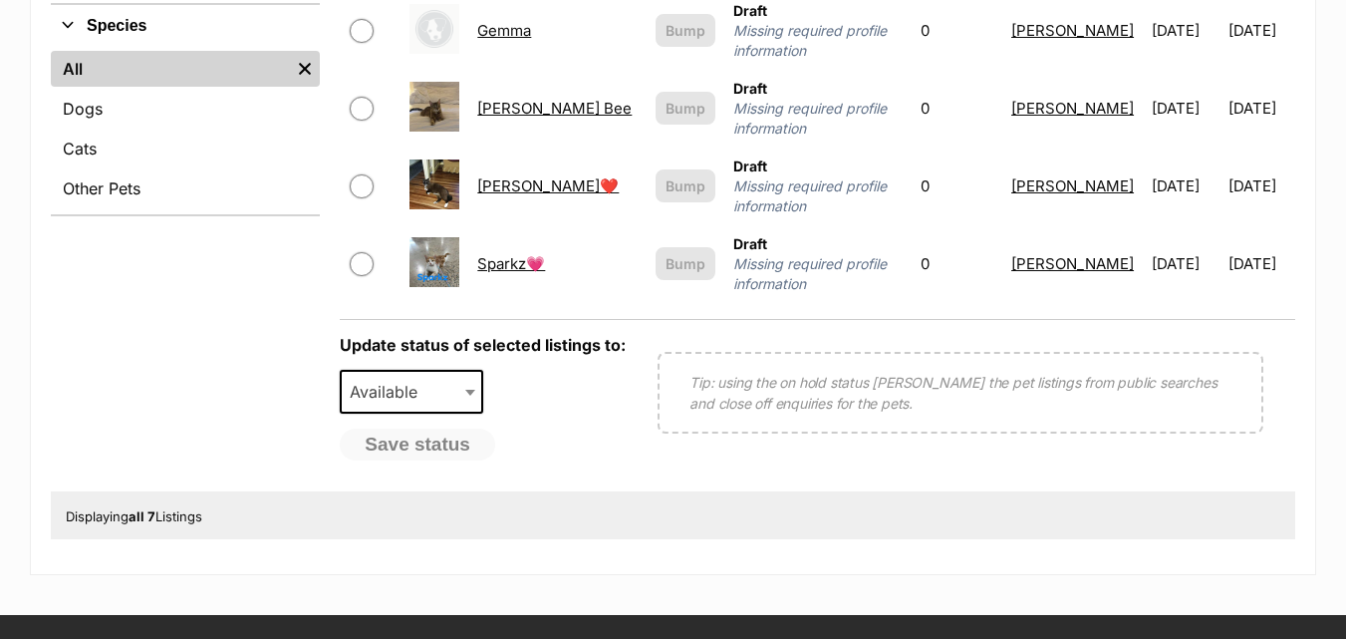
click at [525, 254] on link "Sparkz💗" at bounding box center [511, 263] width 68 height 19
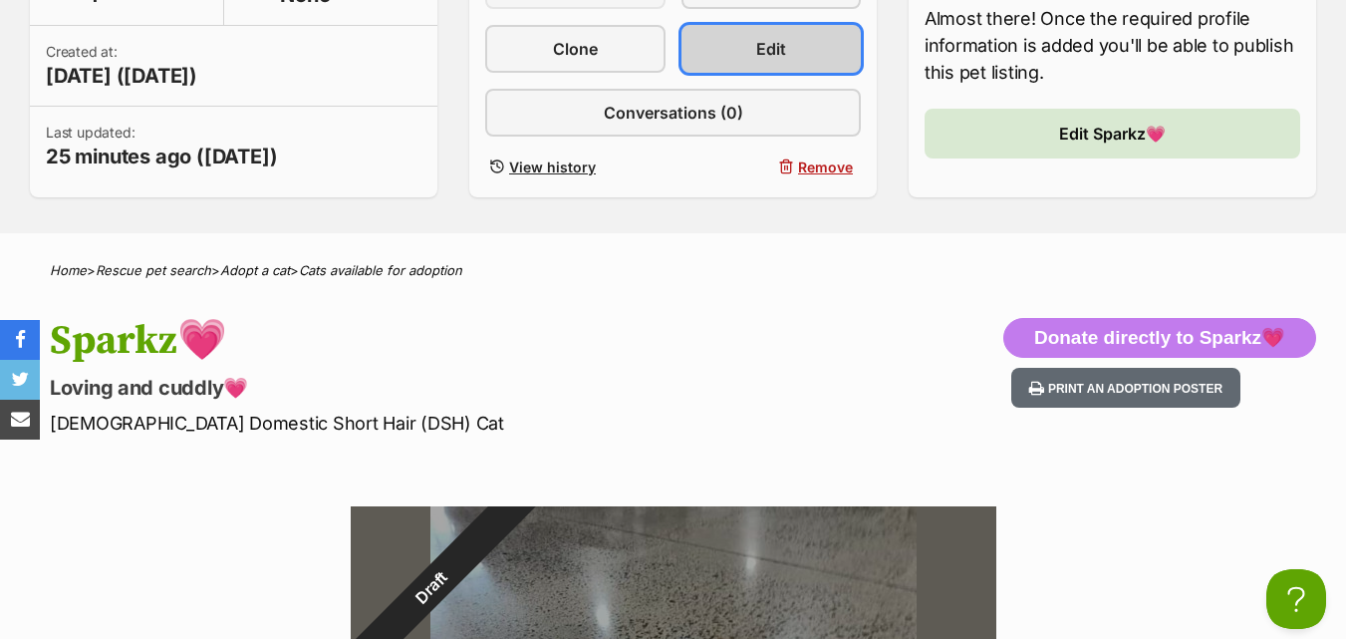
click at [768, 56] on span "Edit" at bounding box center [771, 49] width 30 height 24
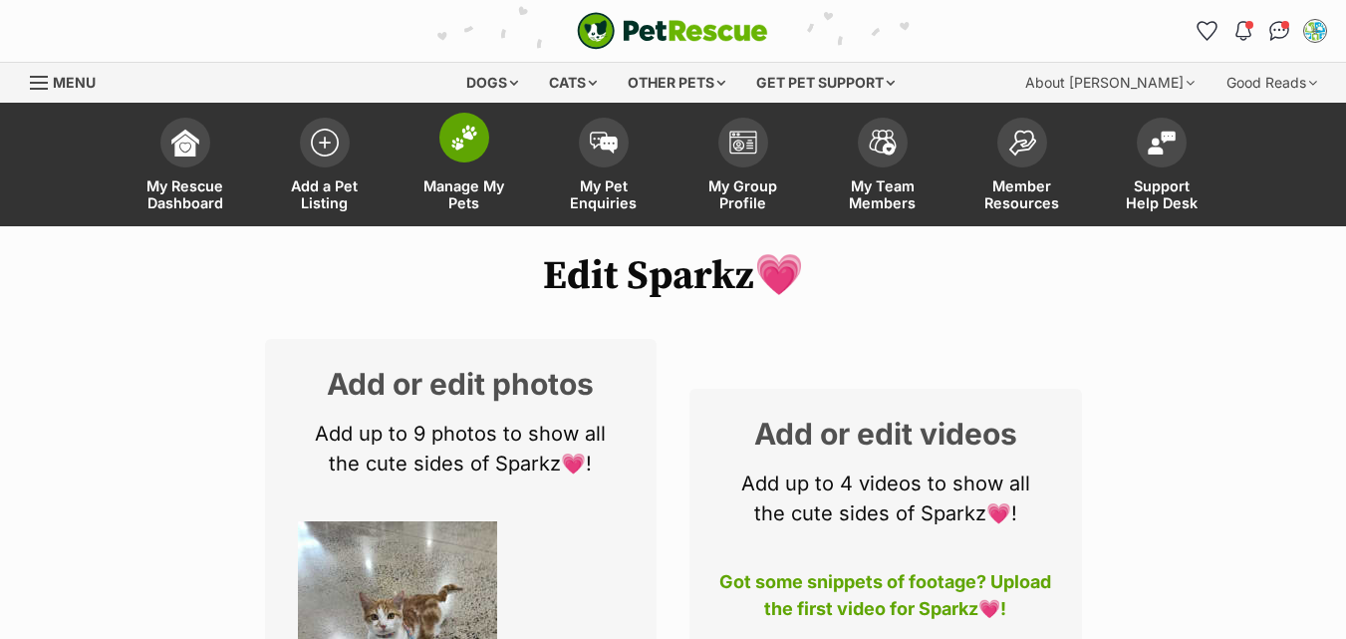
click at [457, 163] on link "Manage My Pets" at bounding box center [465, 167] width 140 height 119
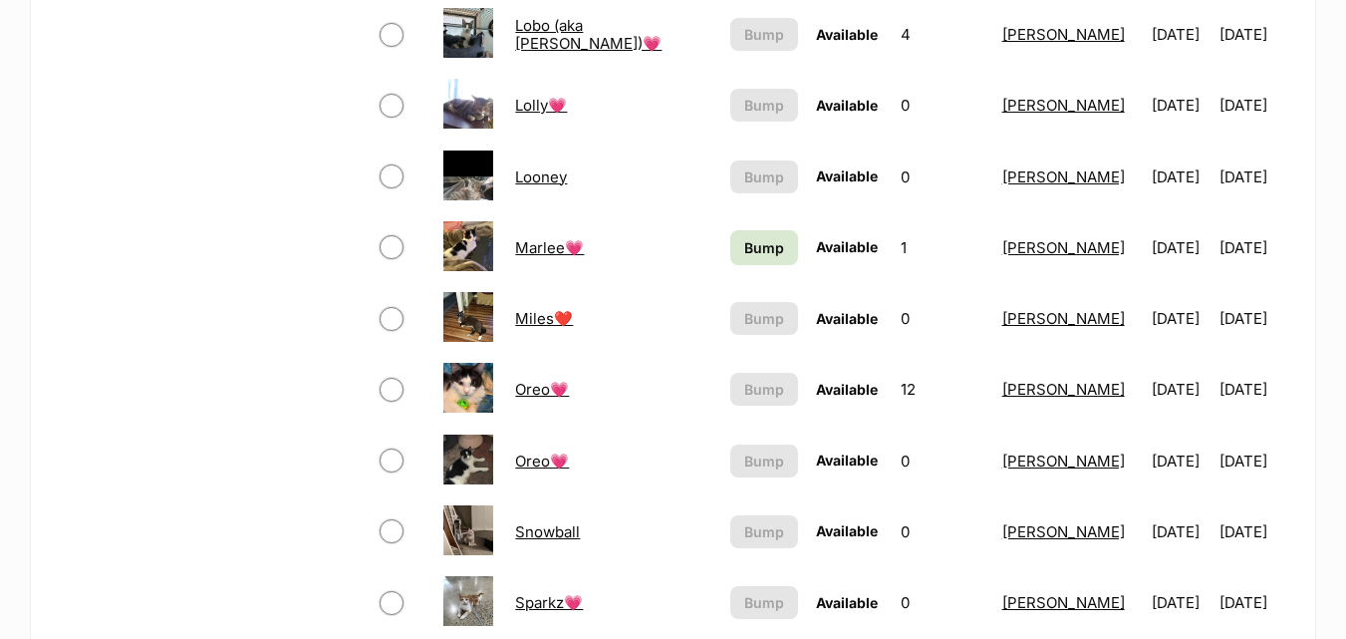
scroll to position [1542, 0]
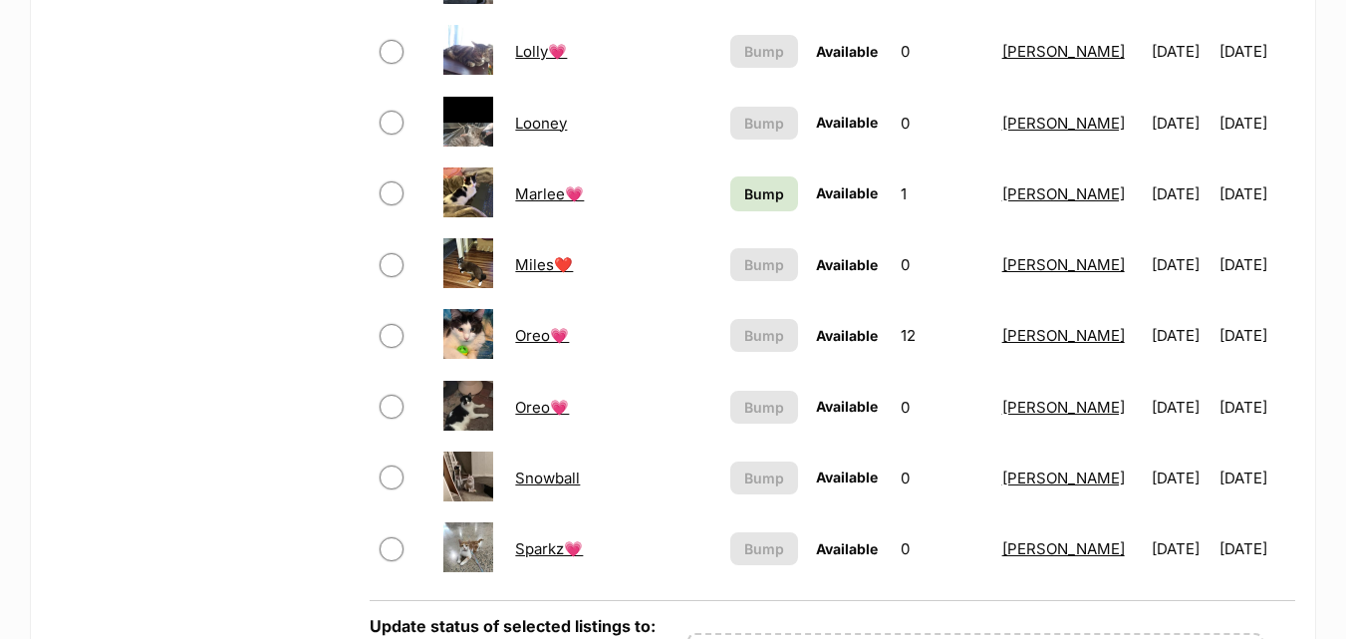
click at [546, 548] on link "Sparkz💗" at bounding box center [549, 548] width 68 height 19
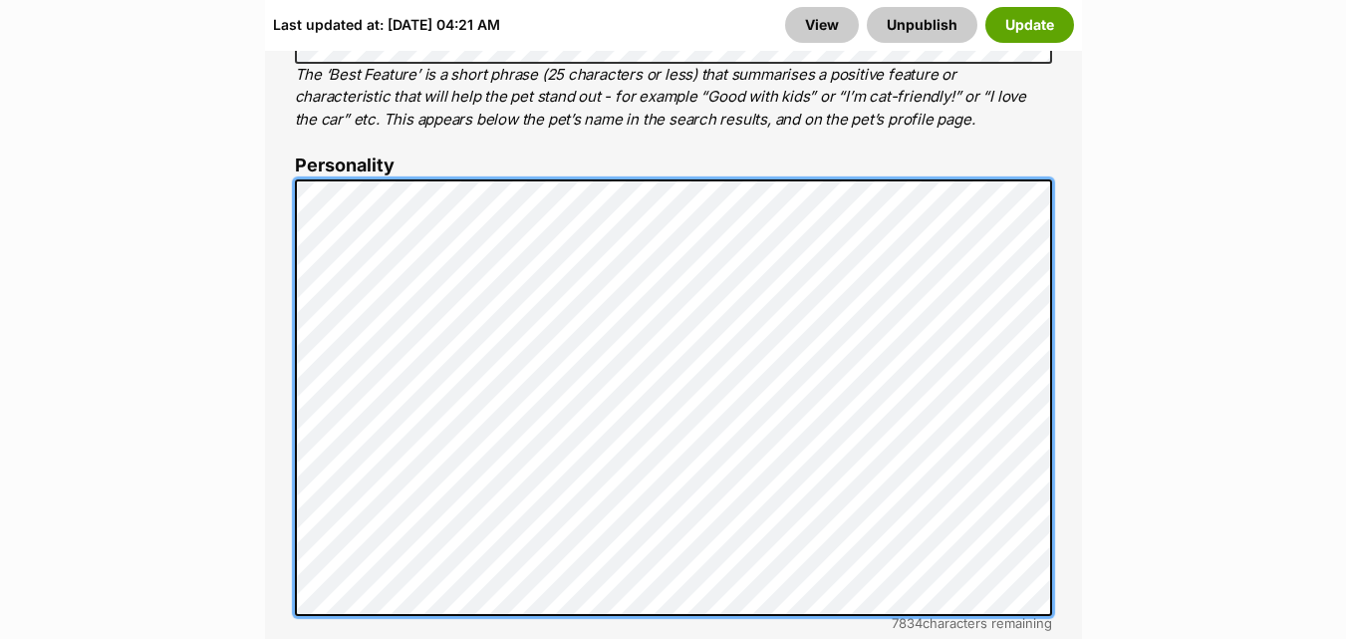
scroll to position [1689, 0]
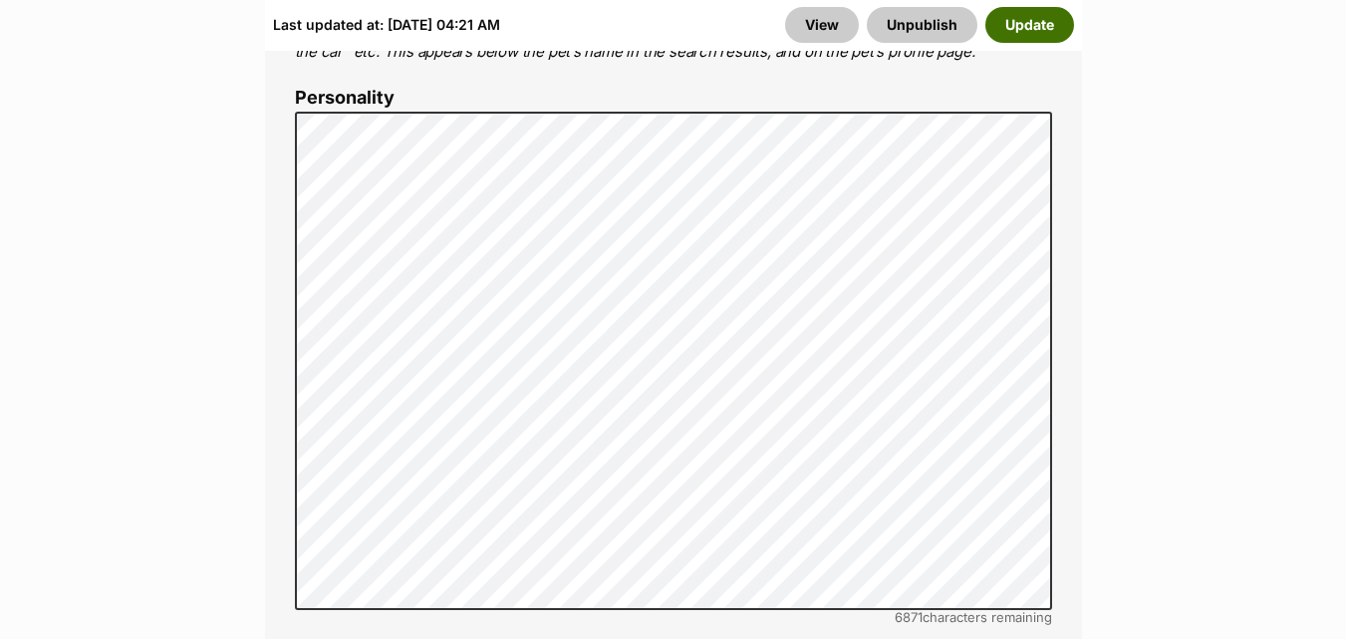
click at [1028, 31] on button "Update" at bounding box center [1030, 25] width 89 height 36
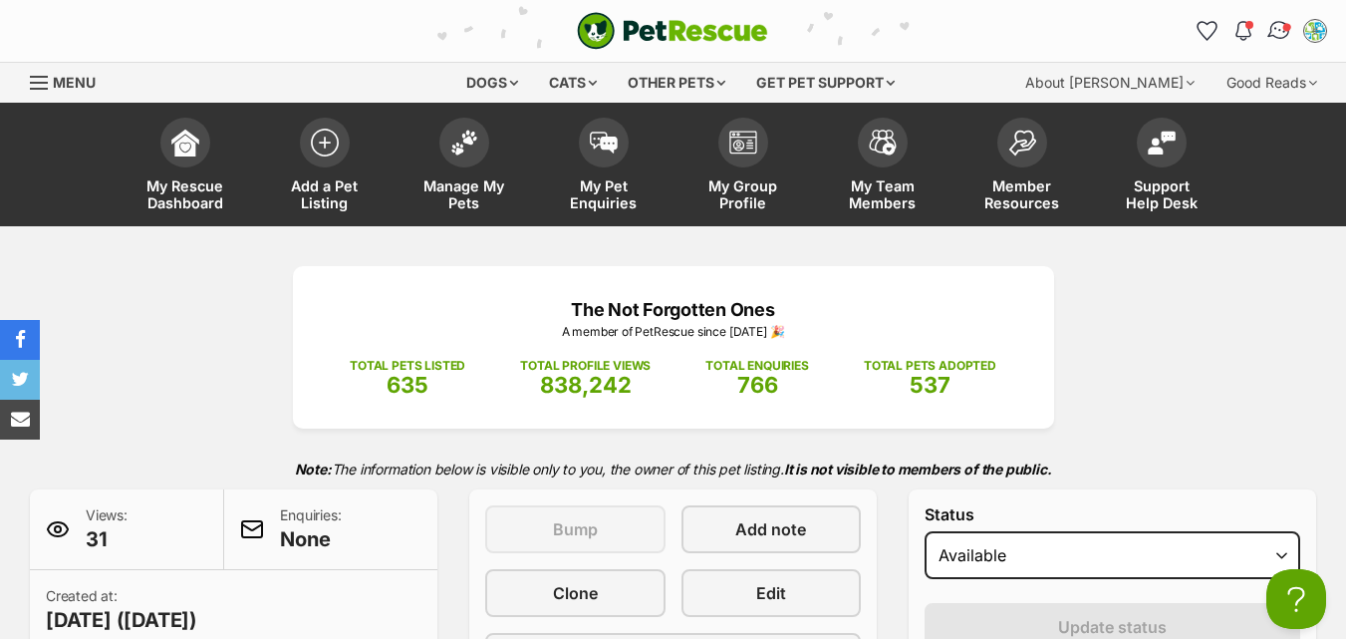
click at [1280, 25] on img "Conversations" at bounding box center [1280, 31] width 27 height 26
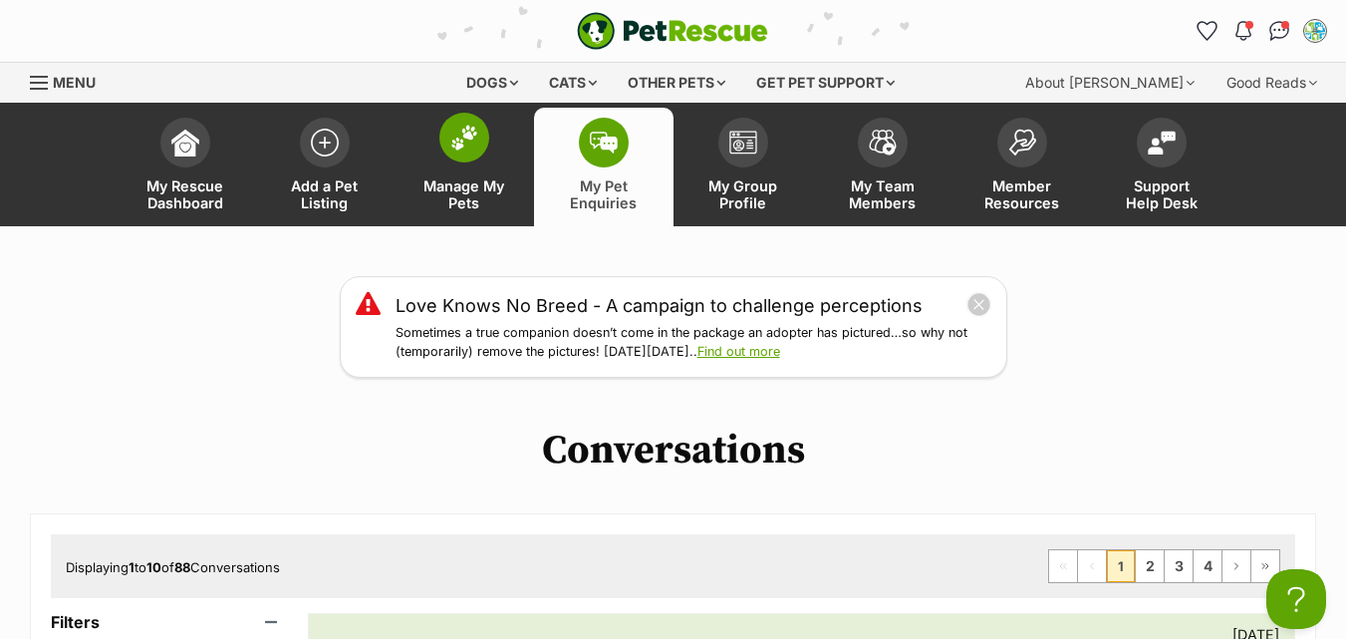
click at [454, 173] on link "Manage My Pets" at bounding box center [465, 167] width 140 height 119
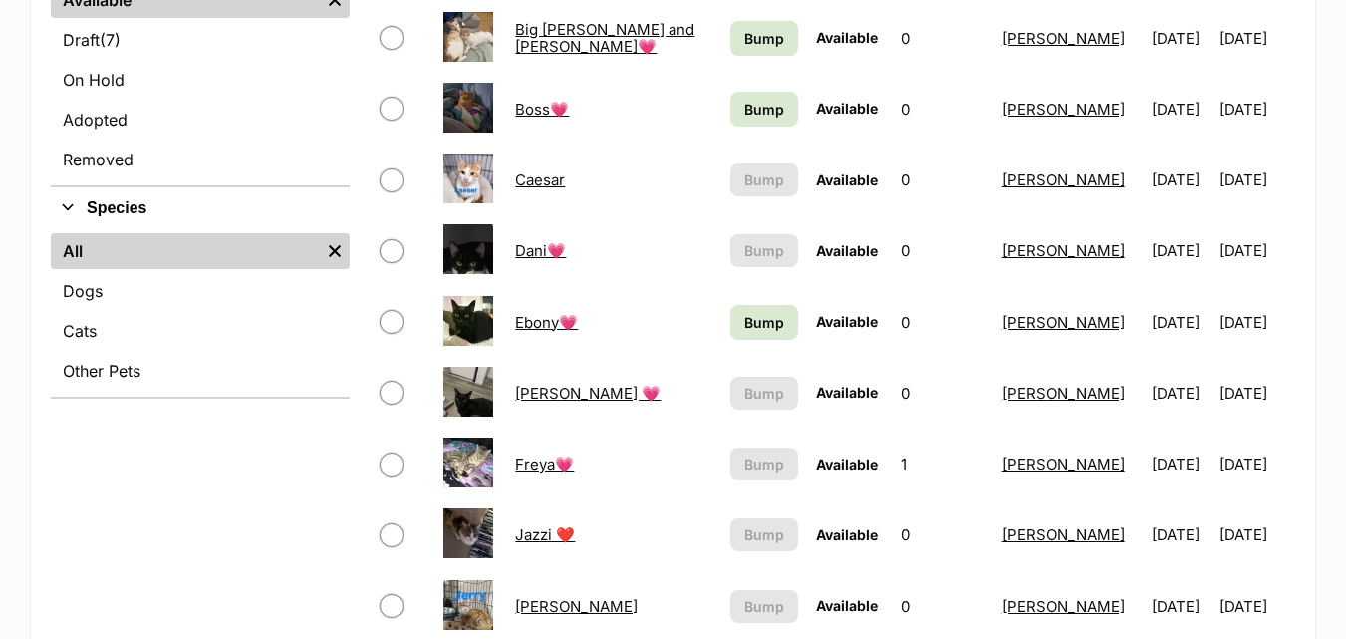
scroll to position [780, 0]
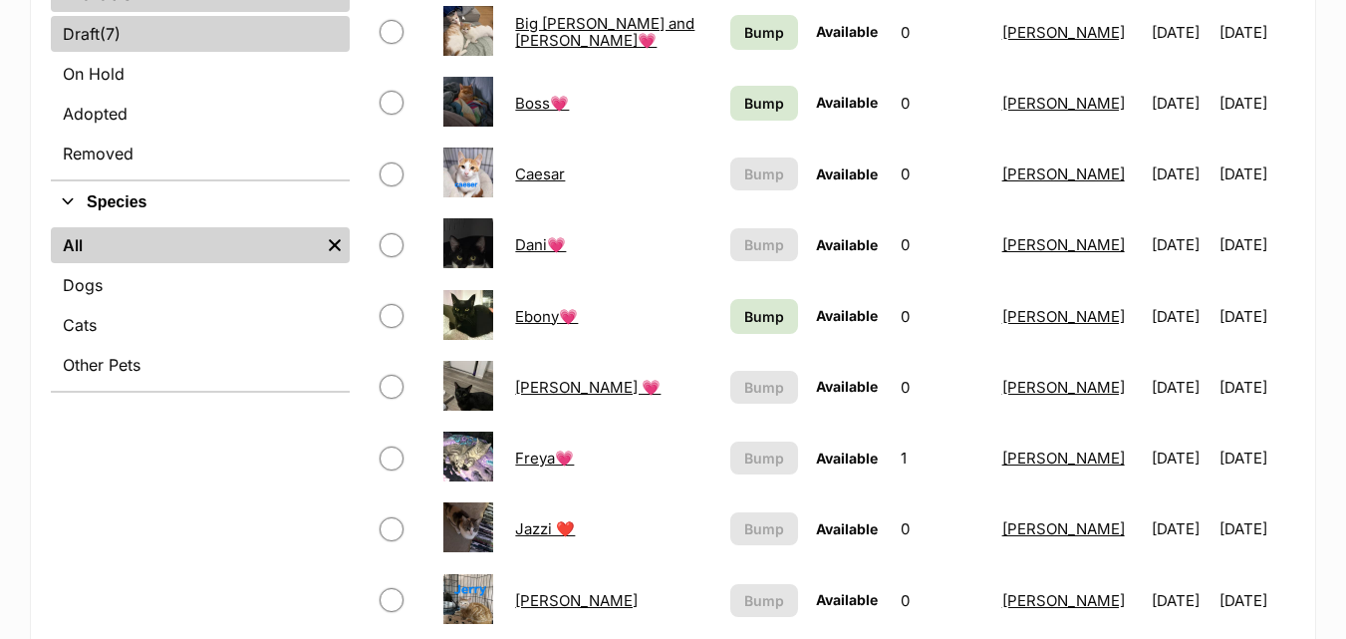
click at [114, 29] on span "(7)" at bounding box center [110, 34] width 21 height 24
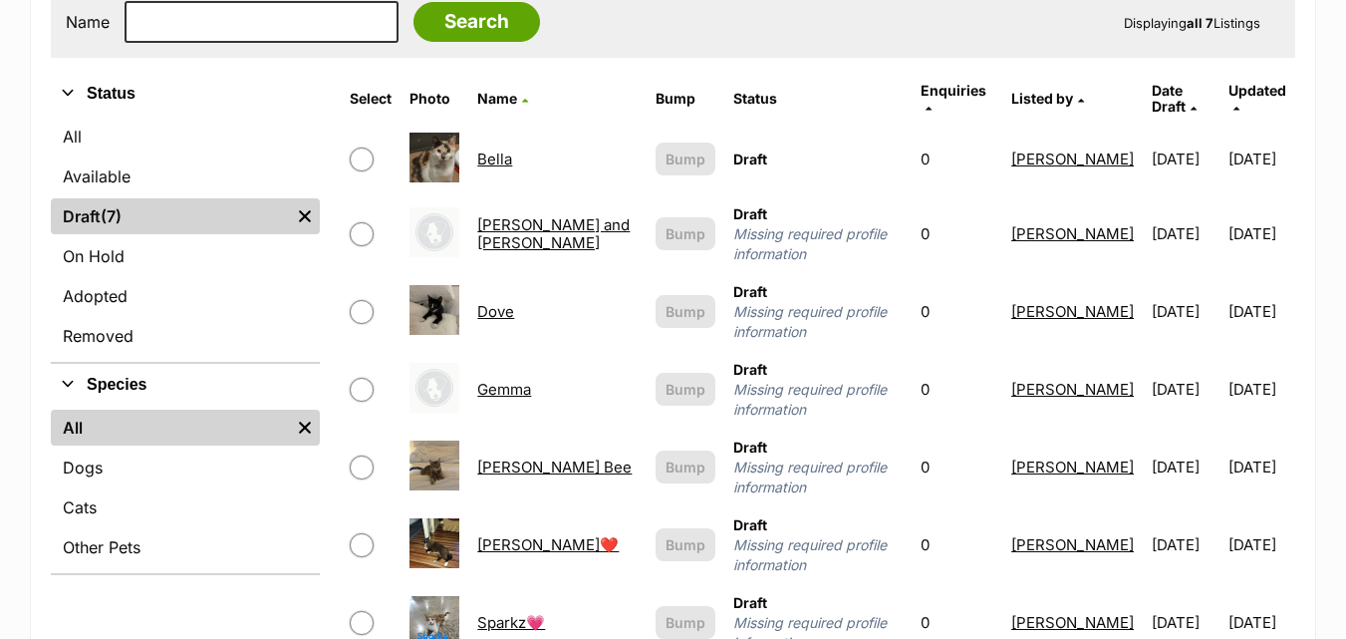
scroll to position [625, 0]
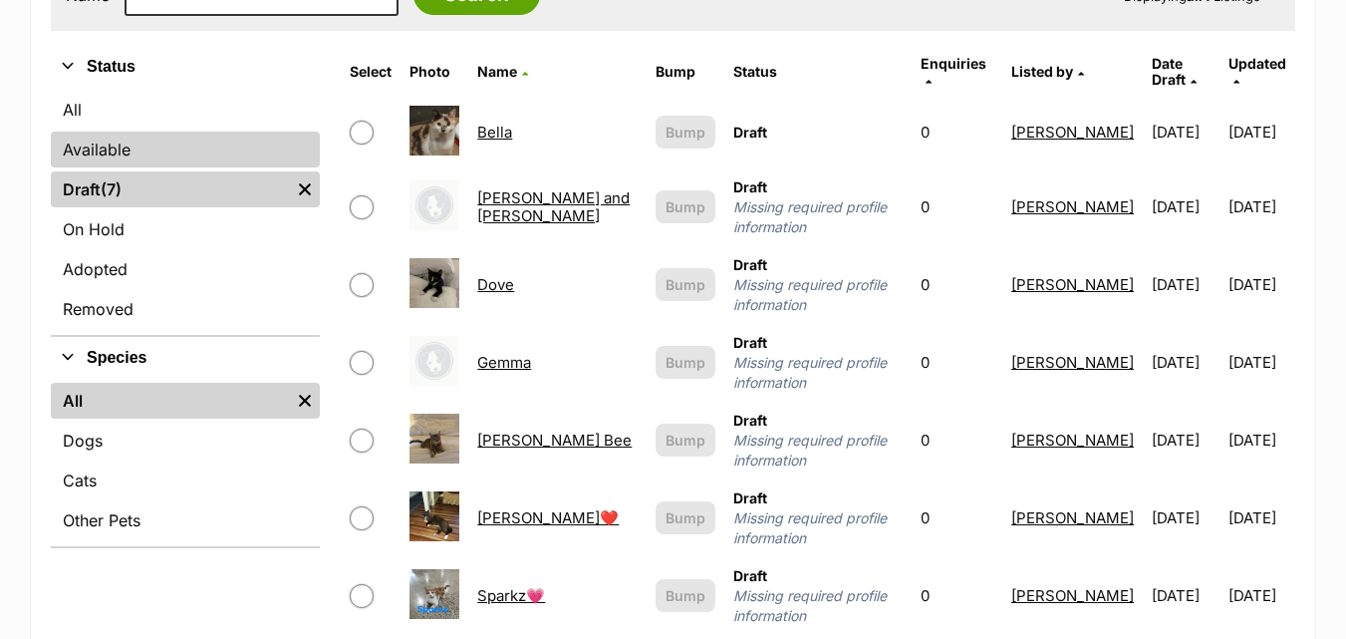
click at [112, 154] on link "Available" at bounding box center [185, 150] width 269 height 36
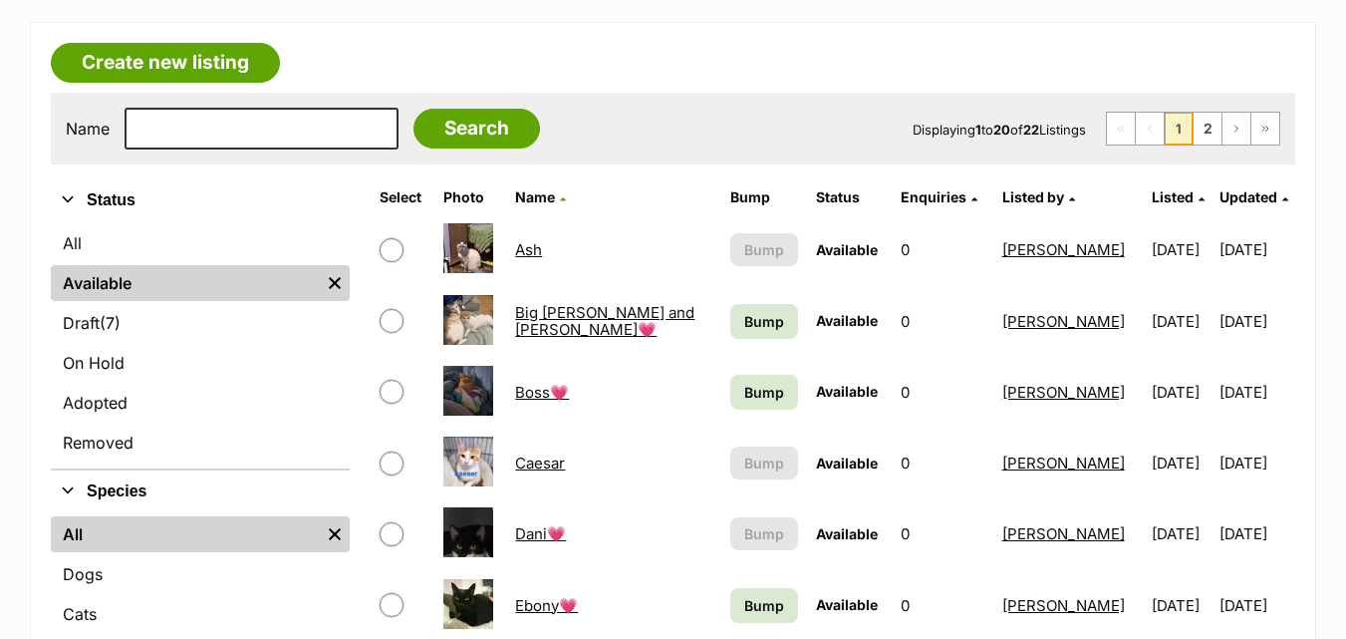
scroll to position [665, 0]
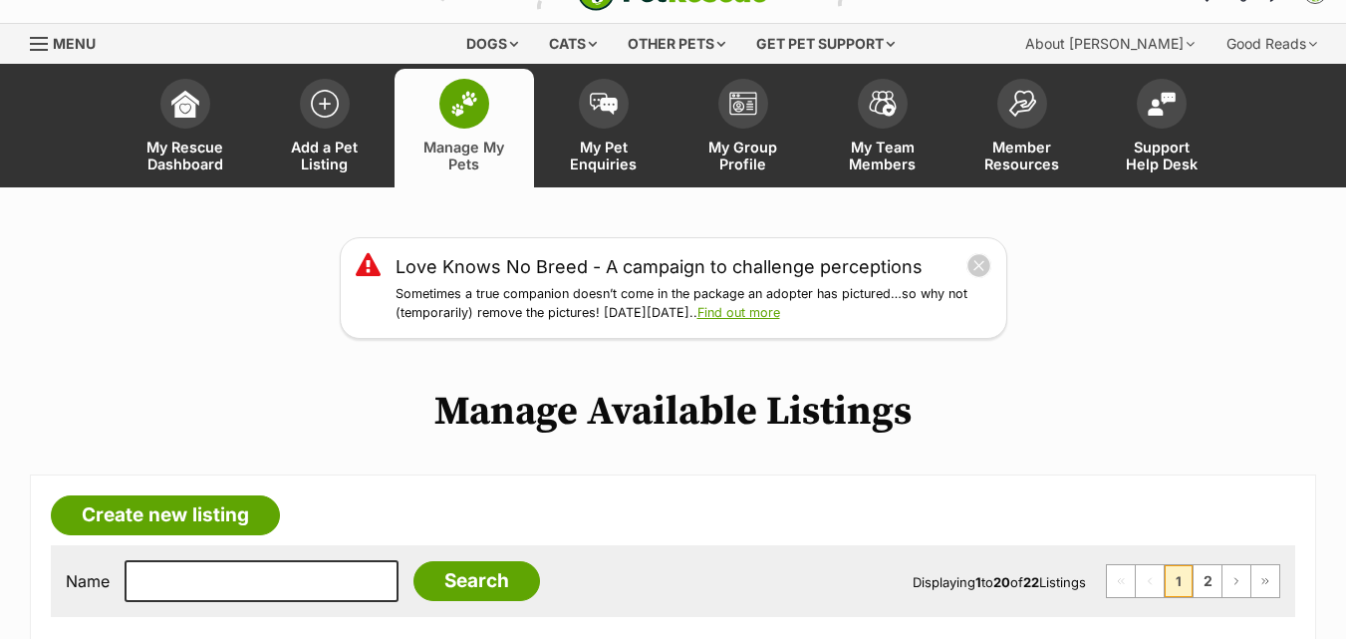
scroll to position [0, 0]
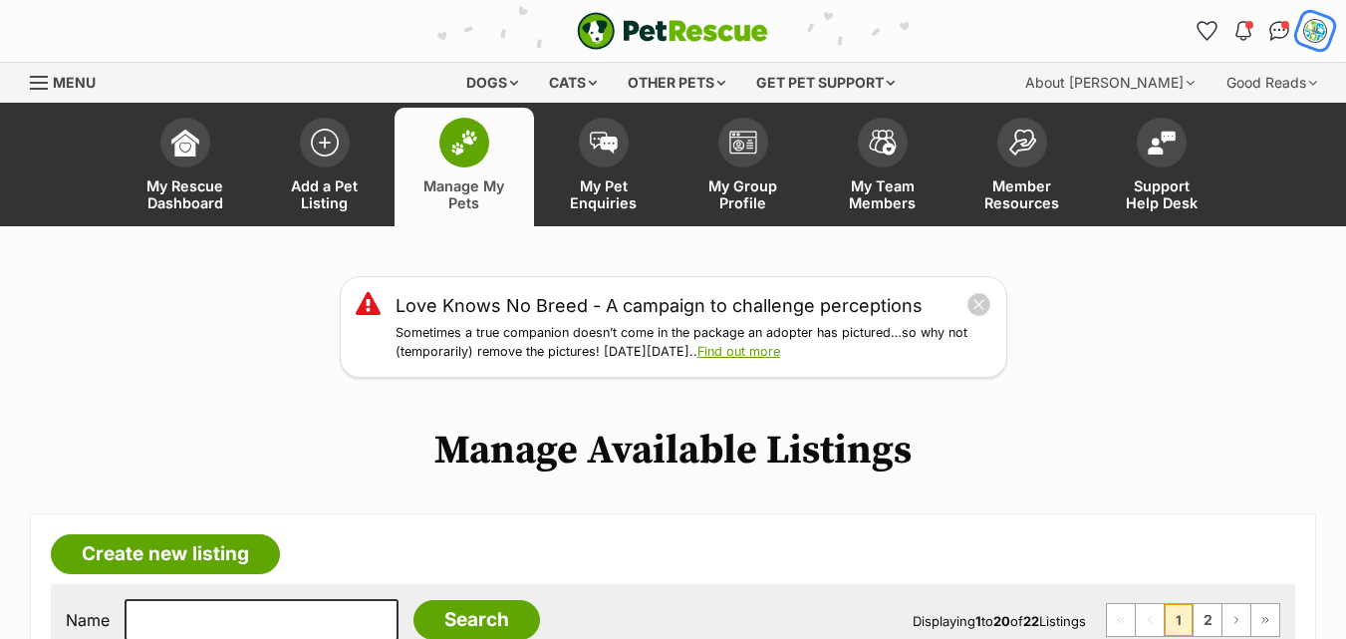
click at [1315, 35] on img "My account" at bounding box center [1315, 31] width 26 height 26
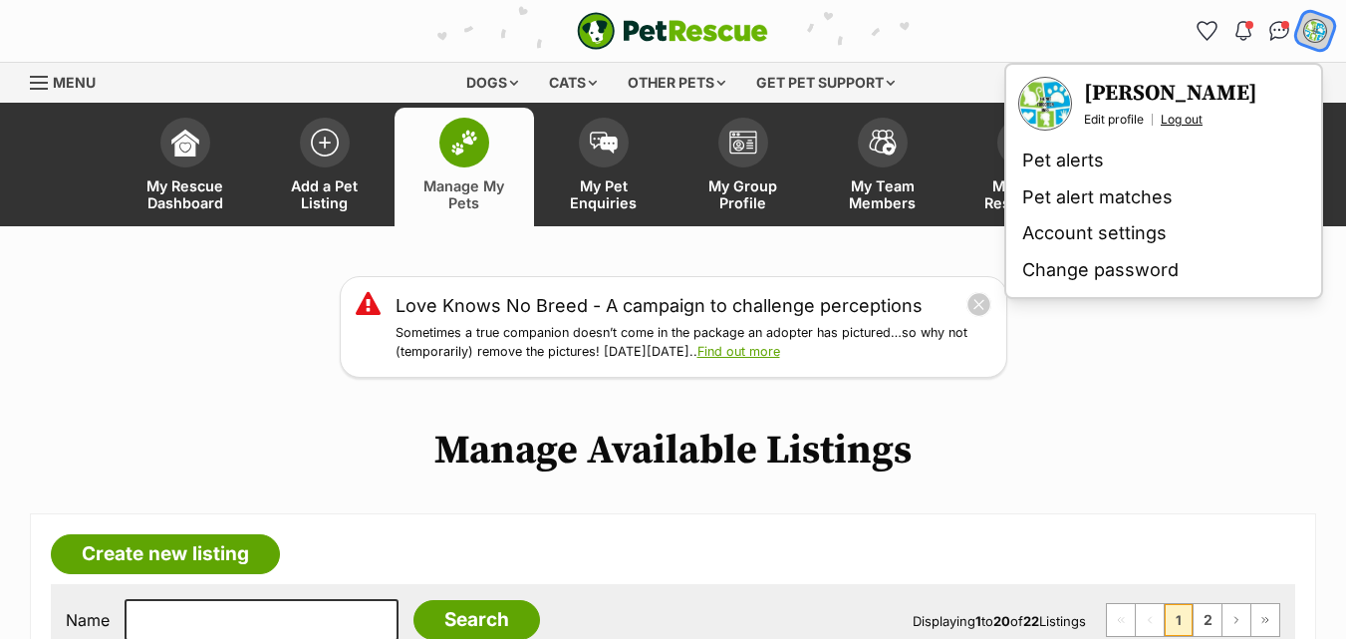
click at [1197, 118] on link "Log out" at bounding box center [1182, 120] width 42 height 16
